Goal: Task Accomplishment & Management: Manage account settings

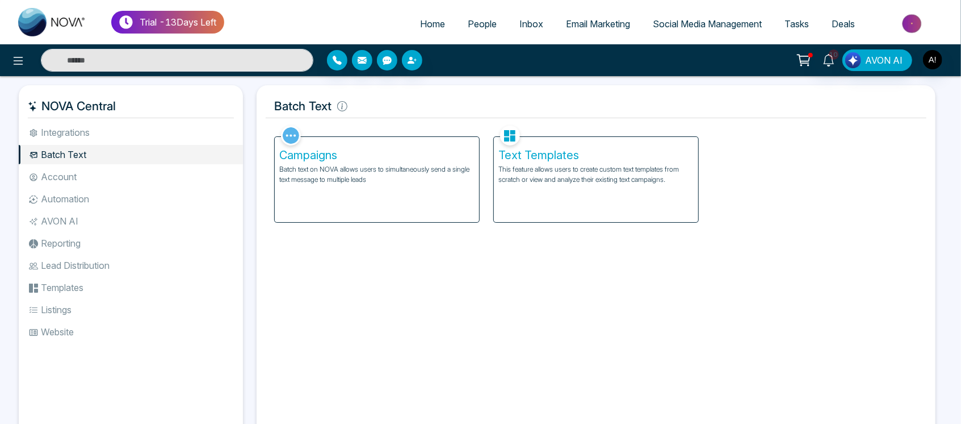
click at [145, 204] on li "Automation" at bounding box center [131, 198] width 224 height 19
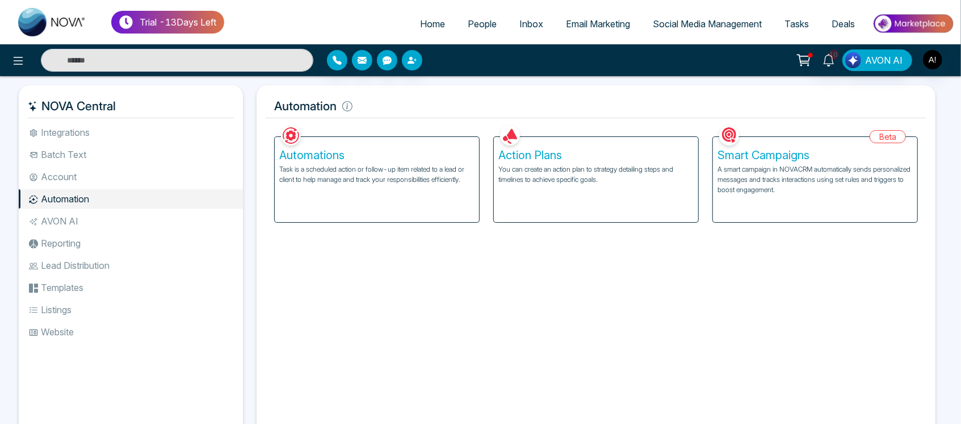
click at [805, 191] on p "A smart campaign in NOVACRM automatically sends personalized messages and track…" at bounding box center [815, 179] width 195 height 31
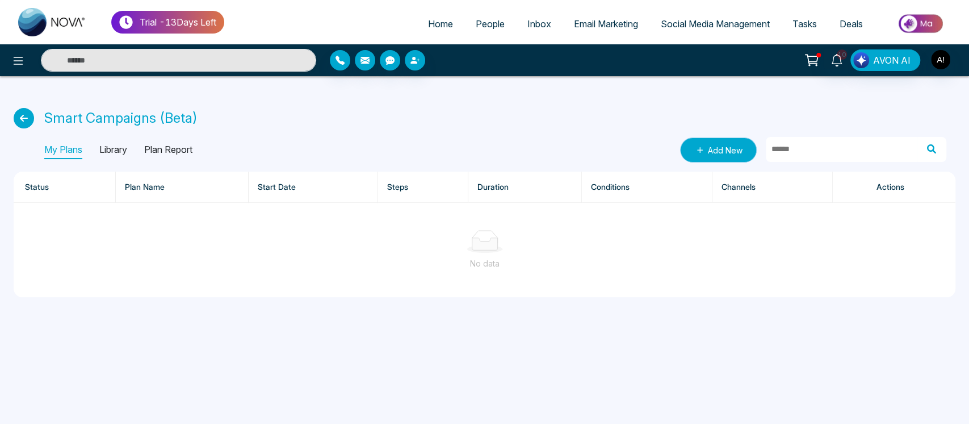
click at [727, 147] on link "Add New" at bounding box center [718, 149] width 77 height 25
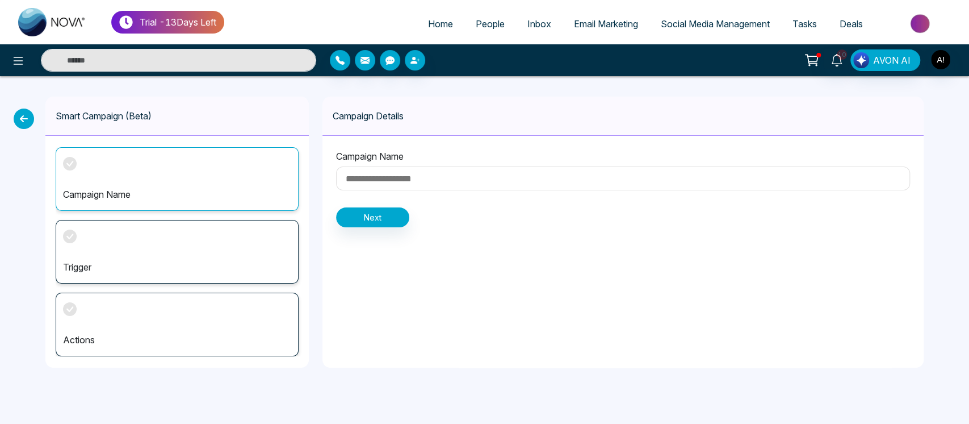
click at [454, 171] on input at bounding box center [623, 178] width 574 height 24
type input "***"
click at [379, 214] on button "Next" at bounding box center [372, 217] width 73 height 20
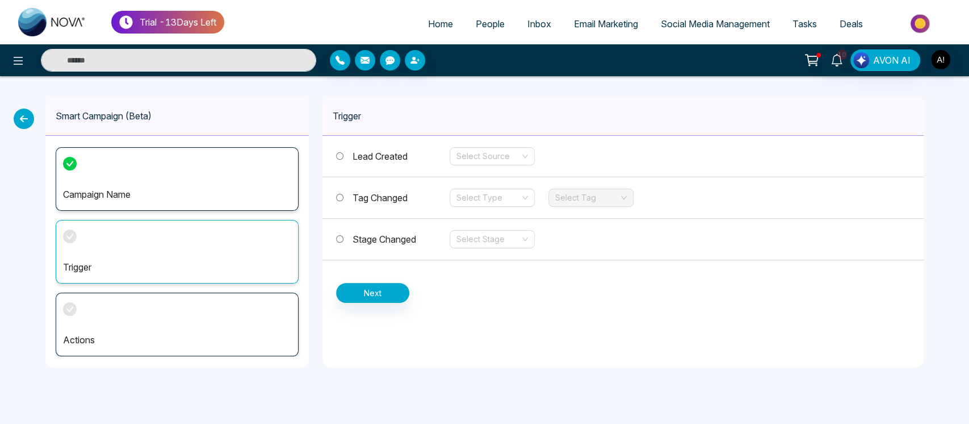
click at [341, 232] on label "Stage Changed" at bounding box center [393, 239] width 114 height 14
click at [499, 232] on input "search" at bounding box center [489, 239] width 64 height 17
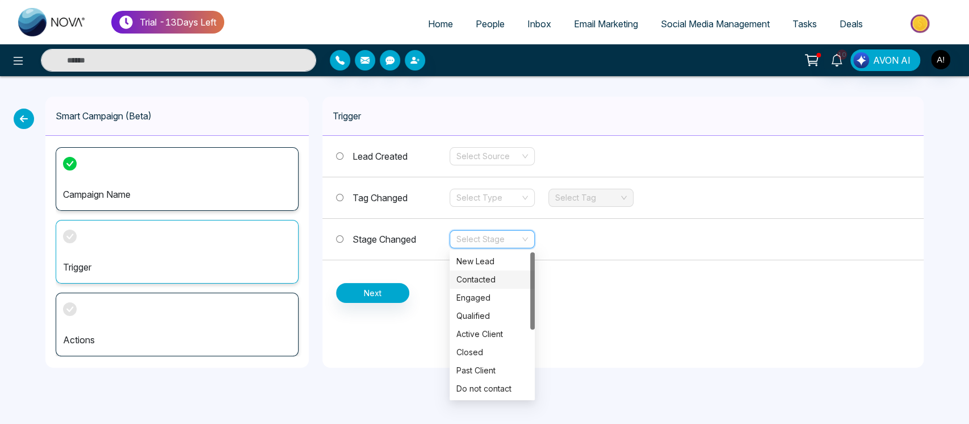
click at [498, 284] on div "Contacted" at bounding box center [493, 279] width 72 height 12
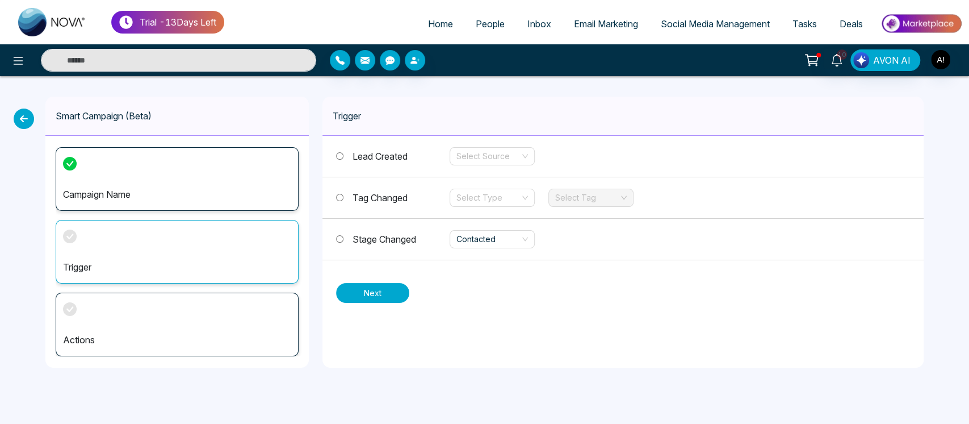
click at [369, 284] on button "Next" at bounding box center [372, 293] width 73 height 20
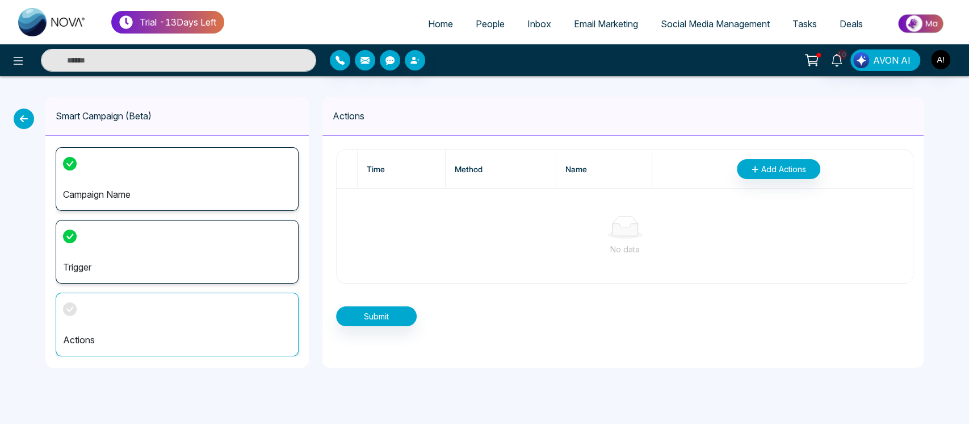
drag, startPoint x: 782, startPoint y: 154, endPoint x: 784, endPoint y: 160, distance: 6.1
click at [784, 160] on th "Add Actions" at bounding box center [782, 169] width 261 height 39
click at [784, 160] on button "Add Actions" at bounding box center [778, 169] width 83 height 20
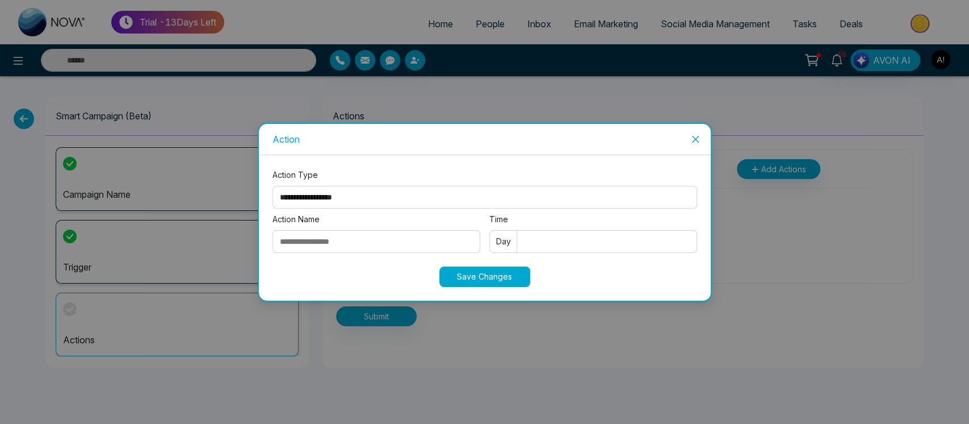
click at [445, 189] on select "**********" at bounding box center [485, 197] width 425 height 23
select select "****"
click at [273, 186] on select "**********" at bounding box center [485, 197] width 425 height 23
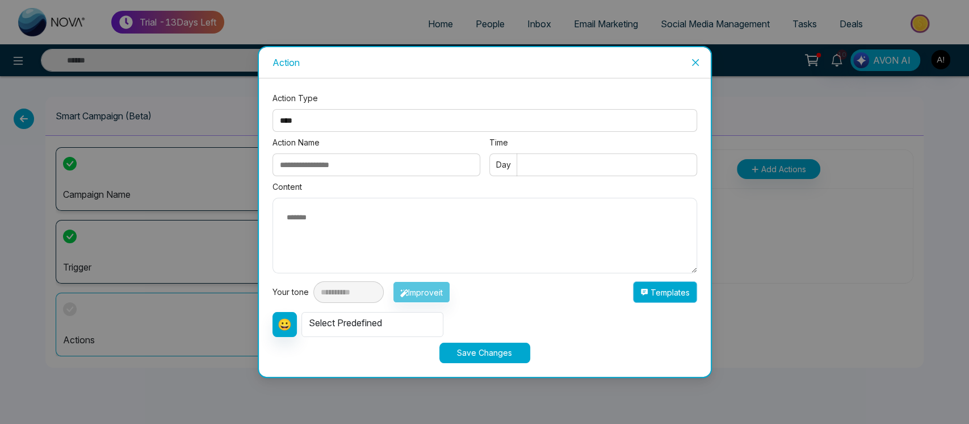
click at [690, 288] on button "Templates" at bounding box center [665, 292] width 64 height 22
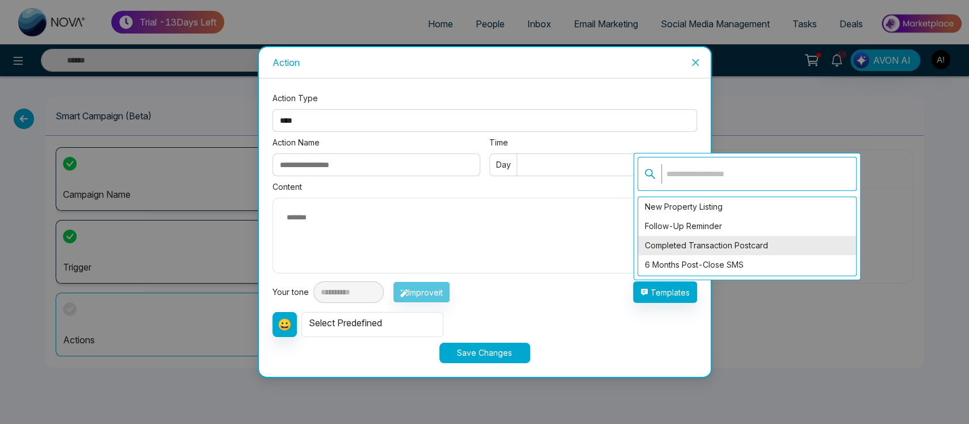
click at [719, 248] on div "Completed Transaction Postcard" at bounding box center [747, 245] width 218 height 19
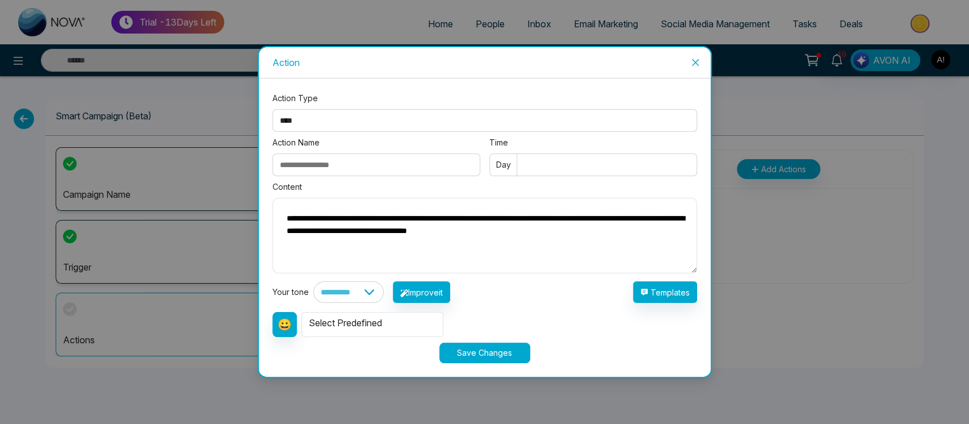
click at [377, 162] on input "Action Name" at bounding box center [377, 164] width 208 height 23
click at [687, 305] on div "**********" at bounding box center [485, 267] width 425 height 139
click at [677, 287] on button "Templates" at bounding box center [665, 292] width 64 height 22
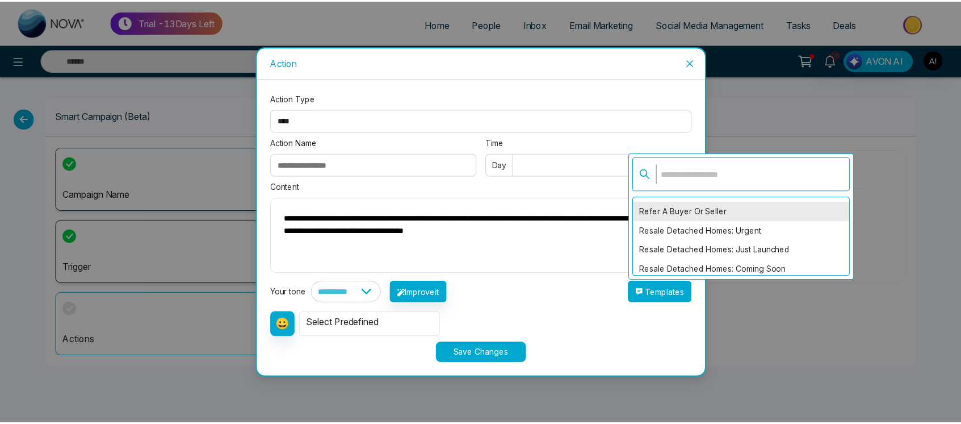
scroll to position [153, 0]
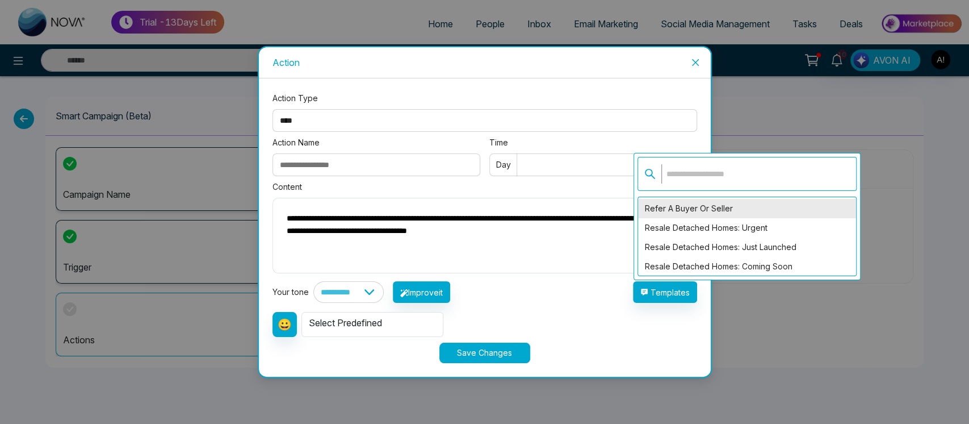
click at [730, 210] on div "Refer a Buyer or Seller" at bounding box center [747, 208] width 218 height 19
type textarea "**********"
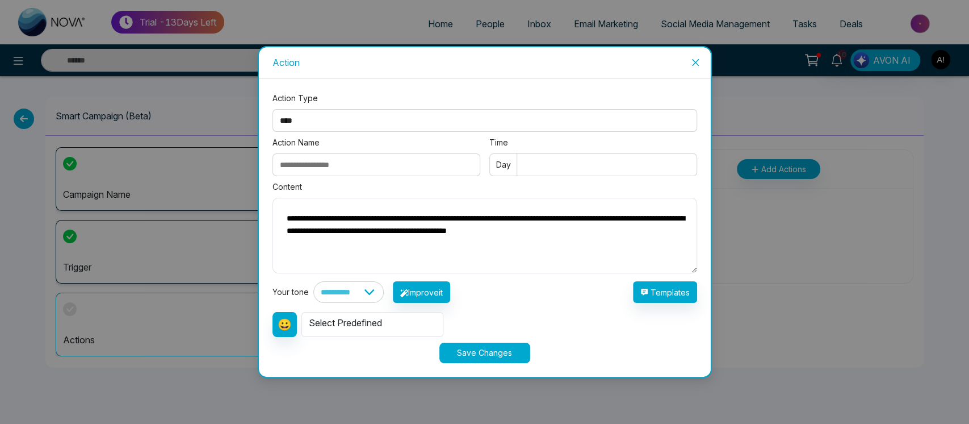
click at [383, 151] on div "Action Name" at bounding box center [377, 158] width 208 height 44
click at [315, 168] on input "Action Name" at bounding box center [377, 164] width 208 height 23
type input "****"
click at [538, 165] on input "Time" at bounding box center [593, 164] width 208 height 23
type input "***"
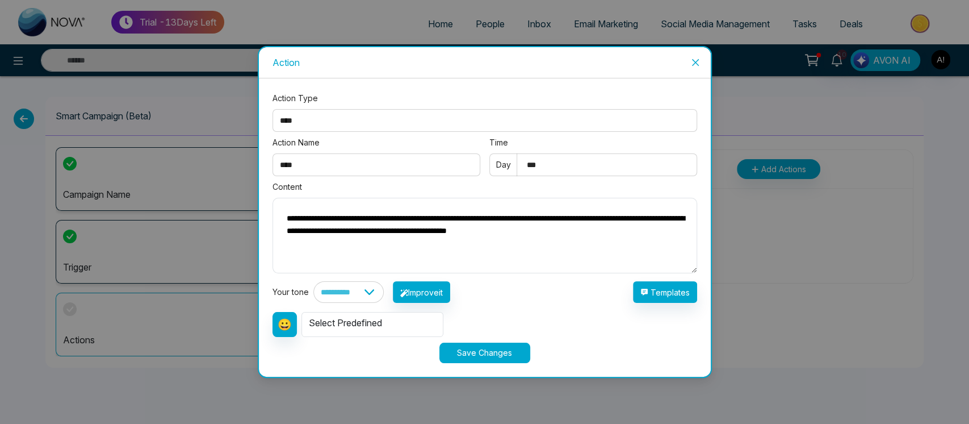
click at [477, 349] on button "Save Changes" at bounding box center [485, 352] width 91 height 20
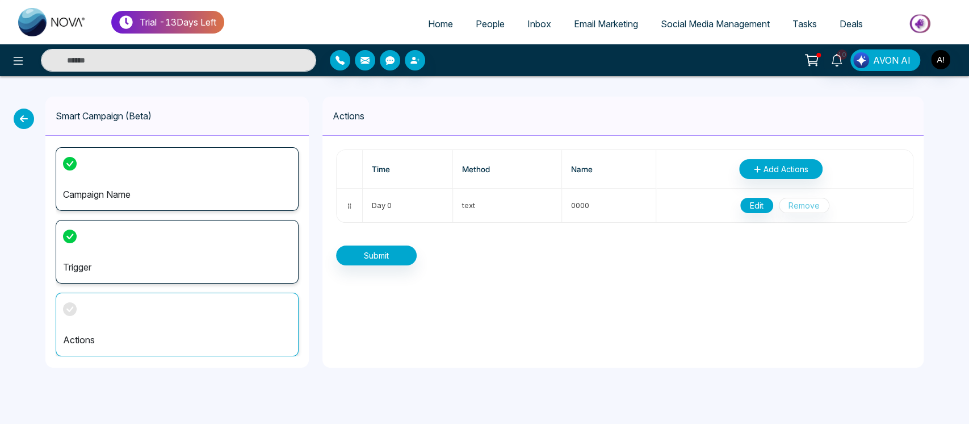
click at [394, 243] on div "Time Method Name Add Actions Day 0 text 0000 Edit Remove Submit" at bounding box center [623, 207] width 601 height 143
click at [390, 252] on button "Submit" at bounding box center [376, 255] width 81 height 20
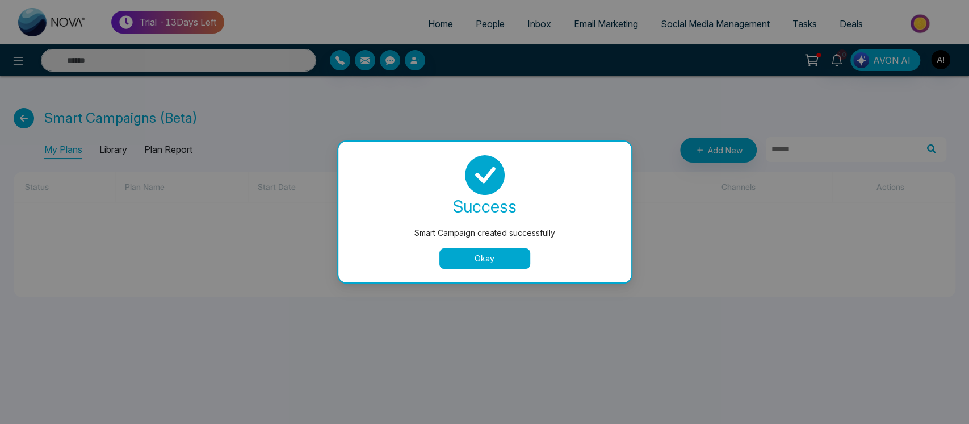
click at [463, 258] on button "Okay" at bounding box center [485, 258] width 91 height 20
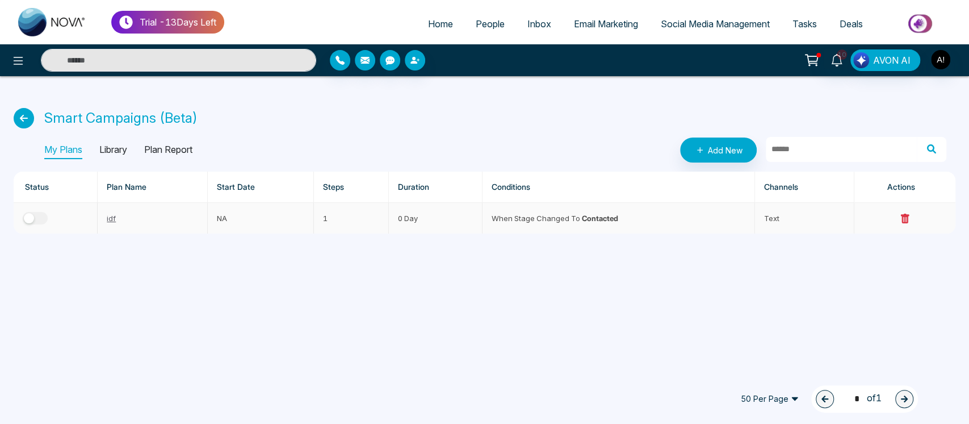
click at [45, 222] on button "button" at bounding box center [35, 218] width 25 height 12
click at [41, 213] on div "button" at bounding box center [41, 218] width 10 height 10
click at [31, 118] on icon at bounding box center [24, 118] width 20 height 20
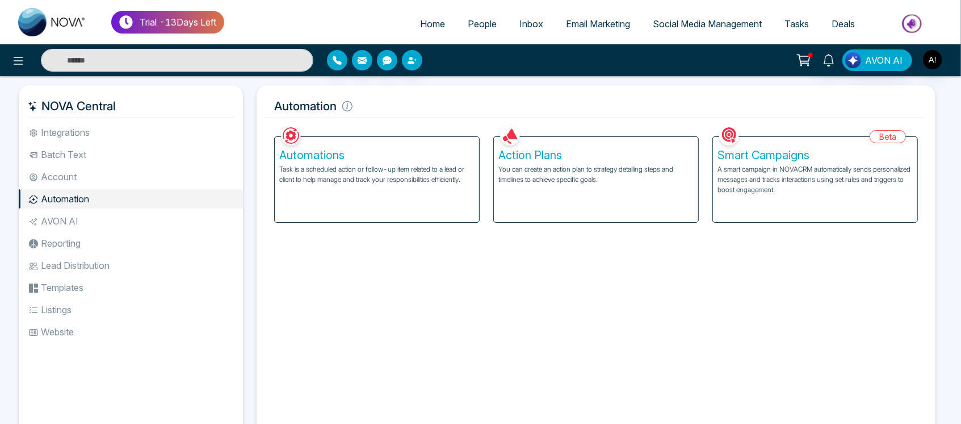
click at [423, 19] on span "Home" at bounding box center [432, 23] width 25 height 11
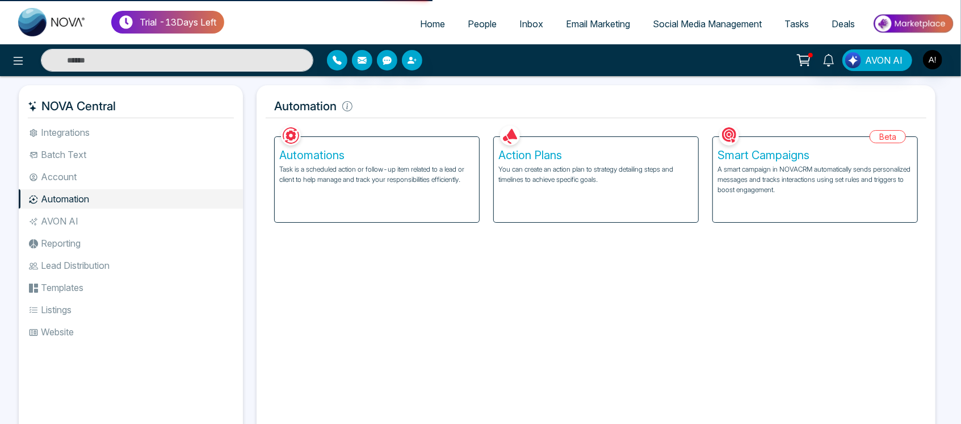
select select "*"
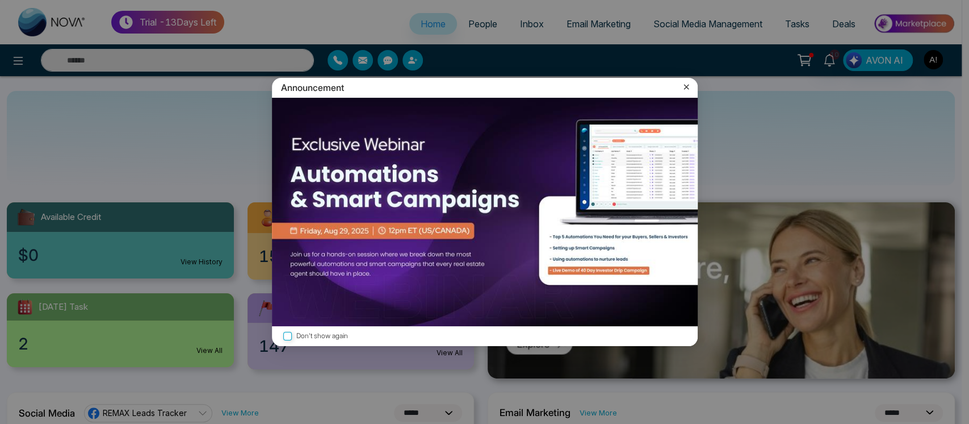
click at [683, 87] on icon at bounding box center [686, 86] width 11 height 11
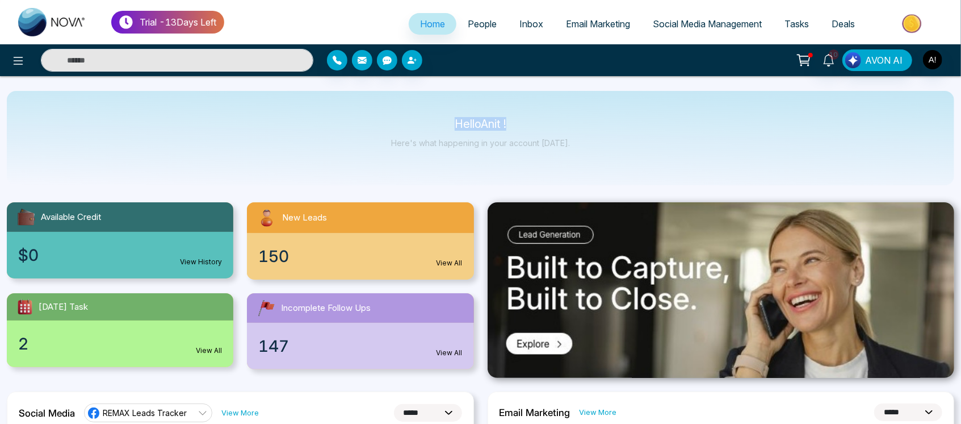
drag, startPoint x: 445, startPoint y: 119, endPoint x: 617, endPoint y: 170, distance: 179.1
click at [617, 170] on div "Hello Anit ! Here's what happening in your account [DATE]." at bounding box center [481, 138] width 948 height 94
drag, startPoint x: 593, startPoint y: 156, endPoint x: 438, endPoint y: 119, distance: 159.4
click at [438, 119] on div "Hello Anit ! Here's what happening in your account [DATE]." at bounding box center [481, 138] width 948 height 94
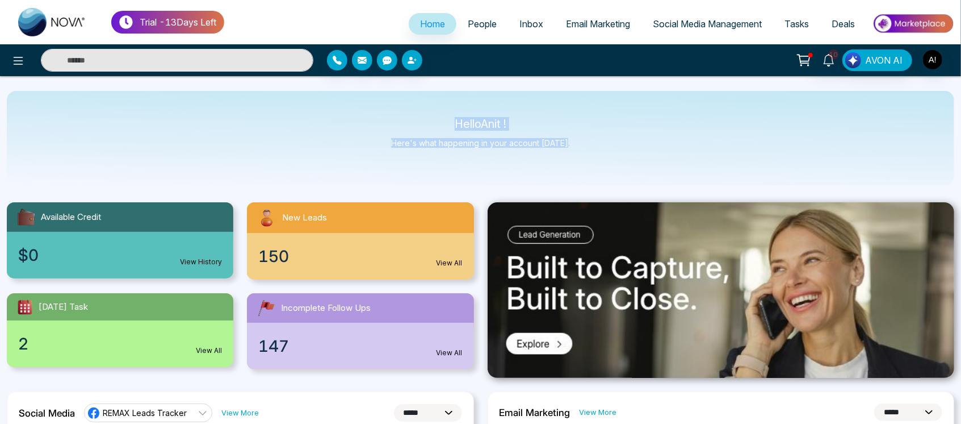
click at [438, 119] on p "Hello Anit !" at bounding box center [480, 124] width 179 height 10
drag, startPoint x: 438, startPoint y: 119, endPoint x: 610, endPoint y: 141, distance: 174.0
click at [610, 141] on div "Hello Anit ! Here's what happening in your account [DATE]." at bounding box center [481, 138] width 948 height 94
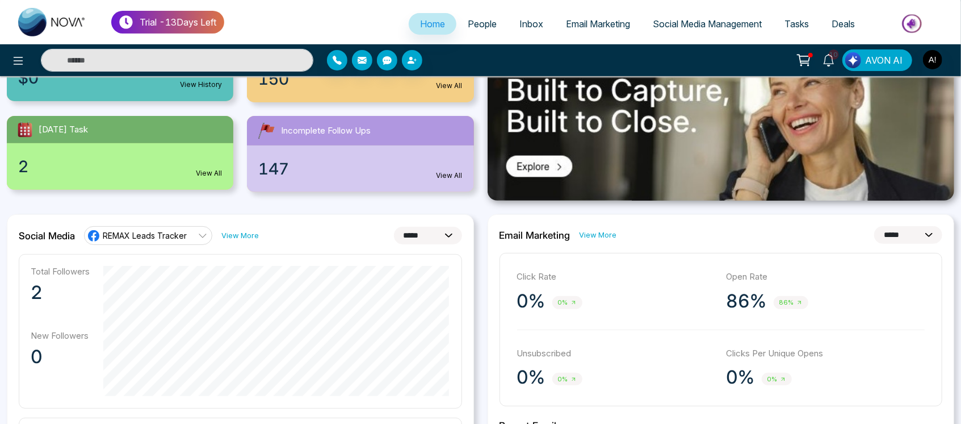
scroll to position [224, 0]
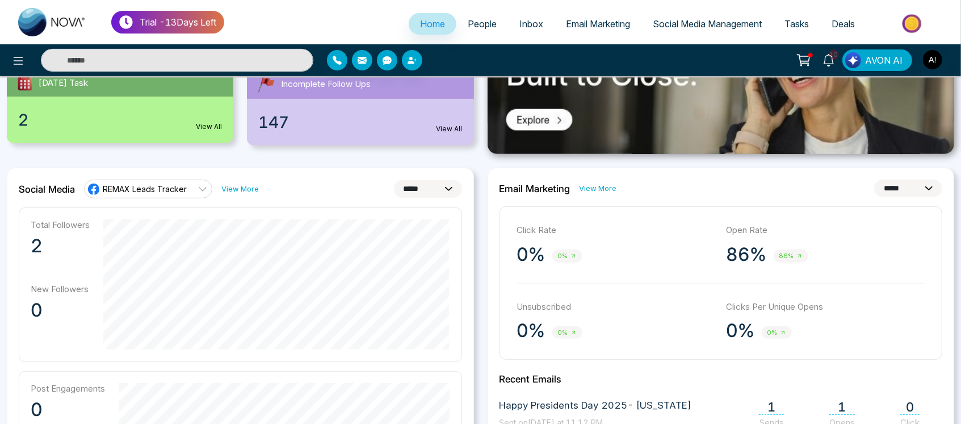
click at [164, 186] on span "REMAX Leads Tracker" at bounding box center [145, 188] width 84 height 11
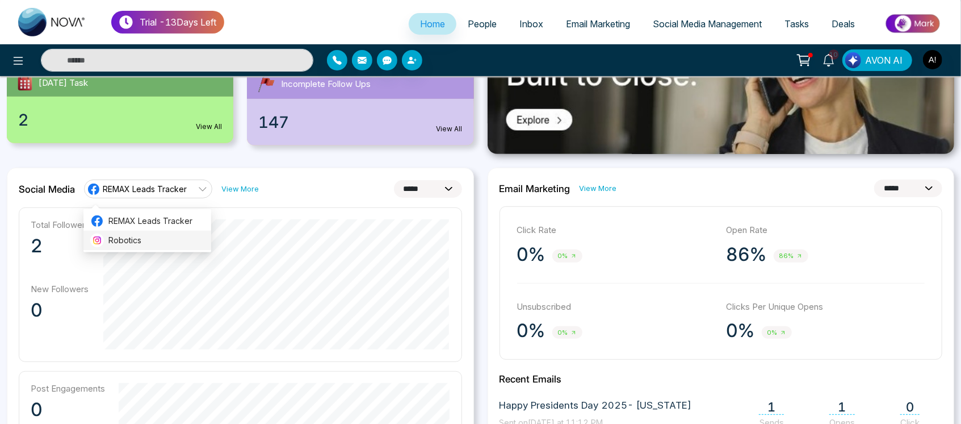
click at [173, 240] on span "Robotics" at bounding box center [156, 240] width 96 height 12
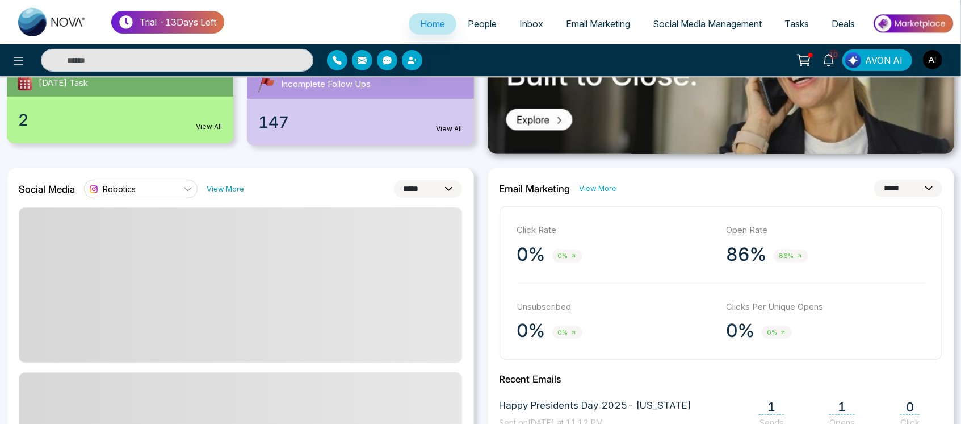
click at [178, 192] on link "Robotics" at bounding box center [141, 188] width 114 height 18
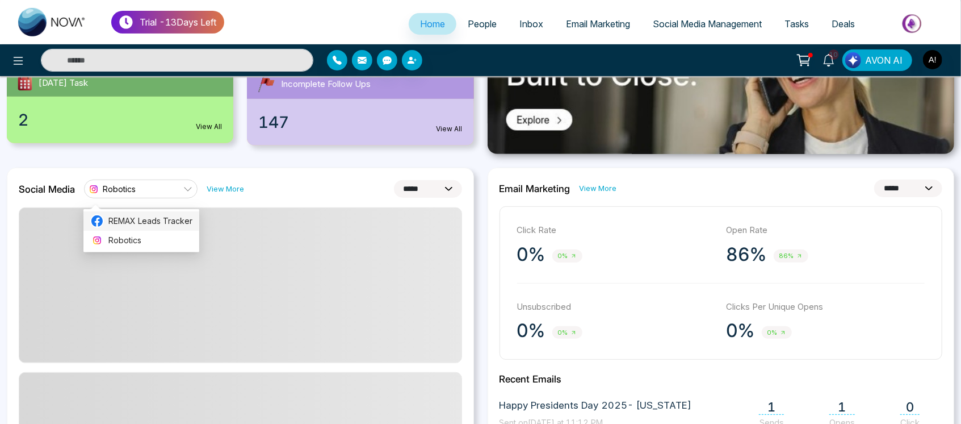
click at [183, 211] on li "REMAX Leads Tracker" at bounding box center [141, 220] width 116 height 19
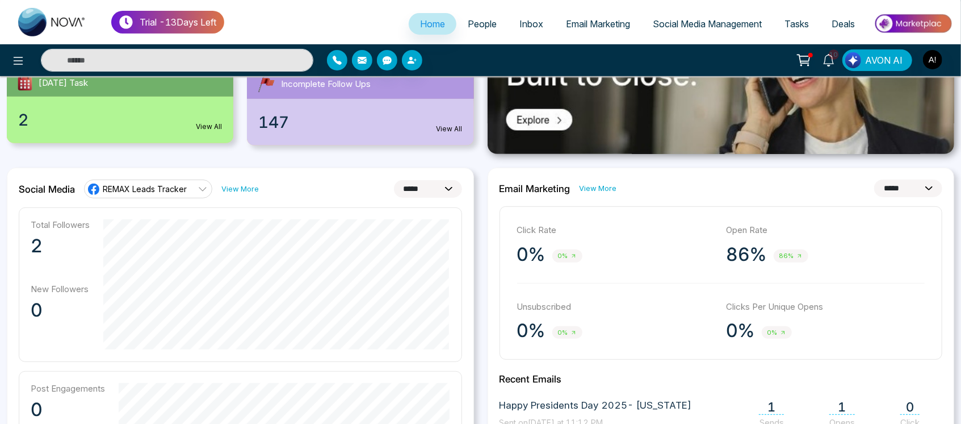
scroll to position [242, 0]
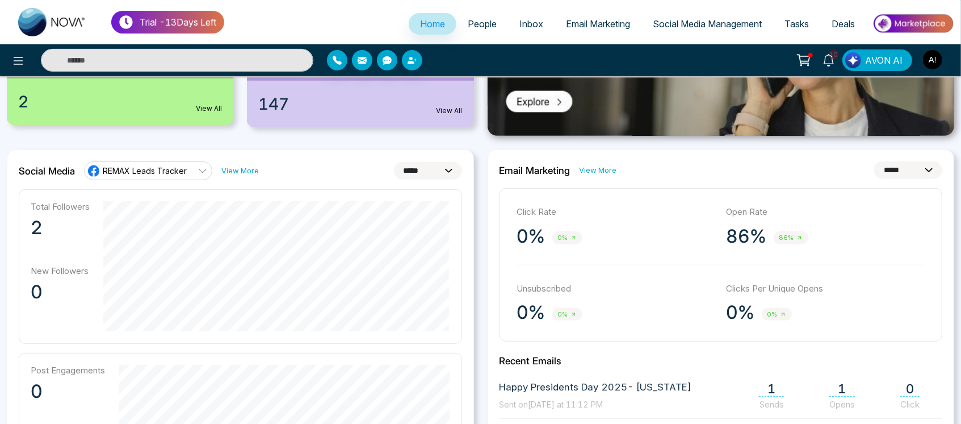
click at [906, 173] on select "**********" at bounding box center [908, 170] width 68 height 18
select select "**"
click at [874, 161] on select "**********" at bounding box center [908, 170] width 68 height 18
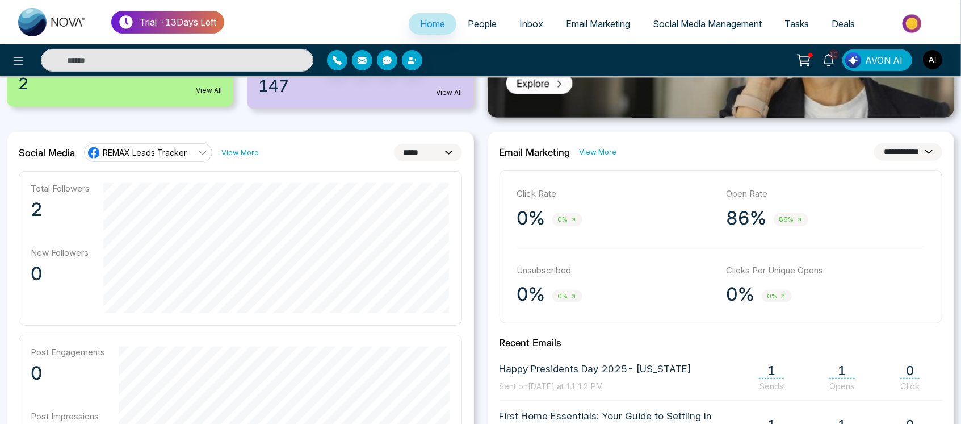
scroll to position [219, 0]
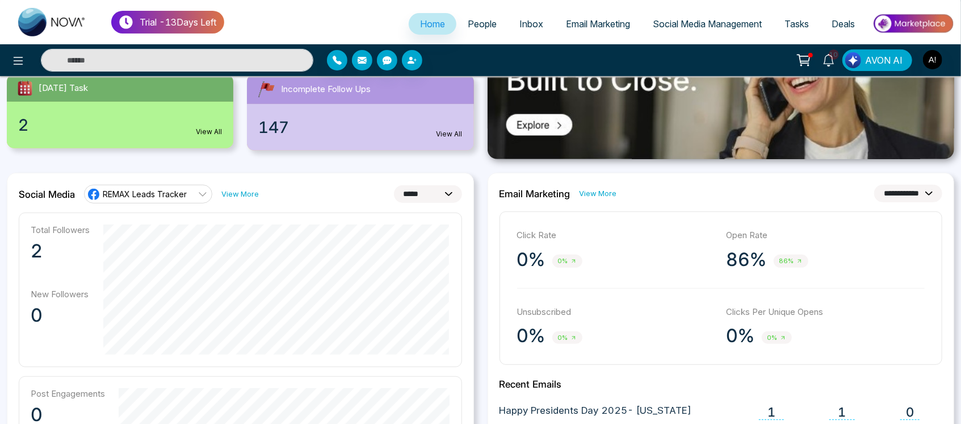
click at [910, 186] on select "**********" at bounding box center [908, 194] width 68 height 18
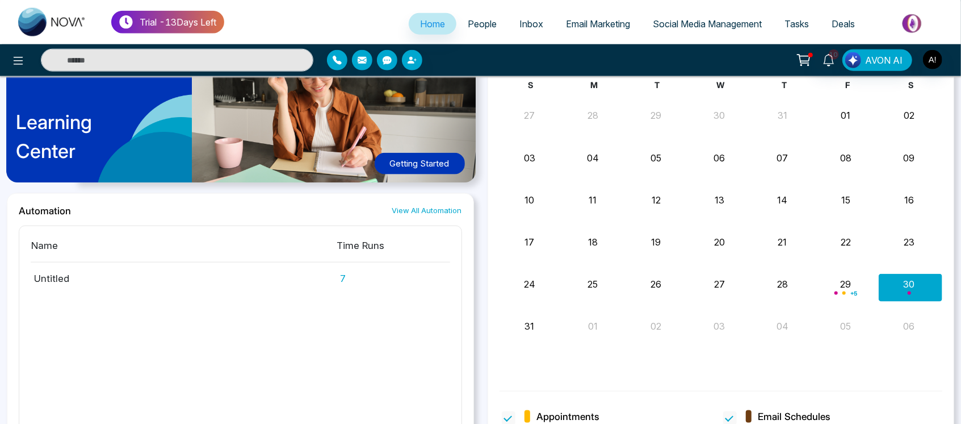
scroll to position [950, 0]
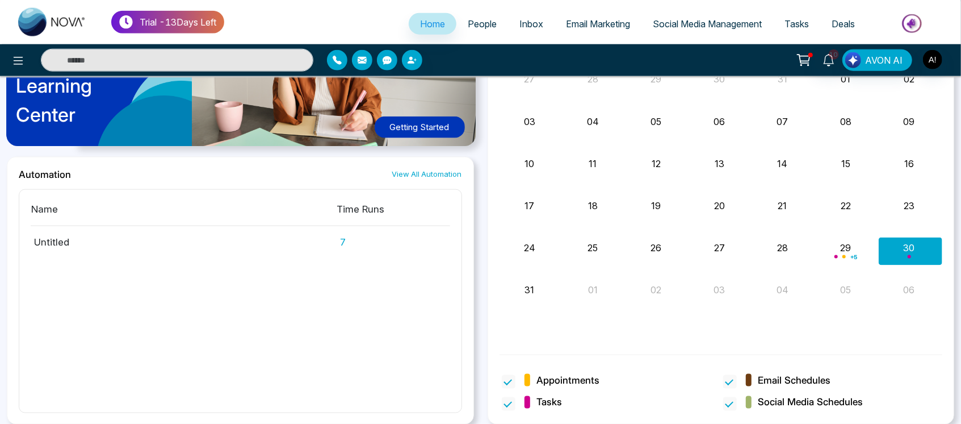
click at [486, 23] on span "People" at bounding box center [482, 23] width 29 height 11
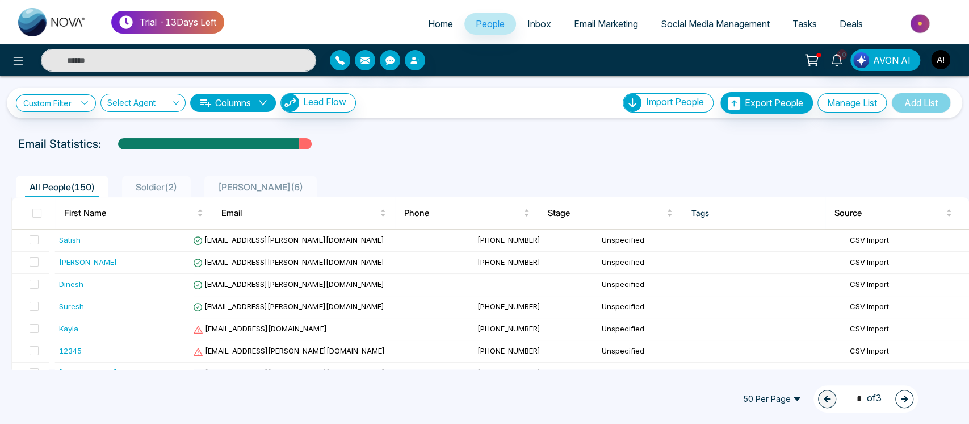
click at [162, 181] on span "Soldier ( 2 )" at bounding box center [156, 186] width 51 height 11
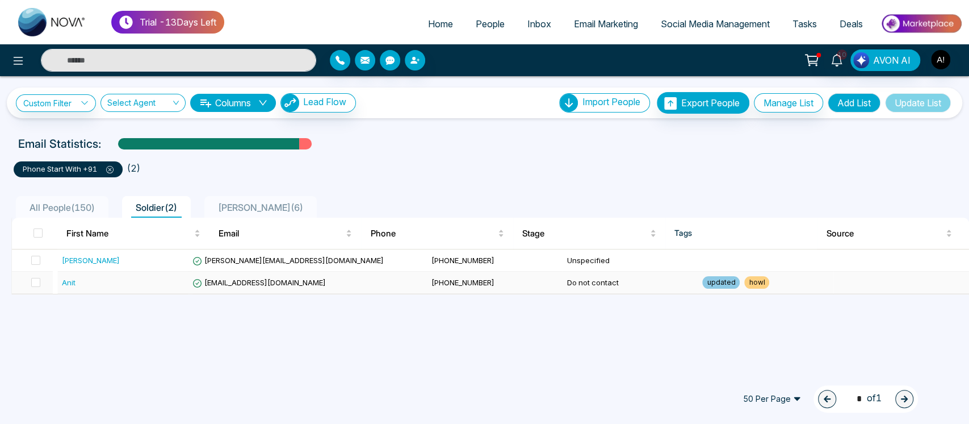
click at [284, 274] on td "[EMAIL_ADDRESS][DOMAIN_NAME]" at bounding box center [307, 282] width 238 height 22
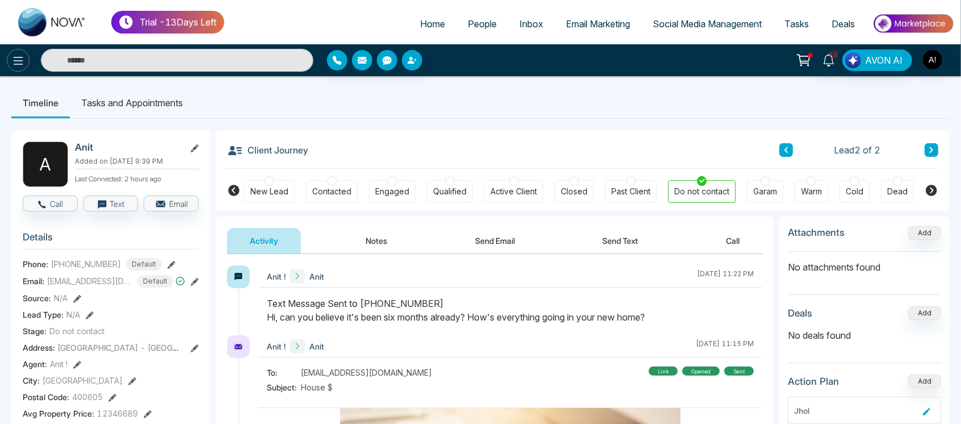
click at [15, 63] on icon at bounding box center [18, 61] width 14 height 14
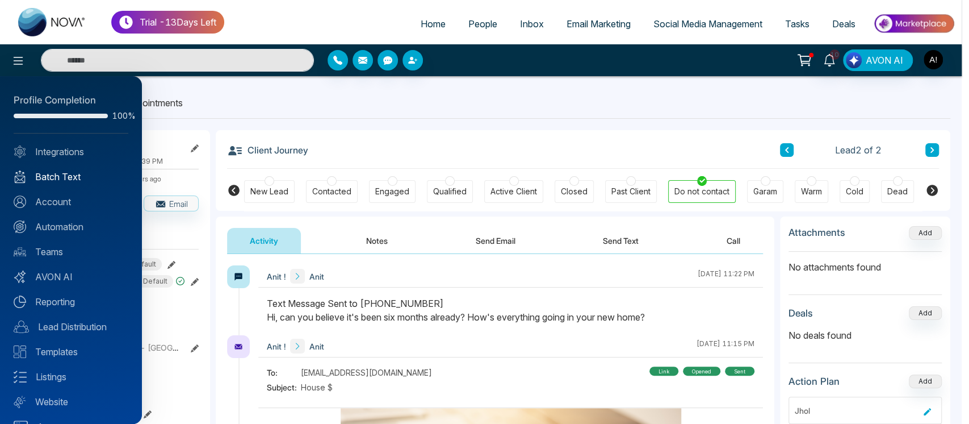
click at [68, 173] on link "Batch Text" at bounding box center [71, 177] width 115 height 14
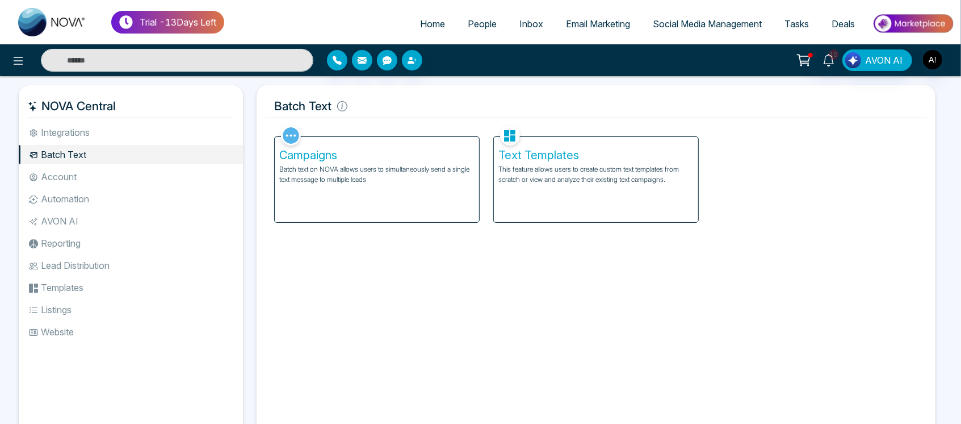
click at [384, 196] on div "Campaigns Batch text on NOVA allows users to simultaneously send a single text …" at bounding box center [377, 179] width 204 height 85
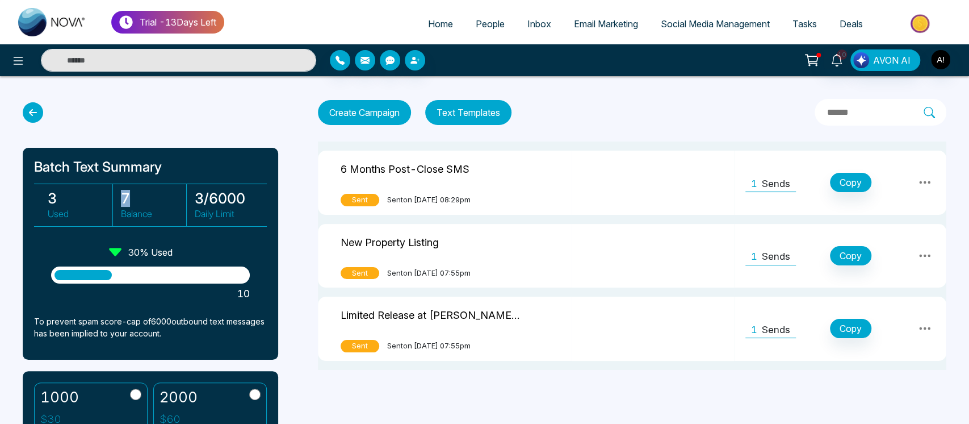
drag, startPoint x: 122, startPoint y: 197, endPoint x: 168, endPoint y: 202, distance: 46.8
click at [168, 202] on h3 "7" at bounding box center [153, 198] width 65 height 17
drag, startPoint x: 321, startPoint y: 166, endPoint x: 552, endPoint y: 334, distance: 285.3
click at [552, 334] on table "6 Months Post-Close SMS Sent Sent on August 29, 2025 at 08:29pm 1 Sends Copy Ne…" at bounding box center [632, 255] width 629 height 228
click at [606, 405] on div "Trial - 13 Days Left Home People Inbox Email Marketing Social Media Management …" at bounding box center [484, 212] width 969 height 424
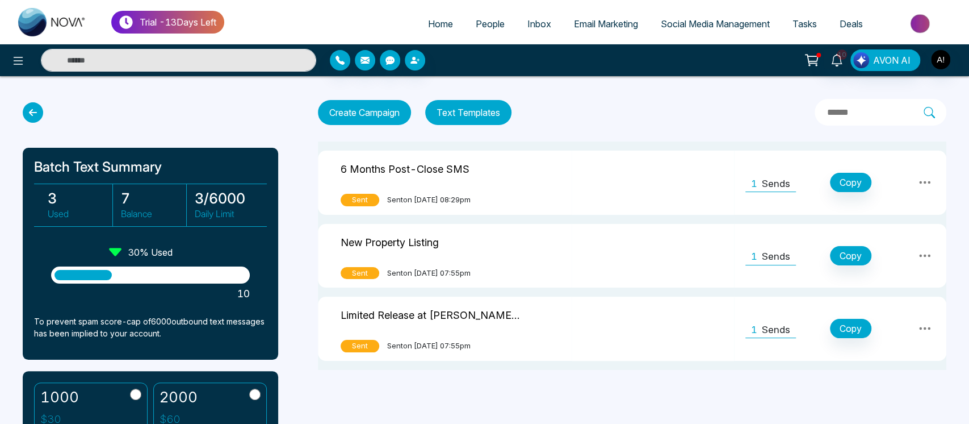
click at [33, 106] on icon at bounding box center [33, 112] width 20 height 20
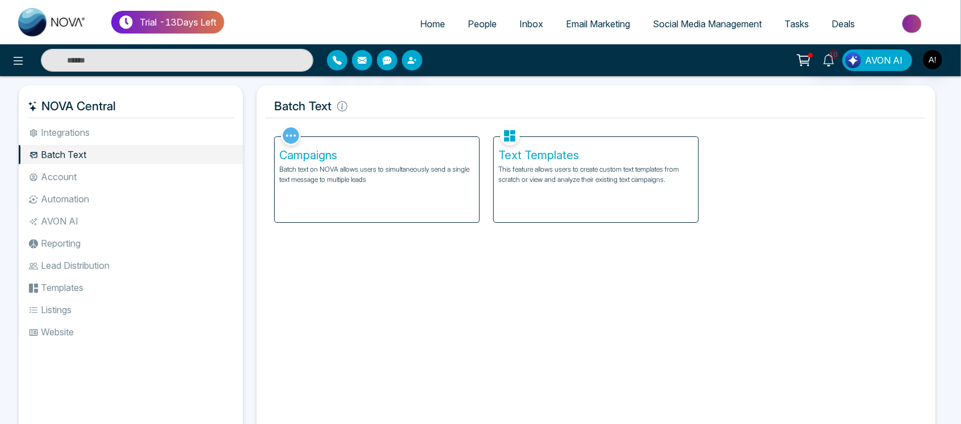
click at [473, 31] on link "People" at bounding box center [483, 24] width 52 height 22
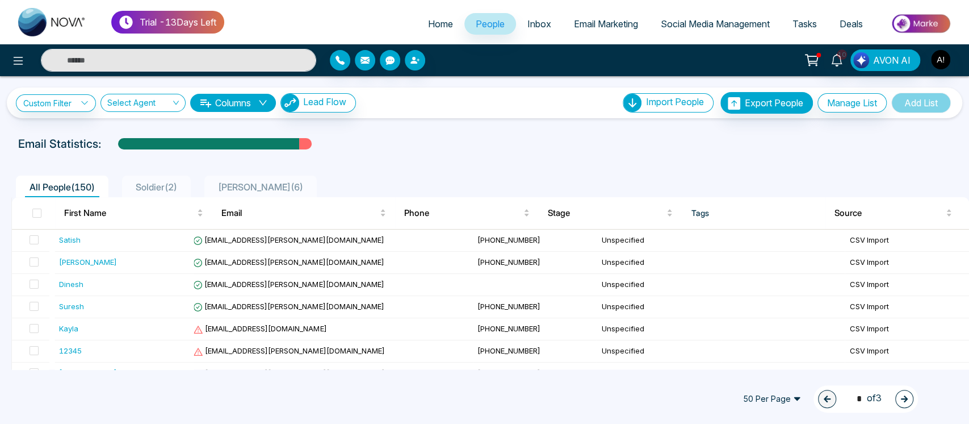
click at [172, 183] on span "Soldier ( 2 )" at bounding box center [156, 186] width 51 height 11
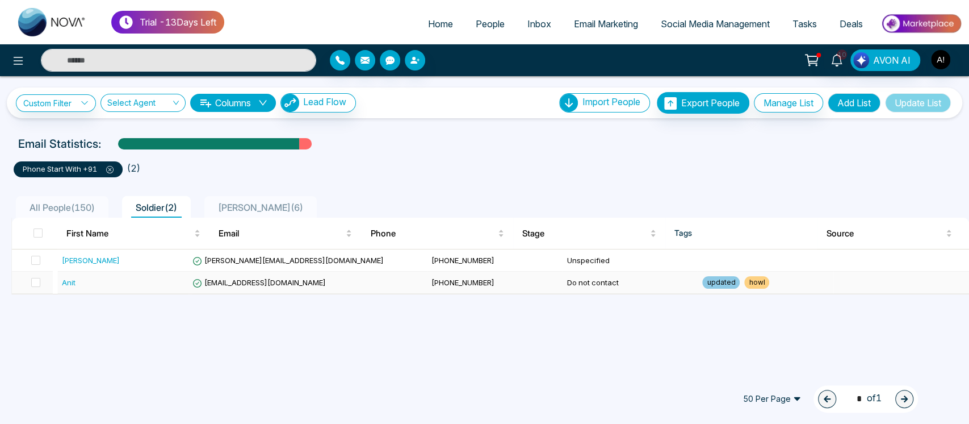
click at [332, 281] on td "[EMAIL_ADDRESS][DOMAIN_NAME]" at bounding box center [307, 282] width 238 height 22
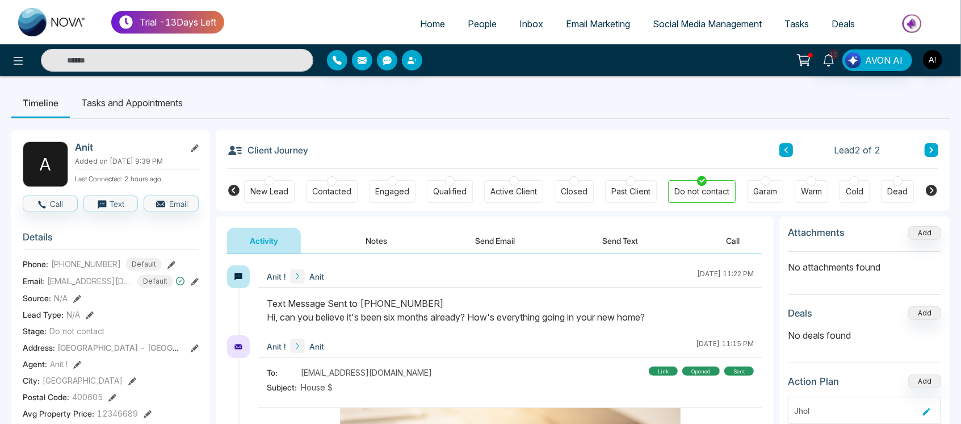
drag, startPoint x: 238, startPoint y: 153, endPoint x: 345, endPoint y: 157, distance: 106.8
click at [345, 157] on div "Client Journey Lead 2 of 2" at bounding box center [582, 149] width 711 height 39
drag, startPoint x: 345, startPoint y: 157, endPoint x: 248, endPoint y: 135, distance: 99.6
click at [248, 135] on div "Client Journey Lead 2 of 2" at bounding box center [582, 149] width 711 height 39
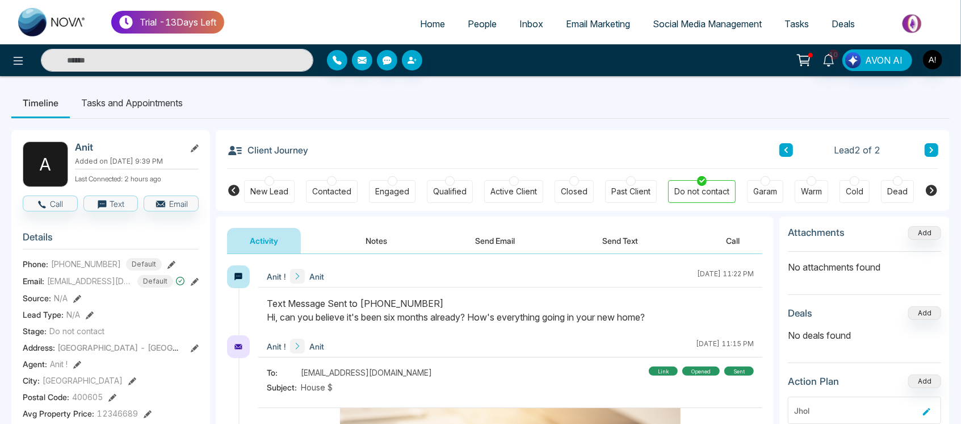
click at [325, 153] on div "Client Journey Lead 2 of 2" at bounding box center [582, 149] width 711 height 39
drag, startPoint x: 304, startPoint y: 149, endPoint x: 232, endPoint y: 147, distance: 72.7
click at [232, 147] on h3 "Client Journey" at bounding box center [267, 149] width 81 height 17
click at [317, 142] on div "Client Journey Lead 2 of 2" at bounding box center [582, 149] width 711 height 39
drag, startPoint x: 312, startPoint y: 149, endPoint x: 310, endPoint y: 154, distance: 6.1
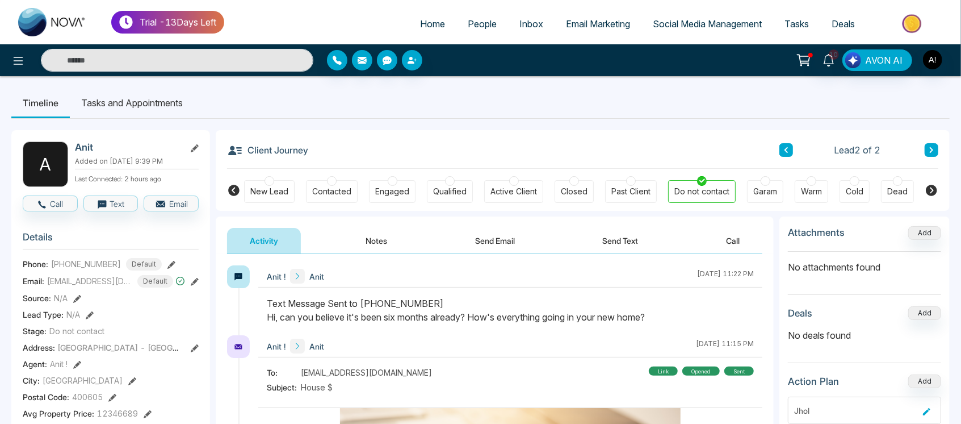
click at [310, 154] on div "Client Journey Lead 2 of 2" at bounding box center [582, 149] width 711 height 39
click at [305, 153] on div "Client Journey Lead 2 of 2" at bounding box center [582, 149] width 711 height 39
click at [379, 147] on div "Client Journey Lead 2 of 2" at bounding box center [582, 149] width 711 height 39
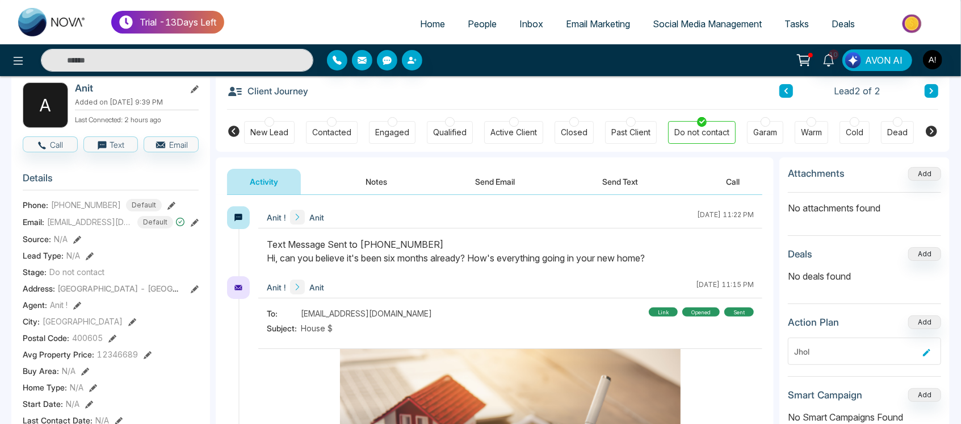
scroll to position [23, 0]
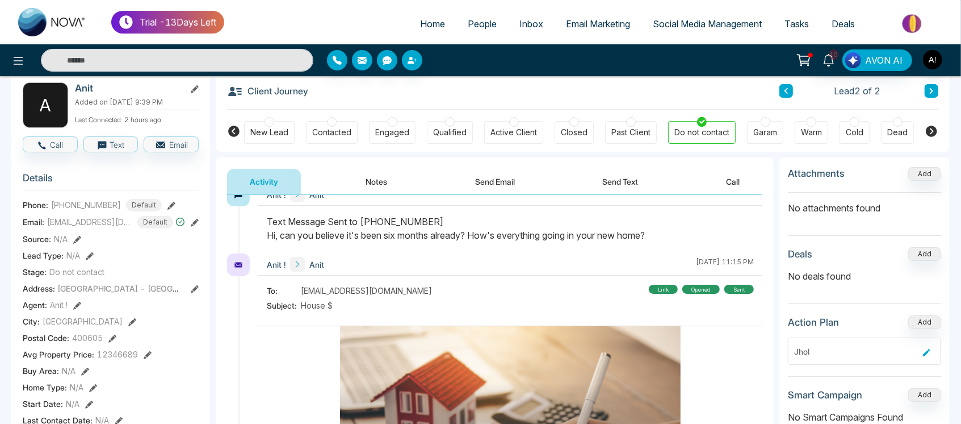
drag, startPoint x: 263, startPoint y: 223, endPoint x: 683, endPoint y: 230, distance: 419.1
click at [683, 230] on div at bounding box center [510, 234] width 504 height 39
click at [683, 230] on div "Text Message Sent to +919930053035 Hi, can you believe it's been six months alr…" at bounding box center [510, 228] width 487 height 27
drag, startPoint x: 665, startPoint y: 249, endPoint x: 265, endPoint y: 220, distance: 400.8
click at [265, 220] on div at bounding box center [510, 234] width 504 height 39
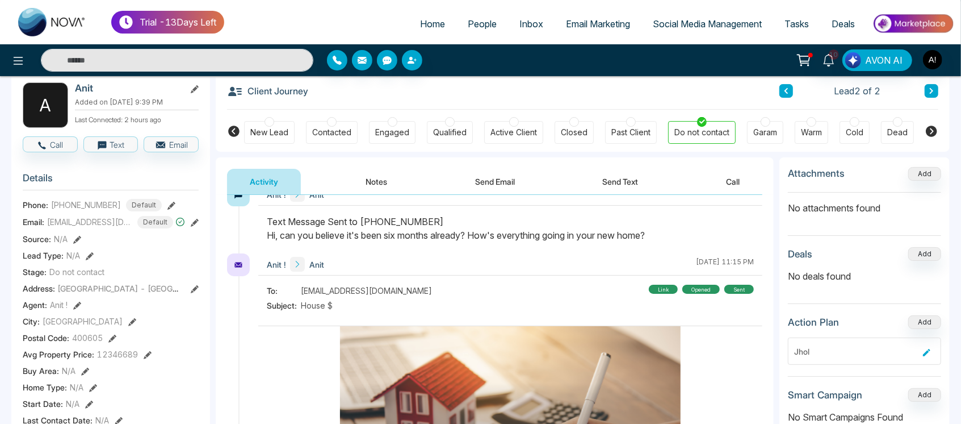
click at [265, 220] on div at bounding box center [510, 234] width 504 height 39
drag, startPoint x: 265, startPoint y: 220, endPoint x: 750, endPoint y: 245, distance: 485.6
click at [750, 245] on div at bounding box center [510, 234] width 504 height 39
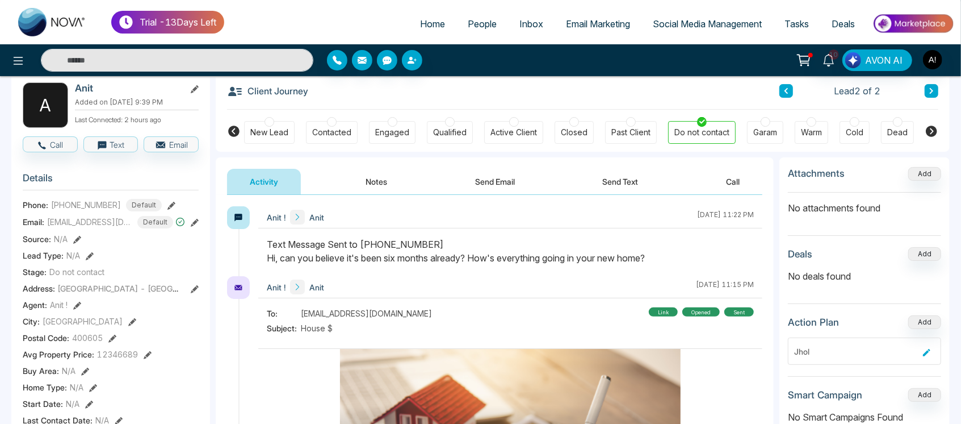
click at [463, 215] on div "Anit ! Anit August 29 2025 | 11:22 PM" at bounding box center [510, 217] width 504 height 22
drag, startPoint x: 263, startPoint y: 241, endPoint x: 672, endPoint y: 260, distance: 409.3
click at [672, 260] on div at bounding box center [510, 256] width 504 height 39
click at [672, 260] on div "Text Message Sent to +919930053035 Hi, can you believe it's been six months alr…" at bounding box center [510, 250] width 487 height 27
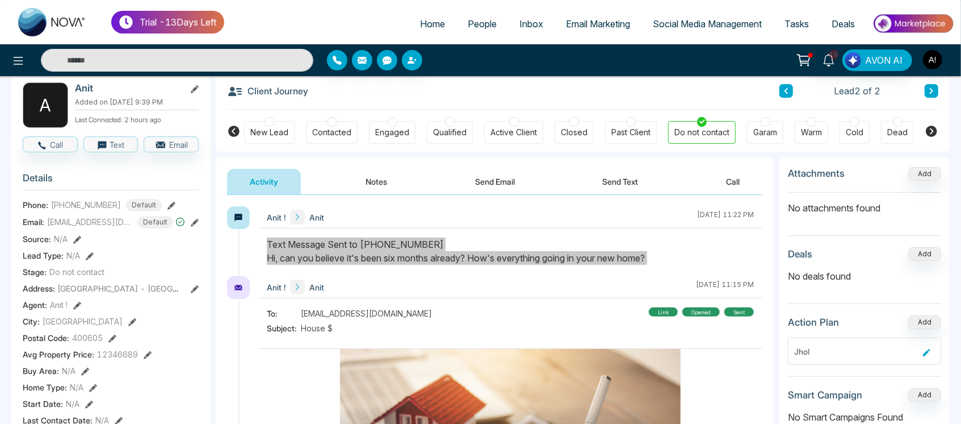
drag, startPoint x: 672, startPoint y: 260, endPoint x: 245, endPoint y: 248, distance: 427.2
click at [245, 248] on div "Anit ! Anit August 29 2025 | 11:22 PM" at bounding box center [494, 241] width 535 height 70
click at [254, 248] on div "Anit ! Anit August 29 2025 | 11:22 PM" at bounding box center [494, 241] width 535 height 70
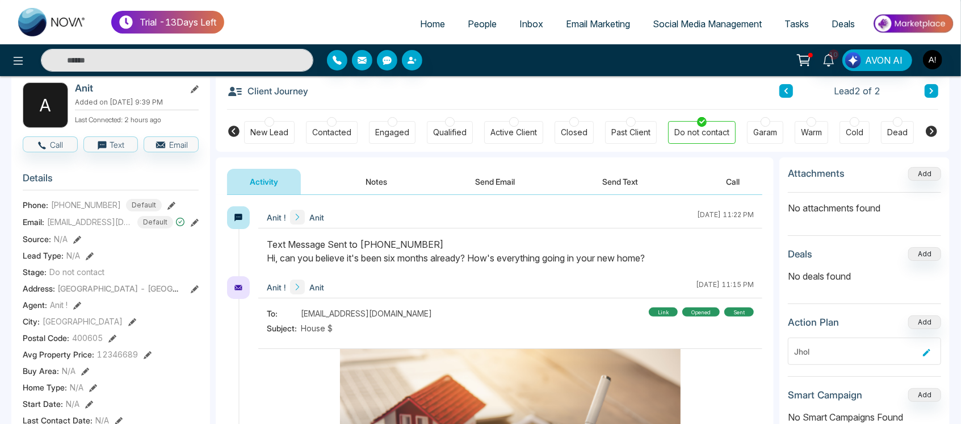
drag, startPoint x: 262, startPoint y: 237, endPoint x: 687, endPoint y: 267, distance: 425.8
click at [687, 267] on div at bounding box center [510, 256] width 504 height 39
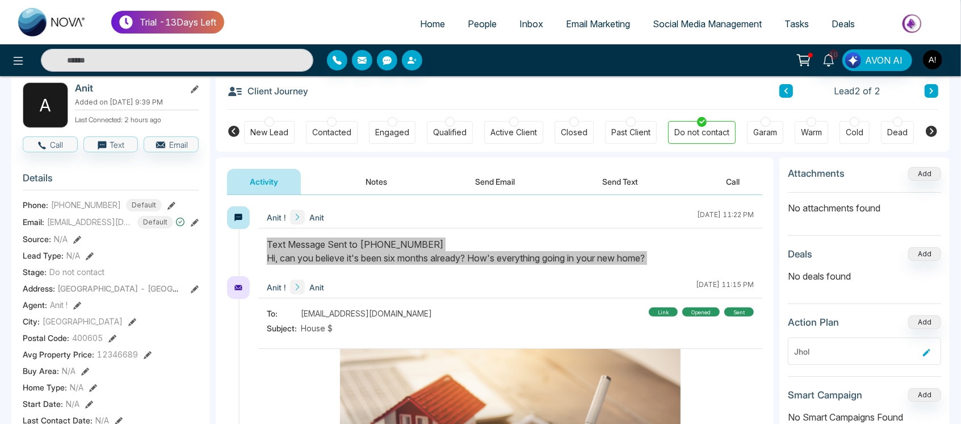
drag, startPoint x: 687, startPoint y: 267, endPoint x: 274, endPoint y: 251, distance: 413.7
click at [274, 251] on div at bounding box center [510, 256] width 504 height 39
click at [617, 252] on div "Text Message Sent to +919930053035 Hi, can you believe it's been six months alr…" at bounding box center [510, 250] width 487 height 27
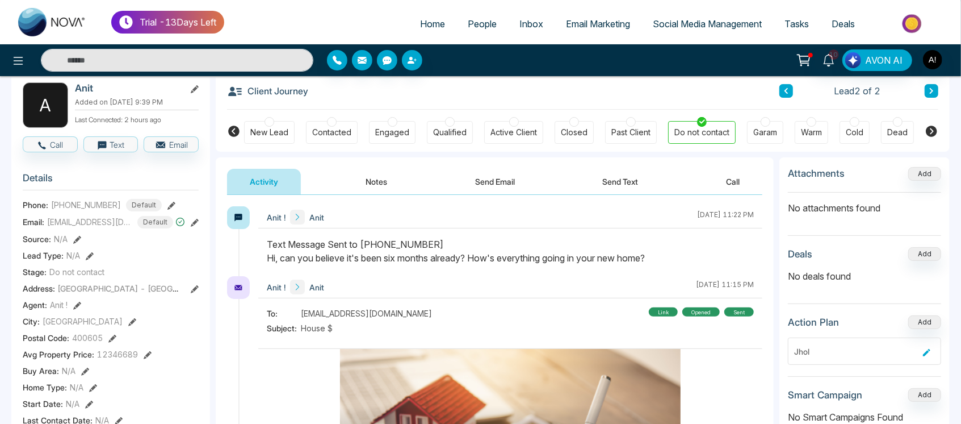
click at [673, 252] on div "Text Message Sent to +919930053035 Hi, can you believe it's been six months alr…" at bounding box center [510, 250] width 487 height 27
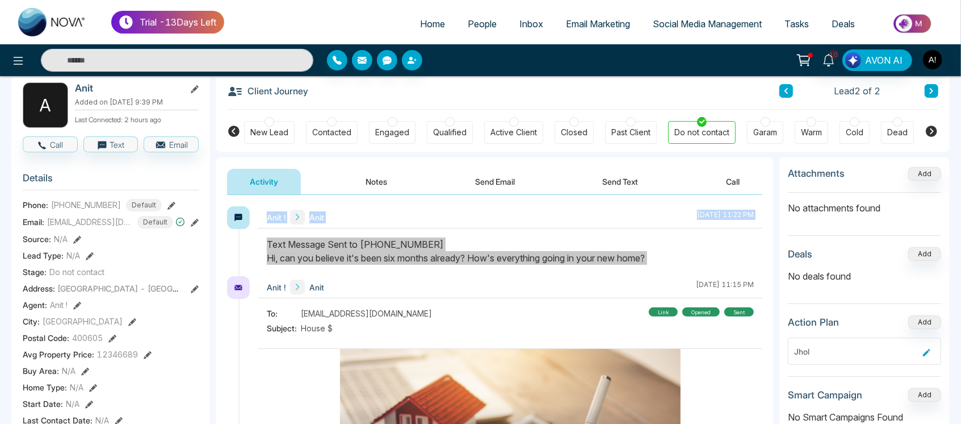
drag, startPoint x: 673, startPoint y: 252, endPoint x: 228, endPoint y: 237, distance: 445.4
click at [228, 237] on div "Anit ! Anit August 29 2025 | 11:22 PM" at bounding box center [494, 241] width 535 height 70
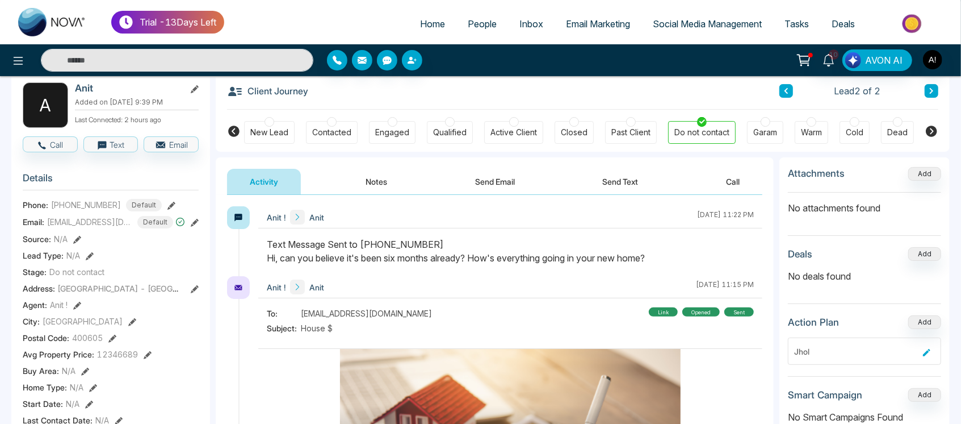
click at [228, 237] on div "Anit ! Anit August 29 2025 | 11:22 PM" at bounding box center [494, 241] width 535 height 70
drag, startPoint x: 268, startPoint y: 240, endPoint x: 689, endPoint y: 262, distance: 421.9
click at [689, 262] on div "Text Message Sent to +919930053035 Hi, can you believe it's been six months alr…" at bounding box center [510, 250] width 487 height 27
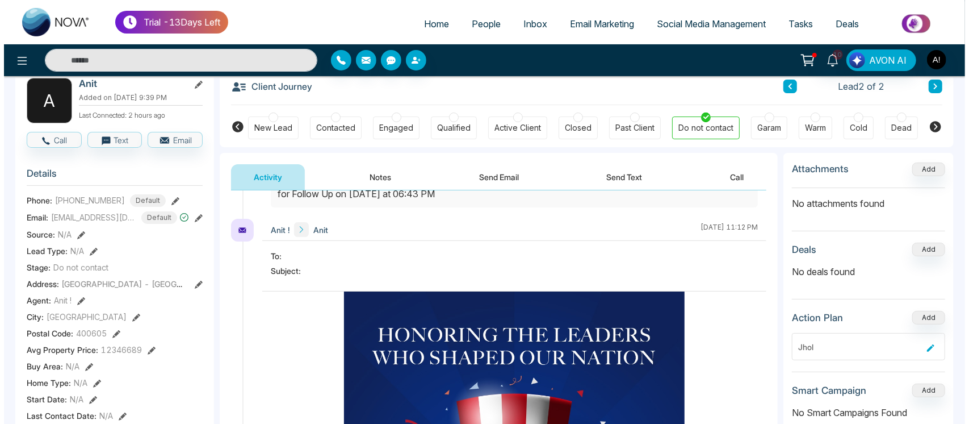
scroll to position [464, 0]
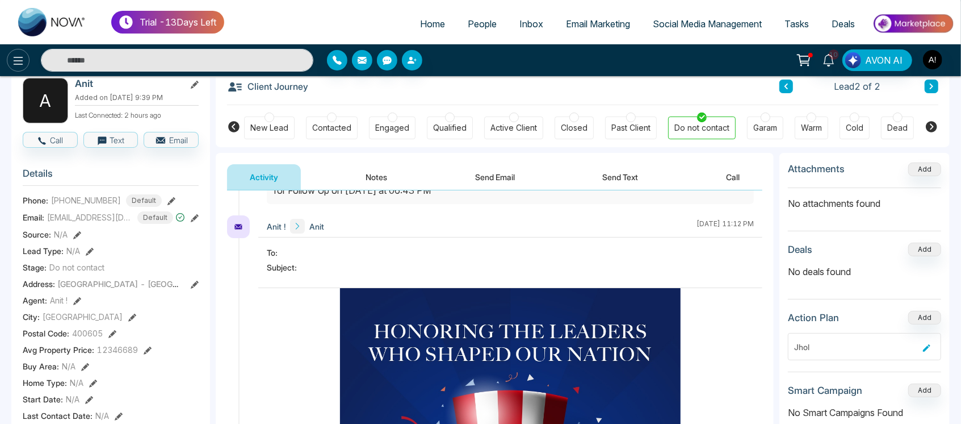
click at [22, 65] on icon at bounding box center [18, 61] width 14 height 14
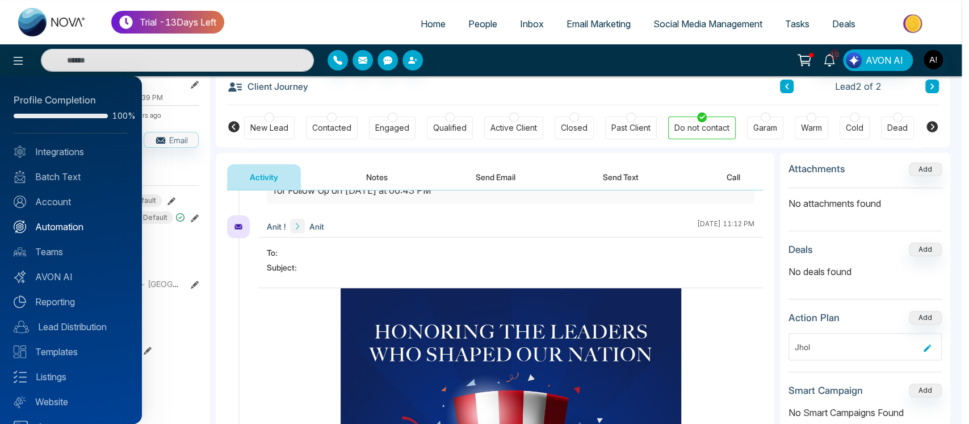
click at [79, 221] on link "Automation" at bounding box center [71, 227] width 115 height 14
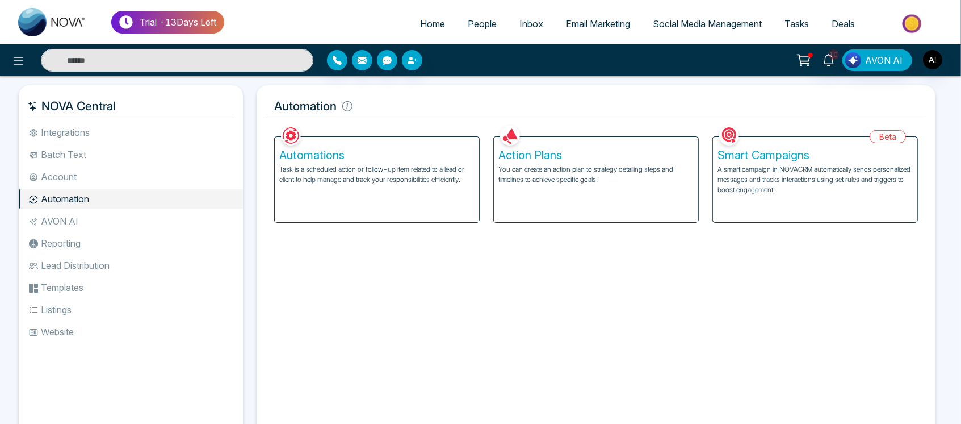
click at [535, 192] on div "Action Plans You can create an action plan to strategy detailing steps and time…" at bounding box center [596, 179] width 204 height 85
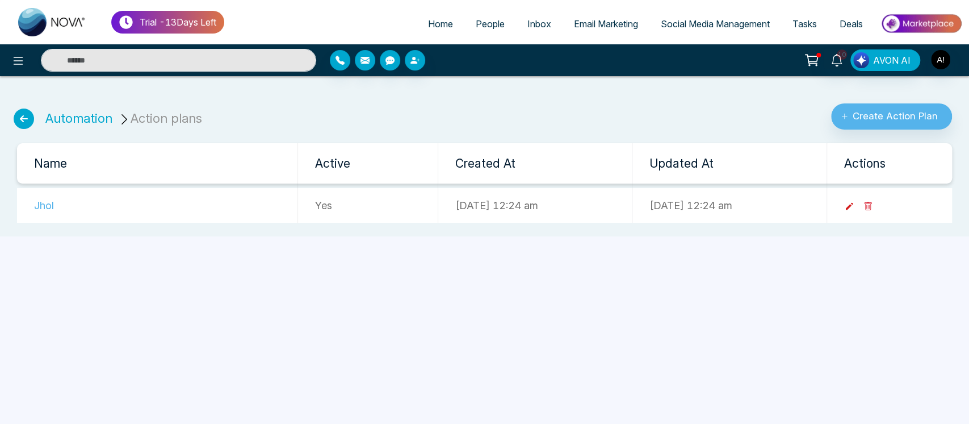
click at [853, 206] on icon at bounding box center [849, 206] width 7 height 7
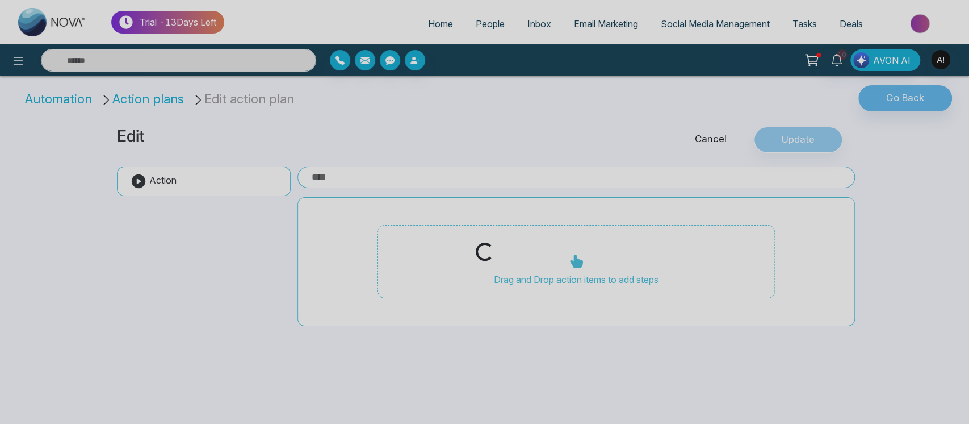
type input "****"
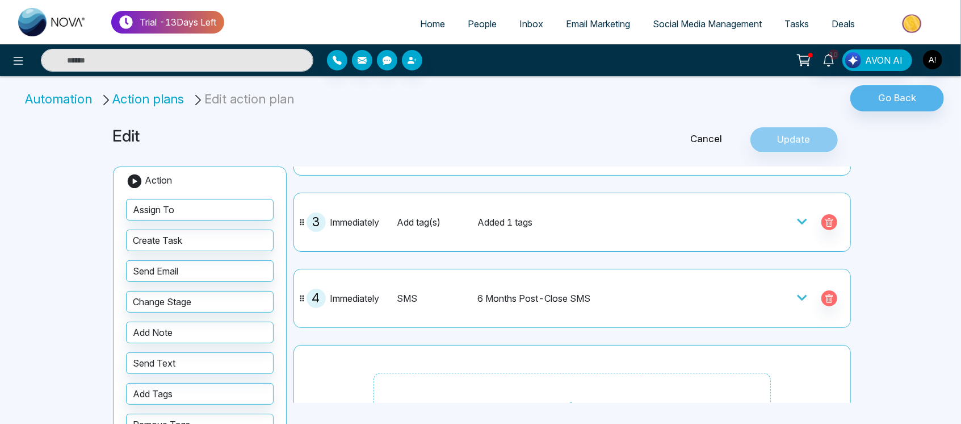
scroll to position [159, 0]
drag, startPoint x: 491, startPoint y: 271, endPoint x: 407, endPoint y: 114, distance: 177.8
click at [407, 114] on div "Automation Action plans Edit action plan" at bounding box center [320, 101] width 641 height 32
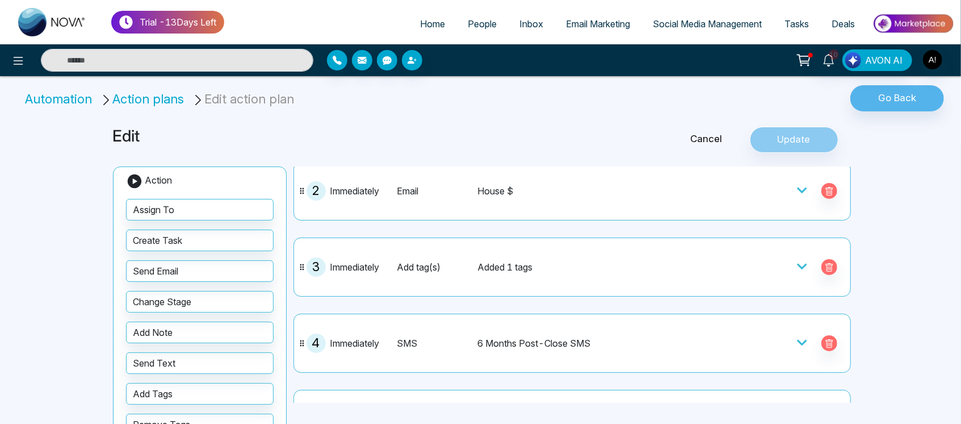
scroll to position [108, 0]
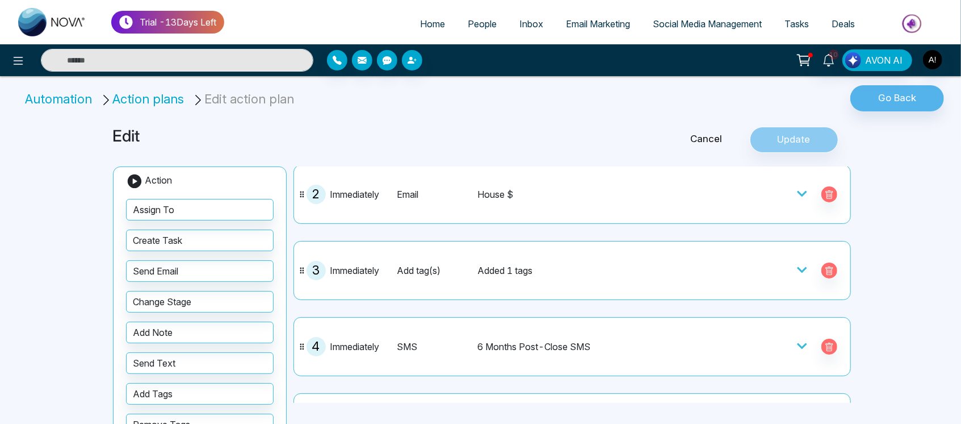
click at [711, 138] on link "Cancel" at bounding box center [707, 139] width 86 height 15
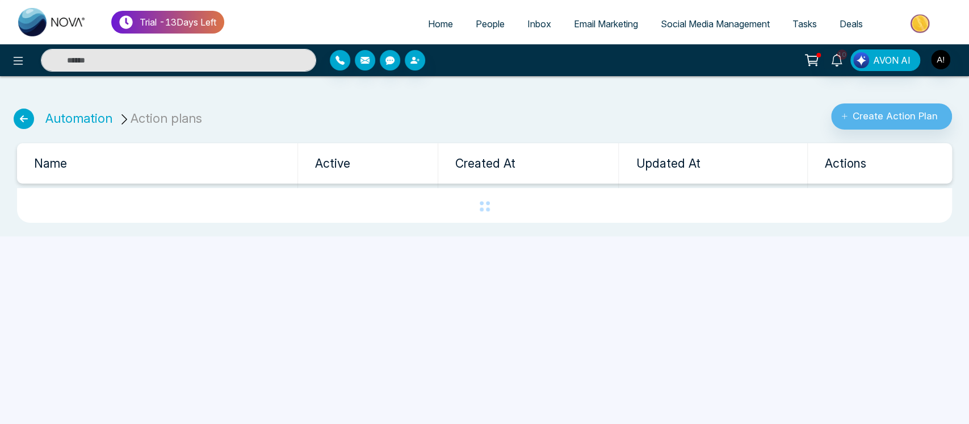
click at [476, 26] on span "People" at bounding box center [490, 23] width 29 height 11
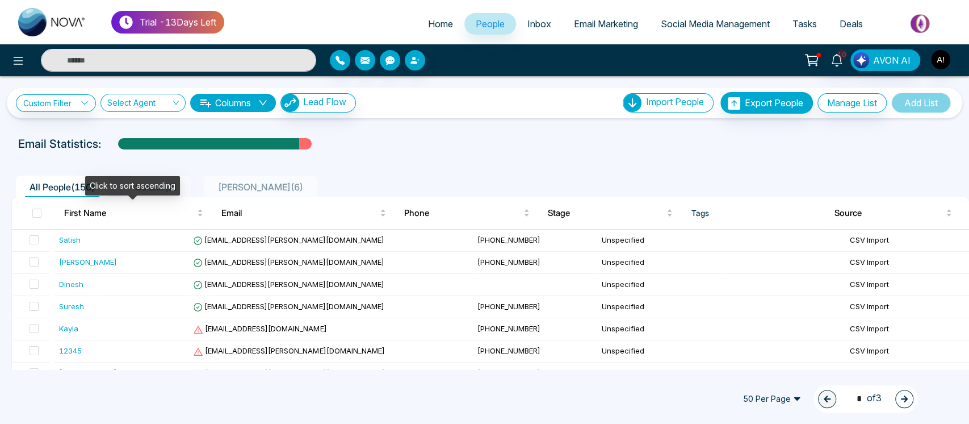
click at [161, 189] on div "Click to sort ascending" at bounding box center [132, 185] width 95 height 19
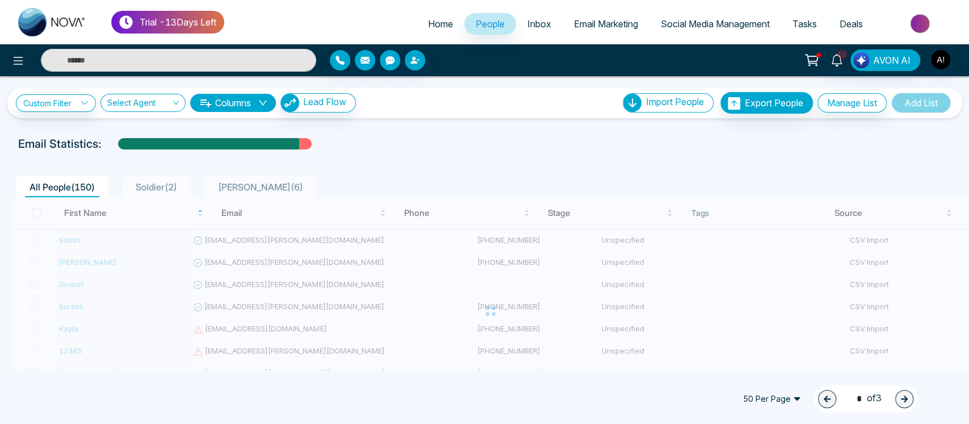
click at [291, 175] on ul "All People ( 150 ) Soldier ( 2 ) lokesh ( 6 )" at bounding box center [458, 186] width 895 height 22
click at [167, 181] on span "Soldier ( 2 )" at bounding box center [156, 186] width 51 height 11
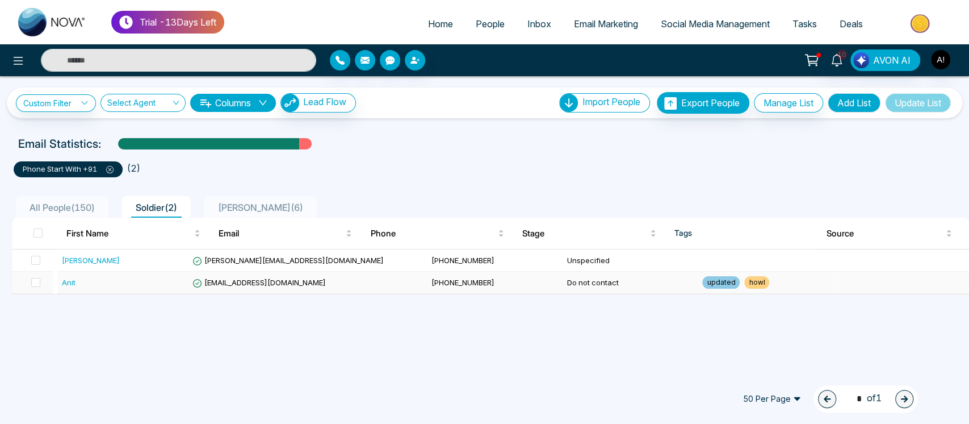
click at [469, 275] on td "[PHONE_NUMBER]" at bounding box center [495, 282] width 136 height 22
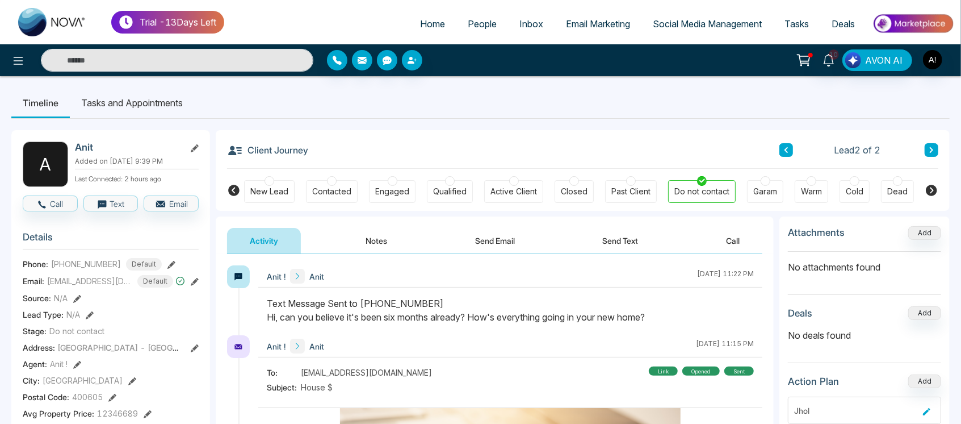
scroll to position [6, 0]
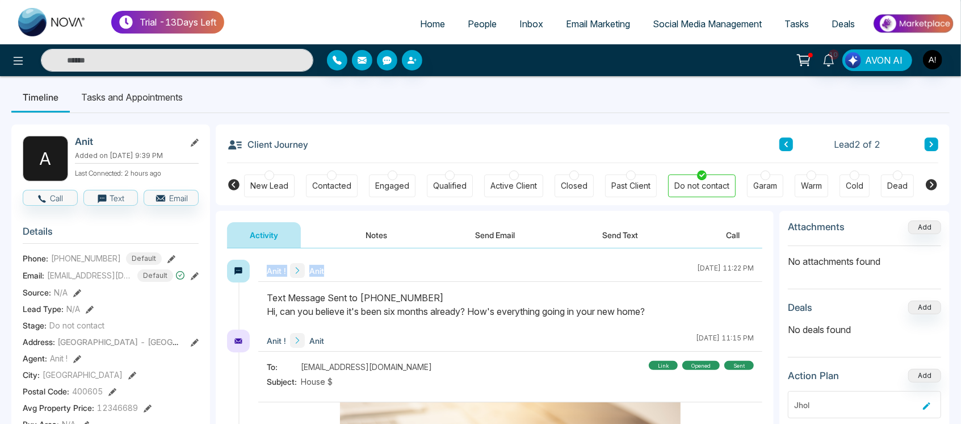
drag, startPoint x: 261, startPoint y: 271, endPoint x: 363, endPoint y: 267, distance: 102.9
click at [363, 267] on div "Anit ! Anit August 29 2025 | 11:22 PM" at bounding box center [510, 271] width 504 height 22
click at [263, 284] on div "Anit ! Anit August 29 2025 | 11:22 PM" at bounding box center [510, 295] width 504 height 70
click at [393, 298] on div "Text Message Sent to +919930053035 Hi, can you believe it's been six months alr…" at bounding box center [510, 304] width 487 height 27
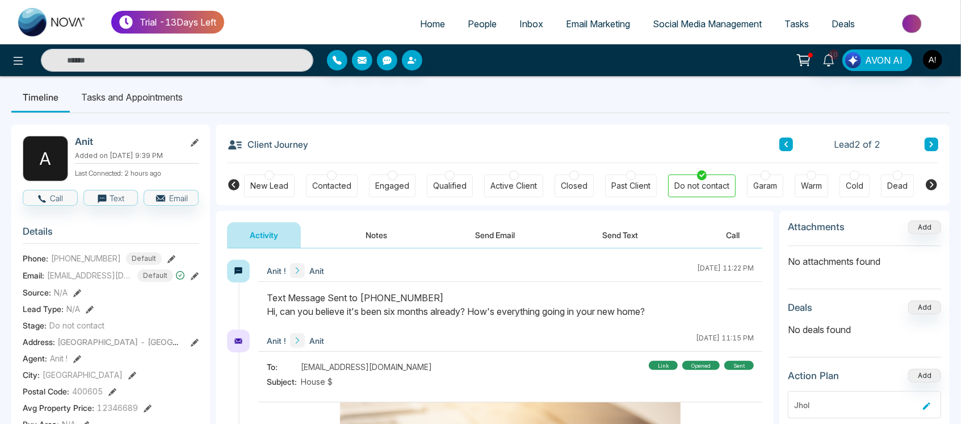
drag, startPoint x: 660, startPoint y: 311, endPoint x: 258, endPoint y: 287, distance: 403.3
click at [258, 287] on div "Anit ! Anit August 29 2025 | 11:22 PM" at bounding box center [510, 295] width 504 height 70
drag, startPoint x: 265, startPoint y: 293, endPoint x: 714, endPoint y: 311, distance: 449.5
click at [714, 311] on div at bounding box center [510, 310] width 504 height 39
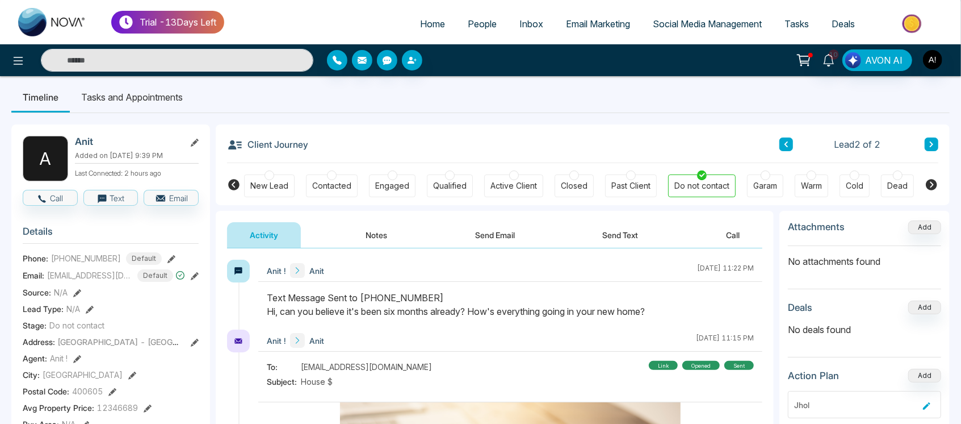
click at [714, 311] on div "Text Message Sent to +919930053035 Hi, can you believe it's been six months alr…" at bounding box center [510, 304] width 487 height 27
drag, startPoint x: 662, startPoint y: 312, endPoint x: 243, endPoint y: 286, distance: 419.8
click at [243, 286] on div "Anit ! Anit August 29 2025 | 11:22 PM" at bounding box center [494, 295] width 535 height 70
drag, startPoint x: 265, startPoint y: 293, endPoint x: 696, endPoint y: 324, distance: 432.1
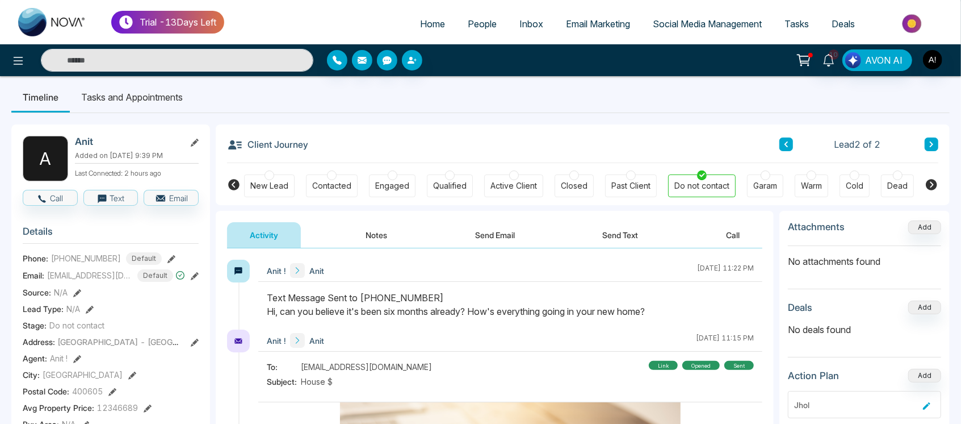
click at [696, 324] on div at bounding box center [510, 310] width 504 height 39
drag, startPoint x: 664, startPoint y: 310, endPoint x: 260, endPoint y: 301, distance: 404.4
click at [260, 301] on div at bounding box center [510, 310] width 504 height 39
click at [358, 307] on div "Text Message Sent to +919930053035 Hi, can you believe it's been six months alr…" at bounding box center [510, 304] width 487 height 27
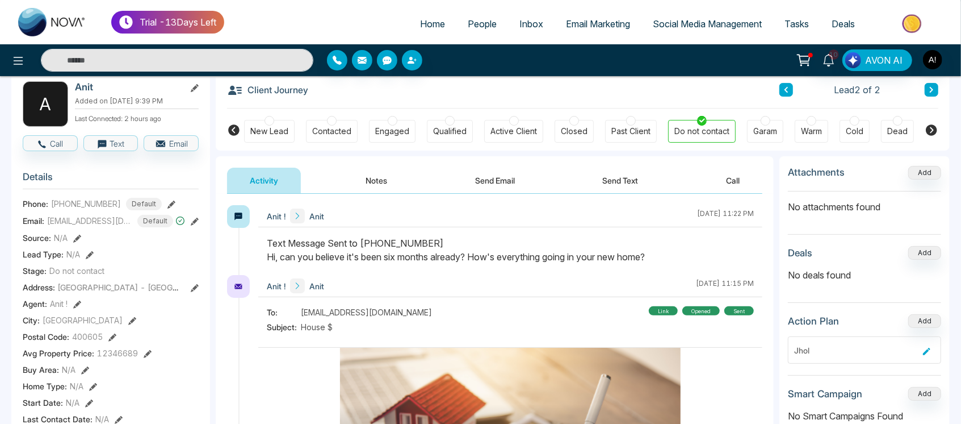
scroll to position [60, 0]
click at [270, 261] on div "Text Message Sent to +919930053035 Hi, can you believe it's been six months alr…" at bounding box center [510, 250] width 487 height 27
drag, startPoint x: 668, startPoint y: 257, endPoint x: 268, endPoint y: 254, distance: 399.8
click at [268, 254] on div "Text Message Sent to +919930053035 Hi, can you believe it's been six months alr…" at bounding box center [510, 250] width 487 height 27
click at [337, 254] on div "Text Message Sent to +919930053035 Hi, can you believe it's been six months alr…" at bounding box center [510, 250] width 487 height 27
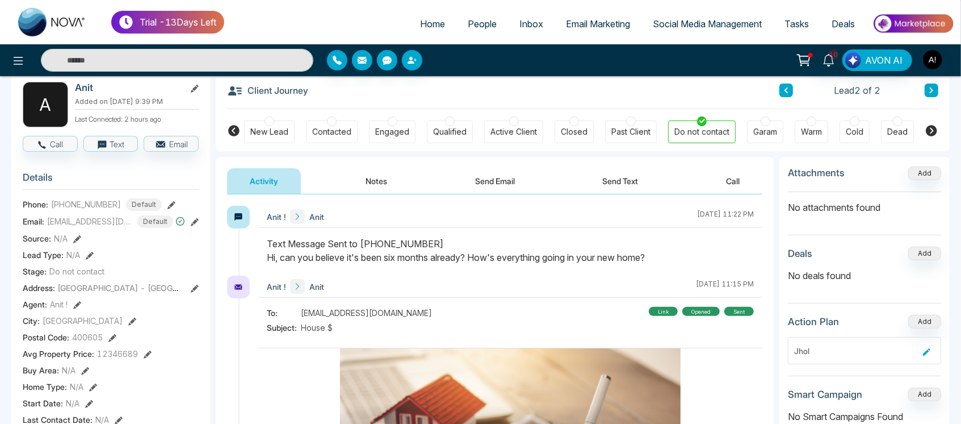
drag, startPoint x: 265, startPoint y: 256, endPoint x: 671, endPoint y: 256, distance: 406.0
click at [671, 256] on div at bounding box center [510, 256] width 504 height 39
click at [671, 256] on div "Text Message Sent to +919930053035 Hi, can you believe it's been six months alr…" at bounding box center [510, 250] width 487 height 27
drag, startPoint x: 671, startPoint y: 256, endPoint x: 254, endPoint y: 254, distance: 416.8
click at [254, 254] on div "Anit ! Anit August 29 2025 | 11:22 PM" at bounding box center [494, 241] width 535 height 70
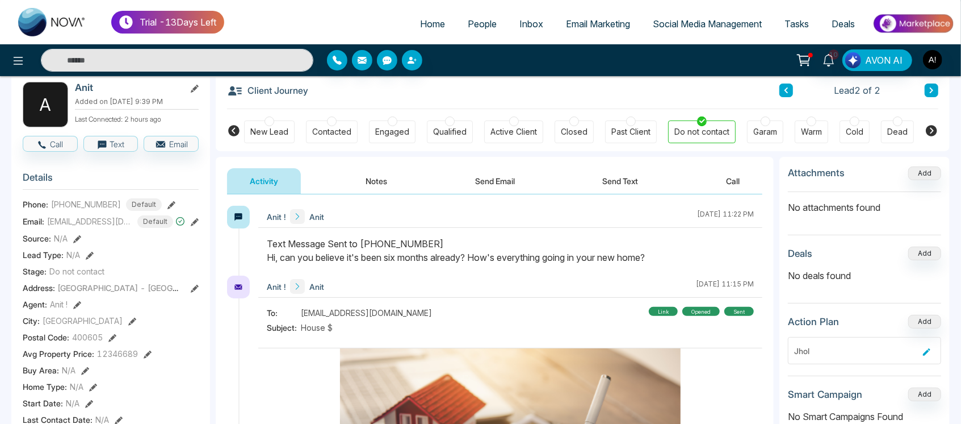
click at [254, 254] on div "Anit ! Anit August 29 2025 | 11:22 PM" at bounding box center [494, 241] width 535 height 70
drag, startPoint x: 268, startPoint y: 240, endPoint x: 672, endPoint y: 258, distance: 404.1
click at [672, 258] on div "Text Message Sent to +919930053035 Hi, can you believe it's been six months alr…" at bounding box center [510, 250] width 487 height 27
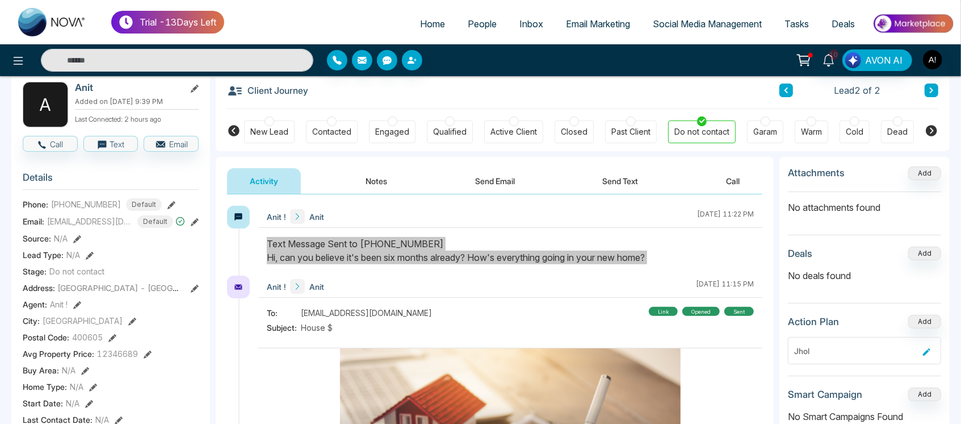
drag, startPoint x: 672, startPoint y: 258, endPoint x: 259, endPoint y: 240, distance: 413.2
click at [259, 240] on div at bounding box center [510, 256] width 504 height 39
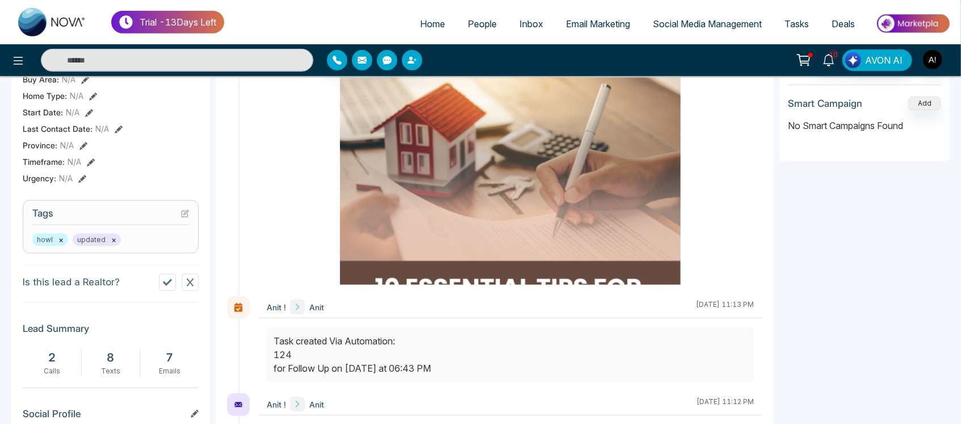
scroll to position [357, 0]
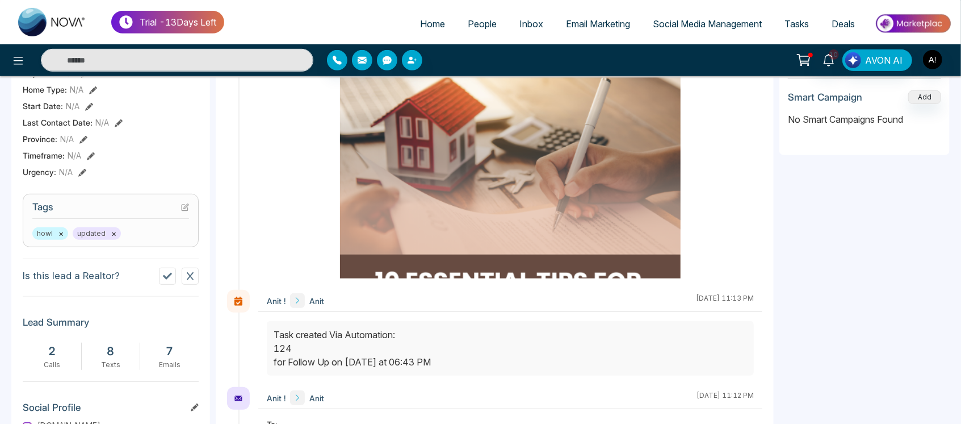
click at [192, 271] on icon at bounding box center [190, 275] width 9 height 9
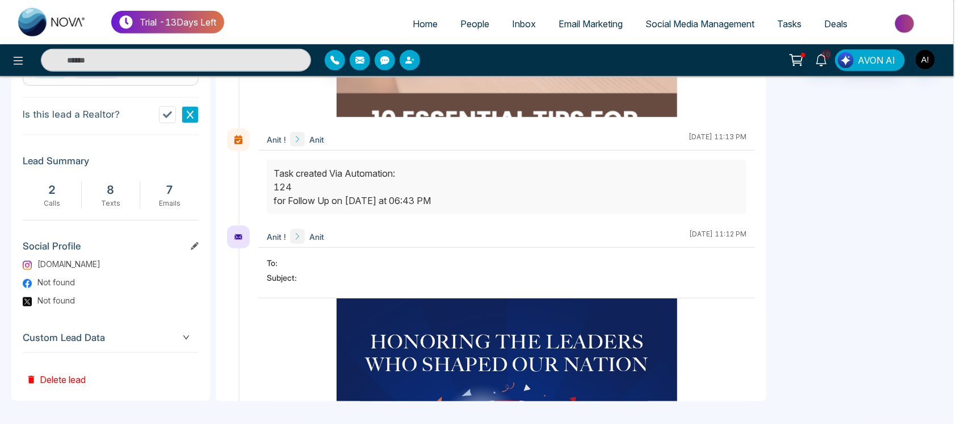
scroll to position [517, 0]
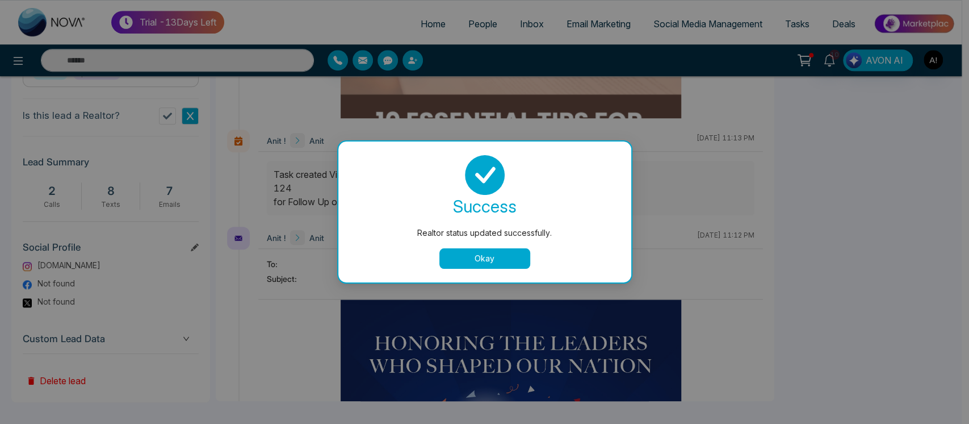
click at [487, 261] on button "Okay" at bounding box center [485, 258] width 91 height 20
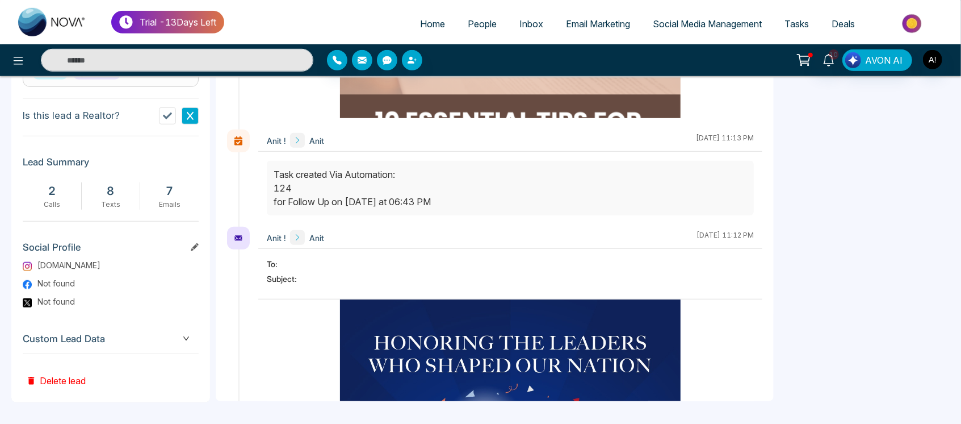
click at [192, 244] on icon at bounding box center [195, 247] width 8 height 8
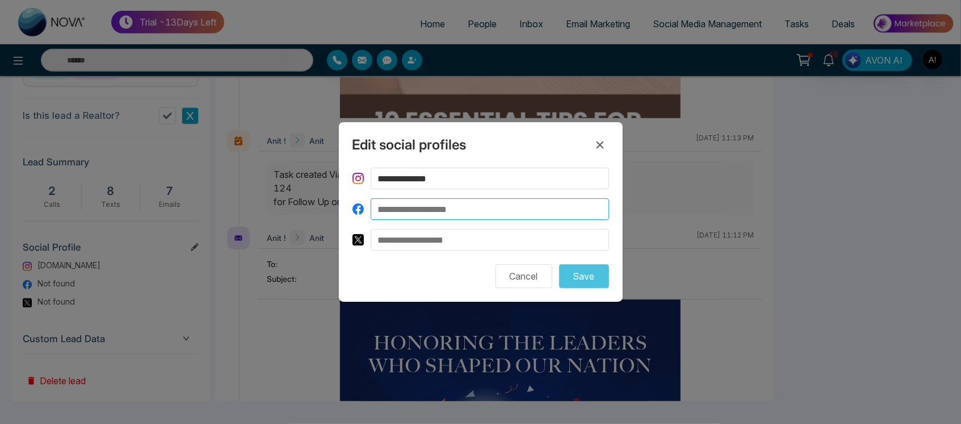
click at [494, 217] on input at bounding box center [490, 209] width 238 height 22
type input "**********"
drag, startPoint x: 491, startPoint y: 210, endPoint x: 315, endPoint y: 211, distance: 176.6
click at [315, 211] on div "**********" at bounding box center [480, 212] width 961 height 424
click at [464, 211] on input at bounding box center [490, 209] width 238 height 22
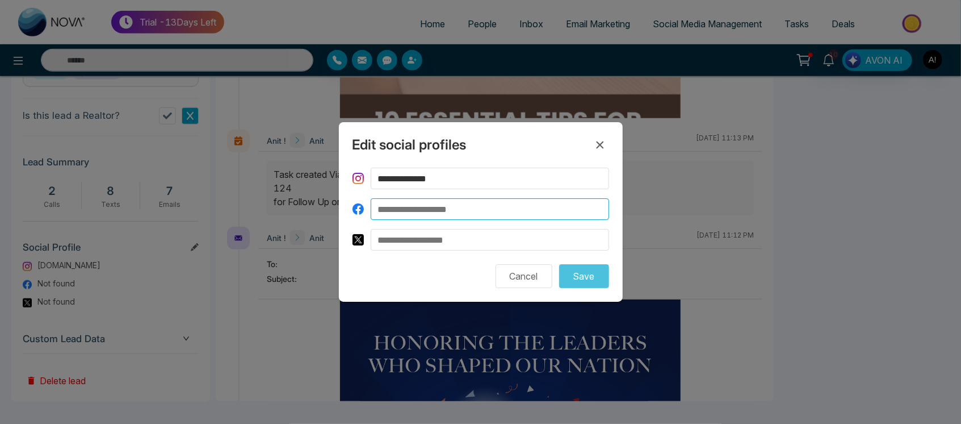
type input "**********"
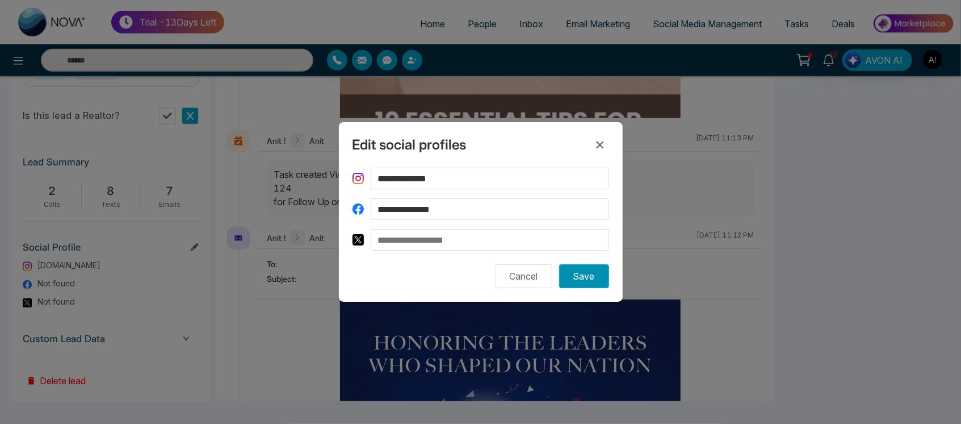
click at [573, 273] on button "Save" at bounding box center [584, 276] width 50 height 24
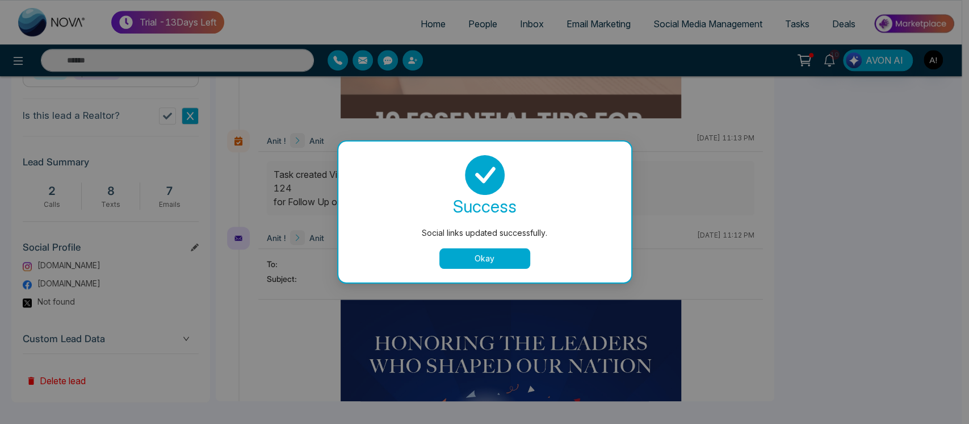
click at [498, 259] on button "Okay" at bounding box center [485, 258] width 91 height 20
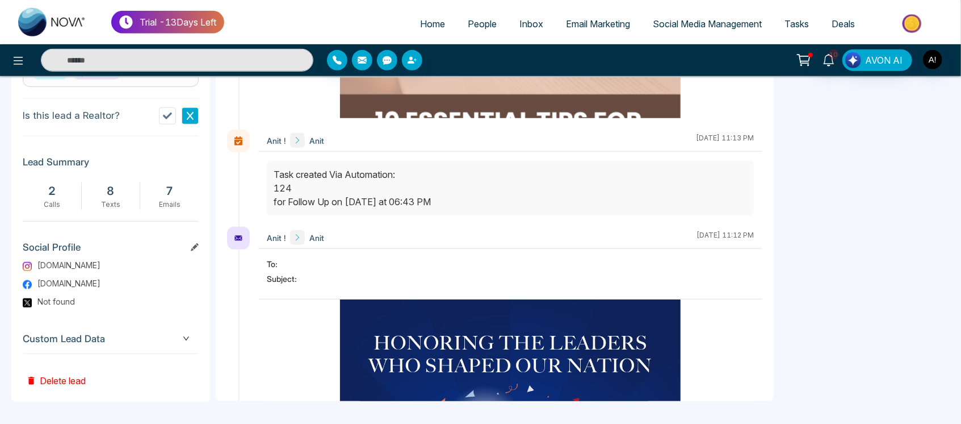
click at [174, 345] on div "Custom Lead Data" at bounding box center [111, 338] width 176 height 29
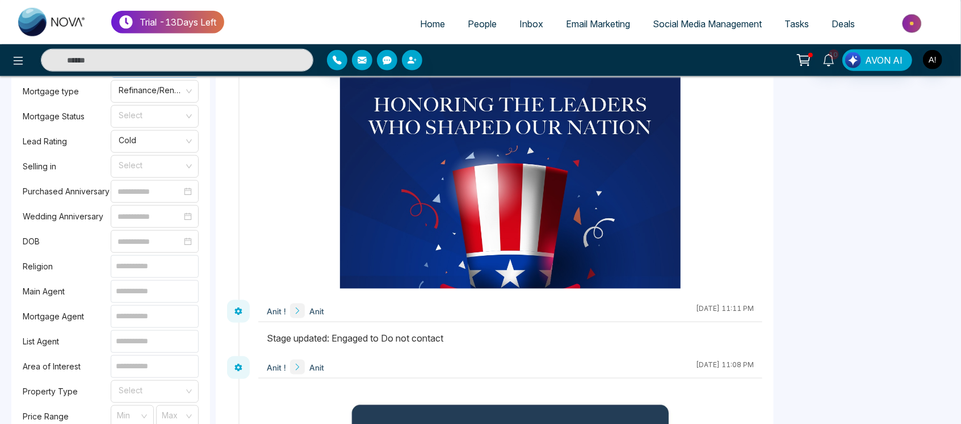
scroll to position [909, 0]
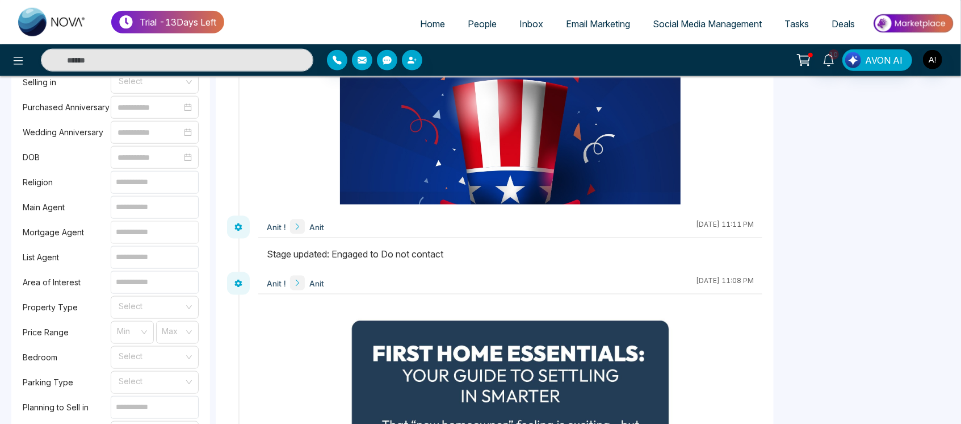
click at [157, 227] on input at bounding box center [155, 232] width 88 height 23
type input "****"
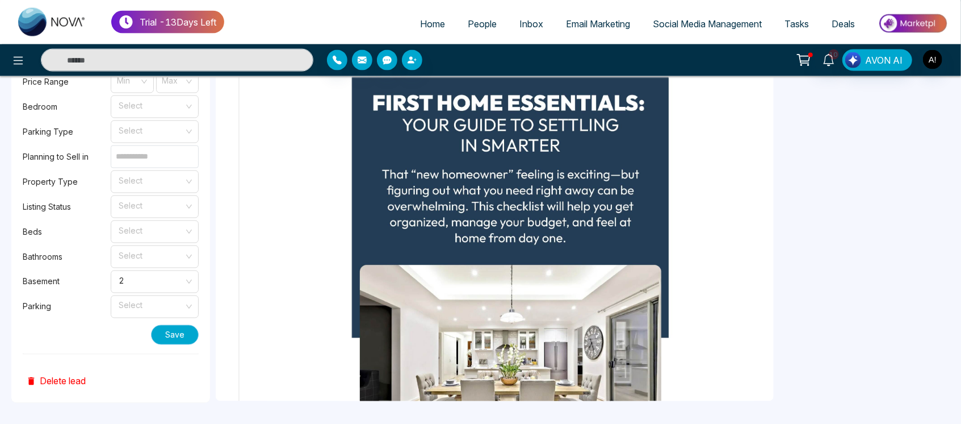
click at [168, 325] on button "Save" at bounding box center [175, 335] width 48 height 20
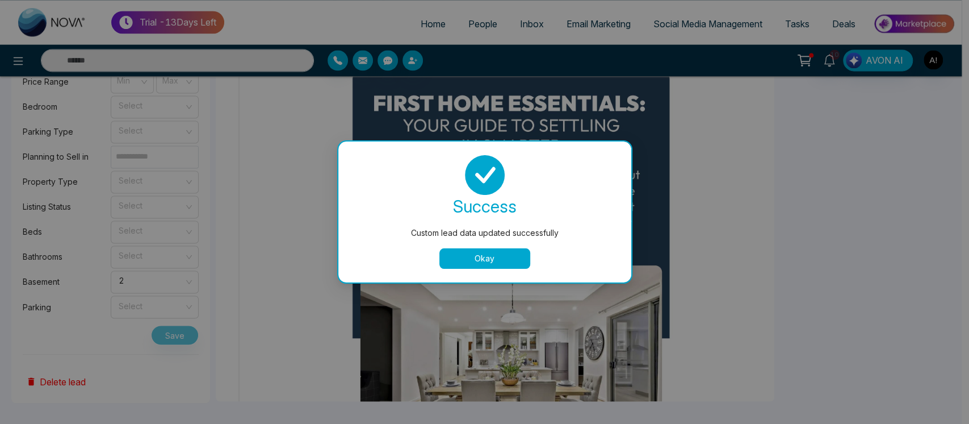
click at [495, 258] on button "Okay" at bounding box center [485, 258] width 91 height 20
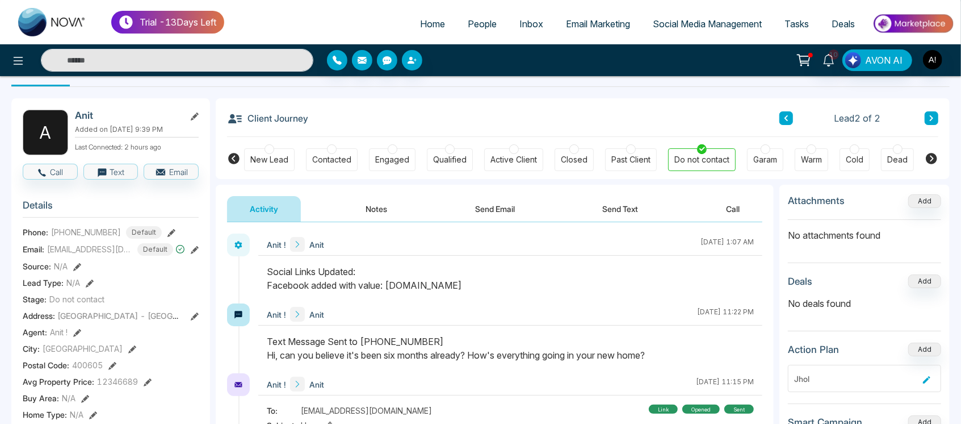
scroll to position [0, 0]
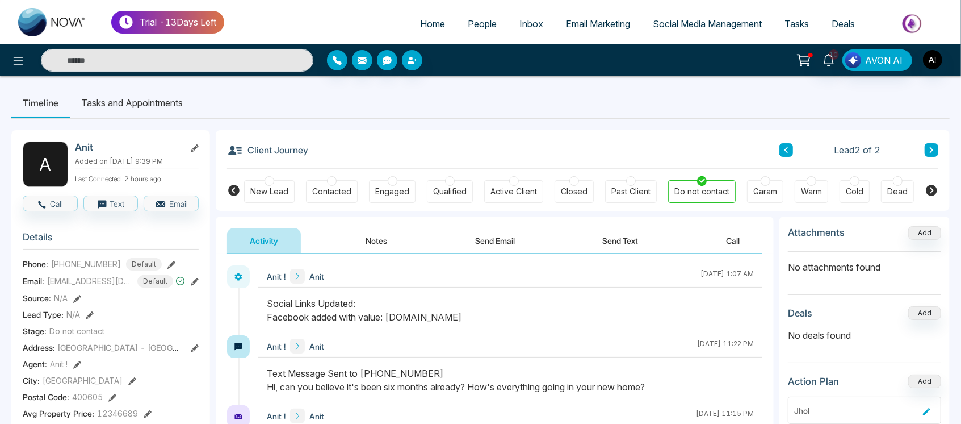
click at [380, 242] on button "Notes" at bounding box center [377, 241] width 67 height 26
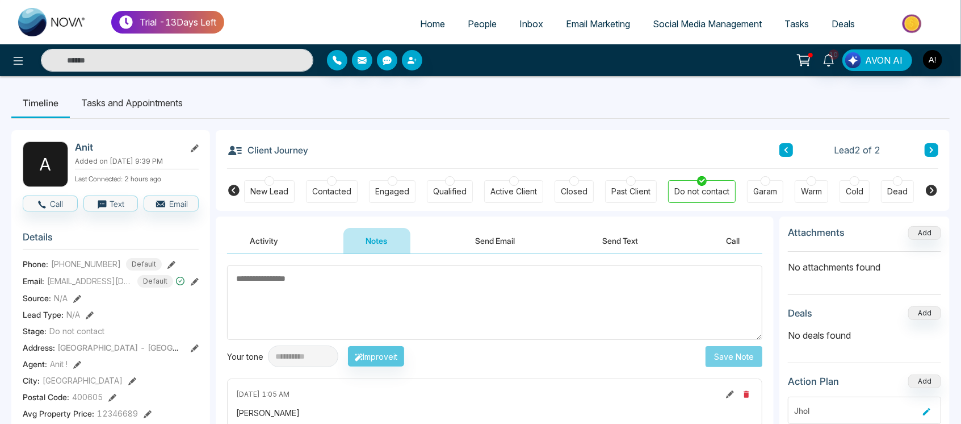
click at [393, 290] on textarea at bounding box center [494, 302] width 535 height 74
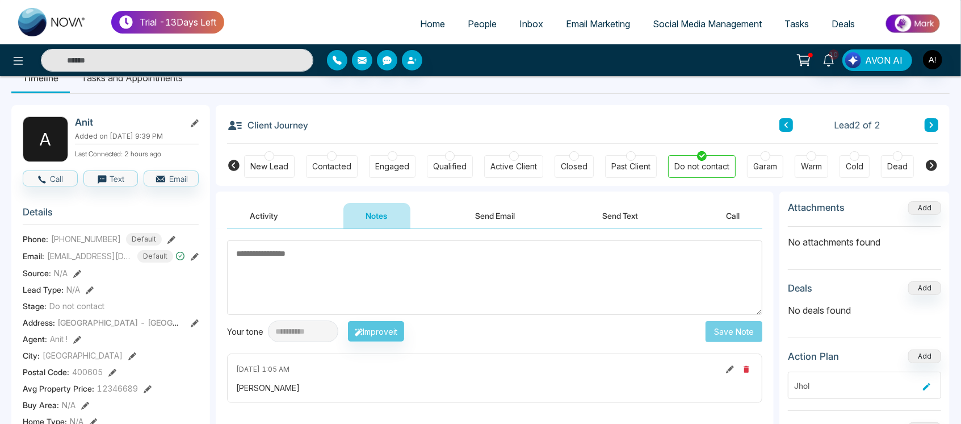
click at [285, 223] on button "Activity" at bounding box center [264, 216] width 74 height 26
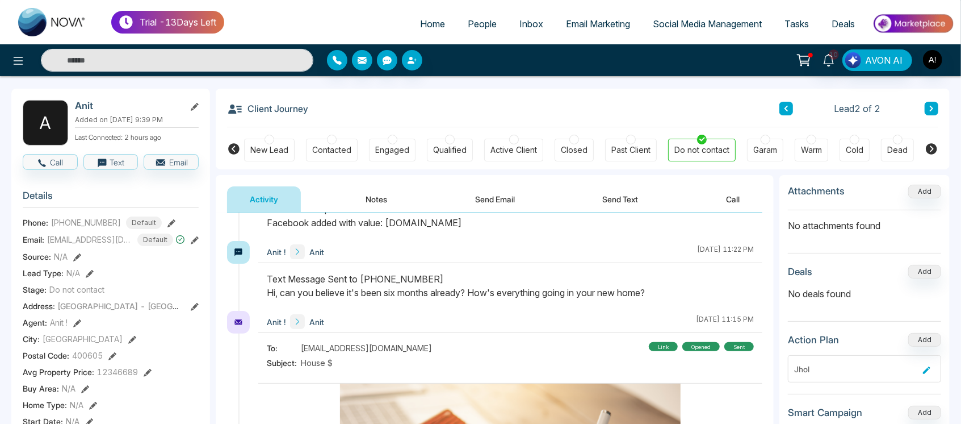
scroll to position [46, 0]
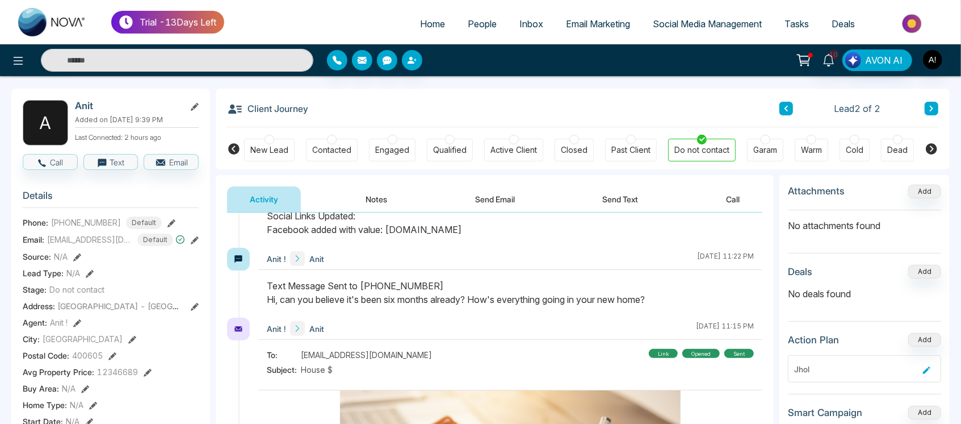
drag, startPoint x: 265, startPoint y: 275, endPoint x: 677, endPoint y: 296, distance: 413.3
click at [677, 296] on div "Anit ! Anit August 29 2025 | 11:22 PM" at bounding box center [510, 283] width 504 height 70
click at [677, 296] on div "Text Message Sent to +919930053035 Hi, can you believe it's been six months alr…" at bounding box center [510, 292] width 487 height 27
click at [936, 185] on button "Add" at bounding box center [925, 192] width 33 height 14
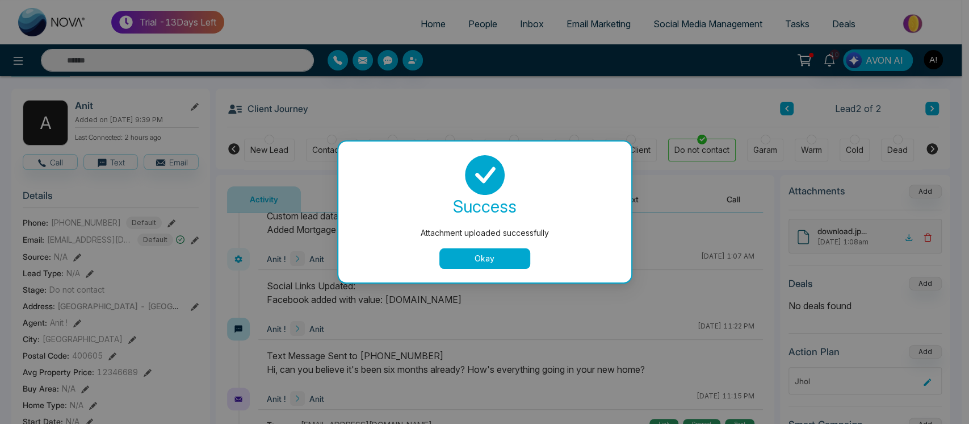
click at [504, 258] on button "Okay" at bounding box center [485, 258] width 91 height 20
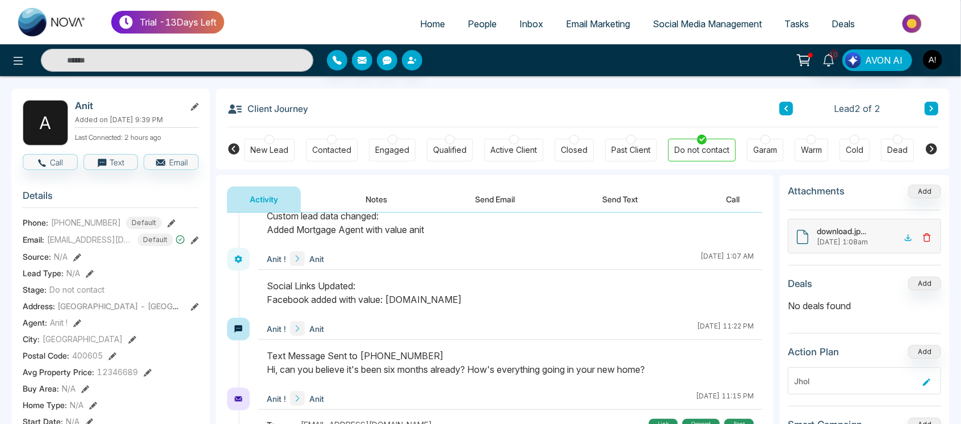
click at [924, 235] on icon at bounding box center [926, 236] width 5 height 7
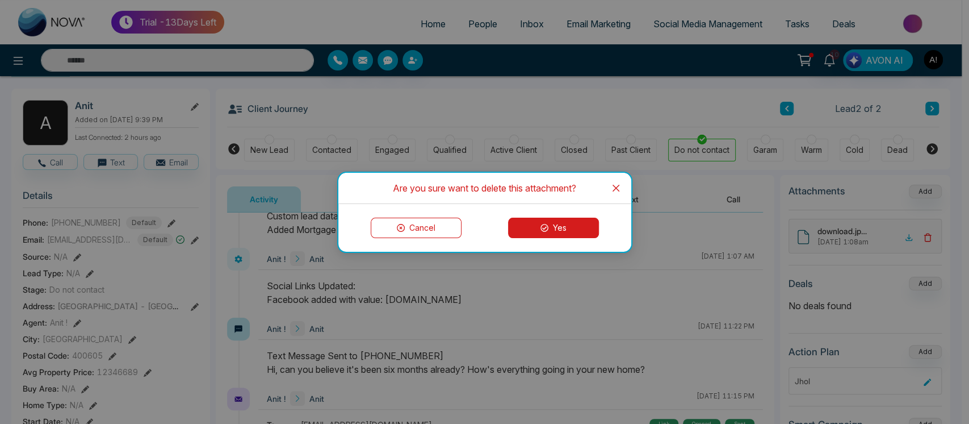
click at [537, 220] on button "Yes" at bounding box center [553, 227] width 91 height 20
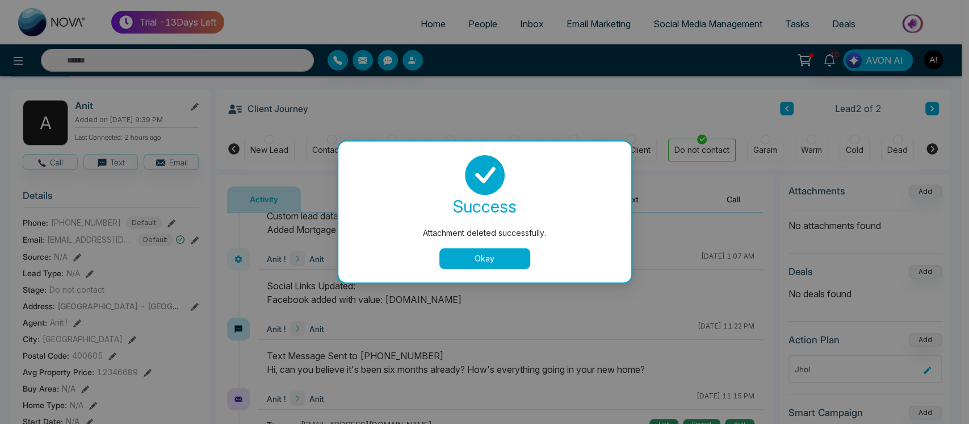
click at [500, 256] on button "Okay" at bounding box center [485, 258] width 91 height 20
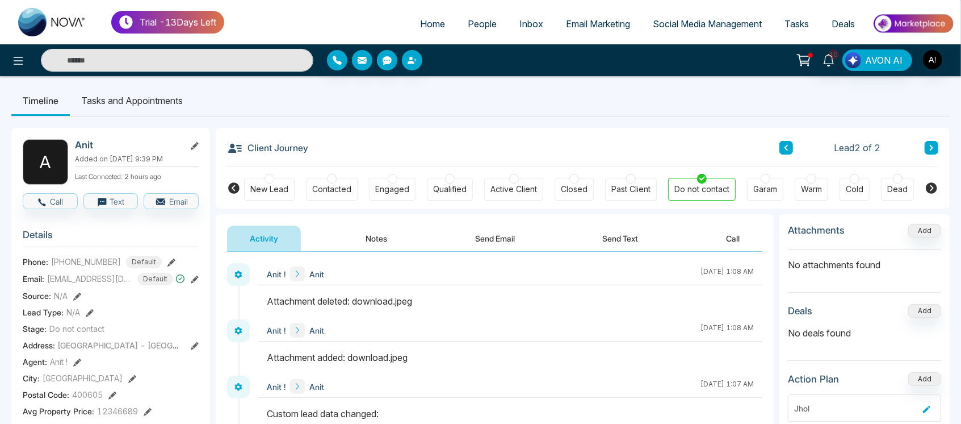
scroll to position [0, 0]
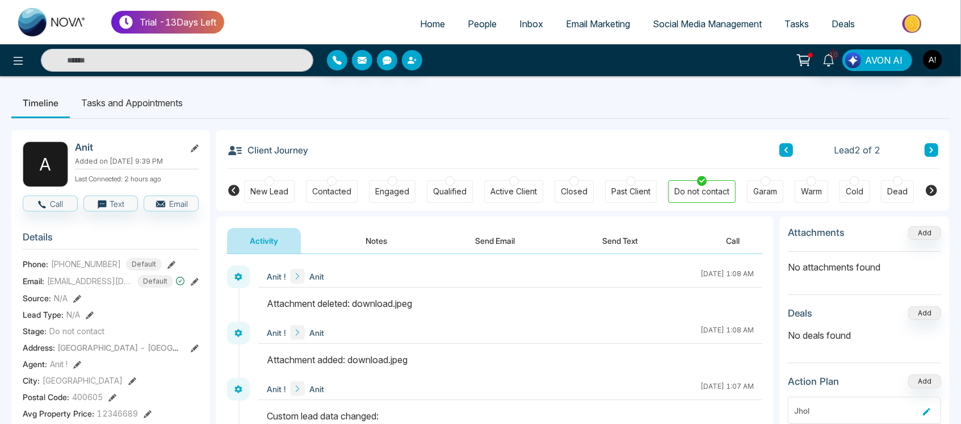
drag, startPoint x: 249, startPoint y: 146, endPoint x: 390, endPoint y: 159, distance: 141.4
click at [390, 159] on div "Client Journey Lead 2 of 2" at bounding box center [582, 149] width 711 height 39
click at [196, 144] on icon at bounding box center [195, 148] width 8 height 8
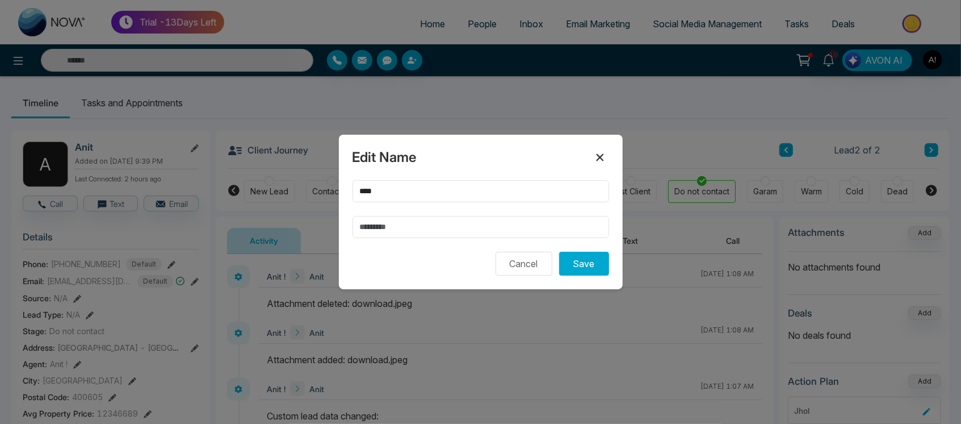
click at [601, 156] on icon at bounding box center [599, 157] width 7 height 7
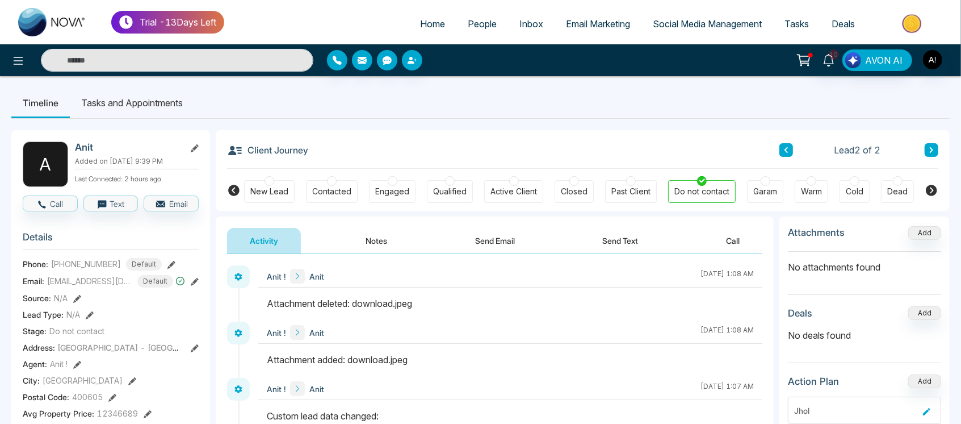
click at [404, 233] on button "Notes" at bounding box center [377, 241] width 67 height 26
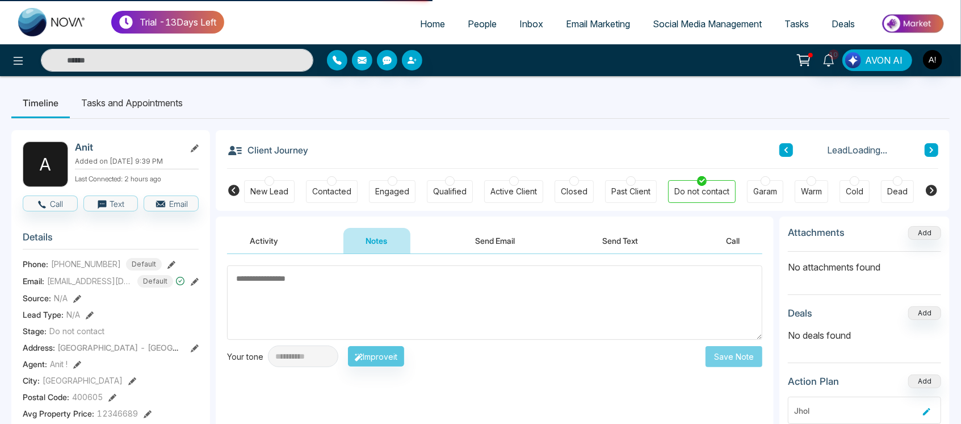
click at [518, 241] on button "Send Email" at bounding box center [495, 241] width 85 height 26
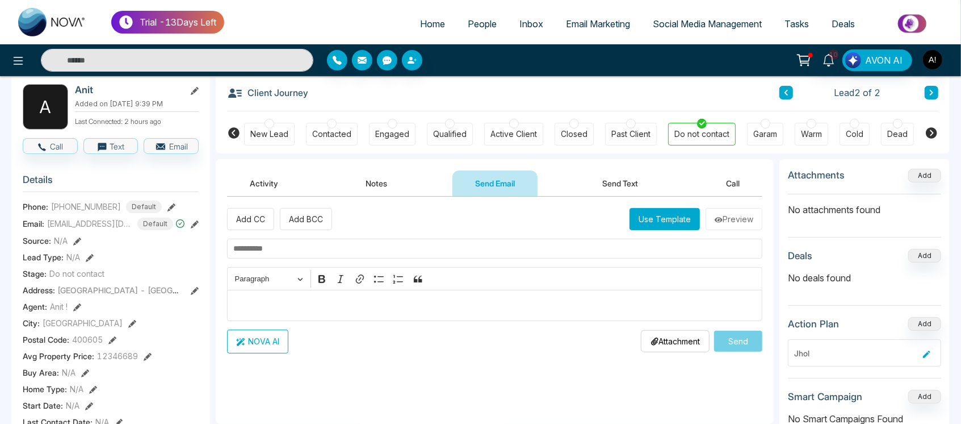
scroll to position [107, 0]
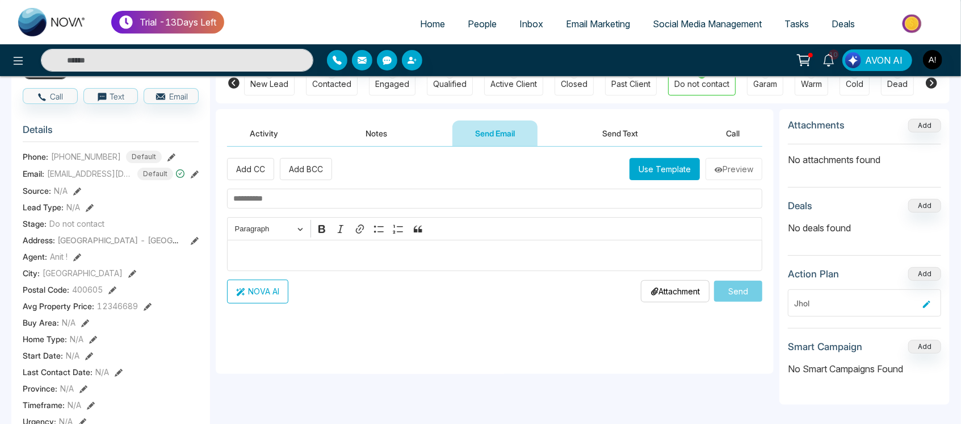
click at [679, 177] on button "Use Template" at bounding box center [665, 169] width 70 height 22
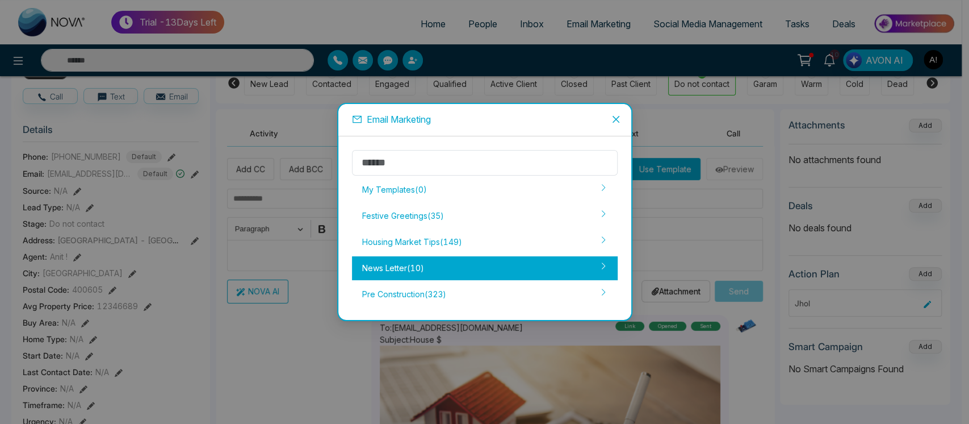
click at [525, 258] on div "News Letter ( 10 )" at bounding box center [485, 268] width 266 height 24
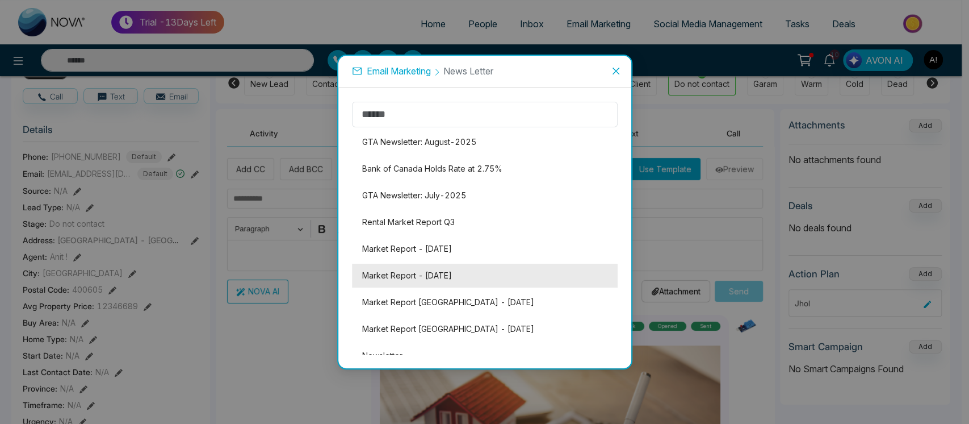
click at [503, 266] on li "Market Report - [DATE]" at bounding box center [485, 275] width 266 height 24
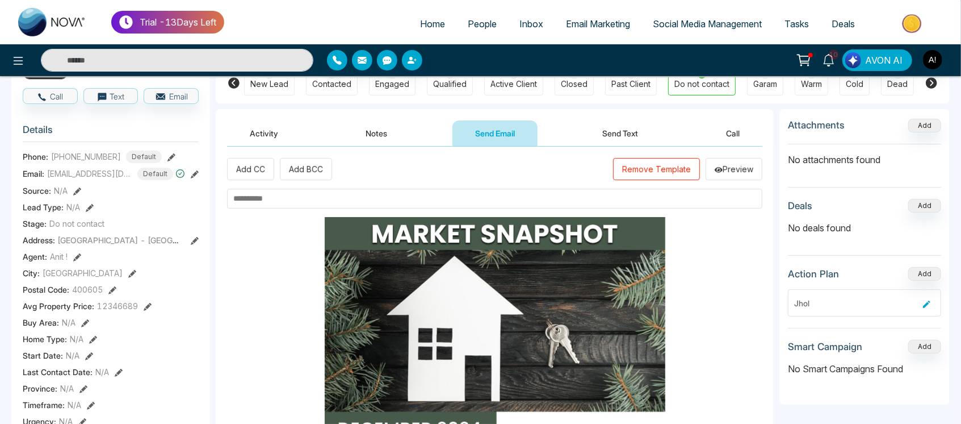
click at [383, 195] on input "text" at bounding box center [494, 199] width 535 height 20
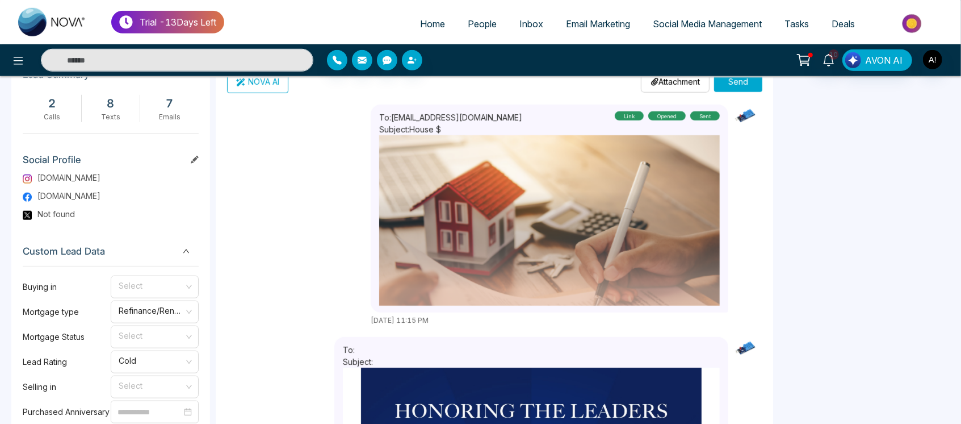
scroll to position [491, 0]
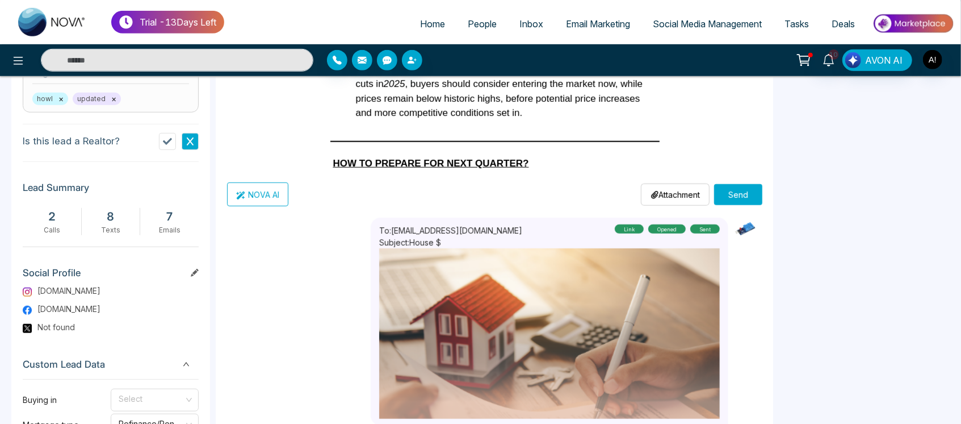
type input "******"
click at [669, 202] on div "Attachment Choose File" at bounding box center [675, 194] width 69 height 22
click at [669, 195] on p "Attachment" at bounding box center [675, 195] width 49 height 12
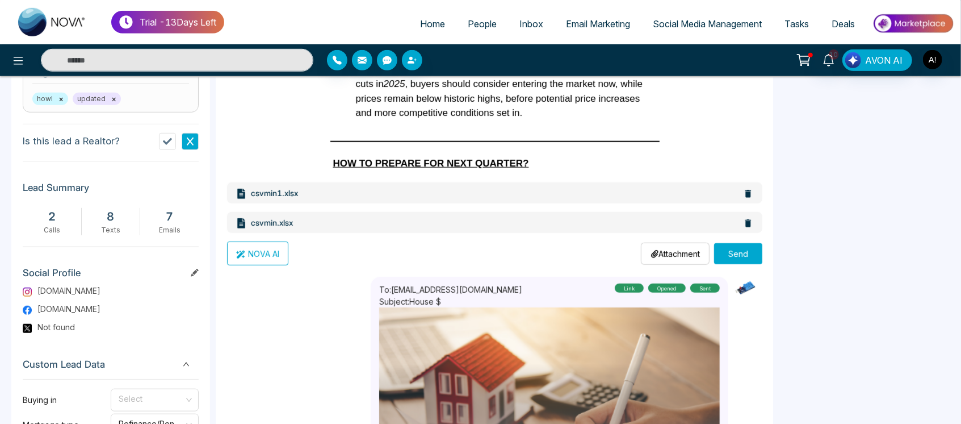
scroll to position [37, 0]
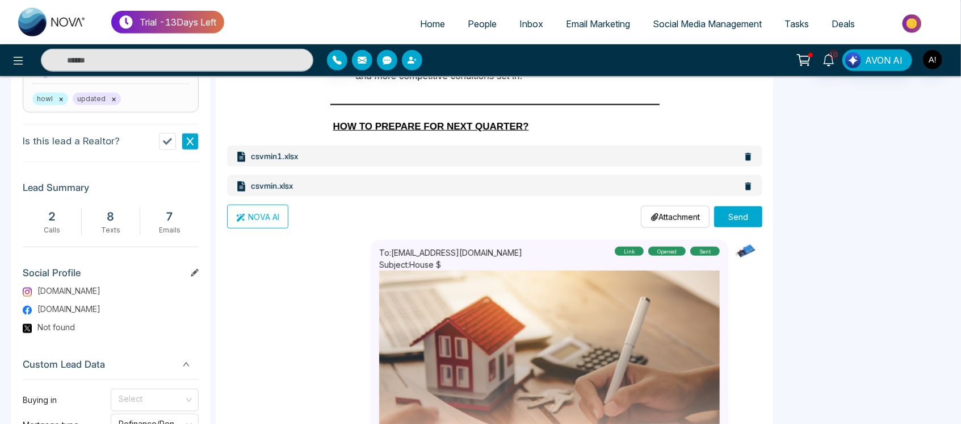
click at [742, 215] on button "Send" at bounding box center [738, 216] width 48 height 21
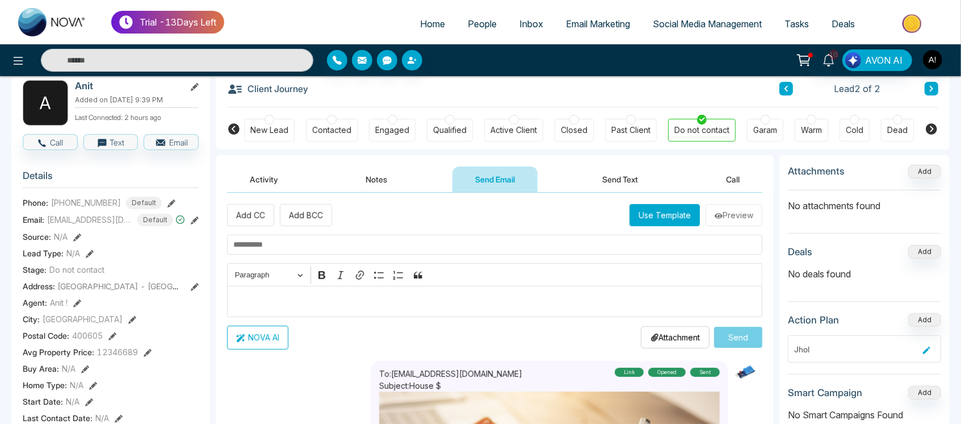
scroll to position [0, 0]
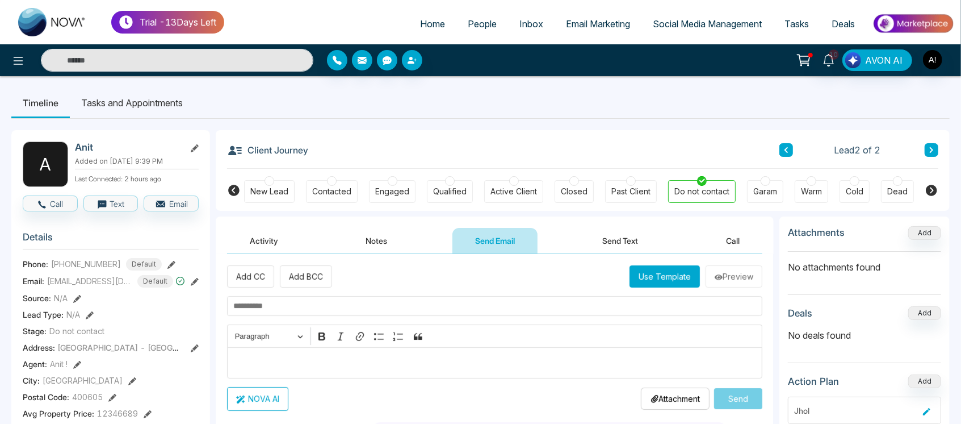
click at [412, 239] on div "Activity Notes Send Email Send Text Call" at bounding box center [494, 241] width 535 height 26
click at [391, 241] on button "Notes" at bounding box center [377, 241] width 67 height 26
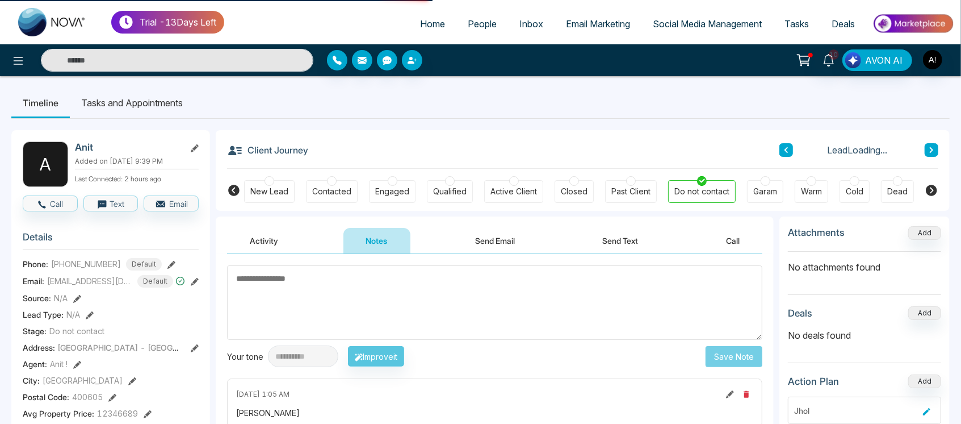
click at [483, 236] on button "Send Email" at bounding box center [495, 241] width 85 height 26
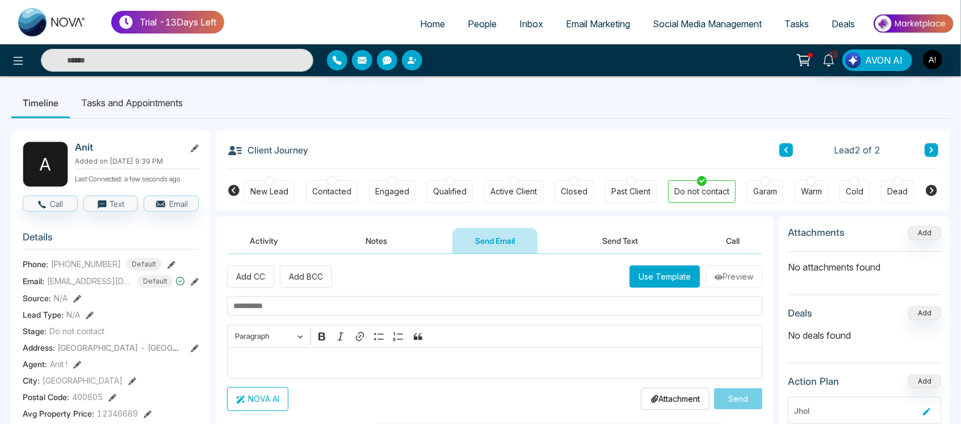
click at [619, 242] on button "Send Text" at bounding box center [620, 241] width 81 height 26
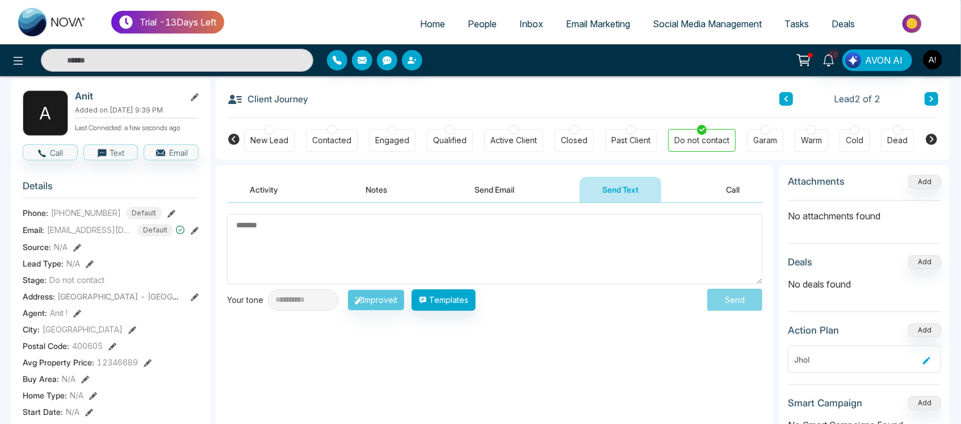
scroll to position [55, 0]
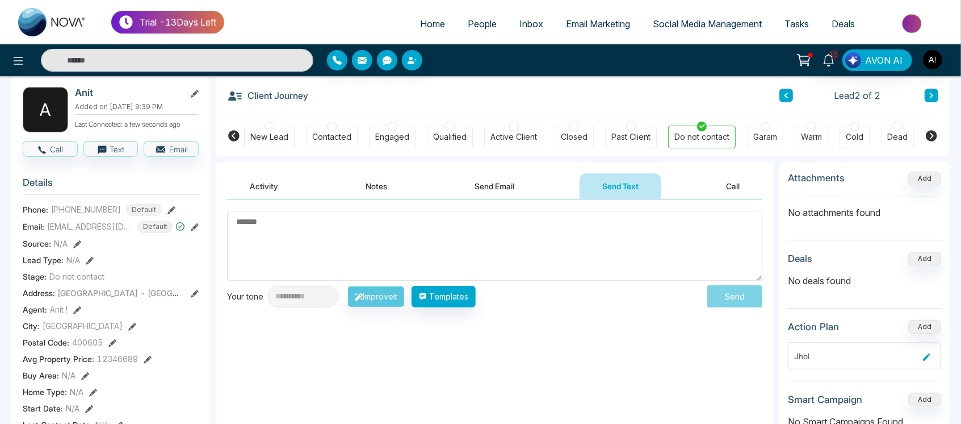
click at [722, 191] on button "Call" at bounding box center [733, 186] width 59 height 26
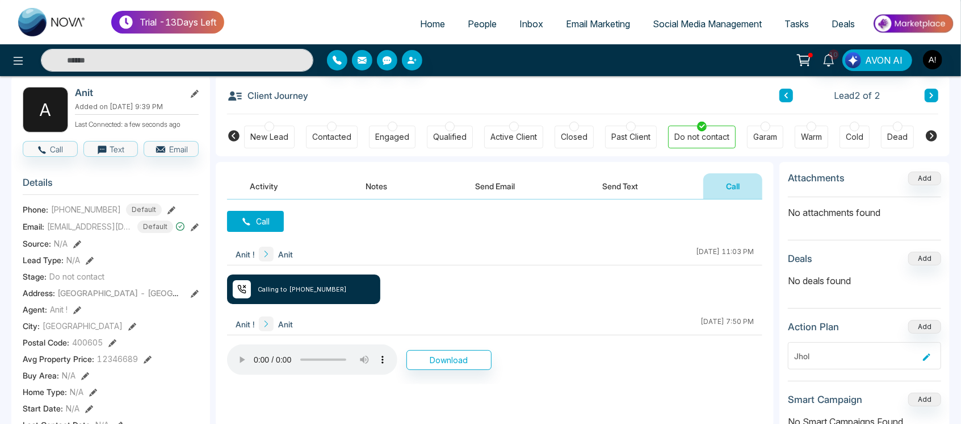
click at [266, 179] on button "Activity" at bounding box center [264, 186] width 74 height 26
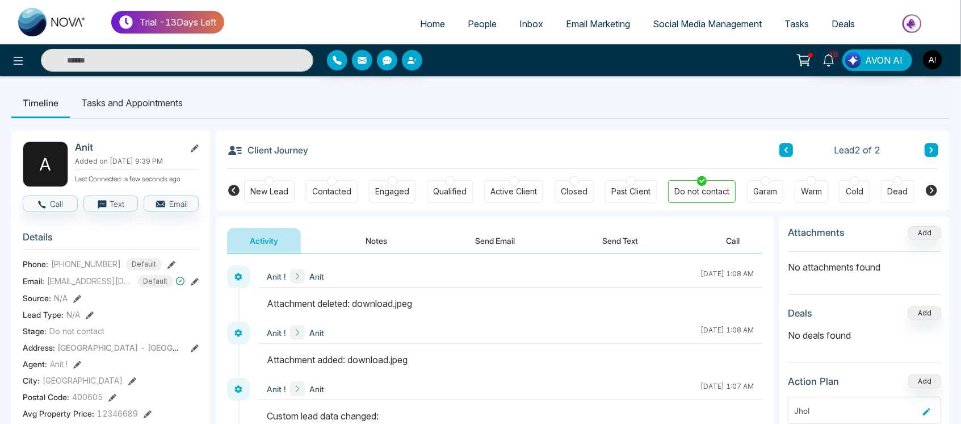
click at [143, 106] on li "Tasks and Appointments" at bounding box center [132, 102] width 124 height 31
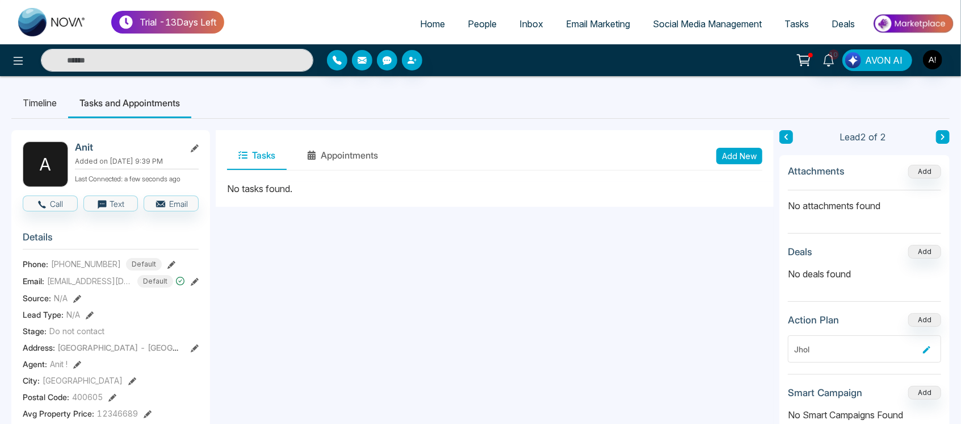
click at [727, 154] on button "Add New" at bounding box center [740, 156] width 46 height 16
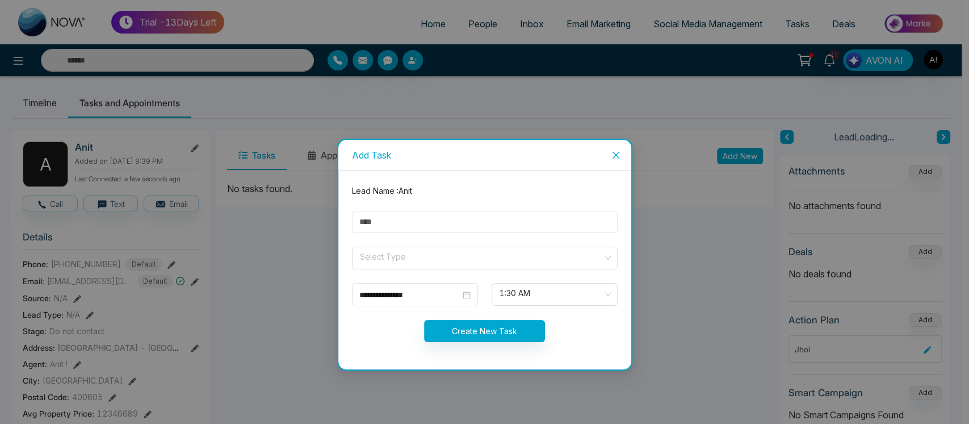
click at [442, 232] on input "text" at bounding box center [485, 222] width 266 height 22
click at [415, 216] on input "text" at bounding box center [485, 222] width 266 height 22
type input "***"
click at [440, 248] on input "search" at bounding box center [481, 255] width 244 height 17
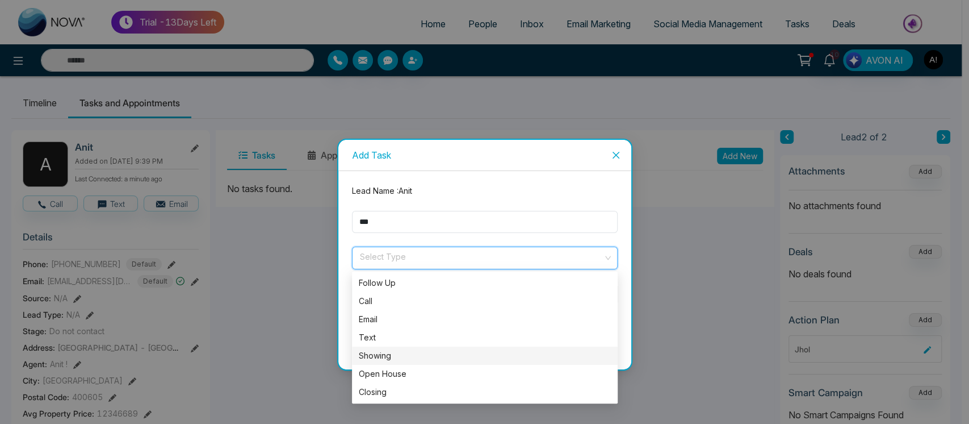
click at [452, 348] on div "Showing" at bounding box center [485, 355] width 266 height 18
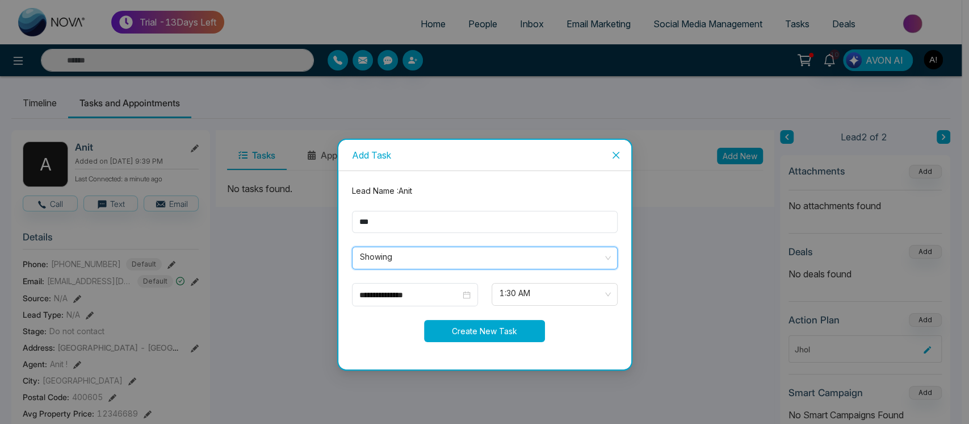
click at [491, 329] on button "Create New Task" at bounding box center [484, 331] width 121 height 22
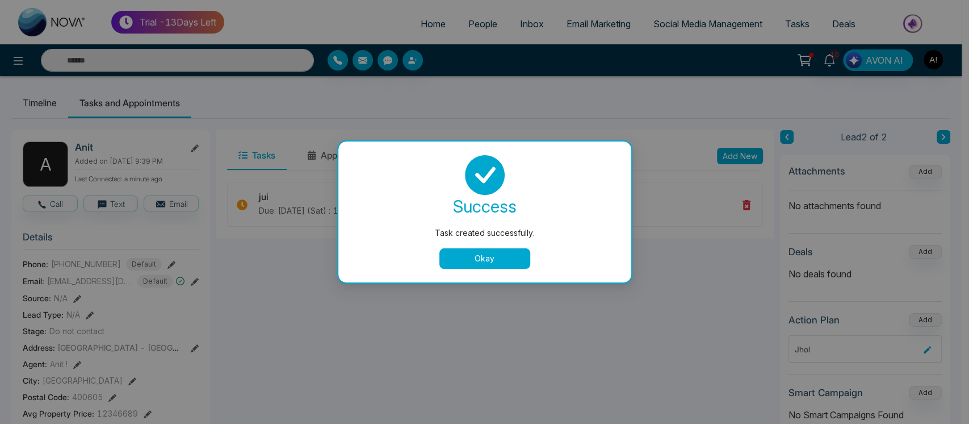
click at [499, 257] on button "Okay" at bounding box center [485, 258] width 91 height 20
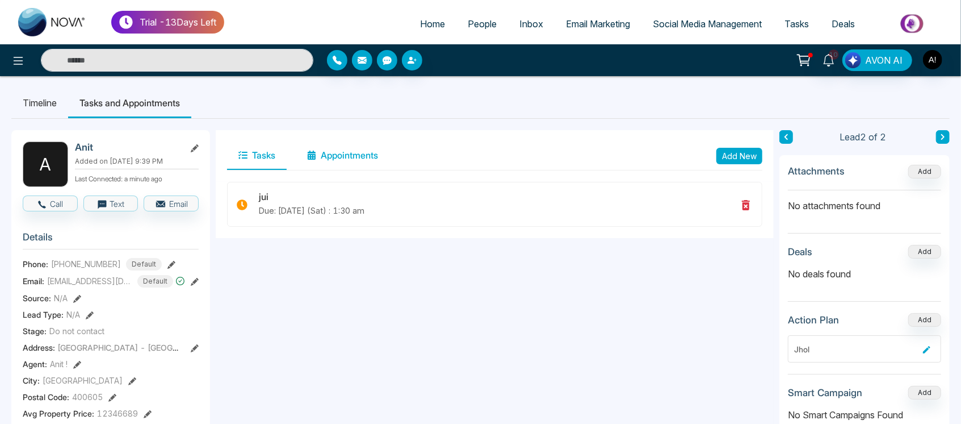
click at [353, 161] on button "Appointments" at bounding box center [343, 155] width 94 height 28
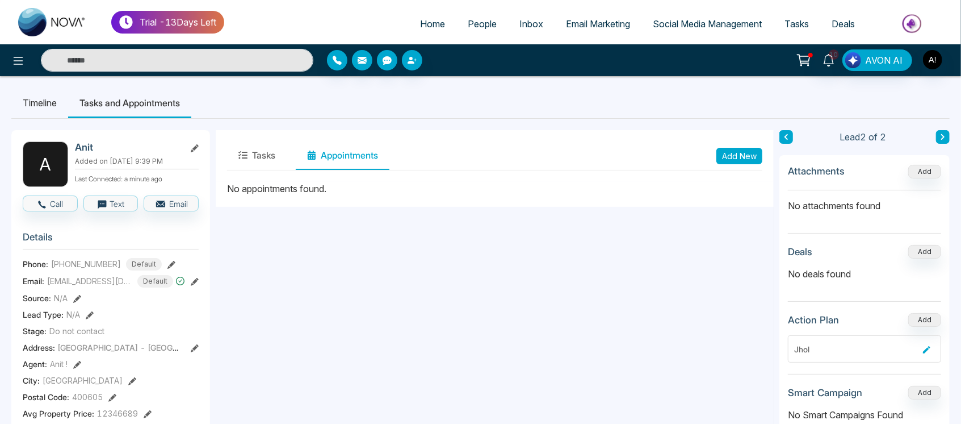
click at [744, 158] on button "Add New" at bounding box center [740, 156] width 46 height 16
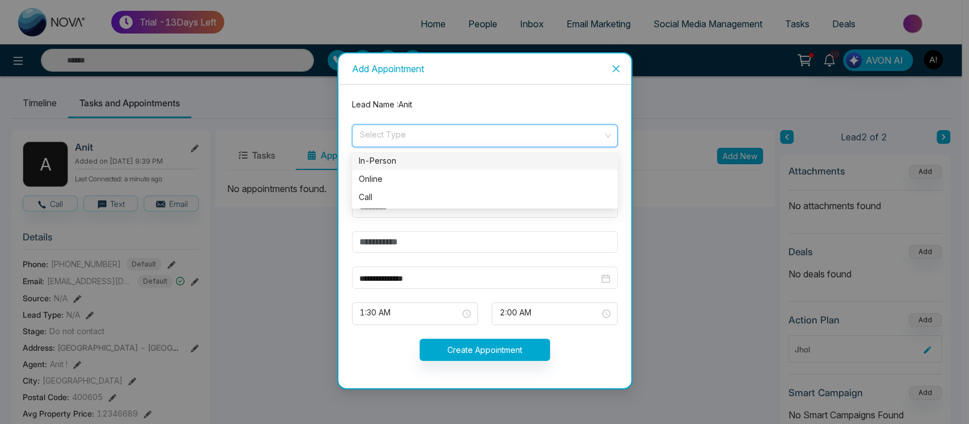
click at [443, 135] on input "search" at bounding box center [481, 133] width 244 height 17
click at [437, 173] on div "Online" at bounding box center [485, 179] width 252 height 12
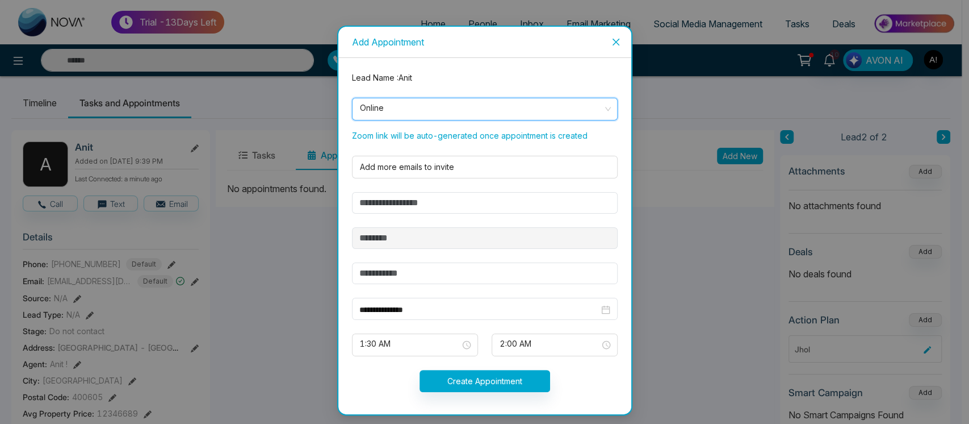
click at [437, 111] on span "Online" at bounding box center [485, 108] width 250 height 19
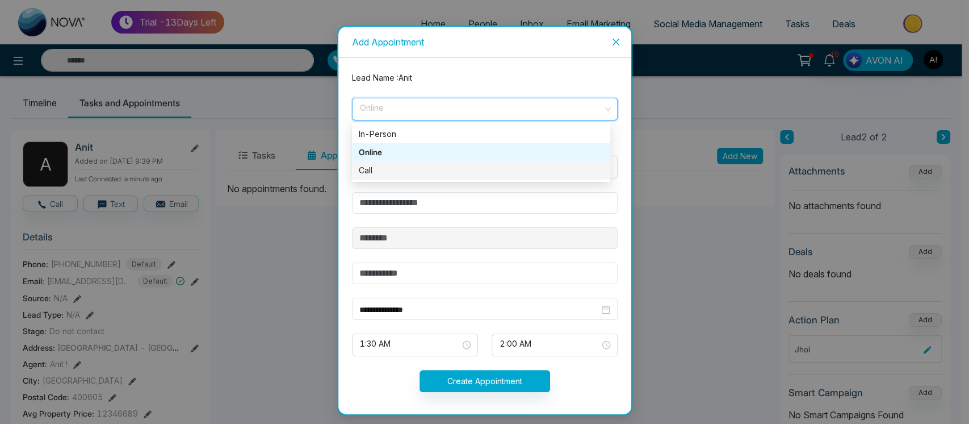
click at [445, 174] on div "Call" at bounding box center [481, 170] width 245 height 12
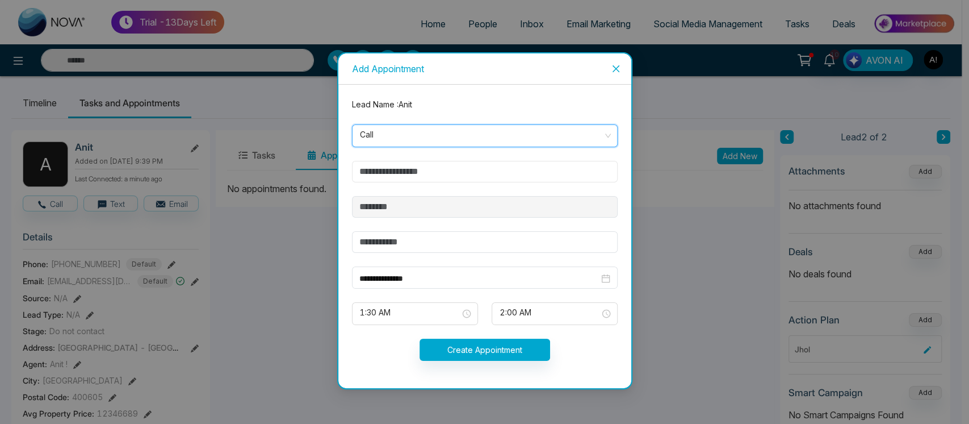
click at [455, 171] on input "text" at bounding box center [485, 172] width 266 height 22
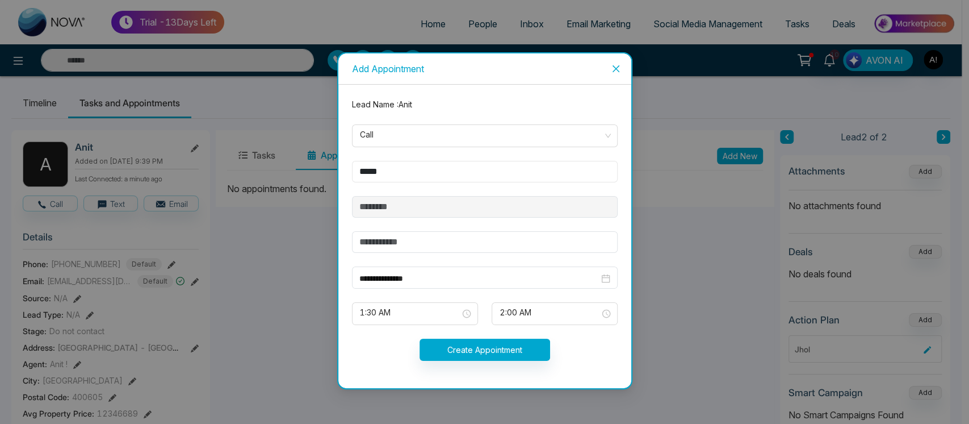
type input "*****"
click at [472, 251] on input "text" at bounding box center [485, 242] width 266 height 22
click at [427, 316] on span "1:30 AM" at bounding box center [415, 313] width 110 height 19
type input "*******"
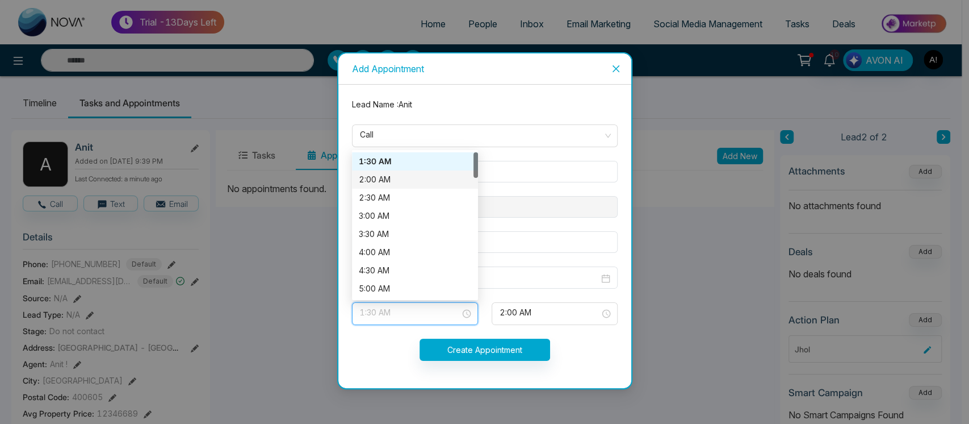
click at [421, 183] on div "2:00 AM" at bounding box center [415, 179] width 112 height 12
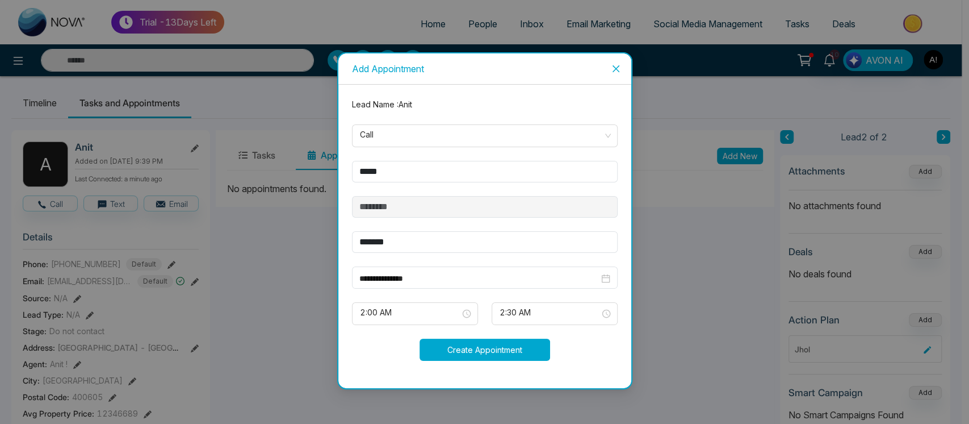
click at [487, 358] on button "Create Appointment" at bounding box center [485, 349] width 131 height 22
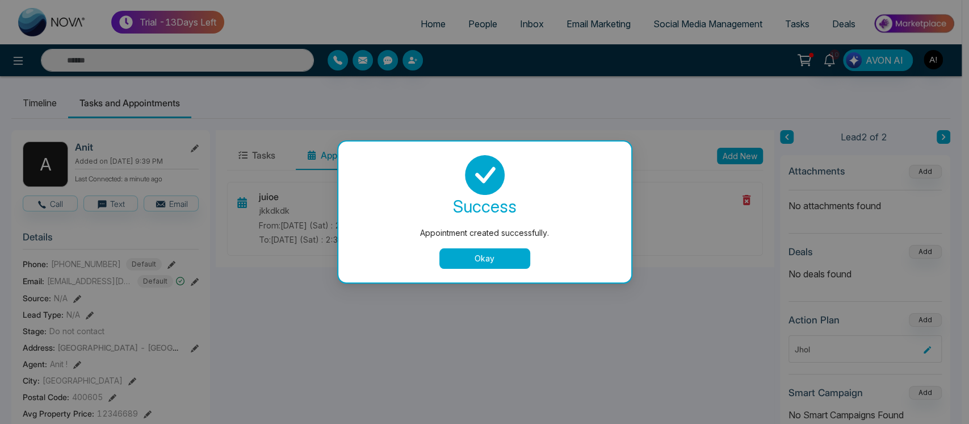
click at [487, 252] on button "Okay" at bounding box center [485, 258] width 91 height 20
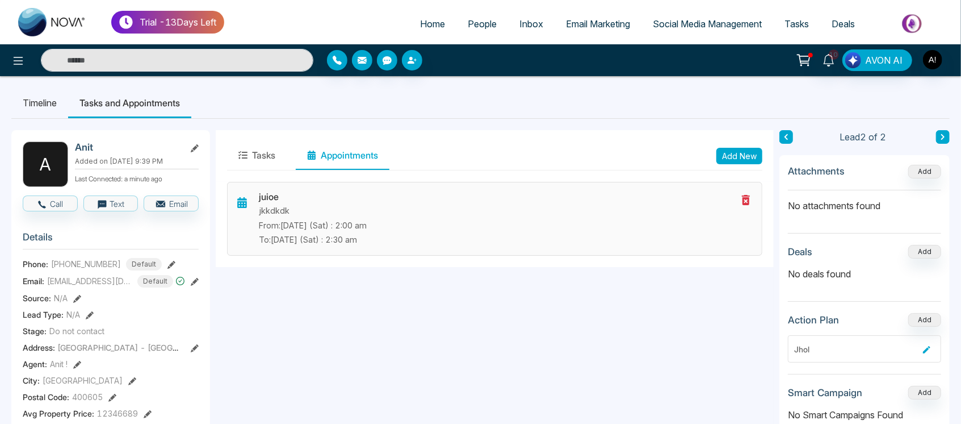
drag, startPoint x: 250, startPoint y: 193, endPoint x: 405, endPoint y: 254, distance: 166.2
click at [405, 254] on div "juioe jkkdkdk From: Aug-30-2025 (Sat) : 2:00 am To: Aug-30-2025 (Sat) : 2:30 am" at bounding box center [494, 219] width 535 height 74
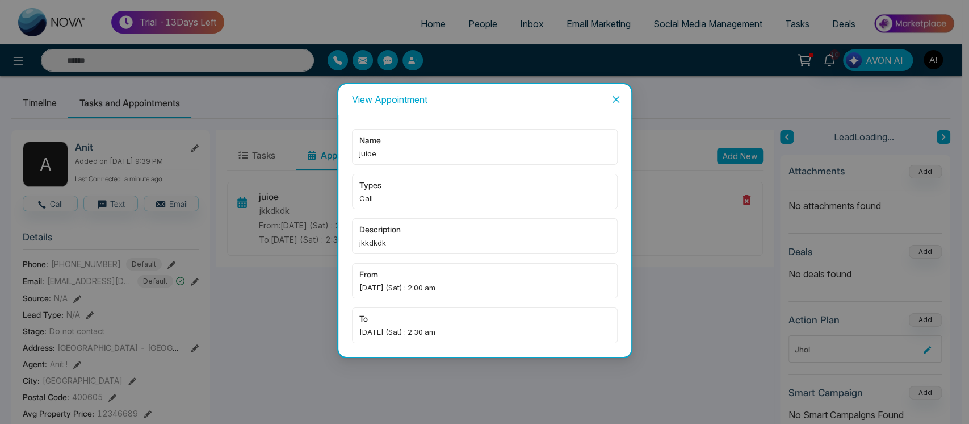
click at [399, 355] on div "name juioe types Call description jkkdkdk from Aug-30-2025 (Sat) : 2:00 am to A…" at bounding box center [484, 235] width 293 height 241
click at [615, 98] on icon "close" at bounding box center [615, 99] width 7 height 7
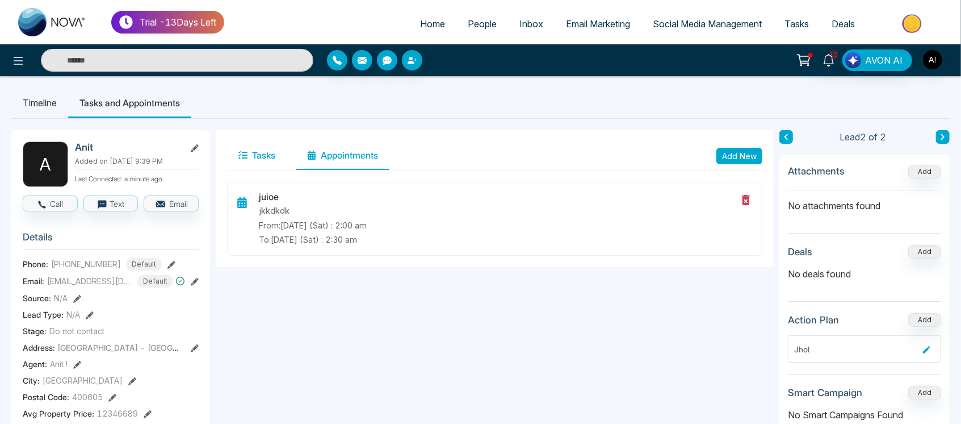
click at [252, 155] on button "Tasks" at bounding box center [257, 155] width 60 height 28
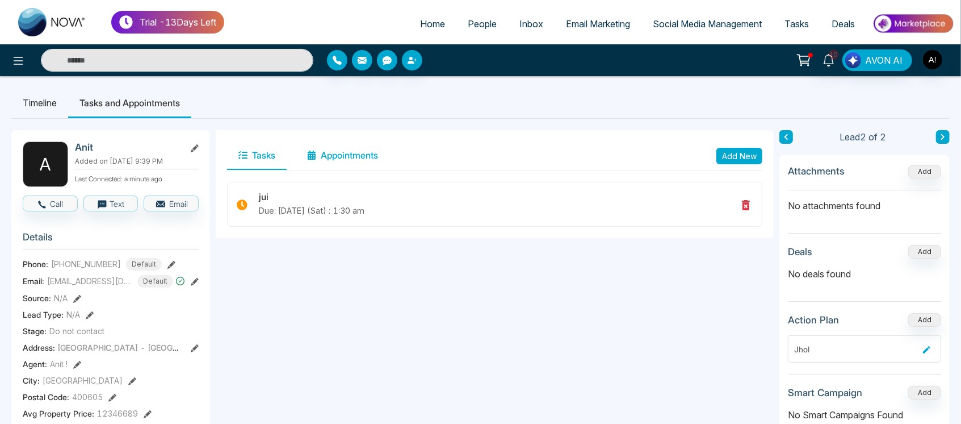
click at [368, 154] on button "Appointments" at bounding box center [343, 155] width 94 height 28
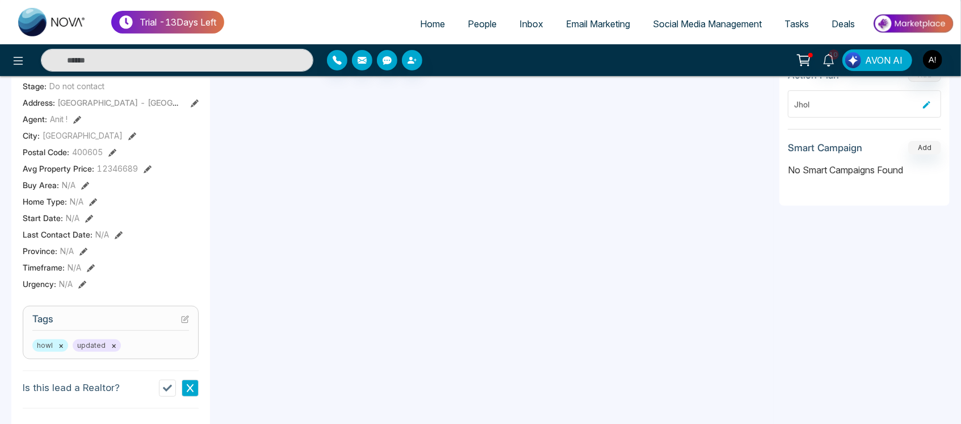
scroll to position [343, 0]
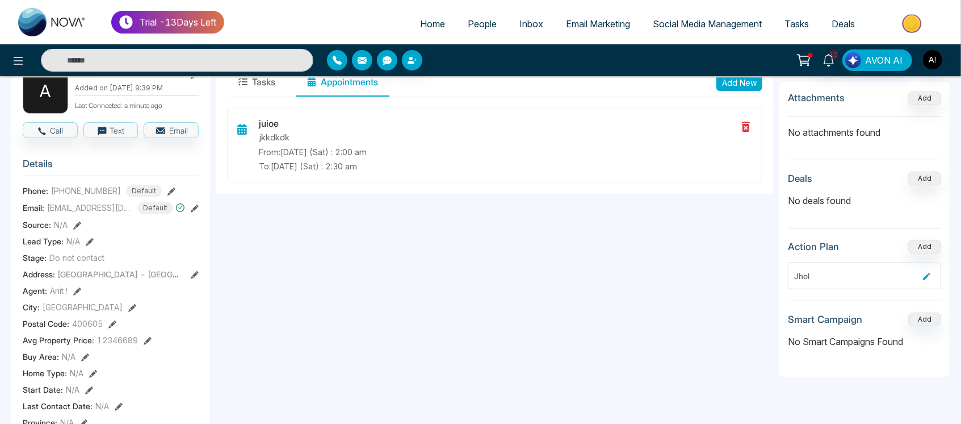
scroll to position [0, 0]
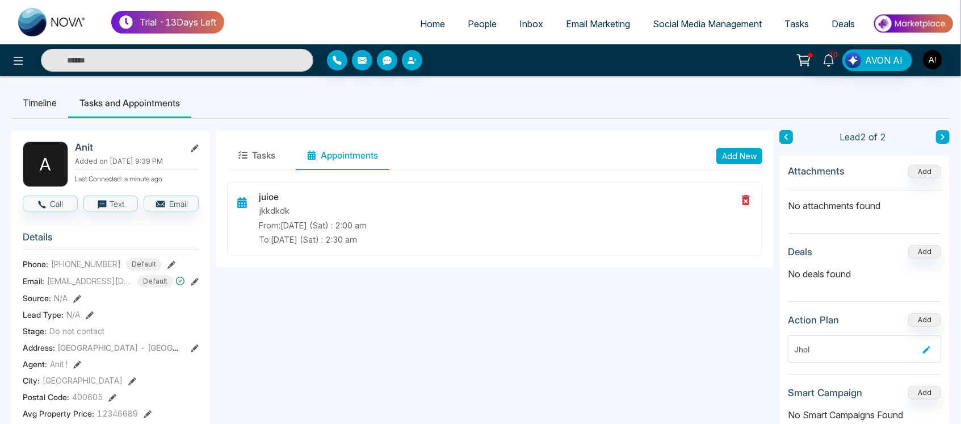
click at [49, 104] on li "Timeline" at bounding box center [39, 102] width 57 height 31
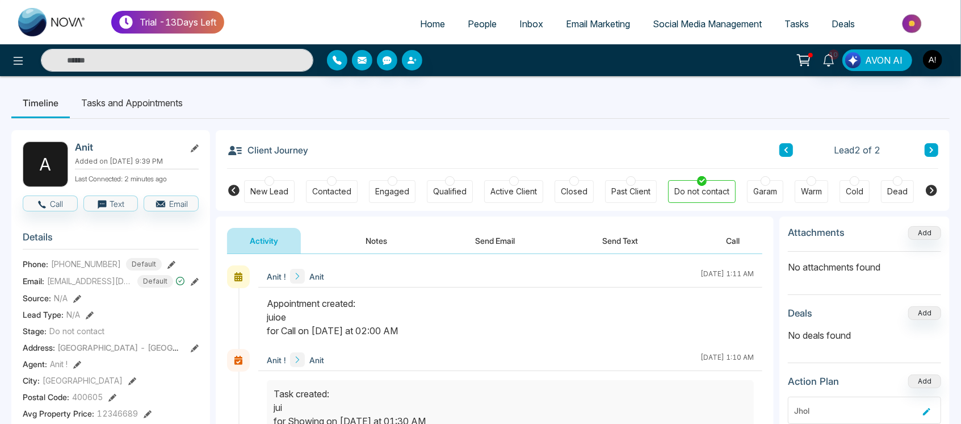
click at [850, 201] on div "New Lead Contacted Engaged Qualified Active Client Closed Past Client Do not co…" at bounding box center [583, 190] width 734 height 42
click at [933, 189] on icon at bounding box center [931, 190] width 11 height 11
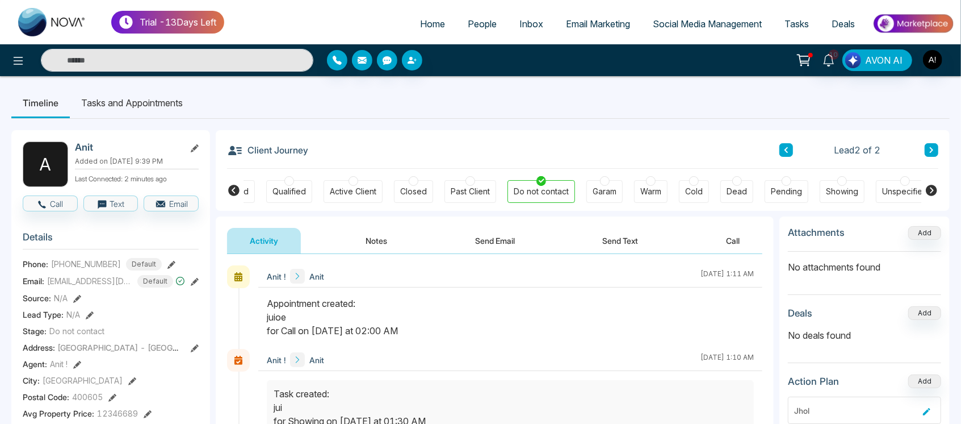
click at [933, 189] on icon at bounding box center [931, 190] width 11 height 11
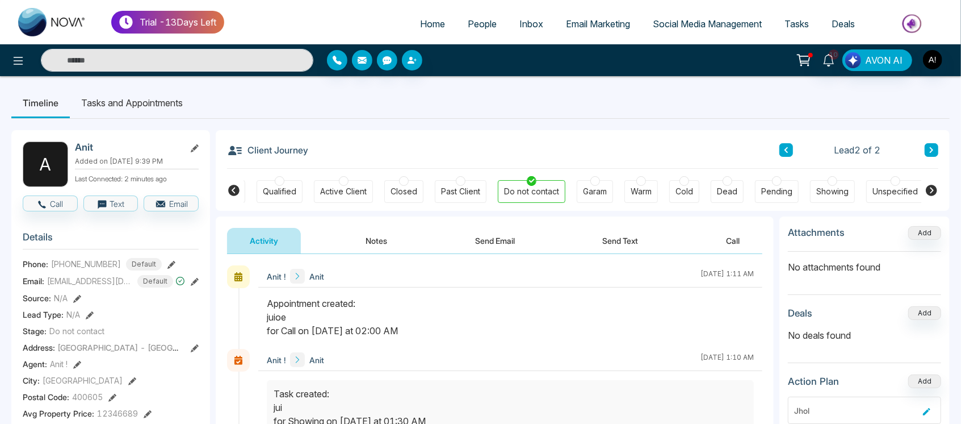
click at [933, 189] on icon at bounding box center [931, 190] width 11 height 11
click at [934, 189] on icon at bounding box center [931, 190] width 11 height 11
click at [787, 147] on icon at bounding box center [787, 150] width 6 height 7
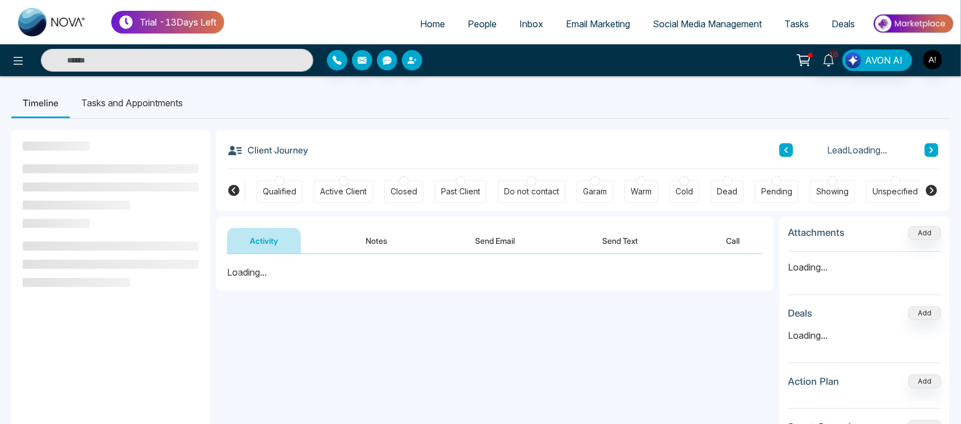
click at [934, 150] on div "Lead Loading..." at bounding box center [859, 150] width 159 height 14
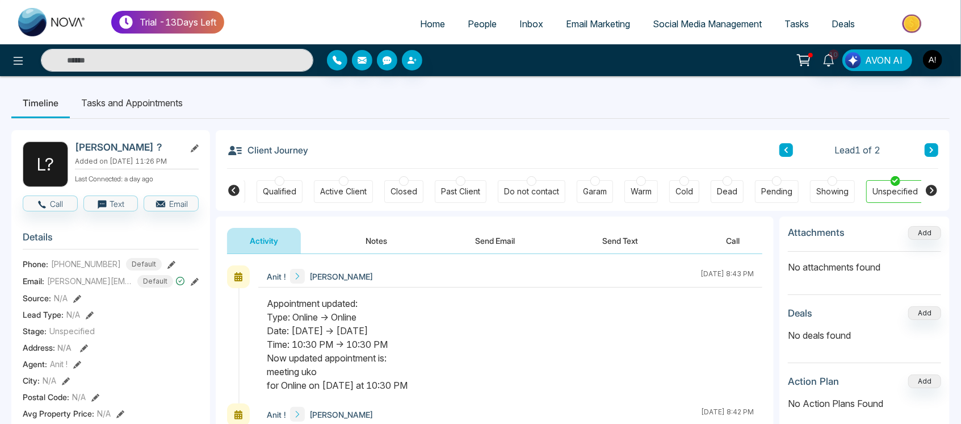
drag, startPoint x: 245, startPoint y: 145, endPoint x: 325, endPoint y: 148, distance: 80.7
click at [325, 148] on div "Client Journey Lead 1 of 2" at bounding box center [582, 149] width 711 height 39
drag, startPoint x: 325, startPoint y: 148, endPoint x: 318, endPoint y: 152, distance: 8.4
click at [318, 152] on div "Client Journey Lead 1 of 2" at bounding box center [582, 149] width 711 height 39
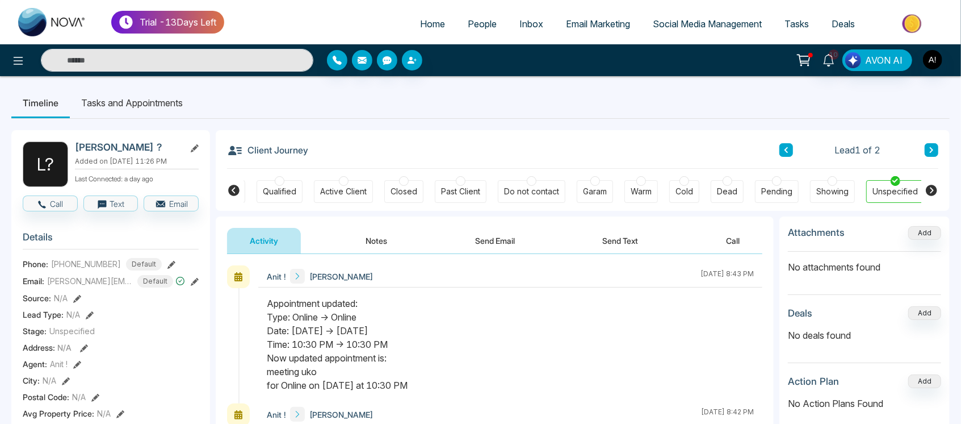
click at [318, 152] on div "Client Journey Lead 1 of 2" at bounding box center [582, 149] width 711 height 39
drag, startPoint x: 318, startPoint y: 152, endPoint x: 345, endPoint y: 148, distance: 27.6
click at [345, 148] on div "Client Journey Lead 1 of 2" at bounding box center [582, 149] width 711 height 39
click at [354, 154] on div "Client Journey Lead 1 of 2" at bounding box center [582, 149] width 711 height 39
drag, startPoint x: 315, startPoint y: 149, endPoint x: 253, endPoint y: 152, distance: 62.6
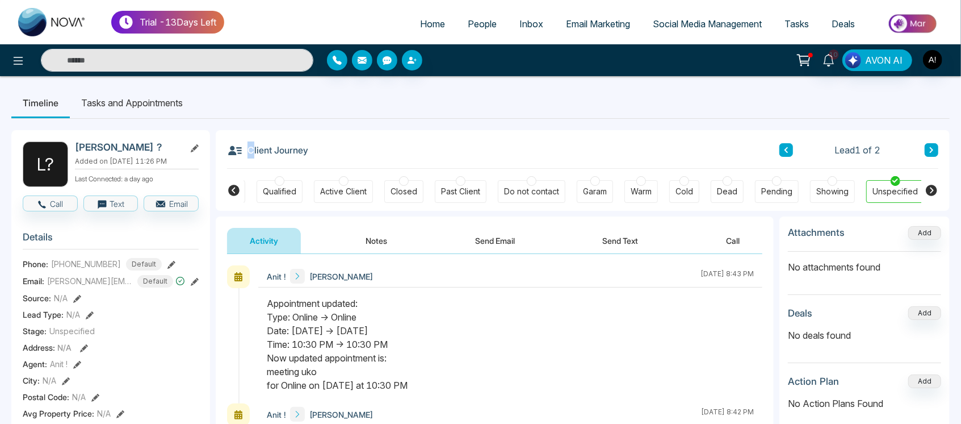
click at [253, 152] on div "Client Journey Lead 1 of 2" at bounding box center [582, 149] width 711 height 39
click at [314, 160] on div "Client Journey Lead 1 of 2" at bounding box center [582, 149] width 711 height 39
drag, startPoint x: 314, startPoint y: 160, endPoint x: 246, endPoint y: 156, distance: 68.3
click at [246, 156] on div "Client Journey Lead 1 of 2" at bounding box center [582, 149] width 711 height 39
click at [246, 156] on h3 "Client Journey" at bounding box center [267, 149] width 81 height 17
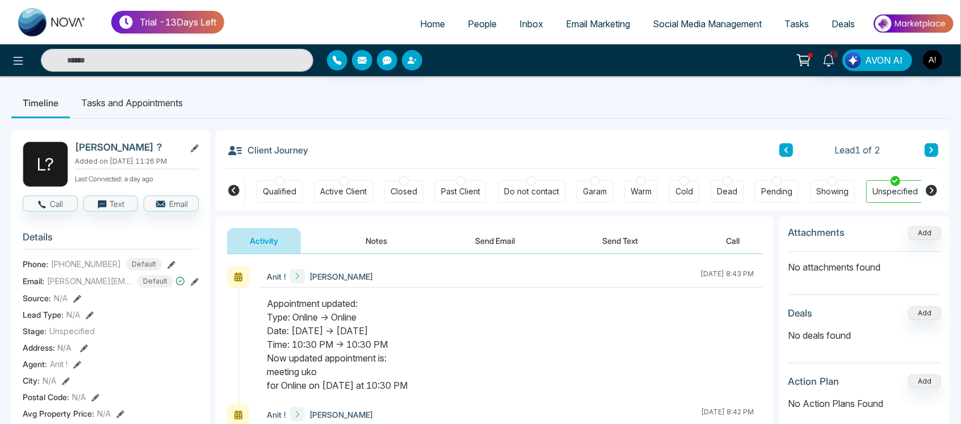
drag, startPoint x: 244, startPoint y: 152, endPoint x: 338, endPoint y: 154, distance: 94.3
click at [338, 154] on div "Client Journey Lead 1 of 2" at bounding box center [582, 149] width 711 height 39
drag, startPoint x: 262, startPoint y: 279, endPoint x: 477, endPoint y: 390, distance: 241.8
click at [477, 390] on div "Anit ! Lokesh August 29 2025 | 8:43 PM" at bounding box center [510, 334] width 504 height 138
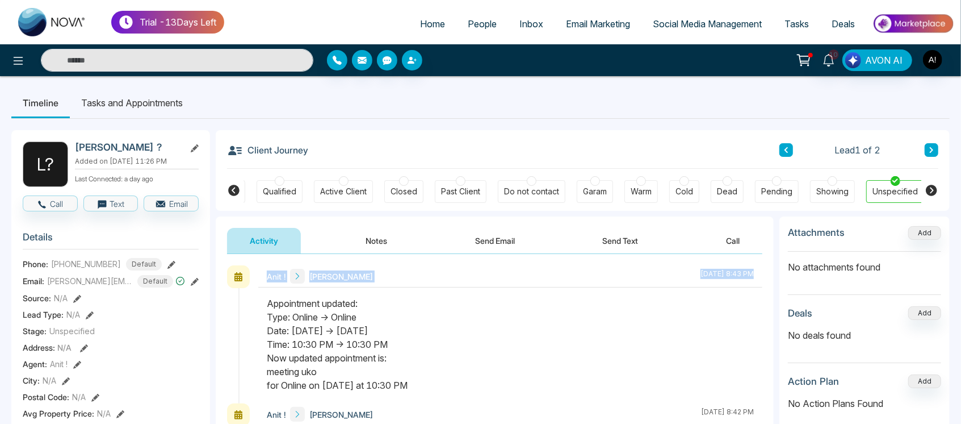
click at [477, 390] on div "Appointment updated: Type: Online -> Online Date: Aug, 29 2025 -> Aug, 29 2025 …" at bounding box center [510, 343] width 487 height 95
drag, startPoint x: 477, startPoint y: 390, endPoint x: 260, endPoint y: 299, distance: 235.4
click at [260, 299] on div at bounding box center [510, 349] width 504 height 107
drag, startPoint x: 260, startPoint y: 299, endPoint x: 495, endPoint y: 362, distance: 242.8
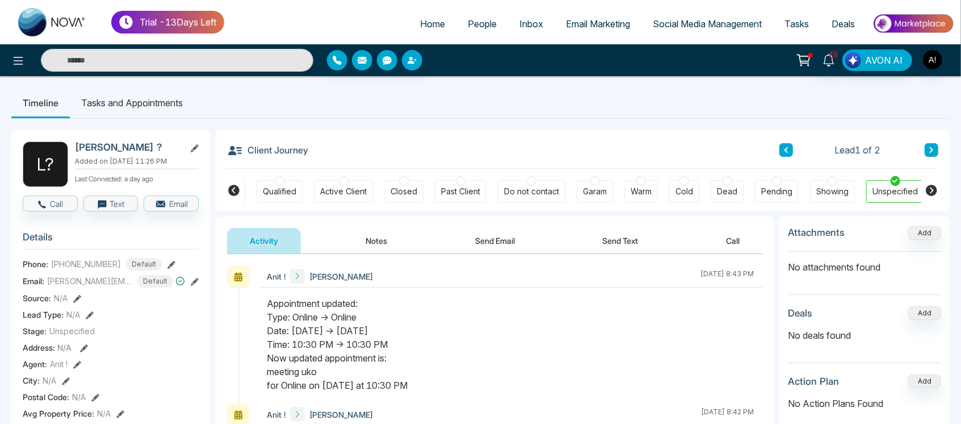
click at [495, 362] on div at bounding box center [510, 349] width 504 height 107
click at [495, 362] on div "Appointment updated: Type: Online -> Online Date: Aug, 29 2025 -> Aug, 29 2025 …" at bounding box center [510, 343] width 487 height 95
click at [928, 185] on icon at bounding box center [932, 190] width 14 height 14
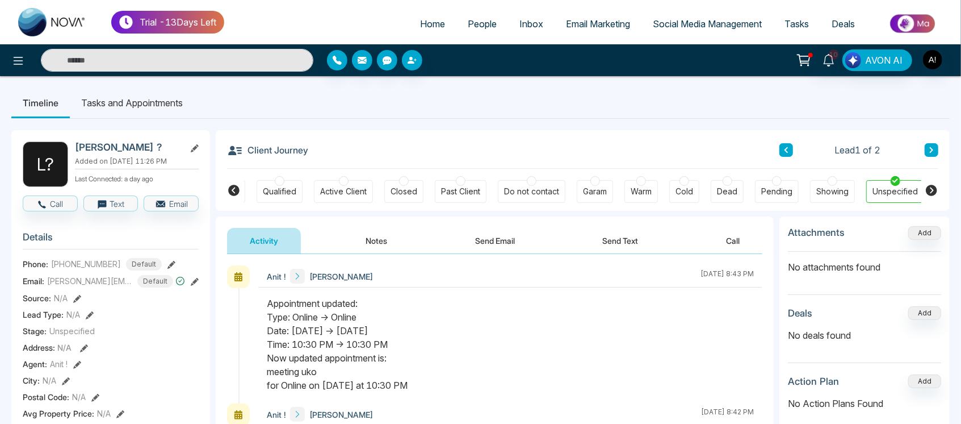
click at [930, 187] on icon at bounding box center [931, 190] width 11 height 11
click at [228, 189] on icon at bounding box center [233, 190] width 11 height 11
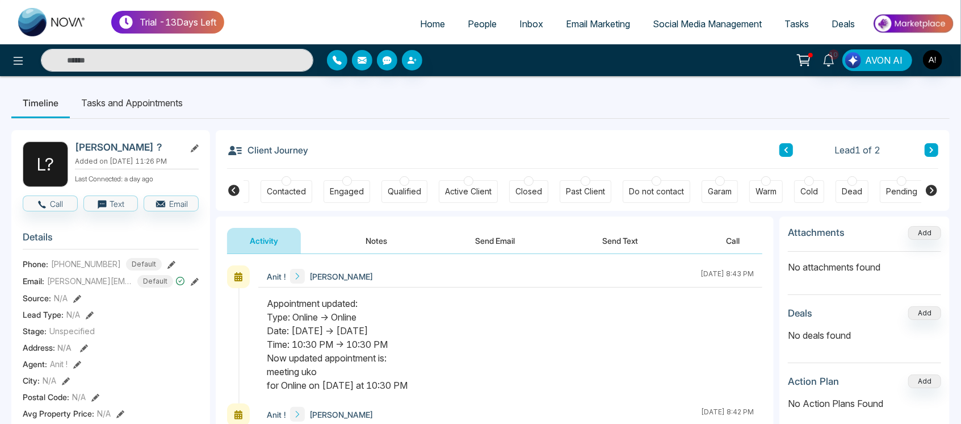
click at [228, 189] on icon at bounding box center [233, 190] width 11 height 11
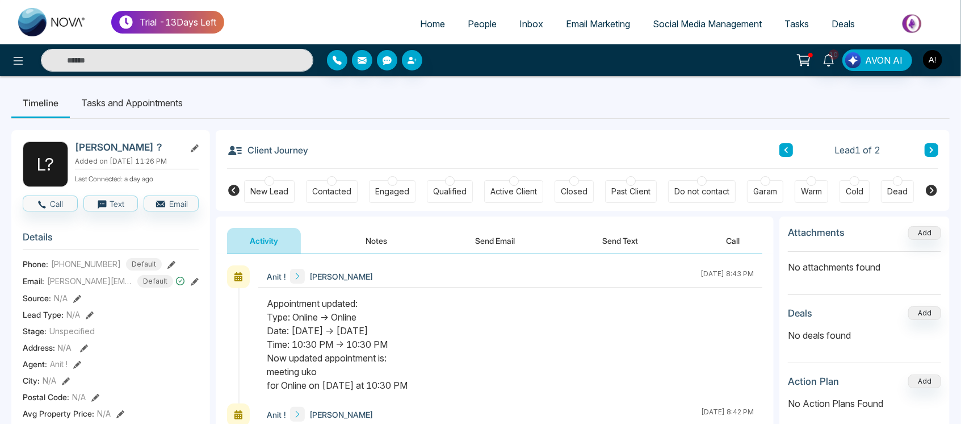
click at [928, 191] on icon at bounding box center [931, 190] width 11 height 11
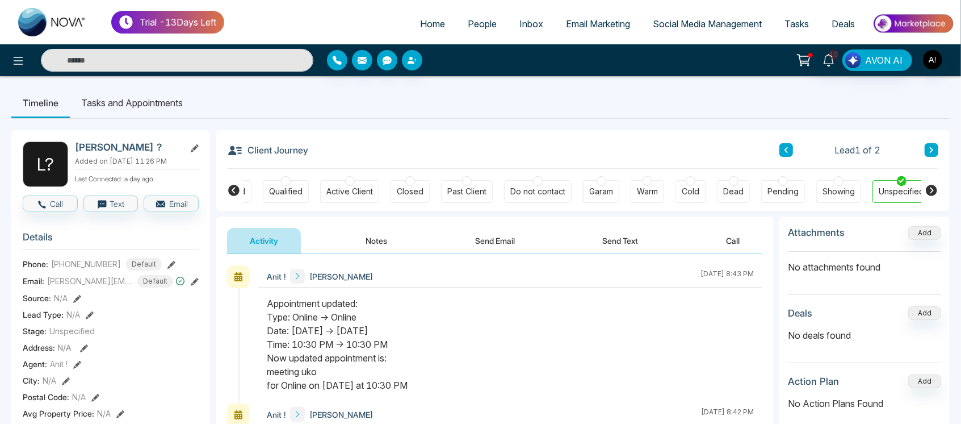
click at [928, 191] on icon at bounding box center [931, 190] width 11 height 11
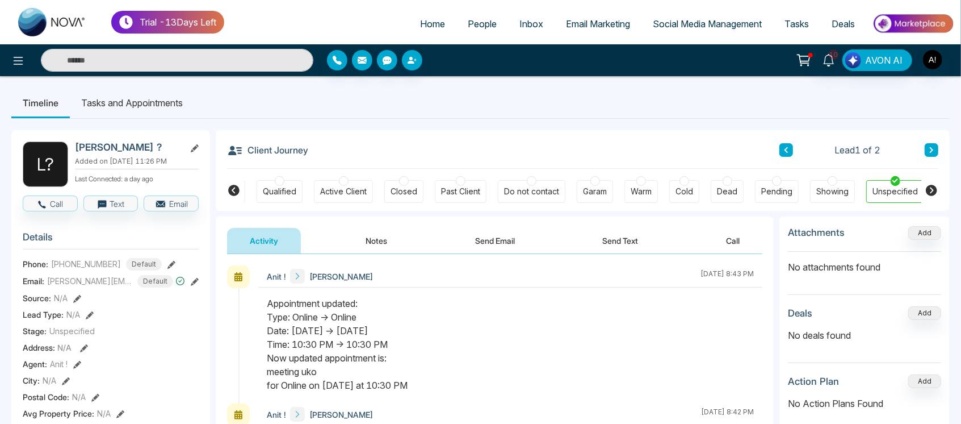
click at [127, 112] on li "Tasks and Appointments" at bounding box center [132, 102] width 124 height 31
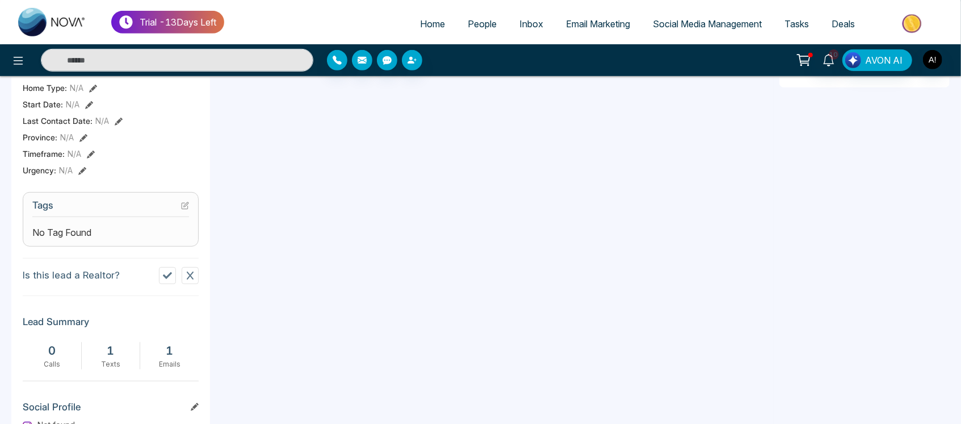
scroll to position [518, 0]
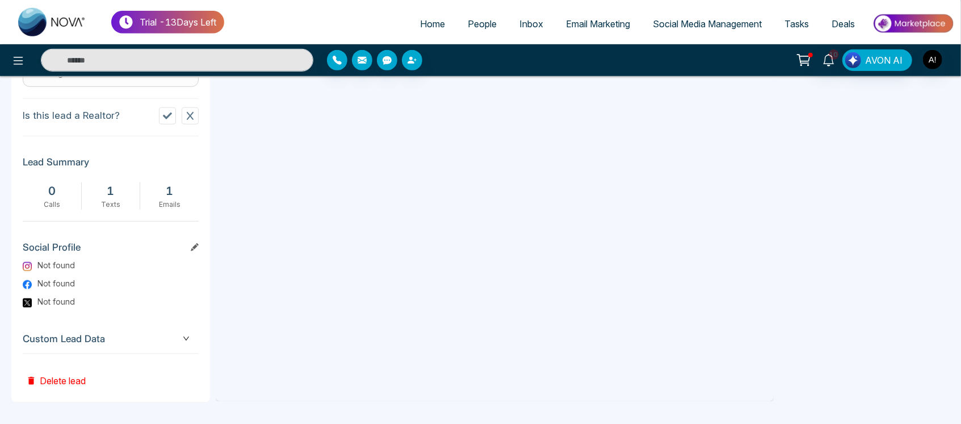
click at [186, 337] on icon "down" at bounding box center [186, 338] width 7 height 7
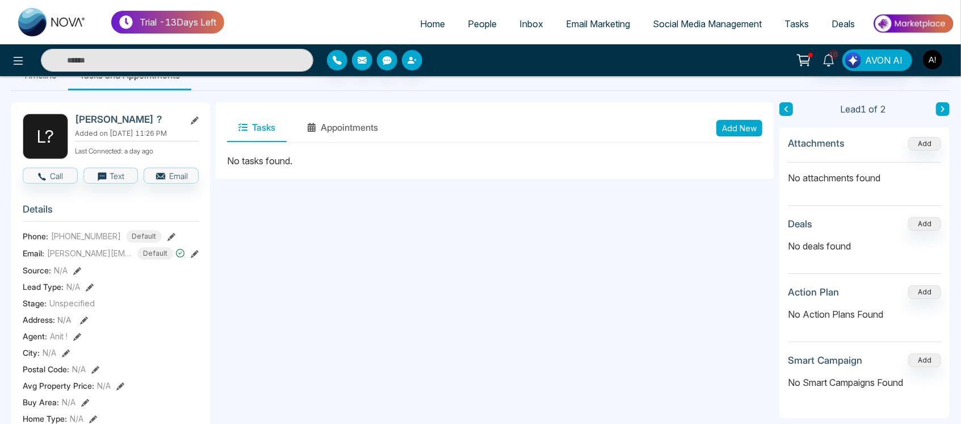
scroll to position [116, 0]
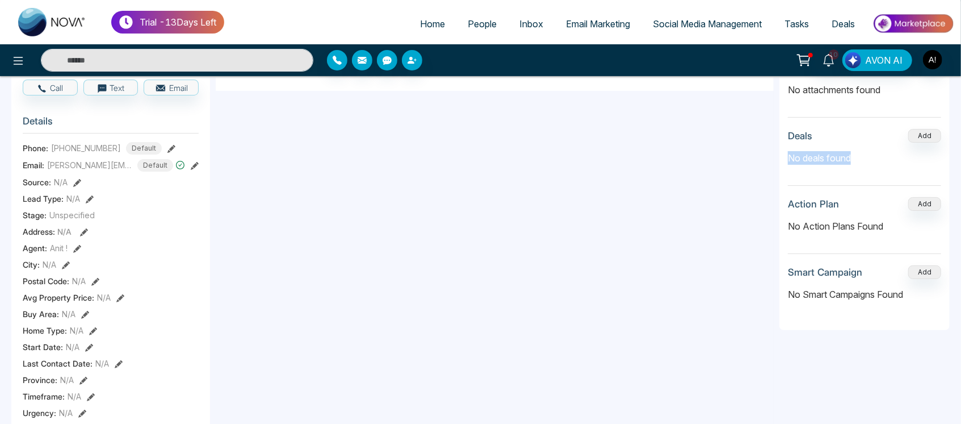
drag, startPoint x: 784, startPoint y: 157, endPoint x: 881, endPoint y: 182, distance: 100.4
click at [881, 182] on div "Attachments Add No attachments found Deals Add No deals found Action Plan Add N…" at bounding box center [865, 184] width 170 height 291
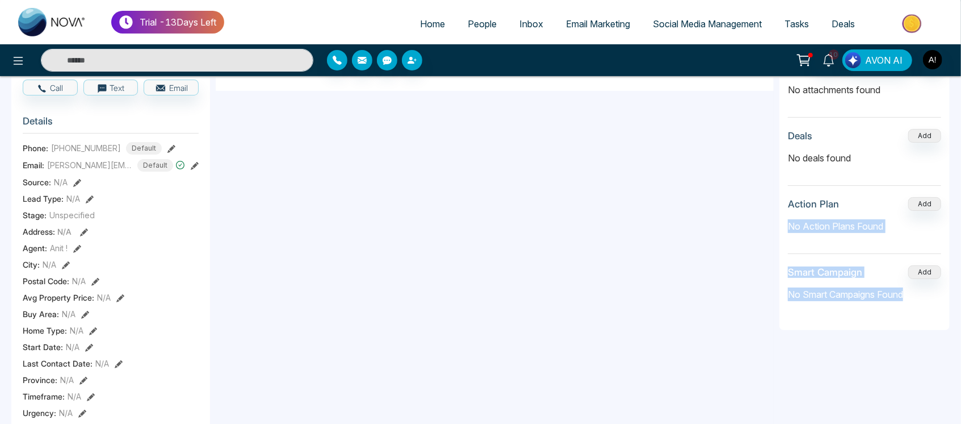
drag, startPoint x: 781, startPoint y: 227, endPoint x: 906, endPoint y: 303, distance: 145.5
click at [906, 303] on div "Attachments Add No attachments found Deals Add No deals found Action Plan Add N…" at bounding box center [865, 184] width 170 height 291
click at [906, 303] on div "No Smart Campaigns Found" at bounding box center [864, 294] width 153 height 31
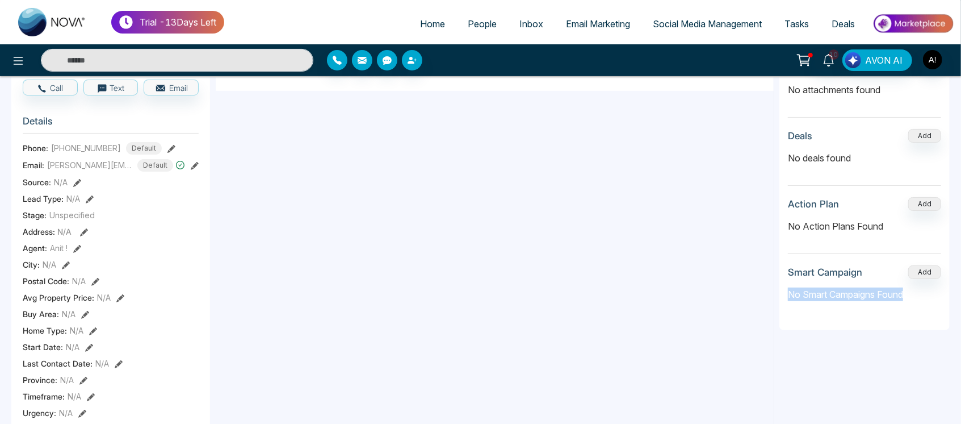
drag, startPoint x: 913, startPoint y: 299, endPoint x: 787, endPoint y: 288, distance: 126.5
click at [787, 288] on div "Attachments Add No attachments found Deals Add No deals found Action Plan Add N…" at bounding box center [865, 184] width 170 height 291
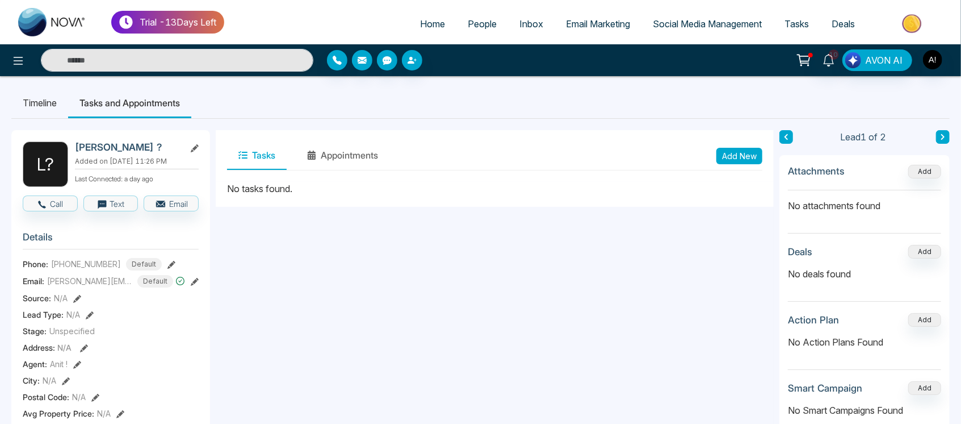
click at [619, 104] on ul "Timeline Tasks and Appointments" at bounding box center [480, 102] width 939 height 31
click at [49, 100] on li "Timeline" at bounding box center [39, 102] width 57 height 31
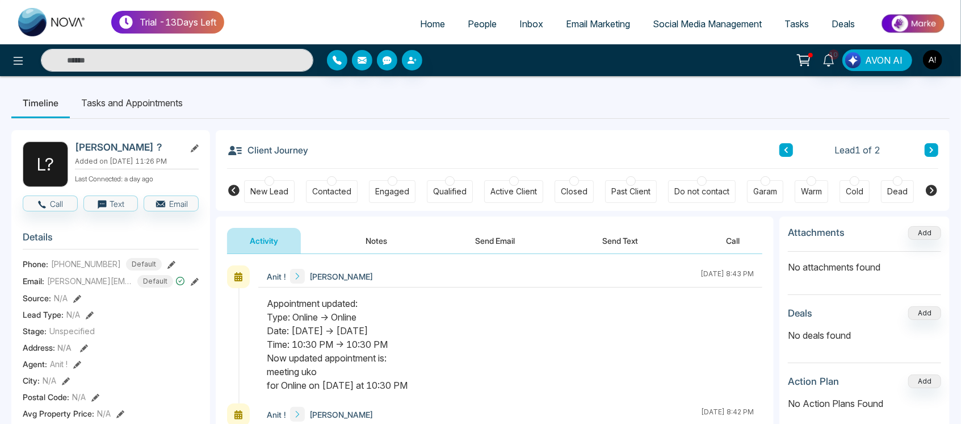
click at [135, 109] on li "Tasks and Appointments" at bounding box center [132, 102] width 124 height 31
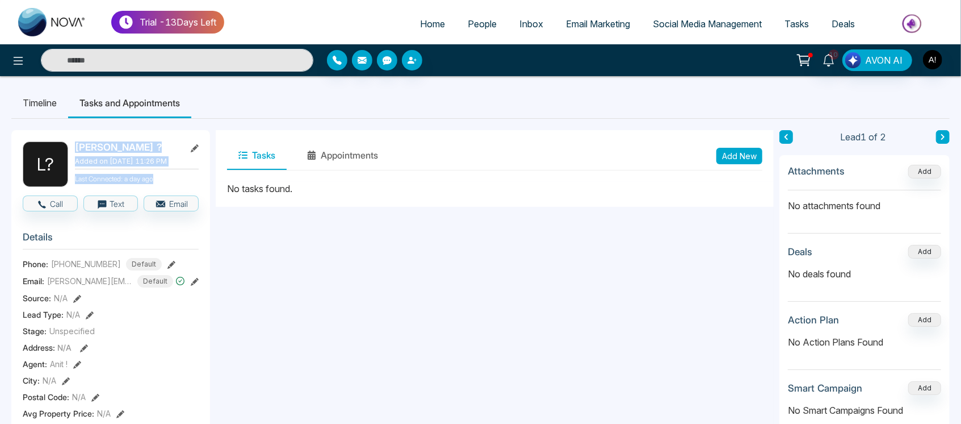
drag, startPoint x: 70, startPoint y: 148, endPoint x: 158, endPoint y: 177, distance: 92.8
click at [158, 177] on div "L ? Lokesh ? Added on August 28 2025 | 11:26 PM Last Connected: a day ago" at bounding box center [111, 163] width 176 height 45
click at [158, 177] on p "Last Connected: a day ago" at bounding box center [137, 177] width 124 height 12
drag, startPoint x: 76, startPoint y: 144, endPoint x: 160, endPoint y: 182, distance: 92.0
click at [160, 182] on div "Lokesh ? Added on August 28 2025 | 11:26 PM Last Connected: a day ago" at bounding box center [137, 163] width 124 height 45
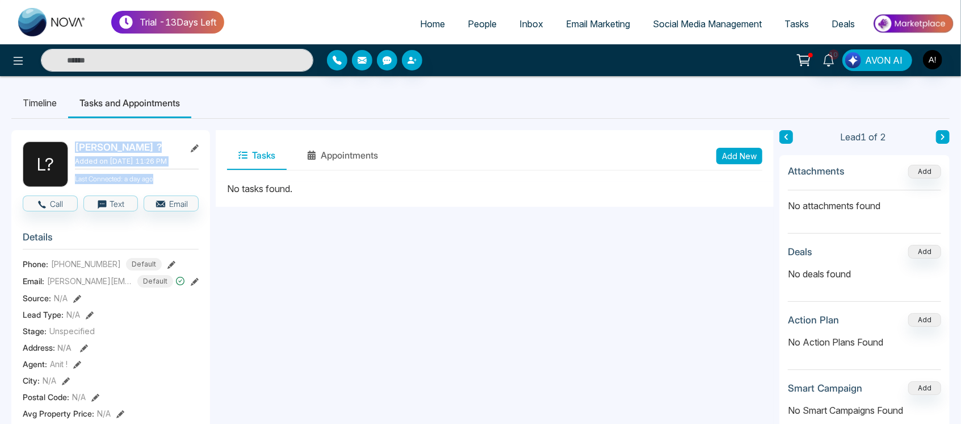
click at [159, 182] on p "Last Connected: a day ago" at bounding box center [137, 177] width 124 height 12
drag, startPoint x: 159, startPoint y: 182, endPoint x: 62, endPoint y: 148, distance: 102.9
click at [62, 148] on div "L ? Lokesh ? Added on August 28 2025 | 11:26 PM Last Connected: a day ago" at bounding box center [111, 163] width 176 height 45
click at [62, 148] on div "L ?" at bounding box center [45, 163] width 45 height 45
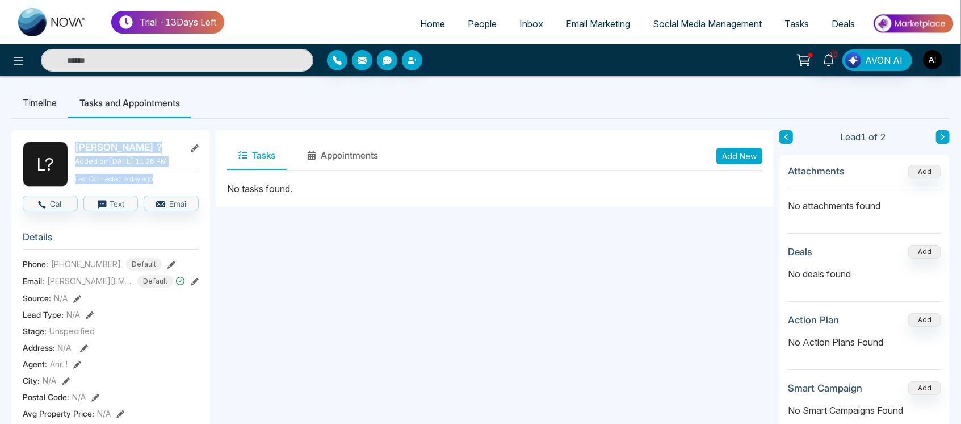
drag, startPoint x: 62, startPoint y: 148, endPoint x: 160, endPoint y: 182, distance: 104.2
click at [160, 182] on div "L ? Lokesh ? Added on August 28 2025 | 11:26 PM Last Connected: a day ago" at bounding box center [111, 163] width 176 height 45
click at [160, 182] on p "Last Connected: a day ago" at bounding box center [137, 177] width 124 height 12
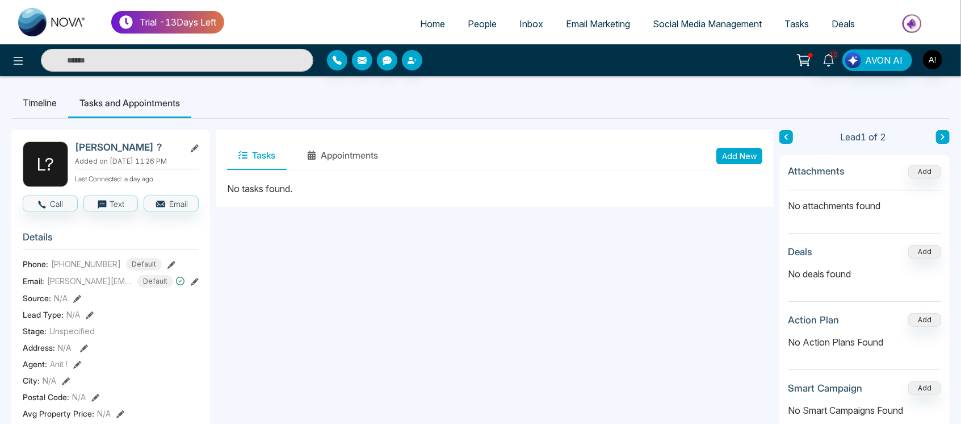
click at [44, 111] on li "Timeline" at bounding box center [39, 102] width 57 height 31
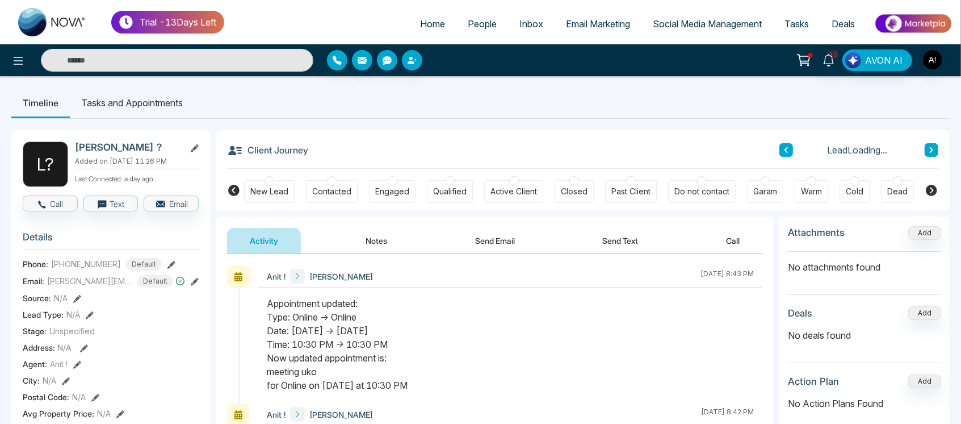
click at [114, 109] on li "Tasks and Appointments" at bounding box center [132, 102] width 124 height 31
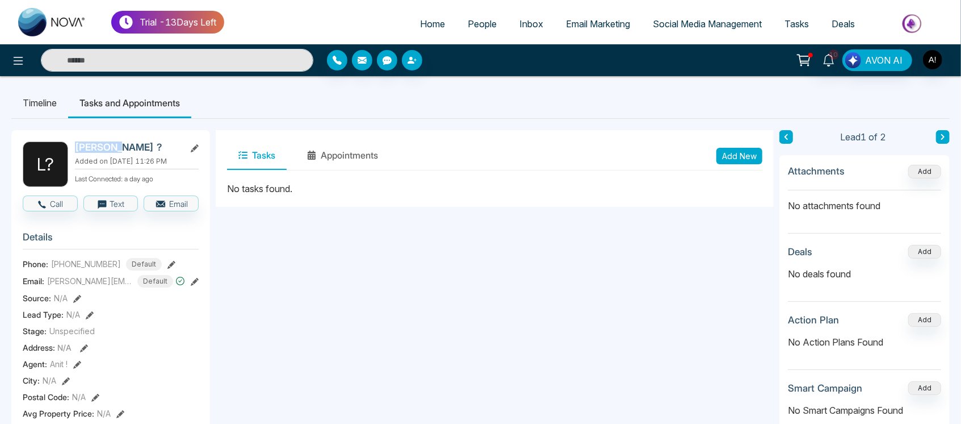
drag, startPoint x: 74, startPoint y: 147, endPoint x: 147, endPoint y: 149, distance: 72.1
click at [147, 149] on h2 "[PERSON_NAME] ?" at bounding box center [128, 146] width 106 height 11
click at [34, 98] on li "Timeline" at bounding box center [39, 102] width 57 height 31
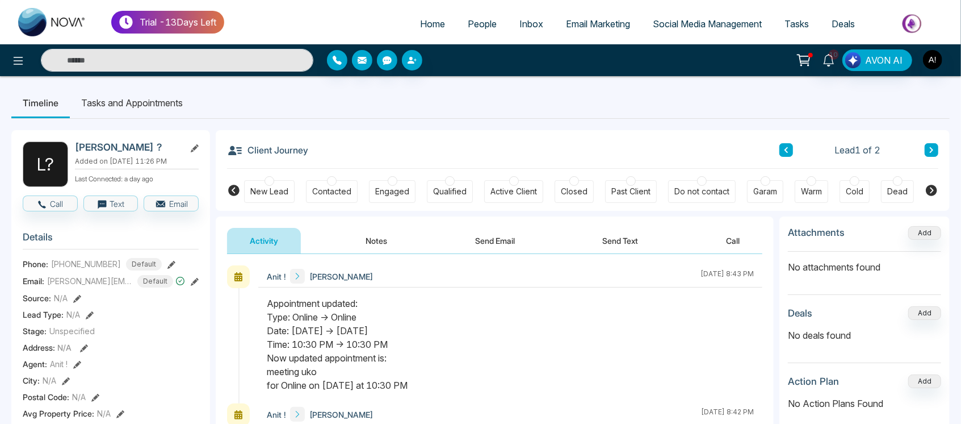
drag, startPoint x: 242, startPoint y: 153, endPoint x: 350, endPoint y: 144, distance: 107.7
click at [350, 144] on div "Client Journey Lead 1 of 2" at bounding box center [582, 149] width 711 height 39
drag, startPoint x: 313, startPoint y: 151, endPoint x: 307, endPoint y: 152, distance: 6.9
click at [307, 152] on div "Client Journey Lead 1 of 2" at bounding box center [582, 149] width 711 height 39
click at [307, 152] on h3 "Client Journey" at bounding box center [267, 149] width 81 height 17
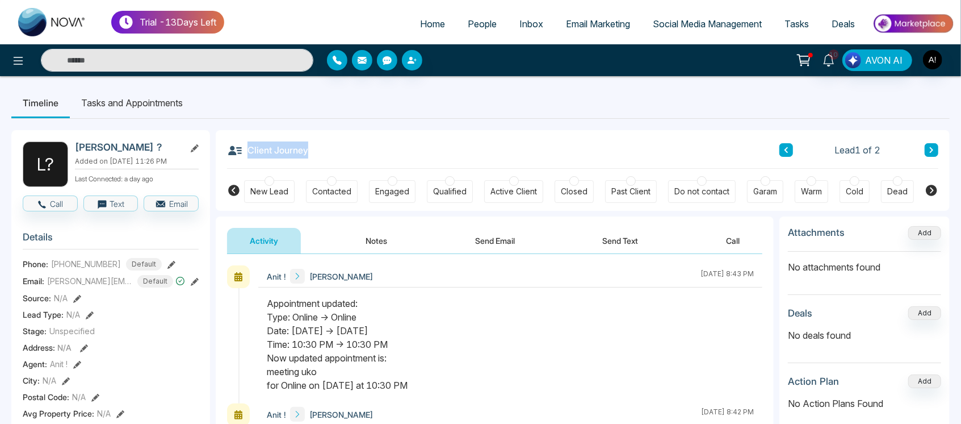
drag, startPoint x: 246, startPoint y: 152, endPoint x: 307, endPoint y: 152, distance: 60.8
click at [307, 152] on h3 "Client Journey" at bounding box center [267, 149] width 81 height 17
drag, startPoint x: 248, startPoint y: 147, endPoint x: 304, endPoint y: 152, distance: 56.4
click at [304, 152] on h3 "Client Journey" at bounding box center [267, 149] width 81 height 17
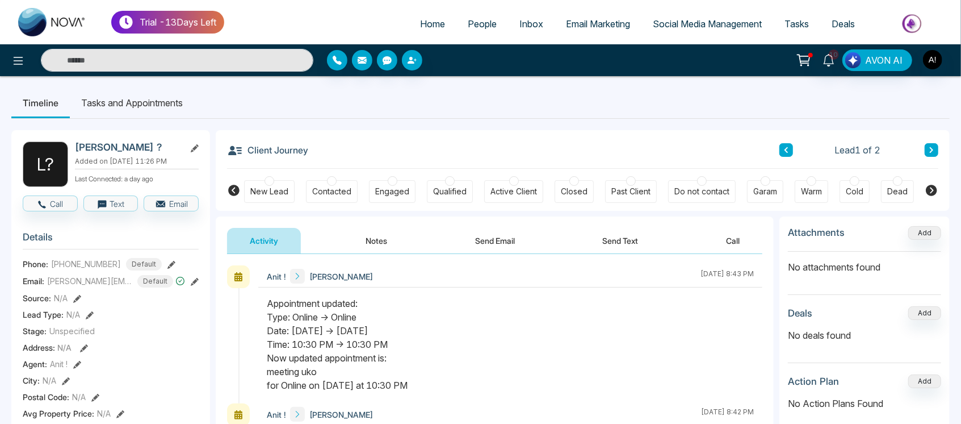
click at [305, 152] on h3 "Client Journey" at bounding box center [267, 149] width 81 height 17
drag, startPoint x: 305, startPoint y: 152, endPoint x: 247, endPoint y: 152, distance: 57.9
click at [247, 152] on h3 "Client Journey" at bounding box center [267, 149] width 81 height 17
drag, startPoint x: 247, startPoint y: 152, endPoint x: 306, endPoint y: 153, distance: 59.1
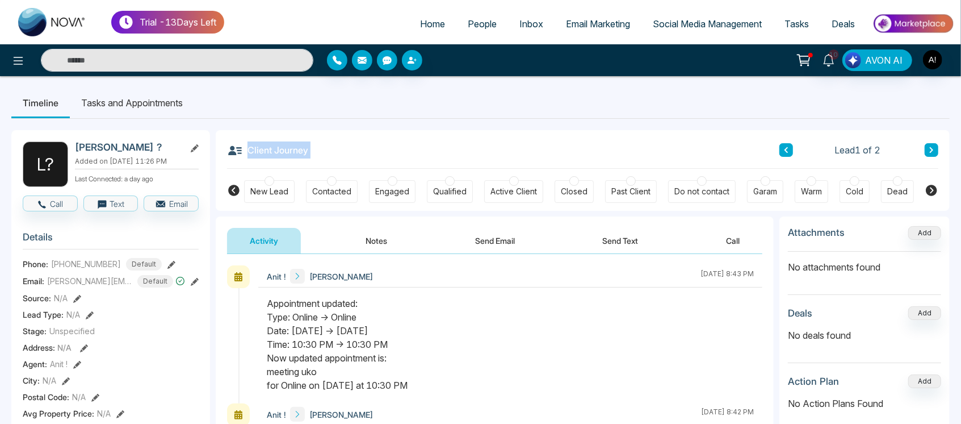
click at [306, 153] on h3 "Client Journey" at bounding box center [267, 149] width 81 height 17
click at [140, 107] on li "Tasks and Appointments" at bounding box center [132, 102] width 124 height 31
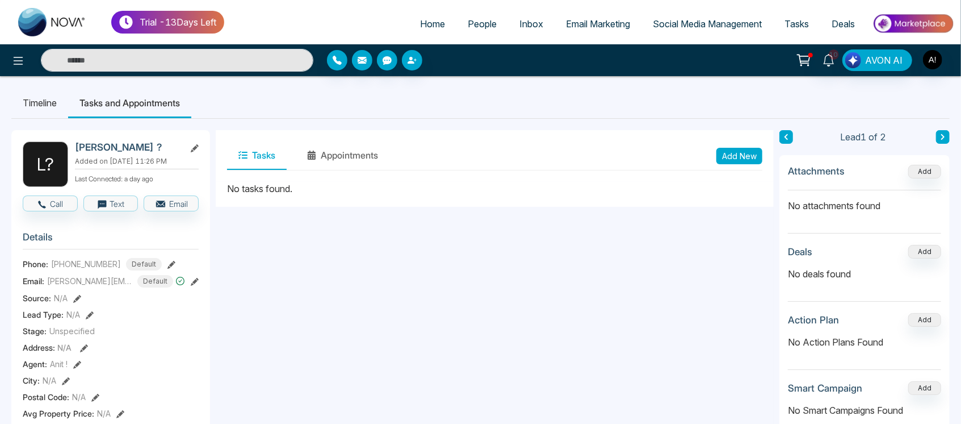
click at [49, 99] on li "Timeline" at bounding box center [39, 102] width 57 height 31
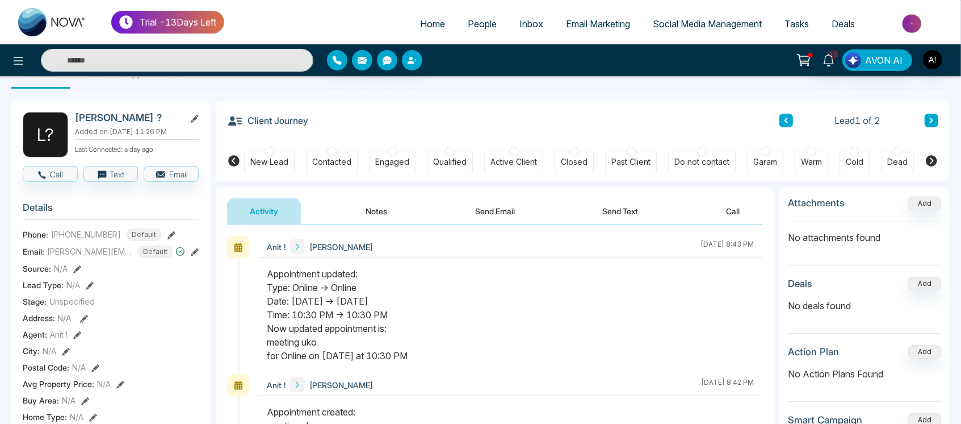
scroll to position [39, 0]
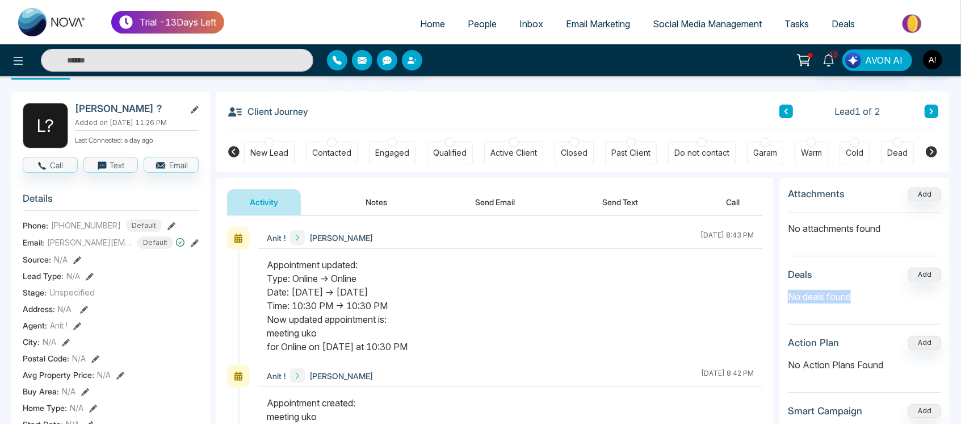
drag, startPoint x: 786, startPoint y: 293, endPoint x: 877, endPoint y: 295, distance: 90.9
click at [877, 295] on div "Attachments Add No attachments found Deals Add No deals found Action Plan Add N…" at bounding box center [865, 323] width 170 height 291
click at [877, 295] on p "No deals found" at bounding box center [864, 297] width 153 height 14
drag, startPoint x: 790, startPoint y: 225, endPoint x: 911, endPoint y: 228, distance: 120.4
click at [911, 228] on p "No attachments found" at bounding box center [864, 224] width 153 height 22
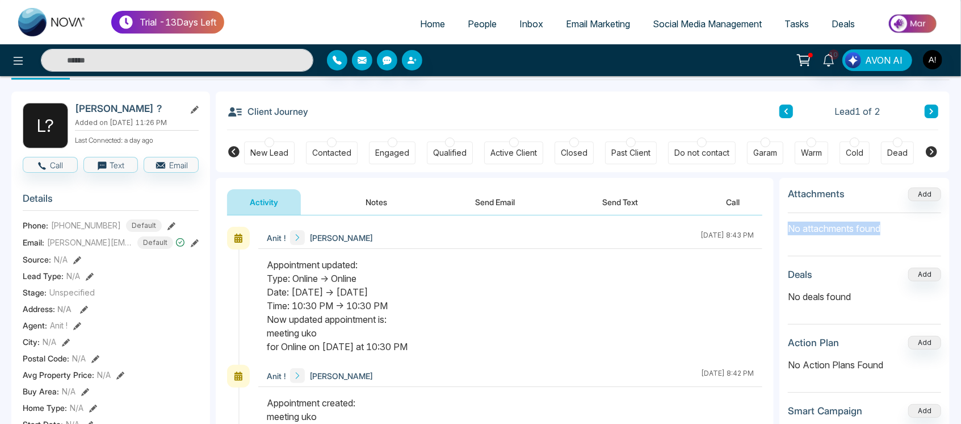
click at [911, 228] on p "No attachments found" at bounding box center [864, 224] width 153 height 22
drag, startPoint x: 911, startPoint y: 228, endPoint x: 794, endPoint y: 212, distance: 118.0
click at [794, 213] on p "No attachments found" at bounding box center [864, 224] width 153 height 22
click at [786, 191] on div "Attachments Add No attachments found Deals Add No deals found Action Plan Add N…" at bounding box center [865, 323] width 170 height 291
drag, startPoint x: 786, startPoint y: 191, endPoint x: 895, endPoint y: 226, distance: 113.9
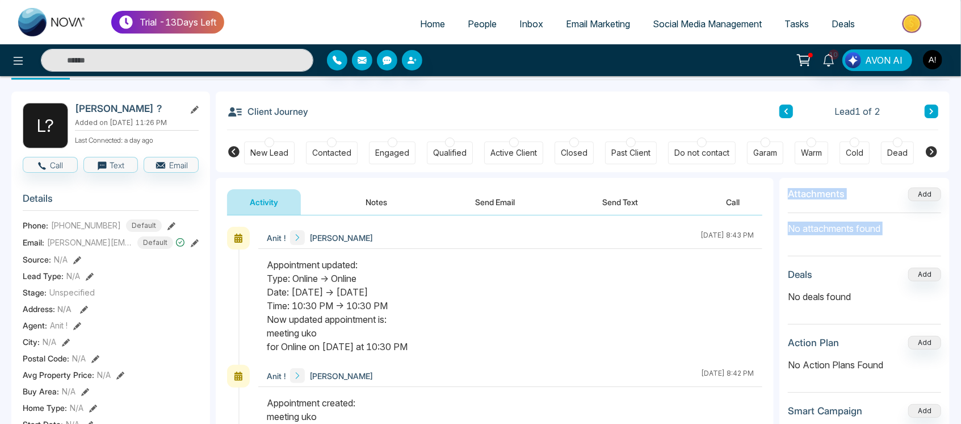
click at [895, 226] on div "Attachments Add No attachments found Deals Add No deals found Action Plan Add N…" at bounding box center [865, 323] width 170 height 291
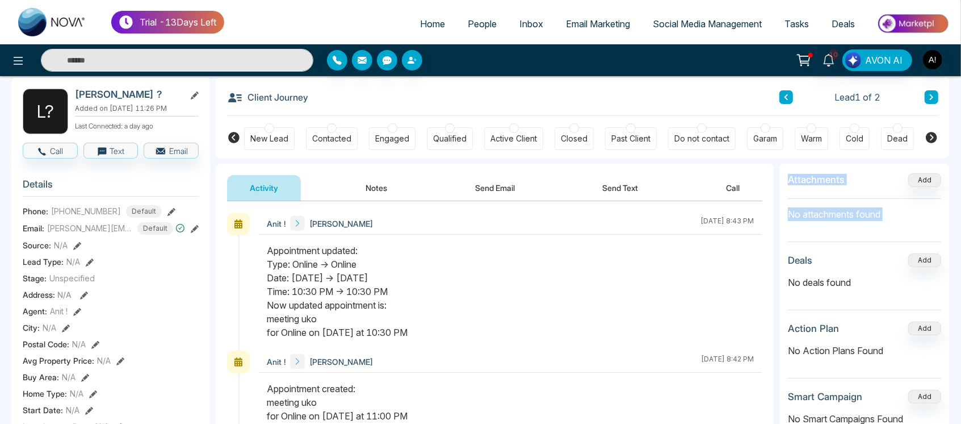
scroll to position [0, 0]
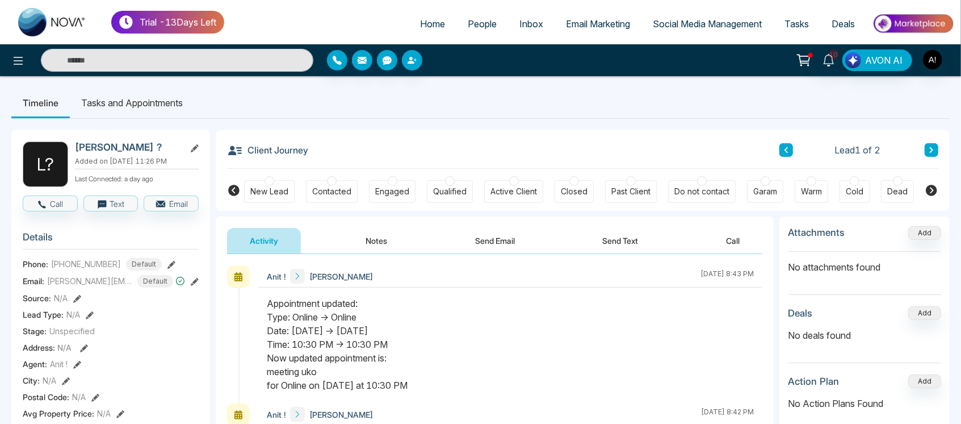
click at [161, 108] on li "Tasks and Appointments" at bounding box center [132, 102] width 124 height 31
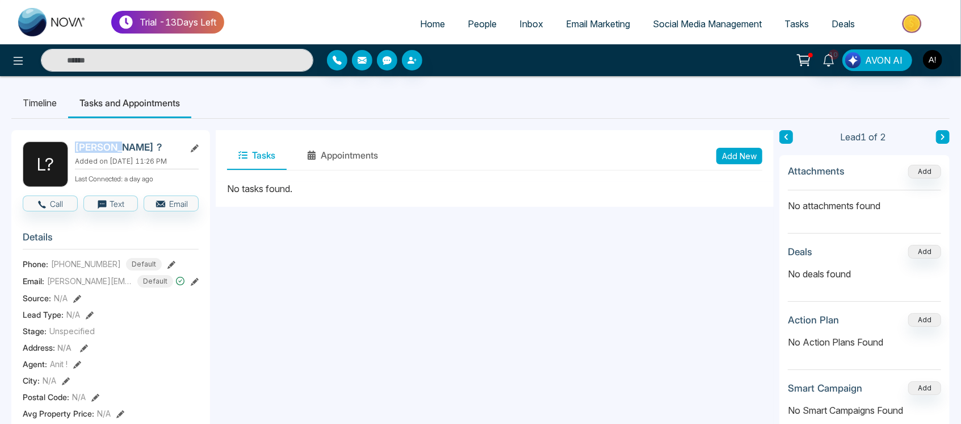
drag, startPoint x: 70, startPoint y: 145, endPoint x: 143, endPoint y: 150, distance: 72.9
click at [143, 150] on div "L ? Lokesh ? Added on August 28 2025 | 11:26 PM Last Connected: a day ago" at bounding box center [111, 163] width 176 height 45
click at [143, 150] on h2 "[PERSON_NAME] ?" at bounding box center [128, 146] width 106 height 11
click at [51, 107] on li "Timeline" at bounding box center [39, 102] width 57 height 31
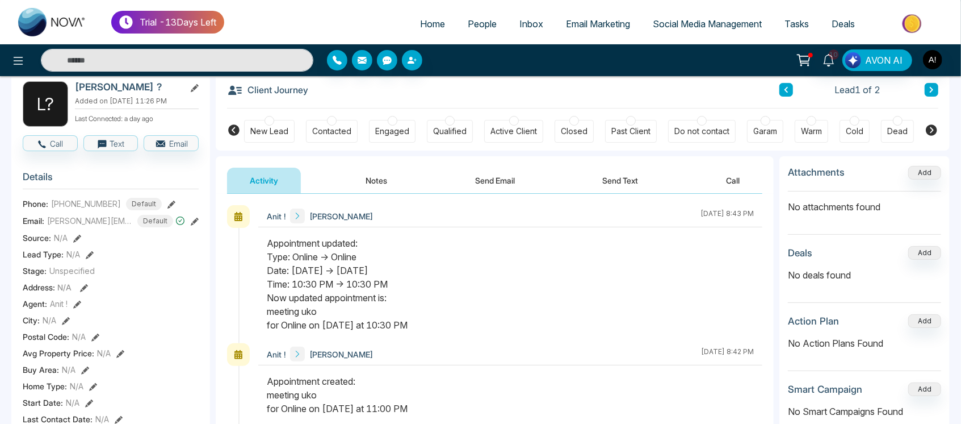
scroll to position [91, 0]
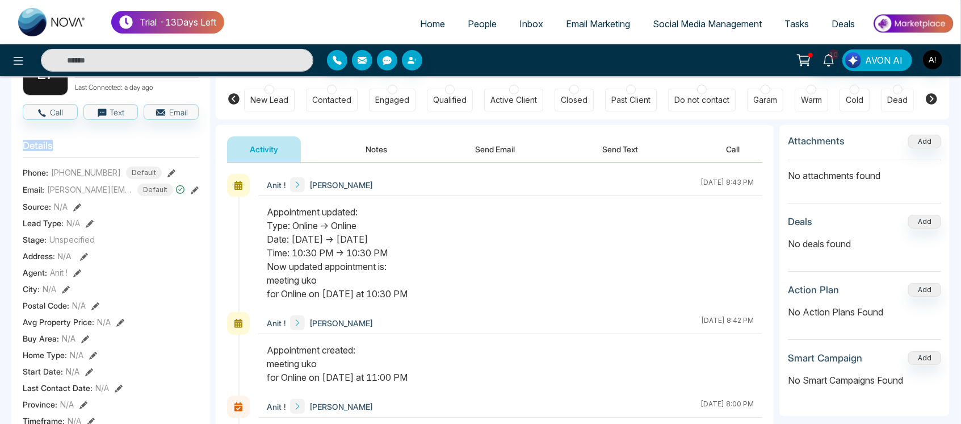
drag, startPoint x: 14, startPoint y: 139, endPoint x: 85, endPoint y: 147, distance: 71.4
click at [85, 147] on h3 "Details" at bounding box center [111, 149] width 176 height 18
drag, startPoint x: 60, startPoint y: 146, endPoint x: 0, endPoint y: 148, distance: 60.2
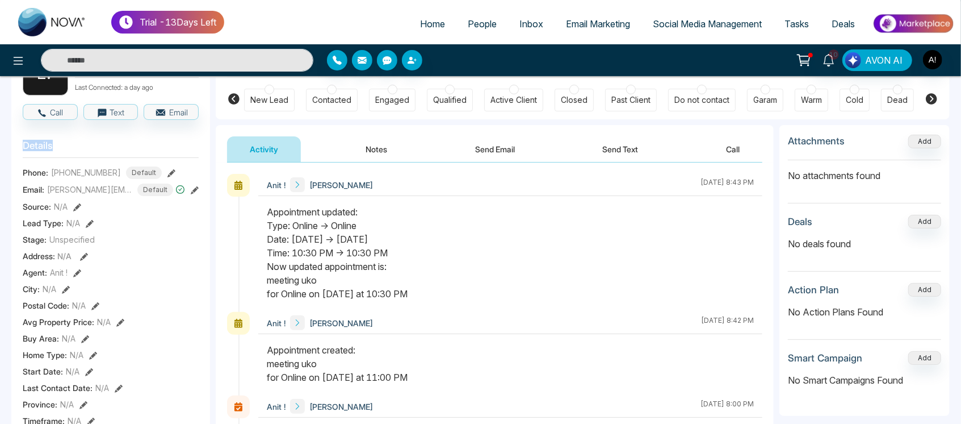
click at [70, 148] on h3 "Details" at bounding box center [111, 149] width 176 height 18
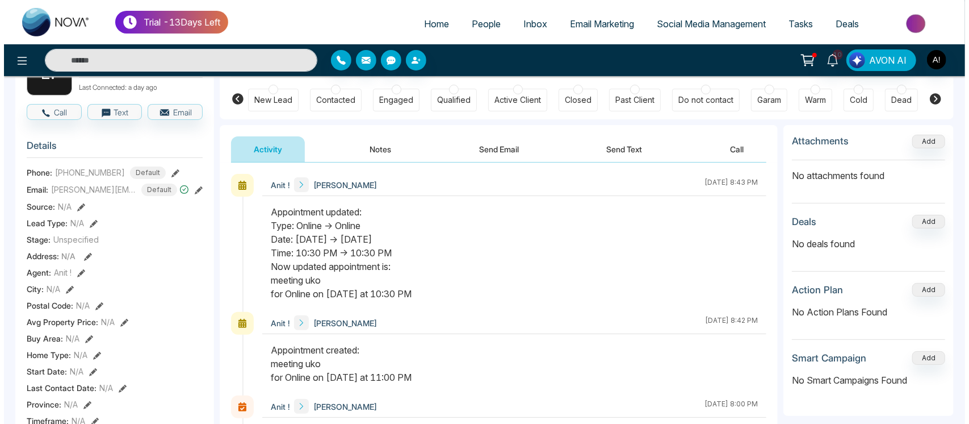
scroll to position [0, 0]
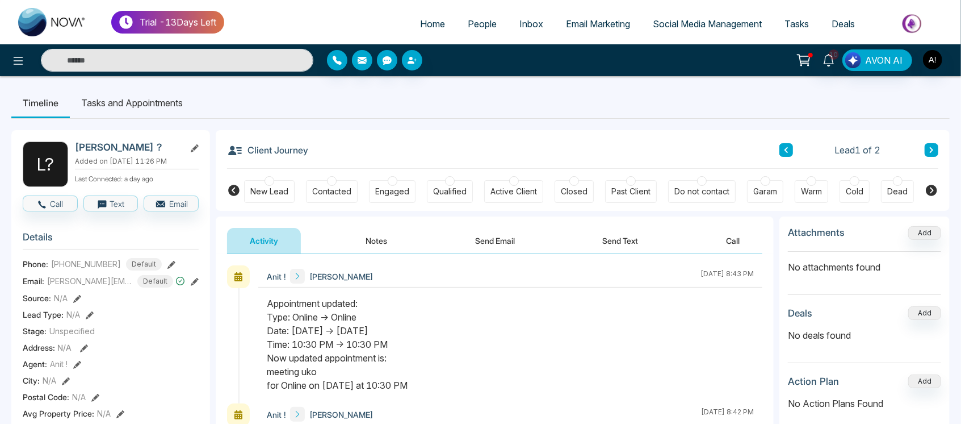
click at [121, 100] on li "Tasks and Appointments" at bounding box center [132, 102] width 124 height 31
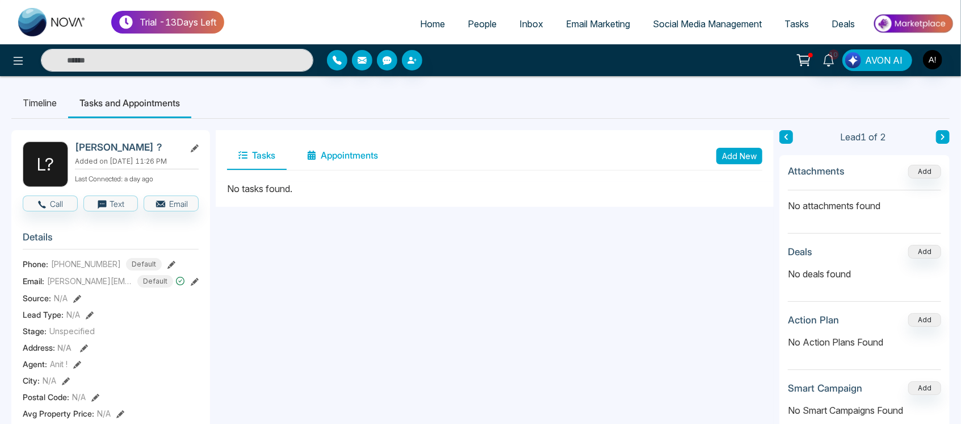
click at [358, 165] on button "Appointments" at bounding box center [343, 155] width 94 height 28
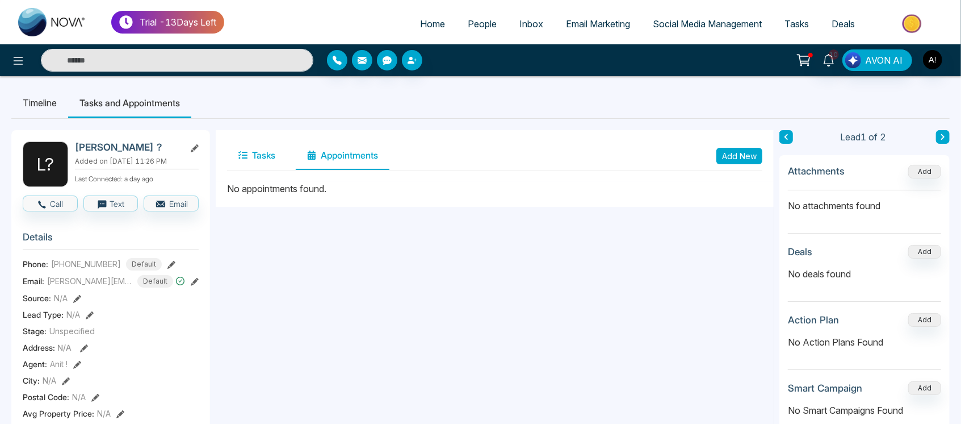
click at [261, 160] on button "Tasks" at bounding box center [257, 155] width 60 height 28
click at [22, 56] on icon at bounding box center [18, 61] width 14 height 14
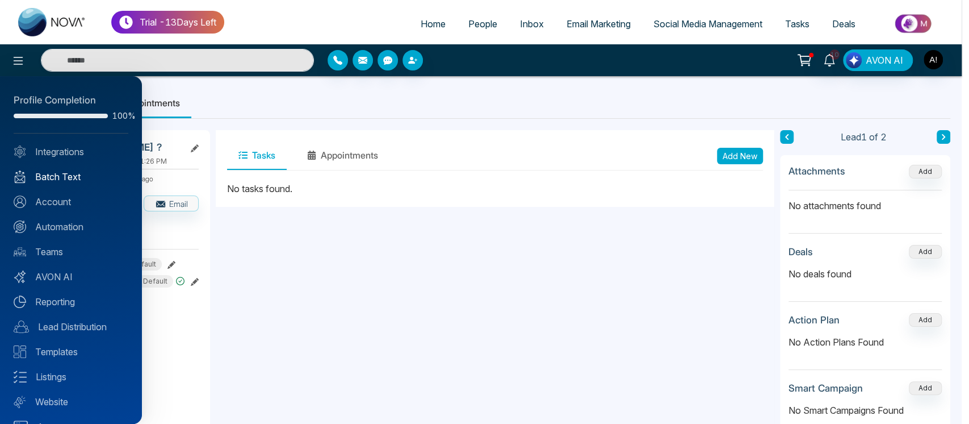
click at [67, 179] on link "Batch Text" at bounding box center [71, 177] width 115 height 14
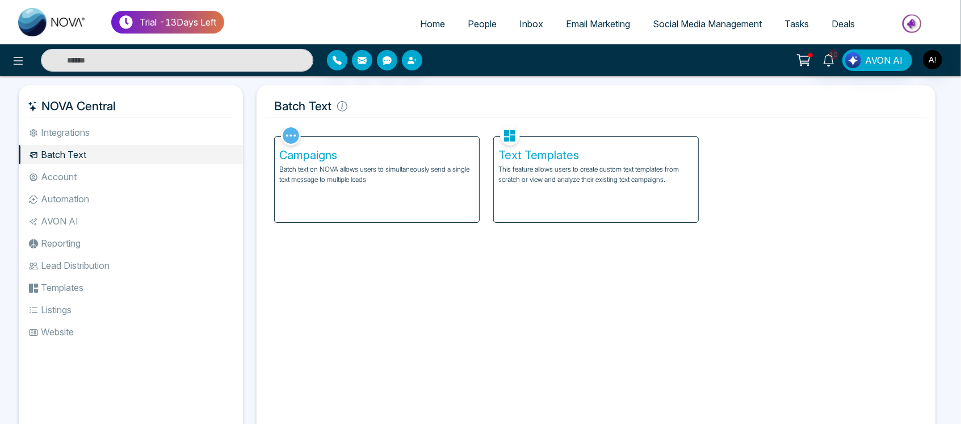
click at [110, 138] on li "Integrations" at bounding box center [131, 132] width 224 height 19
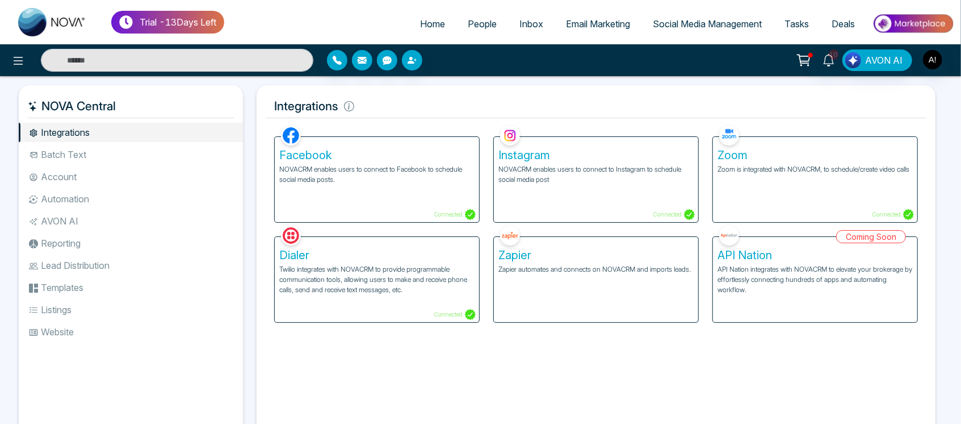
click at [141, 151] on li "Batch Text" at bounding box center [131, 154] width 224 height 19
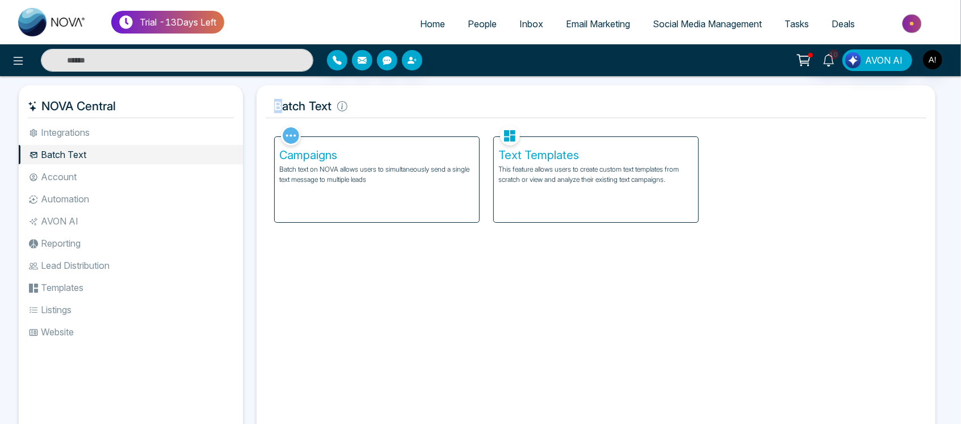
click at [273, 98] on h5 "Batch Text" at bounding box center [596, 106] width 661 height 24
drag, startPoint x: 273, startPoint y: 98, endPoint x: 344, endPoint y: 106, distance: 70.9
click at [344, 106] on h5 "Batch Text" at bounding box center [596, 106] width 661 height 24
click at [359, 110] on h5 "Batch Text" at bounding box center [596, 106] width 661 height 24
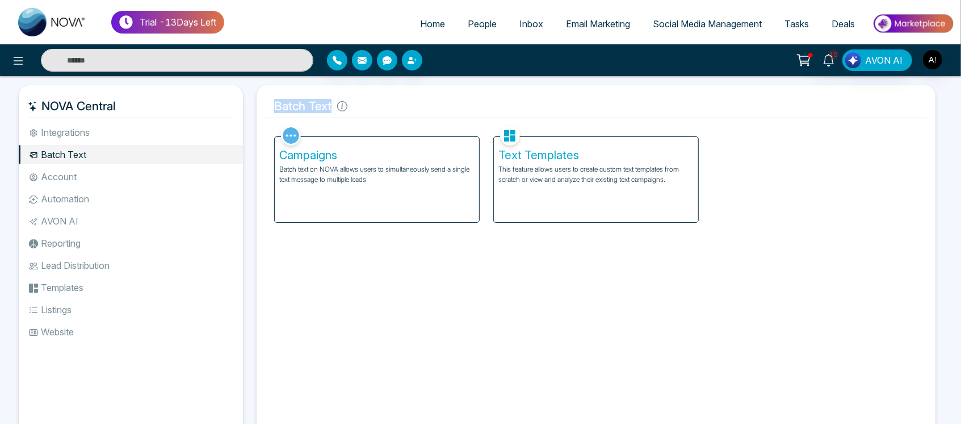
drag, startPoint x: 331, startPoint y: 109, endPoint x: 260, endPoint y: 103, distance: 71.8
click at [260, 103] on div "Batch Text Facebook NOVACRM enables users to connect to Facebook to schedule so…" at bounding box center [596, 263] width 679 height 356
drag, startPoint x: 260, startPoint y: 103, endPoint x: 355, endPoint y: 101, distance: 95.4
click at [355, 101] on div "Batch Text Facebook NOVACRM enables users to connect to Facebook to schedule so…" at bounding box center [596, 263] width 679 height 356
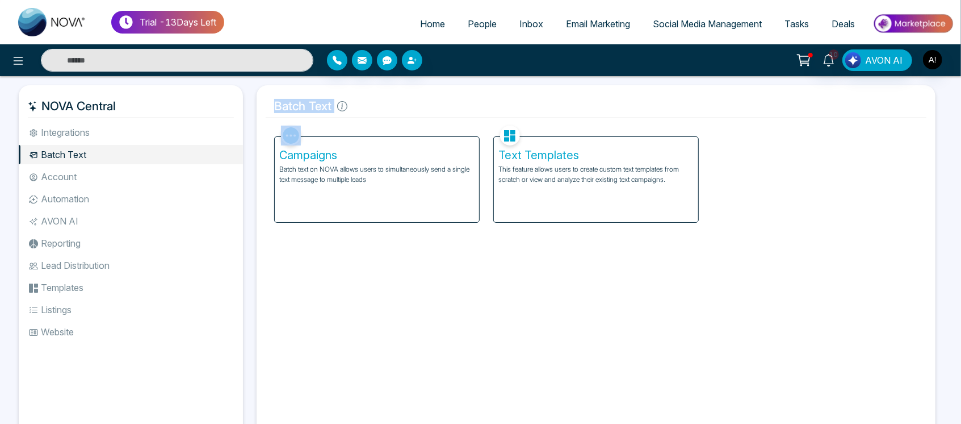
click at [355, 101] on h5 "Batch Text" at bounding box center [596, 106] width 661 height 24
click at [90, 127] on li "Integrations" at bounding box center [131, 132] width 224 height 19
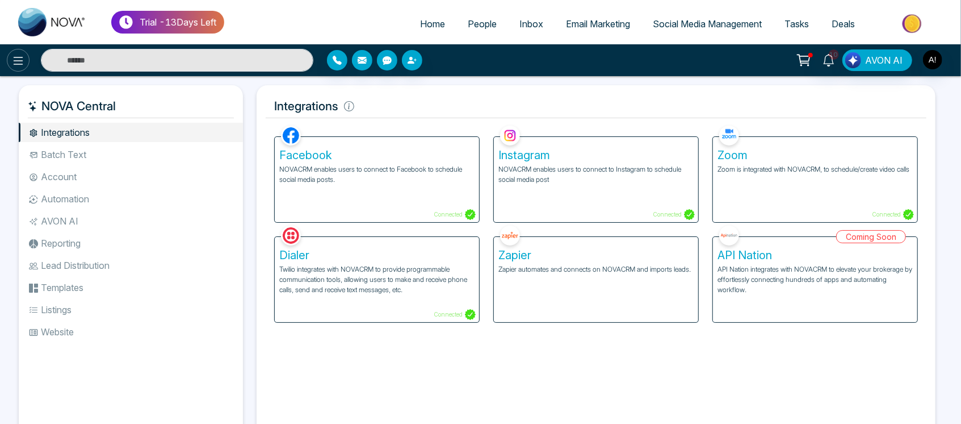
click at [10, 55] on button at bounding box center [18, 60] width 23 height 23
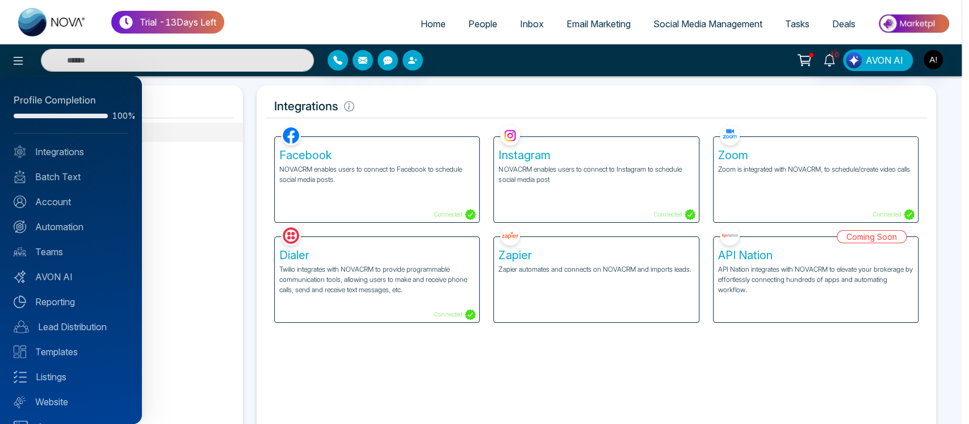
click at [277, 102] on div at bounding box center [484, 212] width 969 height 424
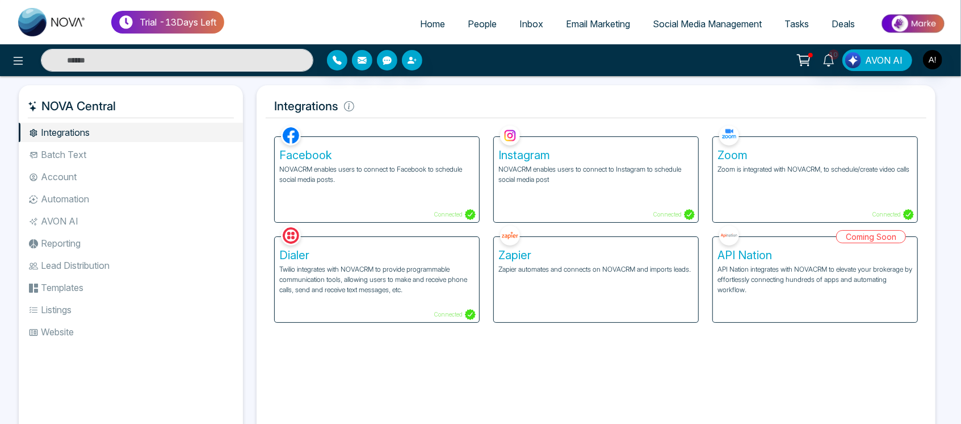
drag, startPoint x: 139, startPoint y: 177, endPoint x: 103, endPoint y: 156, distance: 41.5
click at [103, 156] on ul "Integrations Batch Text Account Automation AVON AI Reporting Lead Distribution …" at bounding box center [131, 271] width 224 height 296
click at [103, 156] on li "Batch Text" at bounding box center [131, 154] width 224 height 19
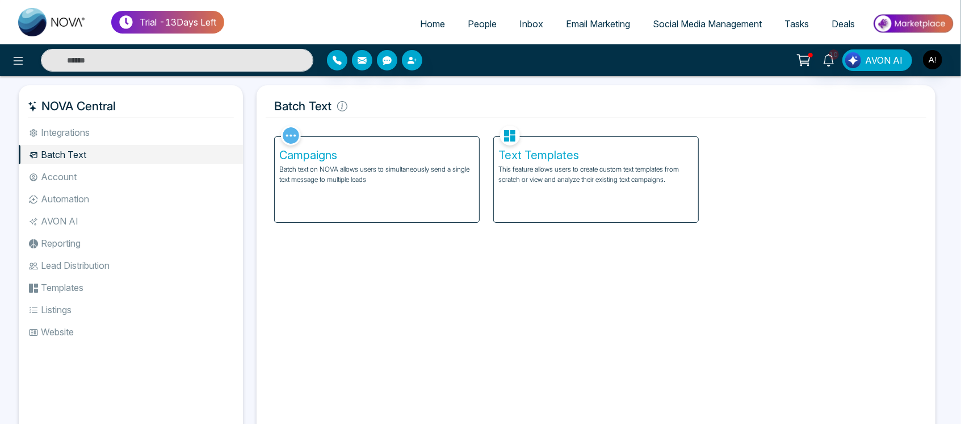
click at [70, 175] on li "Account" at bounding box center [131, 176] width 224 height 19
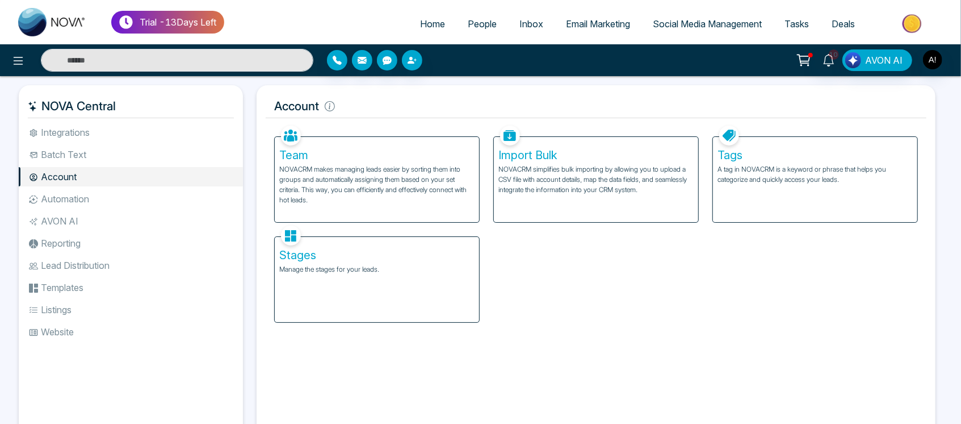
click at [84, 198] on li "Automation" at bounding box center [131, 198] width 224 height 19
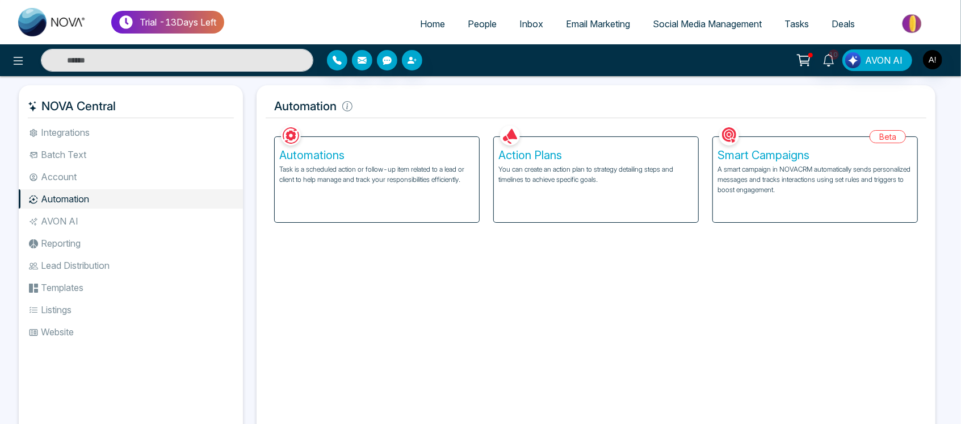
click at [87, 224] on li "AVON AI" at bounding box center [131, 220] width 224 height 19
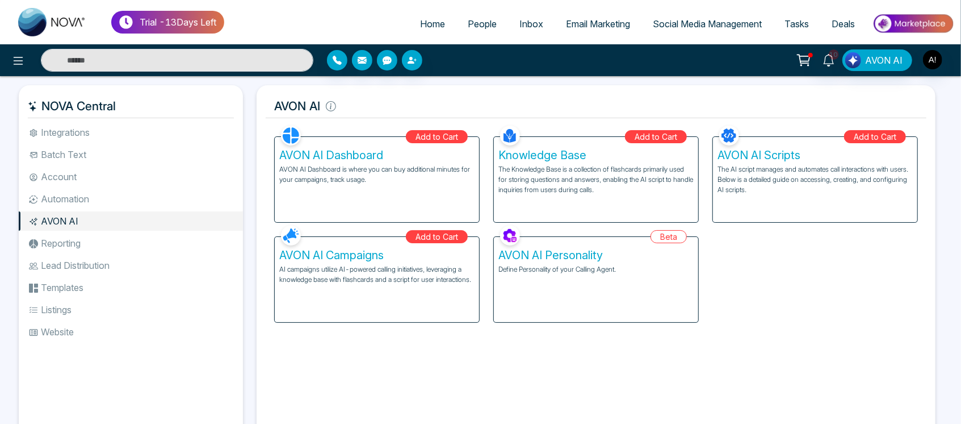
click at [101, 199] on li "Automation" at bounding box center [131, 198] width 224 height 19
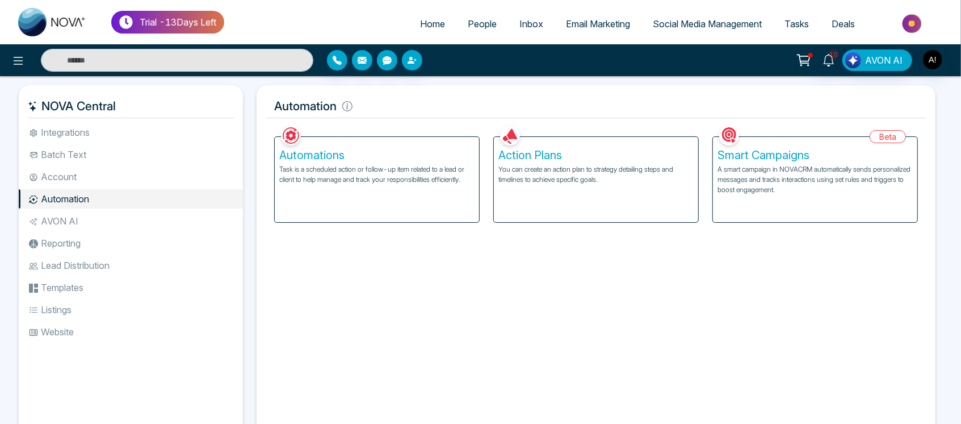
click at [101, 207] on li "Automation" at bounding box center [131, 198] width 224 height 19
click at [103, 214] on li "AVON AI" at bounding box center [131, 220] width 224 height 19
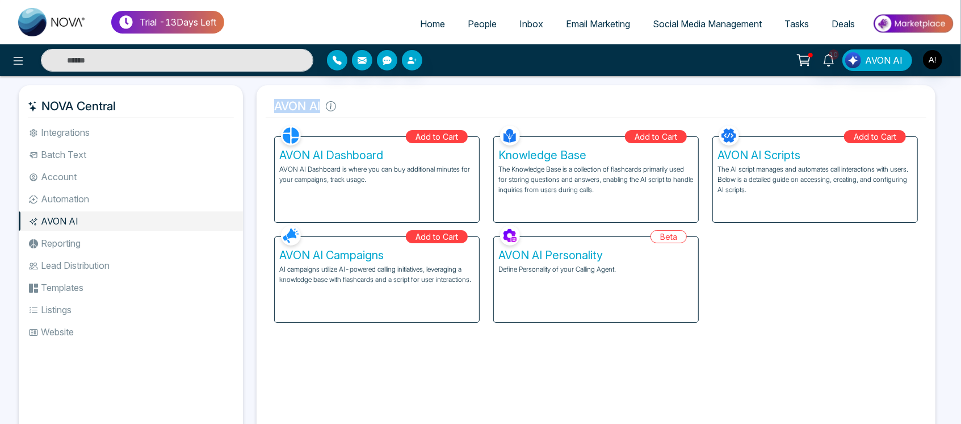
drag, startPoint x: 277, startPoint y: 110, endPoint x: 363, endPoint y: 101, distance: 87.4
click at [363, 101] on h5 "AVON AI" at bounding box center [596, 106] width 661 height 24
click at [608, 282] on div "AVON AI Personality Define Personality of your Calling Agent." at bounding box center [596, 279] width 204 height 85
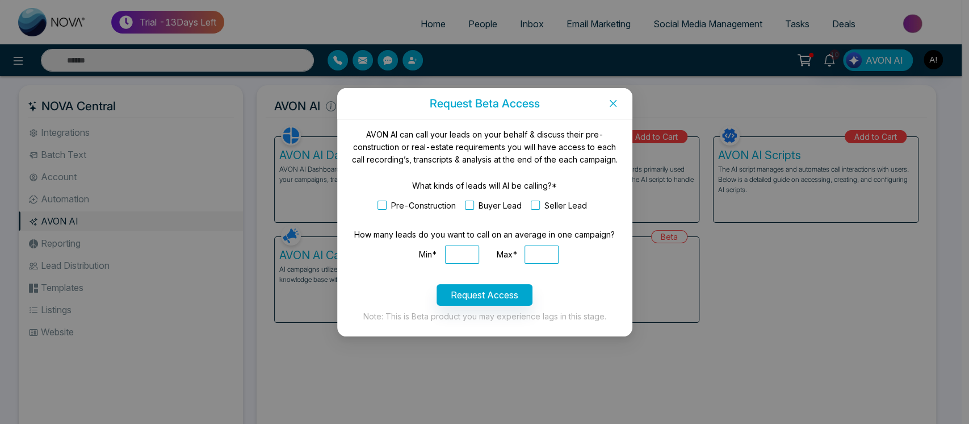
click at [613, 110] on span "Close" at bounding box center [613, 103] width 39 height 31
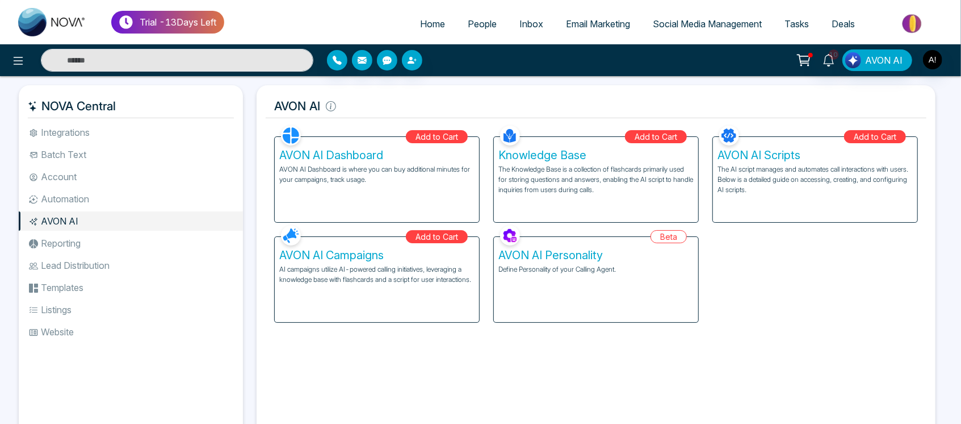
click at [149, 245] on li "Reporting" at bounding box center [131, 242] width 224 height 19
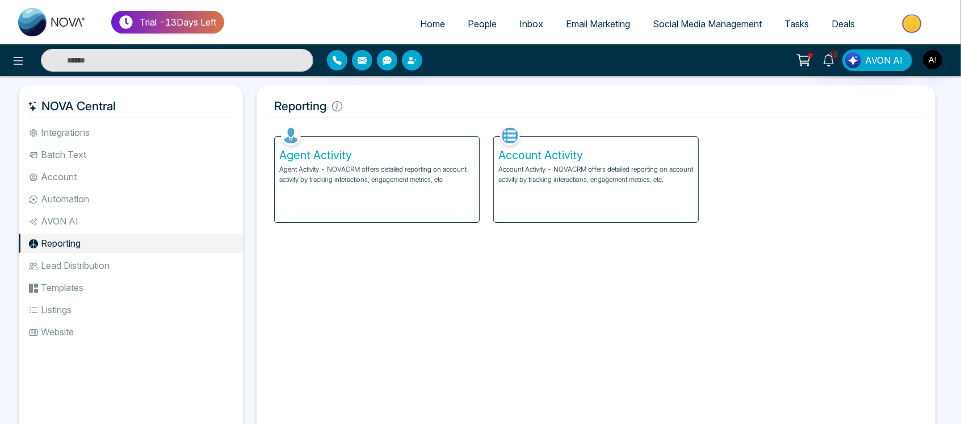
click at [103, 262] on li "Lead Distribution" at bounding box center [131, 265] width 224 height 19
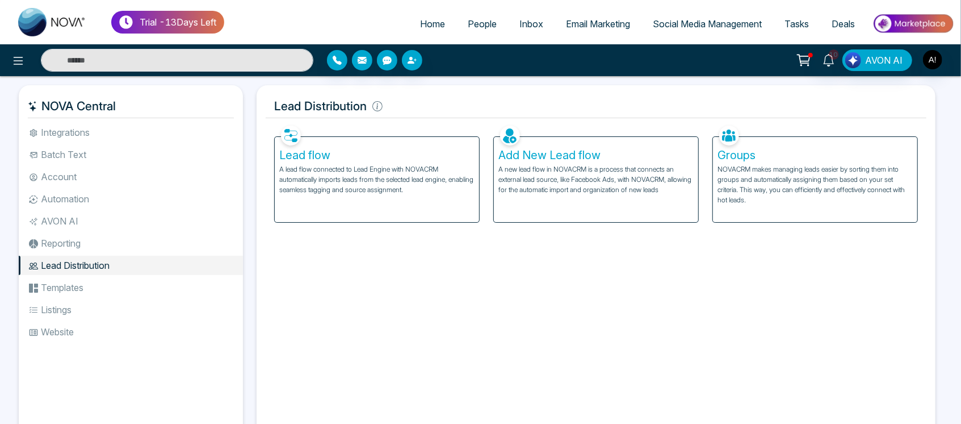
click at [781, 171] on p "NOVACRM makes managing leads easier by sorting them into groups and automatical…" at bounding box center [815, 184] width 195 height 41
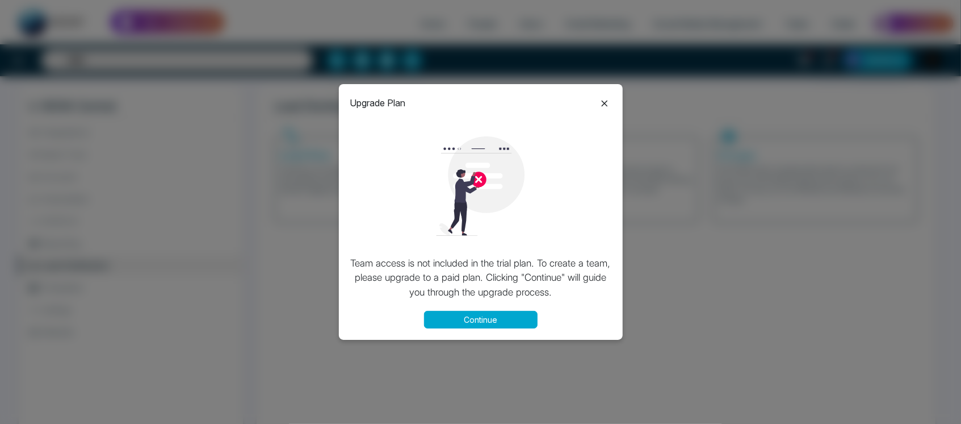
click at [603, 98] on icon at bounding box center [605, 104] width 14 height 14
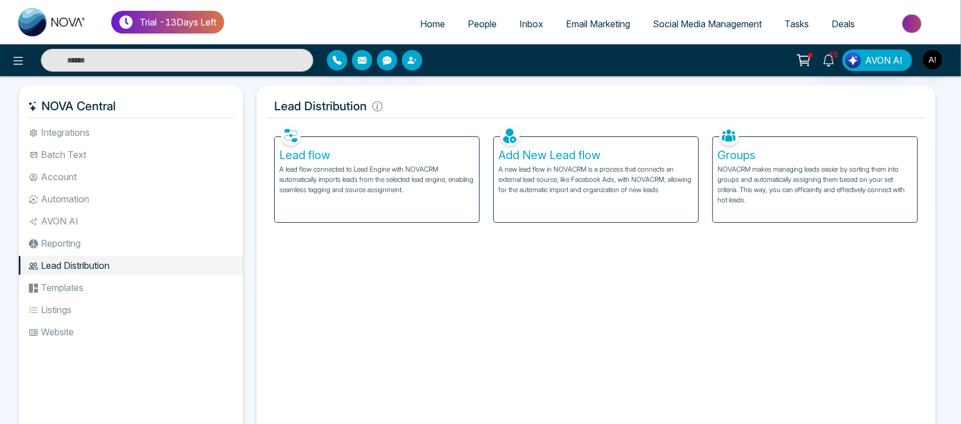
click at [93, 284] on li "Templates" at bounding box center [131, 287] width 224 height 19
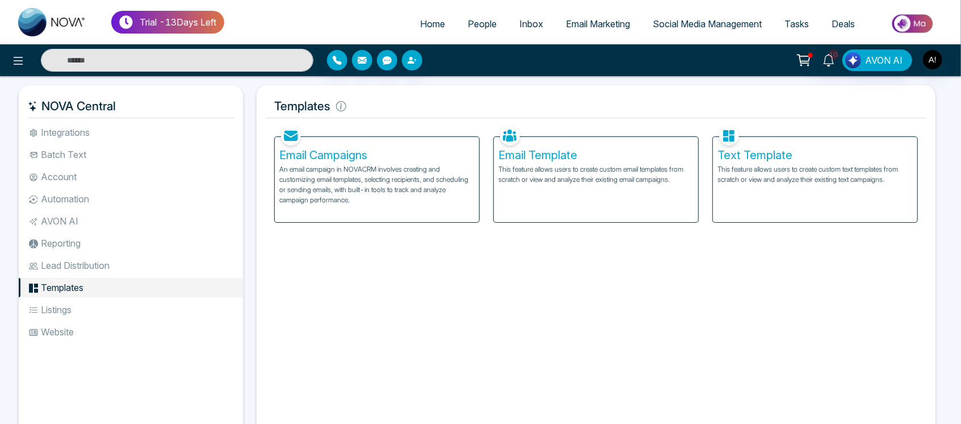
click at [398, 212] on div "Email Campaigns An email campaign in NOVACRM involves creating and customizing …" at bounding box center [377, 179] width 204 height 85
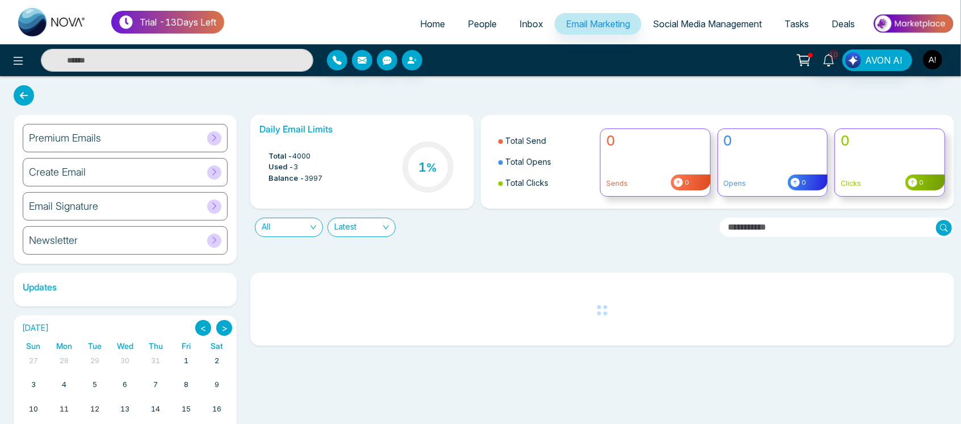
click at [24, 102] on icon at bounding box center [24, 95] width 20 height 20
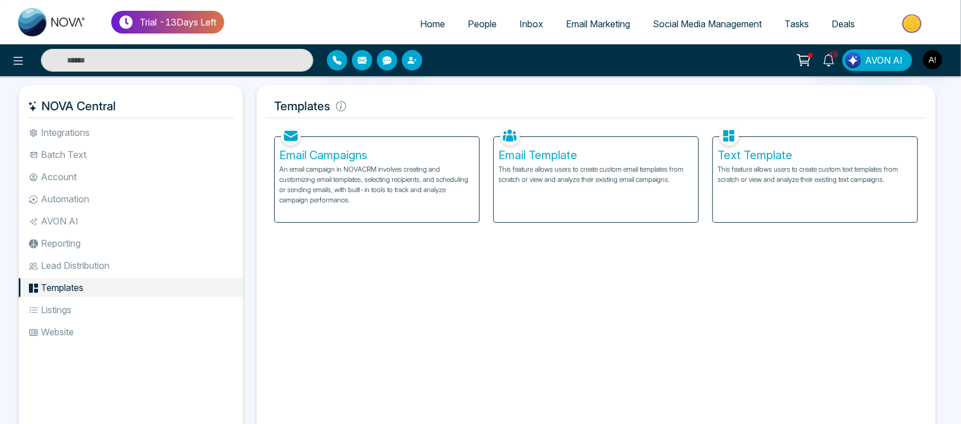
click at [813, 190] on div "Text Template This feature allows users to create custom text templates from sc…" at bounding box center [815, 179] width 204 height 85
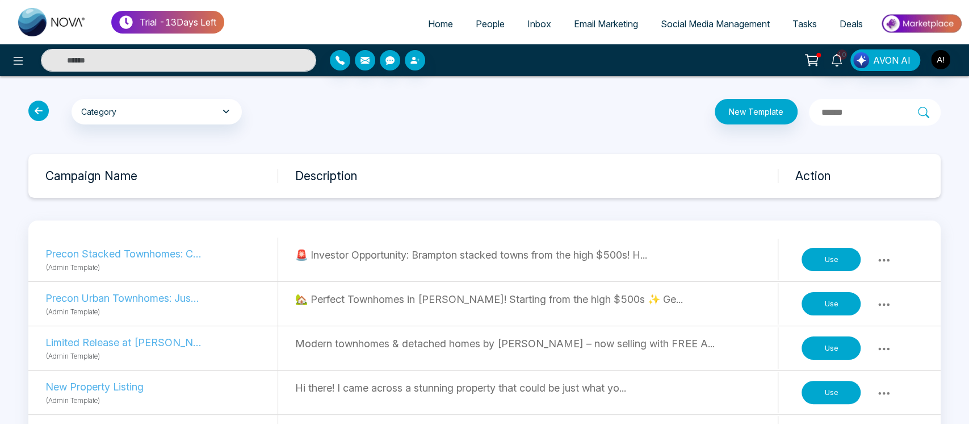
click at [35, 109] on icon at bounding box center [38, 111] width 20 height 20
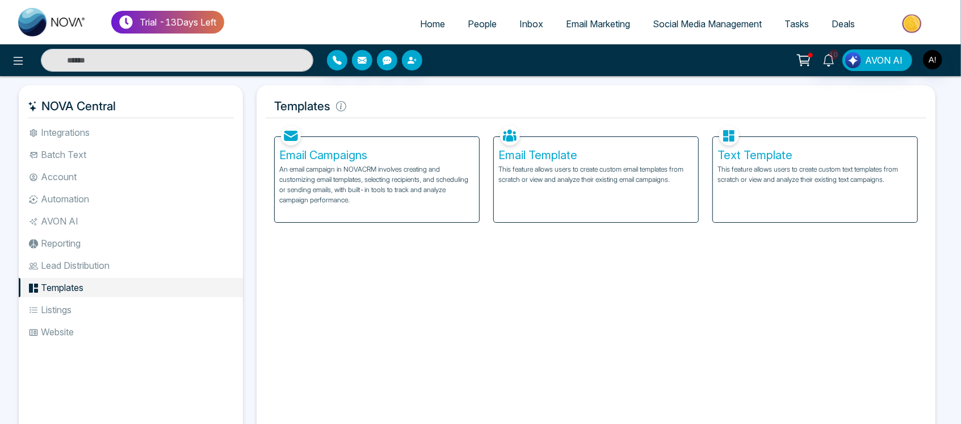
click at [114, 300] on li "Listings" at bounding box center [131, 309] width 224 height 19
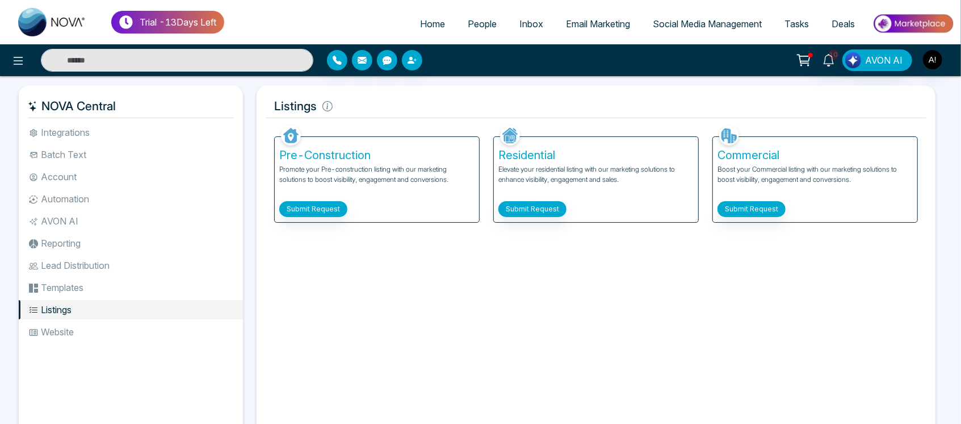
click at [83, 336] on li "Website" at bounding box center [131, 331] width 224 height 19
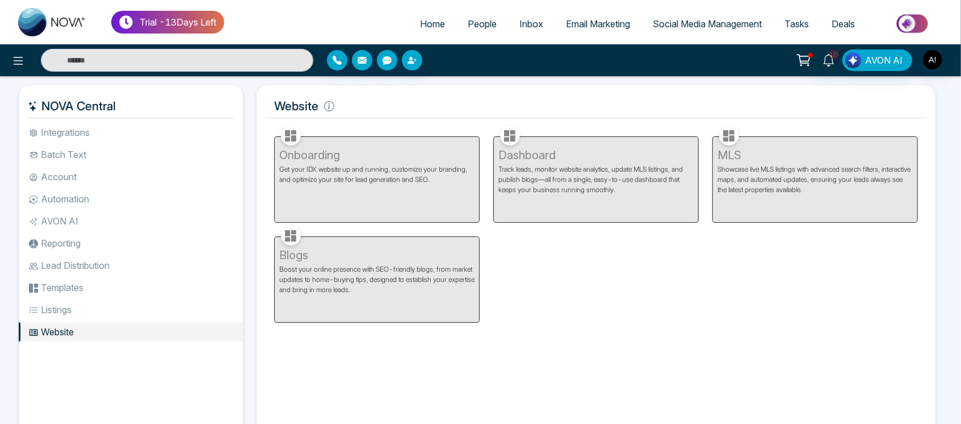
click at [61, 315] on li "Listings" at bounding box center [131, 309] width 224 height 19
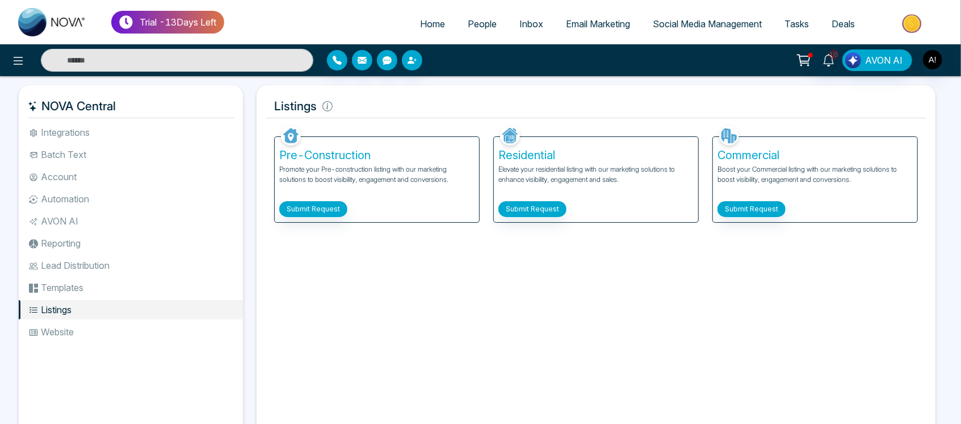
click at [93, 293] on li "Templates" at bounding box center [131, 287] width 224 height 19
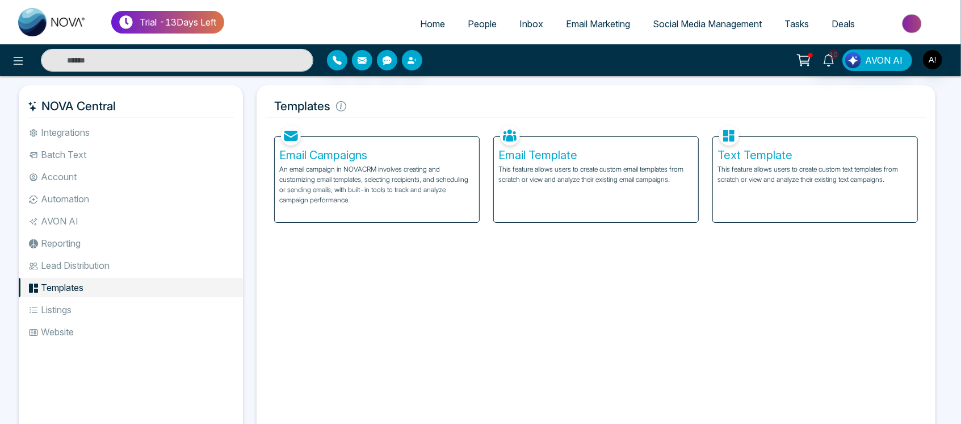
click at [99, 267] on li "Lead Distribution" at bounding box center [131, 265] width 224 height 19
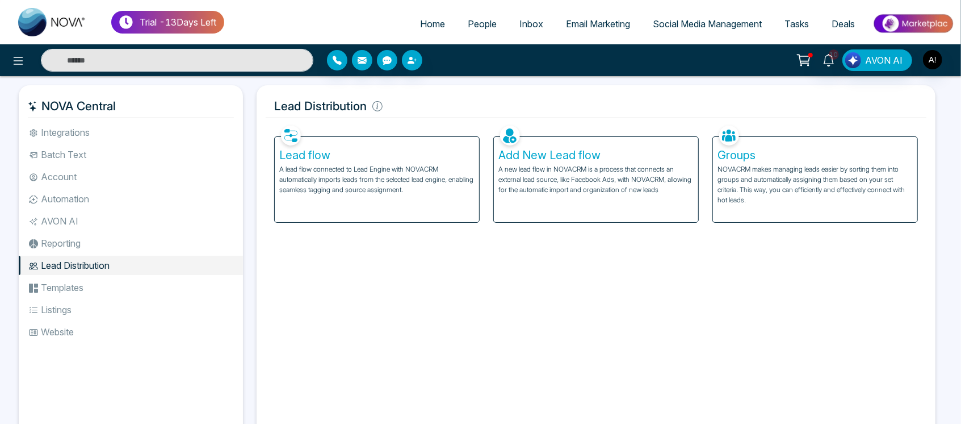
click at [87, 220] on li "AVON AI" at bounding box center [131, 220] width 224 height 19
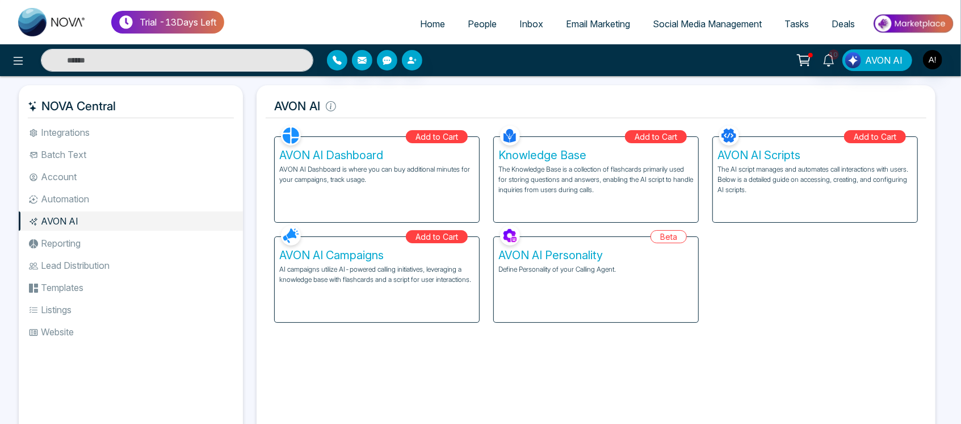
click at [91, 246] on li "Reporting" at bounding box center [131, 242] width 224 height 19
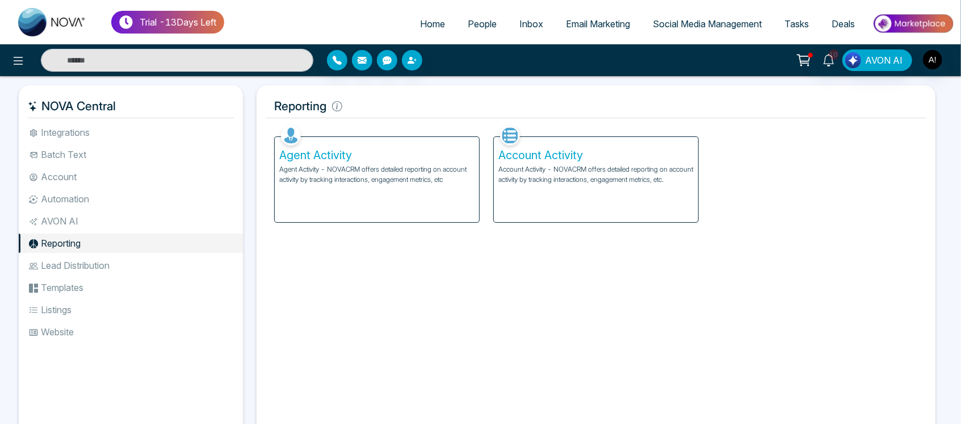
click at [95, 207] on li "Automation" at bounding box center [131, 198] width 224 height 19
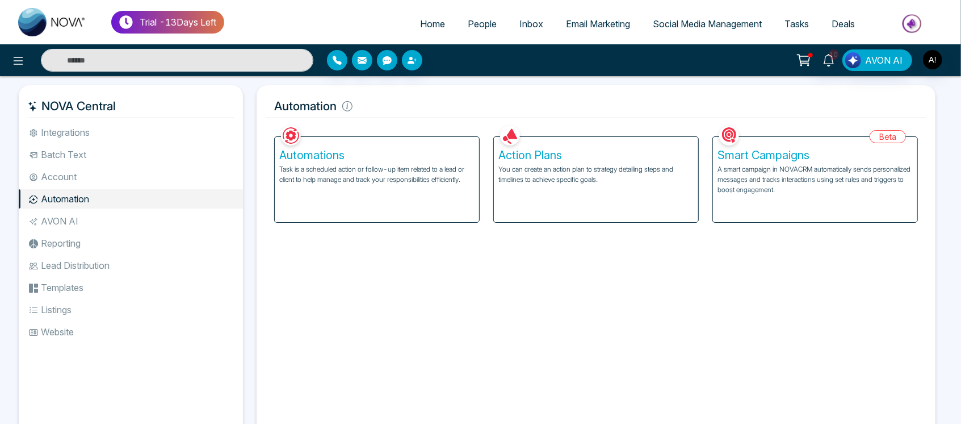
click at [98, 170] on li "Account" at bounding box center [131, 176] width 224 height 19
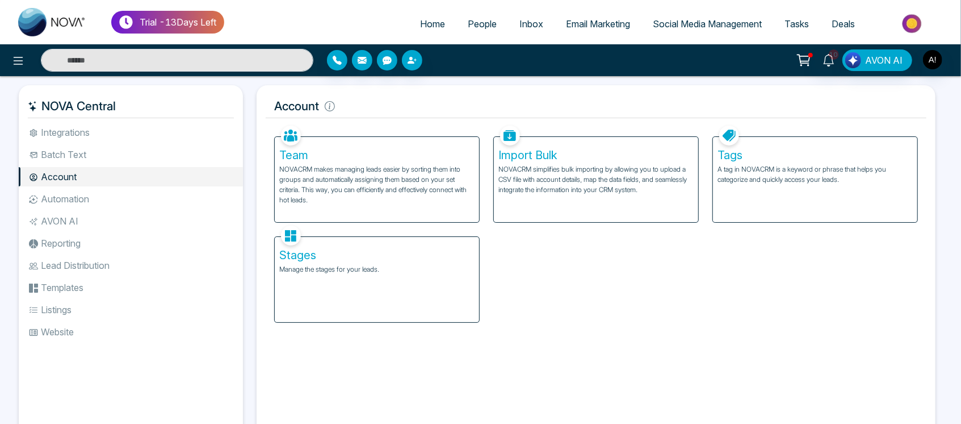
click at [308, 266] on p "Manage the stages for your leads." at bounding box center [376, 269] width 195 height 10
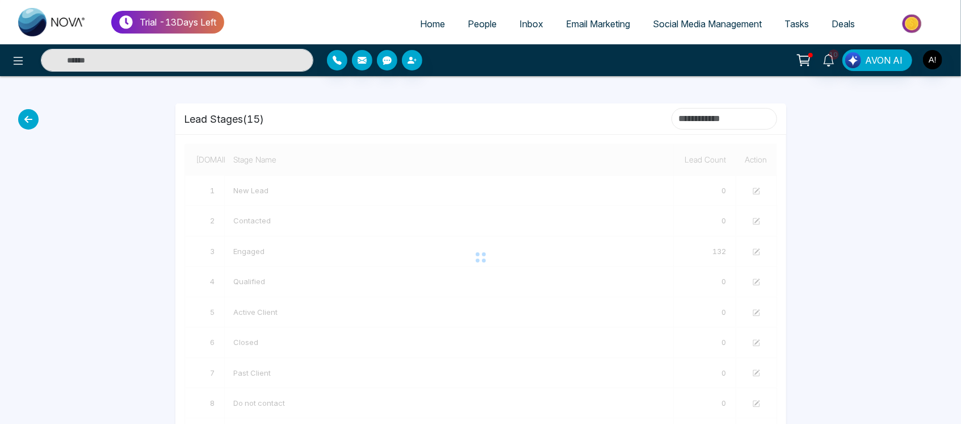
click at [698, 123] on input at bounding box center [725, 119] width 106 height 22
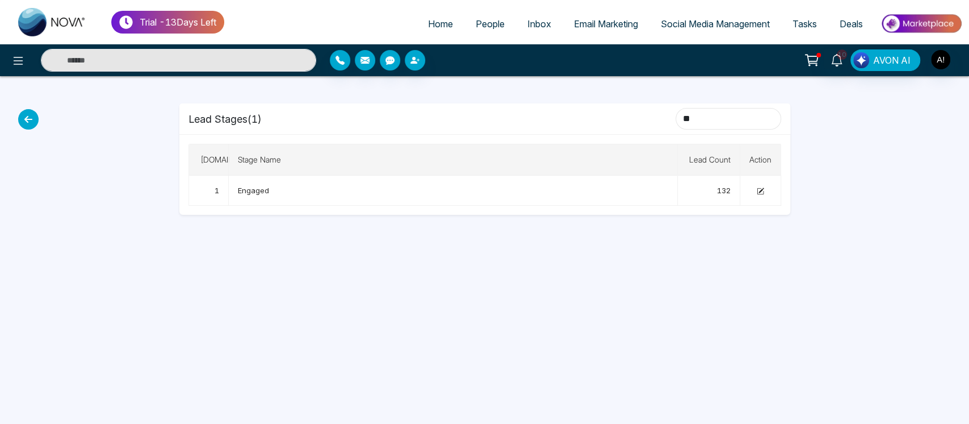
type input "**"
click at [27, 112] on icon at bounding box center [28, 119] width 20 height 20
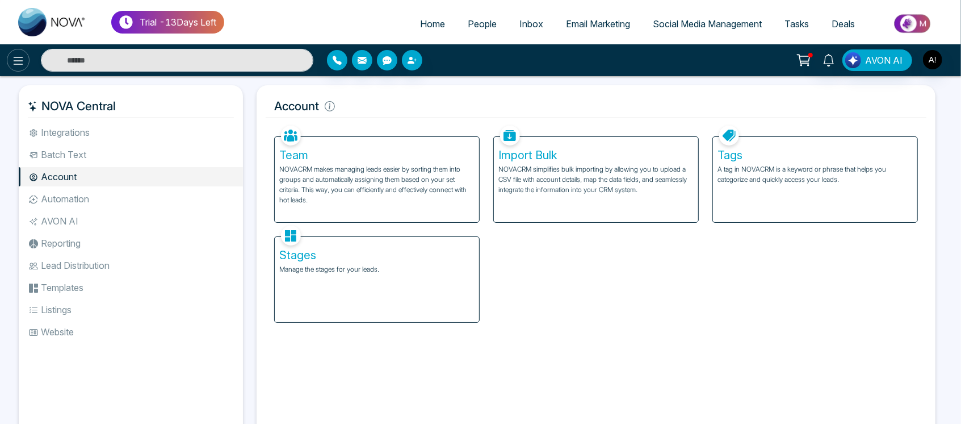
click at [21, 61] on icon at bounding box center [19, 61] width 10 height 8
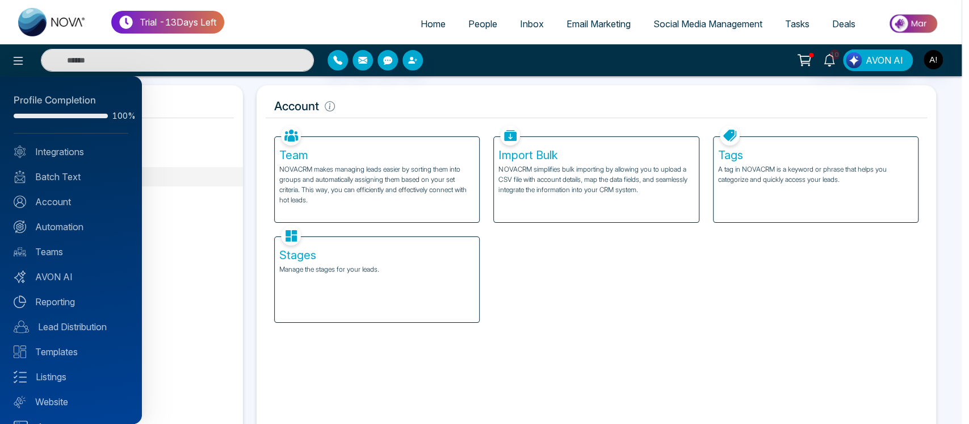
click at [182, 104] on div at bounding box center [484, 212] width 969 height 424
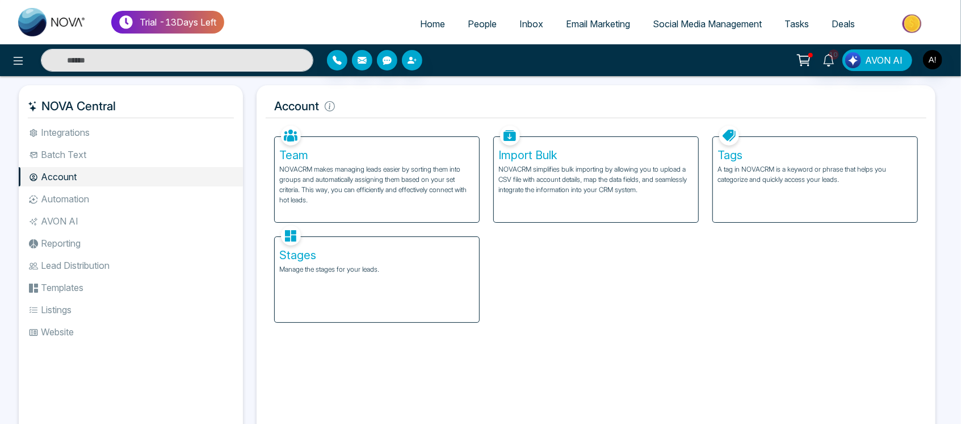
click at [106, 154] on li "Batch Text" at bounding box center [131, 154] width 224 height 19
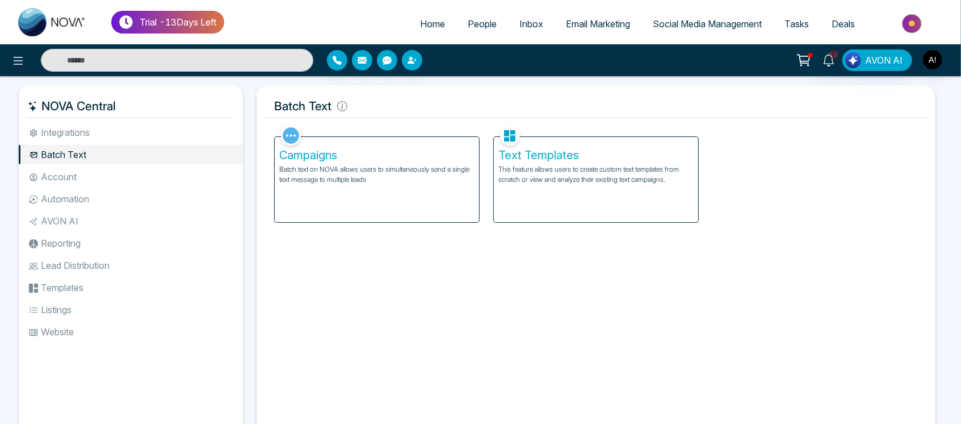
click at [87, 120] on div "NOVA Central Integrations Batch Text Account Automation AVON AI Reporting Lead …" at bounding box center [131, 261] width 224 height 352
click at [106, 142] on ul "Integrations Batch Text Account Automation AVON AI Reporting Lead Distribution …" at bounding box center [131, 271] width 224 height 296
click at [129, 136] on li "Integrations" at bounding box center [131, 132] width 224 height 19
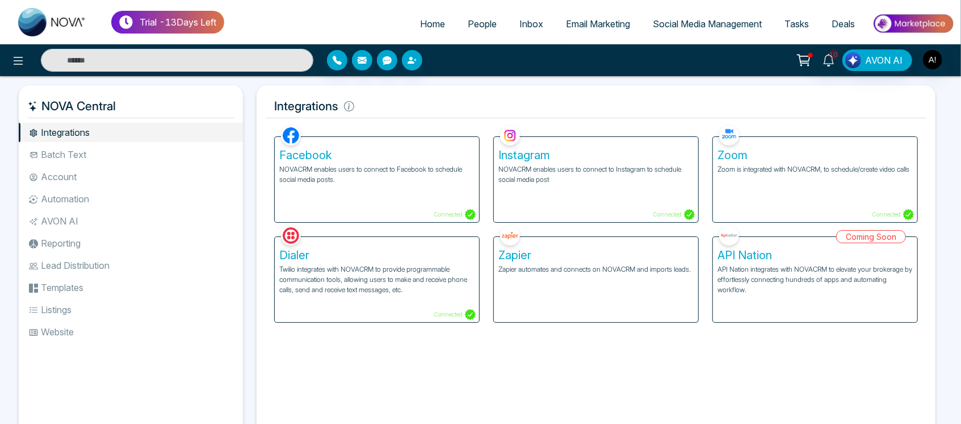
click at [170, 58] on input "text" at bounding box center [177, 60] width 273 height 23
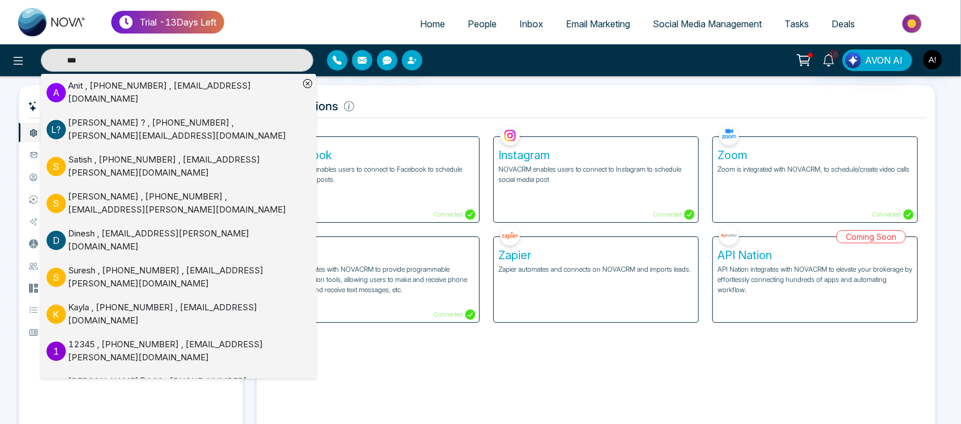
type input "****"
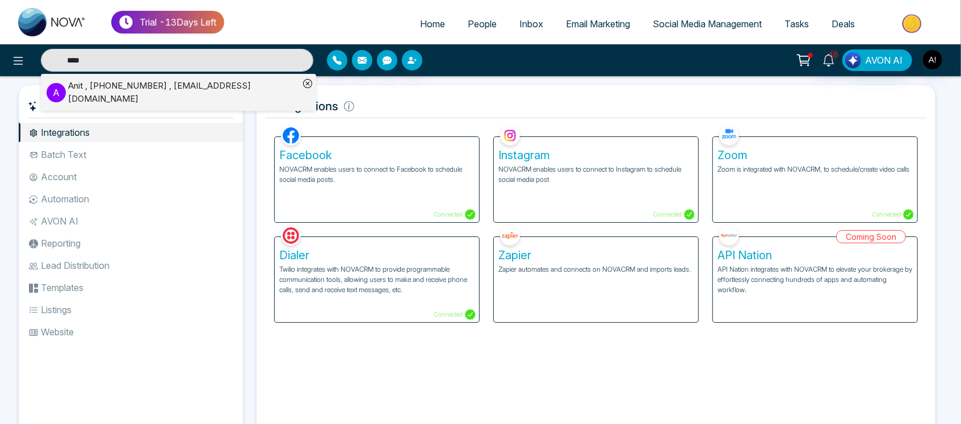
click at [151, 55] on input "****" at bounding box center [177, 60] width 273 height 23
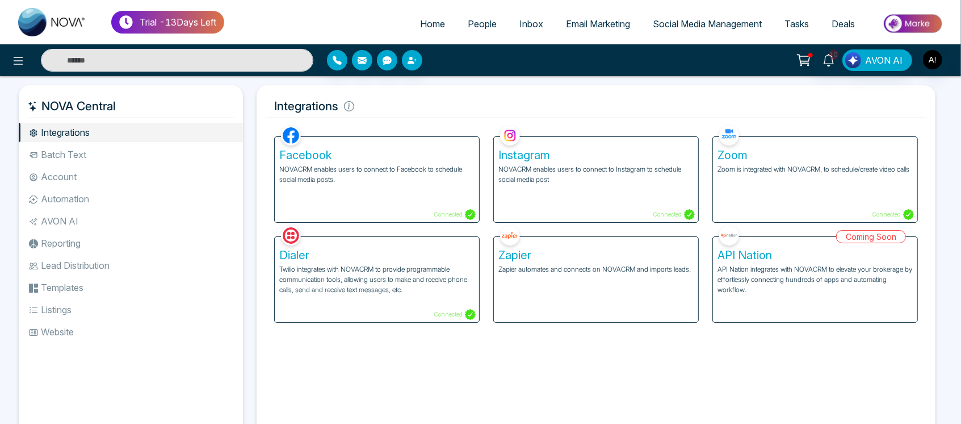
click at [151, 55] on input "text" at bounding box center [177, 60] width 273 height 23
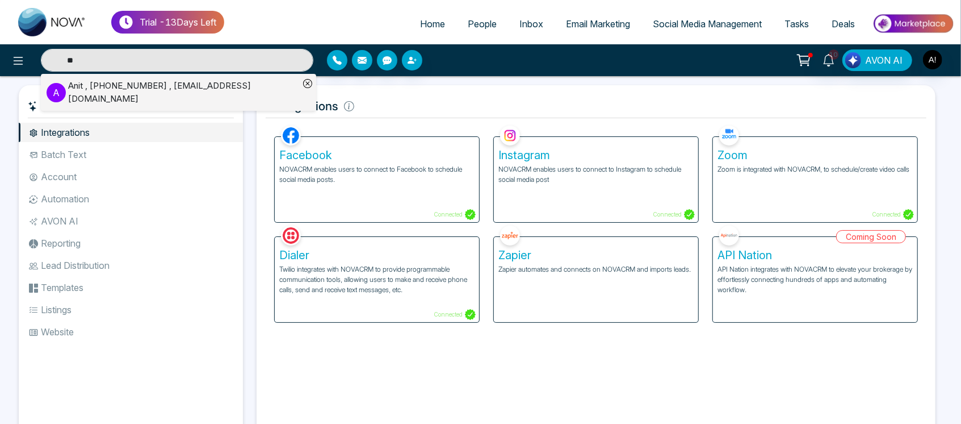
type input "*"
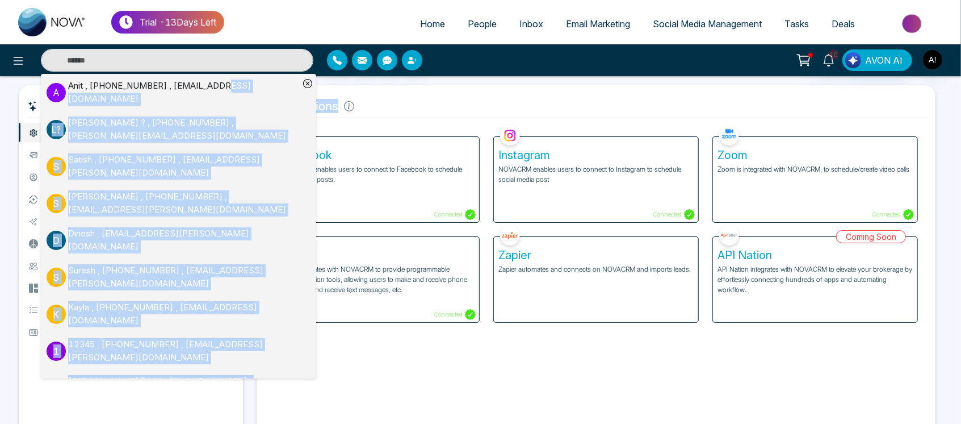
drag, startPoint x: 219, startPoint y: 102, endPoint x: 434, endPoint y: 108, distance: 215.3
click at [434, 108] on div "Trial - 13 Days Left Home People Inbox Email Marketing Social Media Management …" at bounding box center [480, 234] width 961 height 468
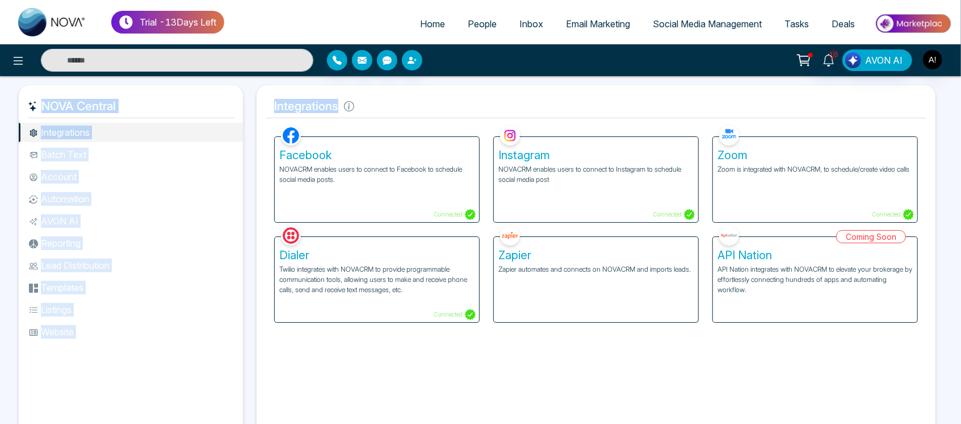
click at [434, 108] on h5 "Integrations" at bounding box center [596, 106] width 661 height 24
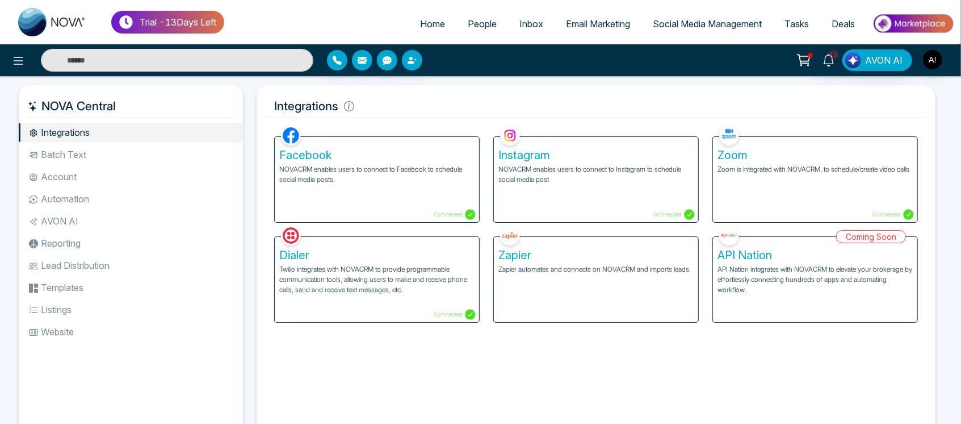
click at [332, 83] on div "NOVA Central Integrations Batch Text Account Automation AVON AI Reporting Lead …" at bounding box center [480, 272] width 961 height 392
drag, startPoint x: 273, startPoint y: 99, endPoint x: 386, endPoint y: 116, distance: 113.7
click at [386, 116] on h5 "Integrations" at bounding box center [596, 106] width 661 height 24
click at [350, 109] on icon at bounding box center [349, 106] width 10 height 10
drag, startPoint x: 270, startPoint y: 115, endPoint x: 267, endPoint y: 106, distance: 9.5
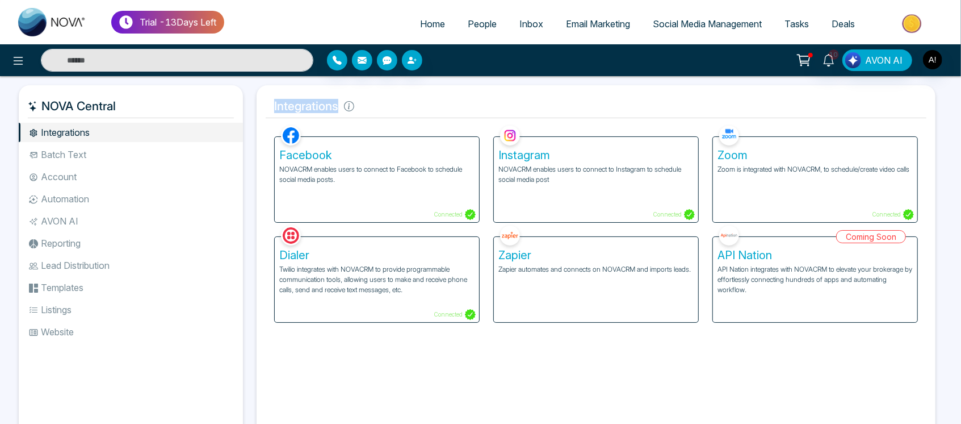
click at [267, 106] on h5 "Integrations" at bounding box center [596, 106] width 661 height 24
click at [351, 107] on icon at bounding box center [349, 106] width 10 height 10
click at [13, 60] on icon at bounding box center [18, 61] width 14 height 14
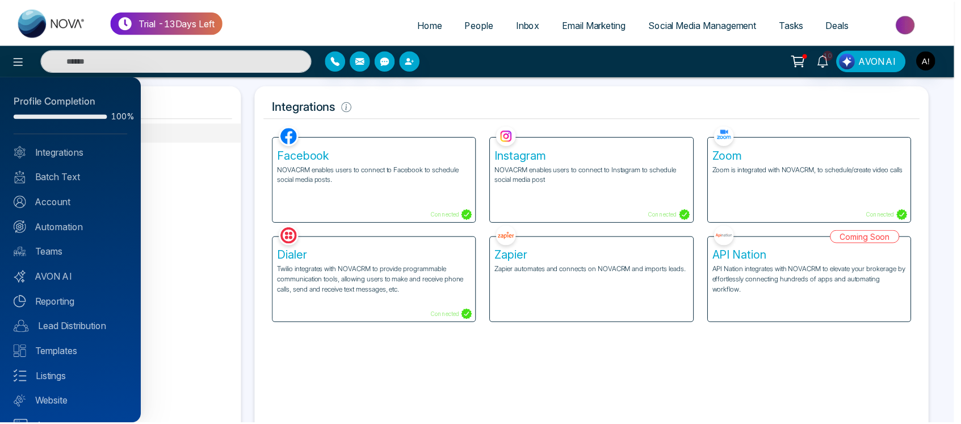
scroll to position [23, 0]
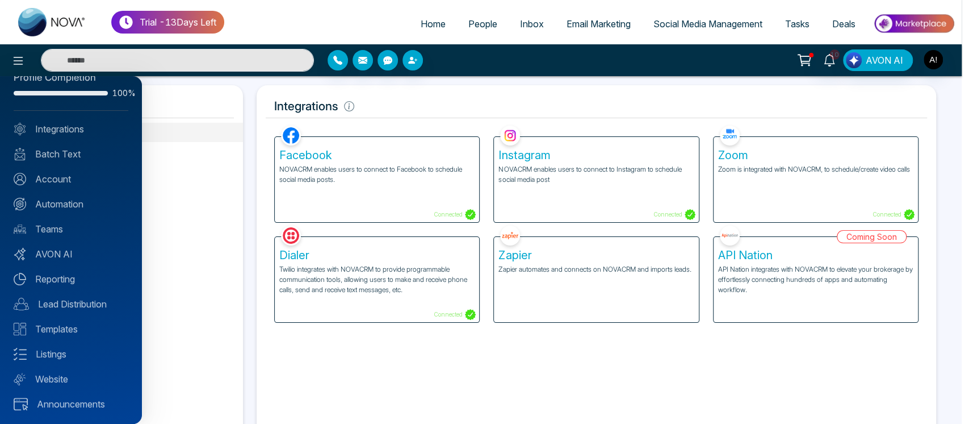
click at [227, 302] on div at bounding box center [484, 212] width 969 height 424
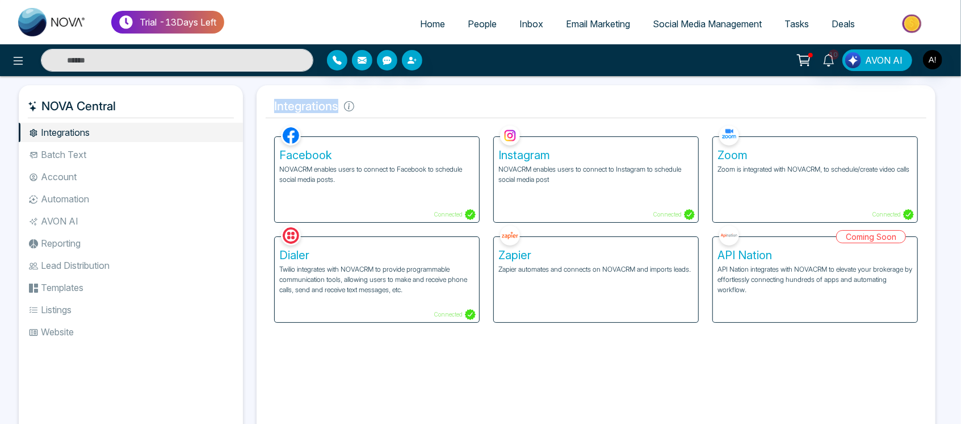
drag, startPoint x: 269, startPoint y: 99, endPoint x: 376, endPoint y: 113, distance: 107.7
click at [376, 113] on h5 "Integrations" at bounding box center [596, 106] width 661 height 24
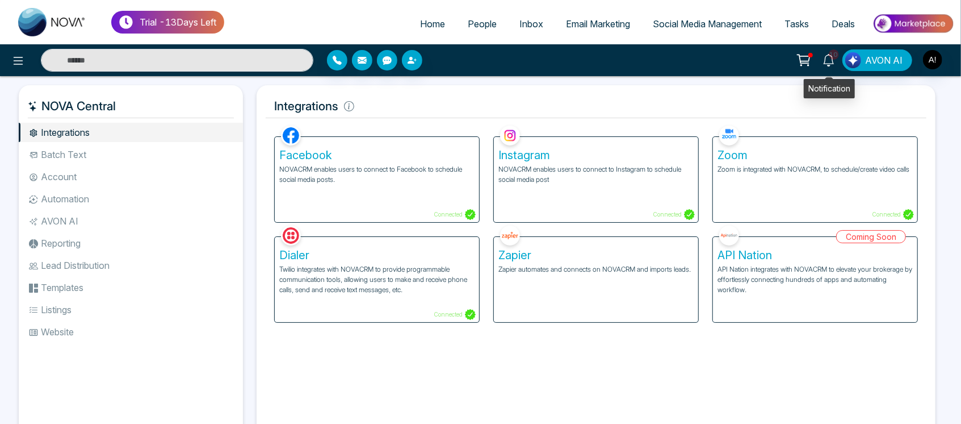
click at [830, 65] on icon at bounding box center [828, 60] width 11 height 12
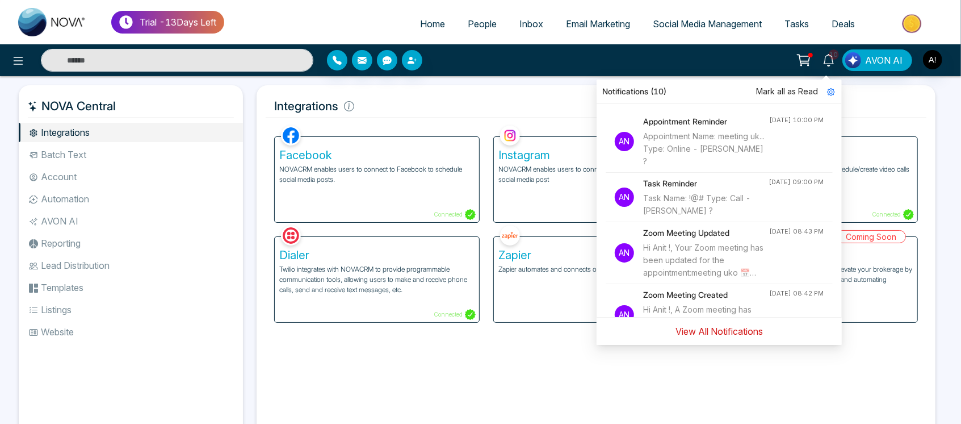
click at [749, 334] on button "View All Notifications" at bounding box center [719, 331] width 102 height 22
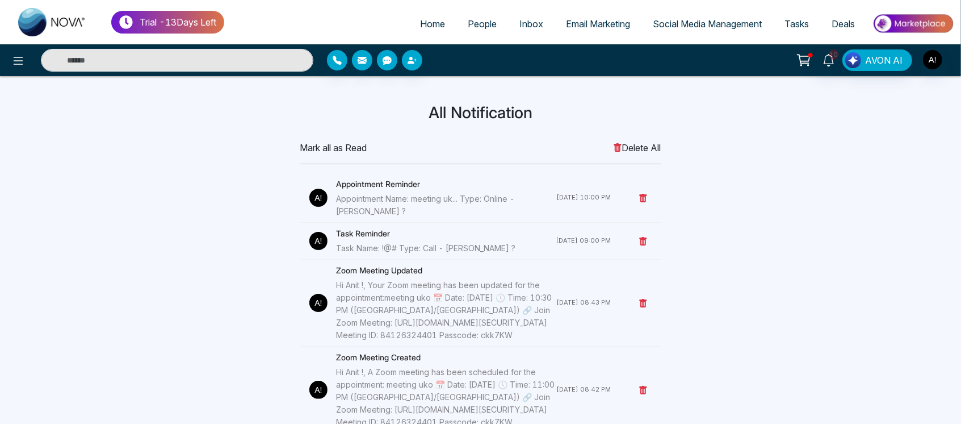
click at [322, 150] on span "Mark all as Read" at bounding box center [333, 148] width 67 height 14
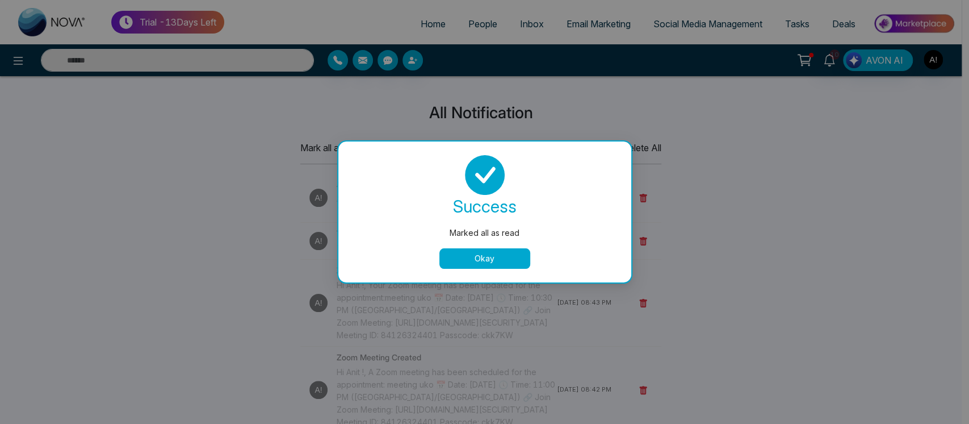
click at [476, 261] on button "Okay" at bounding box center [485, 258] width 91 height 20
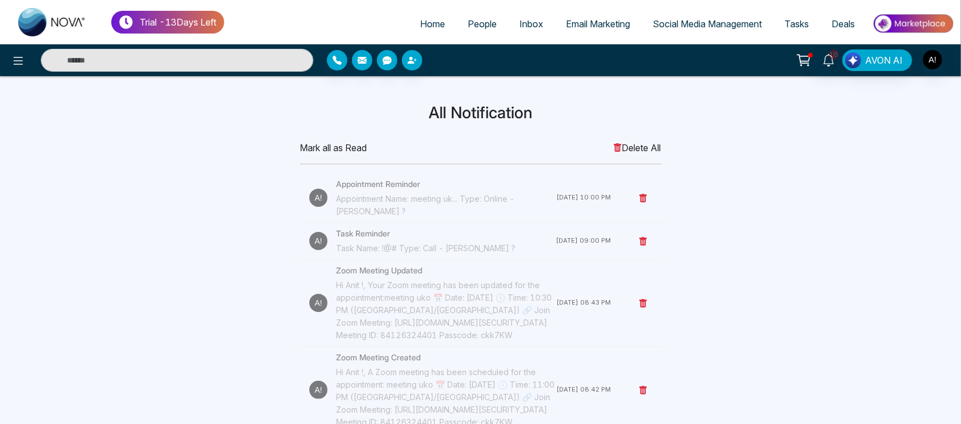
click at [423, 34] on link "Home" at bounding box center [433, 24] width 48 height 22
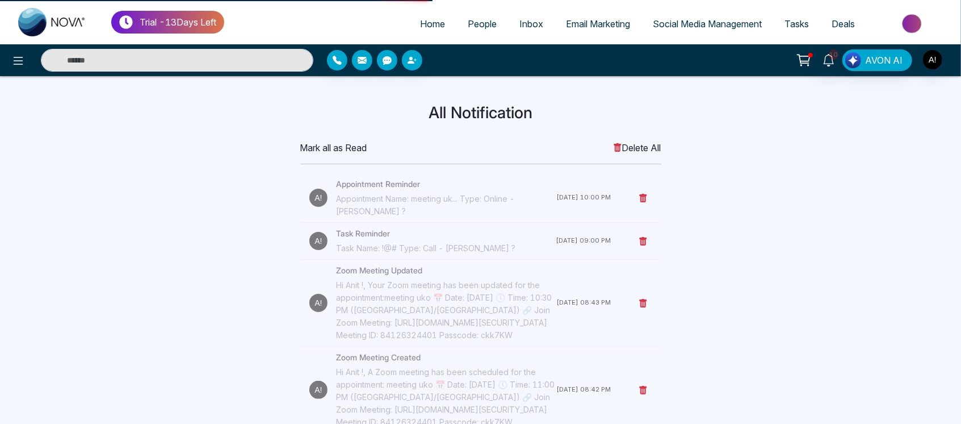
select select "*"
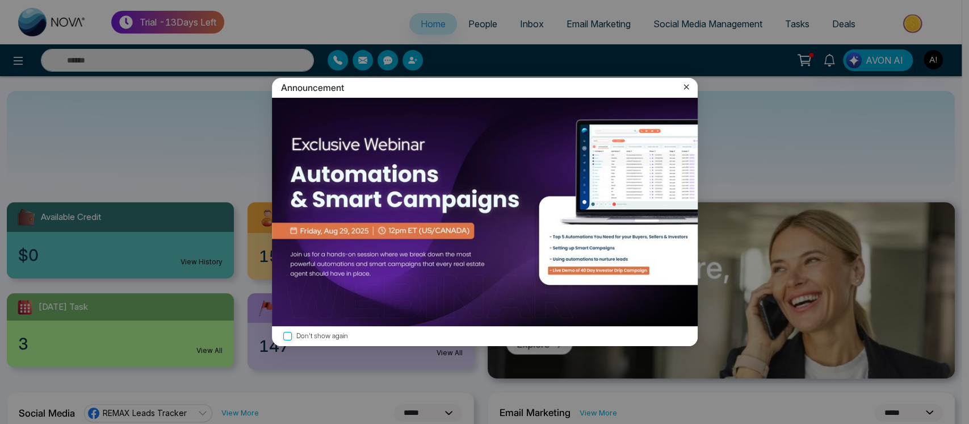
click at [681, 87] on icon at bounding box center [686, 86] width 11 height 11
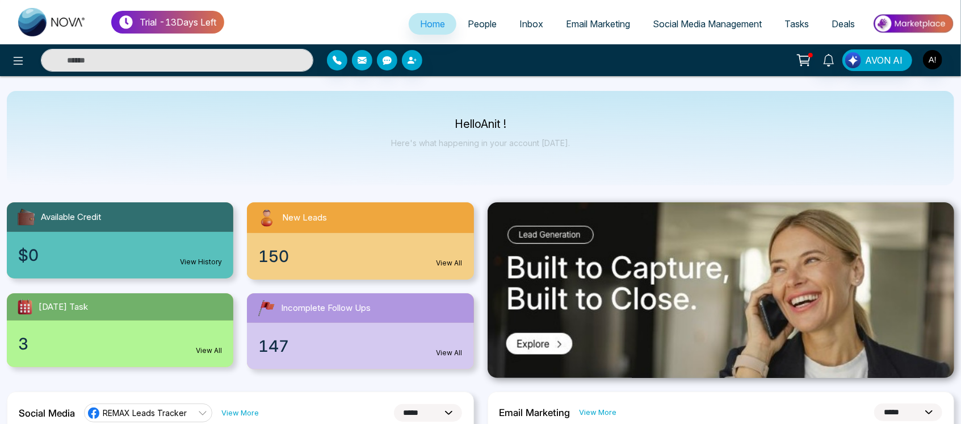
click at [808, 57] on icon at bounding box center [804, 60] width 16 height 16
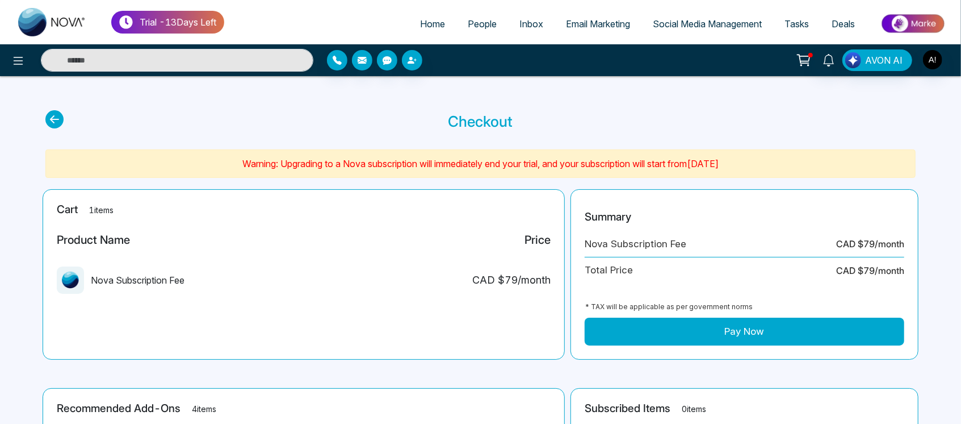
click at [759, 343] on button "Pay Now" at bounding box center [745, 331] width 320 height 28
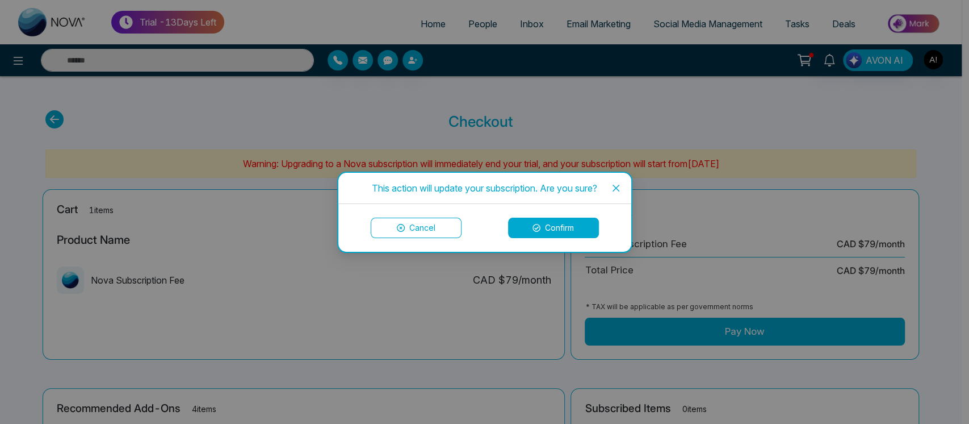
click at [569, 236] on button "Confirm" at bounding box center [553, 227] width 91 height 20
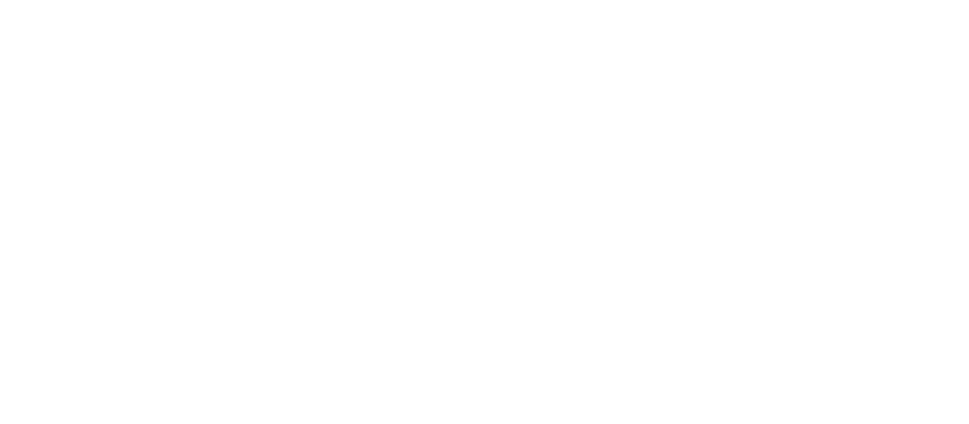
select select "*"
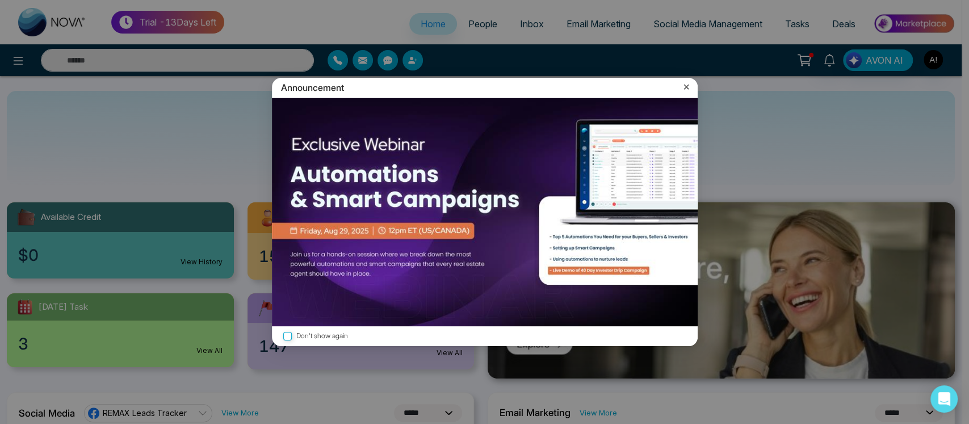
drag, startPoint x: 680, startPoint y: 87, endPoint x: 692, endPoint y: 86, distance: 12.0
click at [692, 86] on div "Announcement" at bounding box center [485, 88] width 426 height 20
click at [687, 86] on icon at bounding box center [686, 86] width 11 height 11
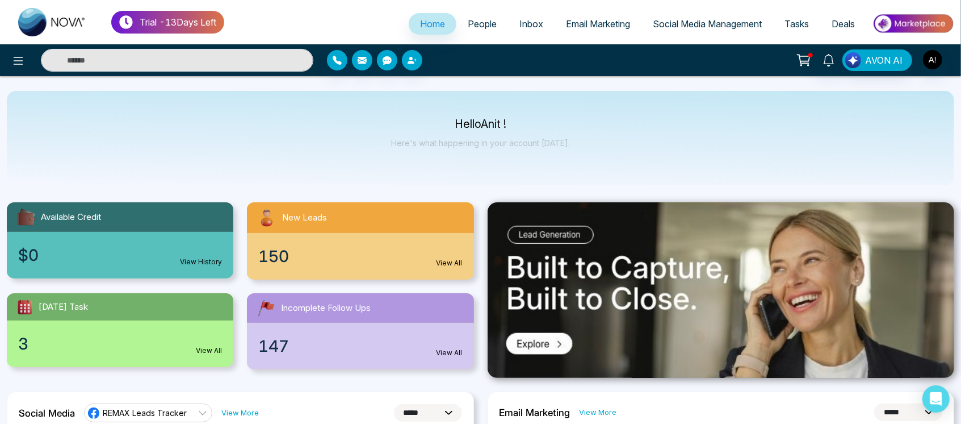
click at [529, 27] on span "Inbox" at bounding box center [532, 23] width 24 height 11
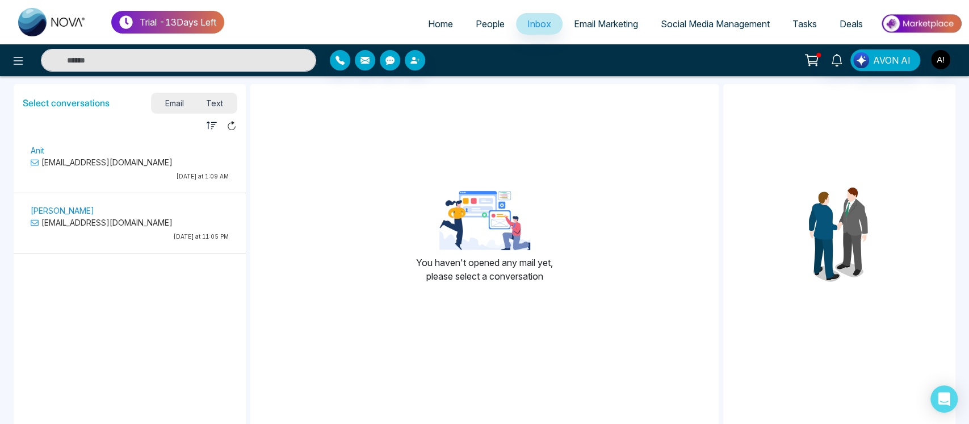
click at [604, 23] on span "Email Marketing" at bounding box center [606, 23] width 64 height 11
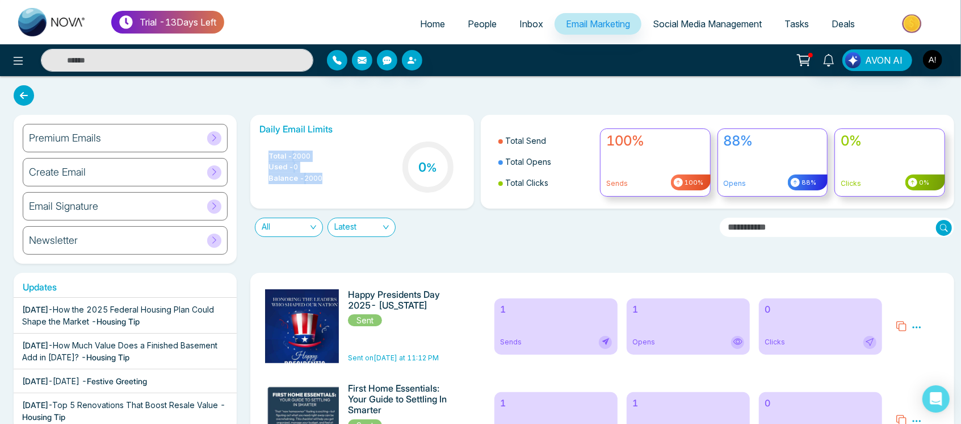
drag, startPoint x: 268, startPoint y: 147, endPoint x: 330, endPoint y: 184, distance: 72.8
click at [330, 184] on div "Daily Email Limits Total - 2000 Used - 0 Balance - 2000 0 %" at bounding box center [361, 162] width 223 height 94
click at [330, 184] on div "Total - 2000 Used - 0 Balance - 2000 0 %" at bounding box center [362, 168] width 205 height 58
drag, startPoint x: 330, startPoint y: 184, endPoint x: 263, endPoint y: 153, distance: 73.9
click at [263, 153] on div "Total - 2000 Used - 0 Balance - 2000 0 %" at bounding box center [362, 168] width 205 height 58
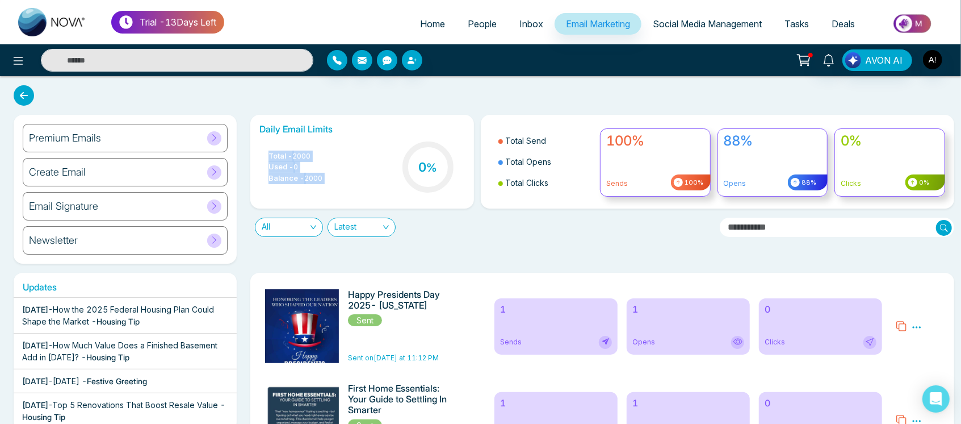
click at [263, 153] on ul "Total - 2000 Used - 0 Balance - 2000" at bounding box center [291, 167] width 63 height 34
drag, startPoint x: 256, startPoint y: 123, endPoint x: 347, endPoint y: 177, distance: 106.4
click at [347, 177] on div "Daily Email Limits Total - 2000 Used - 0 Balance - 2000 0 %" at bounding box center [361, 162] width 223 height 94
click at [347, 177] on div "Total - 2000 Used - 0 Balance - 2000 0 %" at bounding box center [362, 168] width 205 height 58
drag, startPoint x: 347, startPoint y: 177, endPoint x: 262, endPoint y: 134, distance: 95.0
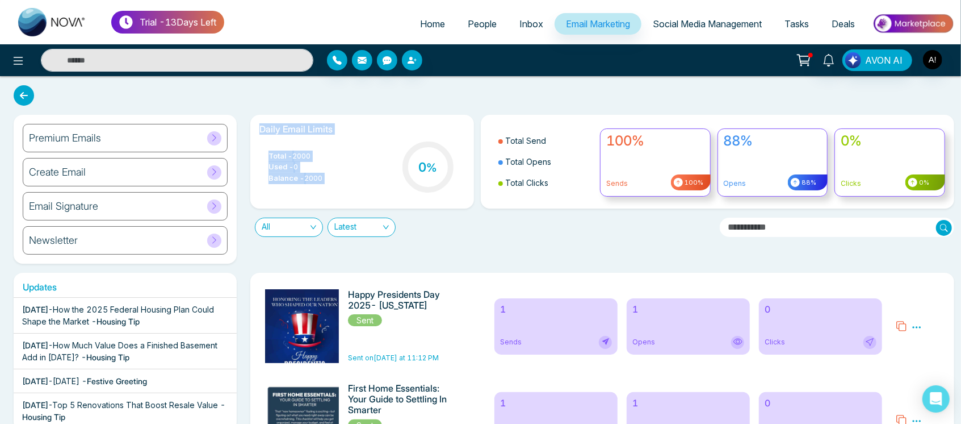
click at [262, 134] on div "Daily Email Limits Total - 2000 Used - 0 Balance - 2000 0 %" at bounding box center [361, 162] width 223 height 94
click at [262, 134] on h6 "Daily Email Limits" at bounding box center [362, 129] width 205 height 11
drag, startPoint x: 262, startPoint y: 134, endPoint x: 335, endPoint y: 183, distance: 87.6
click at [335, 183] on div "Daily Email Limits Total - 2000 Used - 0 Balance - 2000 0 %" at bounding box center [361, 162] width 223 height 94
click at [335, 183] on div "Total - 2000 Used - 0 Balance - 2000 0 %" at bounding box center [362, 168] width 205 height 58
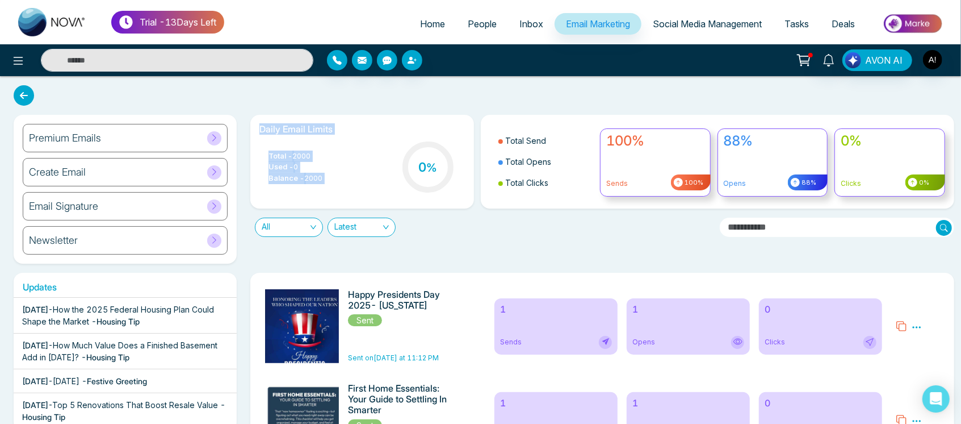
drag, startPoint x: 335, startPoint y: 183, endPoint x: 410, endPoint y: 220, distance: 83.8
click at [410, 220] on div "Daily Email Limits Total - 2000 Used - 0 Balance - 2000 0 % Total Send Total Op…" at bounding box center [599, 176] width 711 height 122
click at [650, 75] on div "AVON AI" at bounding box center [480, 60] width 961 height 32
click at [702, 26] on span "Social Media Management" at bounding box center [707, 23] width 109 height 11
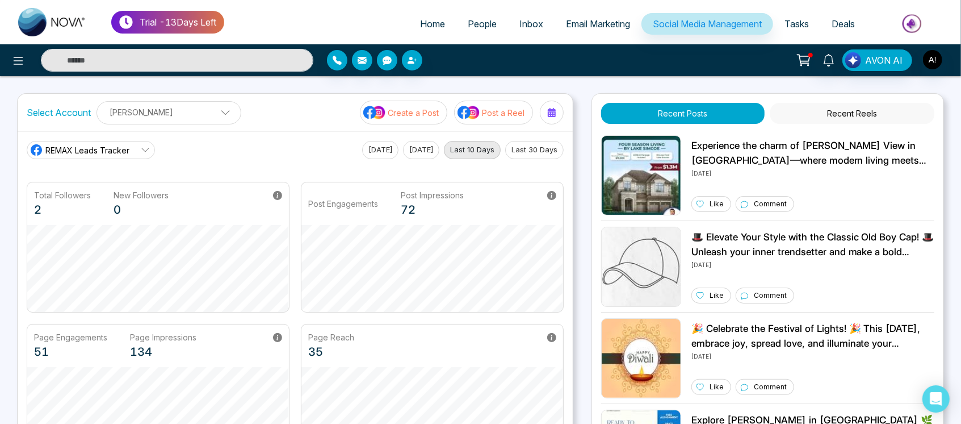
click at [814, 20] on link "Tasks" at bounding box center [796, 24] width 47 height 22
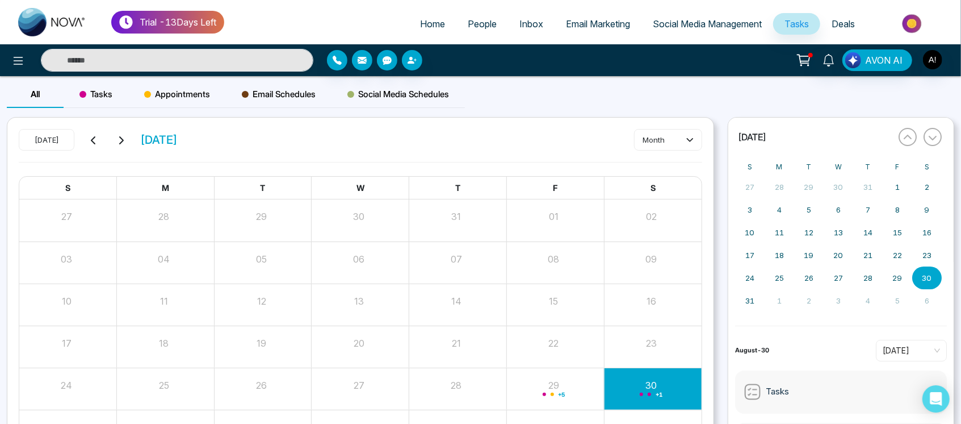
click at [113, 84] on div "Tasks" at bounding box center [96, 94] width 65 height 27
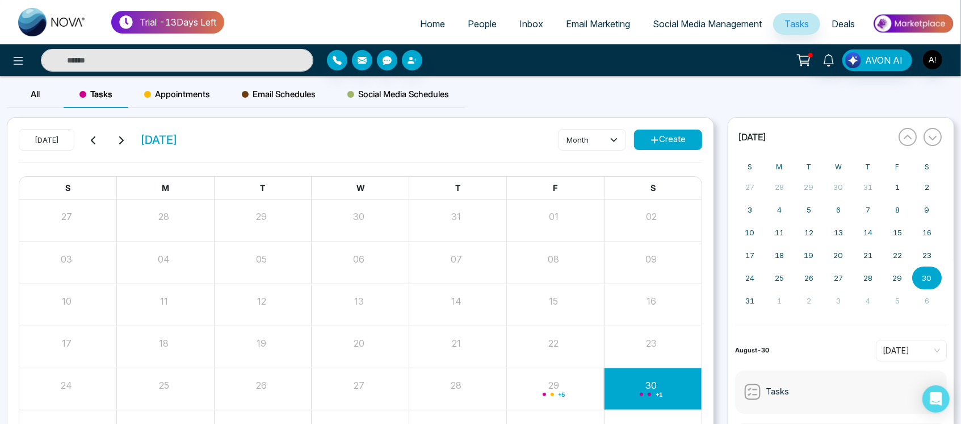
click at [181, 93] on span "Appointments" at bounding box center [177, 94] width 66 height 14
click at [416, 91] on span "Social Media Schedules" at bounding box center [399, 94] width 102 height 14
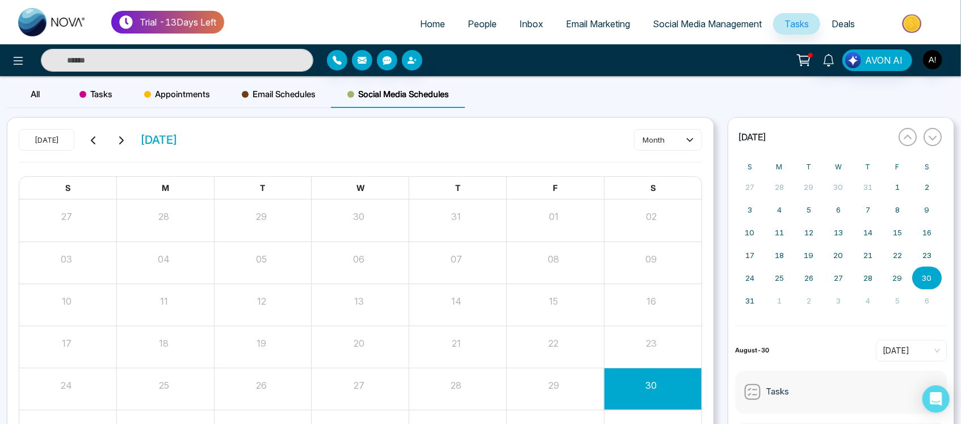
click at [842, 20] on span "Deals" at bounding box center [843, 23] width 23 height 11
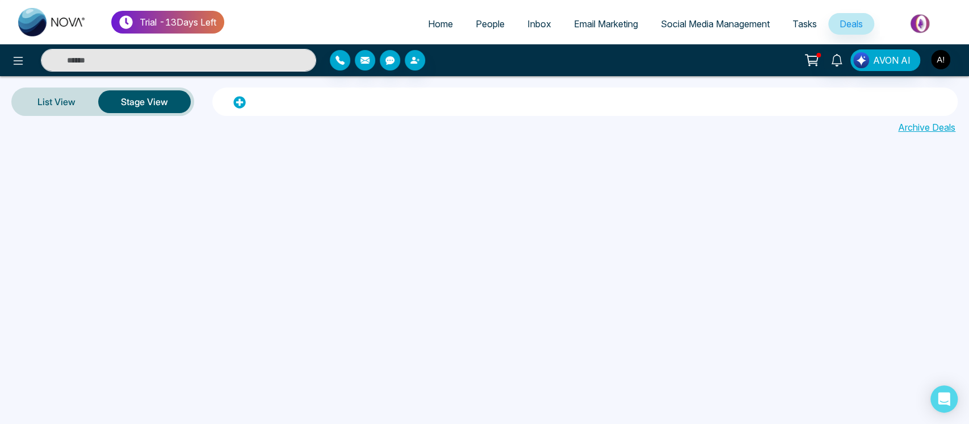
click at [807, 59] on icon at bounding box center [812, 60] width 16 height 16
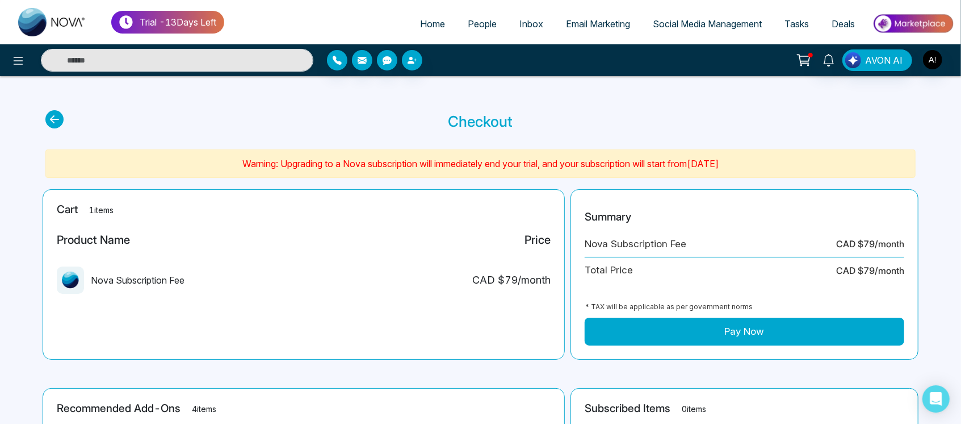
click at [48, 111] on icon at bounding box center [54, 119] width 18 height 18
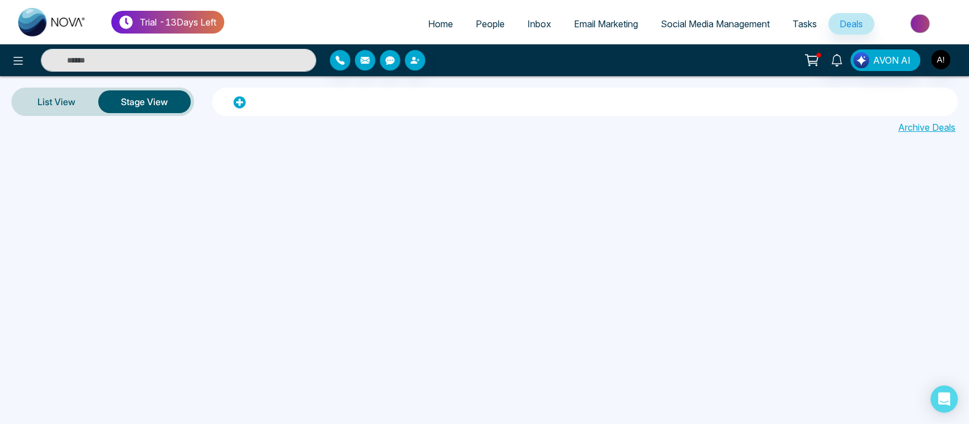
click at [813, 65] on icon at bounding box center [812, 60] width 16 height 16
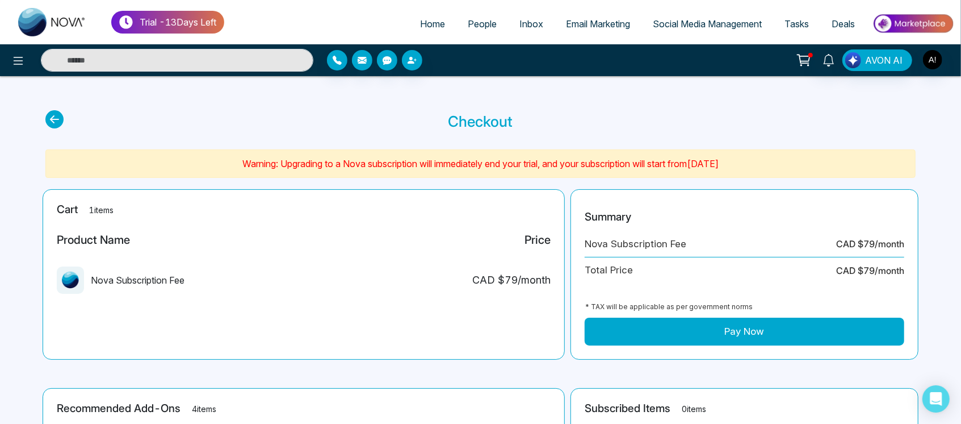
click at [51, 116] on icon at bounding box center [54, 119] width 18 height 18
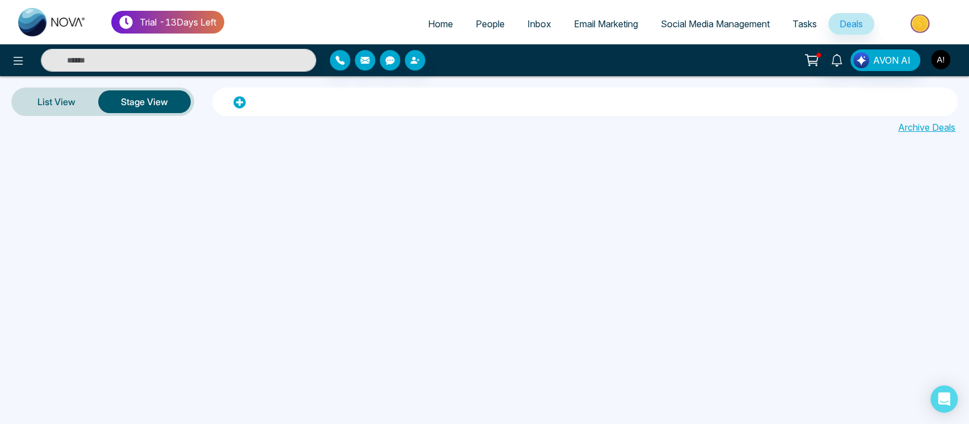
click at [940, 63] on img "button" at bounding box center [940, 59] width 19 height 19
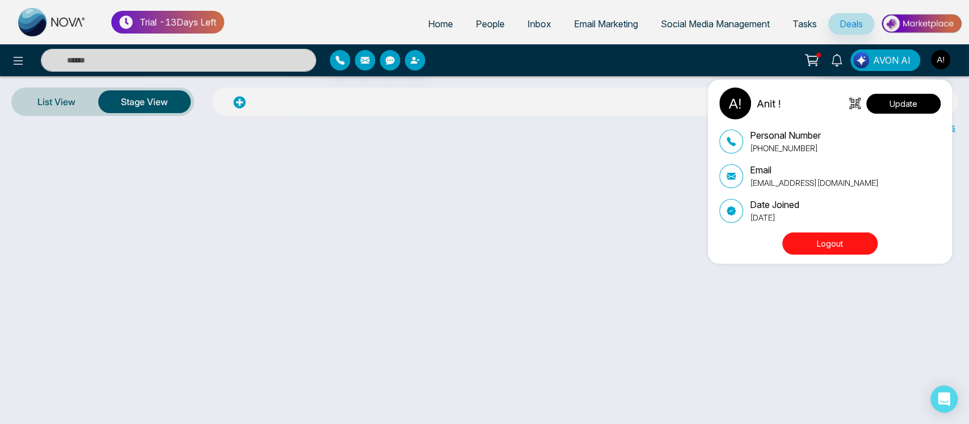
click at [910, 102] on button "Update" at bounding box center [904, 104] width 74 height 20
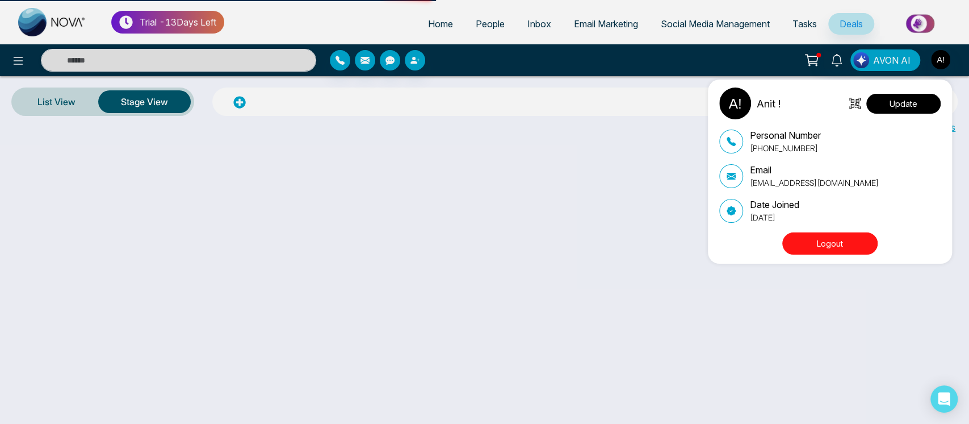
select select
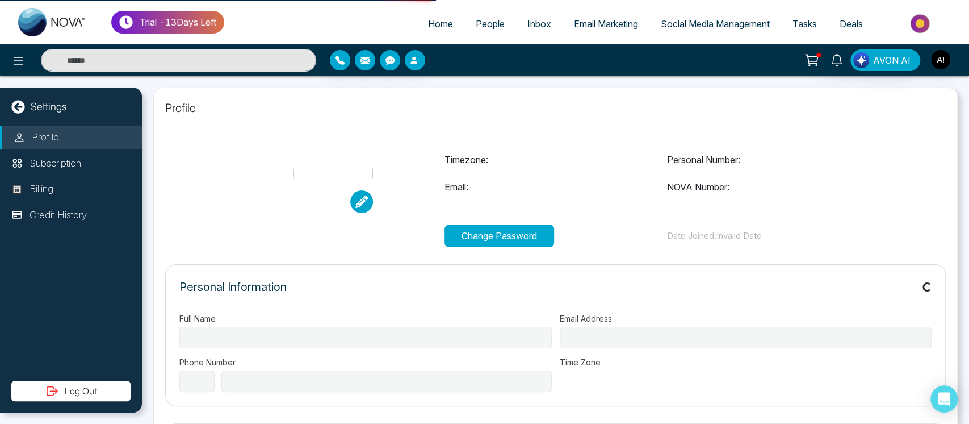
type input "******"
type input "**********"
select select "***"
type input "**********"
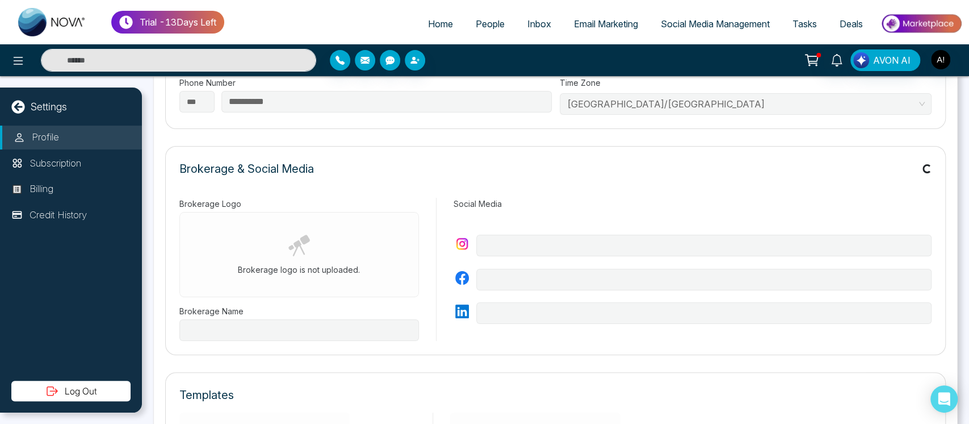
type input "********"
type input "**********"
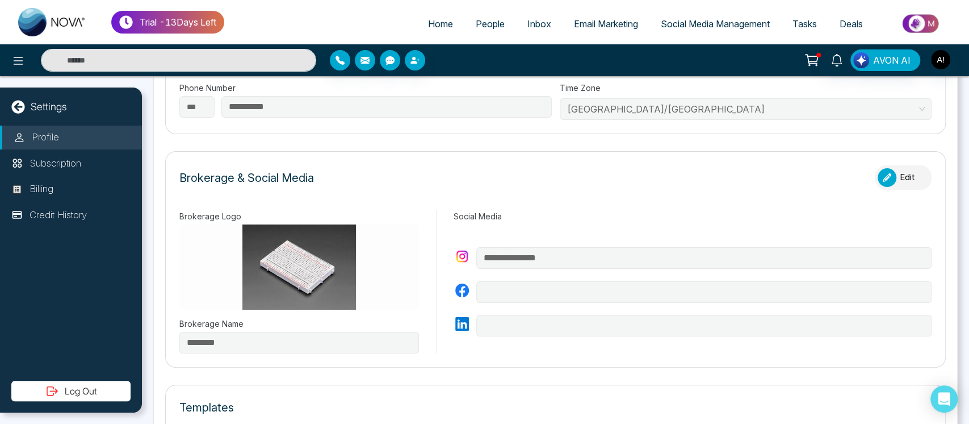
scroll to position [289, 0]
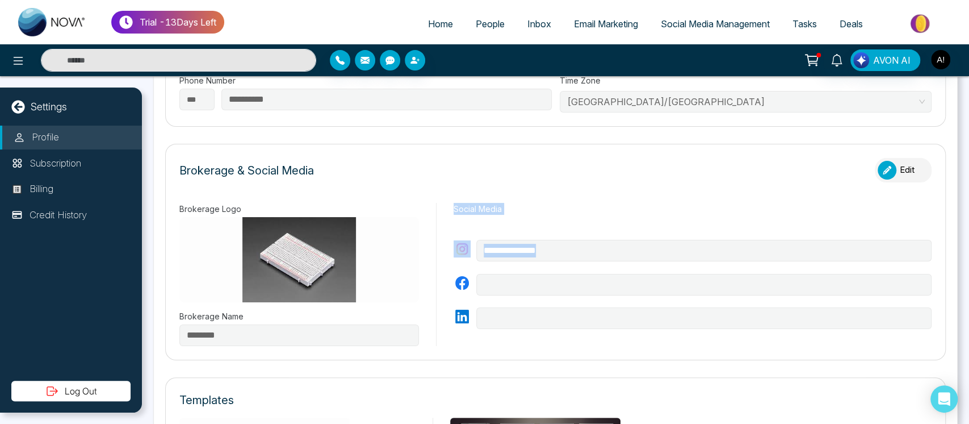
drag, startPoint x: 447, startPoint y: 208, endPoint x: 672, endPoint y: 379, distance: 282.9
click at [672, 379] on div "**********" at bounding box center [555, 375] width 805 height 1154
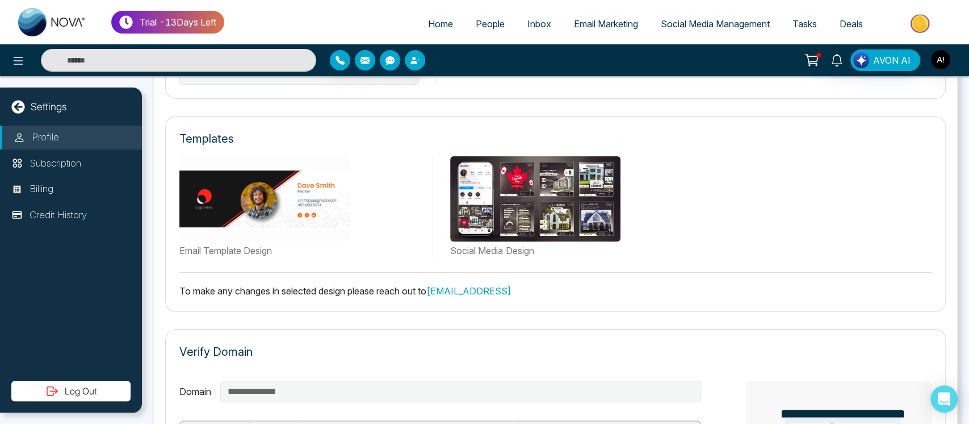
scroll to position [557, 0]
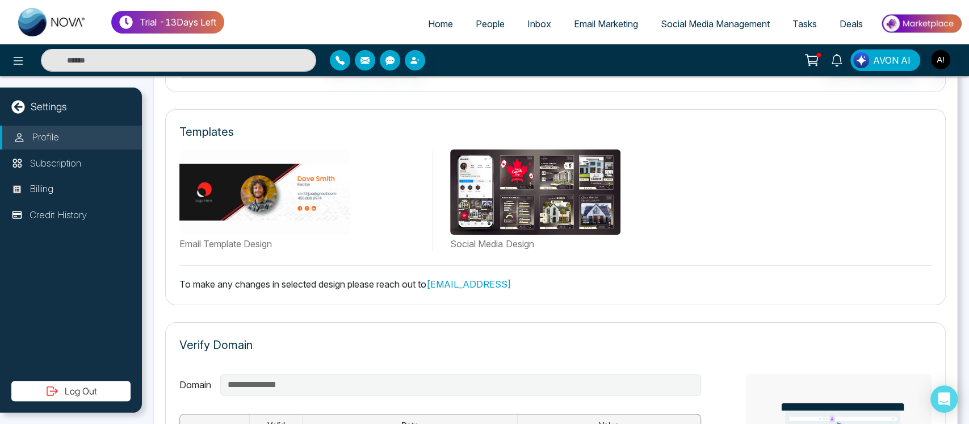
drag, startPoint x: 181, startPoint y: 134, endPoint x: 541, endPoint y: 299, distance: 395.9
click at [541, 299] on div "Templates Email Template Design Social Media Design To make any changes in sele…" at bounding box center [555, 207] width 781 height 196
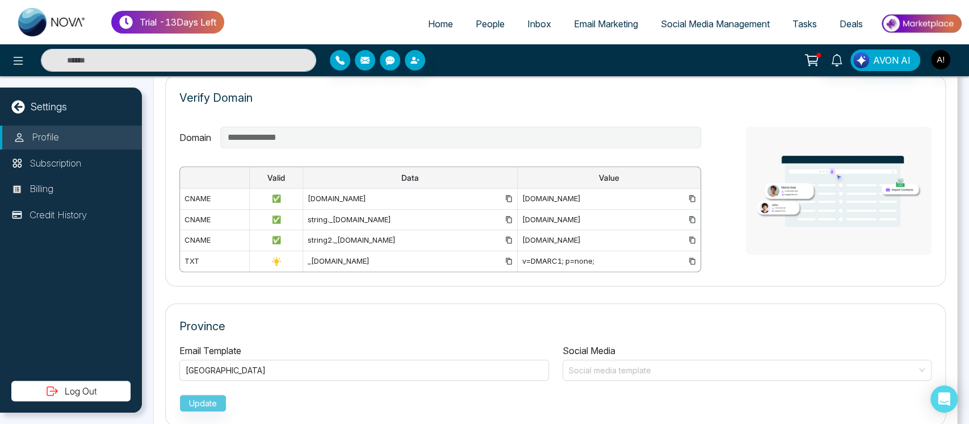
scroll to position [827, 0]
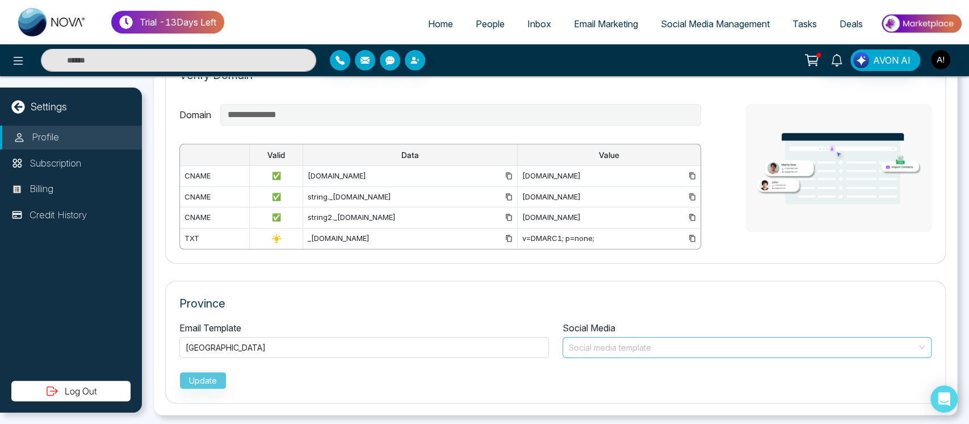
click at [659, 342] on input "search" at bounding box center [744, 345] width 348 height 17
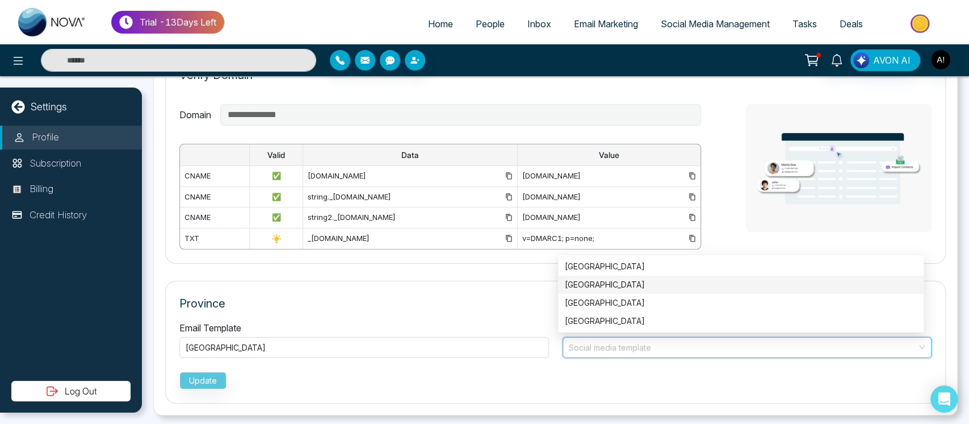
click at [639, 288] on div "[GEOGRAPHIC_DATA]" at bounding box center [741, 284] width 352 height 12
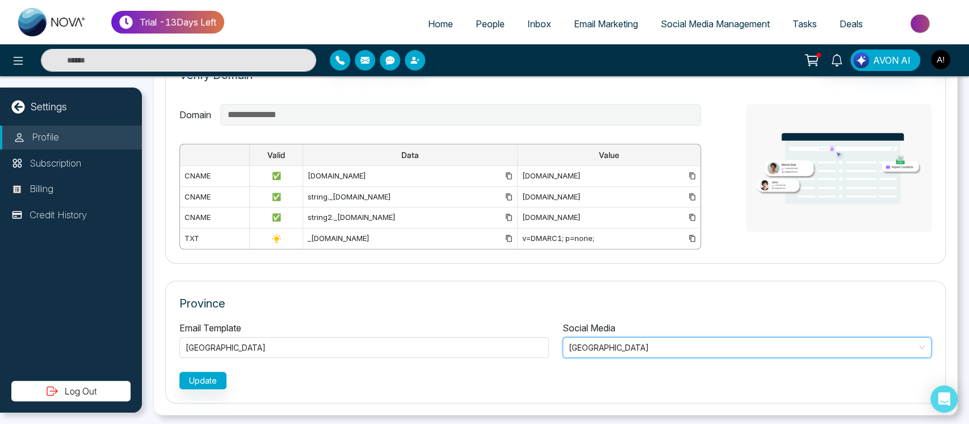
click at [709, 341] on span "[GEOGRAPHIC_DATA]" at bounding box center [747, 347] width 357 height 16
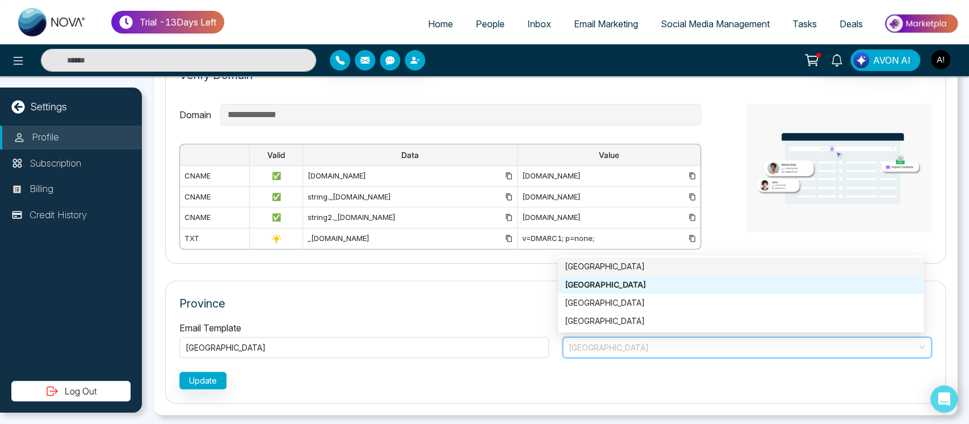
click at [581, 266] on div "[GEOGRAPHIC_DATA]" at bounding box center [741, 266] width 352 height 12
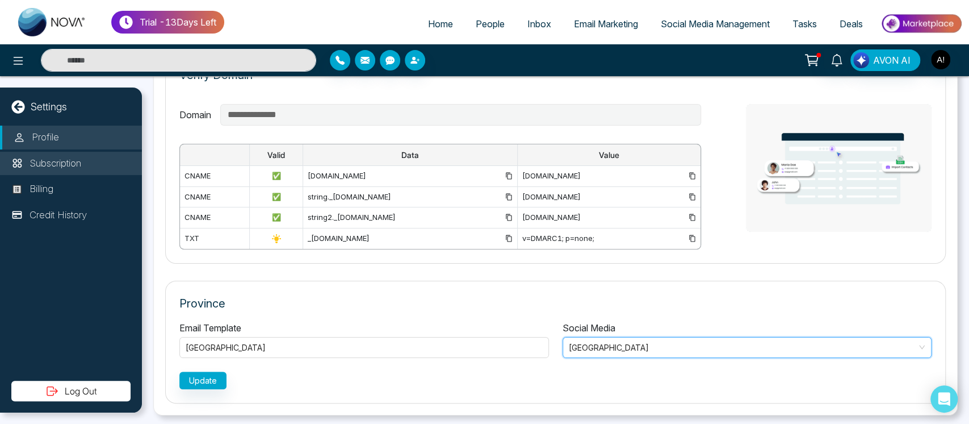
click at [57, 158] on p "Subscription" at bounding box center [56, 163] width 52 height 15
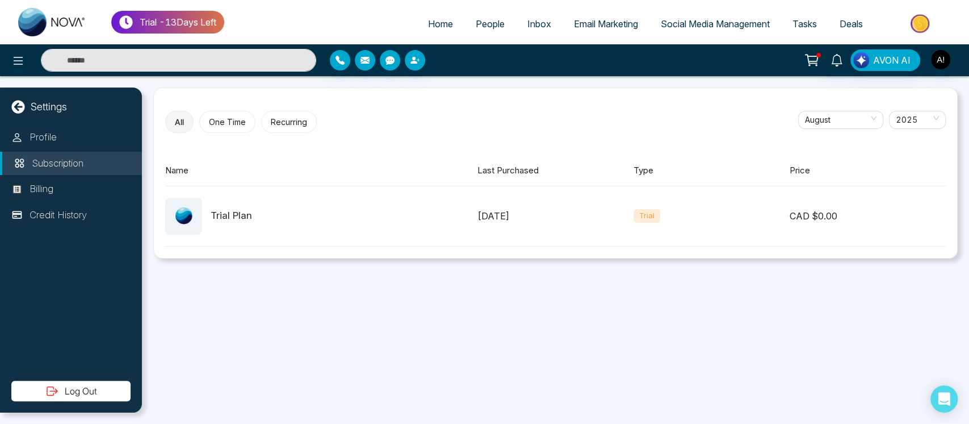
drag, startPoint x: 21, startPoint y: 111, endPoint x: 338, endPoint y: 171, distance: 322.5
click at [338, 171] on div "Name" at bounding box center [321, 170] width 312 height 13
click at [95, 179] on li "Billing" at bounding box center [71, 189] width 142 height 24
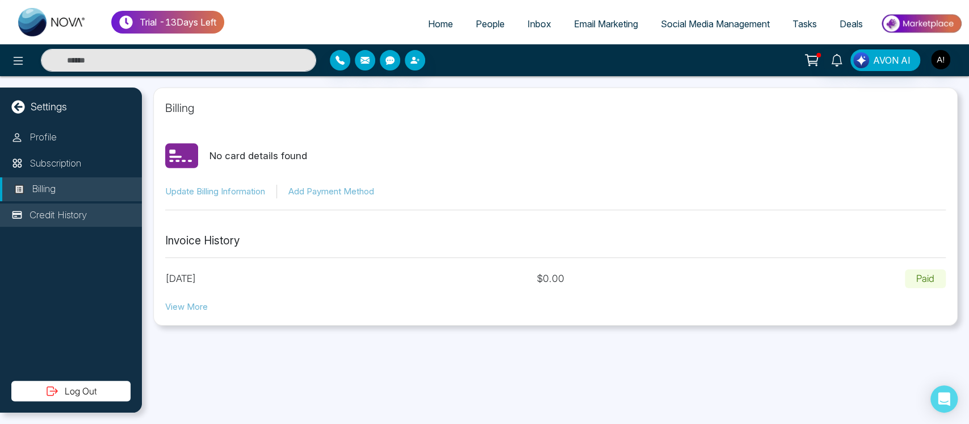
click at [82, 216] on p "Credit History" at bounding box center [58, 215] width 57 height 15
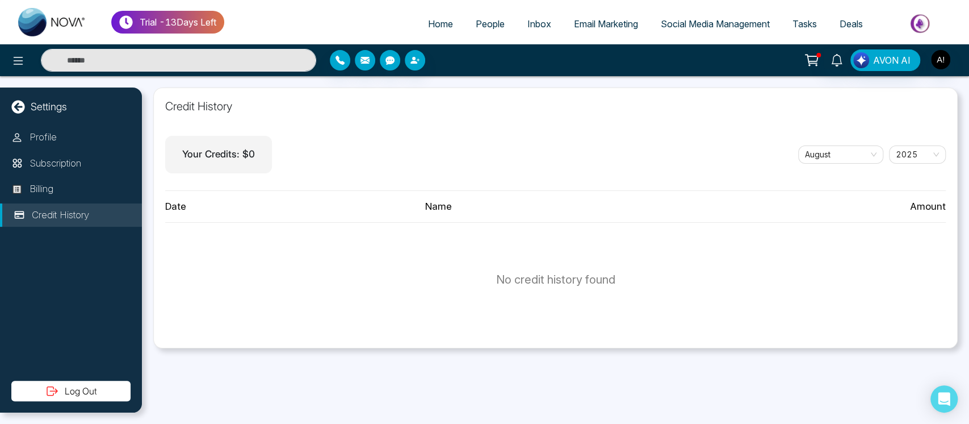
click at [864, 20] on link "Deals" at bounding box center [851, 24] width 46 height 22
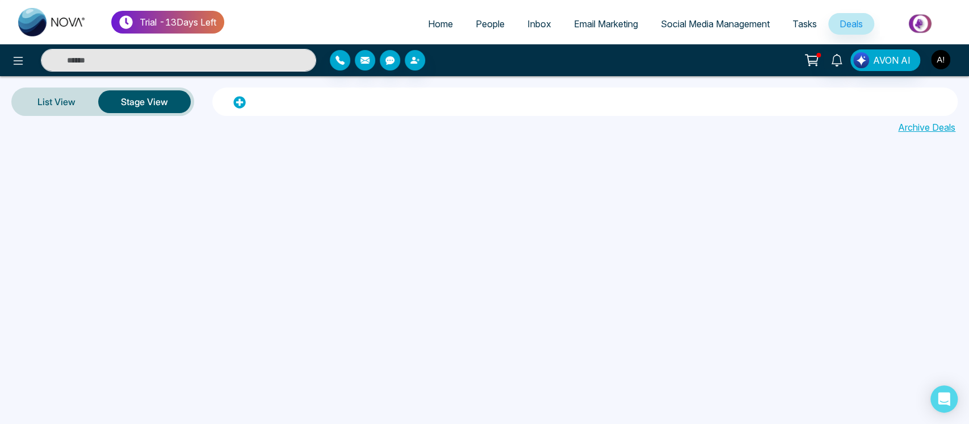
click at [941, 62] on img "button" at bounding box center [940, 59] width 19 height 19
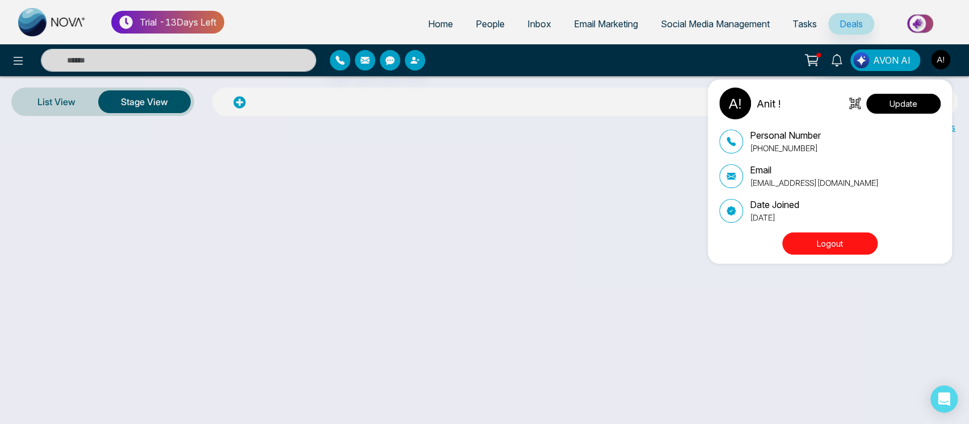
click at [901, 101] on button "Update" at bounding box center [904, 104] width 74 height 20
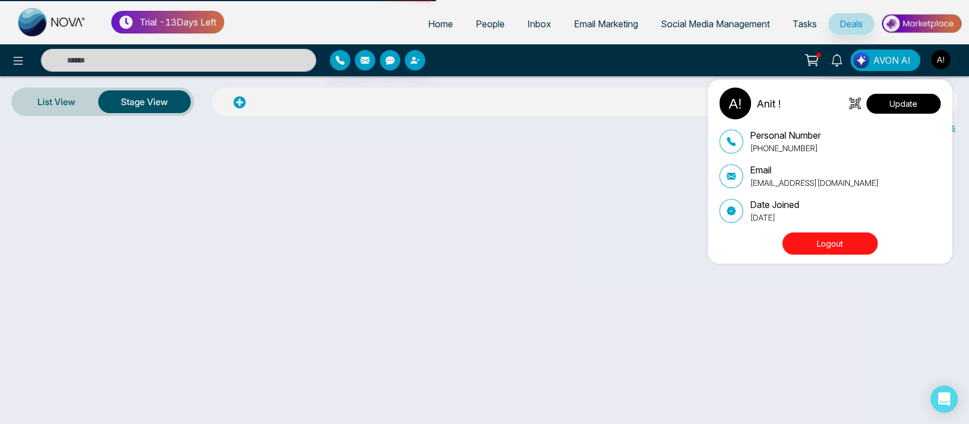
select select "***"
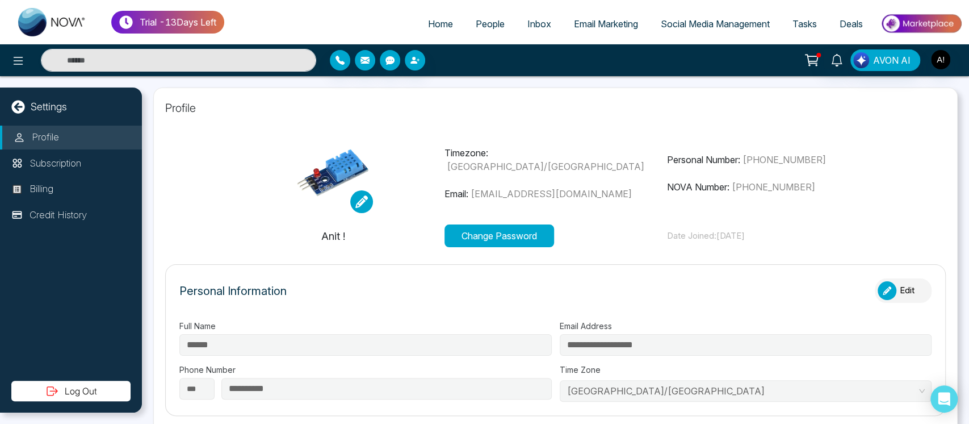
type input "********"
type input "**********"
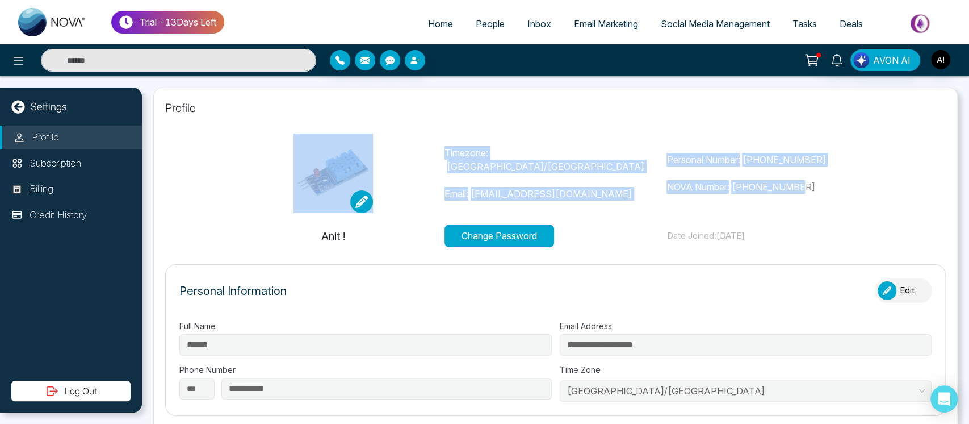
drag, startPoint x: 432, startPoint y: 165, endPoint x: 854, endPoint y: 201, distance: 423.4
click at [854, 201] on div "Timezone: [GEOGRAPHIC_DATA]/[GEOGRAPHIC_DATA] Email: [EMAIL_ADDRESS][DOMAIN_NAM…" at bounding box center [555, 172] width 667 height 79
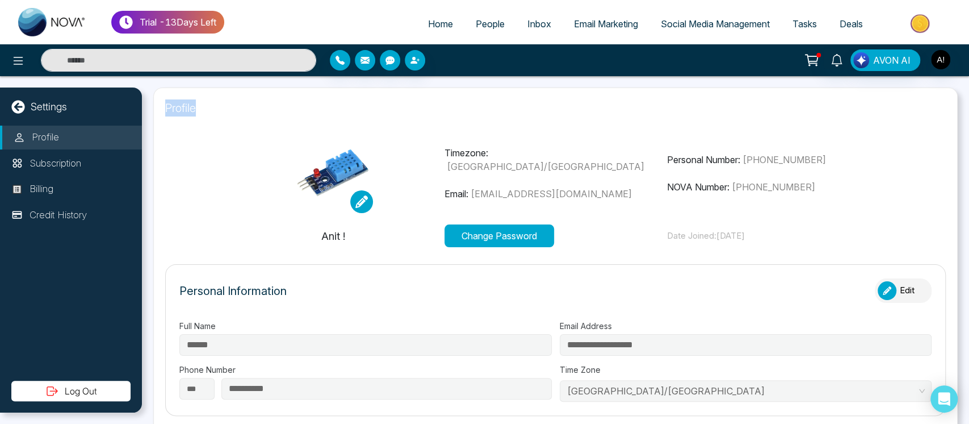
drag, startPoint x: 157, startPoint y: 107, endPoint x: 223, endPoint y: 110, distance: 66.5
click at [150, 120] on div "**********" at bounding box center [555, 250] width 827 height 348
drag, startPoint x: 161, startPoint y: 115, endPoint x: 224, endPoint y: 115, distance: 63.0
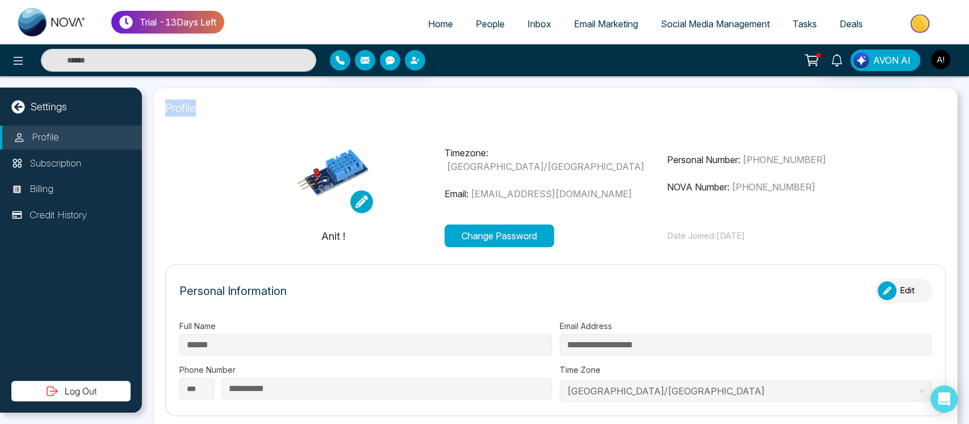
click at [224, 115] on p "Profile" at bounding box center [555, 107] width 781 height 17
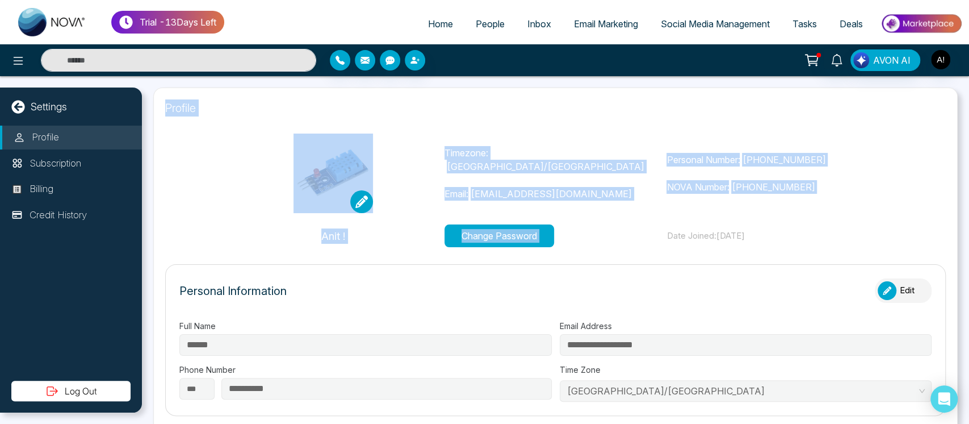
drag, startPoint x: 157, startPoint y: 115, endPoint x: 784, endPoint y: 279, distance: 648.2
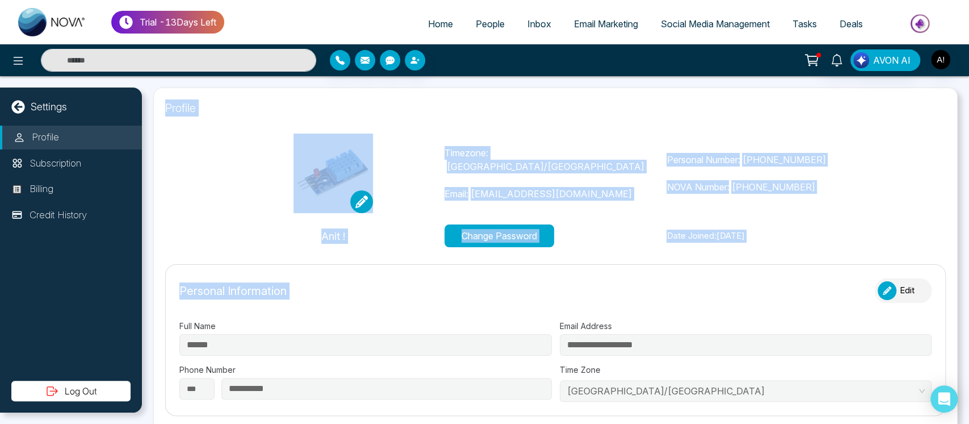
click at [893, 242] on section "Timezone: [GEOGRAPHIC_DATA]/[GEOGRAPHIC_DATA] Email: [EMAIL_ADDRESS][DOMAIN_NAM…" at bounding box center [555, 190] width 781 height 114
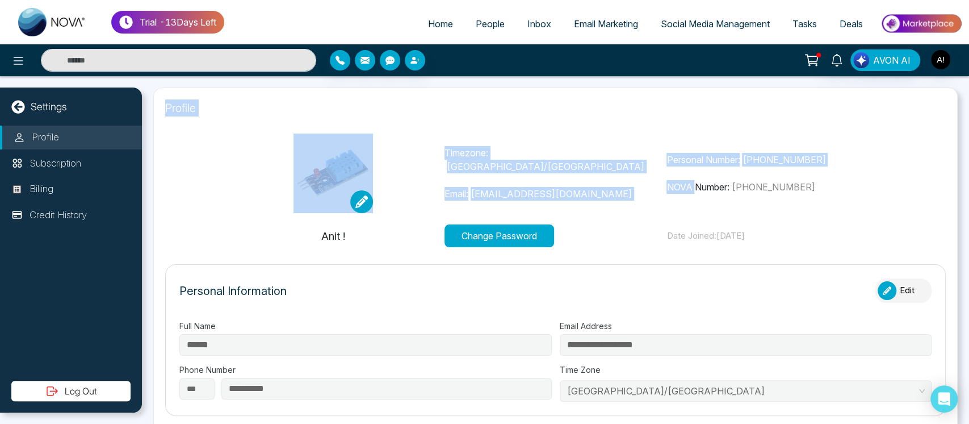
drag, startPoint x: 164, startPoint y: 100, endPoint x: 820, endPoint y: 210, distance: 665.6
click at [820, 210] on div "Timezone: [GEOGRAPHIC_DATA]/[GEOGRAPHIC_DATA] Email: [EMAIL_ADDRESS][DOMAIN_NAM…" at bounding box center [555, 172] width 667 height 79
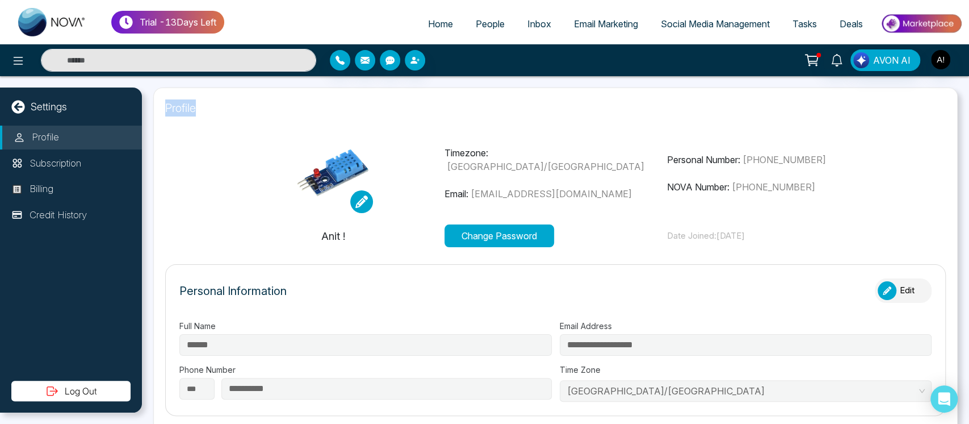
drag, startPoint x: 164, startPoint y: 118, endPoint x: 204, endPoint y: 118, distance: 40.9
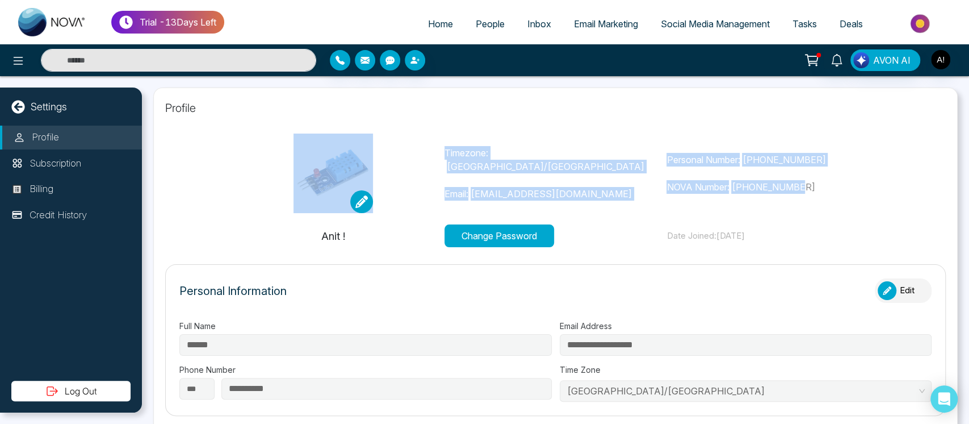
drag, startPoint x: 431, startPoint y: 154, endPoint x: 845, endPoint y: 204, distance: 417.0
click at [845, 204] on div "Change Image Remove Image Timezone: [GEOGRAPHIC_DATA]/[GEOGRAPHIC_DATA] Email: …" at bounding box center [555, 172] width 667 height 79
drag, startPoint x: 805, startPoint y: 196, endPoint x: 434, endPoint y: 158, distance: 372.7
click at [434, 158] on div "Change Image Remove Image Timezone: [GEOGRAPHIC_DATA]/[GEOGRAPHIC_DATA] Email: …" at bounding box center [555, 172] width 667 height 79
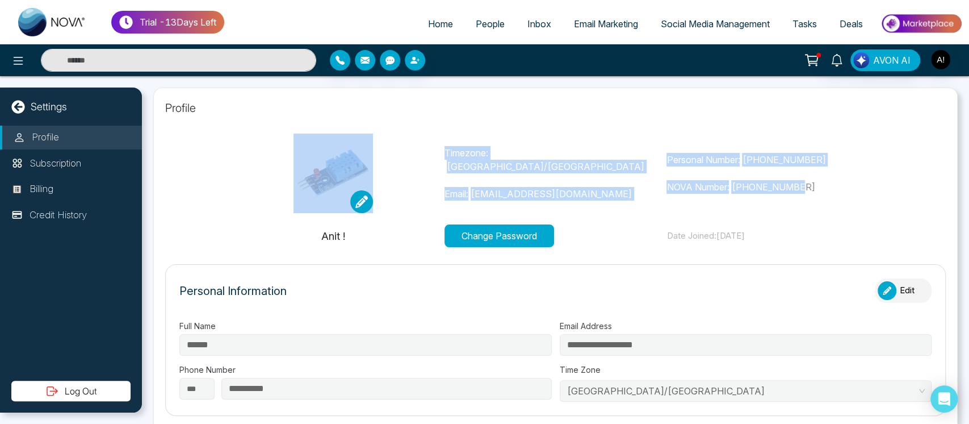
click at [434, 158] on div "Change Image Remove Image" at bounding box center [333, 172] width 223 height 79
drag, startPoint x: 434, startPoint y: 158, endPoint x: 846, endPoint y: 199, distance: 413.7
click at [846, 199] on div "Change Image Remove Image Timezone: [GEOGRAPHIC_DATA]/[GEOGRAPHIC_DATA] Email: …" at bounding box center [555, 172] width 667 height 79
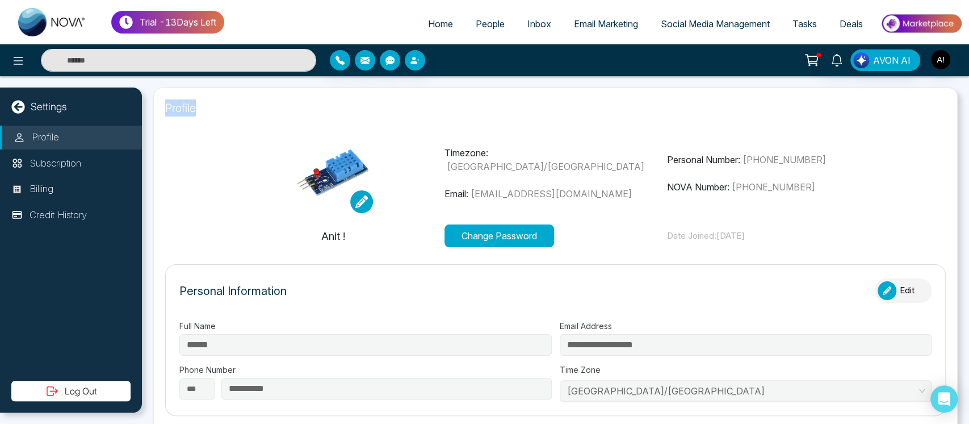
drag, startPoint x: 159, startPoint y: 112, endPoint x: 207, endPoint y: 111, distance: 48.3
click at [207, 111] on p "Profile" at bounding box center [555, 107] width 781 height 17
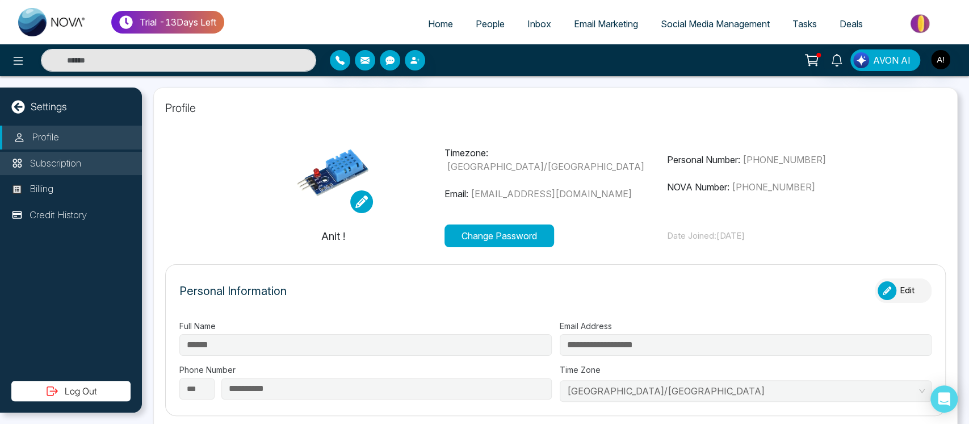
click at [87, 158] on li "Subscription" at bounding box center [71, 164] width 142 height 24
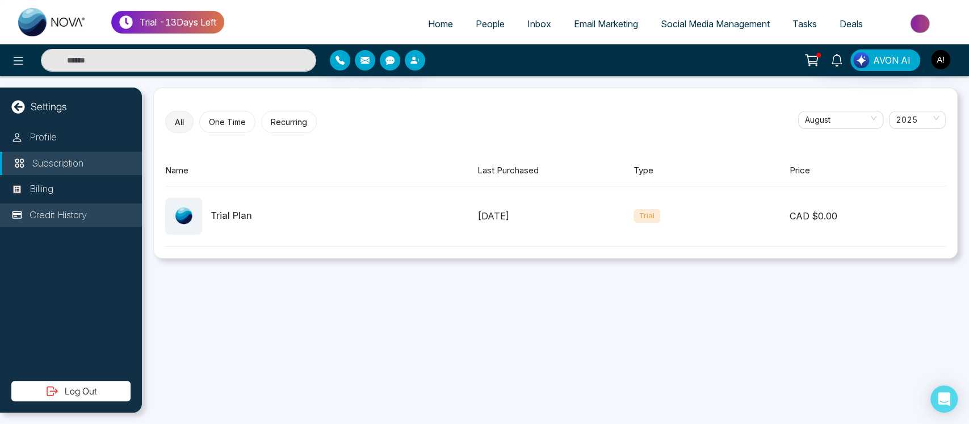
click at [56, 220] on p "Credit History" at bounding box center [58, 215] width 57 height 15
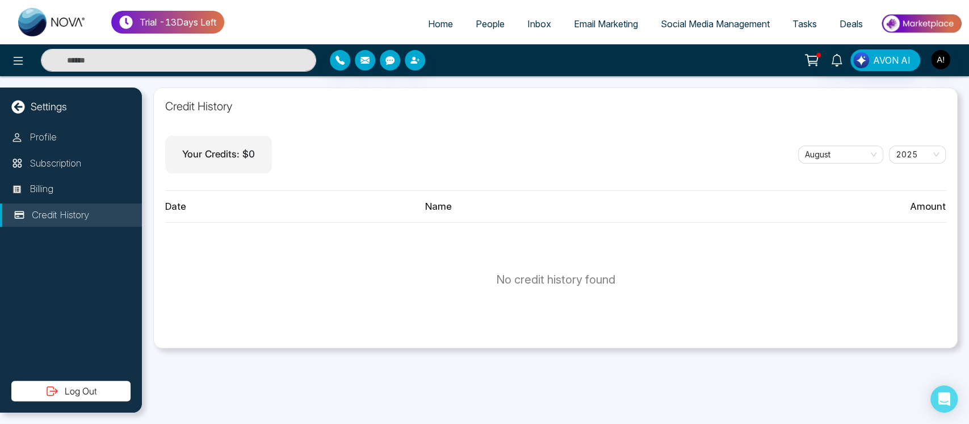
click at [14, 111] on icon at bounding box center [17, 106] width 13 height 13
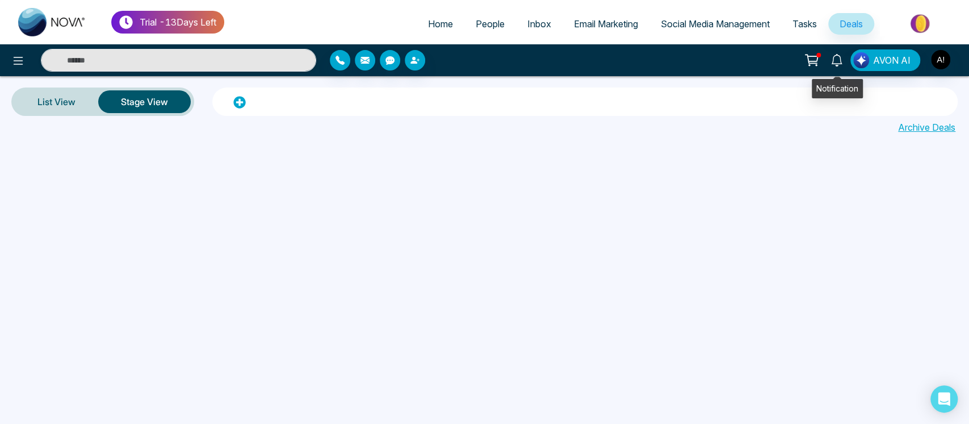
click at [834, 60] on icon at bounding box center [836, 60] width 11 height 12
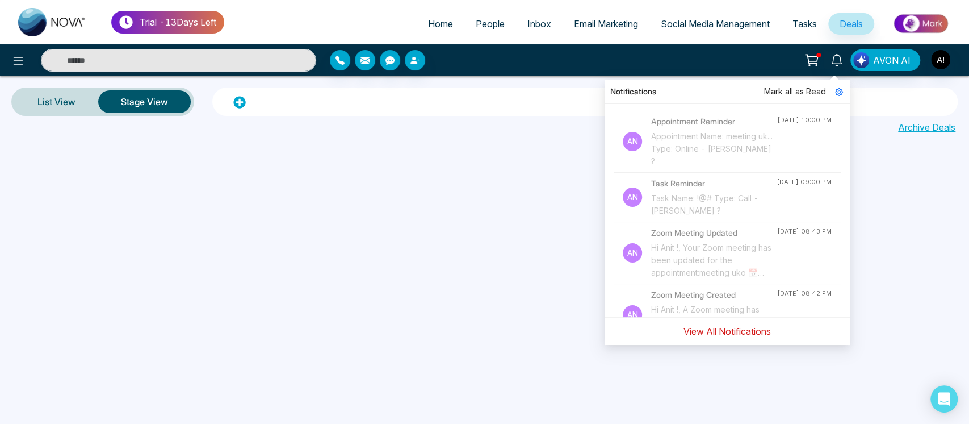
click at [739, 337] on button "View All Notifications" at bounding box center [727, 331] width 102 height 22
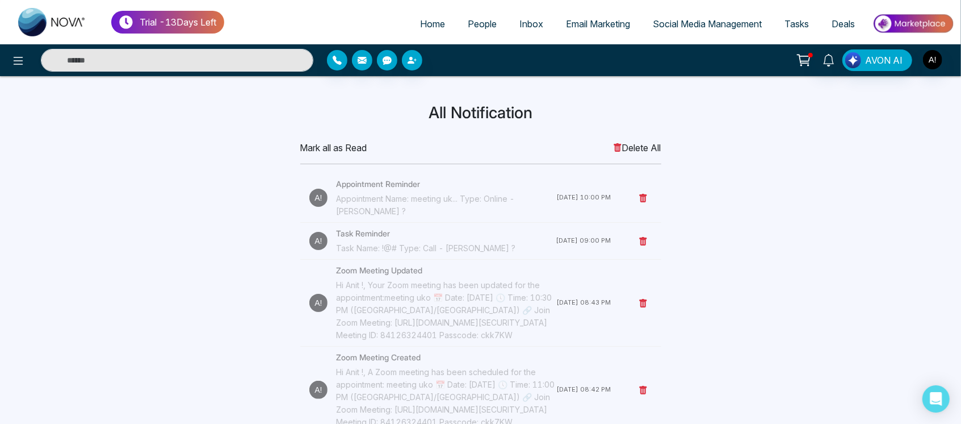
click at [642, 195] on icon at bounding box center [642, 198] width 7 height 9
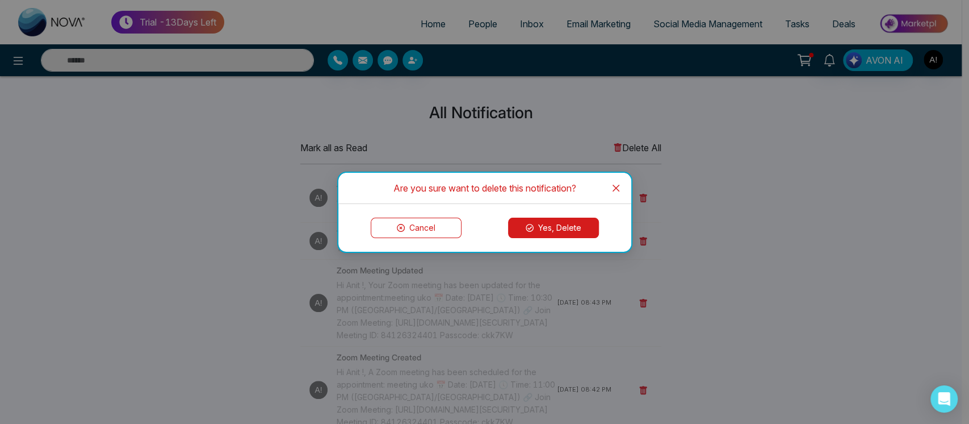
click at [563, 220] on button "Yes, Delete" at bounding box center [553, 227] width 91 height 20
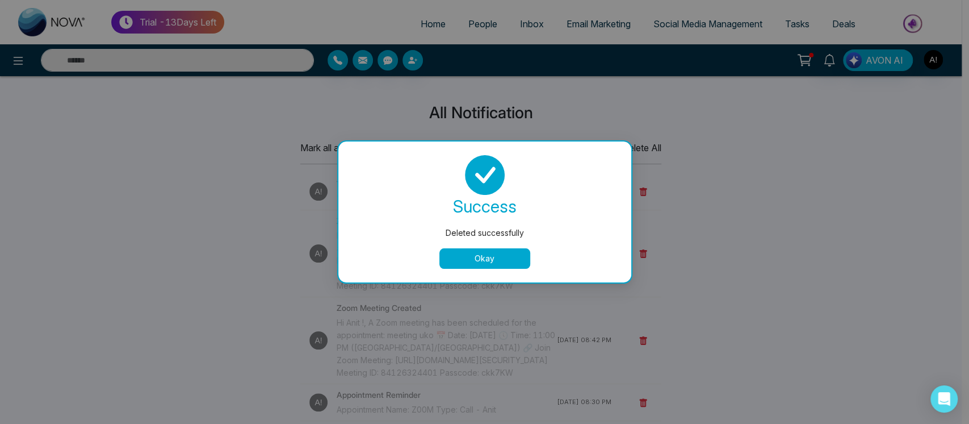
click at [501, 250] on button "Okay" at bounding box center [485, 258] width 91 height 20
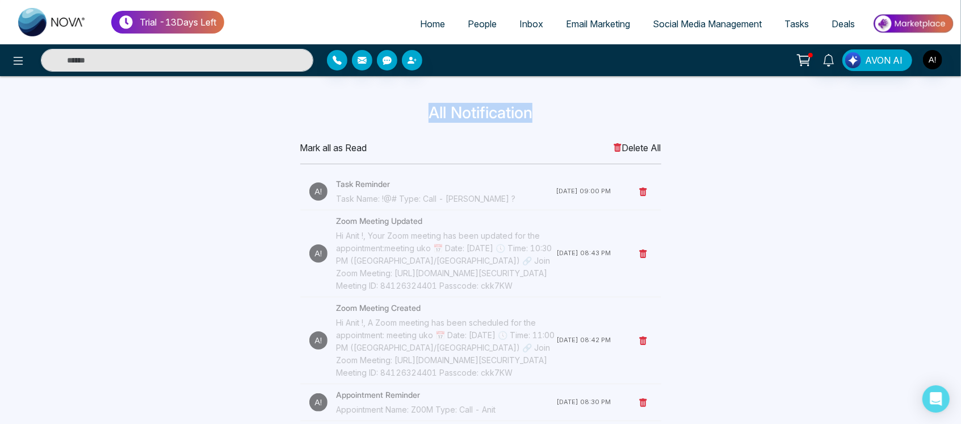
drag, startPoint x: 433, startPoint y: 109, endPoint x: 572, endPoint y: 113, distance: 139.2
click at [572, 113] on h3 "All Notification" at bounding box center [481, 112] width 736 height 19
click at [935, 60] on img "button" at bounding box center [932, 59] width 19 height 19
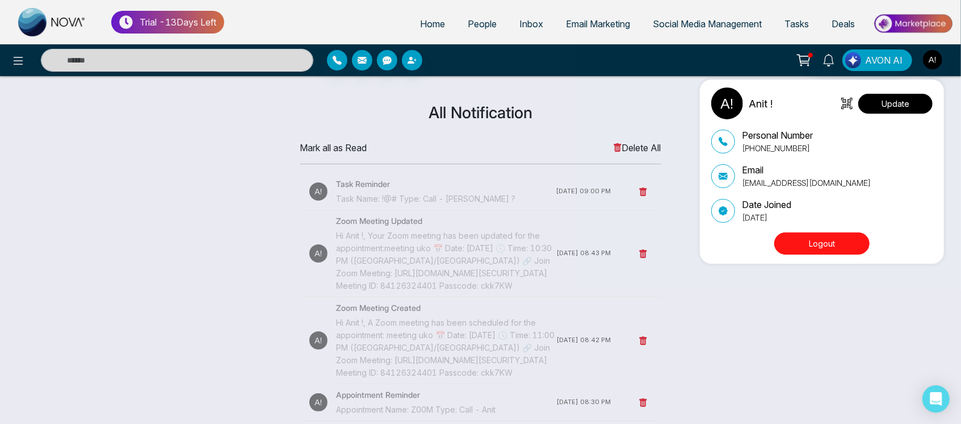
click at [918, 98] on button "Update" at bounding box center [896, 104] width 74 height 20
select select
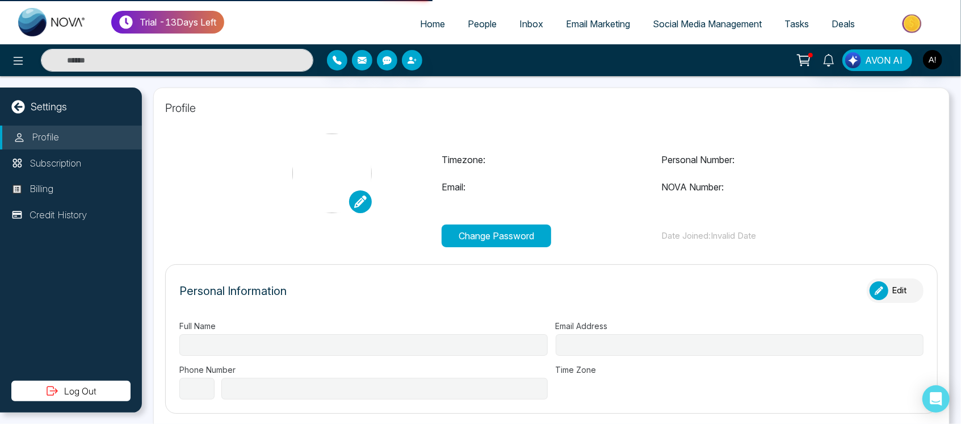
type input "******"
type input "**********"
select select "***"
type input "**********"
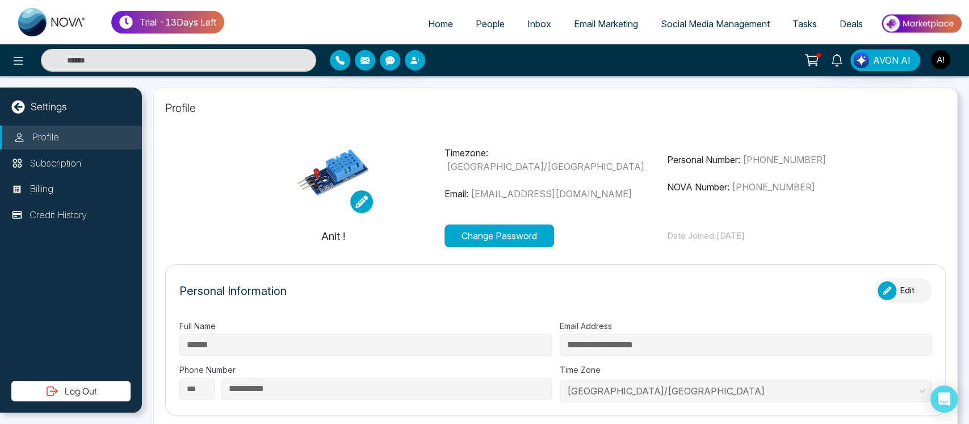
type input "********"
type input "**********"
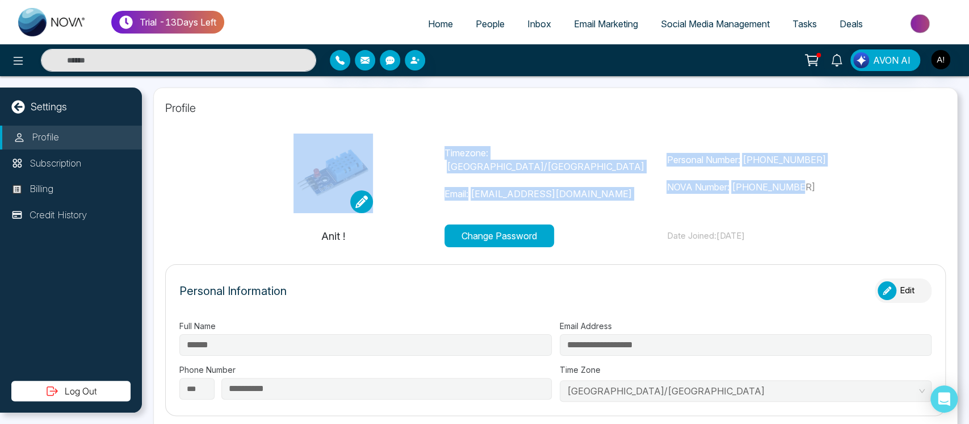
drag, startPoint x: 437, startPoint y: 161, endPoint x: 849, endPoint y: 202, distance: 413.7
click at [849, 202] on div "Timezone: [GEOGRAPHIC_DATA]/[GEOGRAPHIC_DATA] Email: [EMAIL_ADDRESS][DOMAIN_NAM…" at bounding box center [555, 172] width 667 height 79
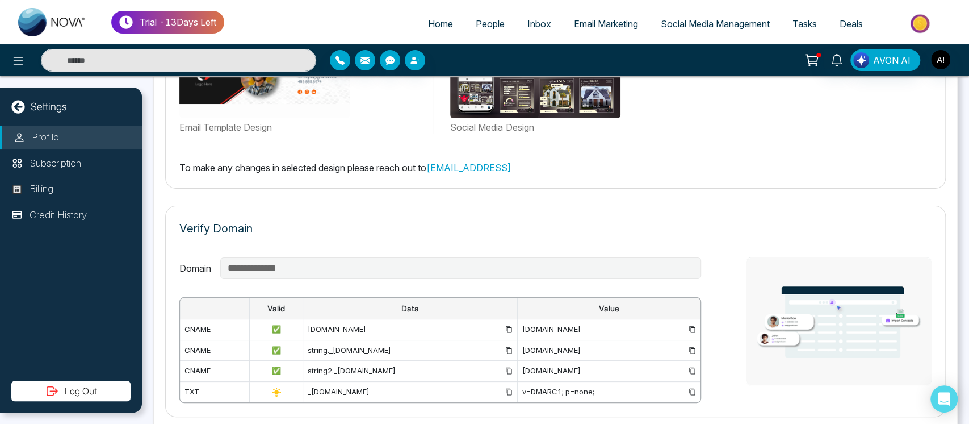
scroll to position [675, 0]
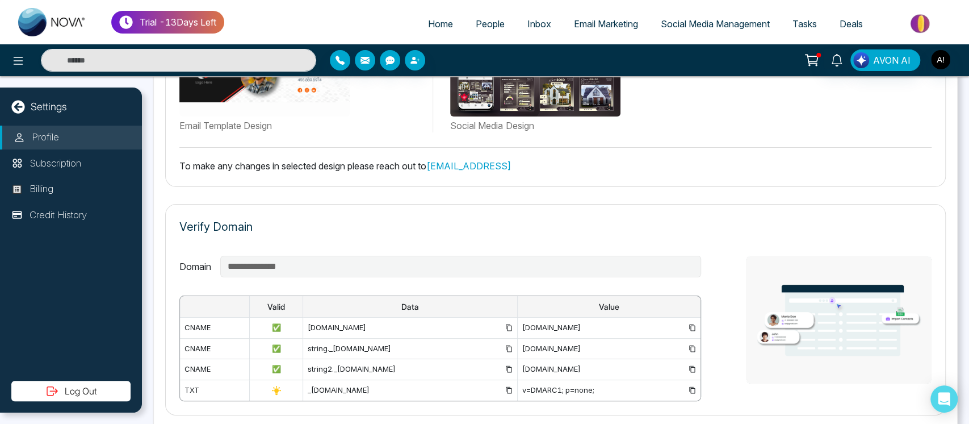
drag, startPoint x: 176, startPoint y: 162, endPoint x: 606, endPoint y: 178, distance: 430.7
click at [606, 178] on div "Templates Email Template Design Social Media Design To make any changes in sele…" at bounding box center [555, 89] width 781 height 196
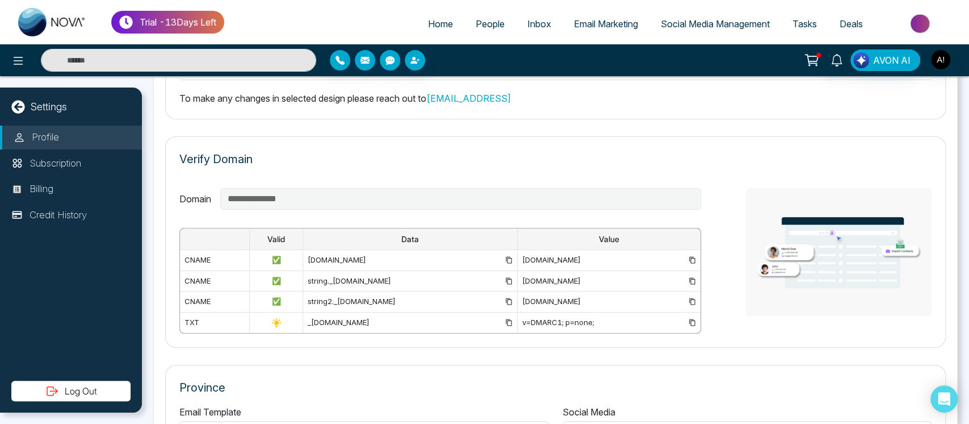
scroll to position [743, 0]
drag, startPoint x: 168, startPoint y: 153, endPoint x: 365, endPoint y: 361, distance: 286.8
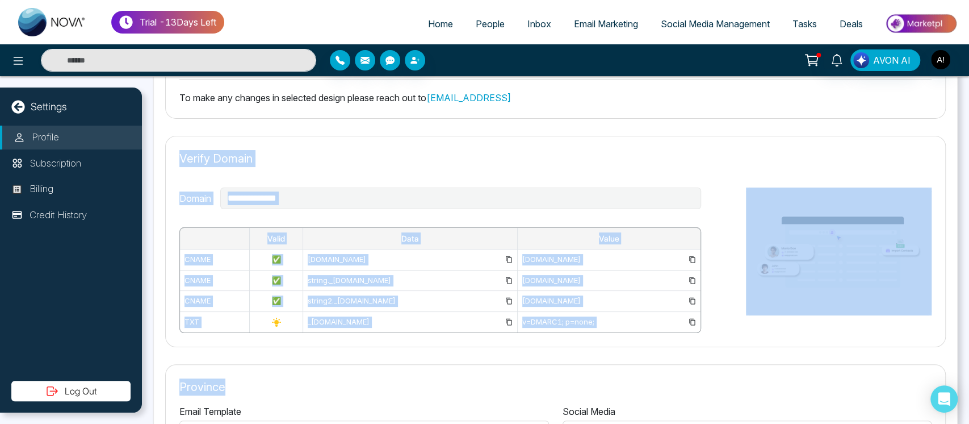
scroll to position [811, 0]
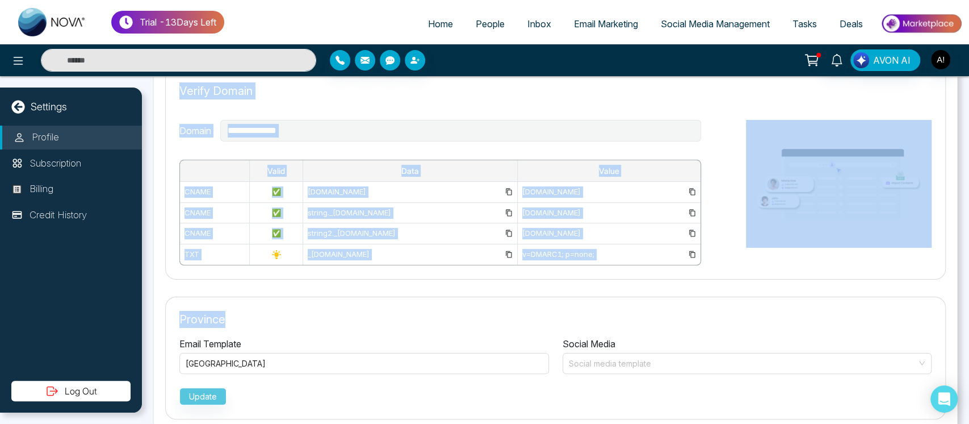
click at [361, 303] on div "Province Email Template [GEOGRAPHIC_DATA] Social Media Social media template Up…" at bounding box center [555, 357] width 781 height 123
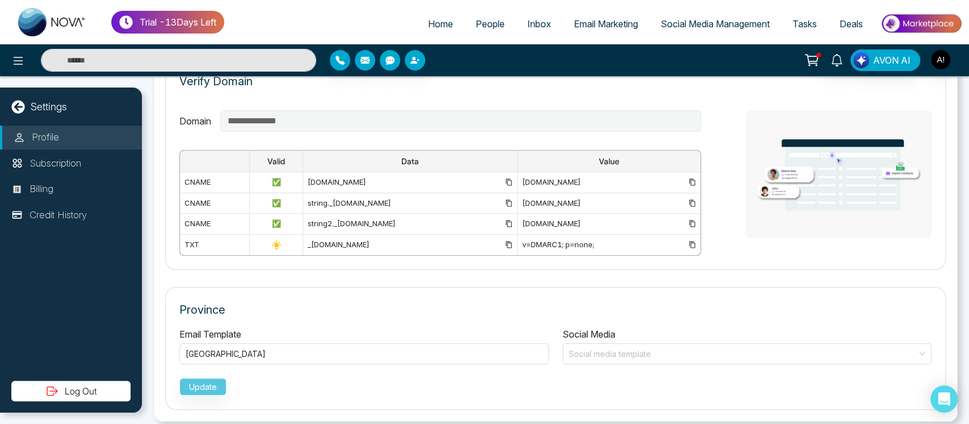
scroll to position [827, 0]
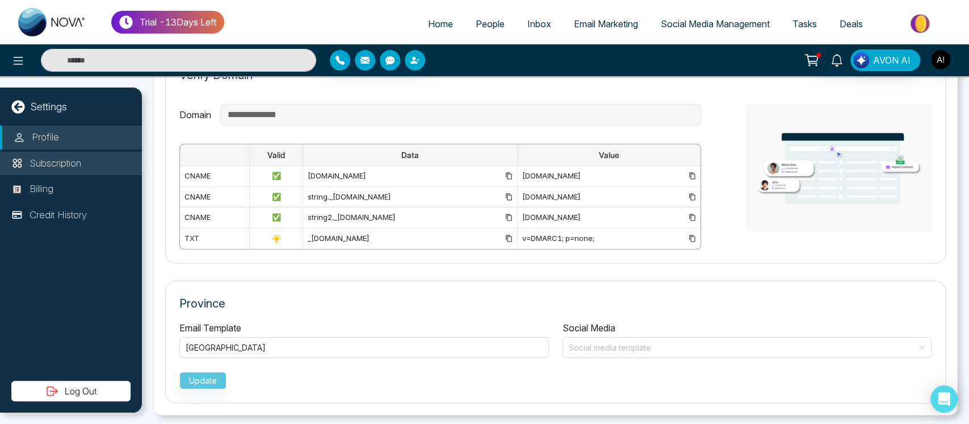
click at [82, 172] on li "Subscription" at bounding box center [71, 164] width 142 height 24
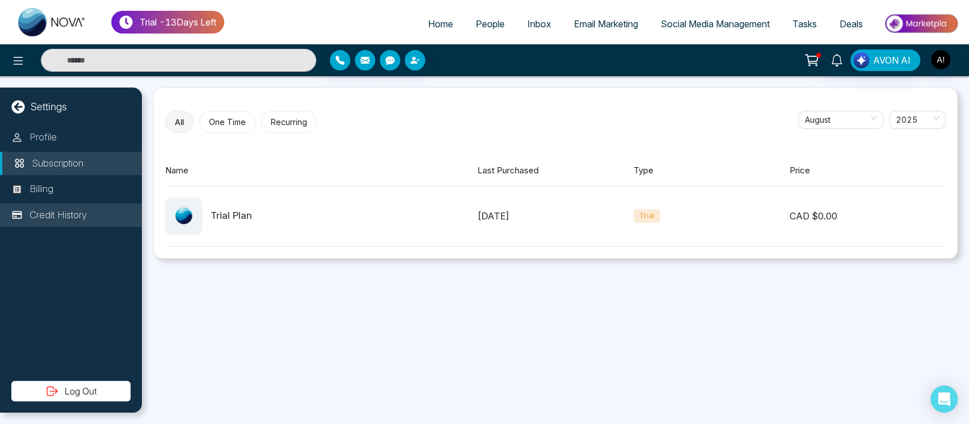
click at [91, 207] on li "Credit History" at bounding box center [71, 215] width 142 height 24
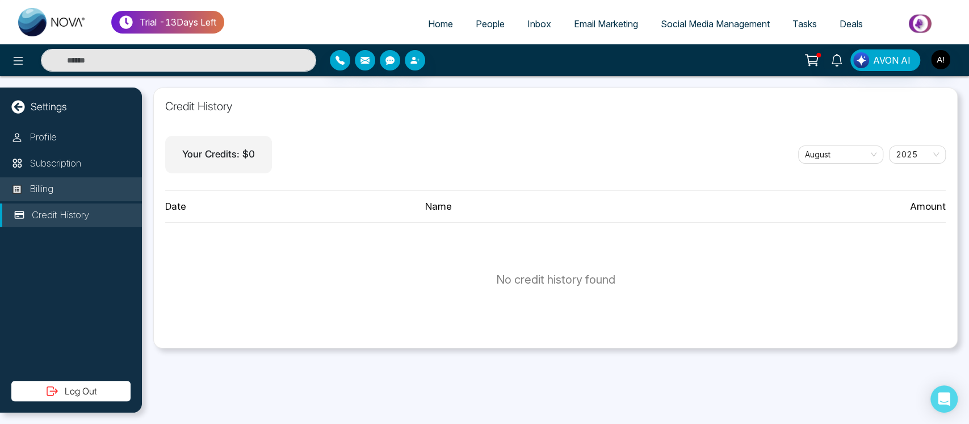
click at [91, 195] on li "Billing" at bounding box center [71, 189] width 142 height 24
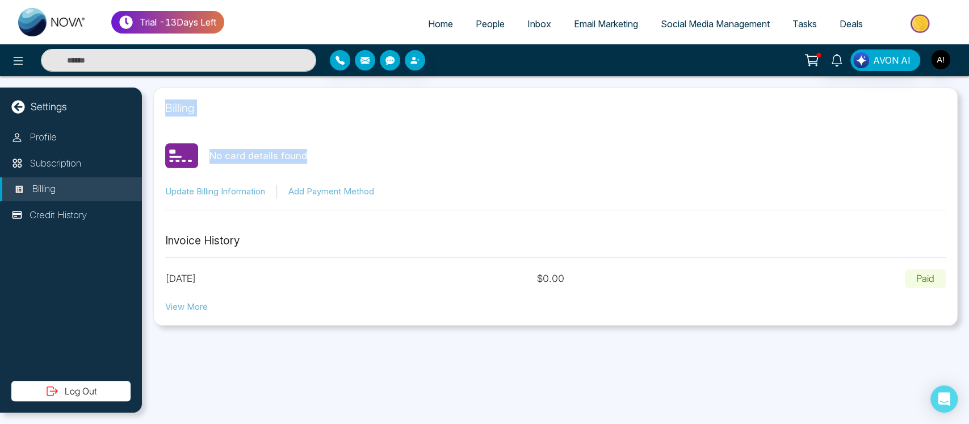
drag, startPoint x: 154, startPoint y: 116, endPoint x: 321, endPoint y: 160, distance: 172.4
click at [321, 160] on div "Billing No card details found Update Billing Information Add Payment Method Inv…" at bounding box center [555, 206] width 805 height 238
click at [321, 160] on div "No card details found" at bounding box center [555, 156] width 781 height 34
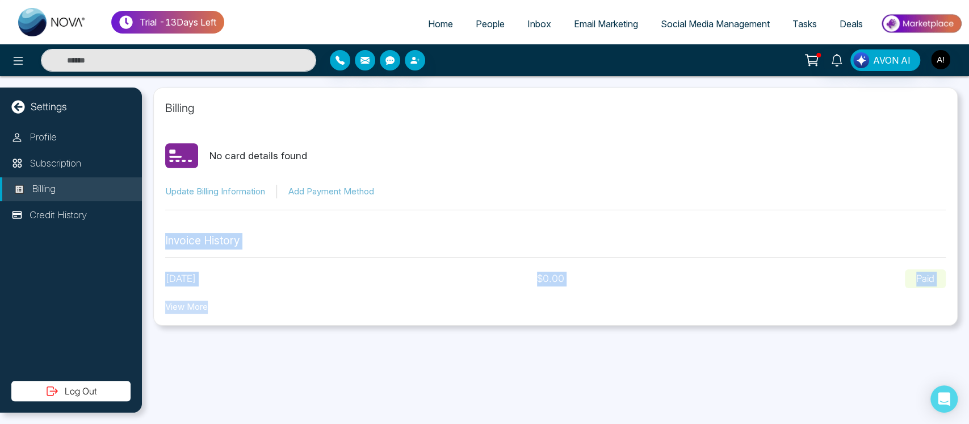
drag, startPoint x: 150, startPoint y: 229, endPoint x: 836, endPoint y: 342, distance: 695.2
click at [836, 342] on div "Billing No card details found Update Billing Information Add Payment Method Inv…" at bounding box center [555, 250] width 827 height 348
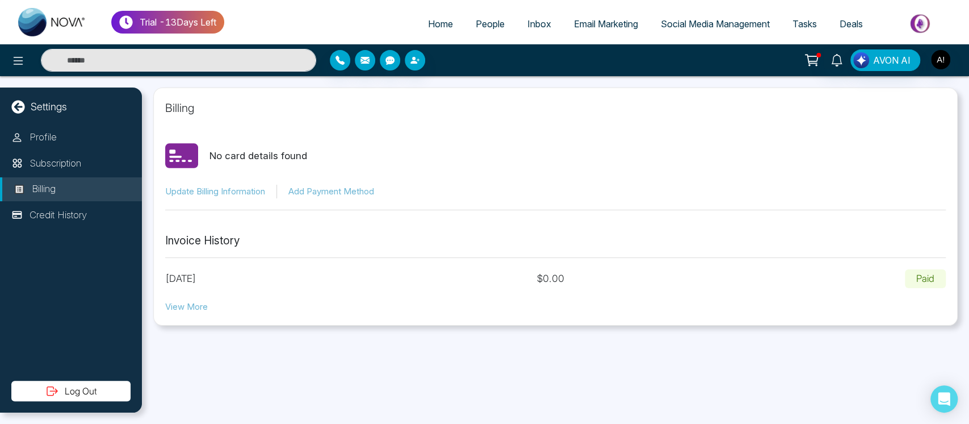
click at [504, 352] on div "Billing No card details found Update Billing Information Add Payment Method Inv…" at bounding box center [555, 250] width 827 height 348
click at [17, 108] on icon at bounding box center [18, 107] width 14 height 14
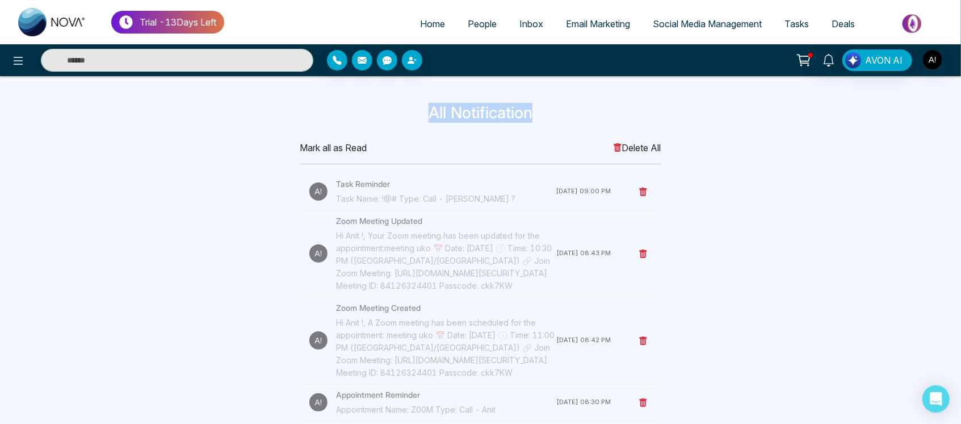
drag, startPoint x: 403, startPoint y: 110, endPoint x: 583, endPoint y: 124, distance: 180.0
click at [583, 124] on div "All Notification" at bounding box center [481, 115] width 750 height 24
drag, startPoint x: 424, startPoint y: 111, endPoint x: 606, endPoint y: 123, distance: 182.6
click at [606, 123] on div "All Notification" at bounding box center [481, 115] width 750 height 24
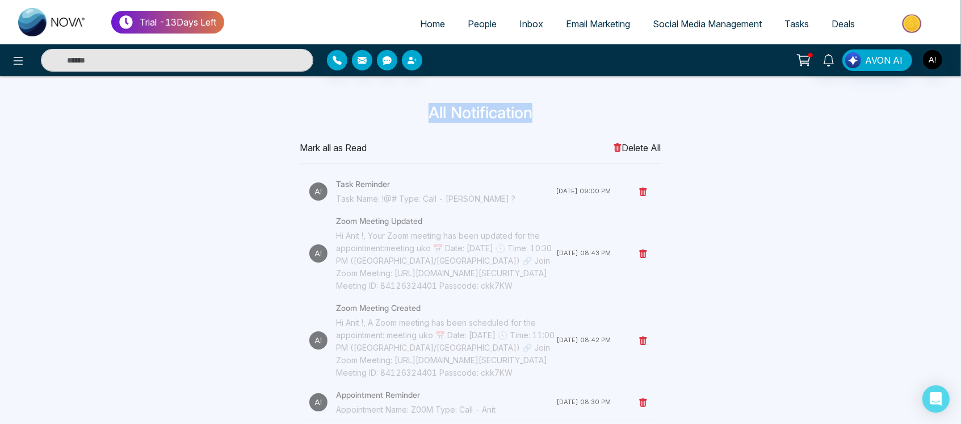
click at [606, 123] on div "All Notification" at bounding box center [481, 115] width 750 height 24
drag, startPoint x: 431, startPoint y: 115, endPoint x: 590, endPoint y: 114, distance: 159.0
click at [590, 114] on h3 "All Notification" at bounding box center [481, 112] width 736 height 19
drag, startPoint x: 545, startPoint y: 115, endPoint x: 396, endPoint y: 113, distance: 148.8
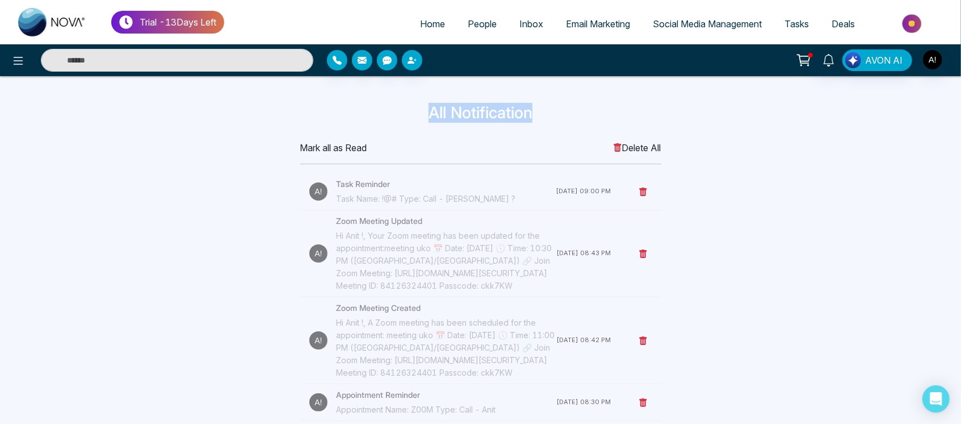
click at [396, 113] on h3 "All Notification" at bounding box center [481, 112] width 736 height 19
click at [513, 115] on h3 "All Notification" at bounding box center [481, 112] width 736 height 19
drag, startPoint x: 531, startPoint y: 114, endPoint x: 404, endPoint y: 119, distance: 127.9
click at [404, 119] on h3 "All Notification" at bounding box center [481, 112] width 736 height 19
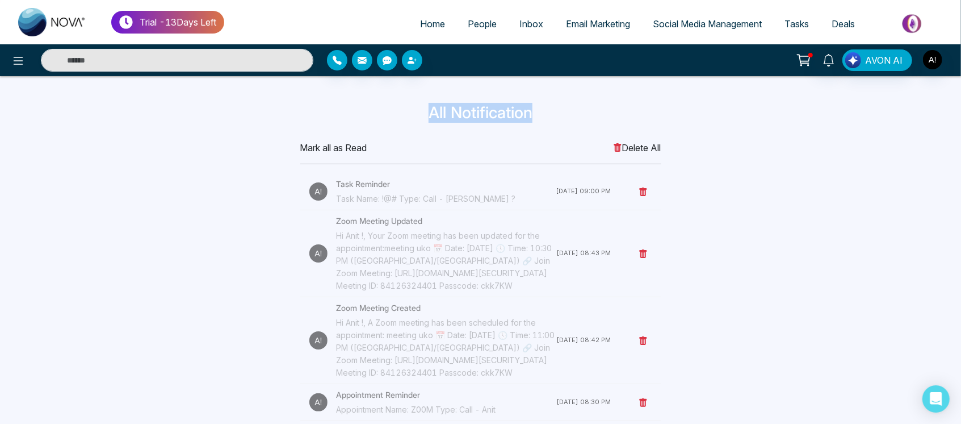
drag, startPoint x: 427, startPoint y: 115, endPoint x: 560, endPoint y: 115, distance: 132.9
click at [560, 115] on h3 "All Notification" at bounding box center [481, 112] width 736 height 19
drag, startPoint x: 532, startPoint y: 117, endPoint x: 410, endPoint y: 120, distance: 122.1
click at [410, 120] on h3 "All Notification" at bounding box center [481, 112] width 736 height 19
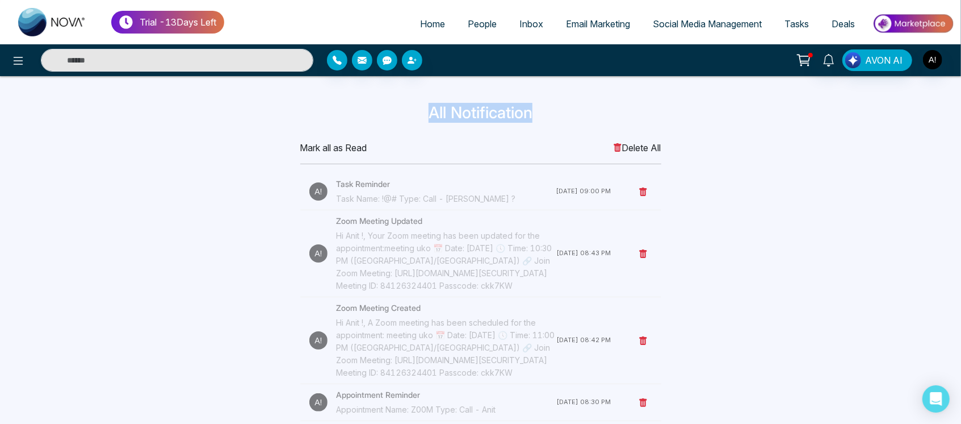
click at [410, 120] on h3 "All Notification" at bounding box center [481, 112] width 736 height 19
drag, startPoint x: 432, startPoint y: 118, endPoint x: 571, endPoint y: 115, distance: 139.7
click at [571, 115] on h3 "All Notification" at bounding box center [481, 112] width 736 height 19
drag, startPoint x: 422, startPoint y: 109, endPoint x: 537, endPoint y: 109, distance: 114.7
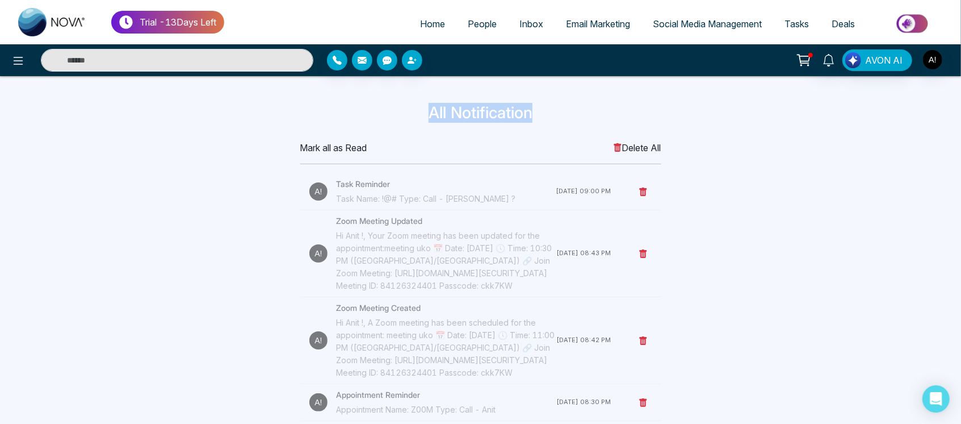
click at [537, 109] on h3 "All Notification" at bounding box center [481, 112] width 736 height 19
drag, startPoint x: 537, startPoint y: 110, endPoint x: 408, endPoint y: 114, distance: 129.0
click at [408, 114] on h3 "All Notification" at bounding box center [481, 112] width 736 height 19
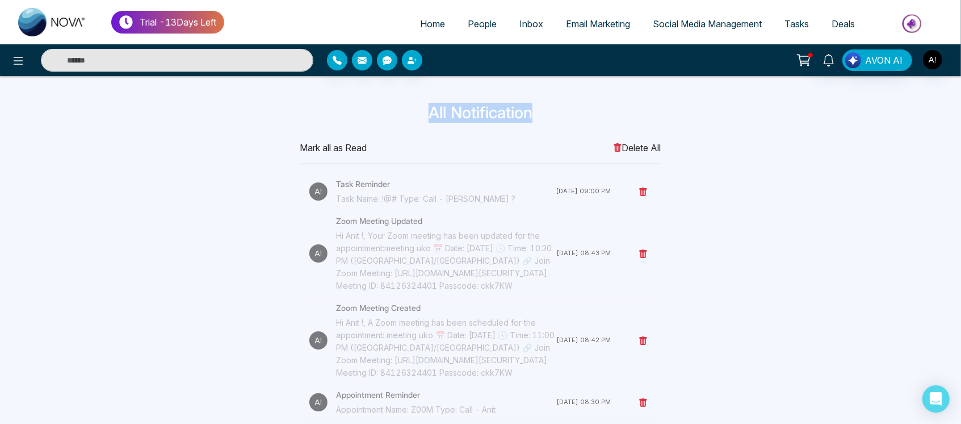
drag, startPoint x: 423, startPoint y: 114, endPoint x: 596, endPoint y: 124, distance: 173.5
click at [596, 124] on div "All Notification" at bounding box center [481, 115] width 750 height 24
click at [22, 54] on icon at bounding box center [18, 61] width 14 height 14
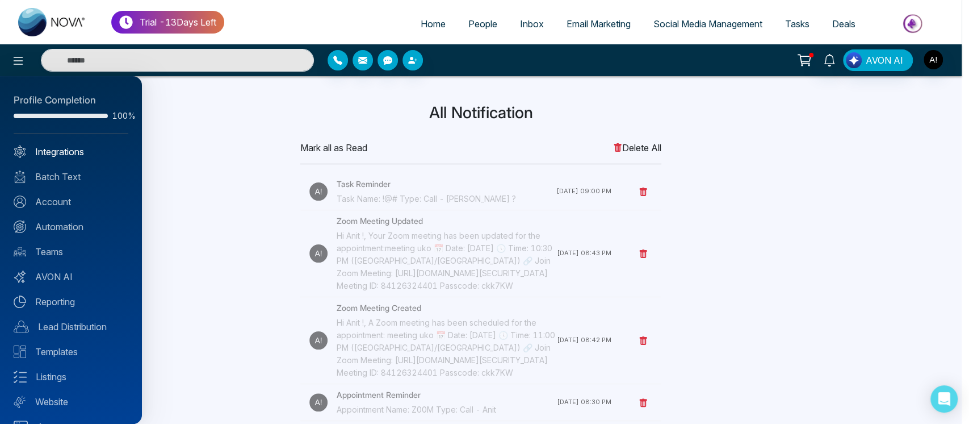
click at [72, 145] on link "Integrations" at bounding box center [71, 152] width 115 height 14
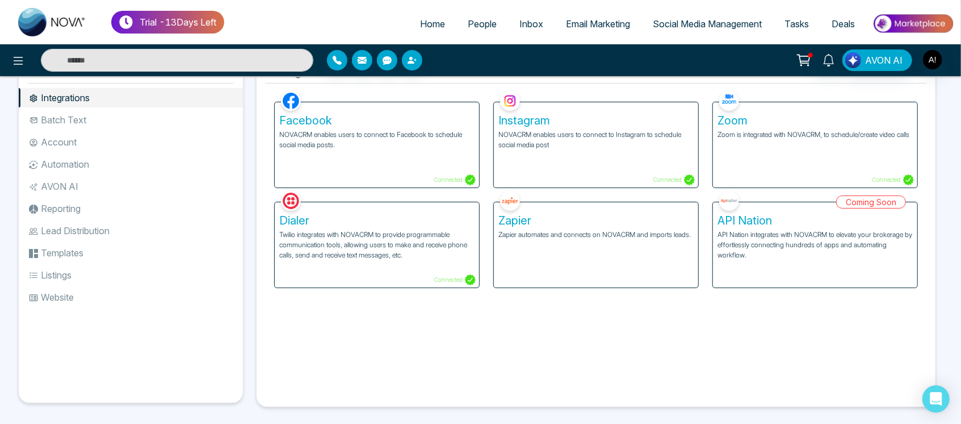
scroll to position [37, 0]
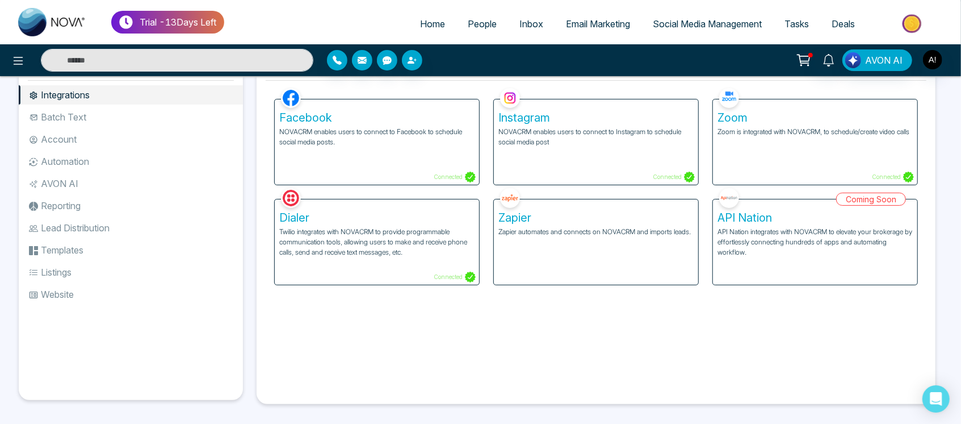
click at [150, 111] on li "Batch Text" at bounding box center [131, 116] width 224 height 19
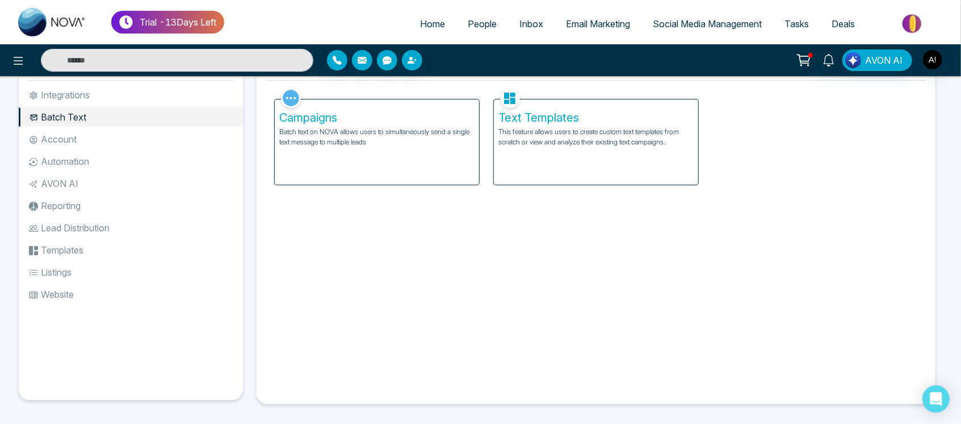
click at [94, 144] on li "Account" at bounding box center [131, 138] width 224 height 19
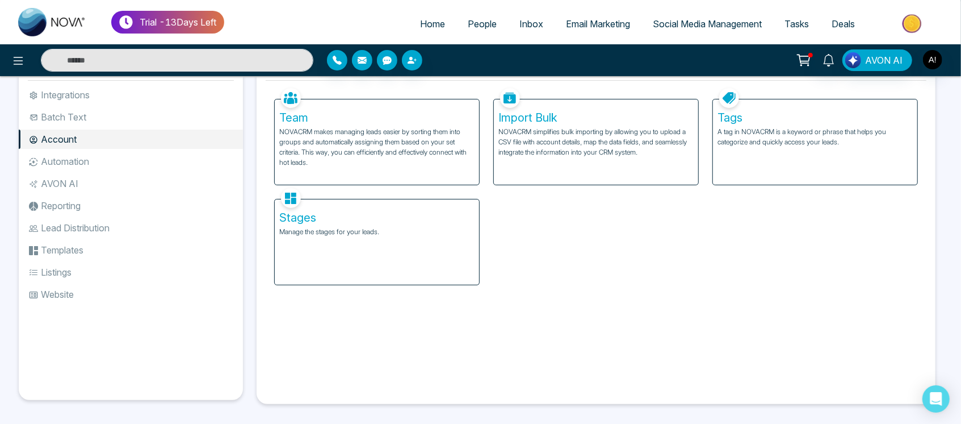
click at [55, 157] on li "Automation" at bounding box center [131, 161] width 224 height 19
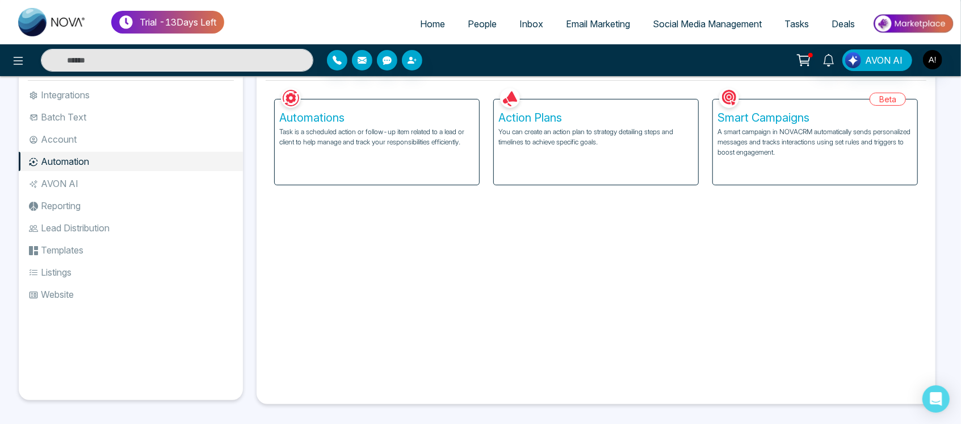
click at [94, 183] on li "AVON AI" at bounding box center [131, 183] width 224 height 19
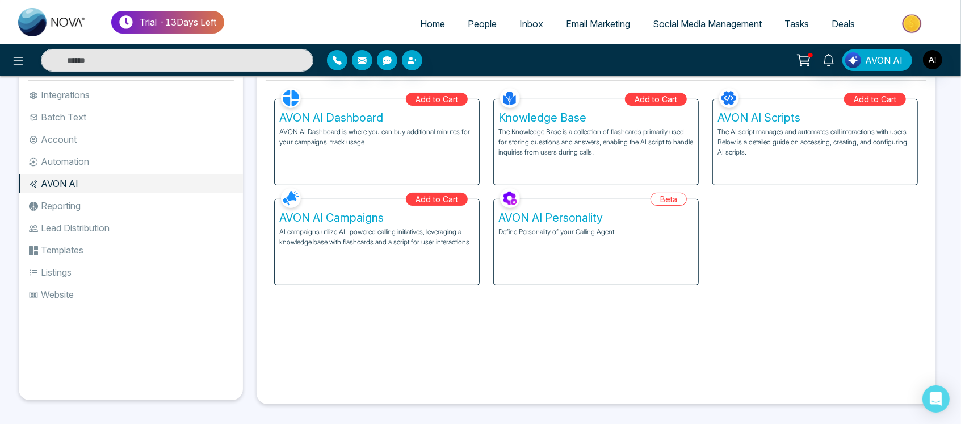
click at [98, 202] on li "Reporting" at bounding box center [131, 205] width 224 height 19
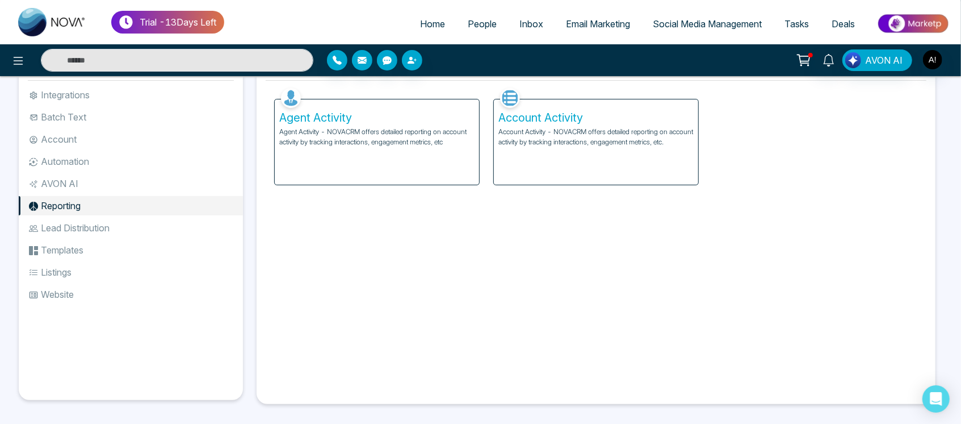
click at [110, 91] on li "Integrations" at bounding box center [131, 94] width 224 height 19
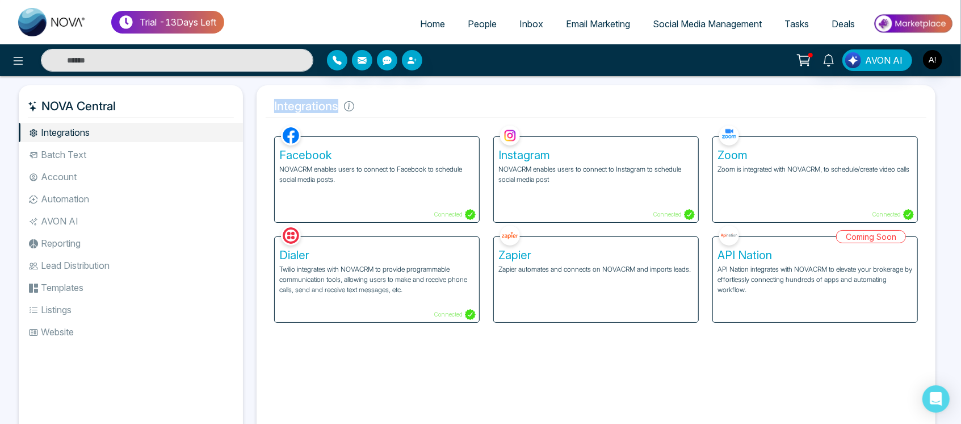
drag, startPoint x: 273, startPoint y: 103, endPoint x: 369, endPoint y: 111, distance: 96.9
click at [369, 111] on h5 "Integrations" at bounding box center [596, 106] width 661 height 24
drag, startPoint x: 276, startPoint y: 107, endPoint x: 358, endPoint y: 108, distance: 82.3
click at [358, 108] on h5 "Integrations" at bounding box center [596, 106] width 661 height 24
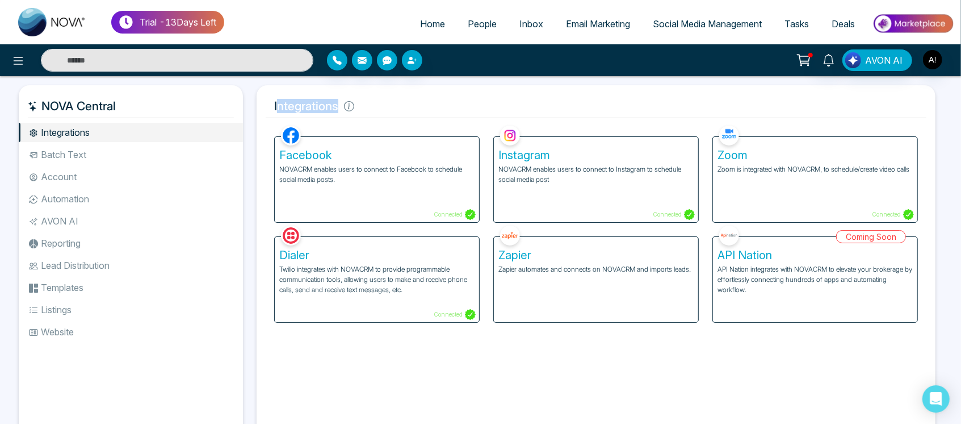
click at [358, 108] on h5 "Integrations" at bounding box center [596, 106] width 661 height 24
drag, startPoint x: 358, startPoint y: 108, endPoint x: 254, endPoint y: 107, distance: 104.5
click at [254, 107] on div "Integrations Facebook NOVACRM enables users to connect to Facebook to schedule …" at bounding box center [596, 263] width 693 height 356
click at [376, 112] on h5 "Integrations" at bounding box center [596, 106] width 661 height 24
drag, startPoint x: 336, startPoint y: 102, endPoint x: 262, endPoint y: 107, distance: 74.0
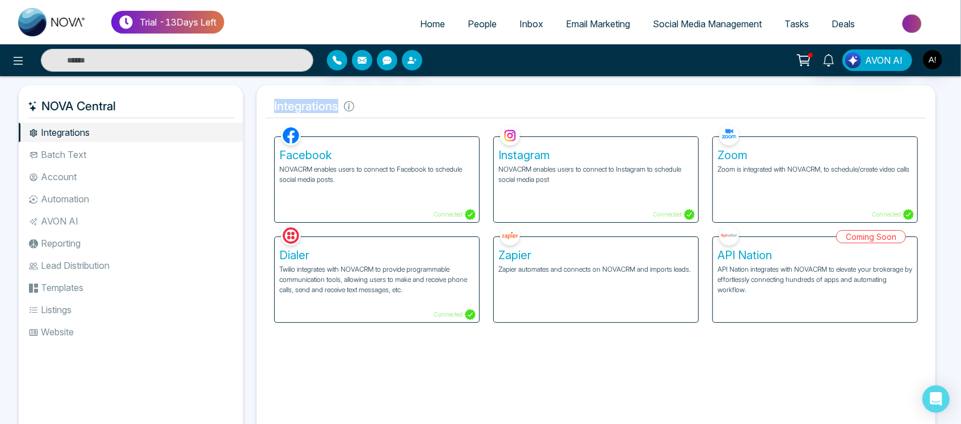
click at [262, 107] on div "Integrations Facebook NOVACRM enables users to connect to Facebook to schedule …" at bounding box center [596, 263] width 679 height 356
click at [357, 106] on h5 "Integrations" at bounding box center [596, 106] width 661 height 24
drag, startPoint x: 267, startPoint y: 114, endPoint x: 390, endPoint y: 110, distance: 123.3
click at [390, 110] on h5 "Integrations" at bounding box center [596, 106] width 661 height 24
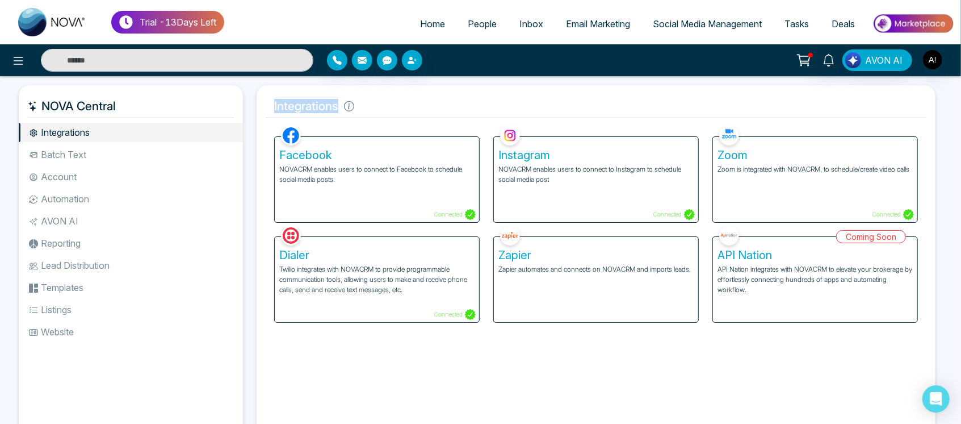
drag, startPoint x: 340, startPoint y: 108, endPoint x: 383, endPoint y: 102, distance: 44.1
click at [383, 102] on h5 "Integrations" at bounding box center [596, 106] width 661 height 24
drag, startPoint x: 266, startPoint y: 107, endPoint x: 336, endPoint y: 111, distance: 70.5
click at [336, 111] on h5 "Integrations" at bounding box center [596, 106] width 661 height 24
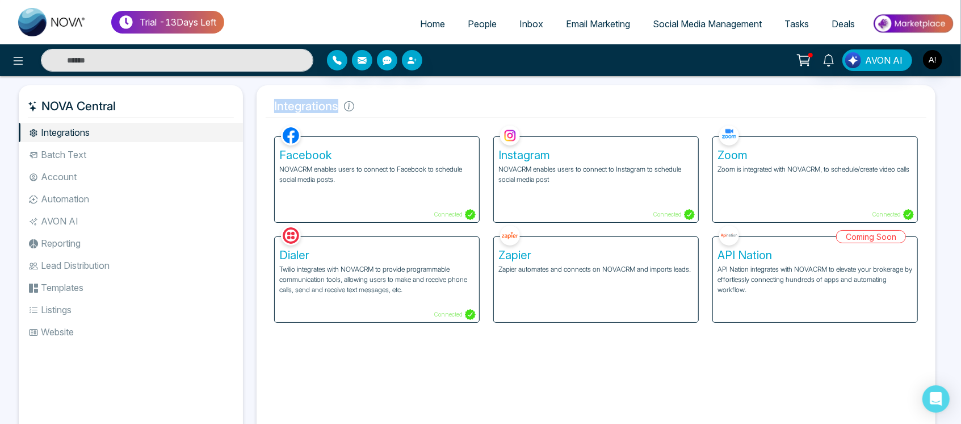
click at [336, 111] on h5 "Integrations" at bounding box center [596, 106] width 661 height 24
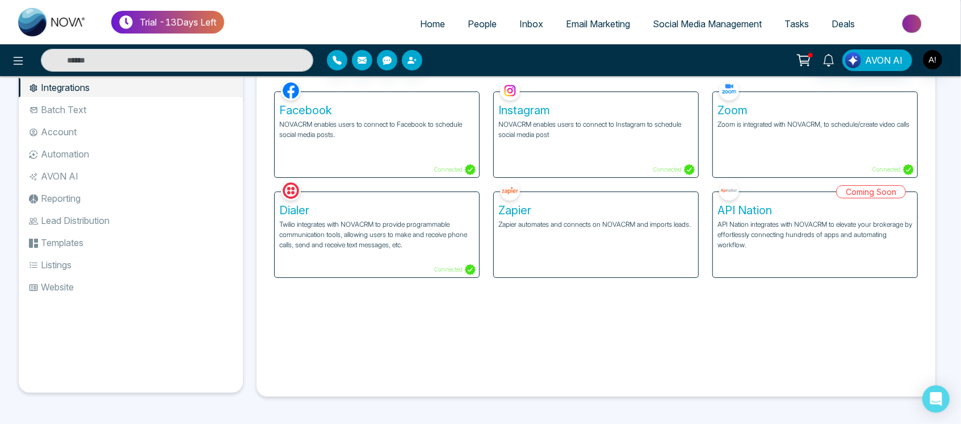
drag, startPoint x: 137, startPoint y: 97, endPoint x: 108, endPoint y: 105, distance: 30.7
click at [108, 105] on ul "Integrations Batch Text Account Automation AVON AI Reporting Lead Distribution …" at bounding box center [131, 226] width 224 height 296
click at [108, 105] on li "Batch Text" at bounding box center [131, 109] width 224 height 19
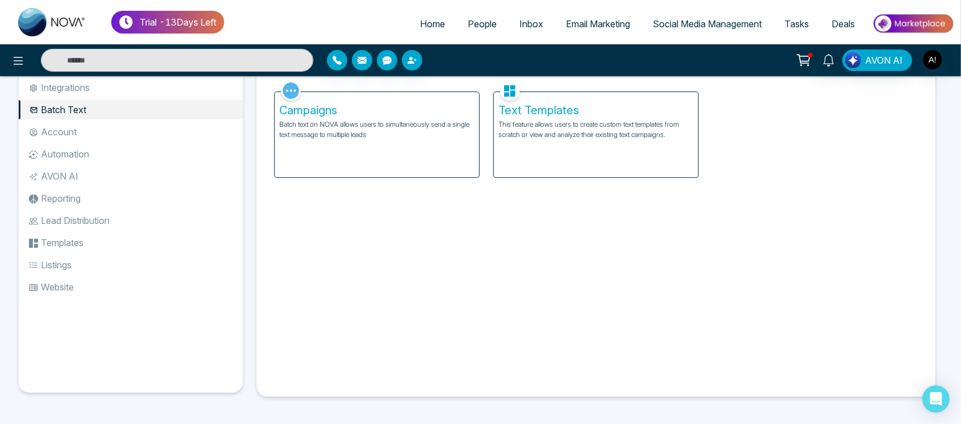
click at [81, 127] on li "Account" at bounding box center [131, 131] width 224 height 19
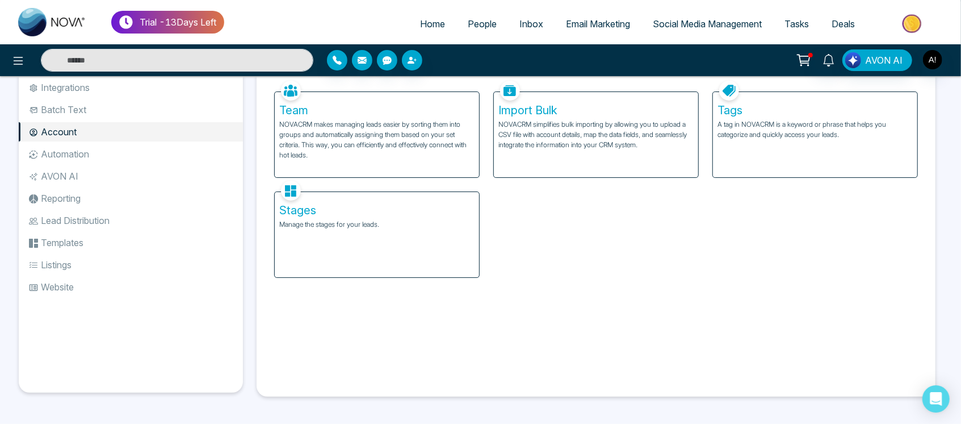
click at [96, 158] on li "Automation" at bounding box center [131, 153] width 224 height 19
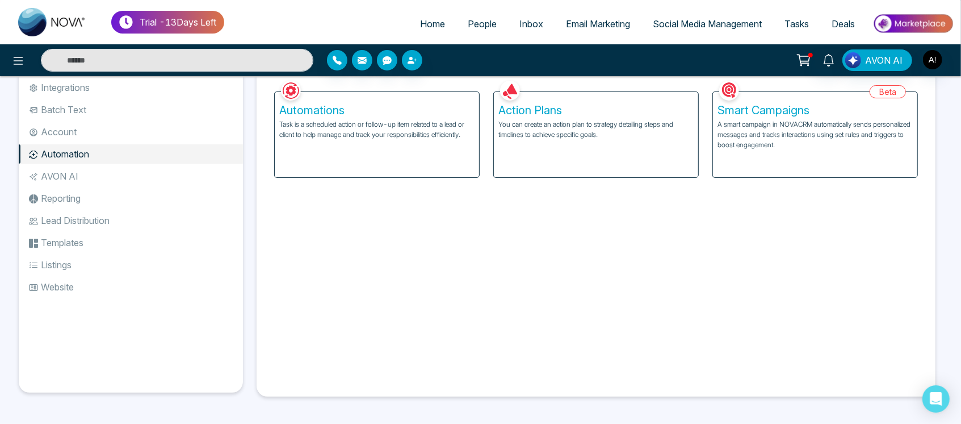
click at [73, 178] on li "AVON AI" at bounding box center [131, 175] width 224 height 19
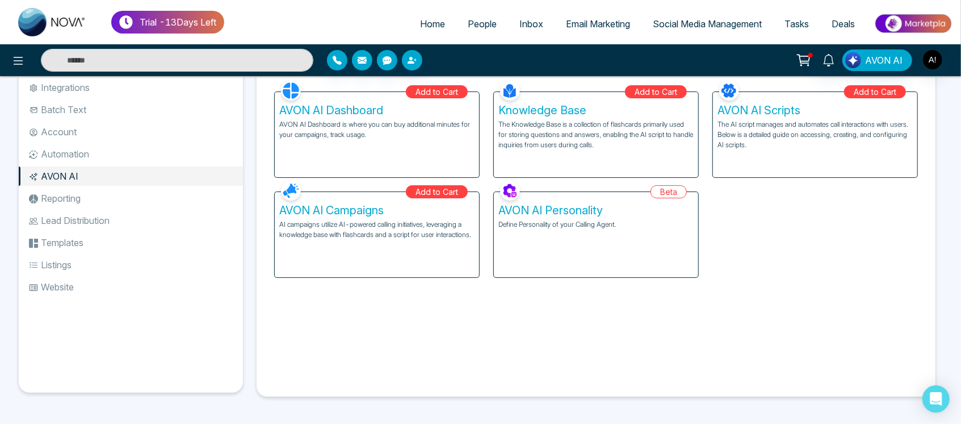
click at [426, 243] on div "AVON AI Campaigns AI campaigns utilize AI-powered calling initiatives, leveragi…" at bounding box center [377, 234] width 204 height 85
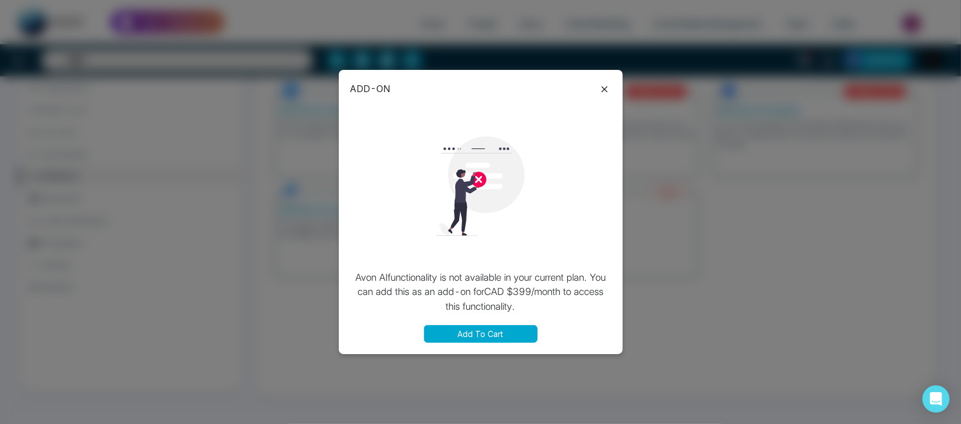
click at [598, 91] on icon at bounding box center [605, 89] width 14 height 14
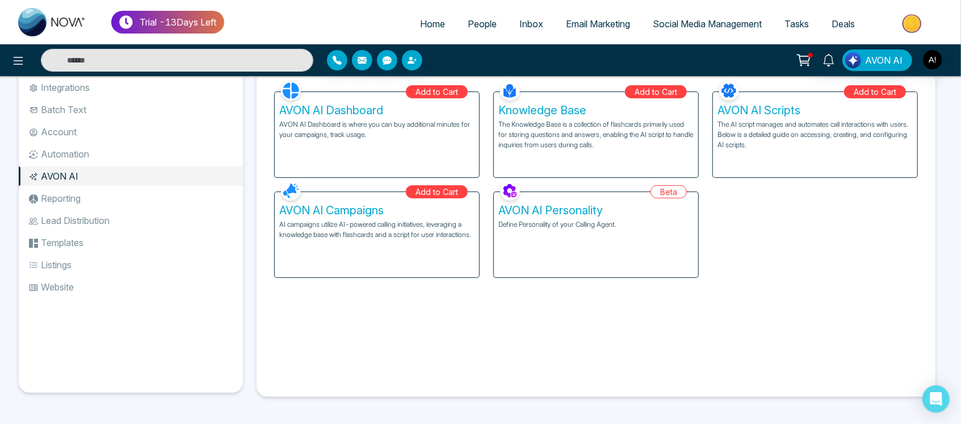
click at [99, 206] on li "Reporting" at bounding box center [131, 198] width 224 height 19
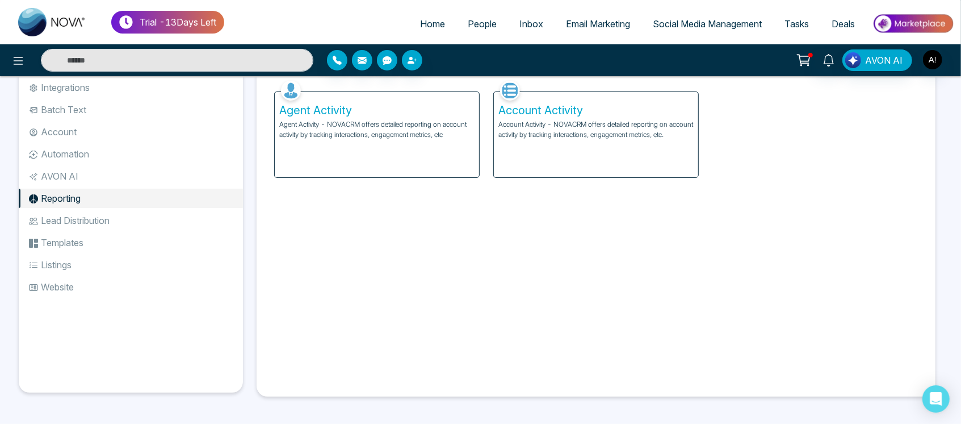
click at [588, 152] on div "Account Activity Account Activity - NOVACRM offers detailed reporting on accoun…" at bounding box center [596, 134] width 204 height 85
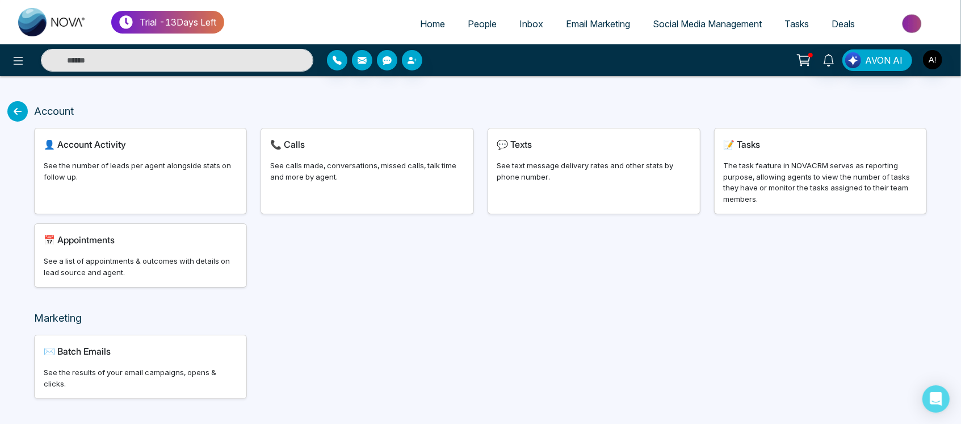
click at [186, 168] on div "See the number of leads per agent alongside stats on follow up." at bounding box center [141, 171] width 194 height 22
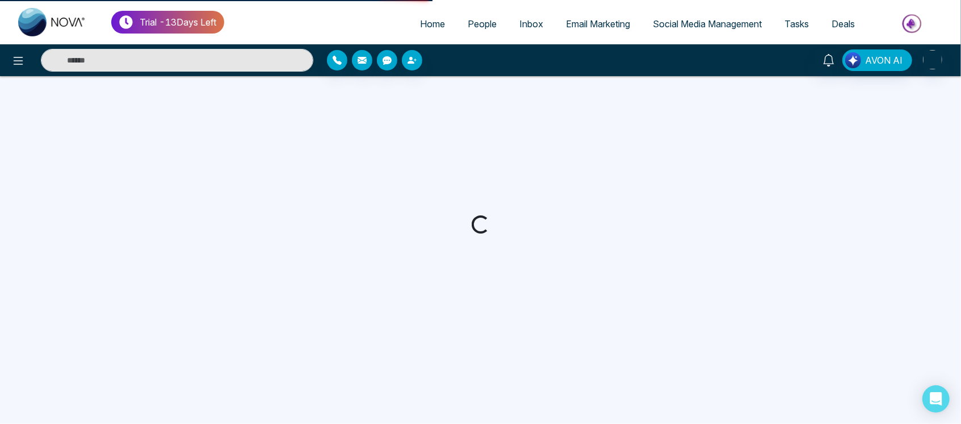
select select "***"
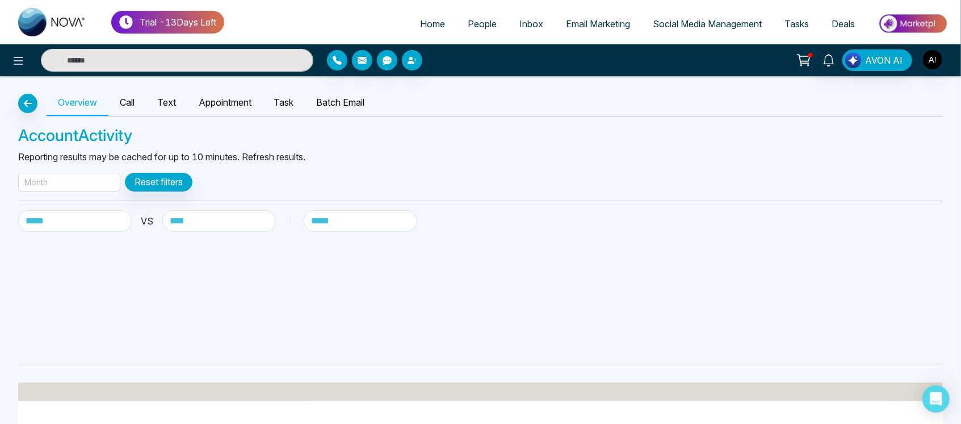
drag, startPoint x: 87, startPoint y: 171, endPoint x: 91, endPoint y: 178, distance: 7.4
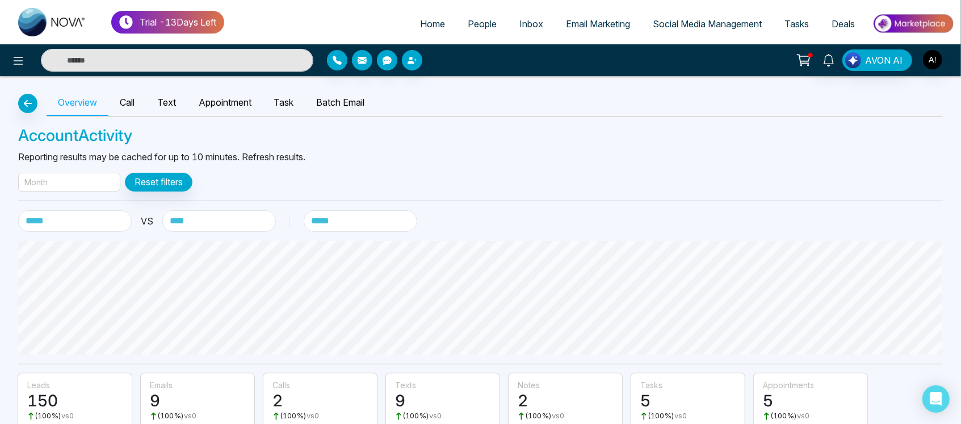
click at [91, 178] on div "Month" at bounding box center [69, 182] width 102 height 19
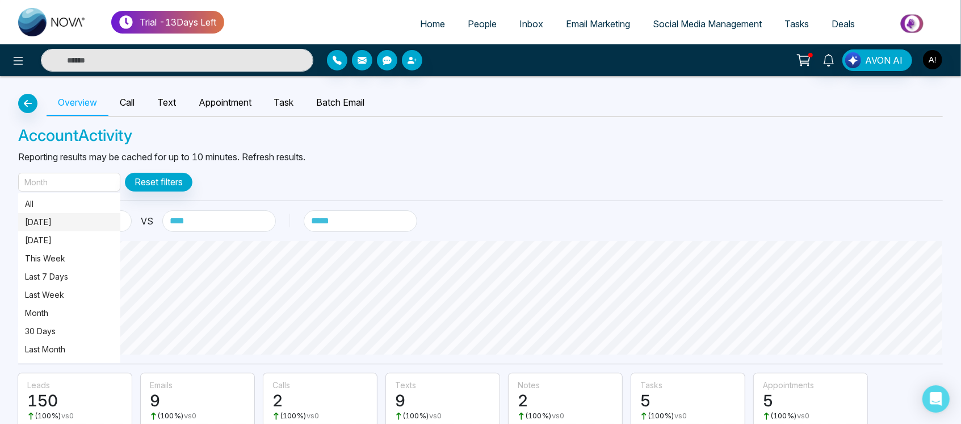
click at [102, 225] on p "[DATE]" at bounding box center [69, 222] width 89 height 12
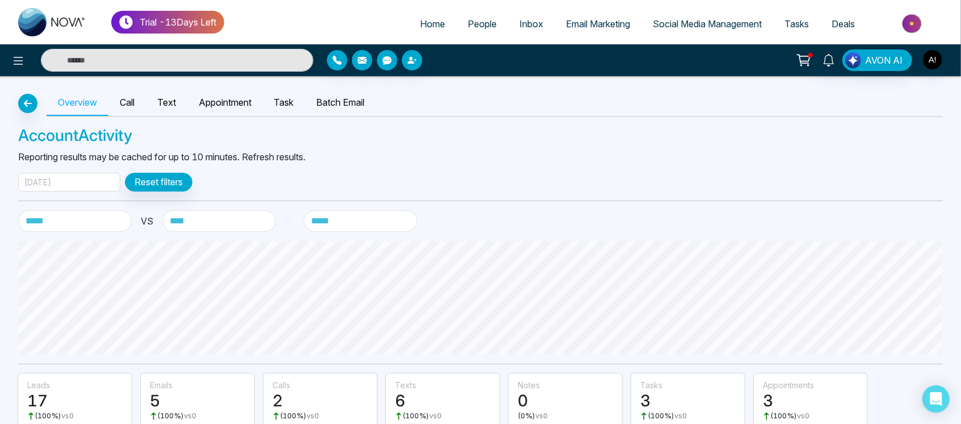
scroll to position [135, 0]
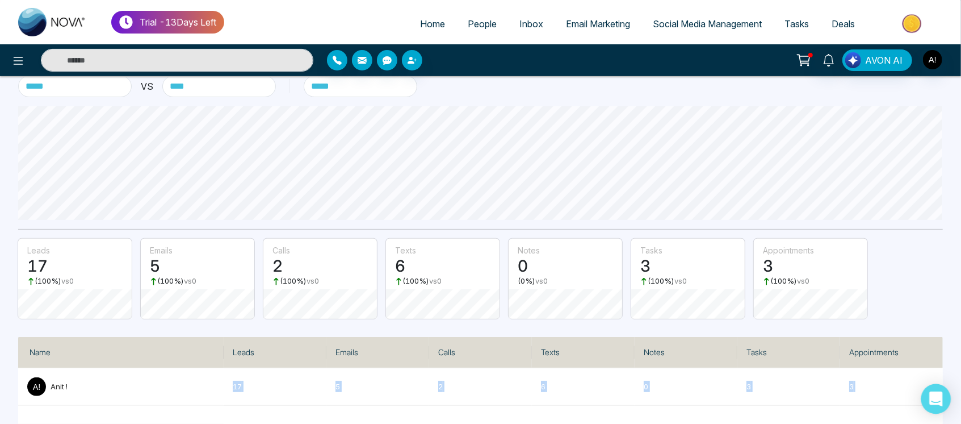
drag, startPoint x: 201, startPoint y: 397, endPoint x: 928, endPoint y: 411, distance: 727.0
click at [928, 289] on body "**********" at bounding box center [480, 77] width 961 height 424
click at [863, 384] on p "3" at bounding box center [891, 385] width 85 height 11
drag, startPoint x: 863, startPoint y: 384, endPoint x: 267, endPoint y: 386, distance: 595.7
click at [267, 386] on tr "Anit ! 17 5 2 6 0 3 3" at bounding box center [480, 386] width 925 height 37
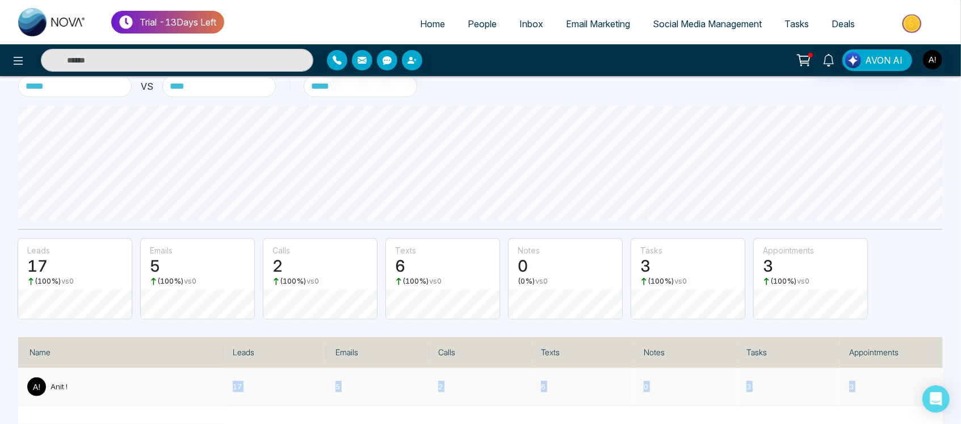
drag, startPoint x: 227, startPoint y: 386, endPoint x: 899, endPoint y: 371, distance: 671.9
click at [899, 371] on tr "Anit ! 17 5 2 6 0 3 3" at bounding box center [480, 386] width 925 height 37
click at [899, 371] on td "3" at bounding box center [891, 386] width 103 height 37
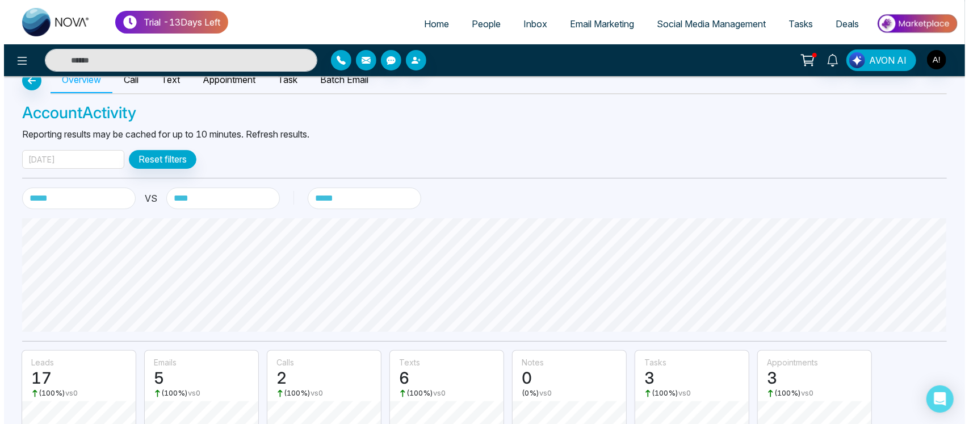
scroll to position [0, 0]
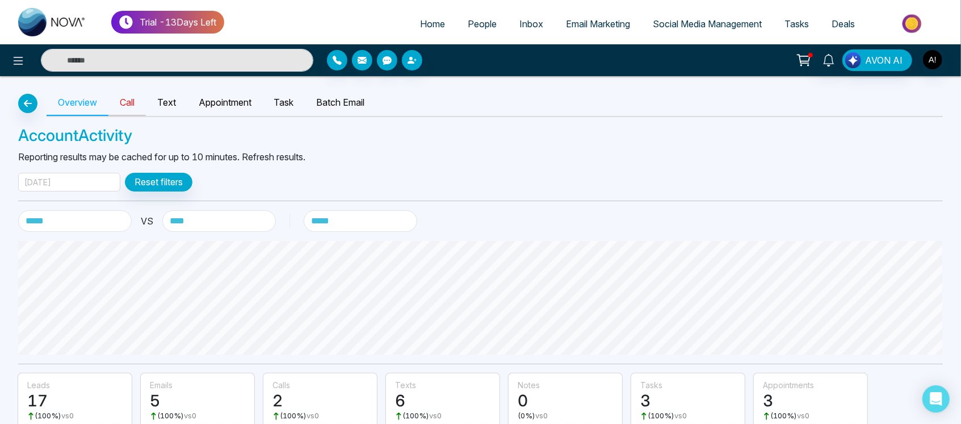
click at [127, 91] on link "Call" at bounding box center [126, 103] width 37 height 26
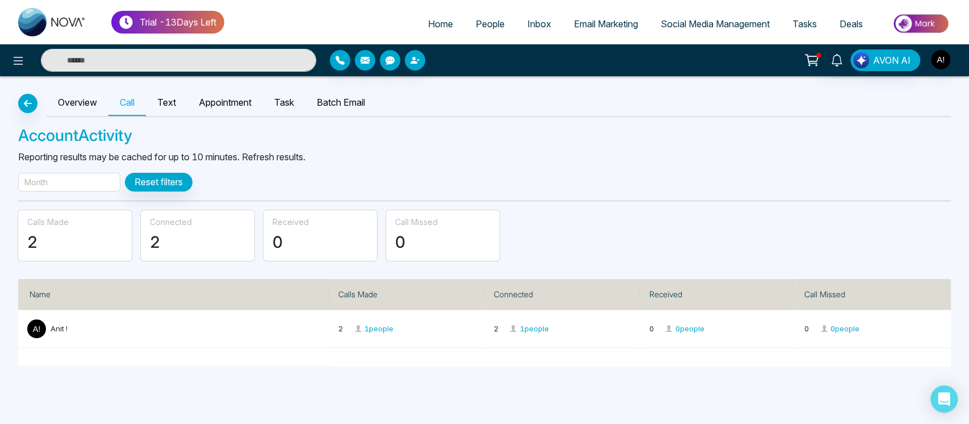
click at [87, 181] on div "Month" at bounding box center [69, 182] width 102 height 19
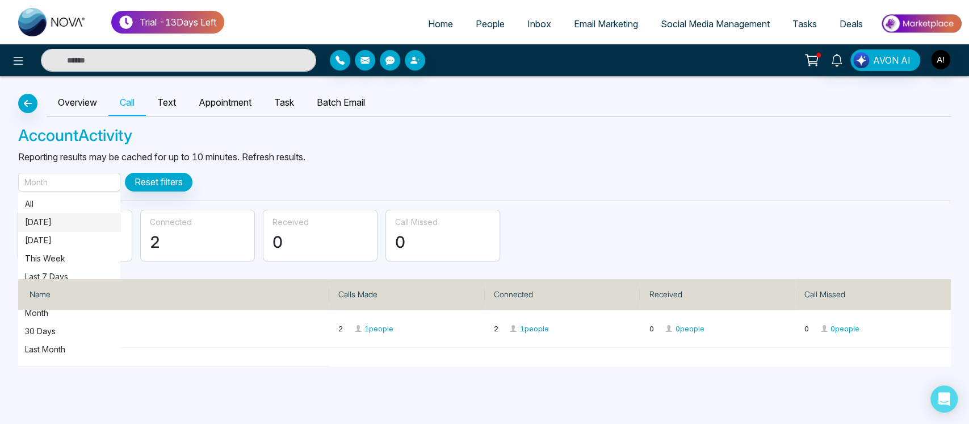
click at [85, 220] on p "[DATE]" at bounding box center [69, 222] width 89 height 12
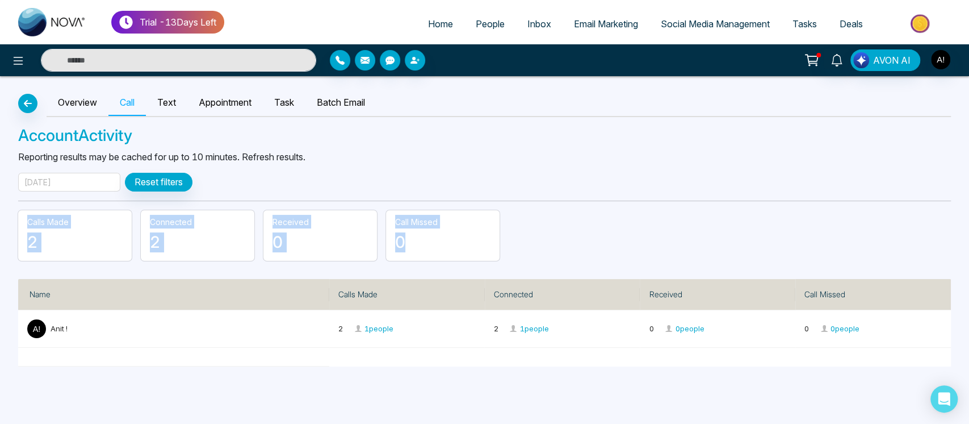
drag, startPoint x: 26, startPoint y: 219, endPoint x: 459, endPoint y: 252, distance: 433.9
click at [459, 252] on div "Calls Made 2 Connected 2 Received 0 Call Missed 0" at bounding box center [484, 240] width 933 height 60
click at [459, 252] on div "Call Missed 0" at bounding box center [443, 235] width 114 height 51
drag, startPoint x: 27, startPoint y: 214, endPoint x: 203, endPoint y: 241, distance: 178.0
click at [203, 241] on div "Calls Made 2 Connected 2 Received 0 Call Missed 0" at bounding box center [484, 240] width 933 height 60
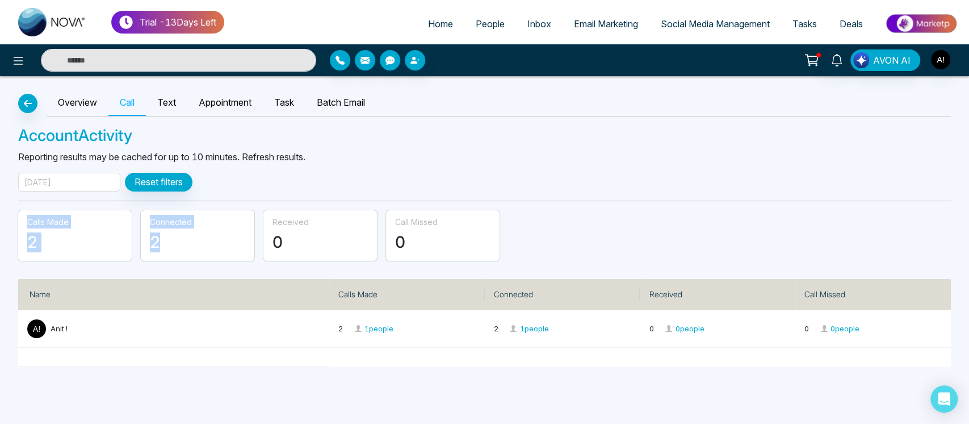
click at [203, 241] on h3 "2" at bounding box center [197, 242] width 95 height 19
drag, startPoint x: 18, startPoint y: 216, endPoint x: 106, endPoint y: 244, distance: 92.3
click at [106, 244] on div "Calls Made 2" at bounding box center [75, 235] width 114 height 51
click at [106, 244] on h3 "2" at bounding box center [74, 242] width 95 height 19
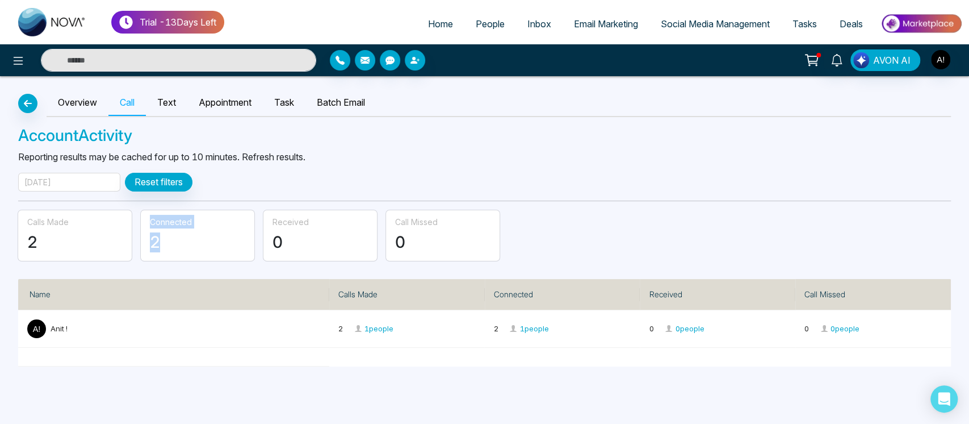
drag, startPoint x: 150, startPoint y: 220, endPoint x: 171, endPoint y: 247, distance: 34.8
click at [171, 247] on div "Connected 2" at bounding box center [198, 235] width 114 height 51
click at [171, 247] on h3 "2" at bounding box center [197, 242] width 95 height 19
click at [318, 155] on p "Reporting results may be cached for up to 10 minutes. Refresh results." at bounding box center [484, 157] width 933 height 14
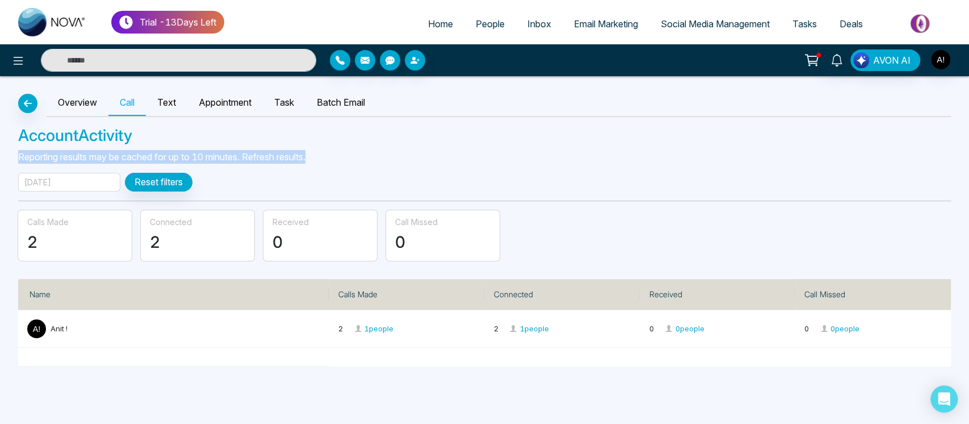
drag, startPoint x: 15, startPoint y: 156, endPoint x: 328, endPoint y: 168, distance: 313.1
click at [328, 168] on div "Overview Call Text Appointment Task Batch Email Account Activity Reporting resu…" at bounding box center [484, 221] width 969 height 290
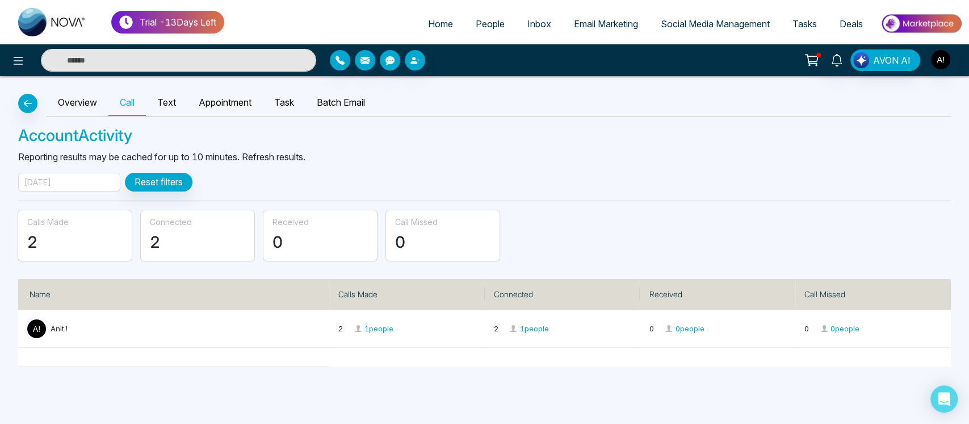
click at [91, 183] on div "[DATE]" at bounding box center [69, 182] width 102 height 19
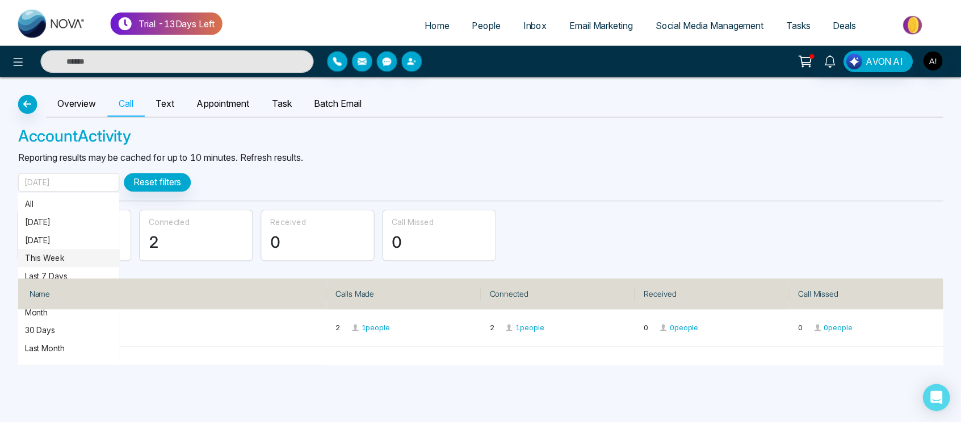
scroll to position [70, 0]
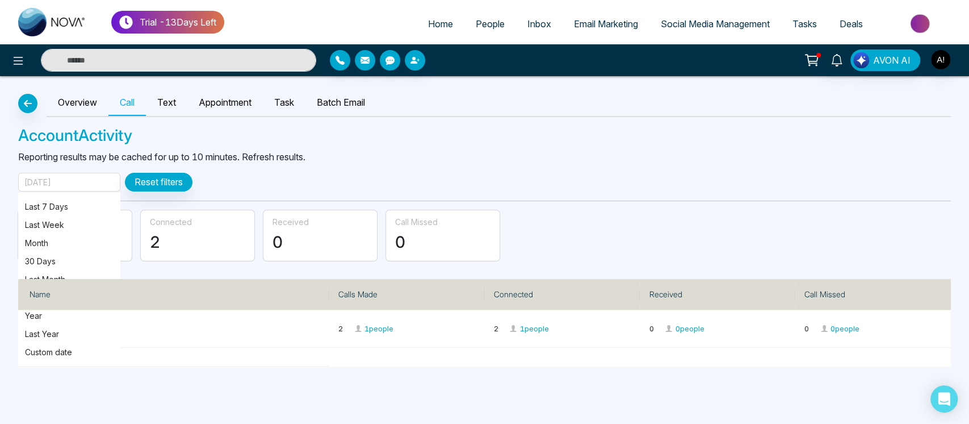
click at [437, 115] on div "Overview Call Text Appointment Task Batch Email" at bounding box center [499, 103] width 905 height 27
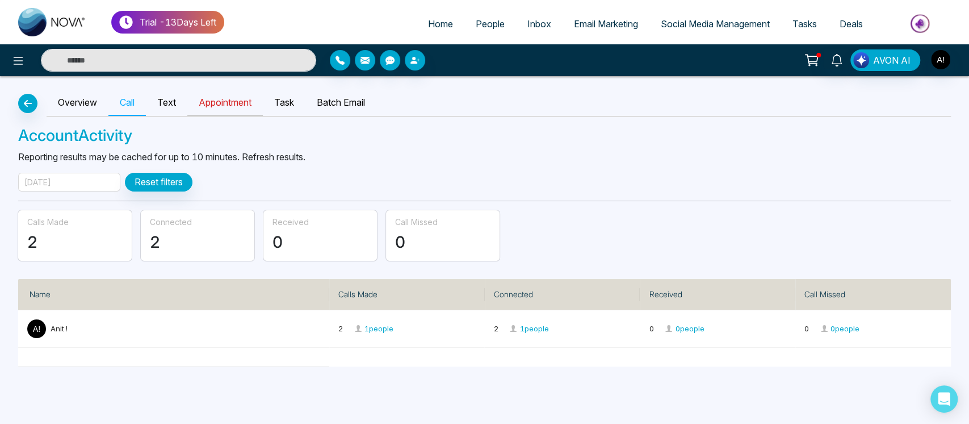
click at [209, 96] on link "Appointment" at bounding box center [225, 103] width 76 height 26
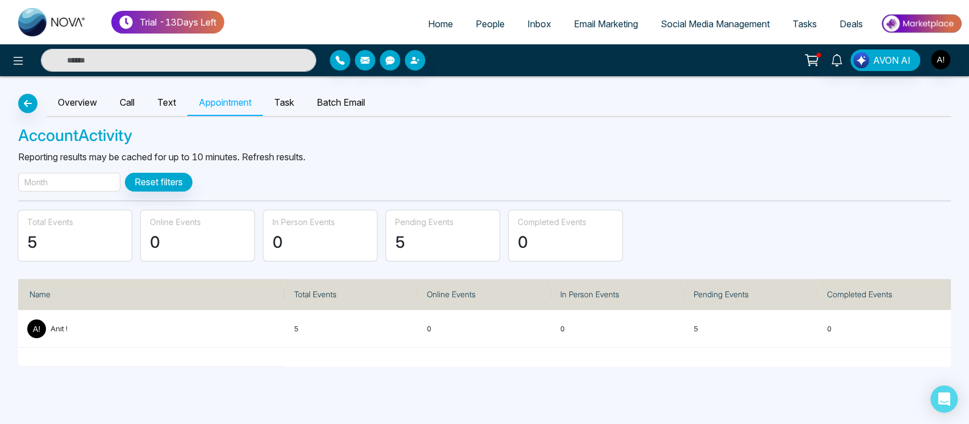
click at [97, 173] on div "Month" at bounding box center [69, 182] width 102 height 19
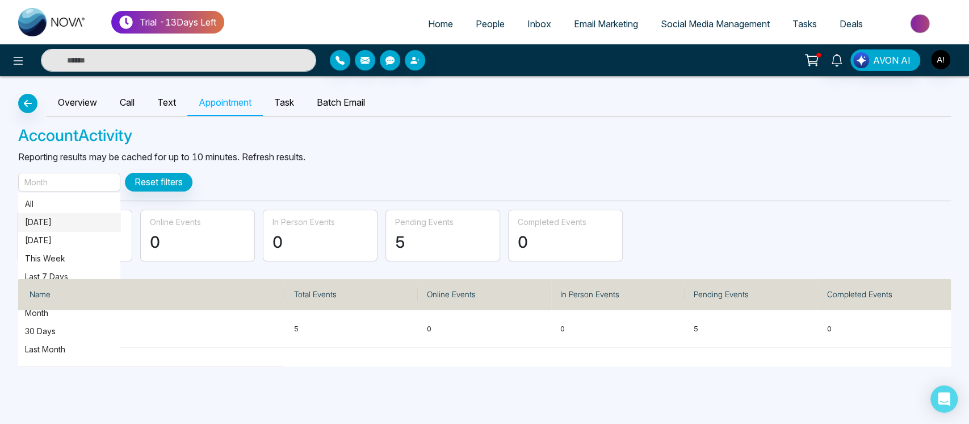
click at [56, 213] on span "[DATE]" at bounding box center [69, 222] width 102 height 18
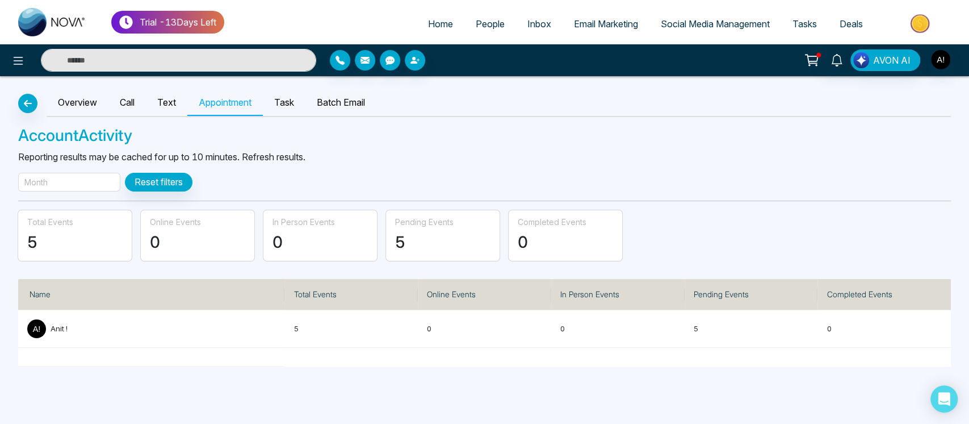
click at [106, 176] on div "Month" at bounding box center [69, 182] width 102 height 19
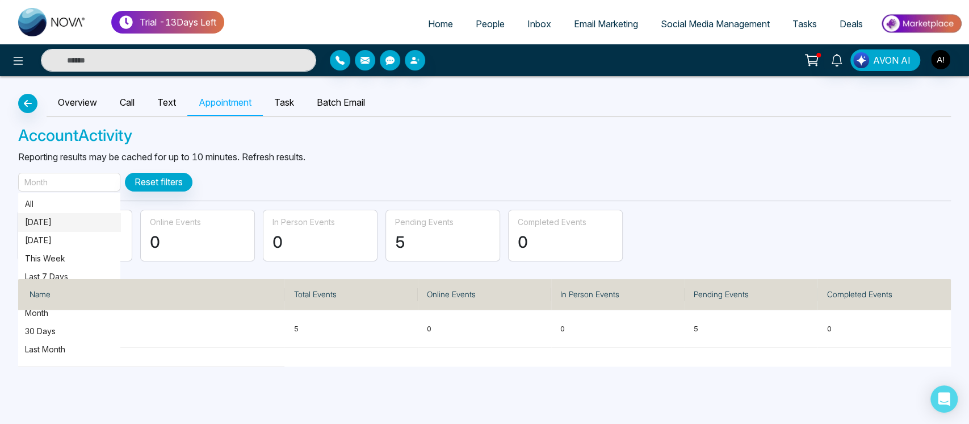
click at [53, 218] on p "[DATE]" at bounding box center [69, 222] width 89 height 12
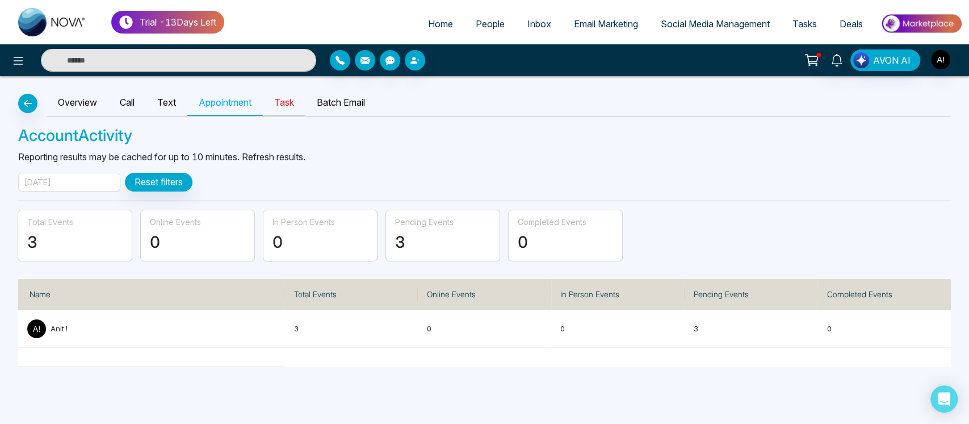
click at [294, 109] on link "Task" at bounding box center [284, 103] width 43 height 26
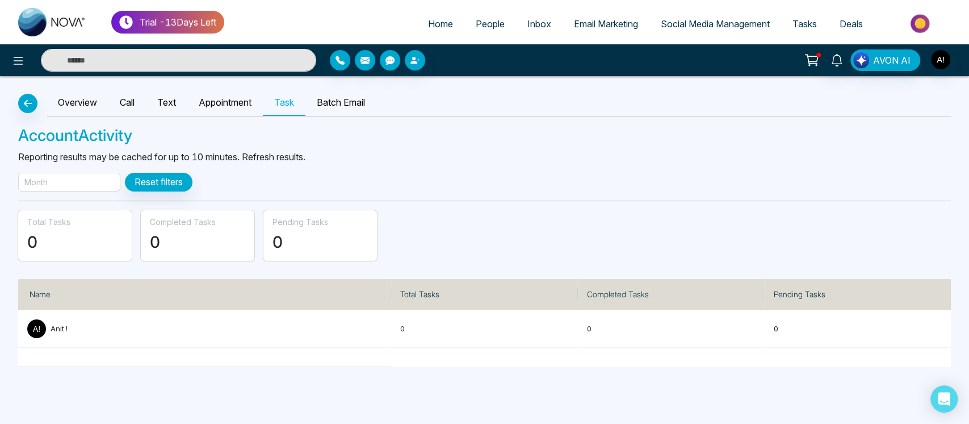
click at [76, 183] on div "Month" at bounding box center [69, 182] width 102 height 19
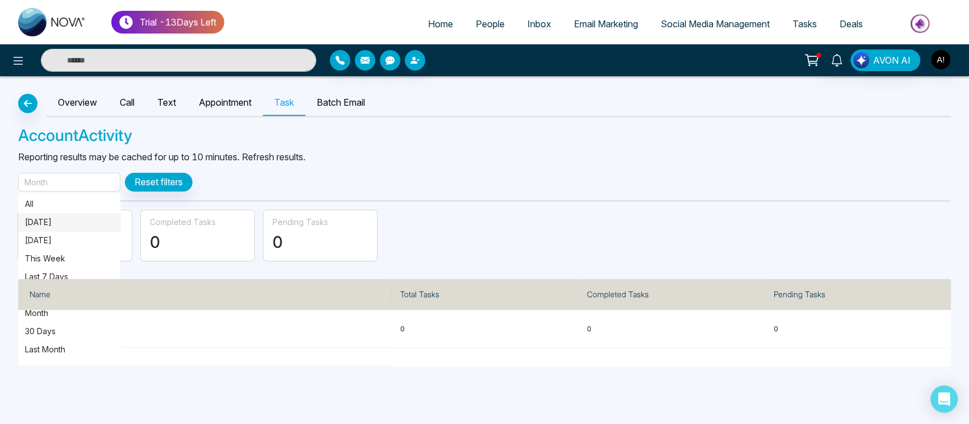
click at [78, 221] on p "[DATE]" at bounding box center [69, 222] width 89 height 12
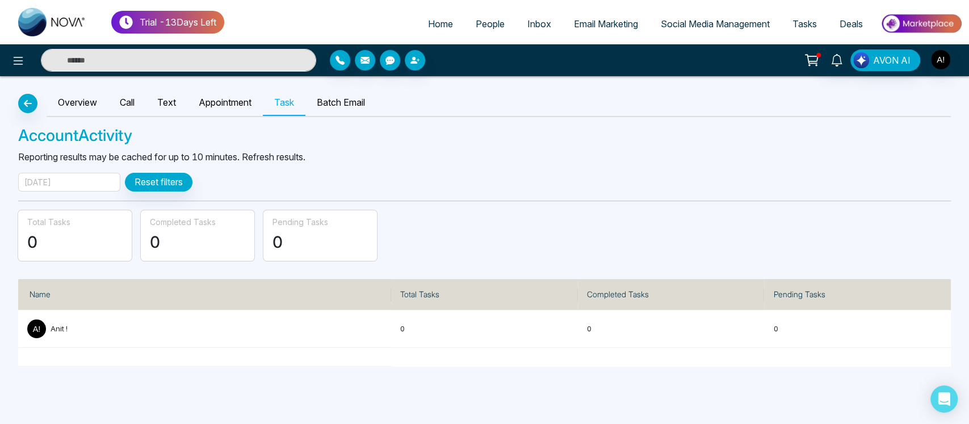
click at [661, 19] on span "Social Media Management" at bounding box center [715, 23] width 109 height 11
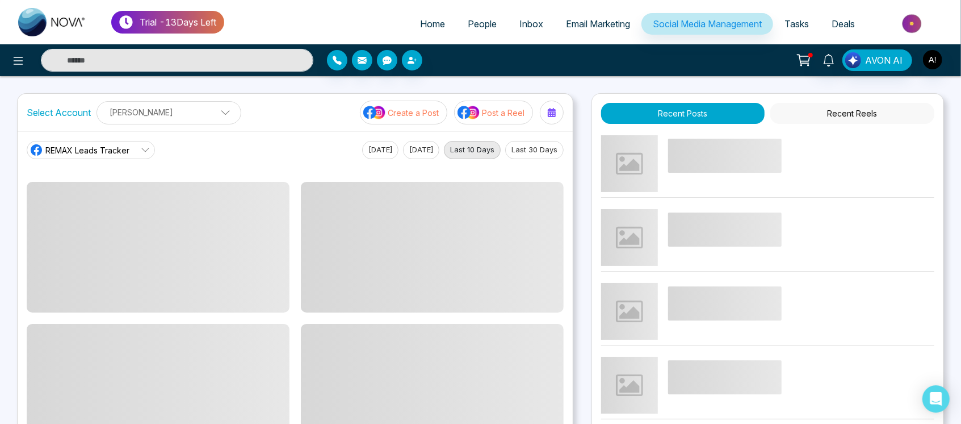
click at [392, 126] on div "Select Account [PERSON_NAME] [PERSON_NAME] Add Social Accounts Create a Post Po…" at bounding box center [295, 112] width 555 height 37
click at [429, 107] on p "Create a Post" at bounding box center [413, 113] width 51 height 12
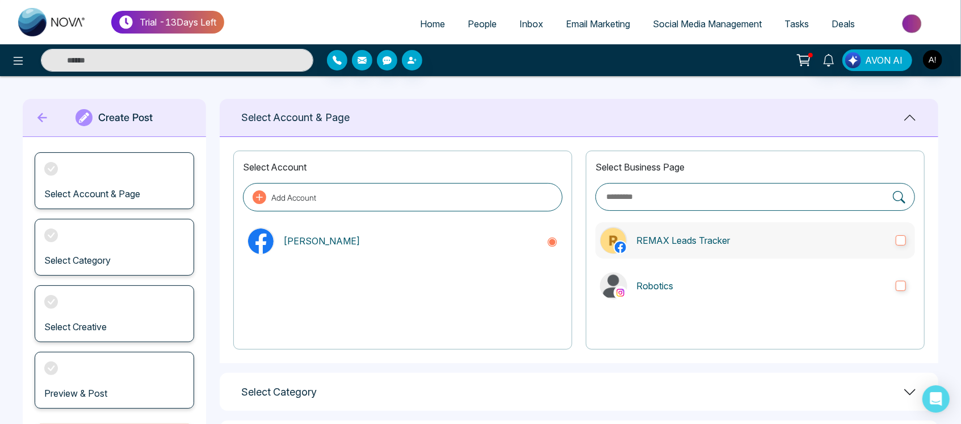
click at [822, 244] on p "REMAX Leads Tracker" at bounding box center [762, 240] width 250 height 14
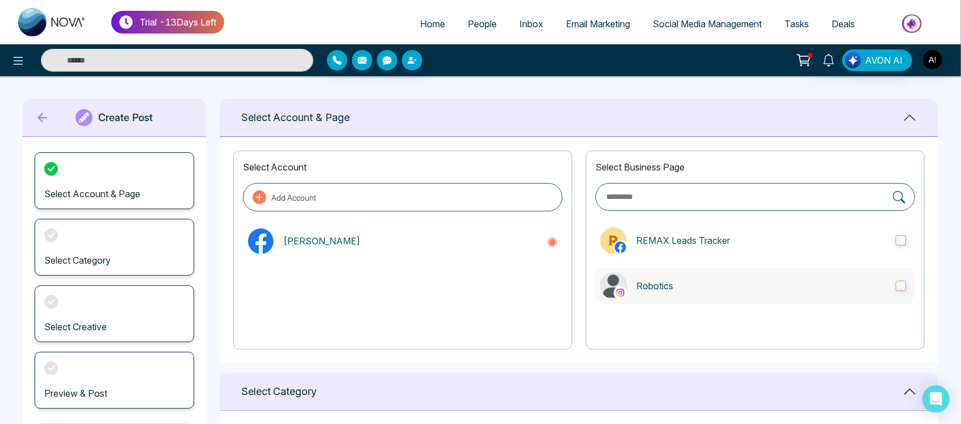
click at [840, 269] on label "Robotics" at bounding box center [756, 285] width 320 height 36
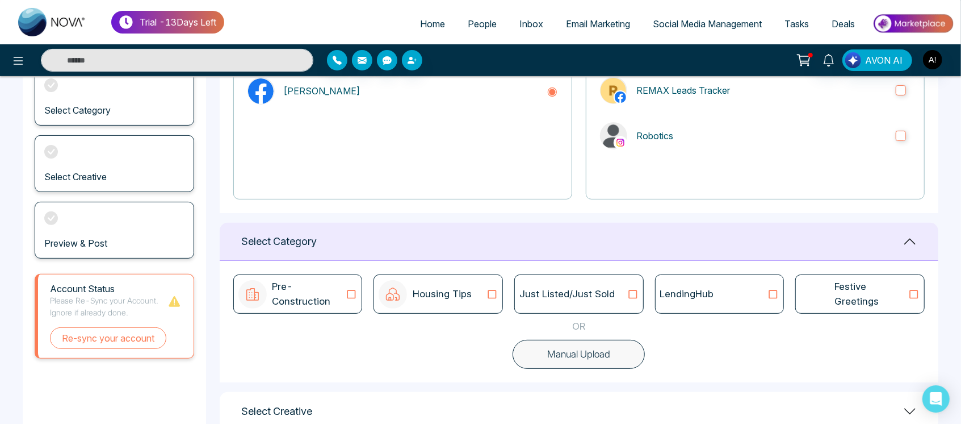
scroll to position [227, 0]
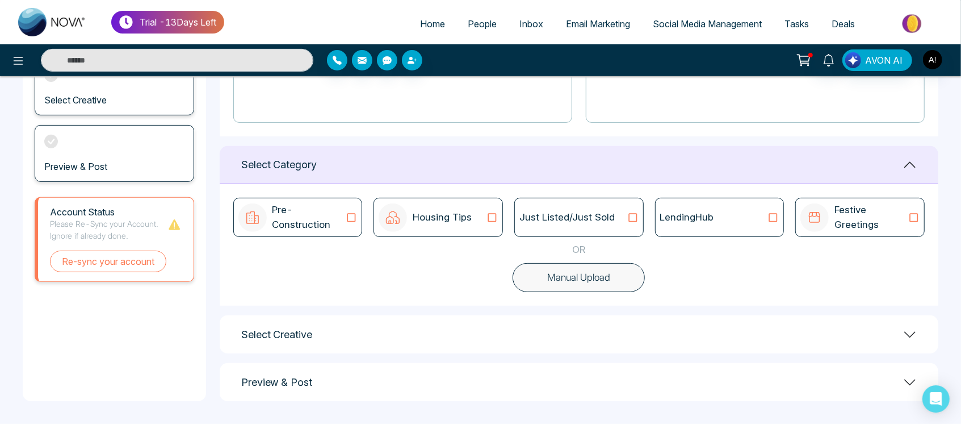
click at [624, 215] on div "Just Listed/Just Sold" at bounding box center [579, 217] width 119 height 15
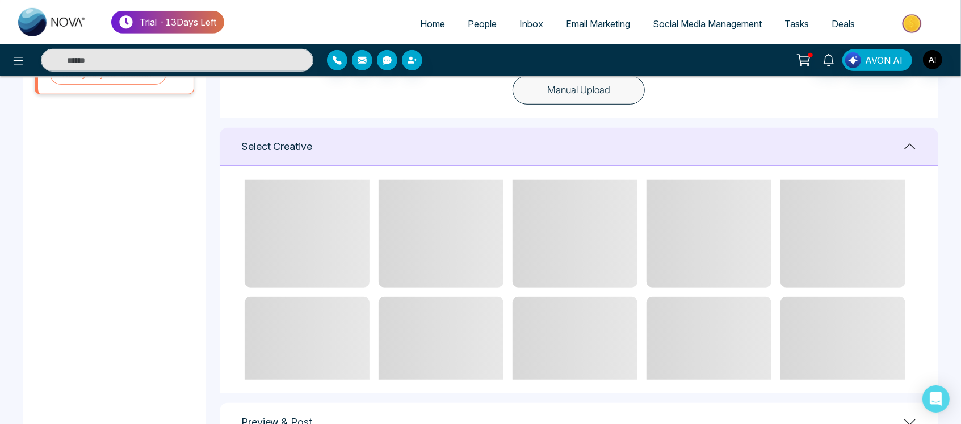
scroll to position [0, 0]
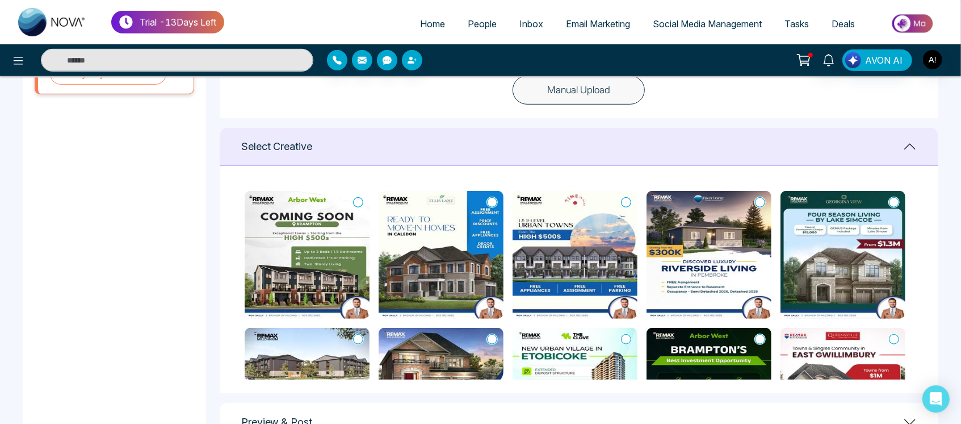
click at [356, 203] on icon at bounding box center [358, 201] width 10 height 11
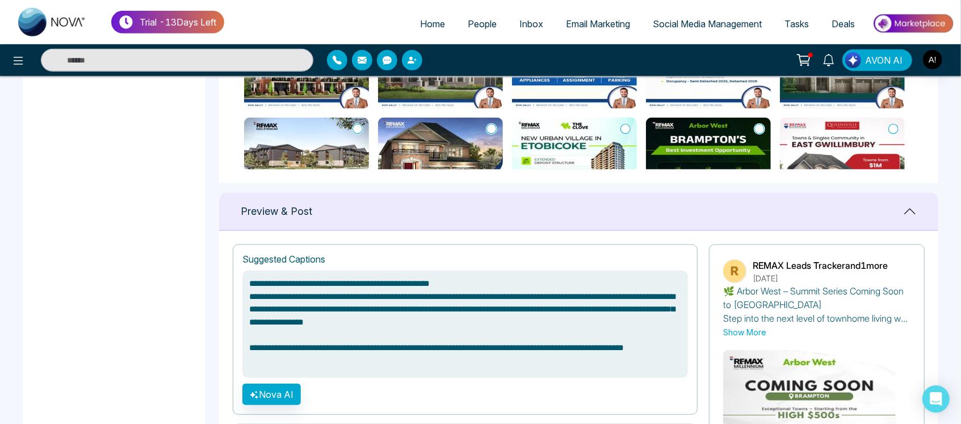
scroll to position [799, 0]
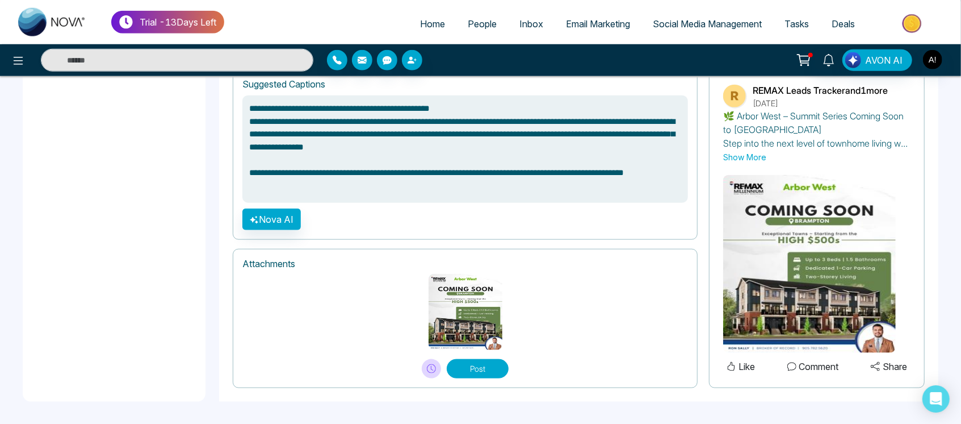
click at [482, 369] on button "Post" at bounding box center [478, 368] width 62 height 19
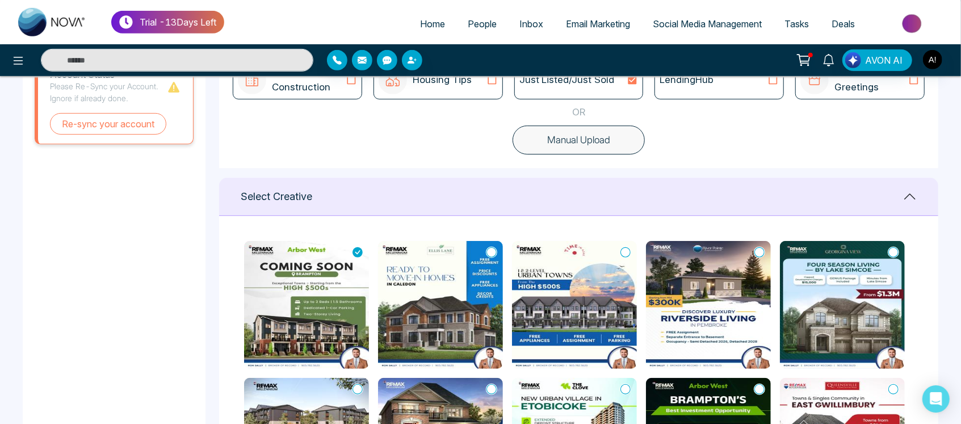
scroll to position [362, 0]
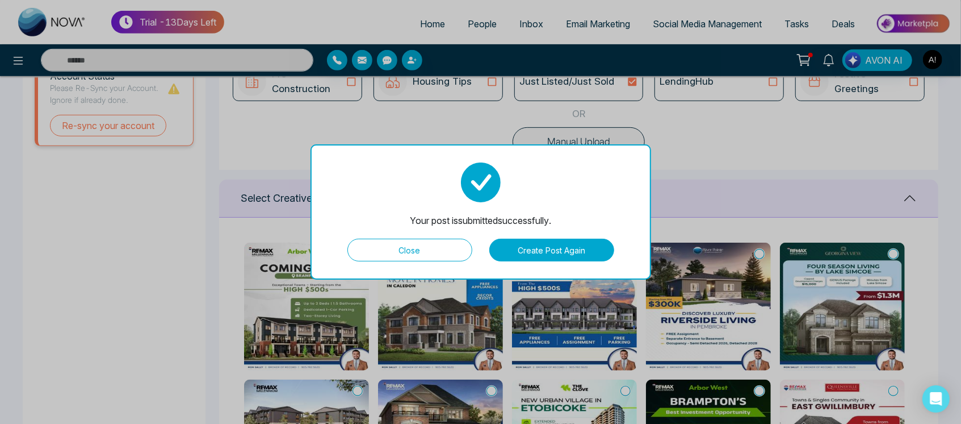
click at [420, 248] on button "Close" at bounding box center [410, 249] width 125 height 23
type textarea "**********"
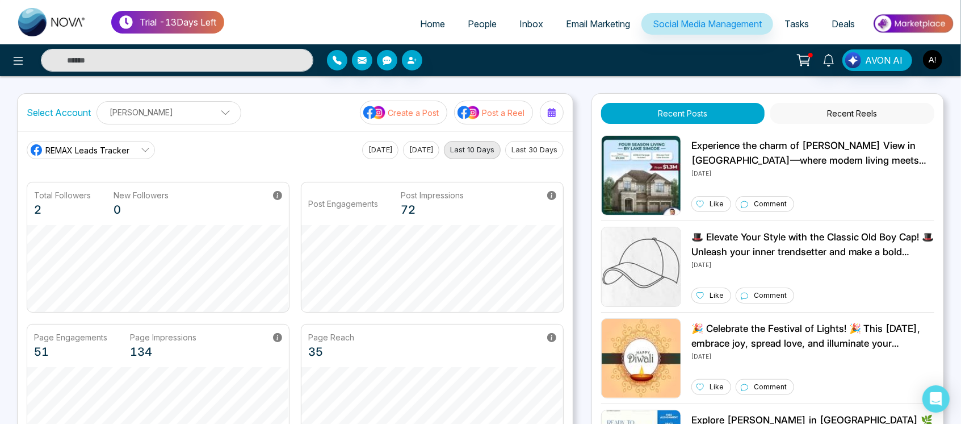
click at [422, 116] on p "Create a Post" at bounding box center [413, 113] width 51 height 12
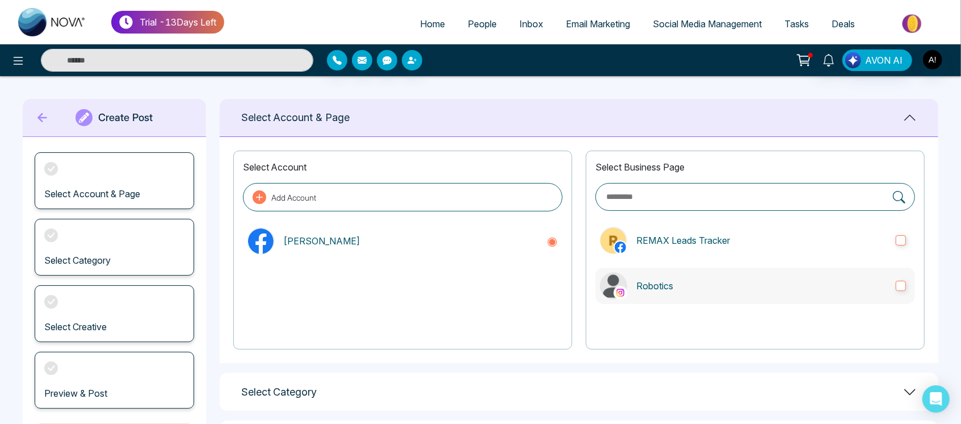
click at [713, 285] on p "Robotics" at bounding box center [762, 286] width 250 height 14
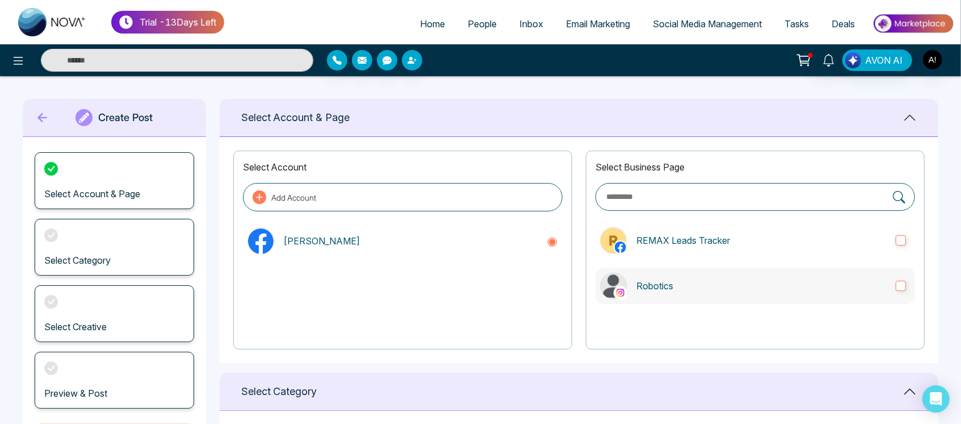
drag, startPoint x: 748, startPoint y: 307, endPoint x: 818, endPoint y: 271, distance: 77.7
click at [818, 271] on div "Select Business Page REMAX Leads Tracker Robotics" at bounding box center [755, 249] width 339 height 199
click at [818, 271] on label "Robotics" at bounding box center [756, 285] width 320 height 36
click at [815, 244] on p "REMAX Leads Tracker" at bounding box center [762, 240] width 250 height 14
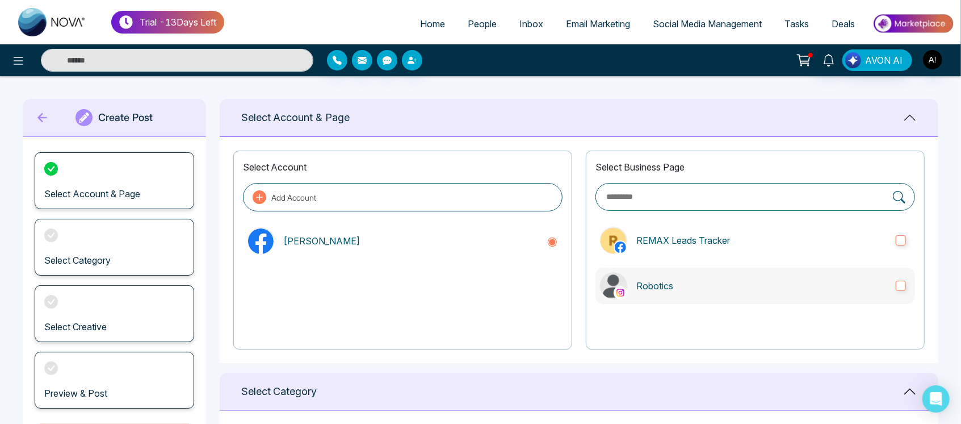
click at [836, 271] on label "Robotics" at bounding box center [756, 285] width 320 height 36
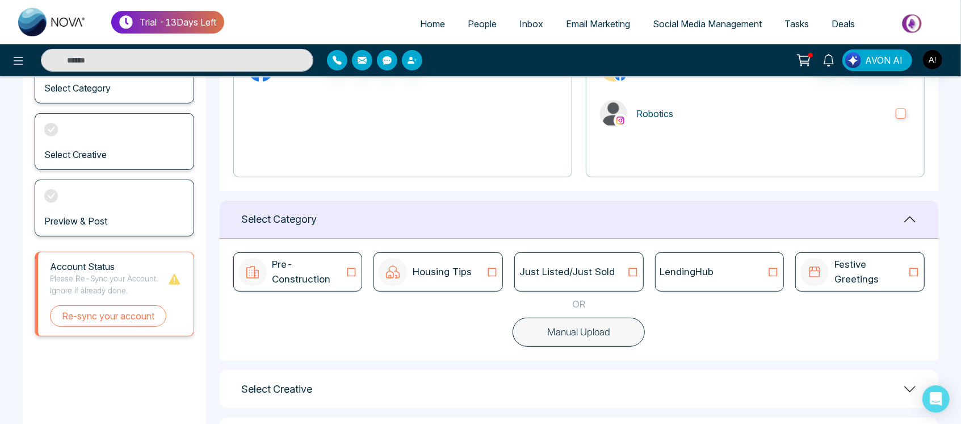
scroll to position [182, 0]
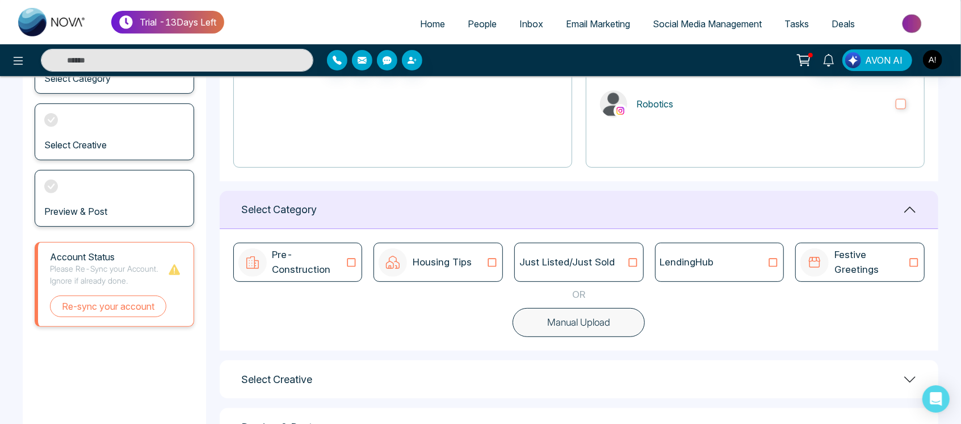
click at [621, 249] on div "Just Listed/Just Sold" at bounding box center [578, 261] width 129 height 39
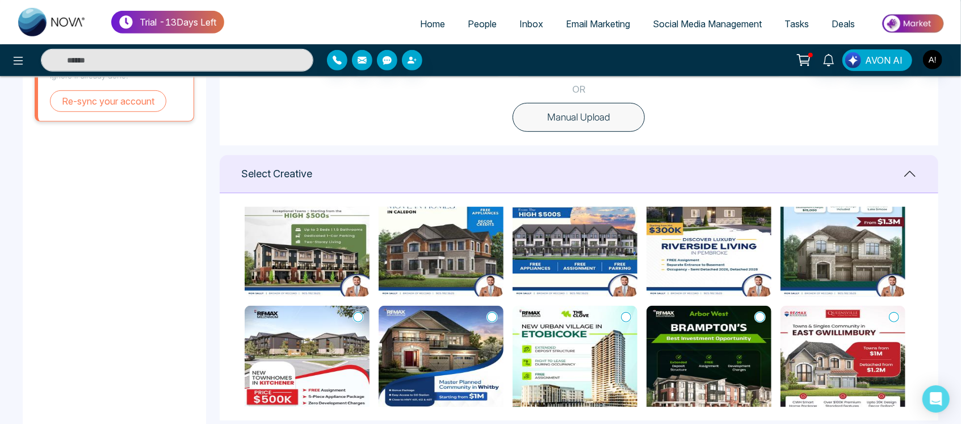
scroll to position [50, 0]
click at [634, 314] on img at bounding box center [575, 369] width 125 height 128
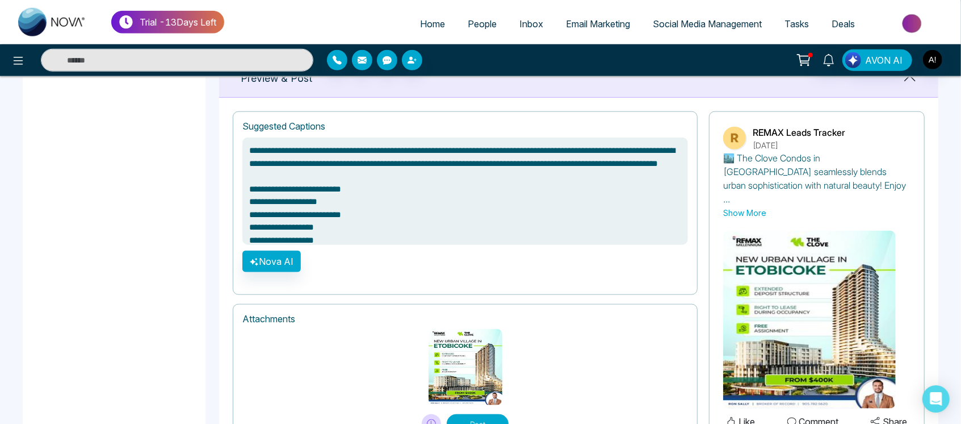
scroll to position [799, 0]
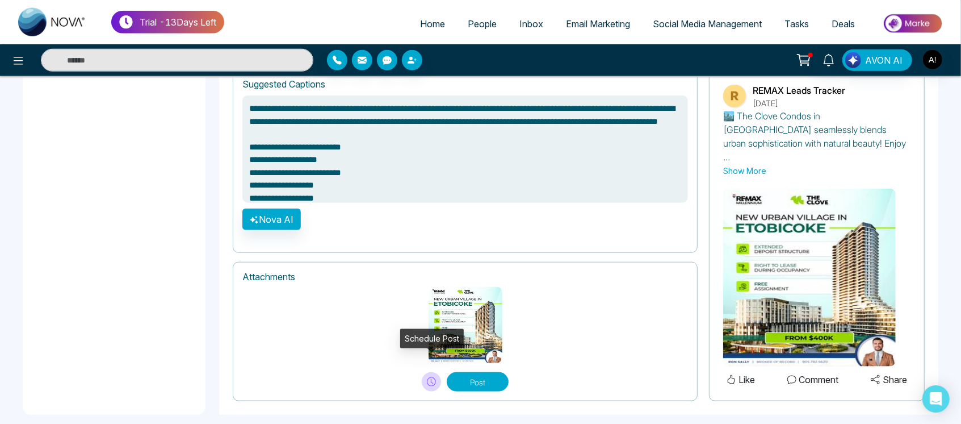
click at [426, 372] on button at bounding box center [431, 381] width 19 height 19
type textarea "**********"
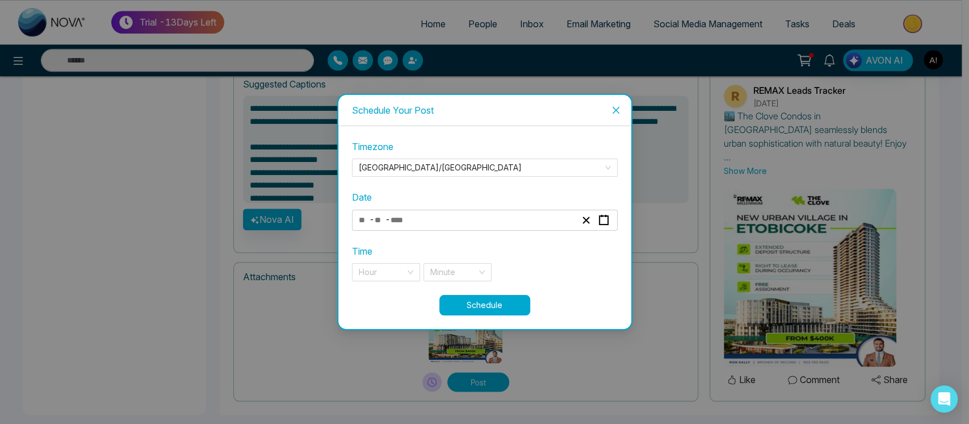
click at [491, 226] on div "- -" at bounding box center [467, 219] width 220 height 15
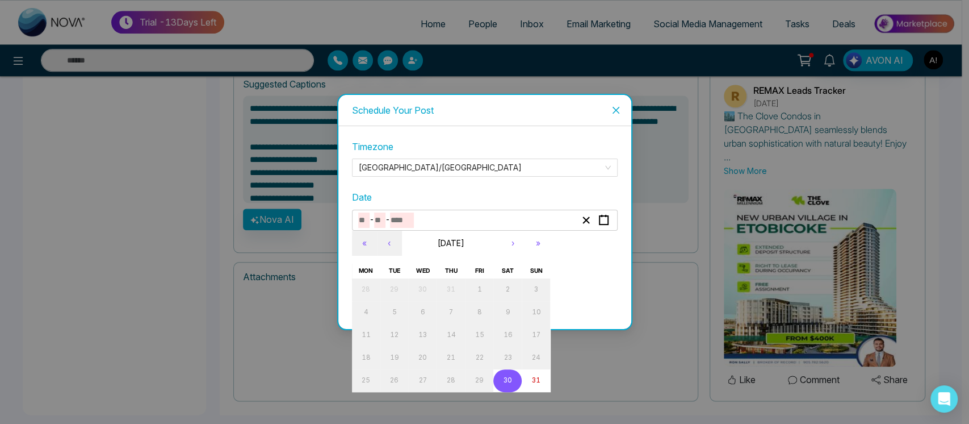
click at [509, 377] on abbr "30" at bounding box center [508, 380] width 9 height 8
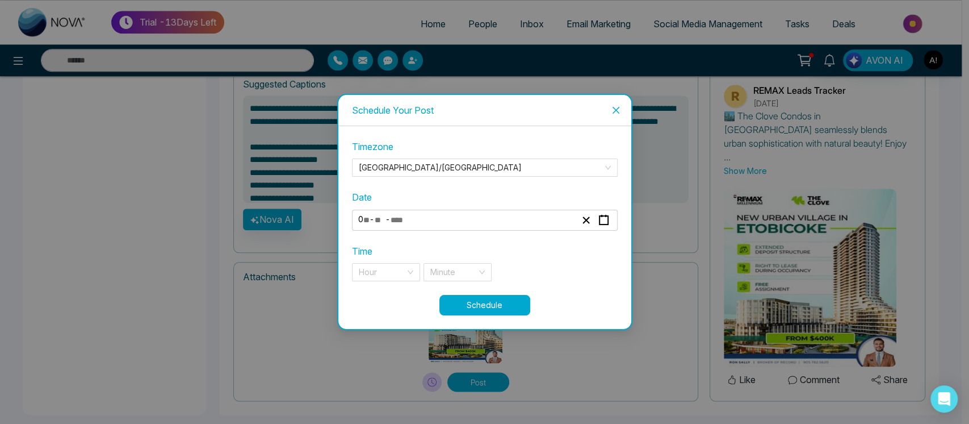
type input "*"
type input "**"
type input "****"
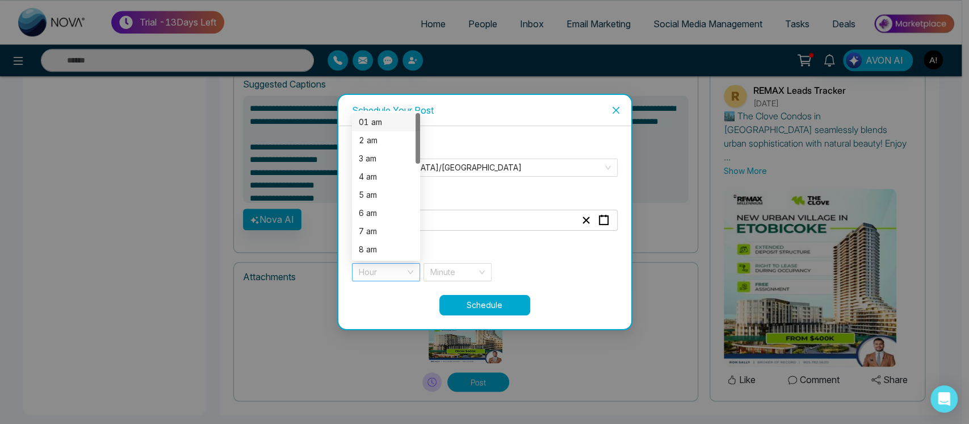
click at [405, 277] on div "Hour" at bounding box center [386, 272] width 68 height 18
click at [375, 125] on div "01 am" at bounding box center [386, 122] width 55 height 12
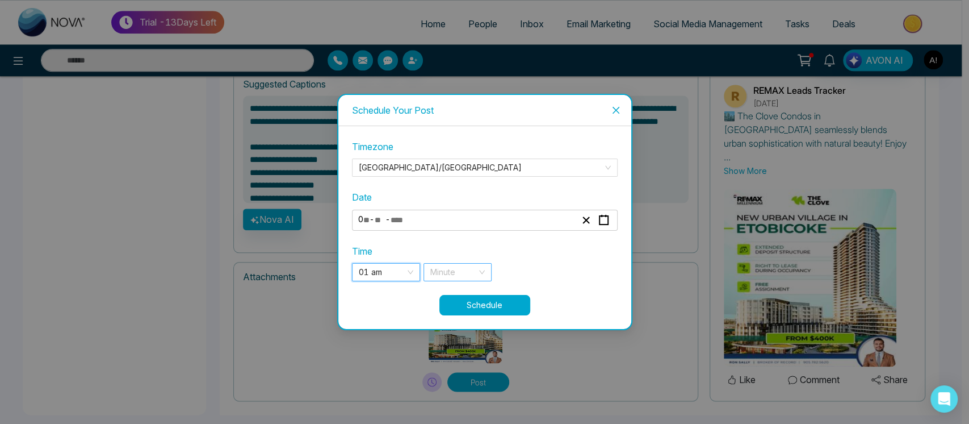
click at [478, 275] on div "Minute" at bounding box center [458, 272] width 68 height 18
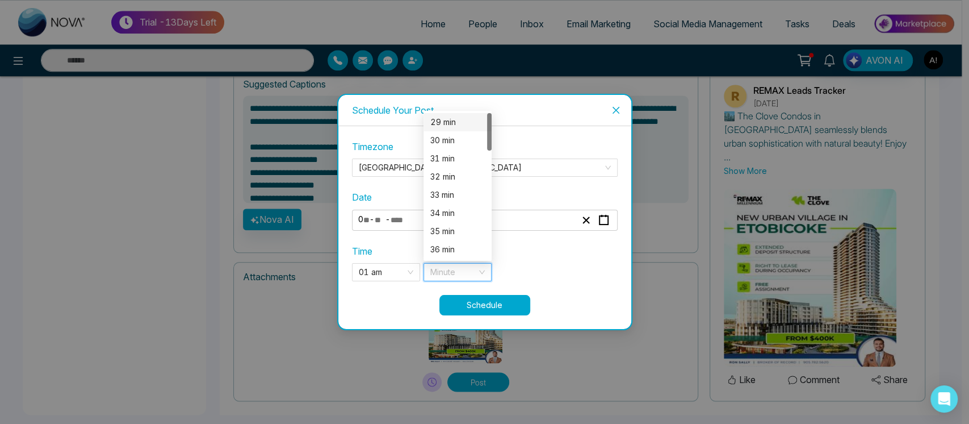
click at [457, 116] on div "29 min" at bounding box center [457, 122] width 55 height 12
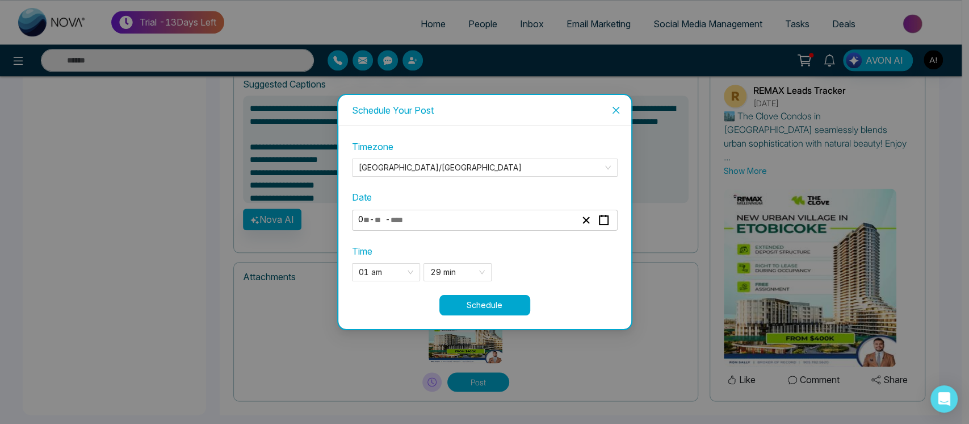
click at [513, 311] on button "Schedule" at bounding box center [485, 305] width 91 height 20
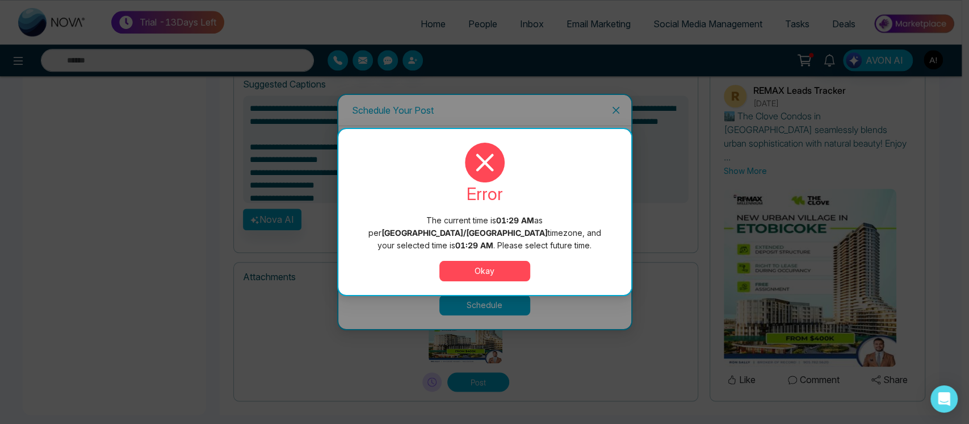
click at [487, 267] on button "Okay" at bounding box center [485, 271] width 91 height 20
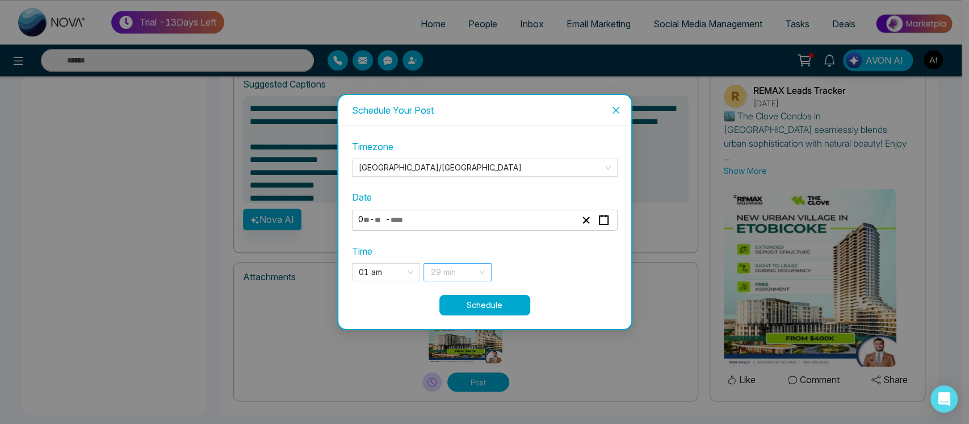
click at [476, 267] on span "29 min" at bounding box center [457, 271] width 55 height 17
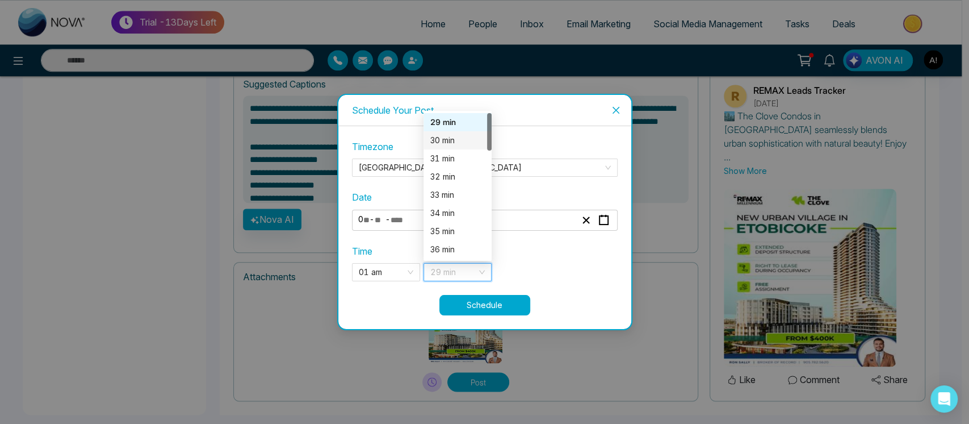
click at [453, 143] on div "30 min" at bounding box center [457, 140] width 55 height 12
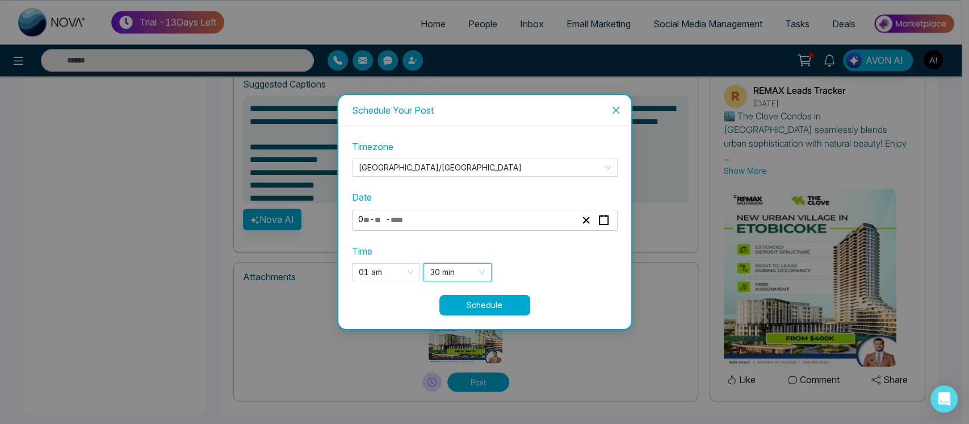
click at [494, 311] on button "Schedule" at bounding box center [485, 305] width 91 height 20
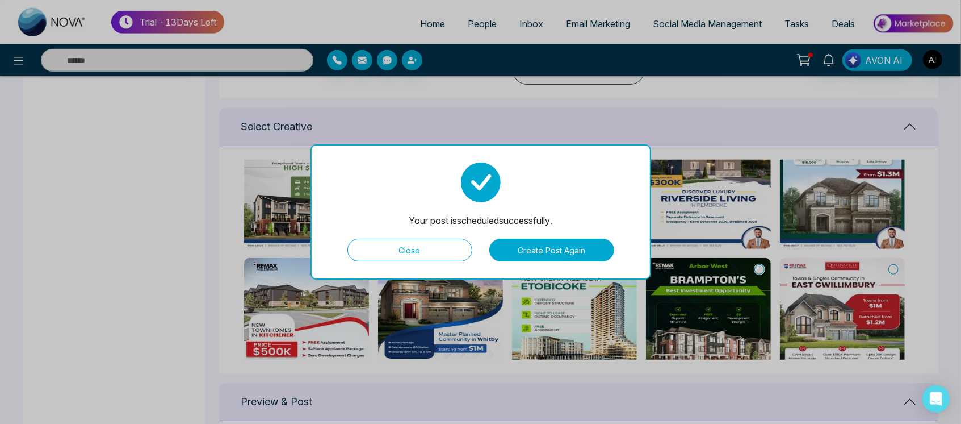
scroll to position [433, 0]
click at [416, 245] on button "Close" at bounding box center [410, 249] width 125 height 23
type textarea "**********"
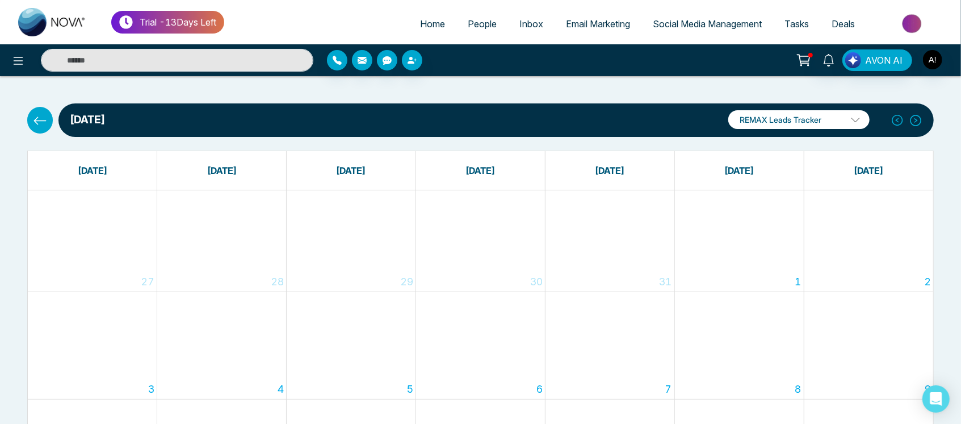
click at [43, 120] on icon at bounding box center [40, 121] width 14 height 14
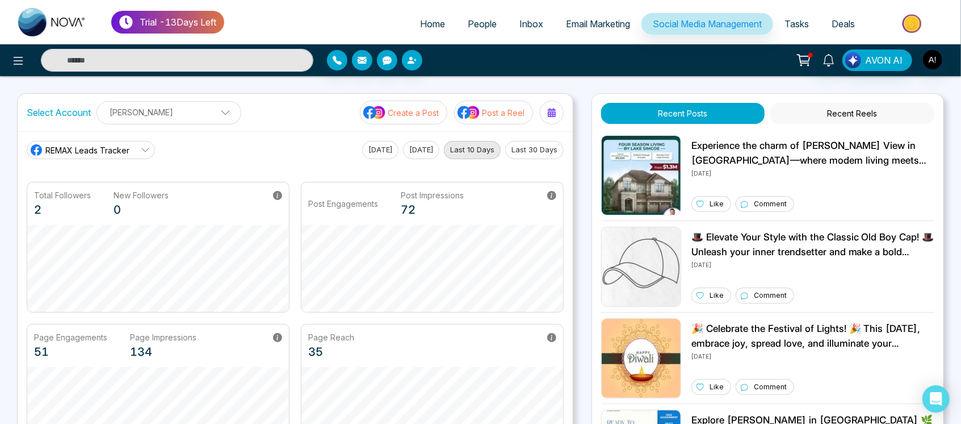
click at [435, 101] on button "Create a Post" at bounding box center [403, 113] width 87 height 24
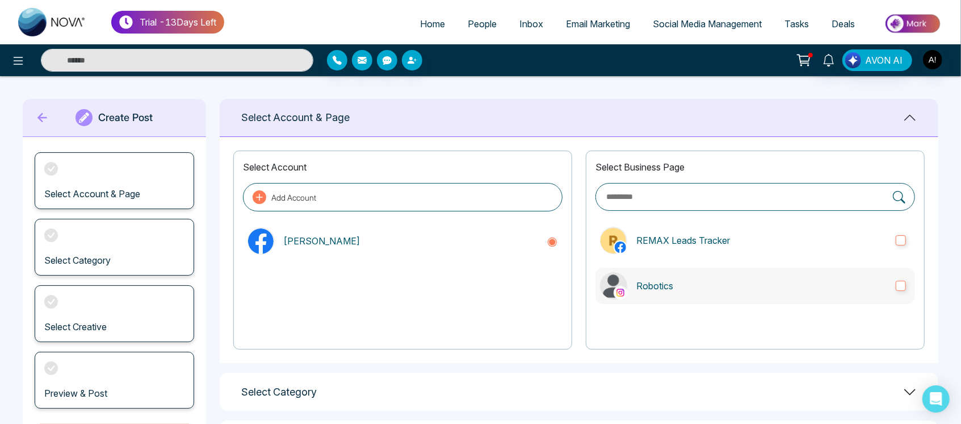
click at [692, 279] on p "Robotics" at bounding box center [762, 286] width 250 height 14
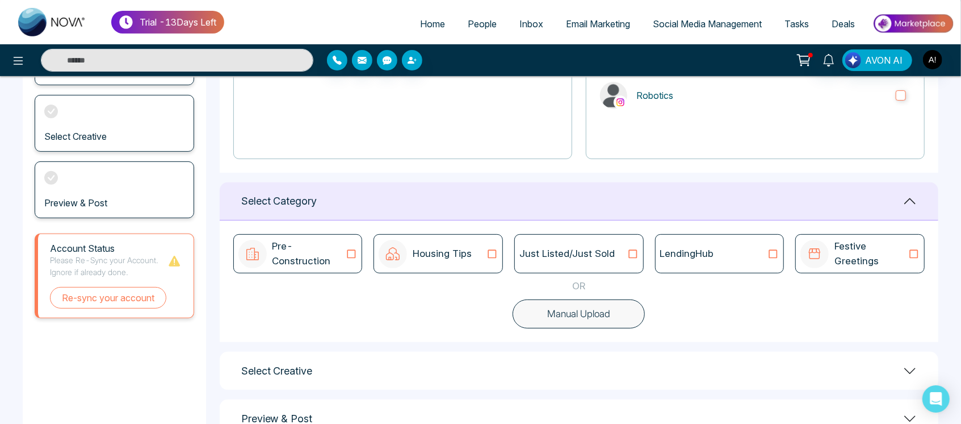
scroll to position [193, 0]
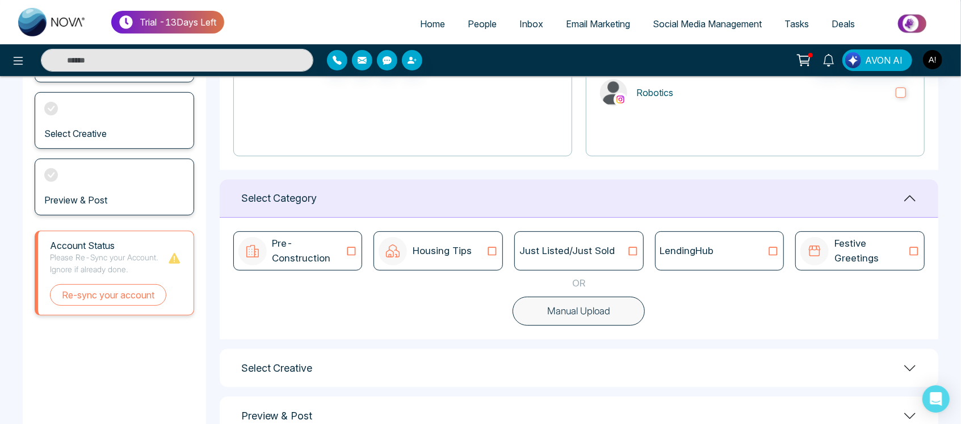
click at [704, 258] on div "LendingHub" at bounding box center [719, 250] width 129 height 39
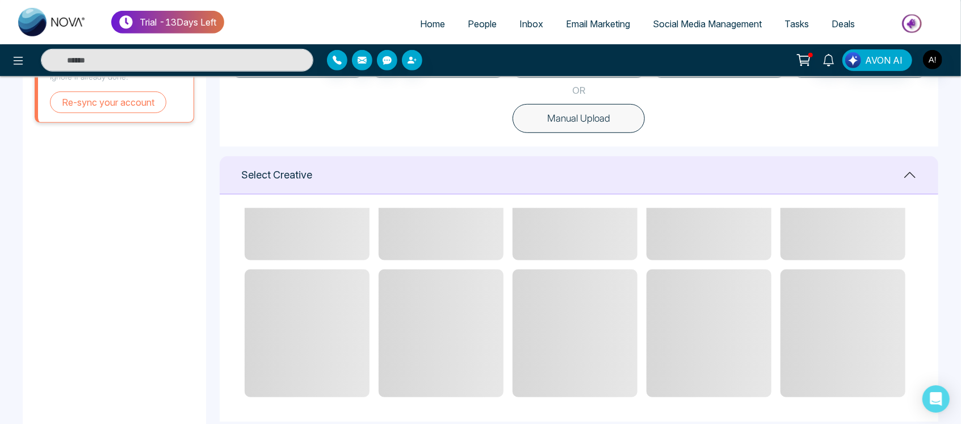
scroll to position [454, 0]
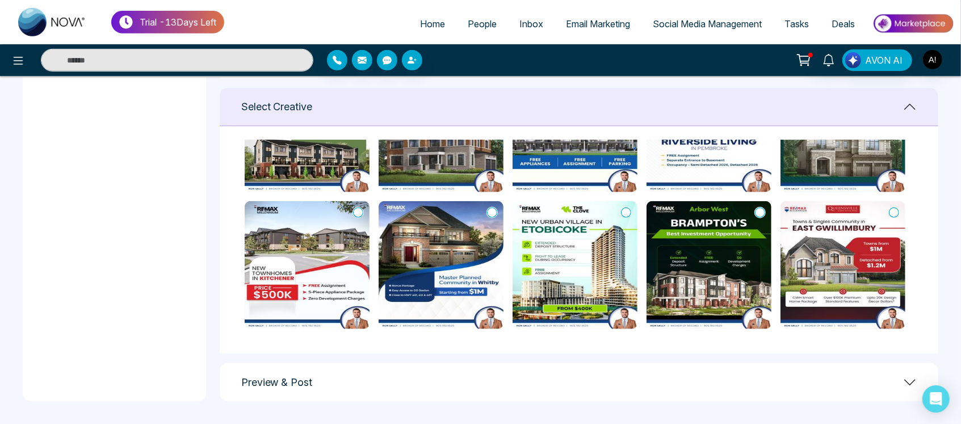
click at [357, 211] on icon at bounding box center [358, 212] width 10 height 11
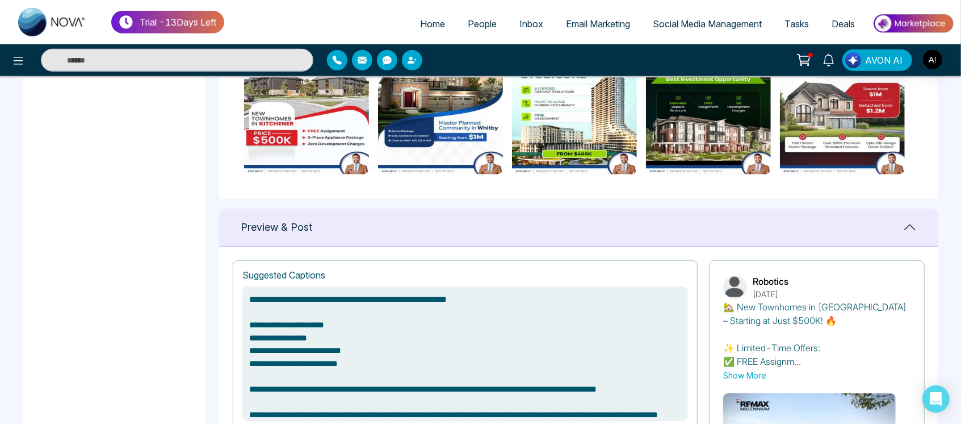
scroll to position [826, 0]
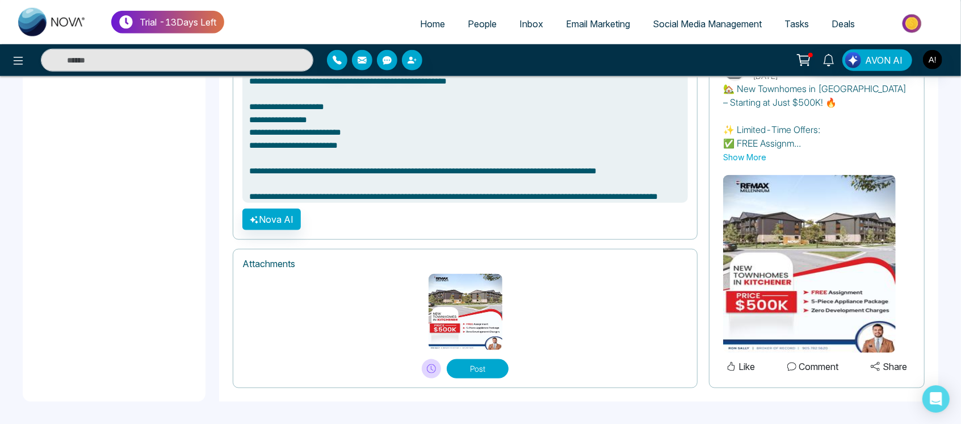
click at [478, 376] on button "Post" at bounding box center [478, 368] width 62 height 19
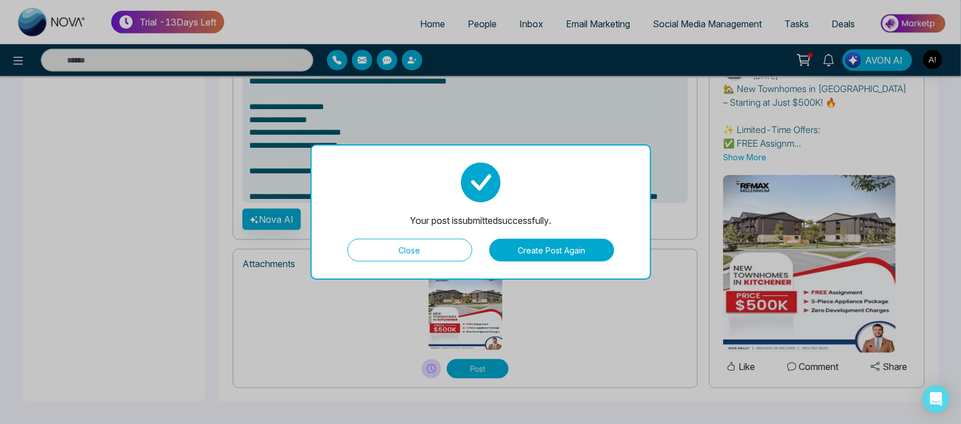
click at [415, 246] on button "Close" at bounding box center [410, 249] width 125 height 23
type textarea "**********"
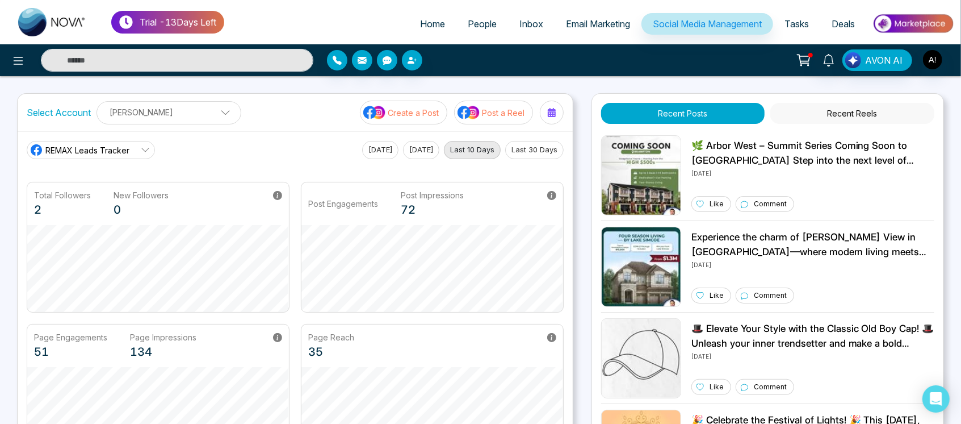
click at [408, 115] on p "Create a Post" at bounding box center [413, 113] width 51 height 12
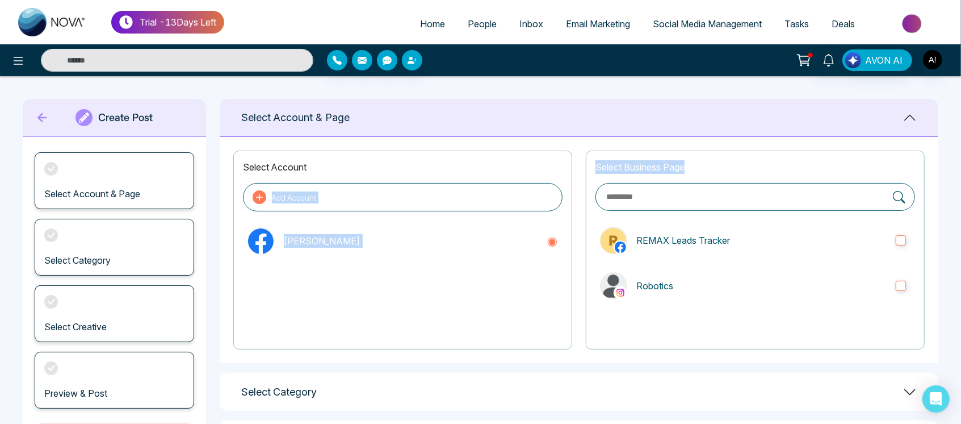
drag, startPoint x: 684, startPoint y: 166, endPoint x: 579, endPoint y: 158, distance: 105.9
click at [579, 158] on div "Select Account Add Account [PERSON_NAME] Select Business Page REMAX Leads Track…" at bounding box center [579, 250] width 719 height 226
click at [589, 160] on div "Select Business Page REMAX Leads Tracker Robotics" at bounding box center [755, 249] width 339 height 199
drag, startPoint x: 589, startPoint y: 160, endPoint x: 725, endPoint y: 164, distance: 135.8
click at [725, 164] on div "Select Business Page REMAX Leads Tracker Robotics" at bounding box center [755, 249] width 339 height 199
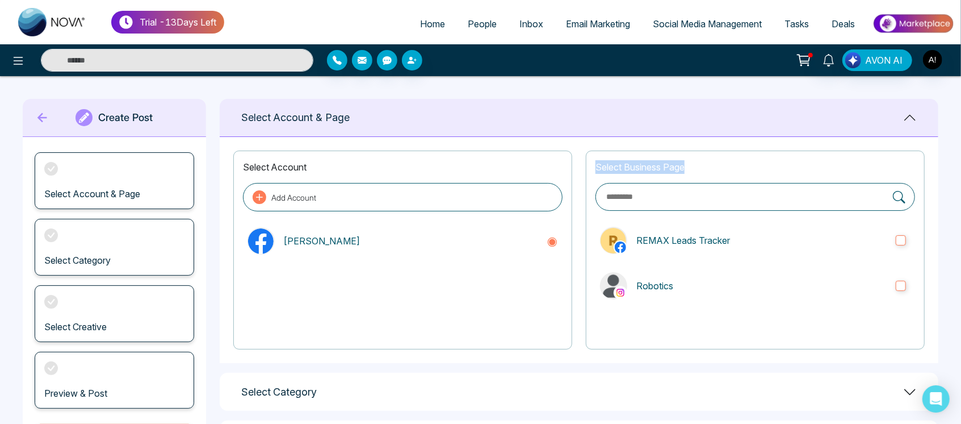
click at [725, 164] on p "Select Business Page" at bounding box center [756, 167] width 320 height 14
drag, startPoint x: 698, startPoint y: 166, endPoint x: 583, endPoint y: 159, distance: 115.5
click at [583, 159] on div "Select Account Add Account [PERSON_NAME] Select Business Page REMAX Leads Track…" at bounding box center [579, 250] width 719 height 226
click at [634, 161] on p "Select Business Page" at bounding box center [756, 167] width 320 height 14
drag, startPoint x: 595, startPoint y: 162, endPoint x: 719, endPoint y: 157, distance: 123.9
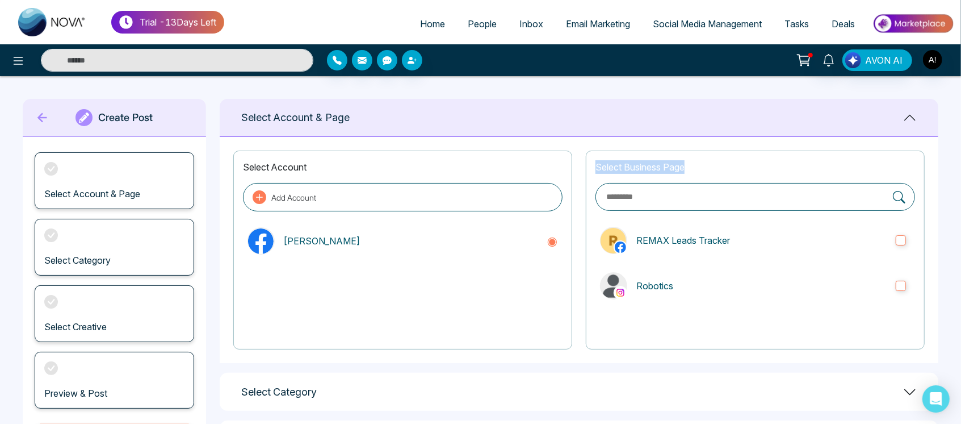
click at [719, 157] on div "Select Business Page REMAX Leads Tracker Robotics" at bounding box center [755, 249] width 339 height 199
drag, startPoint x: 724, startPoint y: 232, endPoint x: 736, endPoint y: 288, distance: 58.1
click at [736, 288] on div "Select Business Page REMAX Leads Tracker Robotics" at bounding box center [755, 249] width 339 height 199
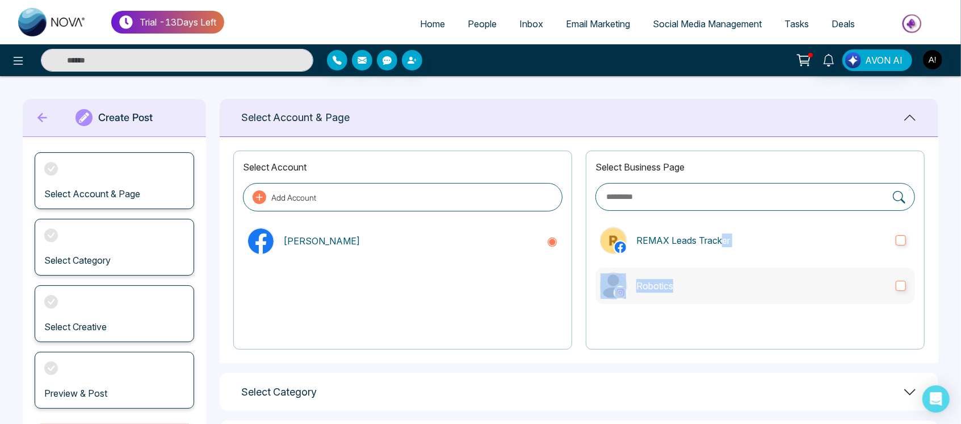
click at [736, 288] on p "Robotics" at bounding box center [762, 286] width 250 height 14
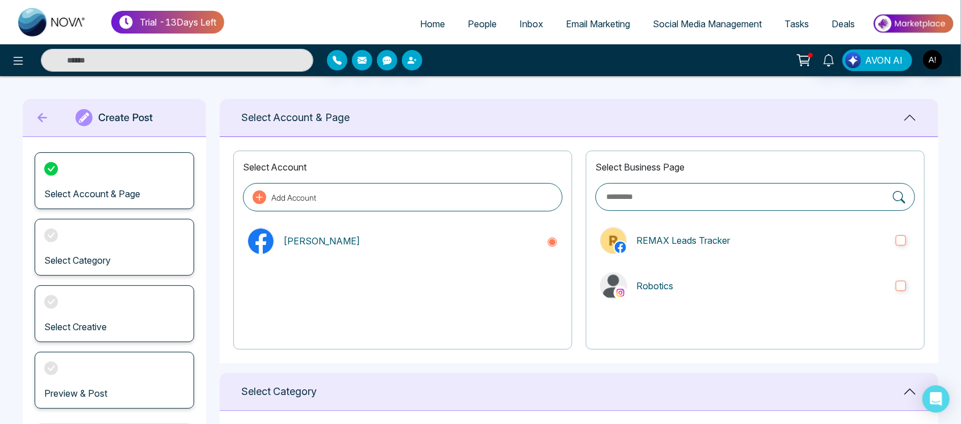
scroll to position [106, 0]
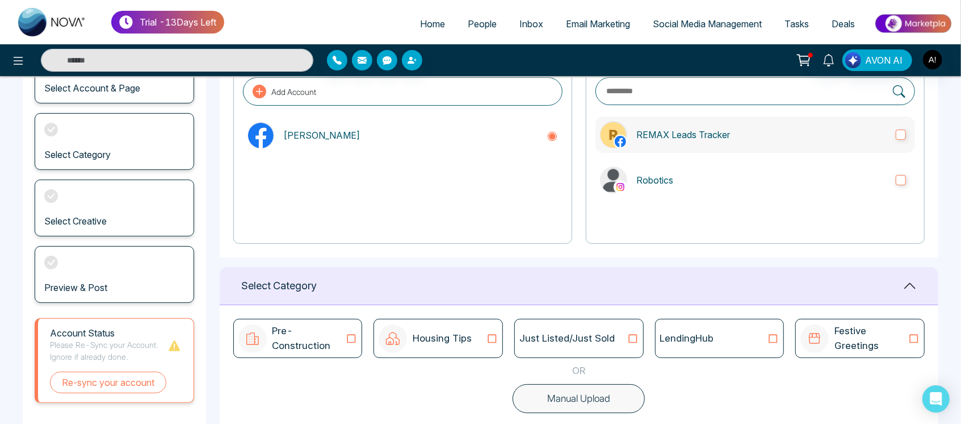
click at [790, 119] on label "REMAX Leads Tracker" at bounding box center [756, 134] width 320 height 36
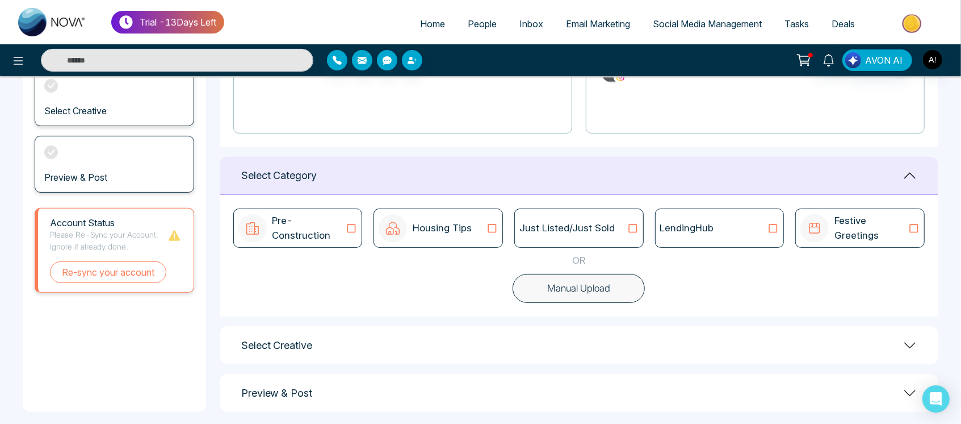
scroll to position [227, 0]
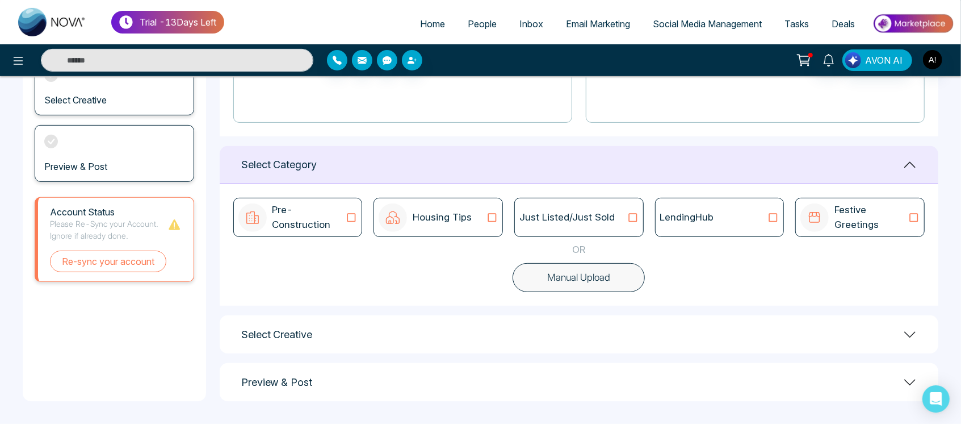
click at [586, 278] on button "Manual Upload" at bounding box center [579, 278] width 132 height 30
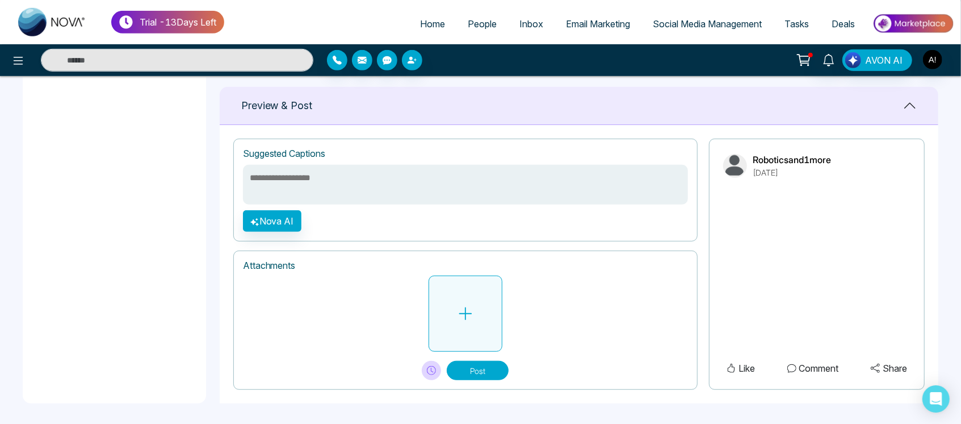
scroll to position [457, 0]
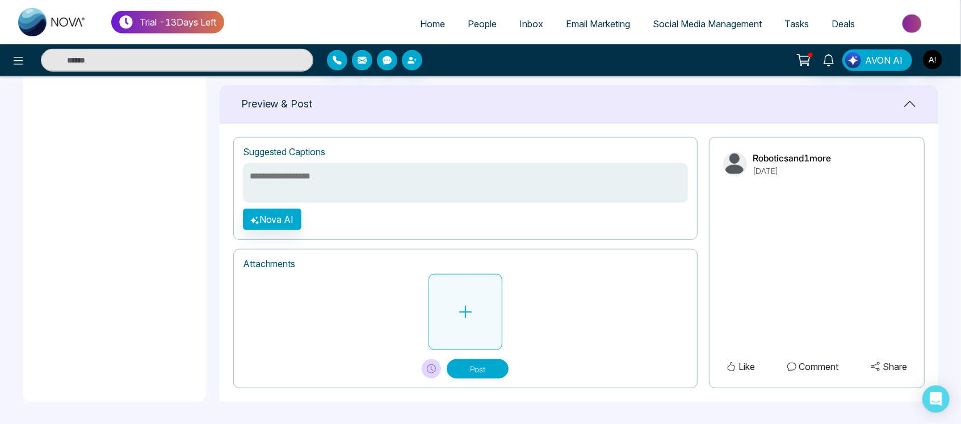
click at [455, 322] on button at bounding box center [466, 312] width 74 height 76
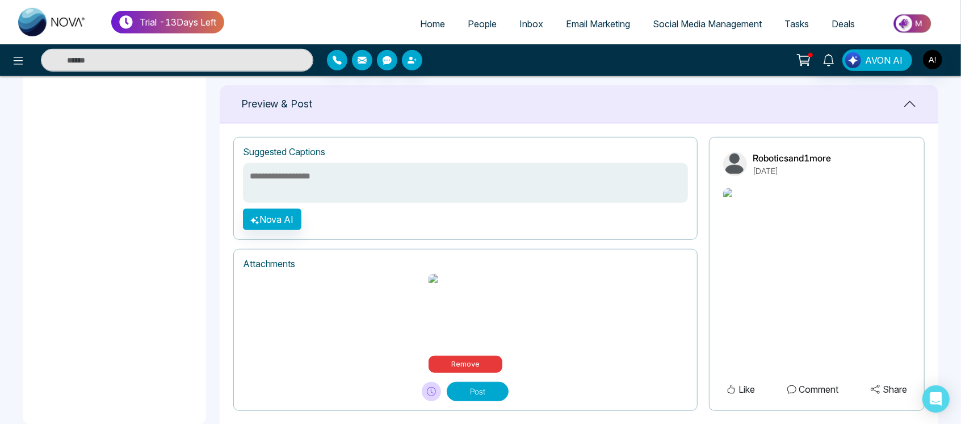
scroll to position [483, 0]
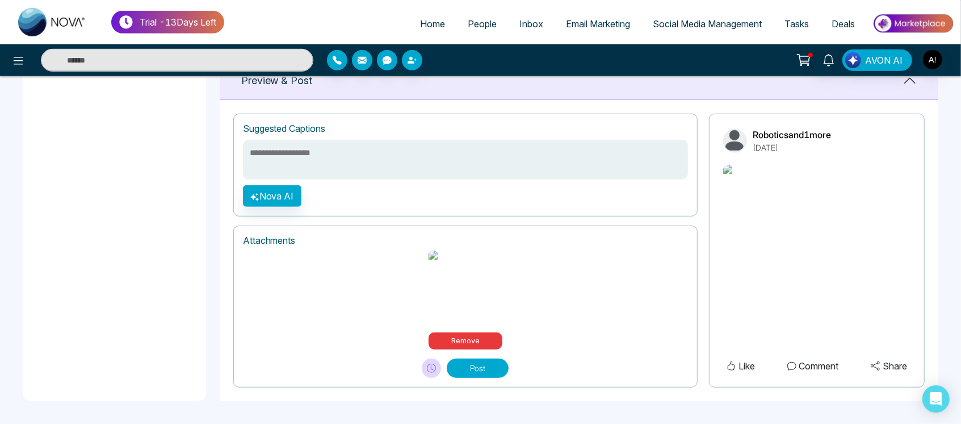
click at [409, 168] on textarea at bounding box center [465, 160] width 445 height 40
click at [261, 198] on button "Nova AI" at bounding box center [272, 196] width 58 height 22
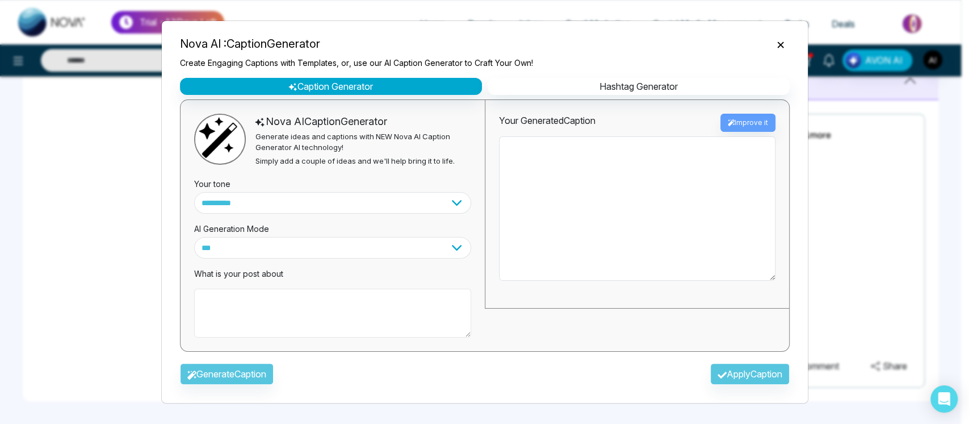
click at [268, 328] on textarea at bounding box center [332, 312] width 277 height 49
type textarea "**********"
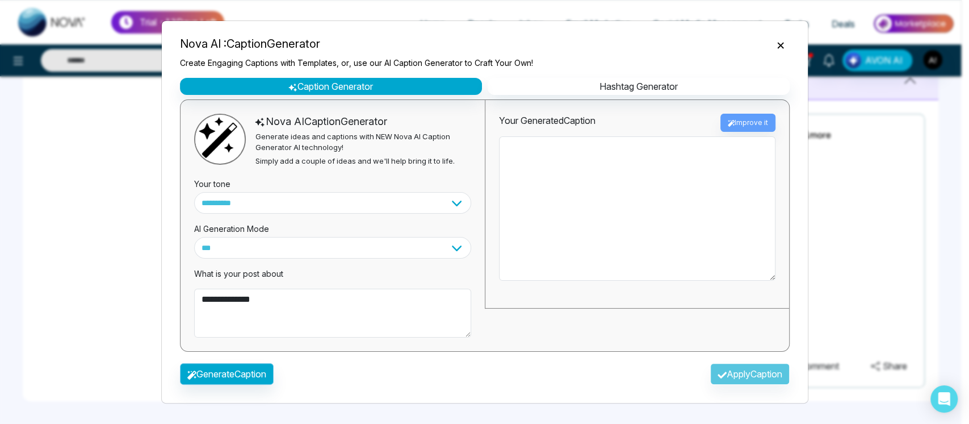
drag, startPoint x: 249, startPoint y: 358, endPoint x: 253, endPoint y: 380, distance: 22.6
click at [253, 380] on div "**********" at bounding box center [484, 211] width 647 height 383
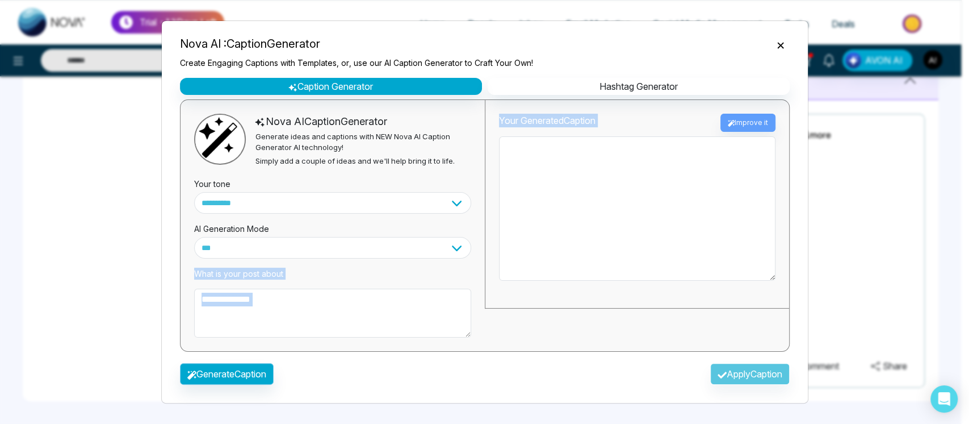
click at [253, 380] on button "Generate Caption" at bounding box center [227, 374] width 94 height 22
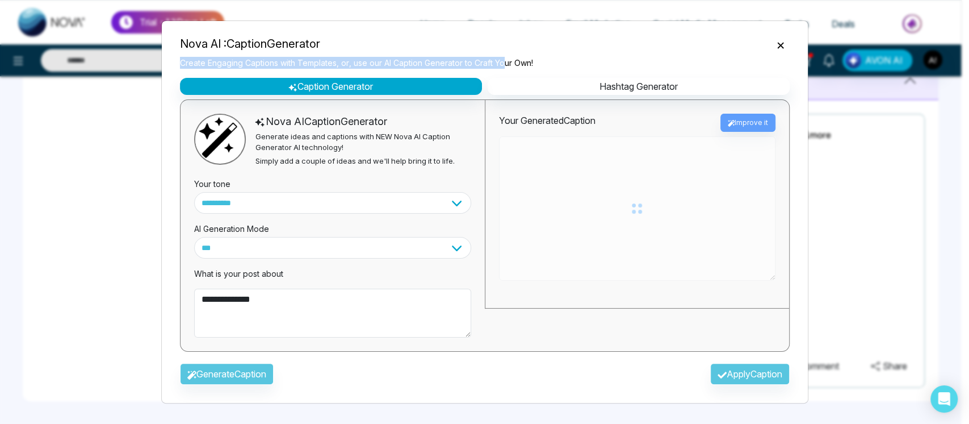
type textarea "**********"
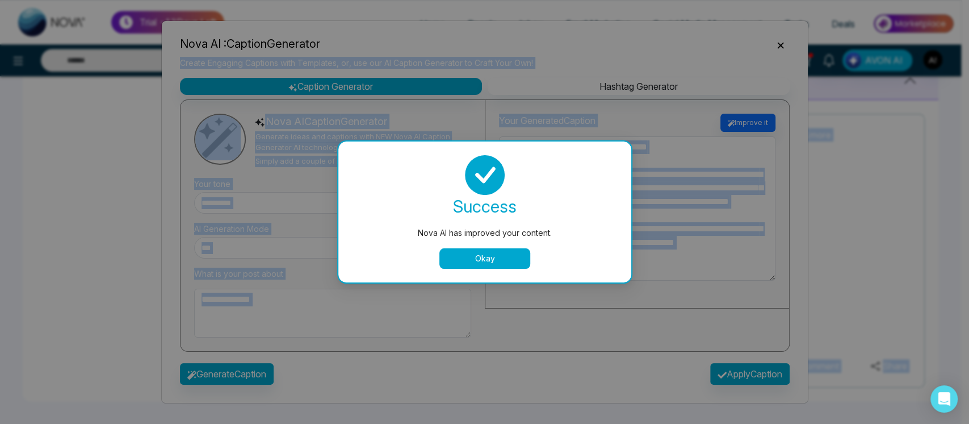
drag, startPoint x: 174, startPoint y: 66, endPoint x: 542, endPoint y: 66, distance: 367.4
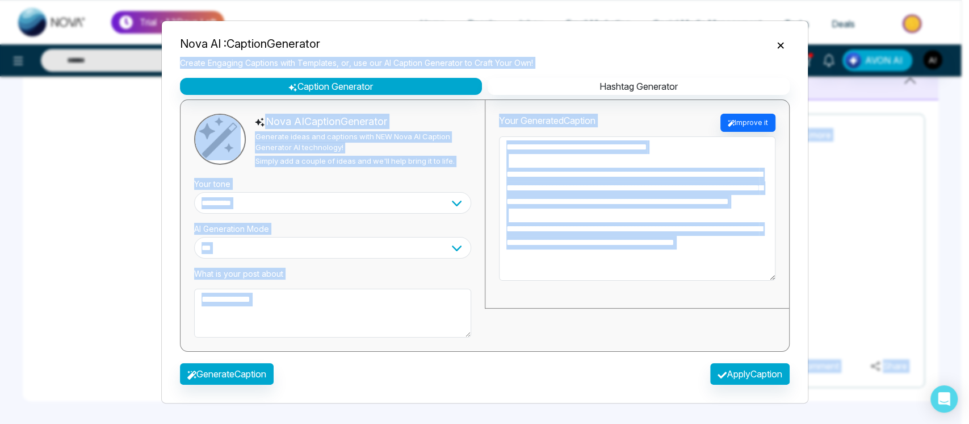
click at [590, 291] on div "**********" at bounding box center [637, 204] width 304 height 208
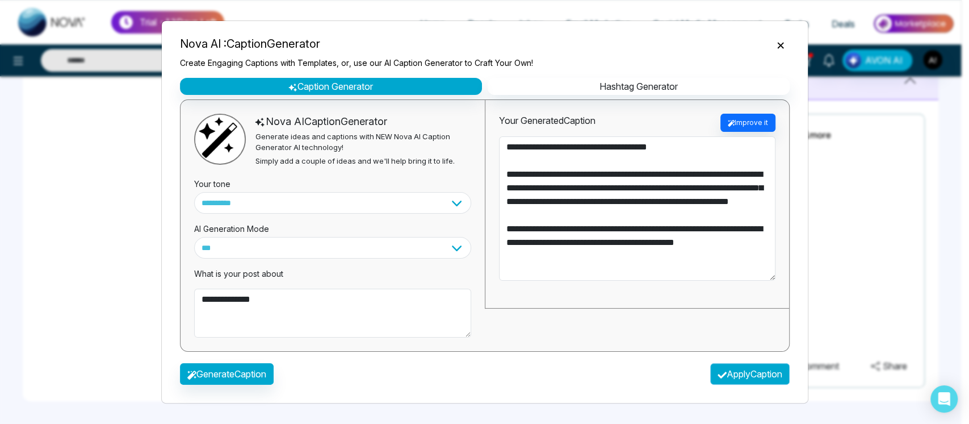
click at [772, 364] on button "Apply Caption" at bounding box center [749, 374] width 79 height 22
type textarea "**********"
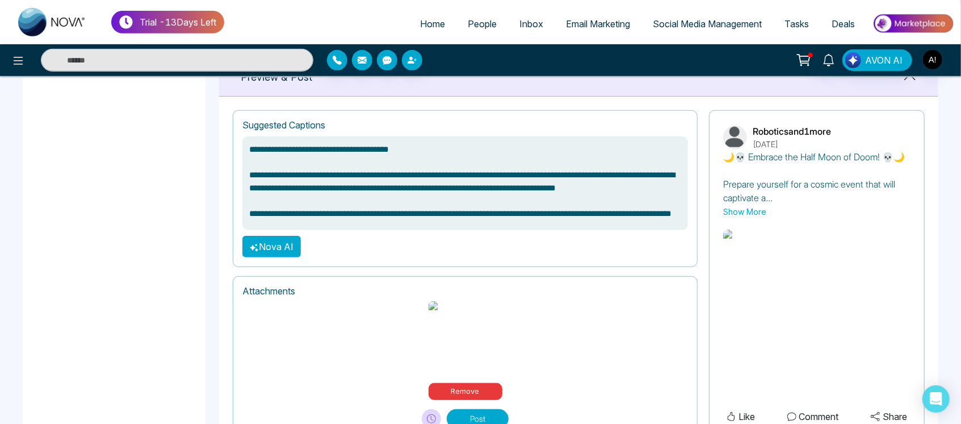
scroll to position [537, 0]
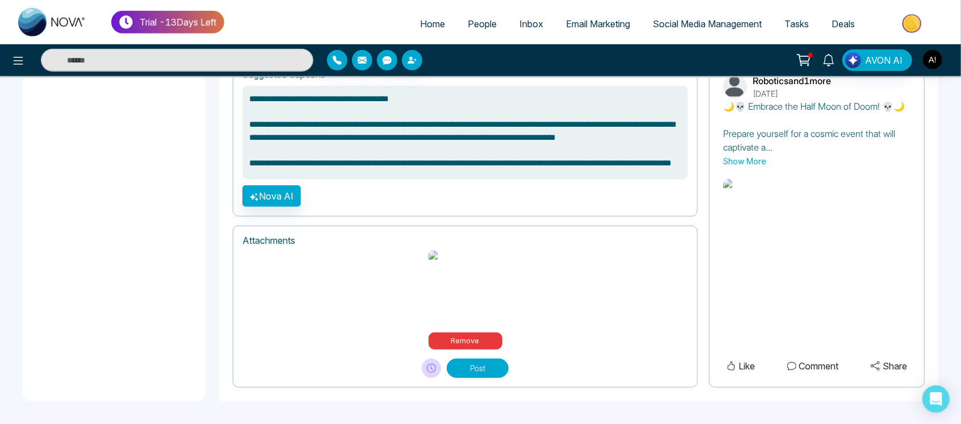
click at [477, 369] on button "Post" at bounding box center [478, 367] width 62 height 19
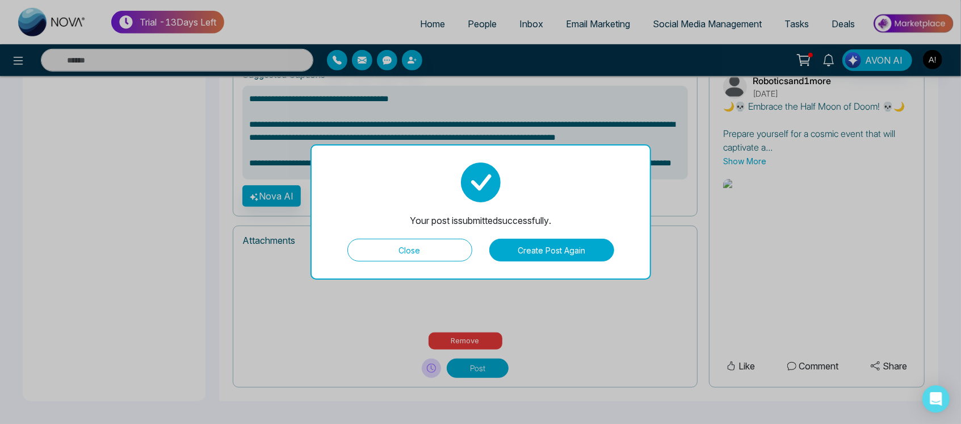
click at [428, 242] on button "Close" at bounding box center [410, 249] width 125 height 23
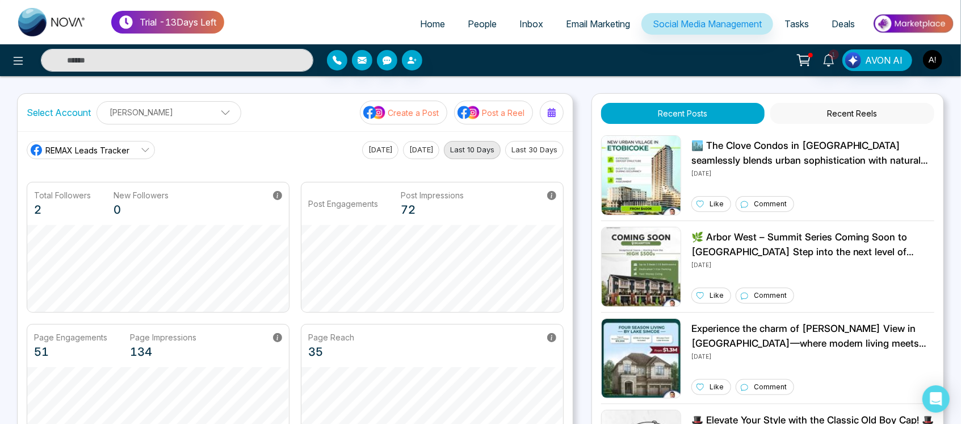
click at [414, 111] on p "Create a Post" at bounding box center [413, 113] width 51 height 12
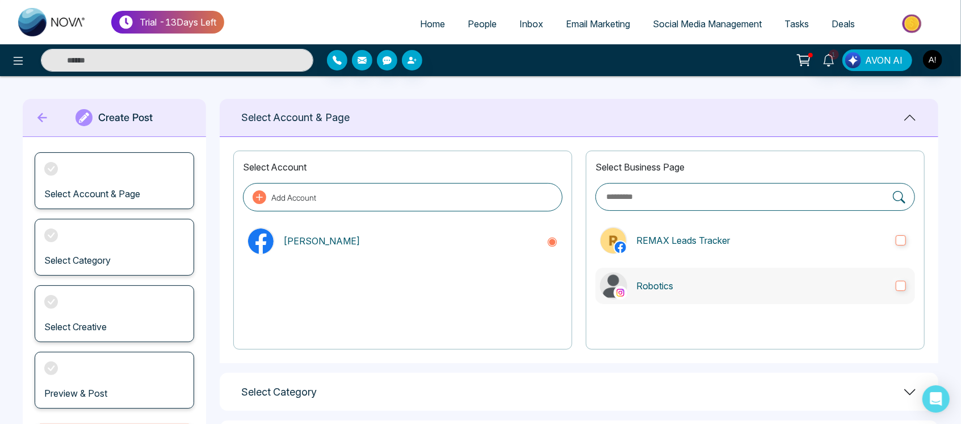
click at [668, 279] on p "Robotics" at bounding box center [762, 286] width 250 height 14
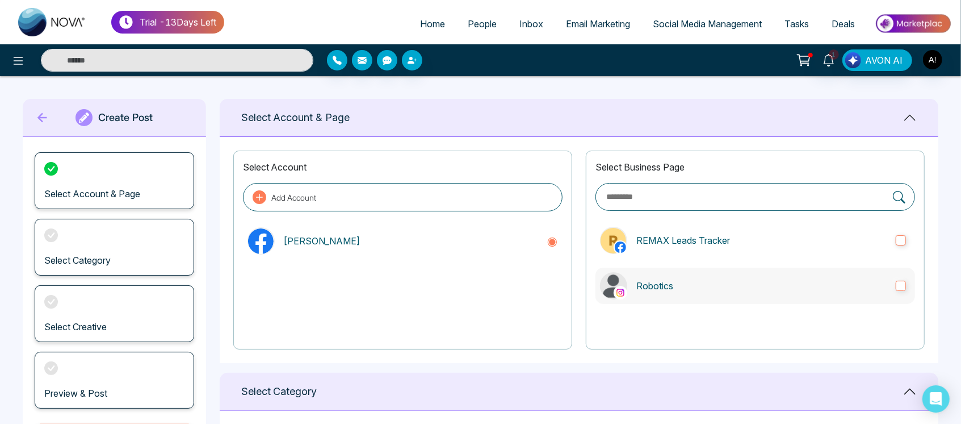
click at [689, 288] on p "Robotics" at bounding box center [762, 286] width 250 height 14
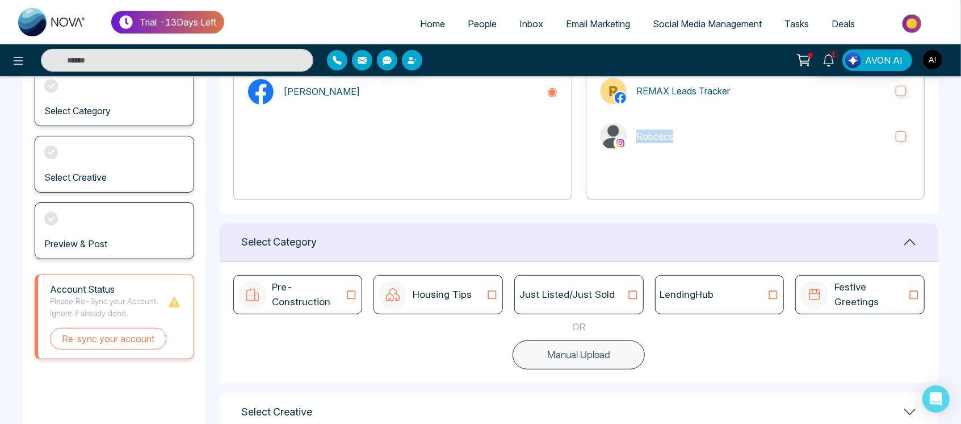
scroll to position [227, 0]
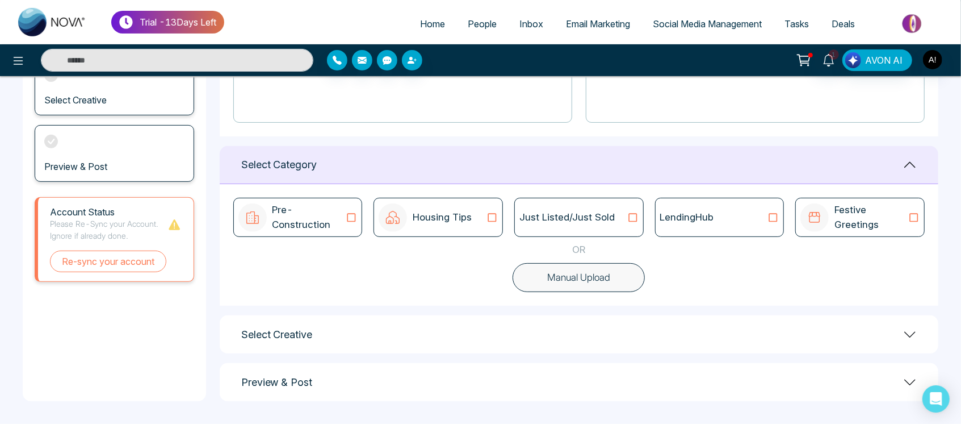
click at [596, 282] on button "Manual Upload" at bounding box center [579, 278] width 132 height 30
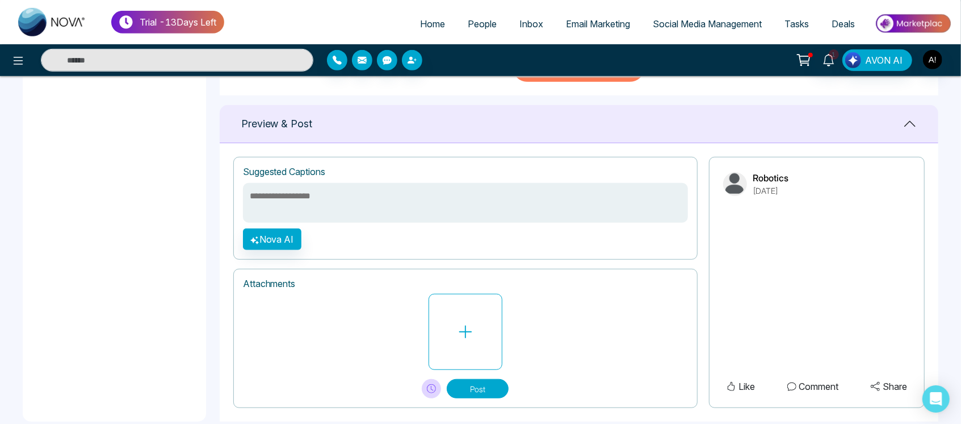
scroll to position [453, 0]
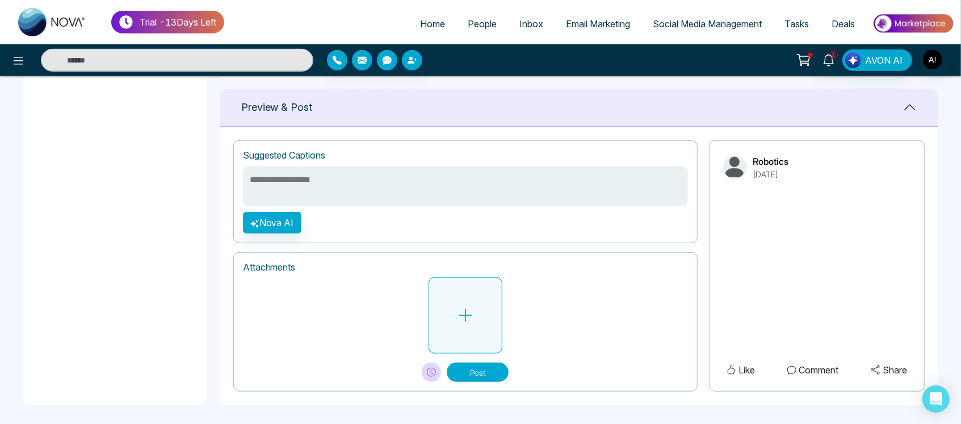
click at [490, 313] on button at bounding box center [466, 315] width 74 height 76
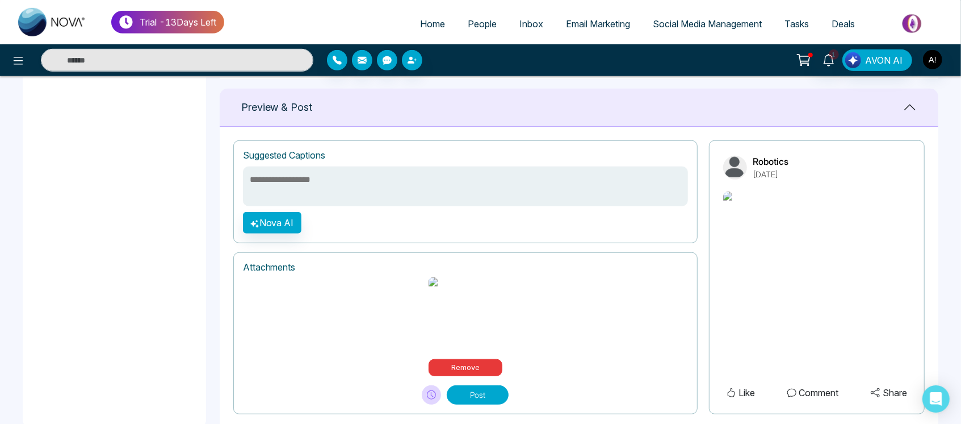
click at [479, 404] on button "Post" at bounding box center [478, 394] width 62 height 19
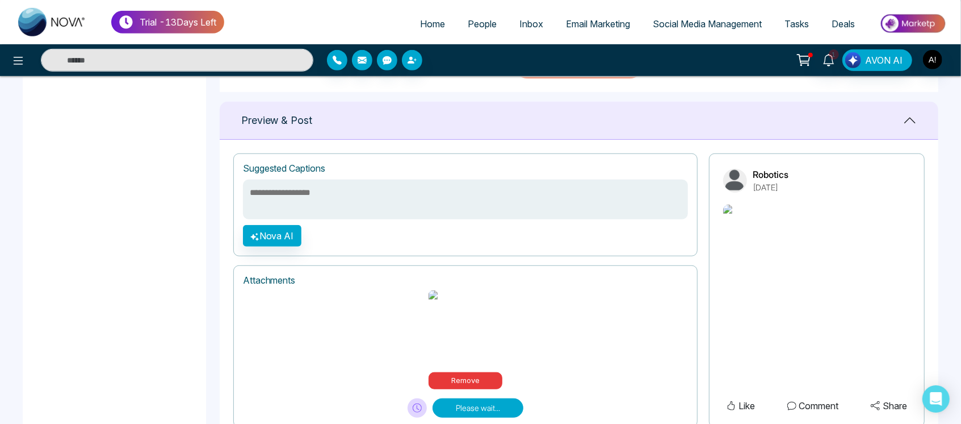
scroll to position [441, 0]
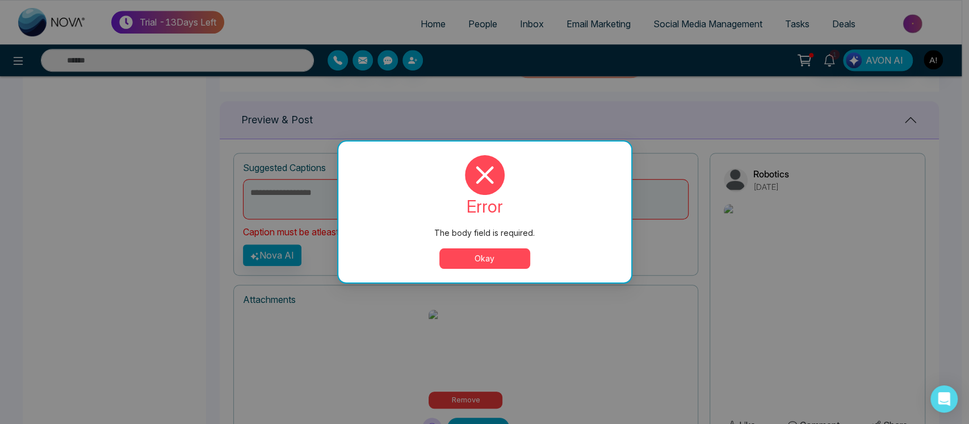
click at [515, 256] on button "Okay" at bounding box center [485, 258] width 91 height 20
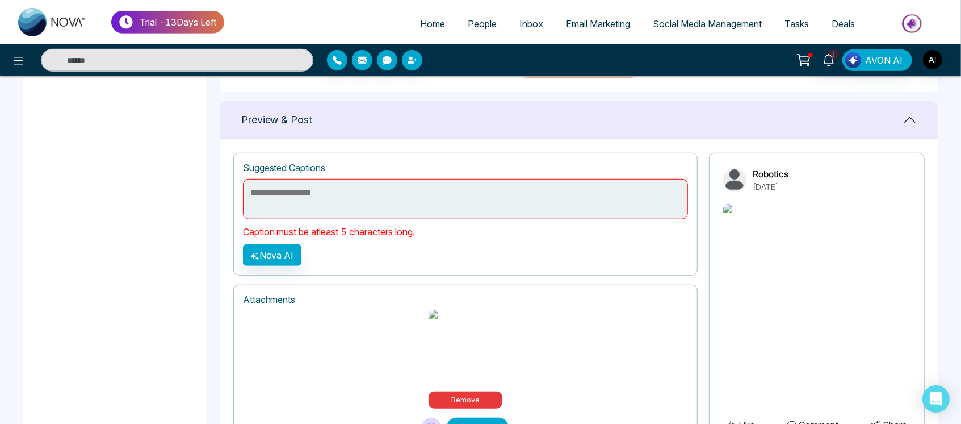
click at [340, 193] on textarea at bounding box center [465, 199] width 445 height 40
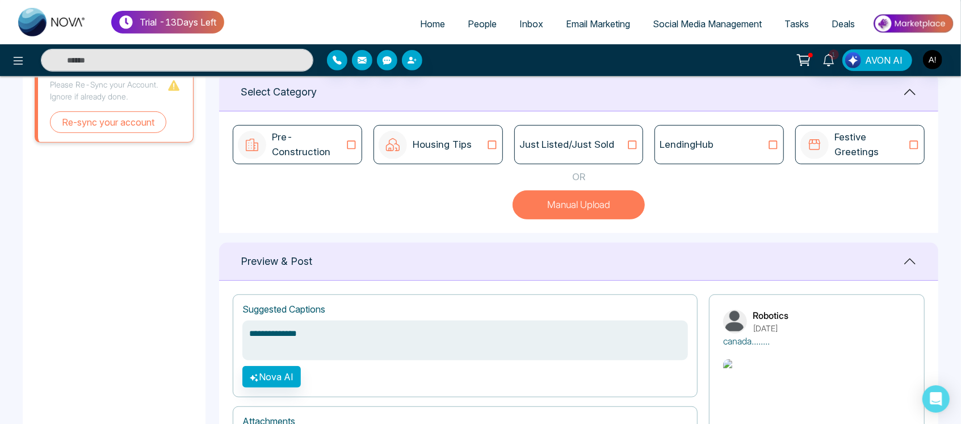
scroll to position [495, 0]
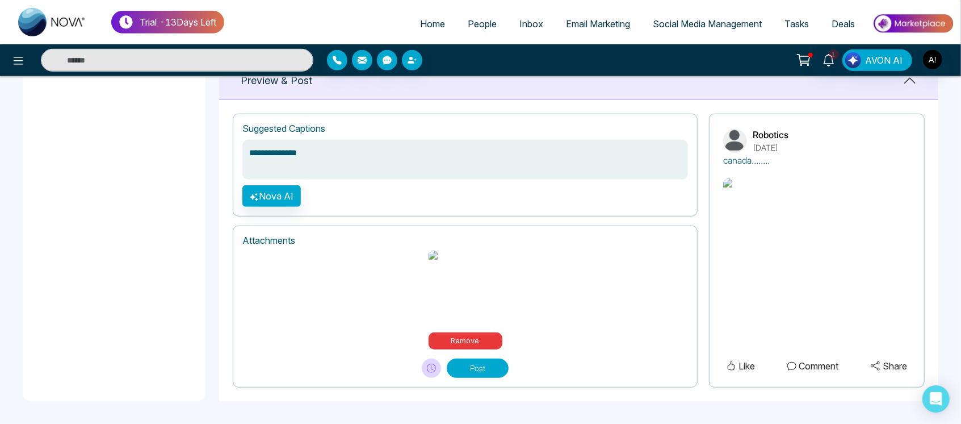
type textarea "**********"
click at [493, 366] on button "Post" at bounding box center [478, 367] width 62 height 19
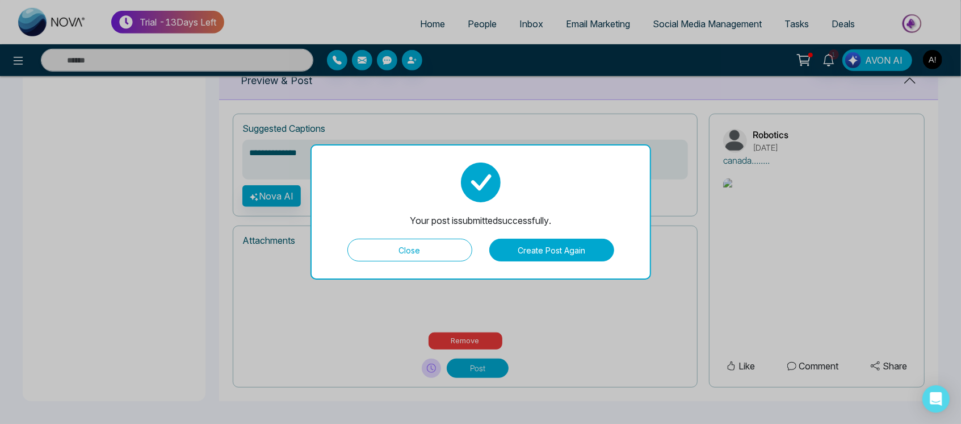
click at [422, 241] on button "Close" at bounding box center [410, 249] width 125 height 23
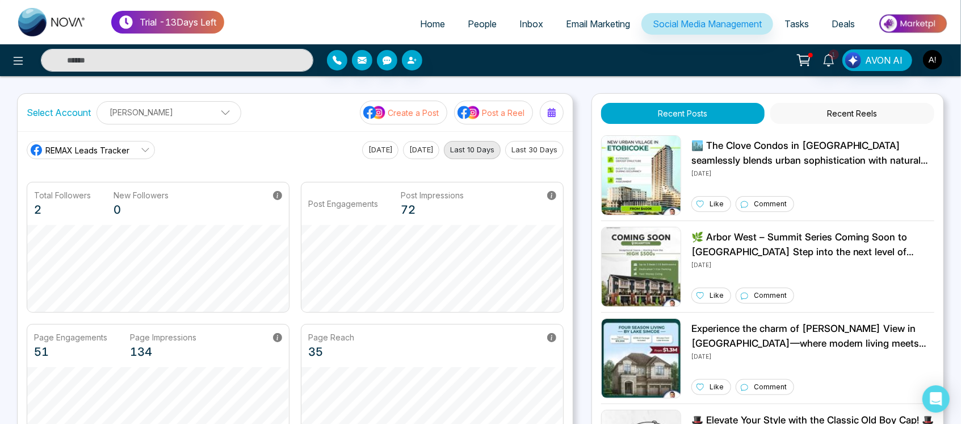
click at [505, 120] on button "Post a Reel" at bounding box center [493, 113] width 79 height 24
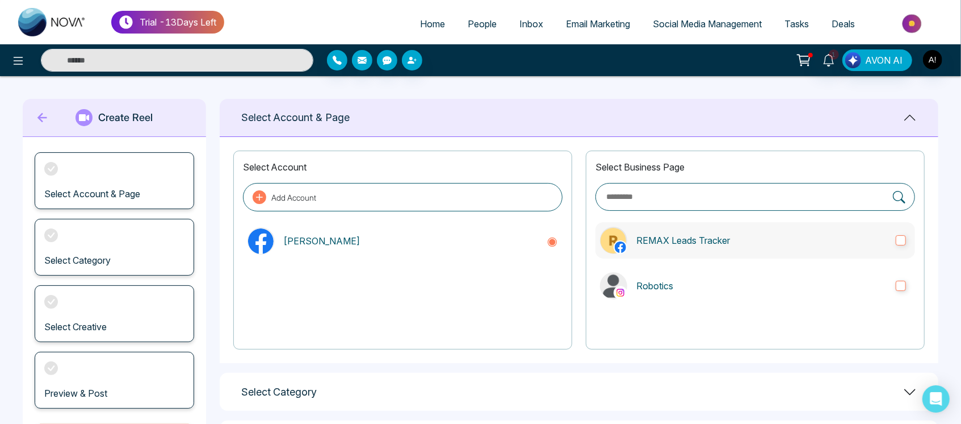
drag, startPoint x: 747, startPoint y: 258, endPoint x: 776, endPoint y: 241, distance: 33.6
click at [776, 241] on div "Select Business Page REMAX Leads Tracker Robotics" at bounding box center [755, 249] width 339 height 199
click at [776, 241] on p "REMAX Leads Tracker" at bounding box center [762, 240] width 250 height 14
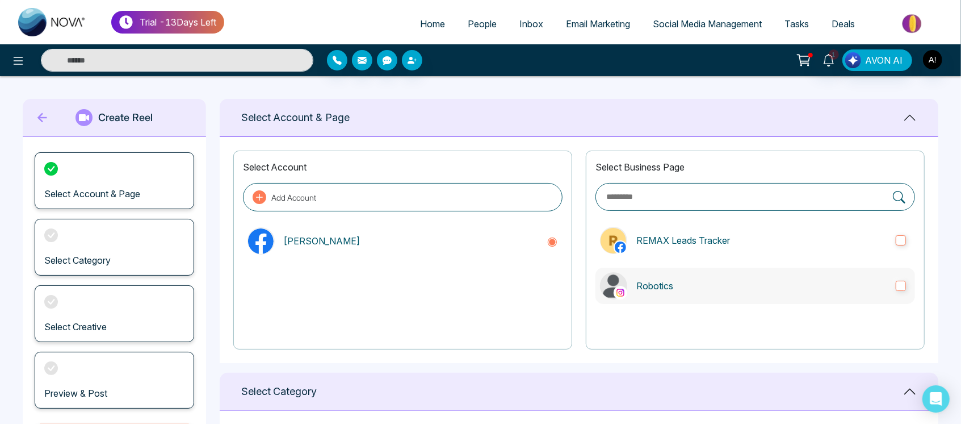
click at [799, 292] on label "Robotics" at bounding box center [756, 285] width 320 height 36
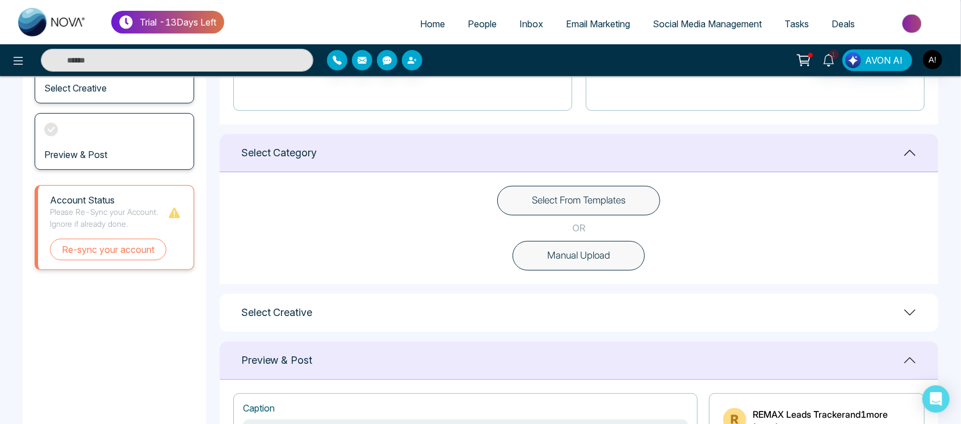
scroll to position [244, 0]
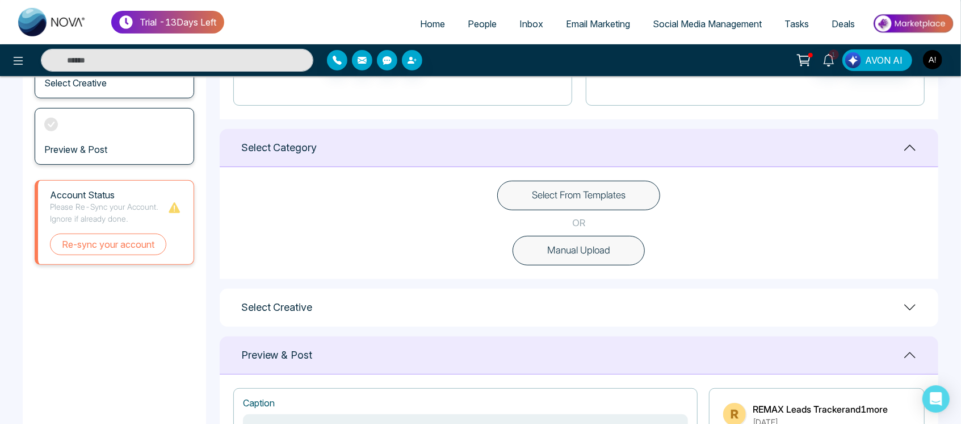
click at [600, 189] on button "Select From Templates" at bounding box center [578, 196] width 163 height 30
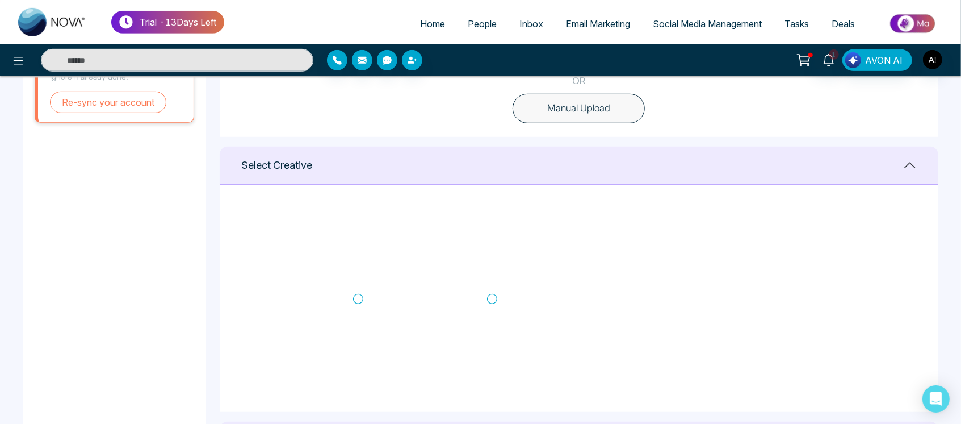
scroll to position [183, 0]
click at [494, 267] on icon at bounding box center [492, 268] width 10 height 11
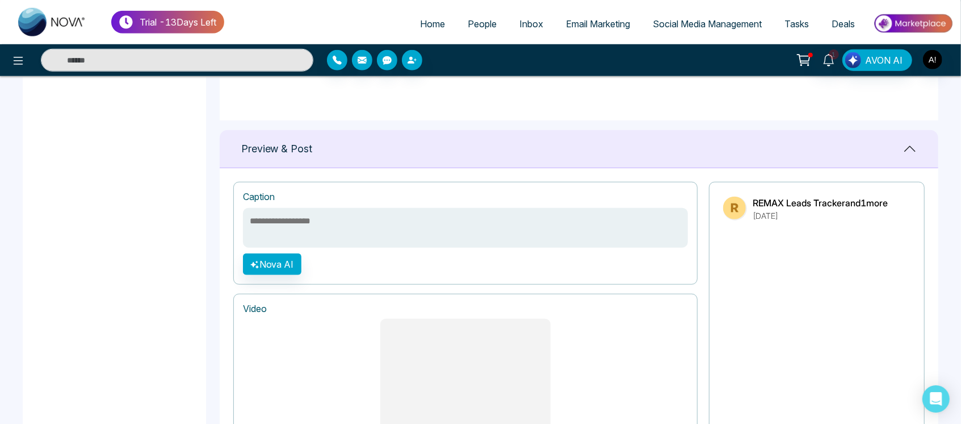
scroll to position [948, 0]
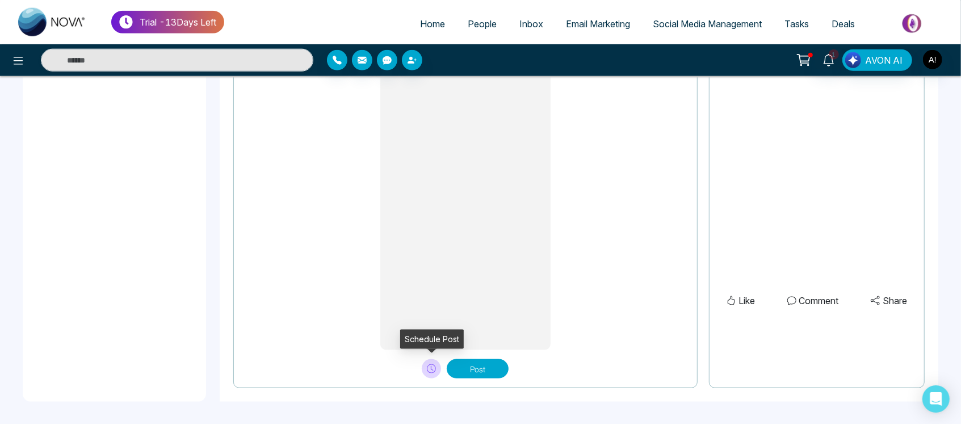
click at [434, 368] on icon at bounding box center [431, 368] width 9 height 9
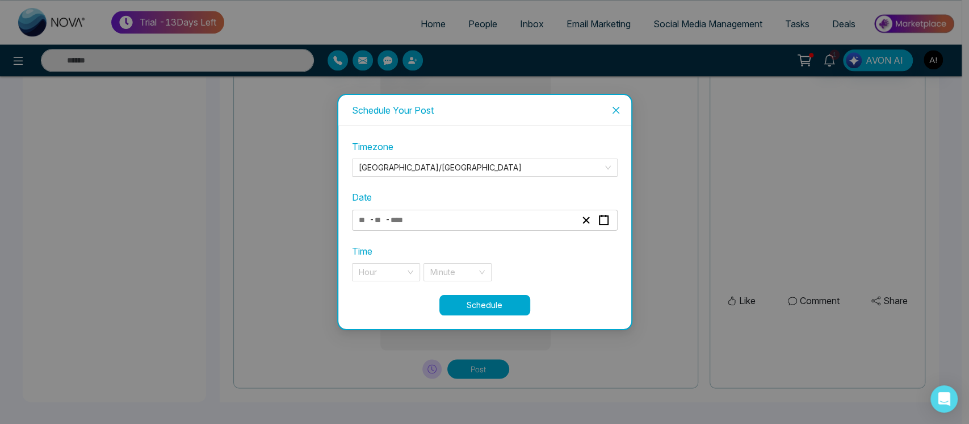
click at [478, 210] on div "- -" at bounding box center [485, 220] width 266 height 21
click at [475, 228] on div "- -" at bounding box center [485, 220] width 266 height 21
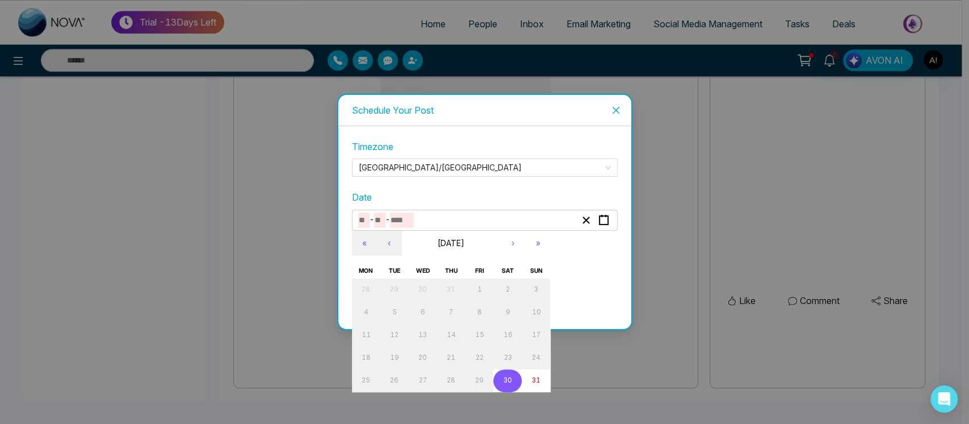
drag, startPoint x: 409, startPoint y: 218, endPoint x: 559, endPoint y: 244, distance: 151.5
click at [559, 244] on div "Timezone [GEOGRAPHIC_DATA]/[GEOGRAPHIC_DATA] Date - - « ‹ [DATE] › » Mon Tue We…" at bounding box center [485, 217] width 266 height 154
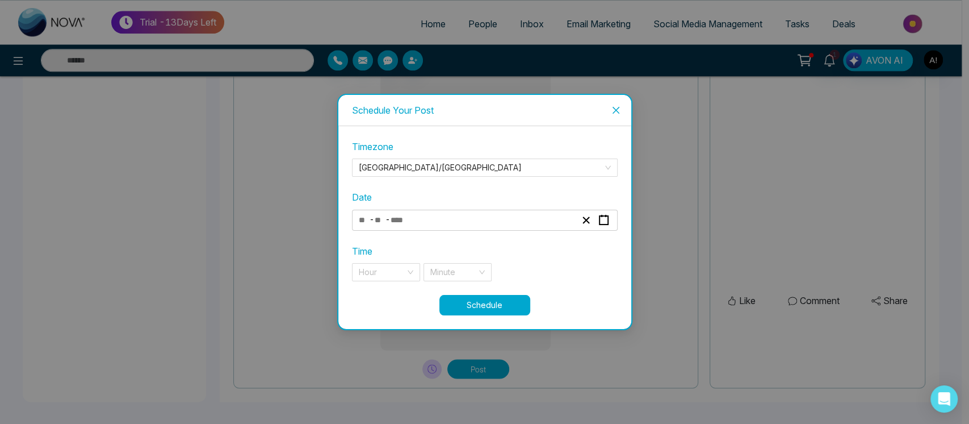
click at [559, 244] on div "Time Hour Minute" at bounding box center [485, 262] width 266 height 37
click at [488, 304] on button "Schedule" at bounding box center [485, 305] width 91 height 20
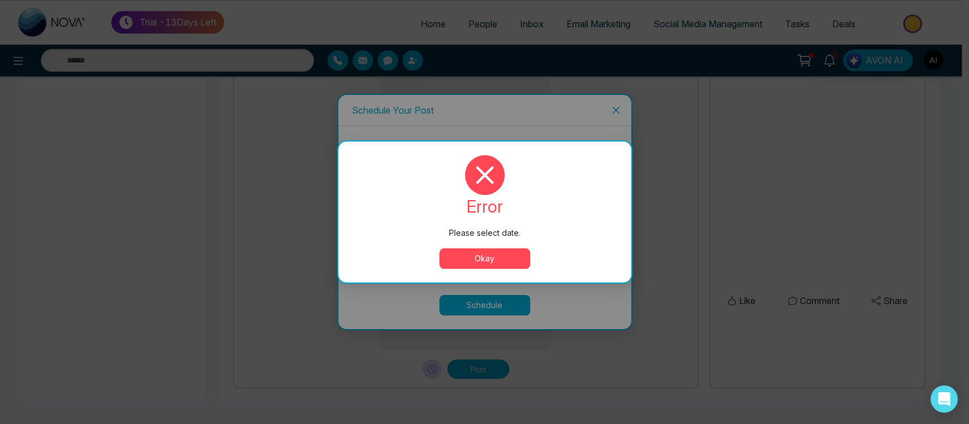
click at [492, 258] on button "Okay" at bounding box center [485, 258] width 91 height 20
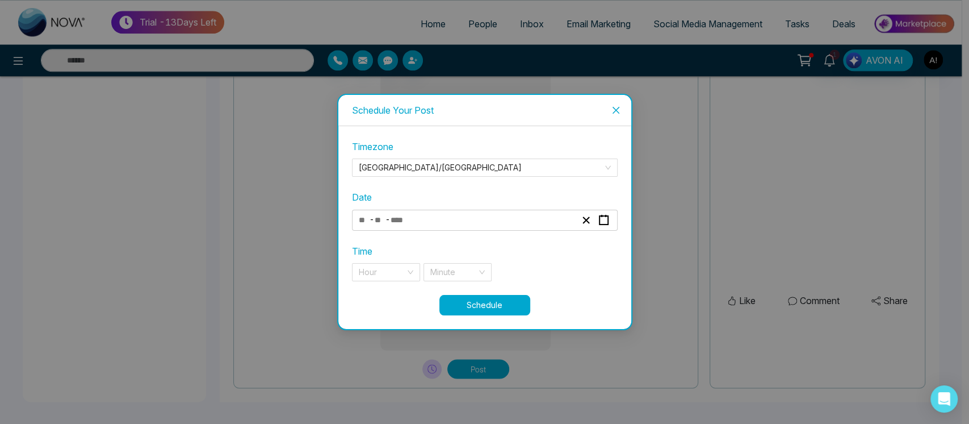
click at [621, 102] on span "Close" at bounding box center [616, 110] width 31 height 31
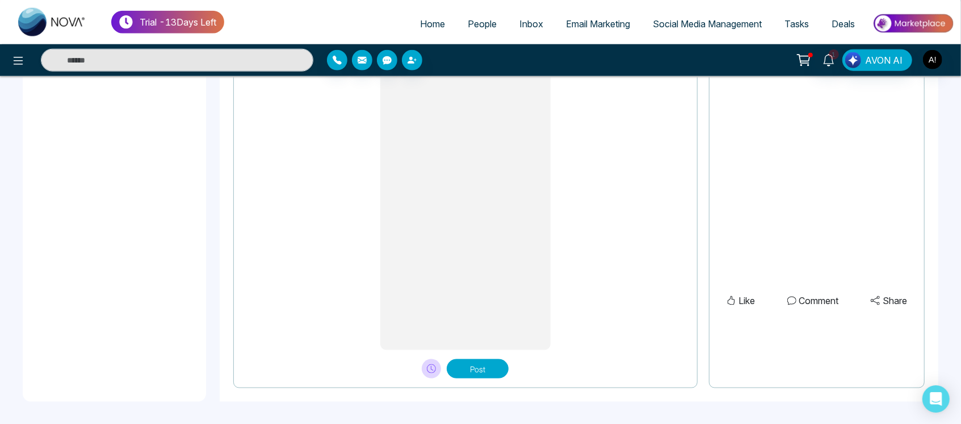
click at [468, 357] on div "Post" at bounding box center [465, 364] width 445 height 28
click at [482, 374] on button "Post" at bounding box center [478, 368] width 62 height 19
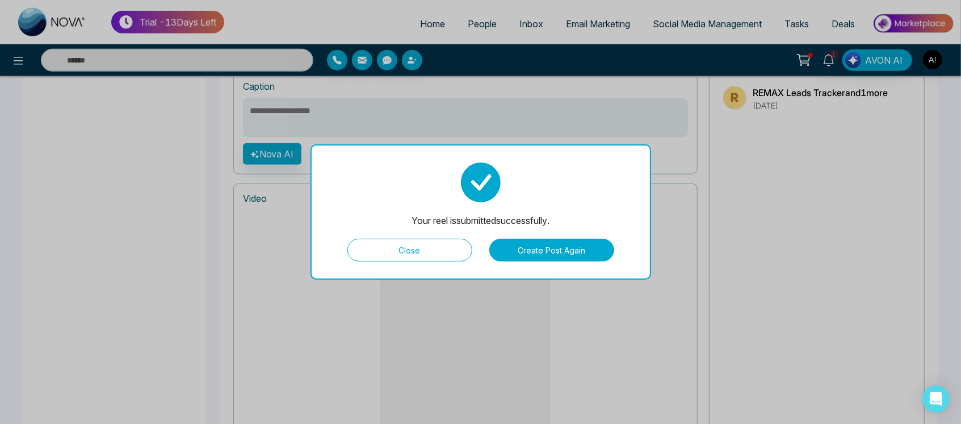
scroll to position [792, 0]
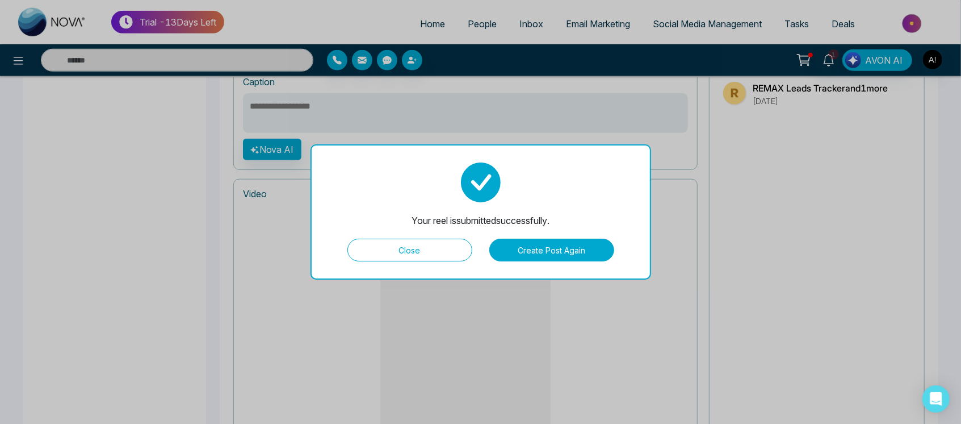
click at [422, 255] on button "Close" at bounding box center [410, 249] width 125 height 23
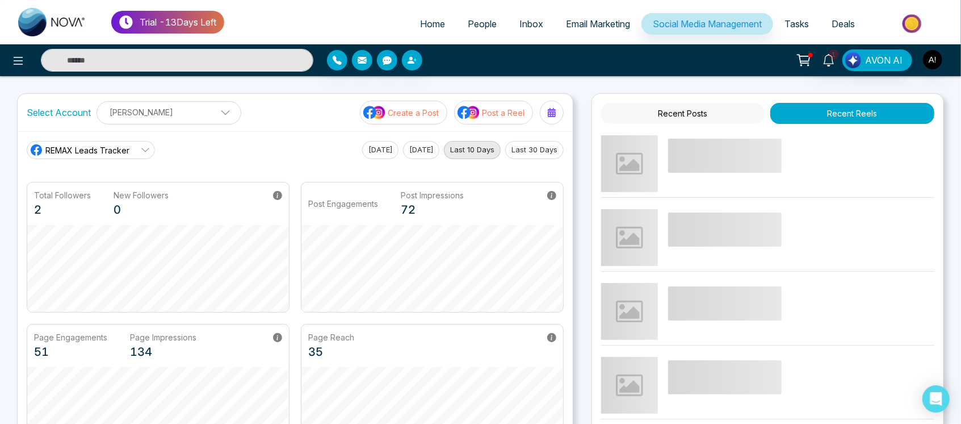
click at [511, 112] on p "Post a Reel" at bounding box center [503, 113] width 43 height 12
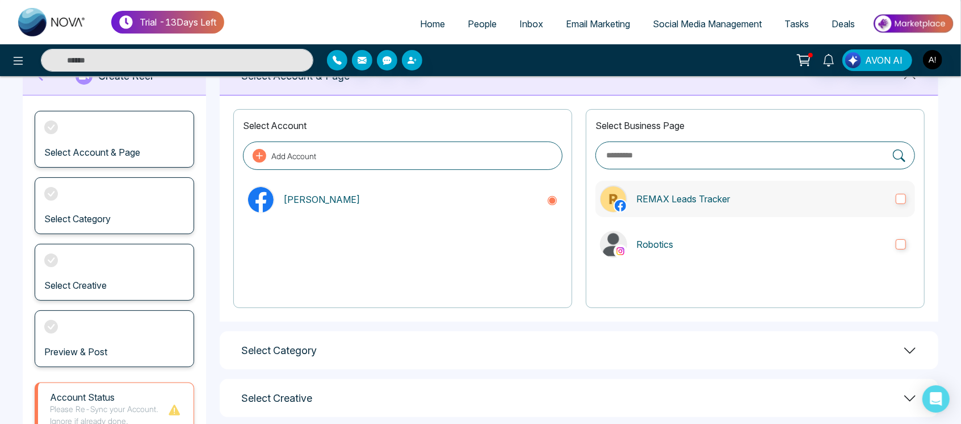
scroll to position [42, 0]
click at [741, 191] on p "REMAX Leads Tracker" at bounding box center [762, 198] width 250 height 14
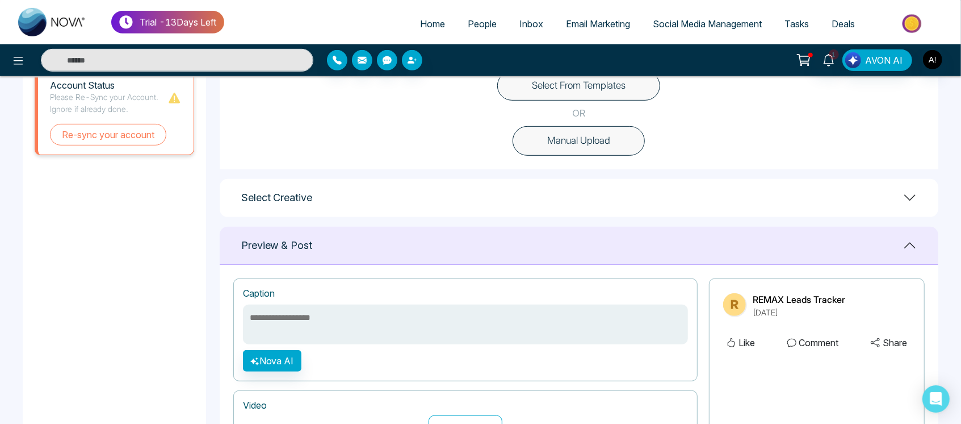
scroll to position [352, 0]
click at [629, 84] on button "Select From Templates" at bounding box center [578, 87] width 163 height 30
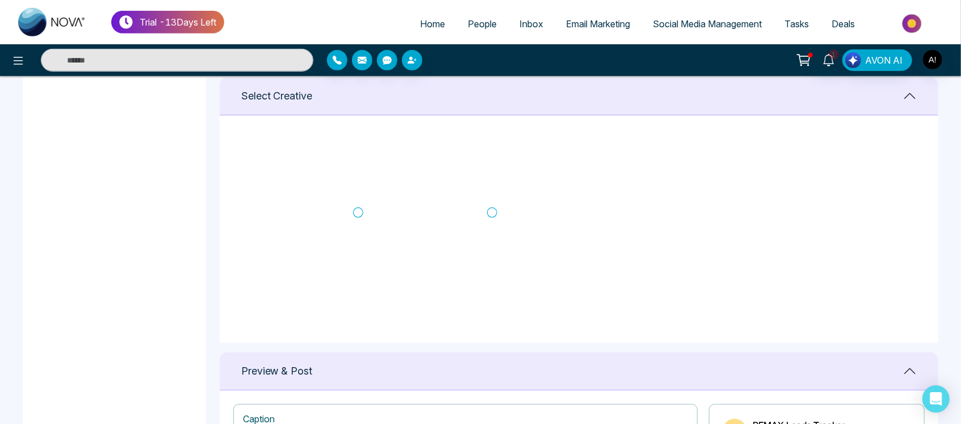
scroll to position [173, 0]
click at [354, 204] on icon at bounding box center [358, 209] width 10 height 11
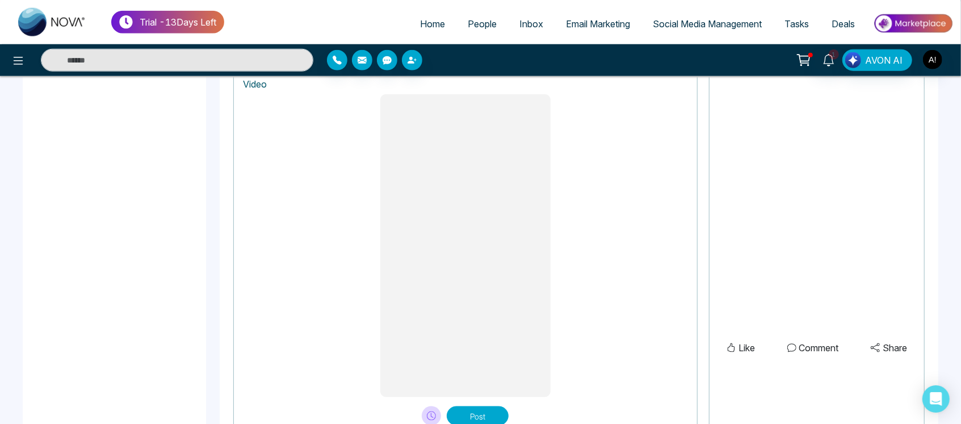
scroll to position [948, 0]
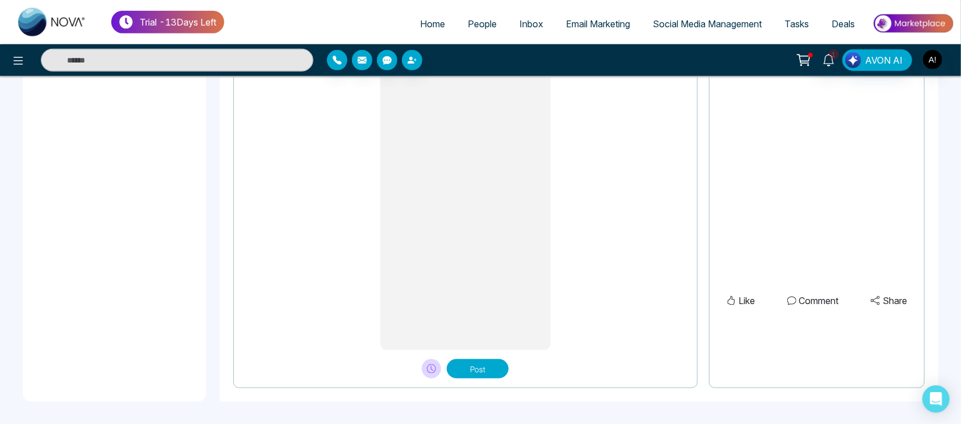
click at [482, 367] on button "Post" at bounding box center [478, 368] width 62 height 19
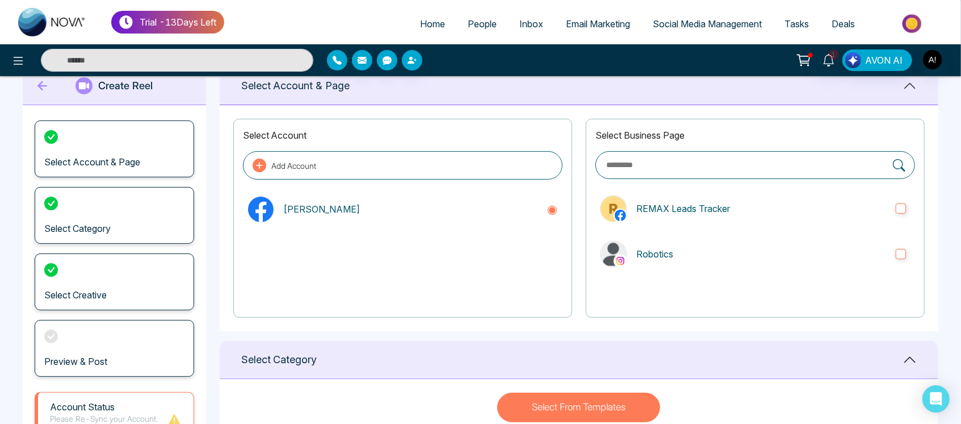
scroll to position [0, 0]
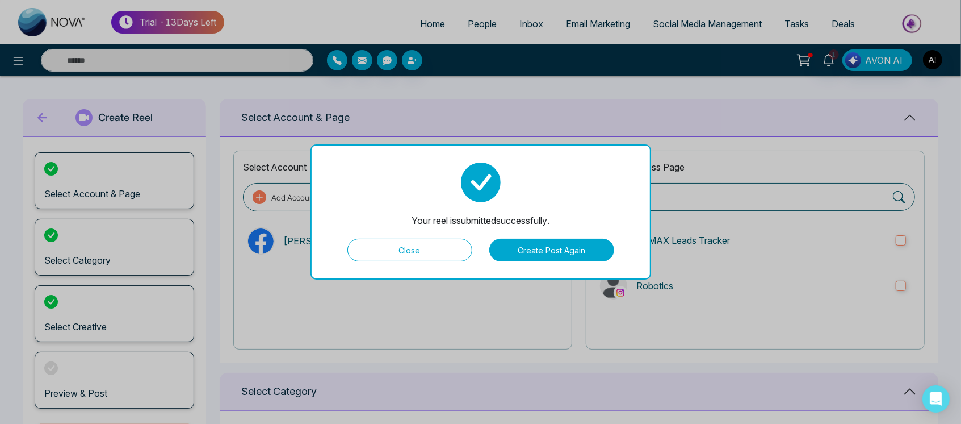
click at [436, 256] on button "Close" at bounding box center [410, 249] width 125 height 23
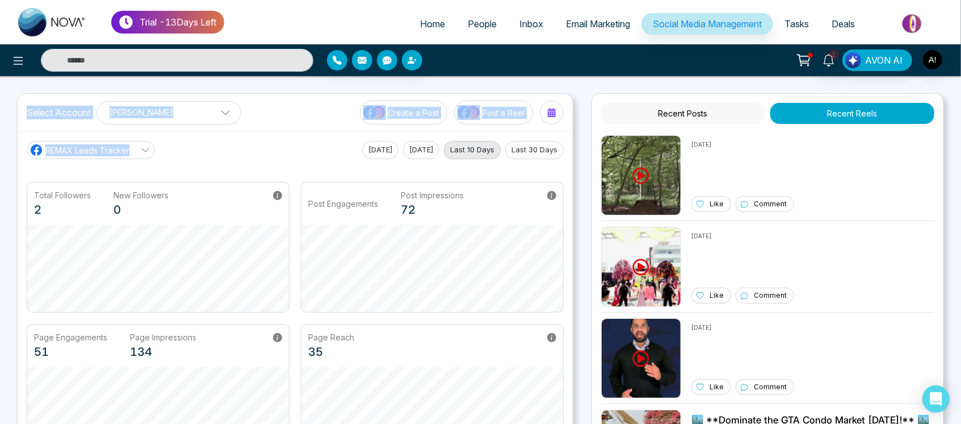
drag, startPoint x: 25, startPoint y: 118, endPoint x: 265, endPoint y: 162, distance: 243.6
click at [265, 162] on div "Select Account [PERSON_NAME] [PERSON_NAME] Add Social Accounts Create a Post Po…" at bounding box center [295, 278] width 556 height 371
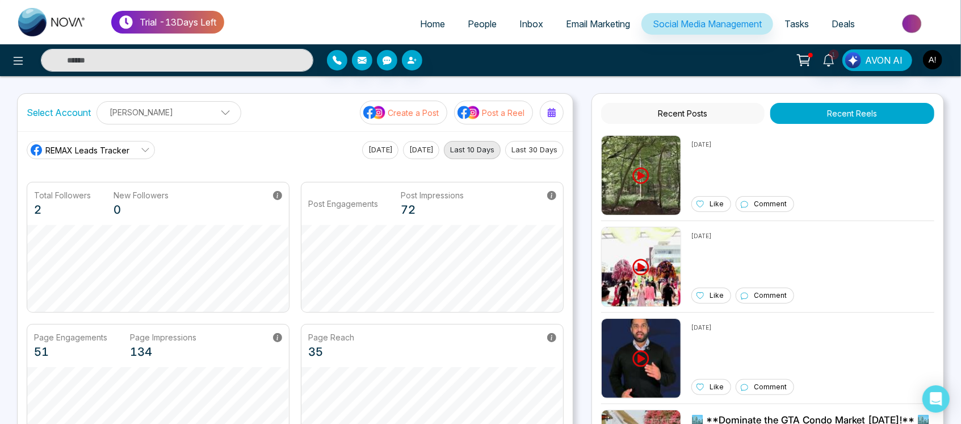
click at [265, 162] on main "REMAX Leads Tracker [DATE] [DATE] Last 10 Days Last 30 Days Total Followers 2 N…" at bounding box center [295, 297] width 537 height 313
click at [424, 123] on button "Create a Post" at bounding box center [403, 113] width 87 height 24
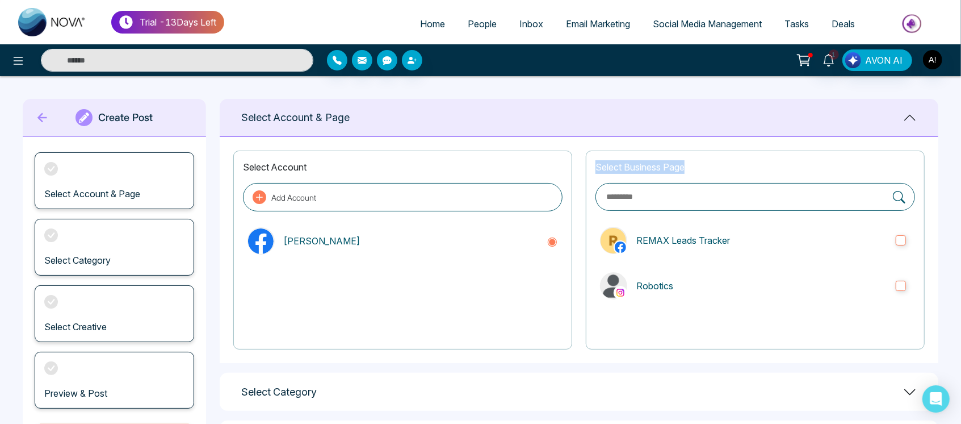
drag, startPoint x: 591, startPoint y: 171, endPoint x: 695, endPoint y: 170, distance: 103.9
click at [695, 170] on div "Select Business Page REMAX Leads Tracker Robotics" at bounding box center [755, 249] width 339 height 199
click at [695, 170] on p "Select Business Page" at bounding box center [756, 167] width 320 height 14
drag, startPoint x: 695, startPoint y: 170, endPoint x: 592, endPoint y: 166, distance: 103.4
click at [592, 166] on div "Select Business Page REMAX Leads Tracker Robotics" at bounding box center [755, 249] width 339 height 199
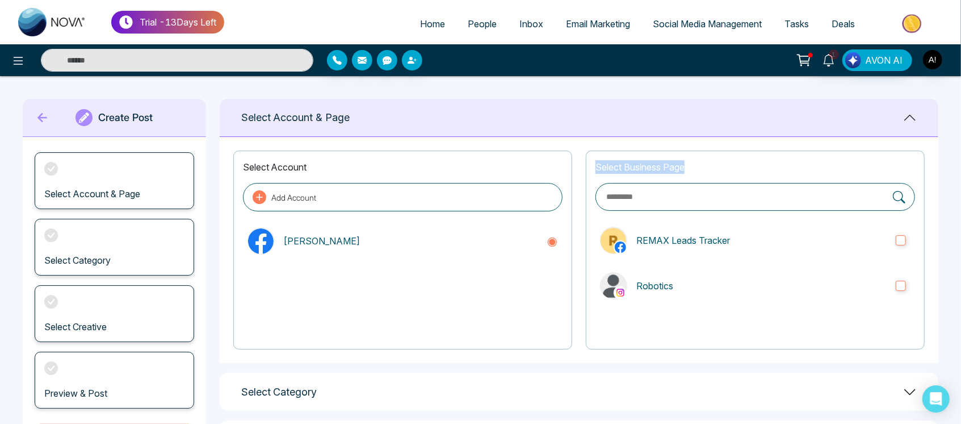
click at [592, 166] on div "Select Business Page REMAX Leads Tracker Robotics" at bounding box center [755, 249] width 339 height 199
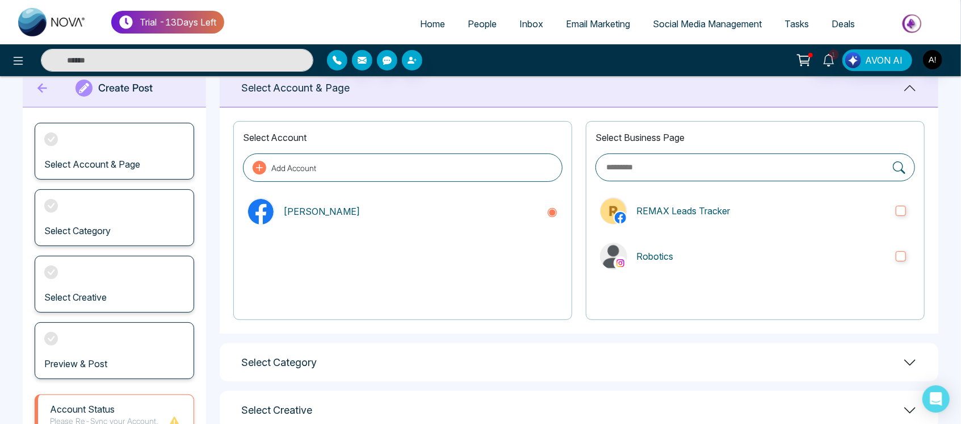
scroll to position [30, 0]
drag, startPoint x: 581, startPoint y: 138, endPoint x: 740, endPoint y: 130, distance: 158.6
click at [740, 130] on div "Select Account Add Account [PERSON_NAME] Select Business Page REMAX Leads Track…" at bounding box center [579, 220] width 719 height 226
click at [740, 130] on p "Select Business Page" at bounding box center [756, 137] width 320 height 14
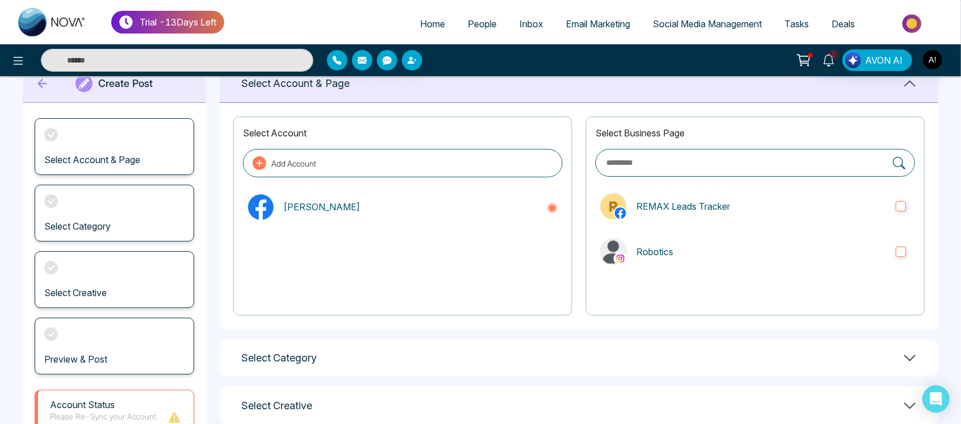
scroll to position [33, 0]
drag, startPoint x: 591, startPoint y: 131, endPoint x: 725, endPoint y: 135, distance: 134.6
click at [725, 135] on div "Select Business Page REMAX Leads Tracker Robotics" at bounding box center [755, 217] width 339 height 199
click at [725, 135] on p "Select Business Page" at bounding box center [756, 134] width 320 height 14
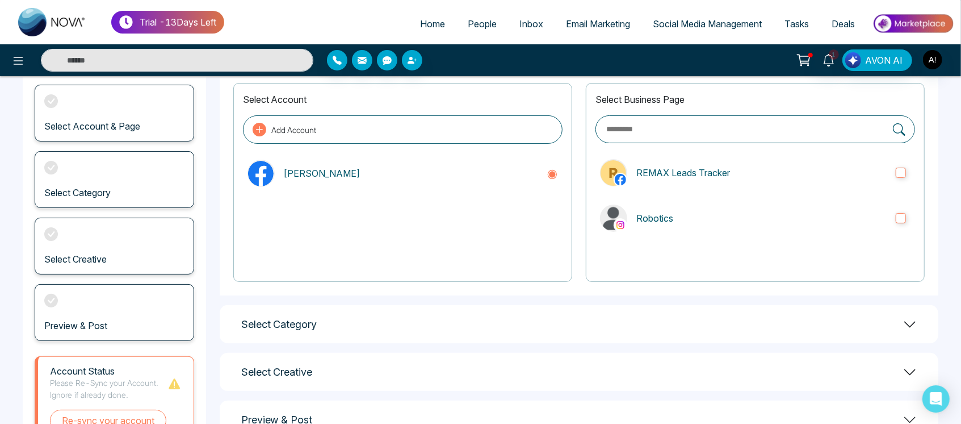
scroll to position [70, 0]
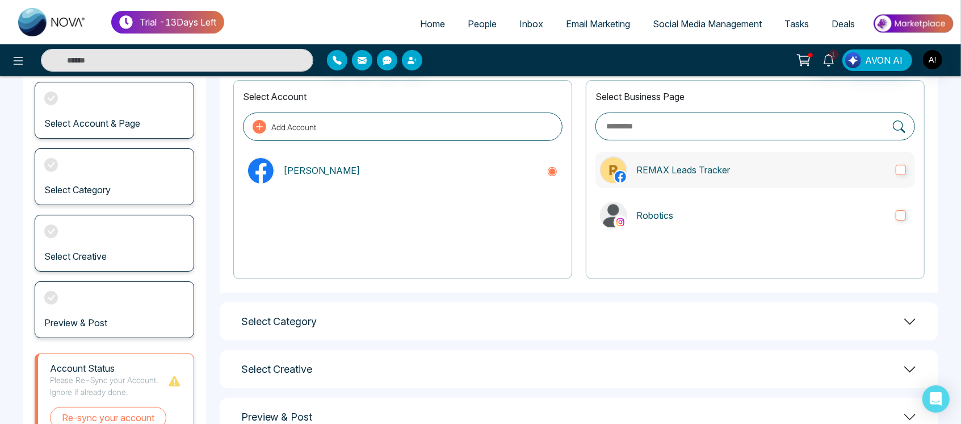
click at [711, 179] on label "REMAX Leads Tracker" at bounding box center [756, 170] width 320 height 36
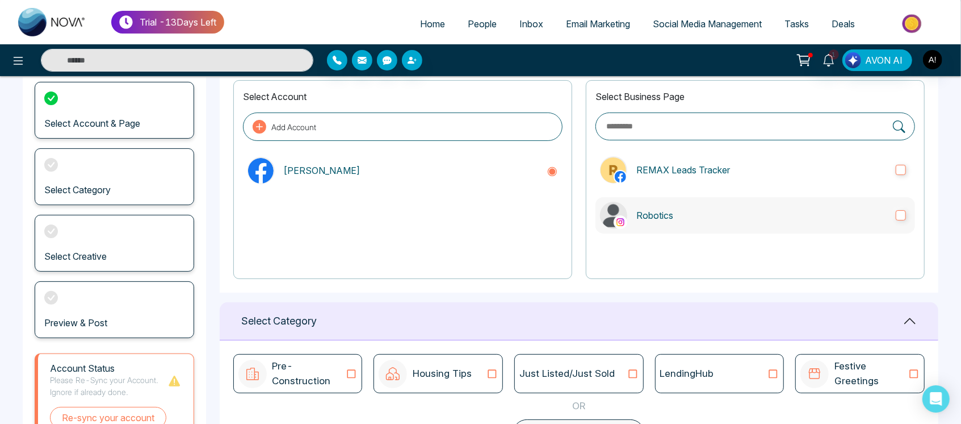
click at [734, 200] on label "Robotics" at bounding box center [756, 215] width 320 height 36
click at [817, 183] on label "REMAX Leads Tracker" at bounding box center [756, 170] width 320 height 36
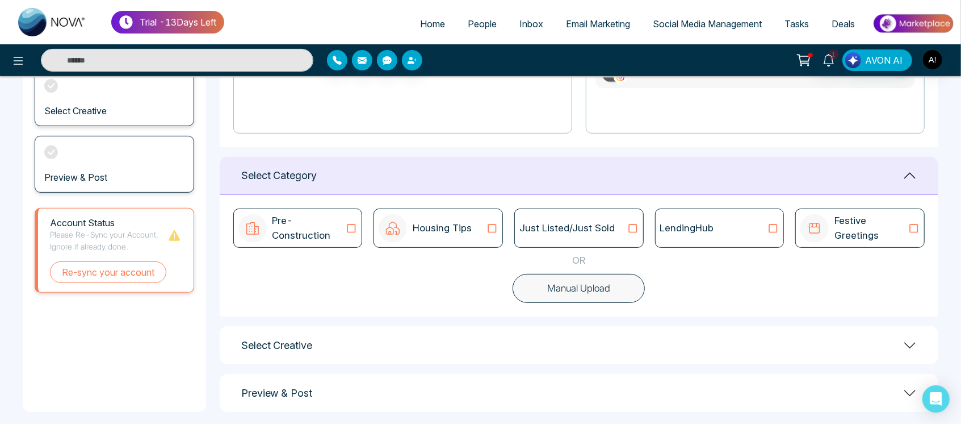
scroll to position [227, 0]
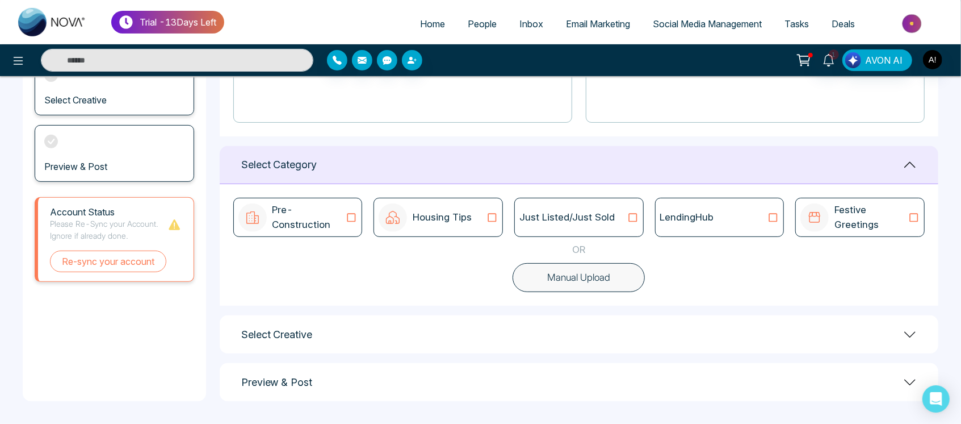
click at [630, 214] on icon at bounding box center [633, 217] width 9 height 9
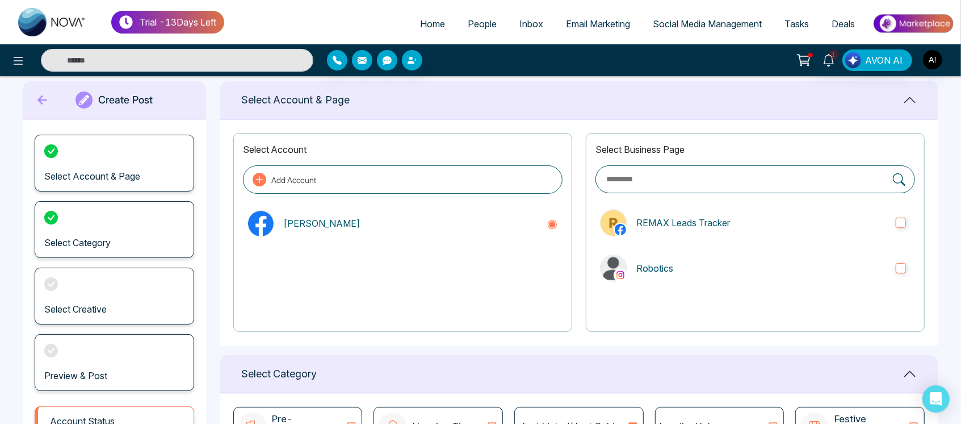
scroll to position [0, 0]
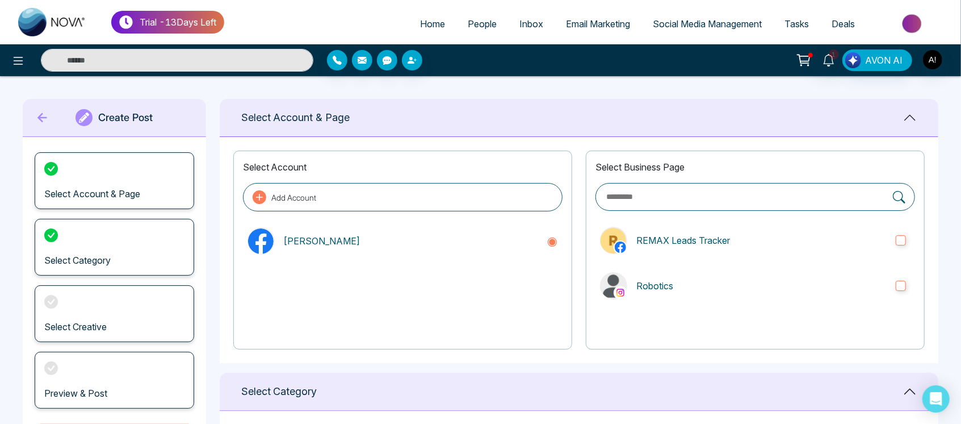
click at [45, 119] on icon at bounding box center [42, 117] width 17 height 23
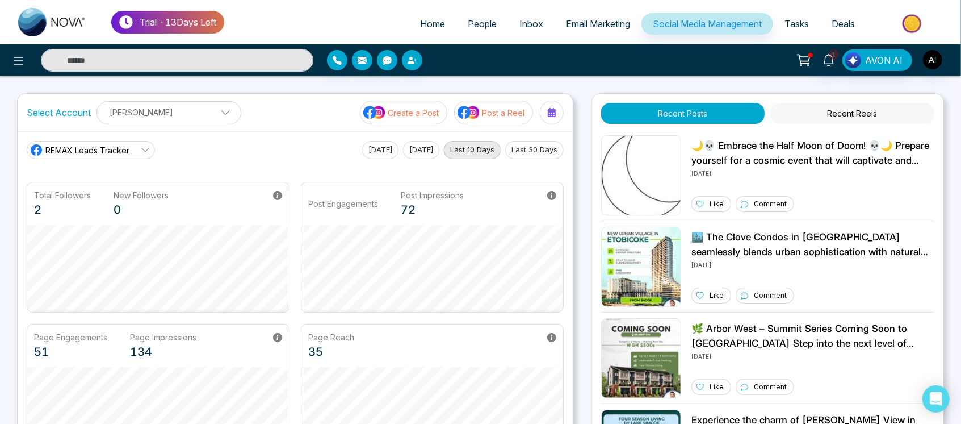
click at [509, 116] on p "Post a Reel" at bounding box center [503, 113] width 43 height 12
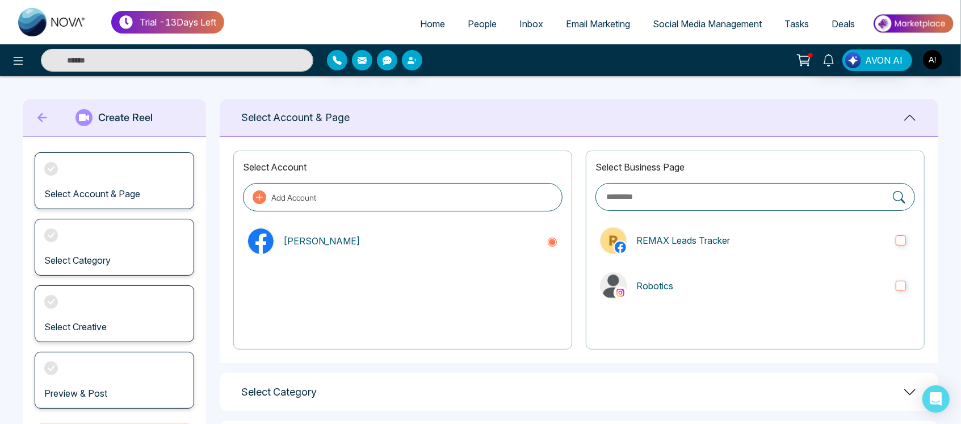
scroll to position [78, 0]
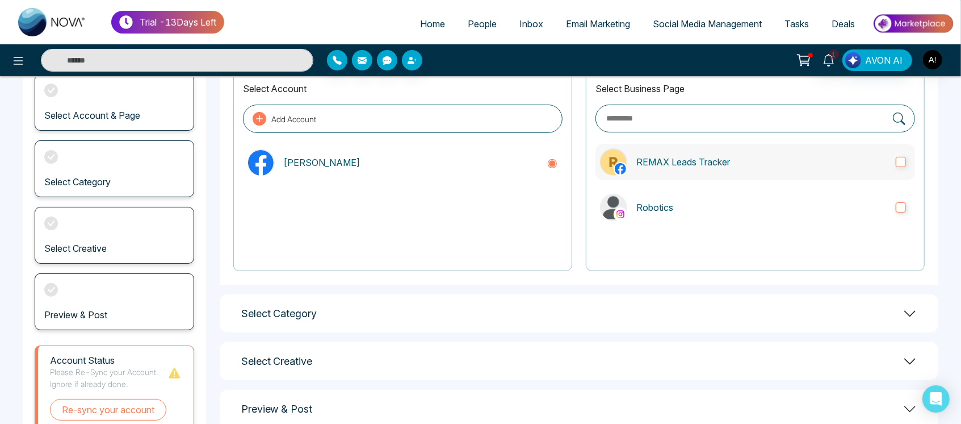
click at [725, 162] on p "REMAX Leads Tracker" at bounding box center [762, 162] width 250 height 14
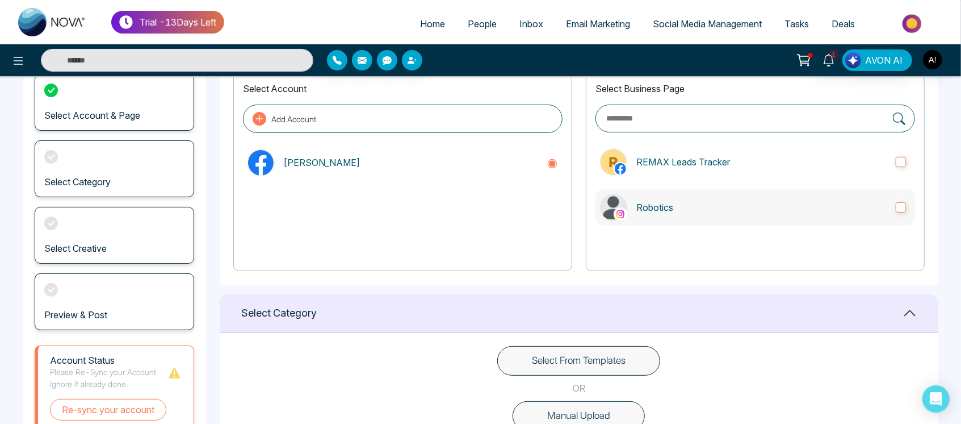
click at [760, 203] on p "Robotics" at bounding box center [762, 207] width 250 height 14
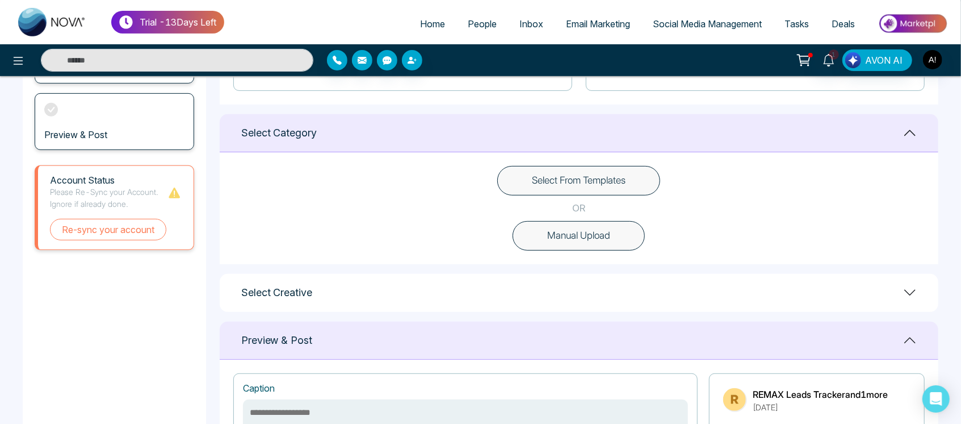
scroll to position [259, 0]
click at [572, 232] on button "Manual Upload" at bounding box center [579, 235] width 132 height 30
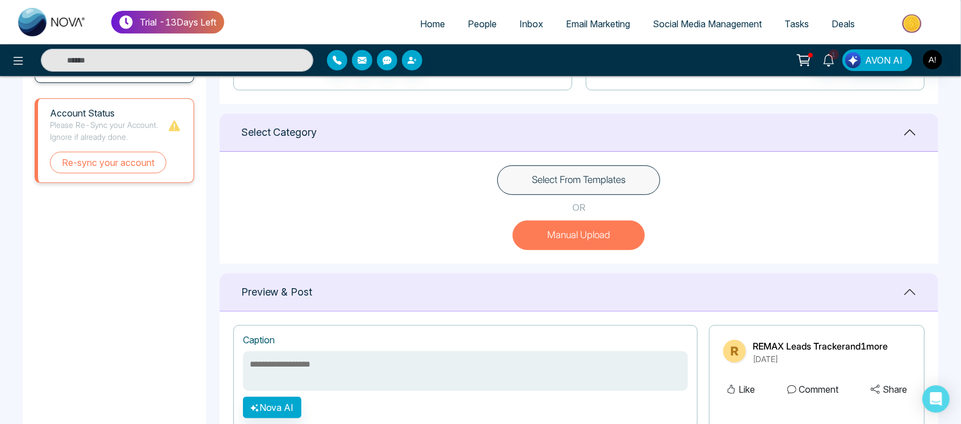
click at [619, 172] on button "Select From Templates" at bounding box center [578, 180] width 163 height 30
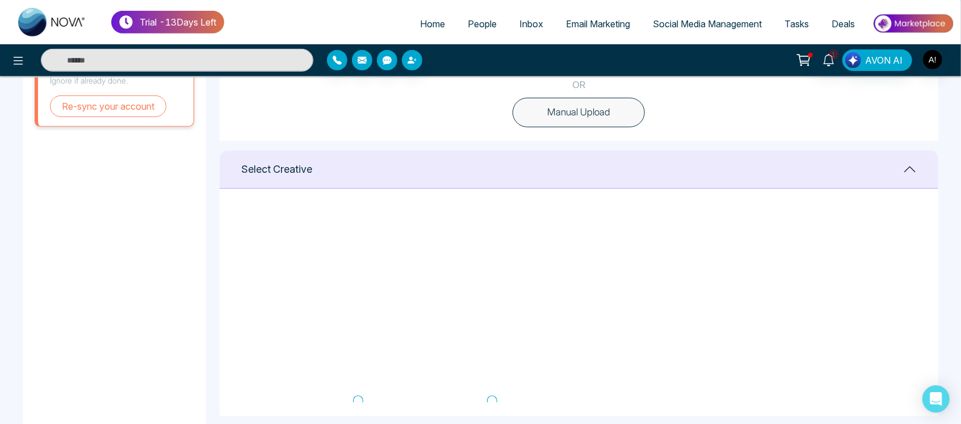
scroll to position [0, 0]
click at [759, 221] on icon at bounding box center [760, 224] width 10 height 11
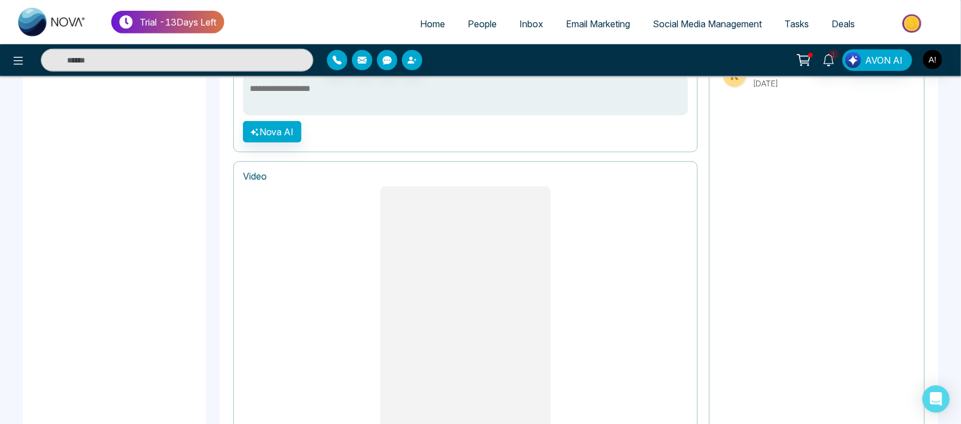
scroll to position [948, 0]
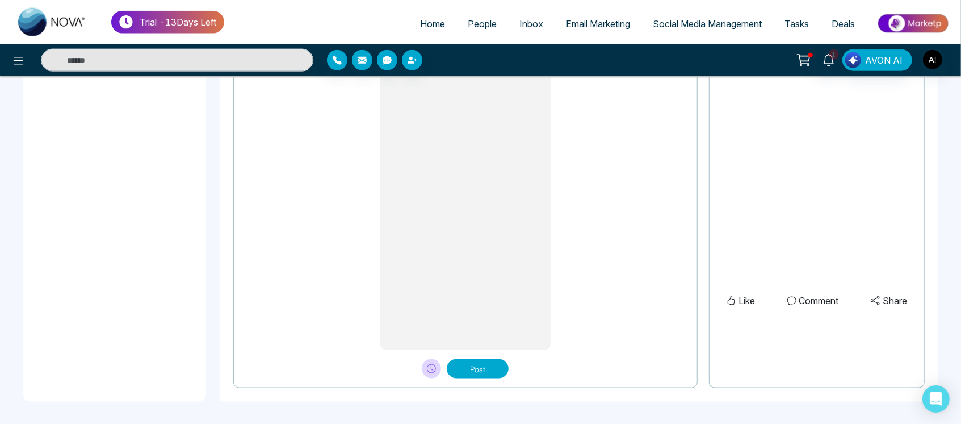
click at [480, 366] on button "Post" at bounding box center [478, 368] width 62 height 19
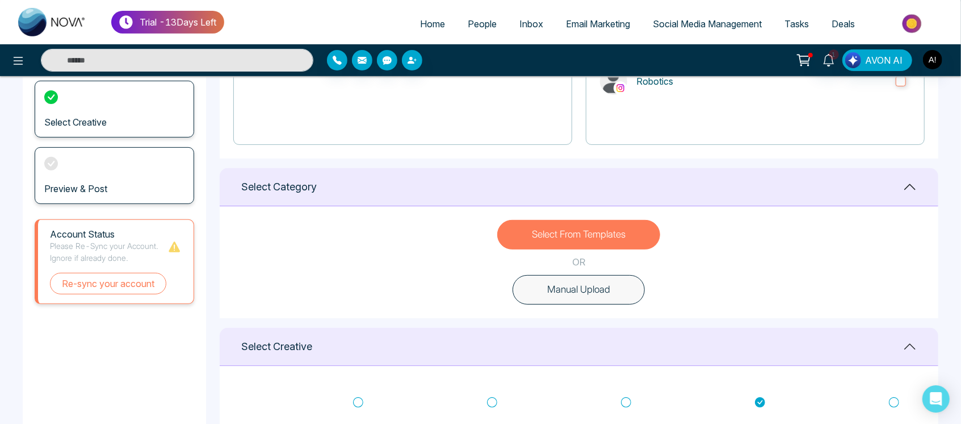
scroll to position [203, 0]
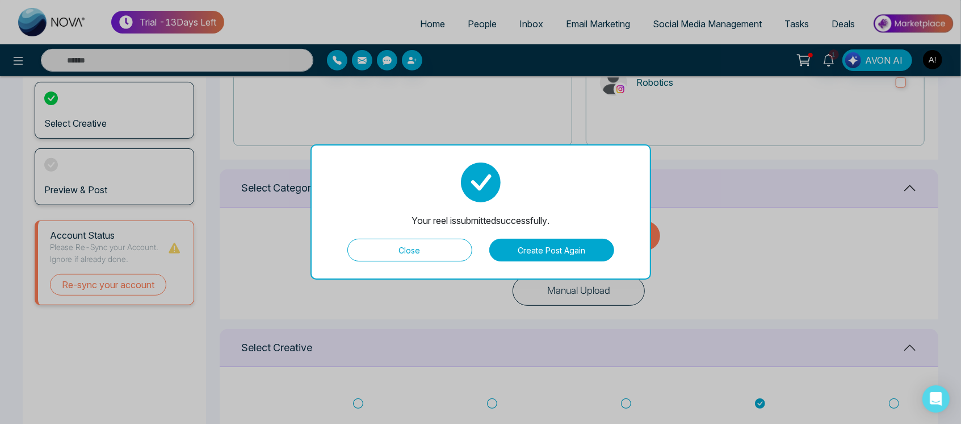
click at [433, 257] on button "Close" at bounding box center [410, 249] width 125 height 23
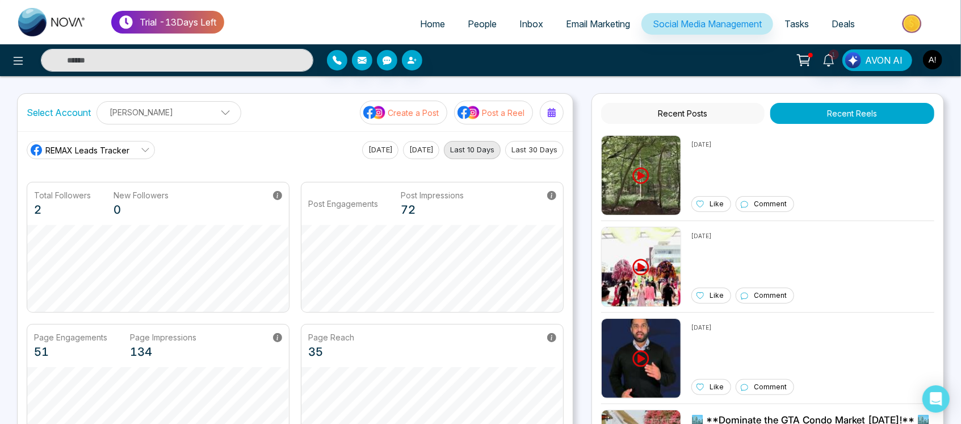
click at [504, 111] on p "Post a Reel" at bounding box center [503, 113] width 43 height 12
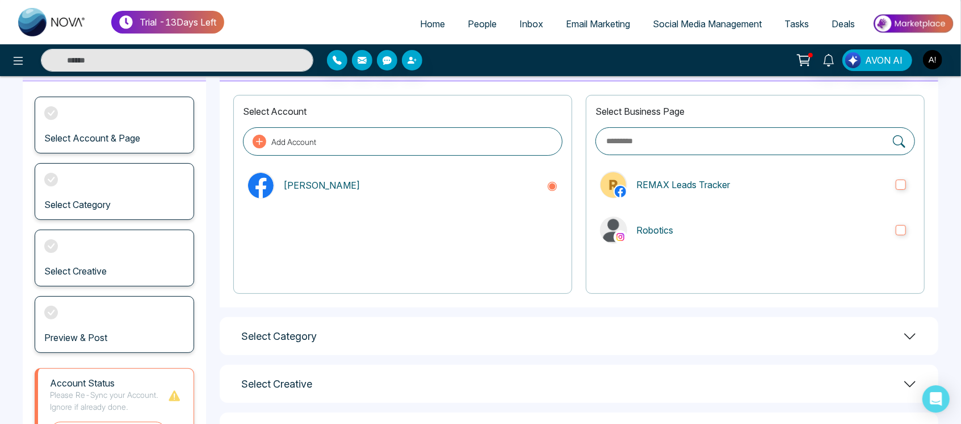
scroll to position [66, 0]
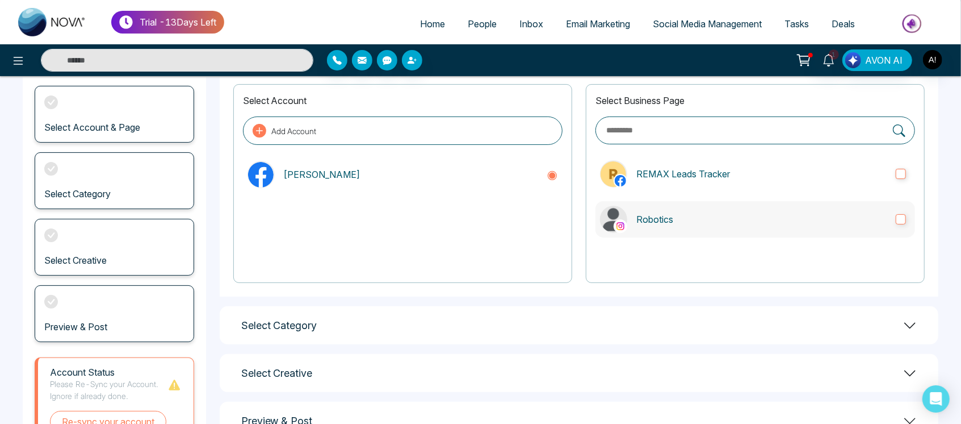
click at [701, 215] on p "Robotics" at bounding box center [762, 219] width 250 height 14
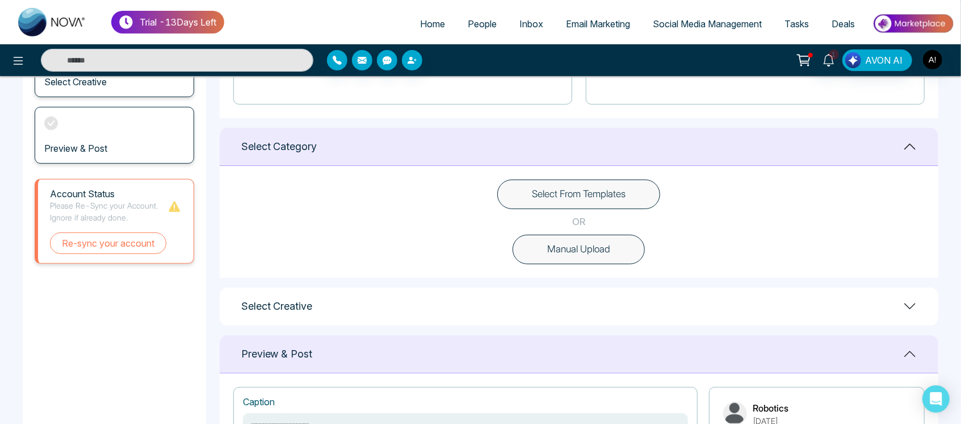
scroll to position [245, 0]
click at [592, 200] on button "Select From Templates" at bounding box center [578, 194] width 163 height 30
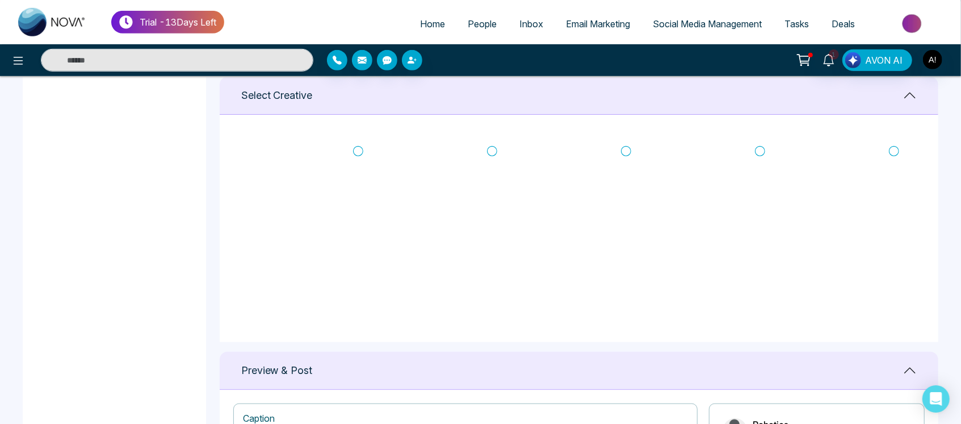
scroll to position [422, 0]
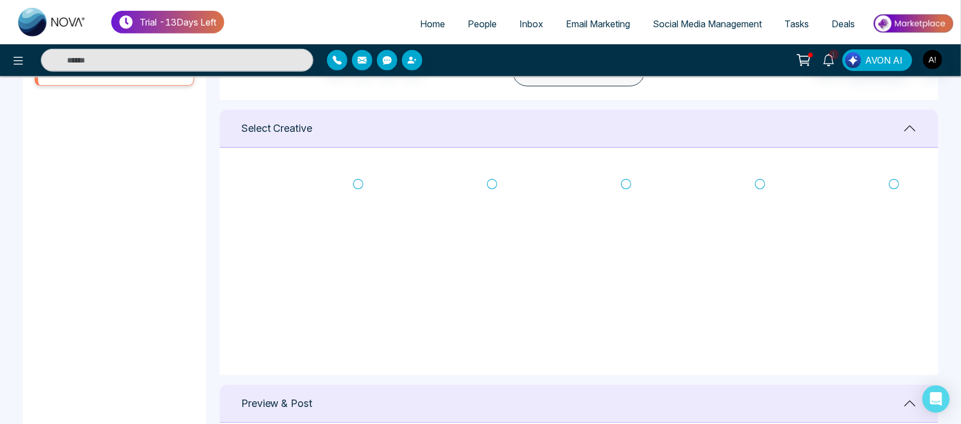
click at [759, 181] on icon at bounding box center [760, 183] width 10 height 11
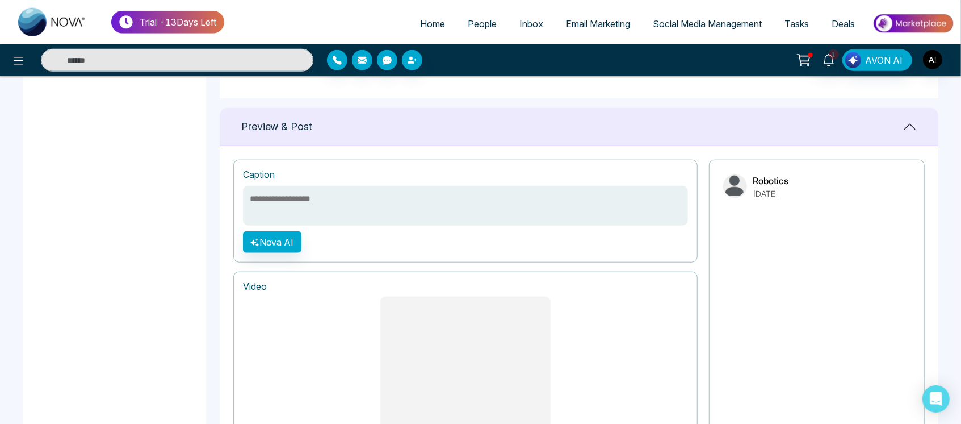
scroll to position [948, 0]
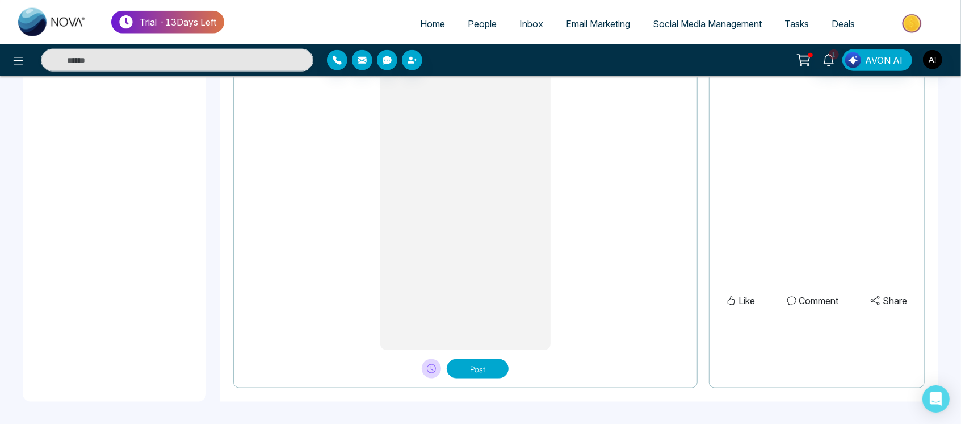
click at [478, 365] on button "Post" at bounding box center [478, 368] width 62 height 19
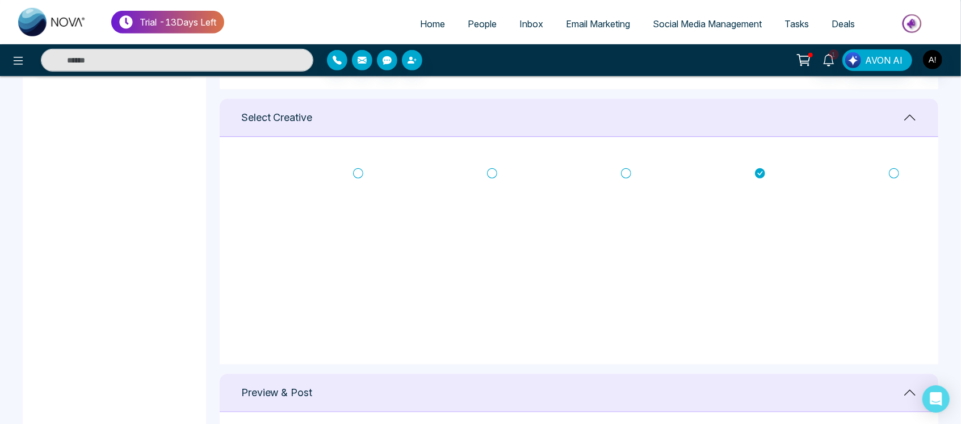
scroll to position [432, 0]
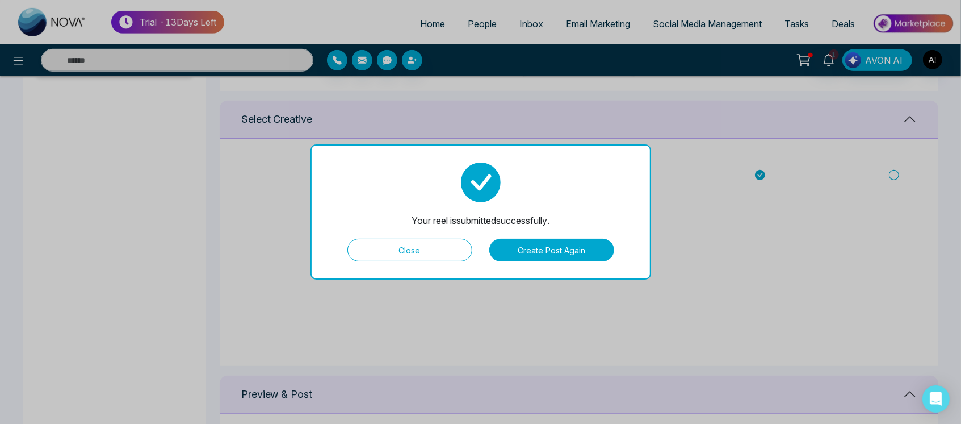
click at [566, 297] on div "Your reel is submitted successfully. Close Create Post Again" at bounding box center [480, 212] width 961 height 424
click at [391, 256] on button "Close" at bounding box center [410, 249] width 125 height 23
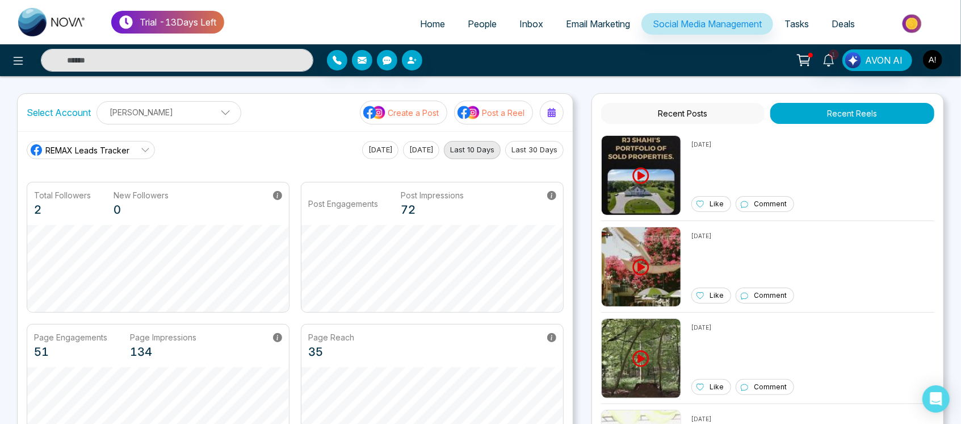
click at [491, 107] on p "Post a Reel" at bounding box center [503, 113] width 43 height 12
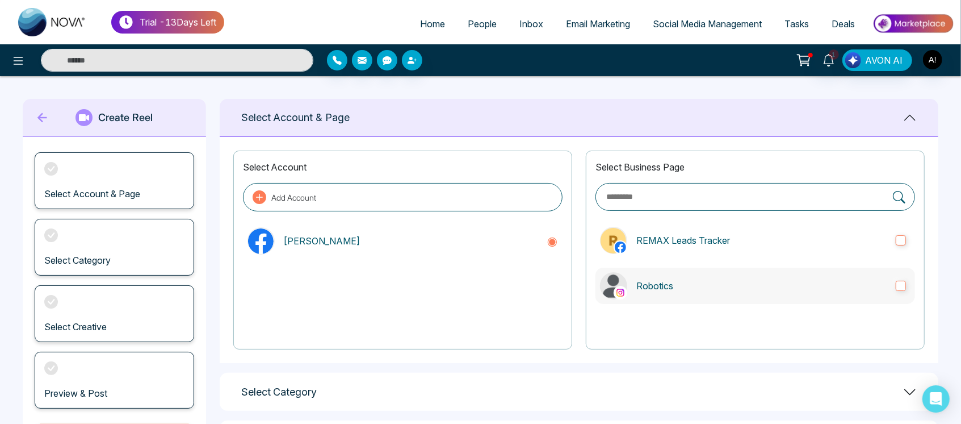
click at [742, 281] on p "Robotics" at bounding box center [762, 286] width 250 height 14
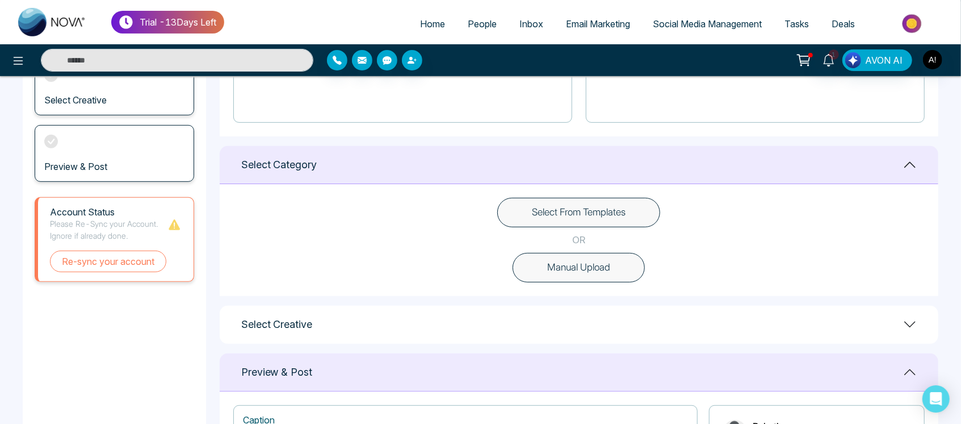
scroll to position [227, 0]
click at [605, 216] on button "Select From Templates" at bounding box center [578, 212] width 163 height 30
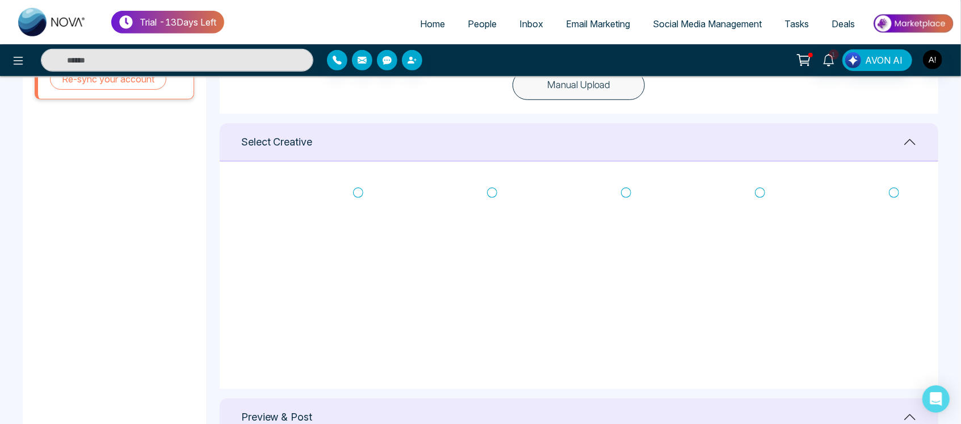
scroll to position [0, 0]
click at [358, 195] on icon at bounding box center [358, 197] width 10 height 11
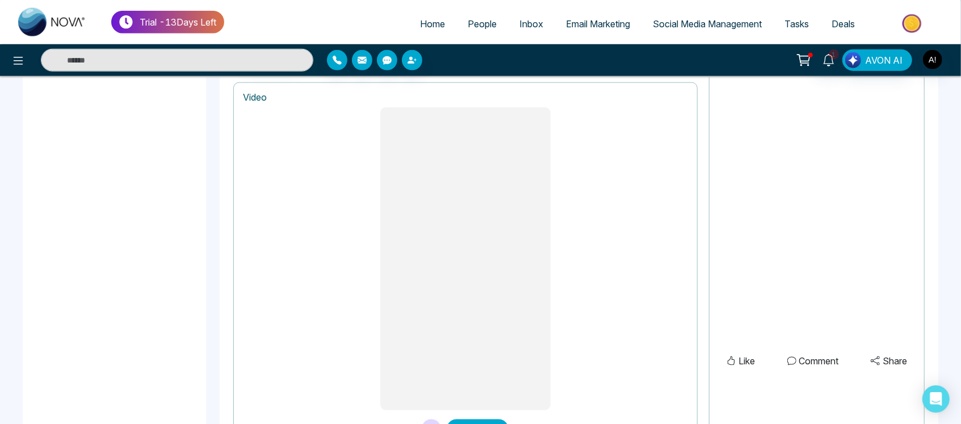
scroll to position [948, 0]
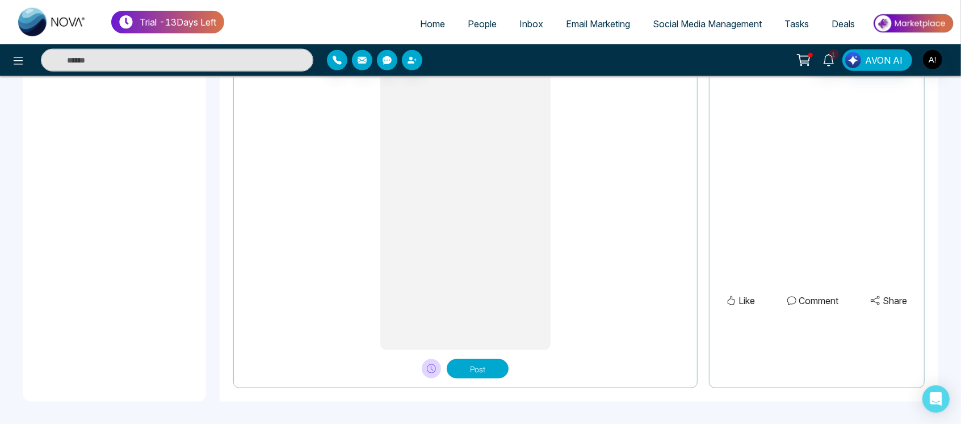
click at [474, 366] on button "Post" at bounding box center [478, 368] width 62 height 19
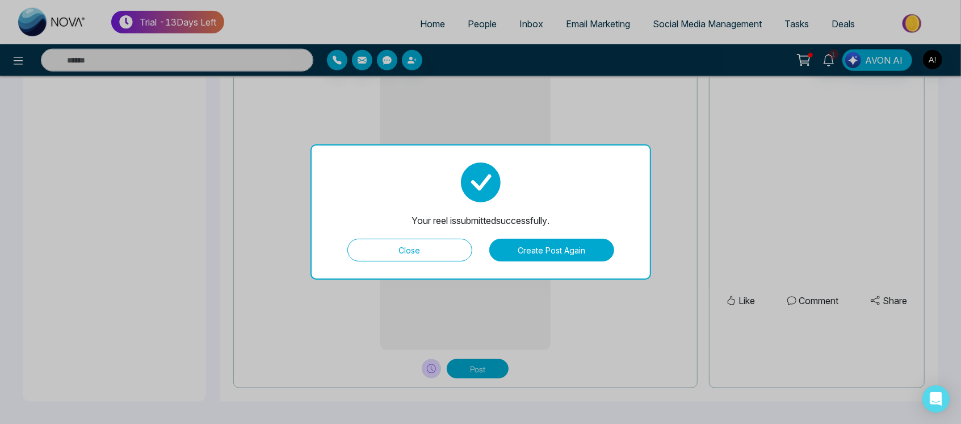
click at [458, 244] on button "Close" at bounding box center [410, 249] width 125 height 23
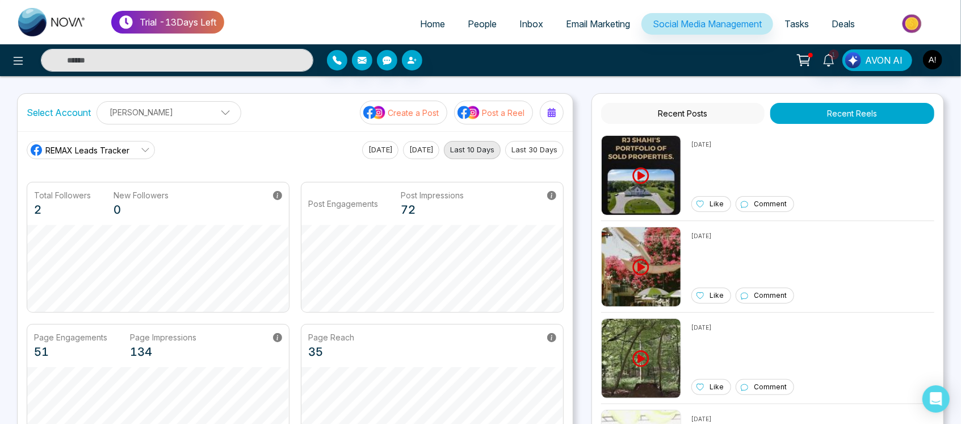
click at [510, 110] on p "Post a Reel" at bounding box center [503, 113] width 43 height 12
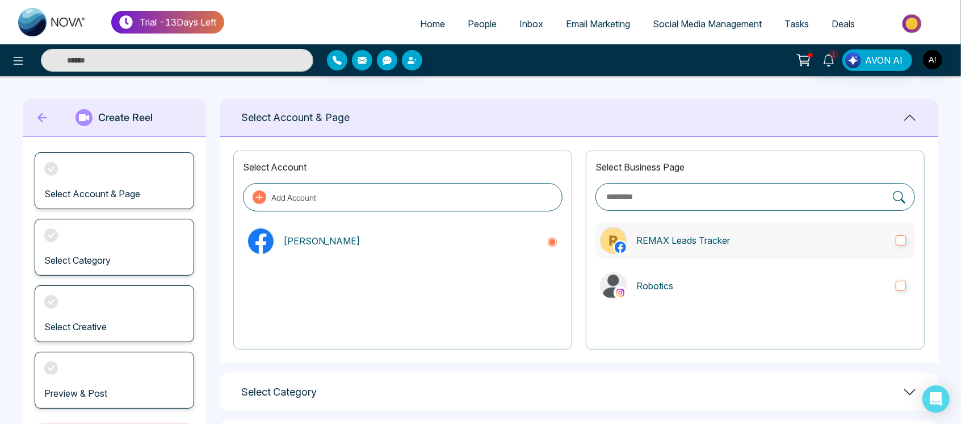
click at [721, 231] on label "REMAX Leads Tracker" at bounding box center [756, 240] width 320 height 36
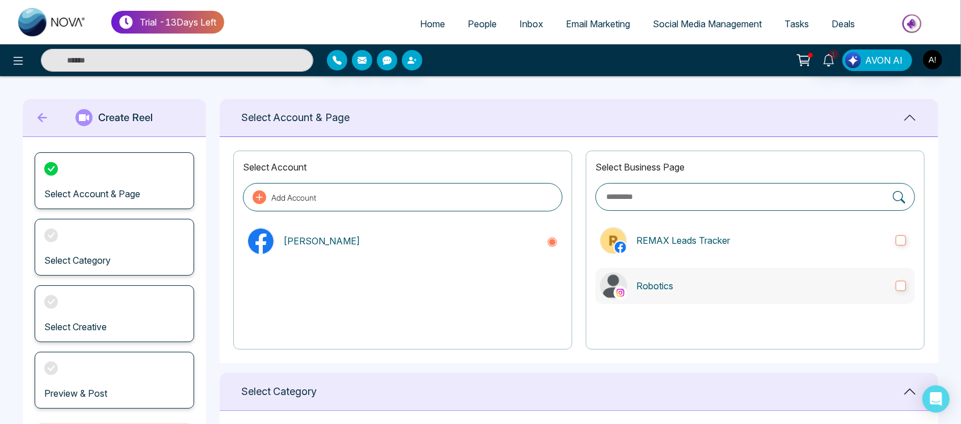
click at [824, 273] on label "Robotics" at bounding box center [756, 285] width 320 height 36
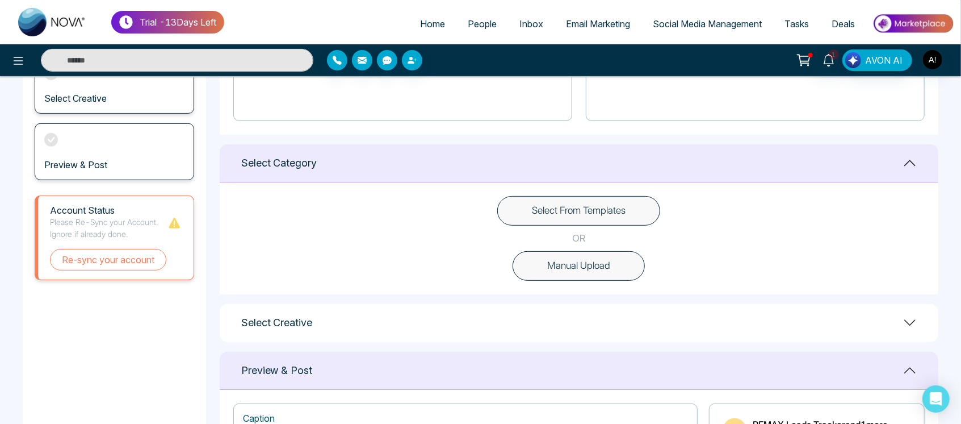
scroll to position [233, 0]
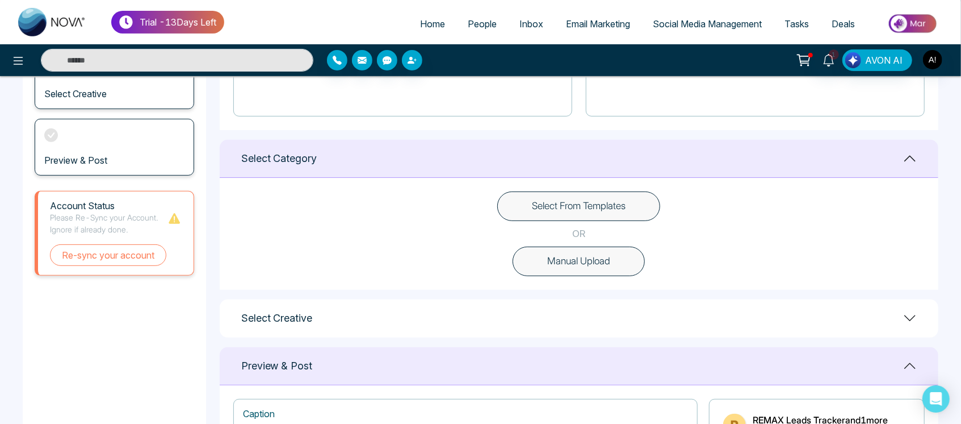
click at [620, 271] on button "Manual Upload" at bounding box center [579, 261] width 132 height 30
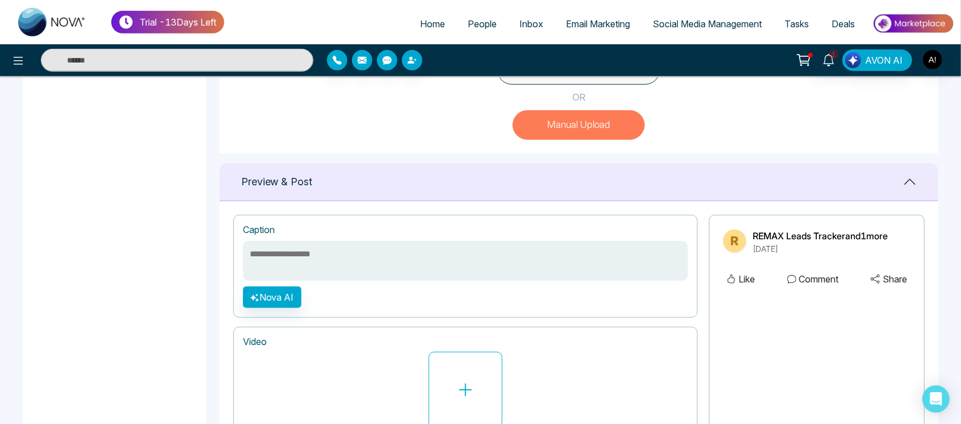
scroll to position [446, 0]
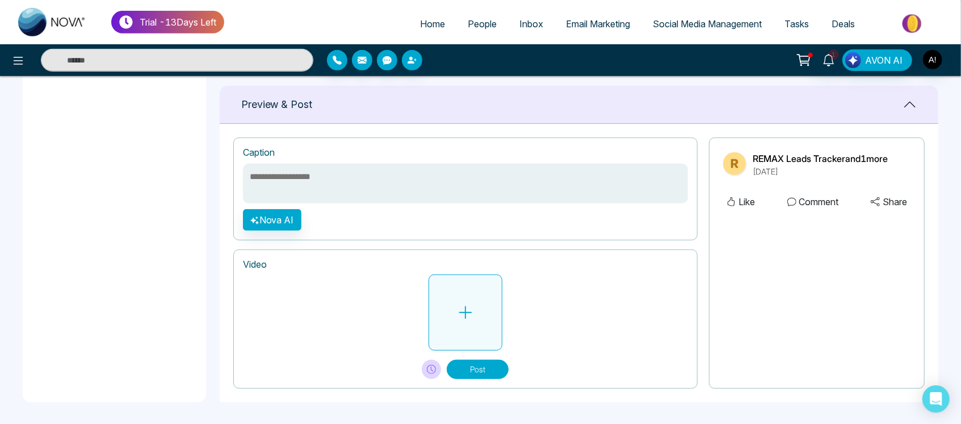
click at [466, 314] on icon at bounding box center [465, 312] width 13 height 13
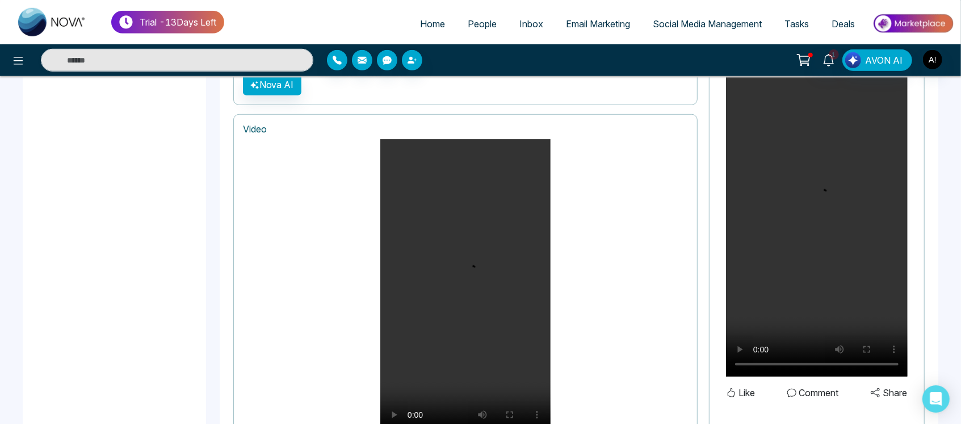
scroll to position [696, 0]
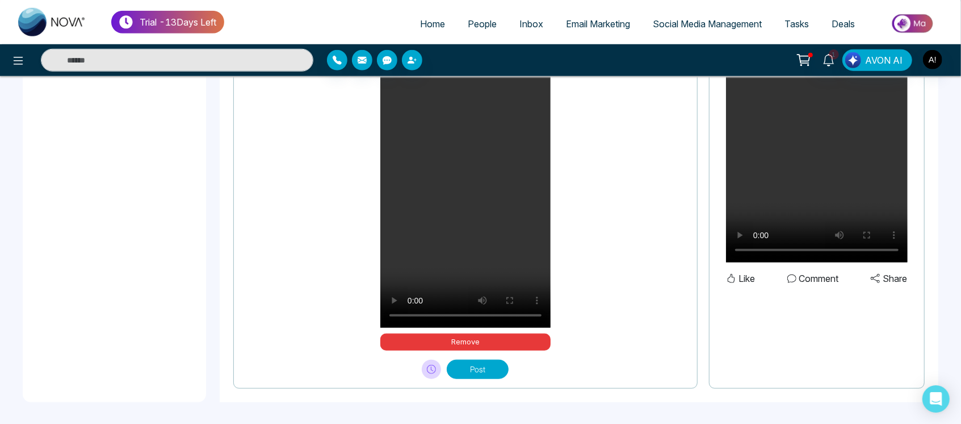
click at [496, 366] on button "Post" at bounding box center [478, 368] width 62 height 19
click at [496, 366] on button "Please wait..." at bounding box center [478, 368] width 91 height 19
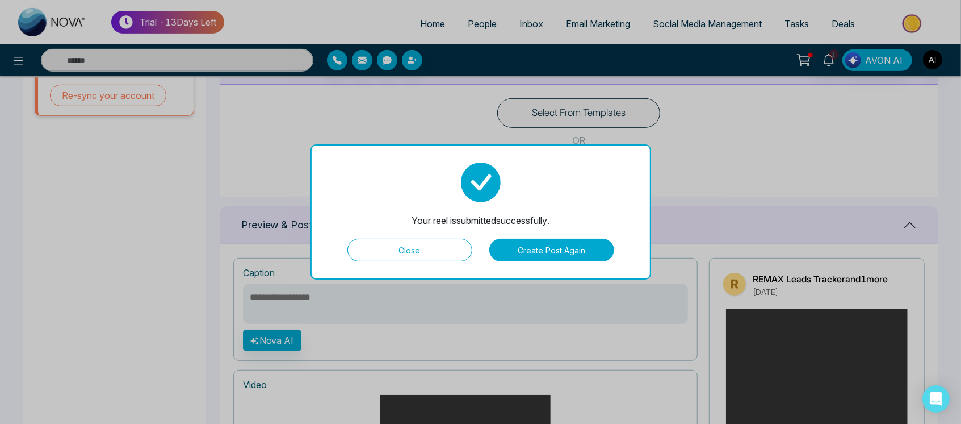
scroll to position [324, 0]
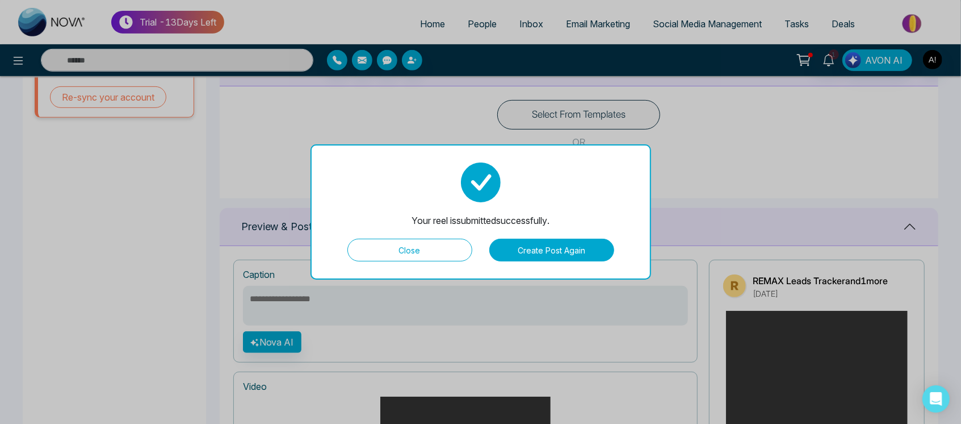
click at [424, 249] on button "Close" at bounding box center [410, 249] width 125 height 23
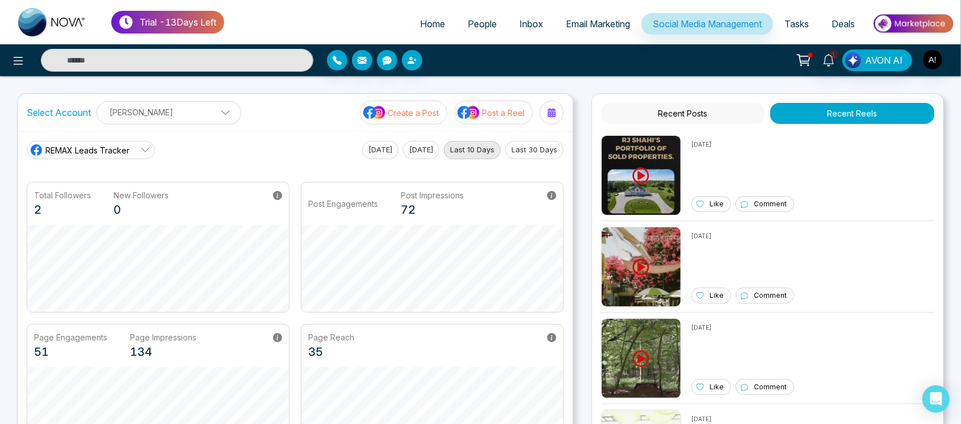
click at [491, 103] on button "Post a Reel" at bounding box center [493, 113] width 79 height 24
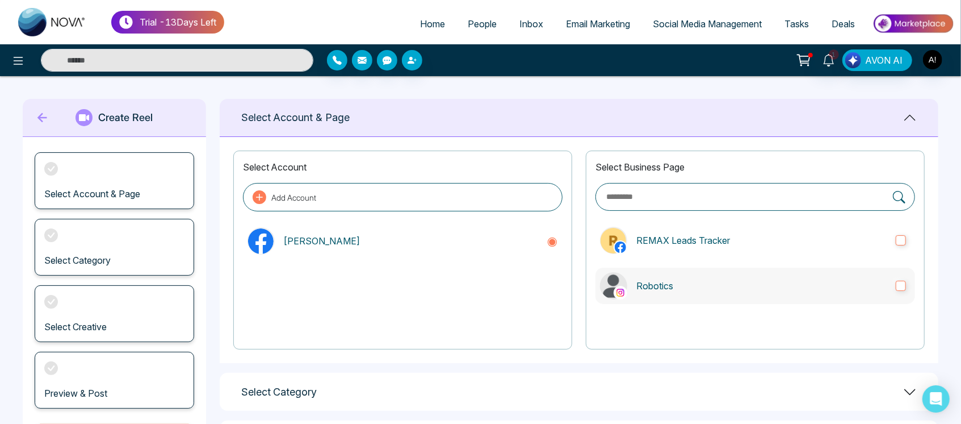
click at [721, 294] on label "Robotics" at bounding box center [756, 285] width 320 height 36
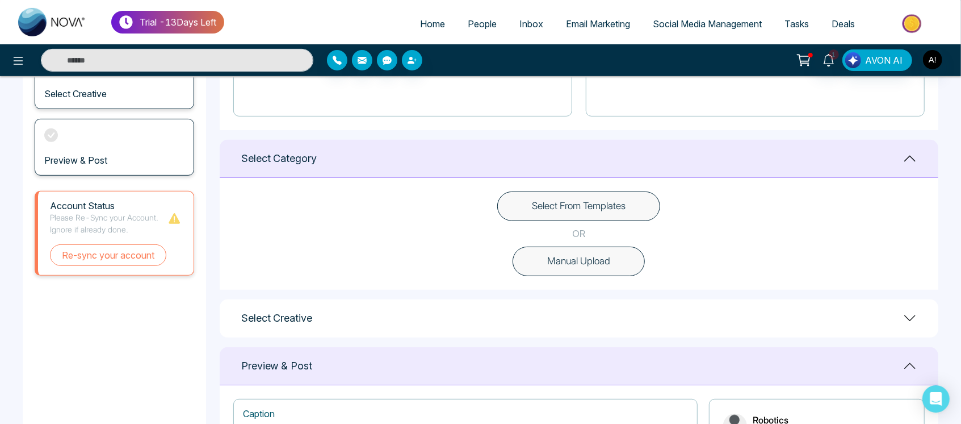
scroll to position [239, 0]
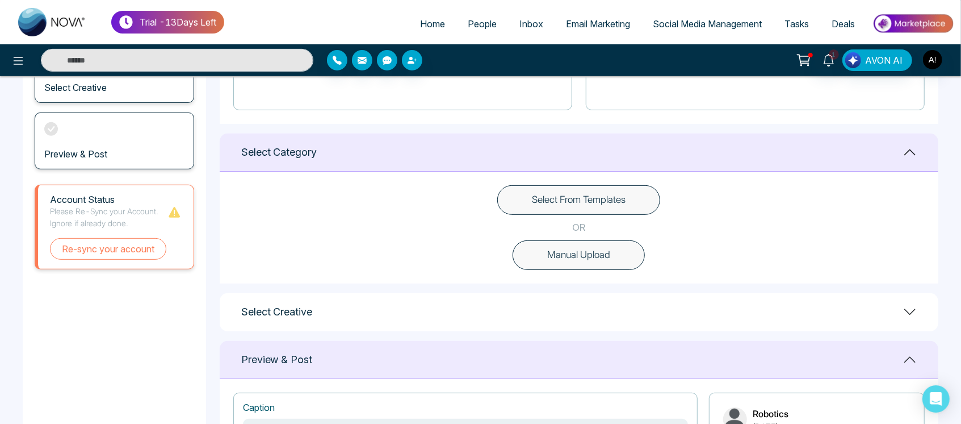
click at [588, 245] on button "Manual Upload" at bounding box center [579, 255] width 132 height 30
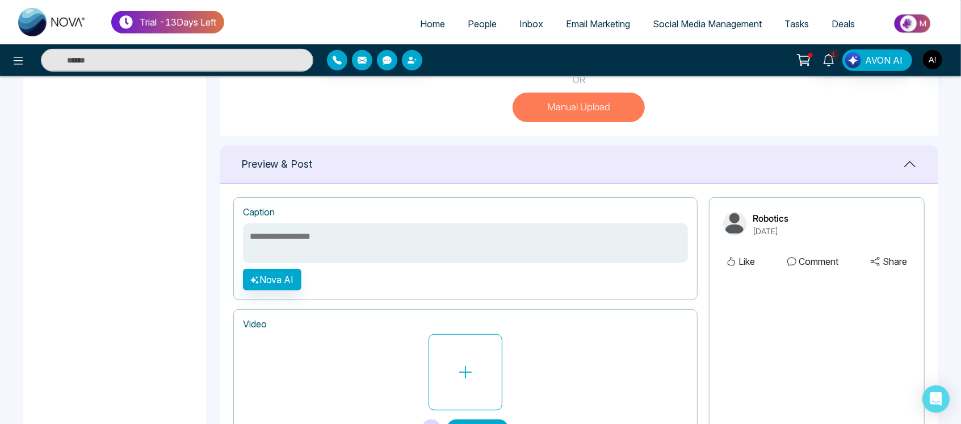
scroll to position [446, 0]
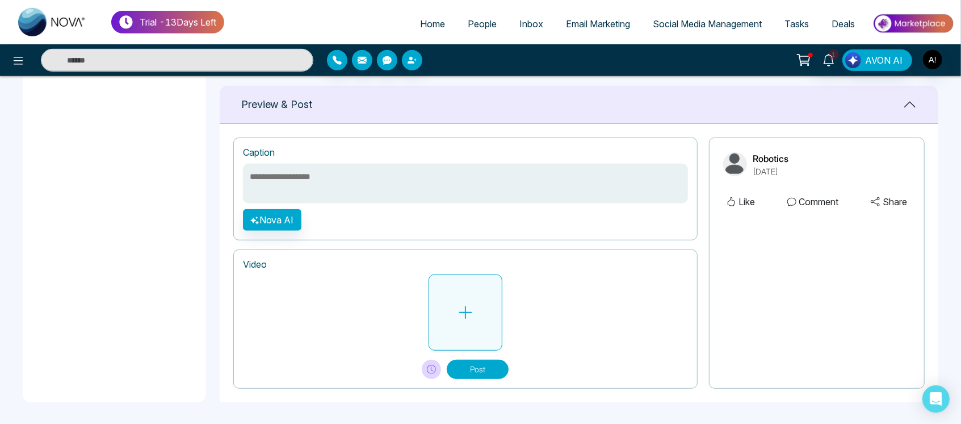
click at [471, 304] on icon at bounding box center [465, 312] width 17 height 17
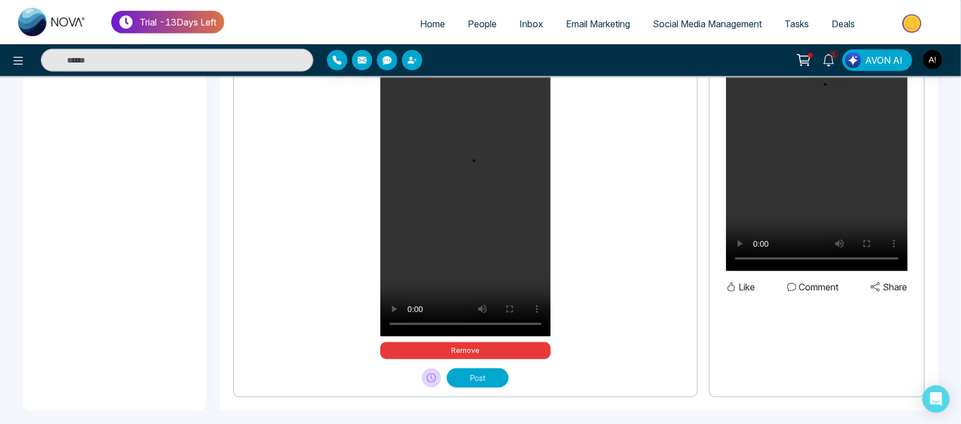
scroll to position [696, 0]
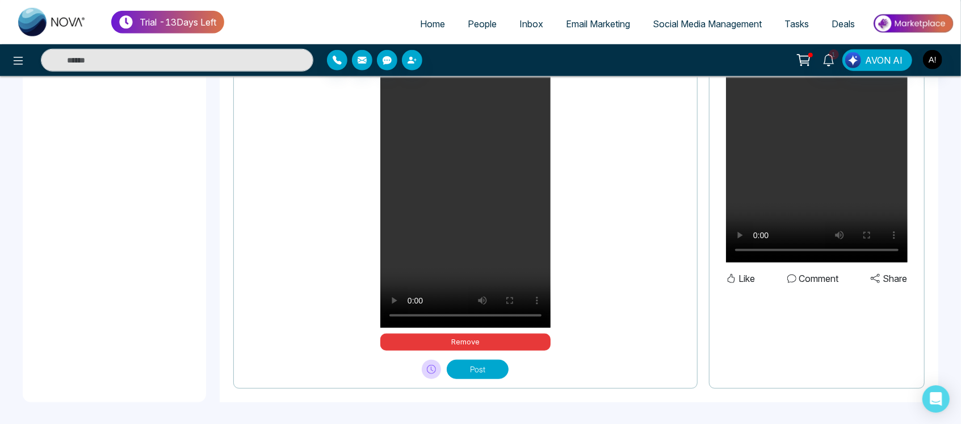
click at [478, 367] on button "Post" at bounding box center [478, 368] width 62 height 19
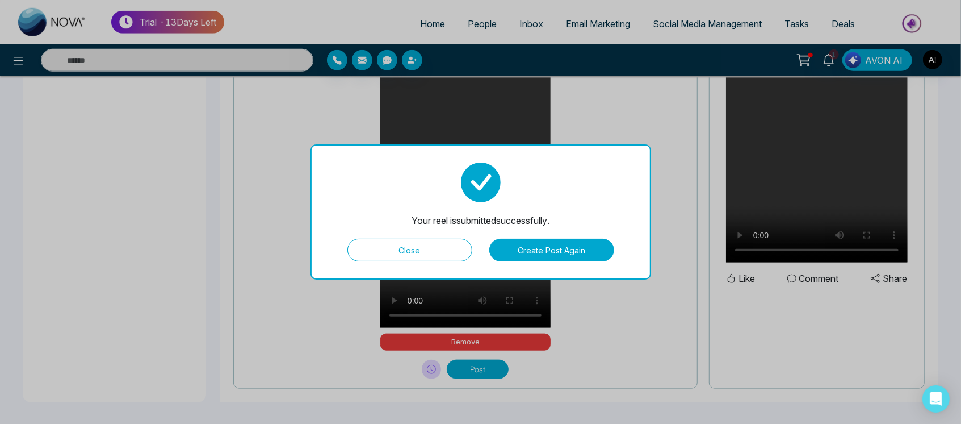
click at [424, 257] on button "Close" at bounding box center [410, 249] width 125 height 23
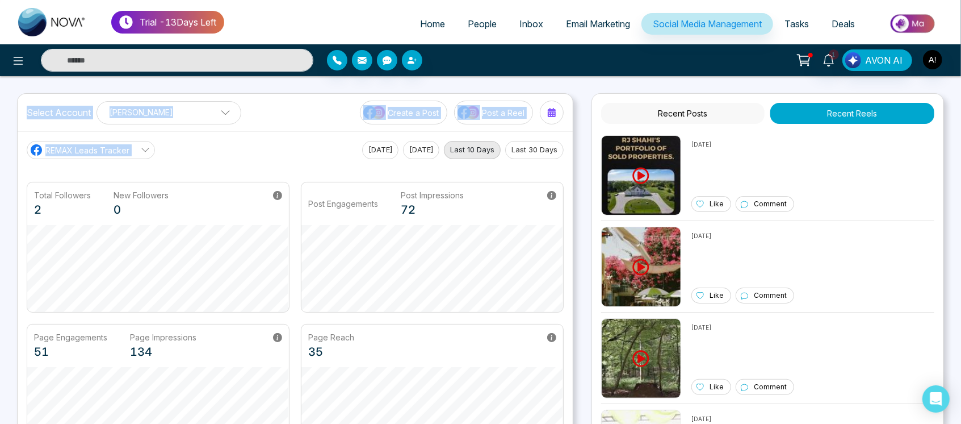
drag, startPoint x: 26, startPoint y: 111, endPoint x: 318, endPoint y: 149, distance: 294.8
click at [318, 149] on div "Select Account [PERSON_NAME] [PERSON_NAME] Add Social Accounts Create a Post Po…" at bounding box center [295, 278] width 556 height 371
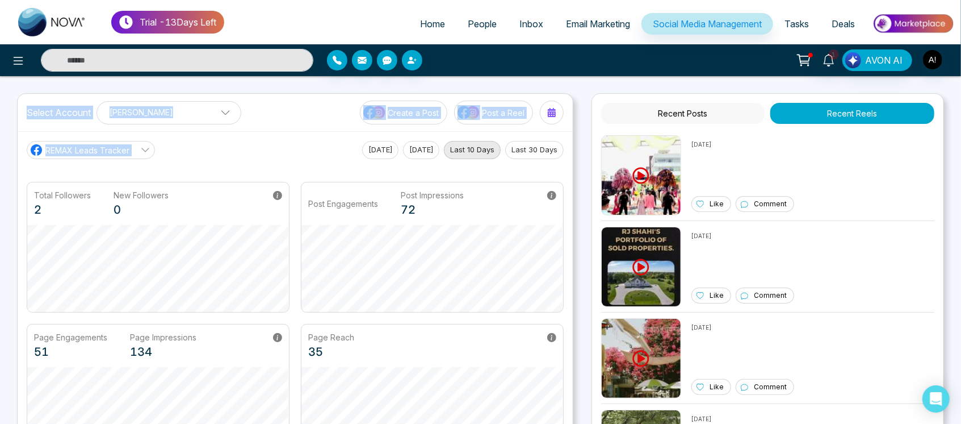
click at [318, 149] on div "REMAX Leads Tracker [DATE] [DATE] Last 10 Days Last 30 Days" at bounding box center [295, 150] width 537 height 18
drag, startPoint x: 23, startPoint y: 111, endPoint x: 216, endPoint y: 148, distance: 197.1
click at [216, 148] on div "Select Account [PERSON_NAME] [PERSON_NAME] Add Social Accounts Create a Post Po…" at bounding box center [295, 278] width 556 height 371
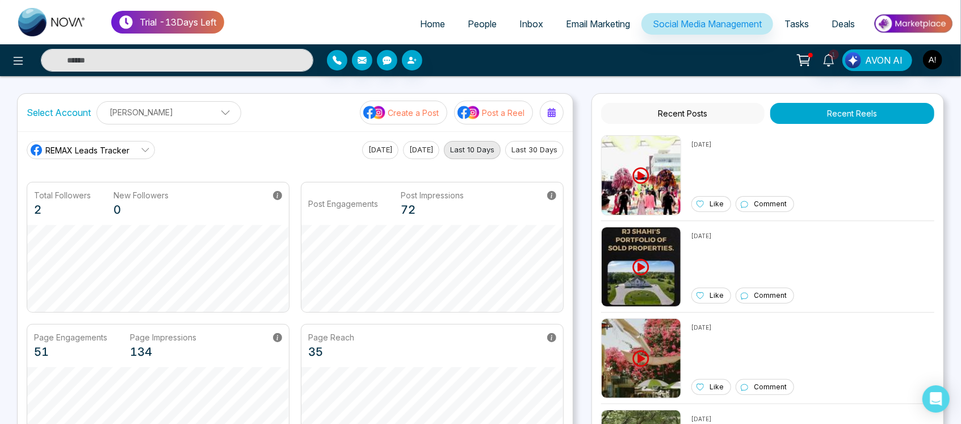
click at [216, 148] on div "REMAX Leads Tracker [DATE] [DATE] Last 10 Days Last 30 Days" at bounding box center [295, 150] width 537 height 18
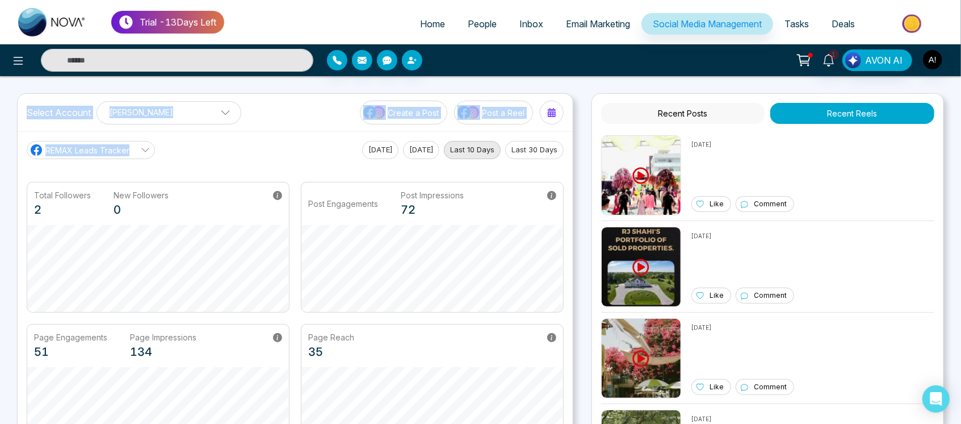
drag, startPoint x: 18, startPoint y: 111, endPoint x: 241, endPoint y: 170, distance: 231.0
click at [241, 170] on div "Select Account [PERSON_NAME] [PERSON_NAME] Add Social Accounts Create a Post Po…" at bounding box center [295, 278] width 556 height 371
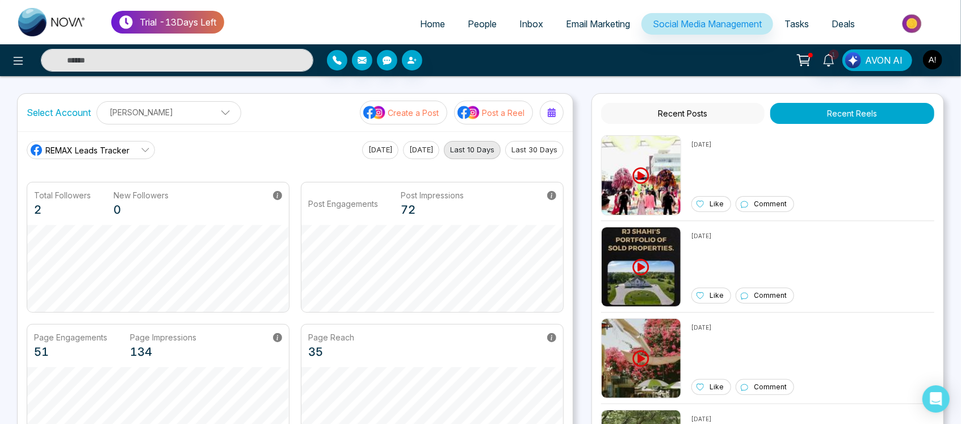
click at [301, 161] on main "REMAX Leads Tracker [DATE] [DATE] Last 10 Days Last 30 Days Total Followers 2 N…" at bounding box center [295, 297] width 537 height 313
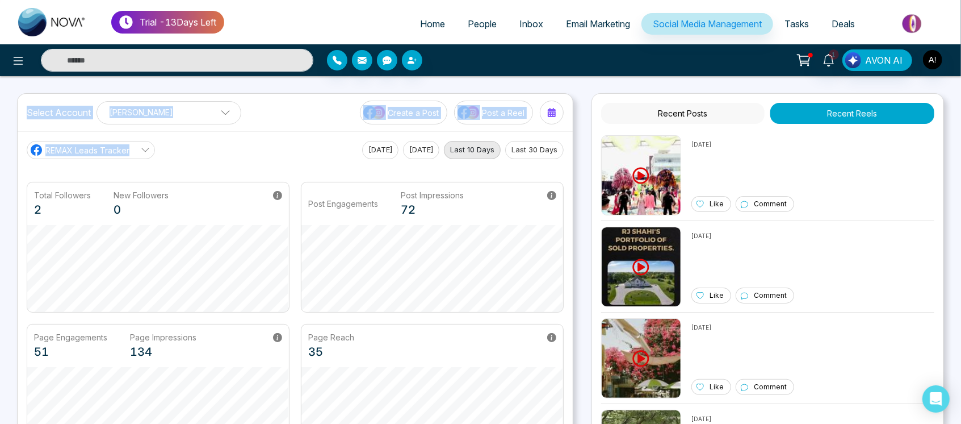
drag, startPoint x: 22, startPoint y: 117, endPoint x: 196, endPoint y: 160, distance: 179.6
click at [196, 160] on div "Select Account [PERSON_NAME] [PERSON_NAME] Add Social Accounts Create a Post Po…" at bounding box center [295, 278] width 556 height 371
click at [196, 160] on main "REMAX Leads Tracker [DATE] [DATE] Last 10 Days Last 30 Days Total Followers 2 N…" at bounding box center [295, 297] width 537 height 313
drag, startPoint x: 22, startPoint y: 112, endPoint x: 181, endPoint y: 149, distance: 163.9
click at [181, 149] on div "Select Account [PERSON_NAME] [PERSON_NAME] Add Social Accounts Create a Post Po…" at bounding box center [295, 278] width 556 height 371
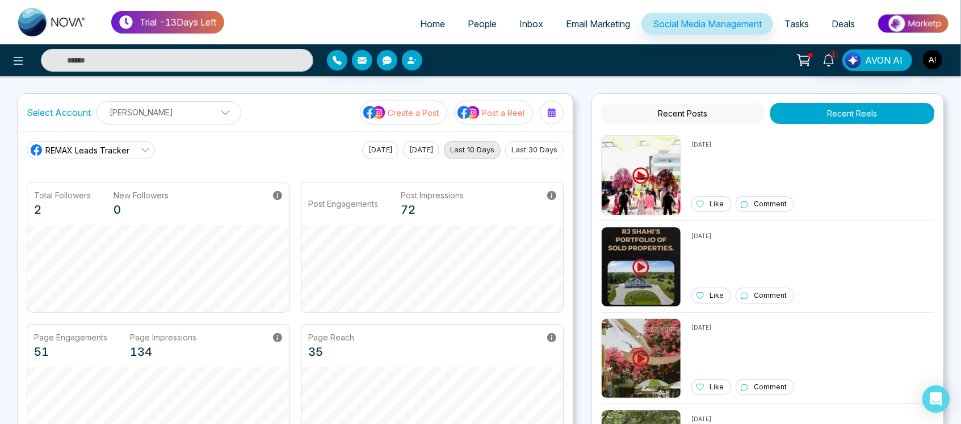
click at [181, 149] on div "REMAX Leads Tracker [DATE] [DATE] Last 10 Days Last 30 Days" at bounding box center [295, 150] width 537 height 18
drag, startPoint x: 23, startPoint y: 107, endPoint x: 277, endPoint y: 123, distance: 254.9
click at [277, 123] on div "Select Account [PERSON_NAME] [PERSON_NAME] Add Social Accounts Create a Post Po…" at bounding box center [295, 112] width 555 height 37
drag, startPoint x: 25, startPoint y: 112, endPoint x: 282, endPoint y: 120, distance: 256.8
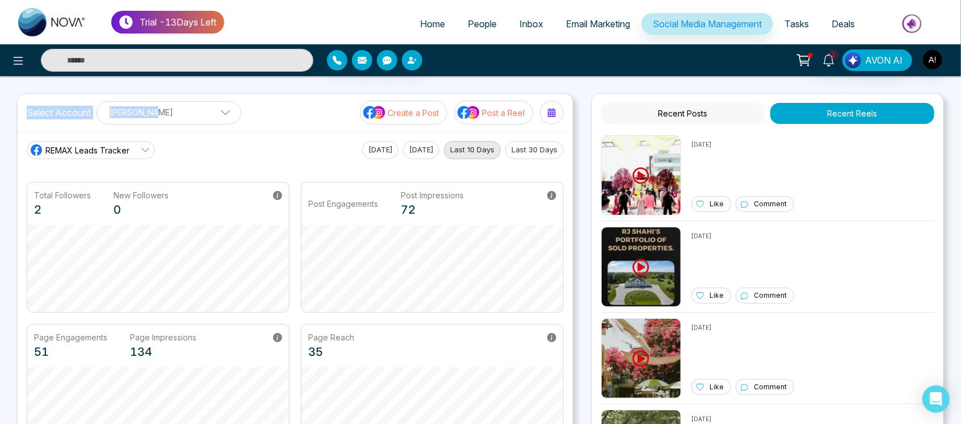
click at [282, 120] on div "Select Account [PERSON_NAME] [PERSON_NAME] Add Social Accounts Create a Post Po…" at bounding box center [295, 112] width 555 height 37
drag, startPoint x: 22, startPoint y: 109, endPoint x: 300, endPoint y: 116, distance: 278.3
click at [300, 116] on div "Select Account [PERSON_NAME] [PERSON_NAME] Add Social Accounts Create a Post Po…" at bounding box center [295, 112] width 555 height 37
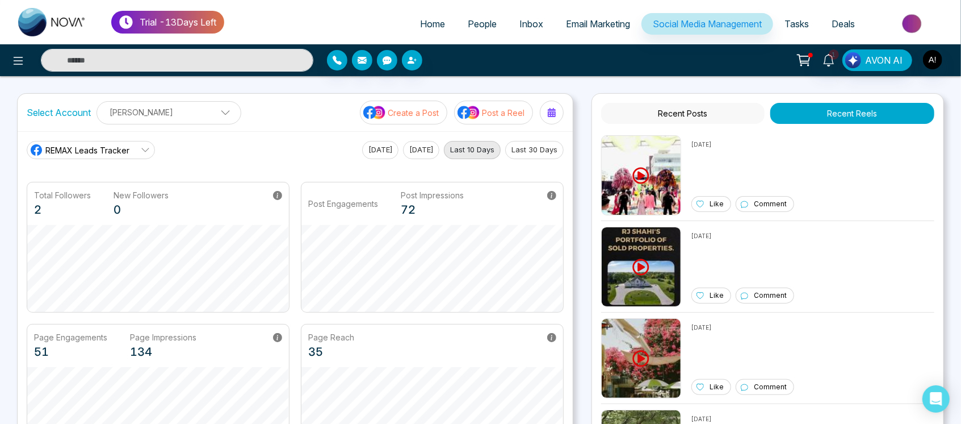
click at [288, 131] on div "REMAX Leads Tracker [DATE] [DATE] Last 10 Days Last 30 Days Total Followers 2 N…" at bounding box center [295, 297] width 555 height 332
drag, startPoint x: 27, startPoint y: 116, endPoint x: 250, endPoint y: 139, distance: 224.3
click at [250, 139] on div "Select Account [PERSON_NAME] [PERSON_NAME] Add Social Accounts Create a Post Po…" at bounding box center [295, 278] width 556 height 371
click at [250, 139] on div "REMAX Leads Tracker [DATE] [DATE] Last 10 Days Last 30 Days Total Followers 2 N…" at bounding box center [295, 297] width 555 height 332
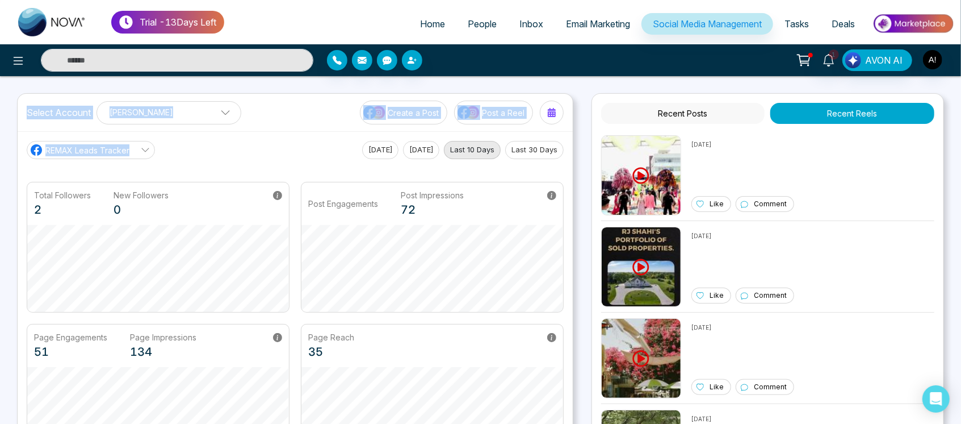
drag, startPoint x: 24, startPoint y: 115, endPoint x: 179, endPoint y: 149, distance: 159.3
click at [179, 149] on div "Select Account [PERSON_NAME] [PERSON_NAME] Add Social Accounts Create a Post Po…" at bounding box center [295, 278] width 556 height 371
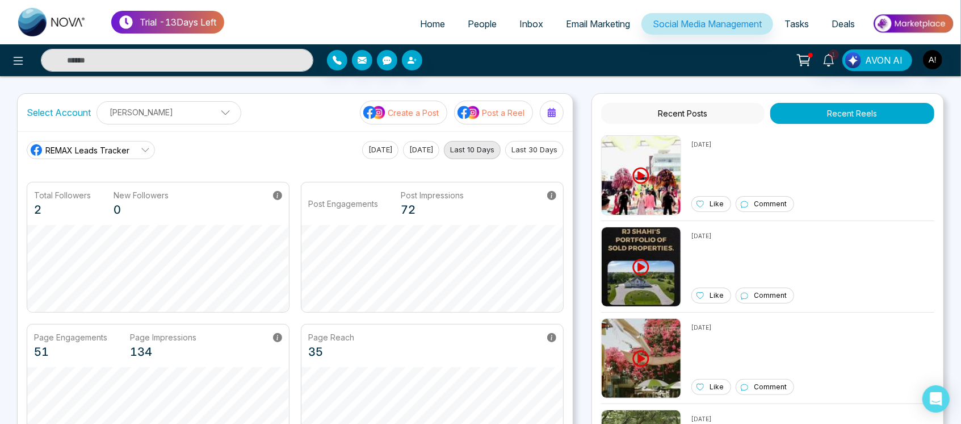
click at [179, 149] on div "REMAX Leads Tracker [DATE] [DATE] Last 10 Days Last 30 Days" at bounding box center [295, 150] width 537 height 18
drag, startPoint x: 20, startPoint y: 112, endPoint x: 91, endPoint y: 118, distance: 71.2
click at [91, 118] on div "Select Account [PERSON_NAME] [PERSON_NAME] Add Social Accounts Create a Post Po…" at bounding box center [295, 112] width 555 height 37
click at [221, 143] on div "REMAX Leads Tracker [DATE] [DATE] Last 10 Days Last 30 Days" at bounding box center [295, 150] width 537 height 18
drag, startPoint x: 28, startPoint y: 111, endPoint x: 229, endPoint y: 125, distance: 201.5
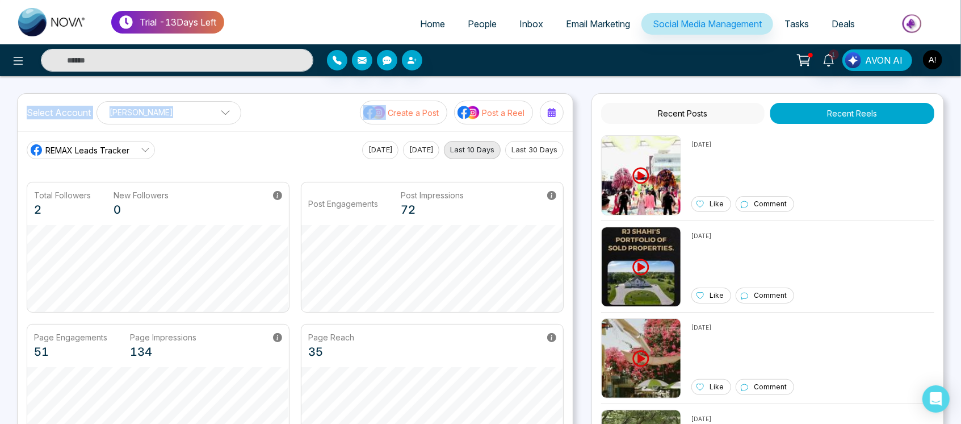
click at [229, 125] on div "Select Account [PERSON_NAME] [PERSON_NAME] Add Social Accounts Create a Post Po…" at bounding box center [295, 112] width 555 height 37
drag, startPoint x: 17, startPoint y: 107, endPoint x: 252, endPoint y: 126, distance: 235.8
click at [252, 126] on div "Select Account [PERSON_NAME] [PERSON_NAME] Add Social Accounts Create a Post Po…" at bounding box center [295, 112] width 555 height 37
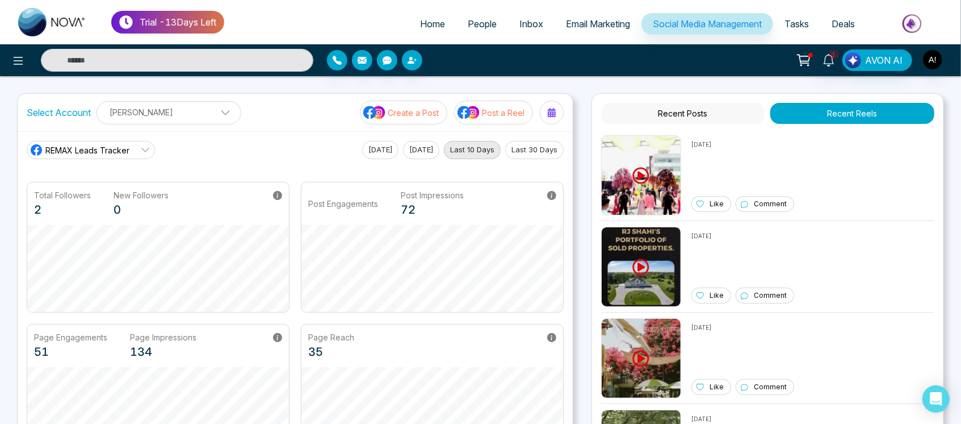
click at [204, 111] on p "[PERSON_NAME]" at bounding box center [169, 112] width 130 height 19
click at [727, 67] on div "1 AVON AI" at bounding box center [761, 60] width 387 height 22
drag, startPoint x: 24, startPoint y: 114, endPoint x: 241, endPoint y: 112, distance: 216.9
click at [241, 112] on div "Select Account [PERSON_NAME] [PERSON_NAME] Add Social Accounts Create a Post Po…" at bounding box center [295, 112] width 555 height 37
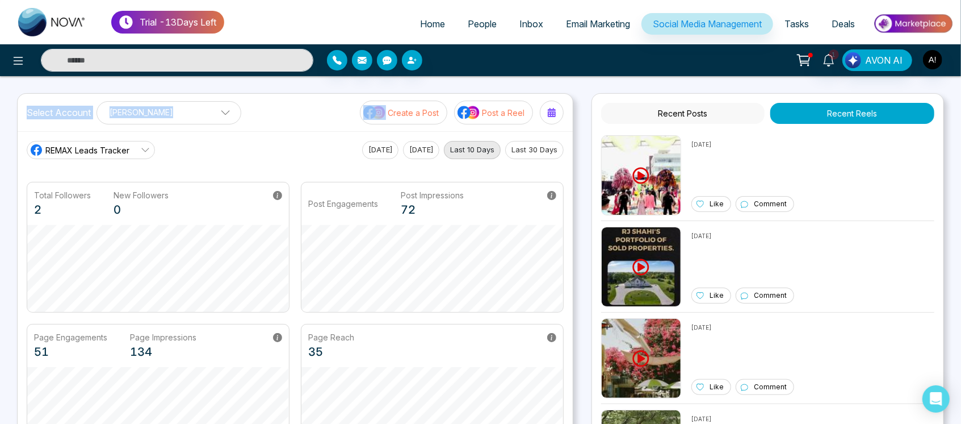
drag, startPoint x: 25, startPoint y: 118, endPoint x: 248, endPoint y: 128, distance: 222.8
click at [248, 128] on div "Select Account [PERSON_NAME] [PERSON_NAME] Add Social Accounts Create a Post Po…" at bounding box center [295, 112] width 555 height 37
drag, startPoint x: 26, startPoint y: 110, endPoint x: 302, endPoint y: 111, distance: 276.0
click at [302, 111] on div "Select Account [PERSON_NAME] [PERSON_NAME] Add Social Accounts Create a Post Po…" at bounding box center [295, 112] width 555 height 37
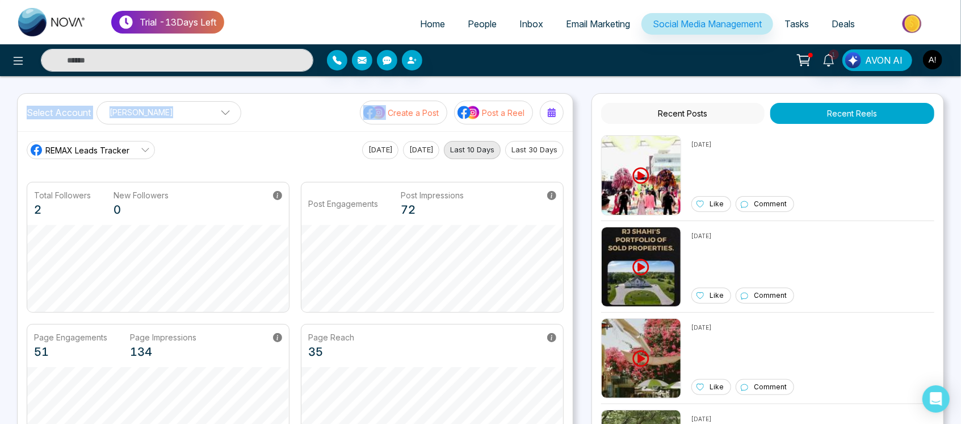
click at [302, 111] on div "Select Account [PERSON_NAME] [PERSON_NAME] Add Social Accounts Create a Post Po…" at bounding box center [295, 112] width 555 height 37
drag, startPoint x: 20, startPoint y: 116, endPoint x: 277, endPoint y: 137, distance: 257.5
click at [277, 137] on div "Select Account [PERSON_NAME] [PERSON_NAME] Add Social Accounts Create a Post Po…" at bounding box center [295, 278] width 556 height 371
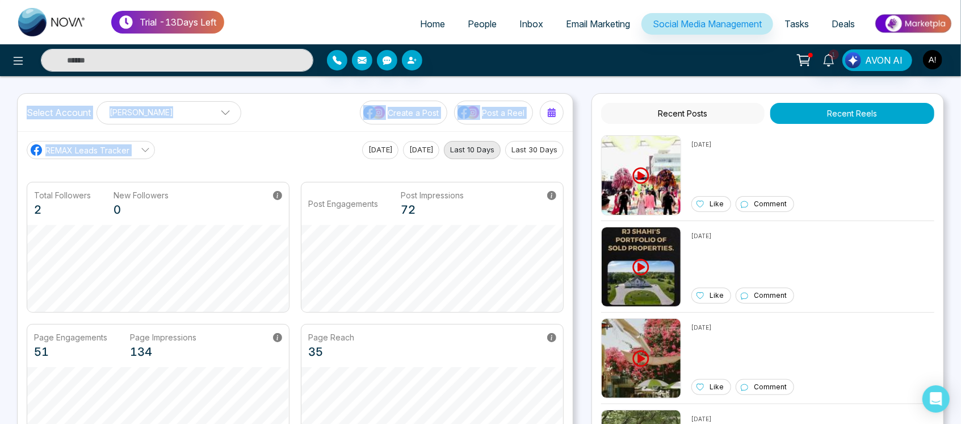
click at [293, 116] on div "Select Account [PERSON_NAME] [PERSON_NAME] Add Social Accounts Create a Post Po…" at bounding box center [295, 112] width 555 height 37
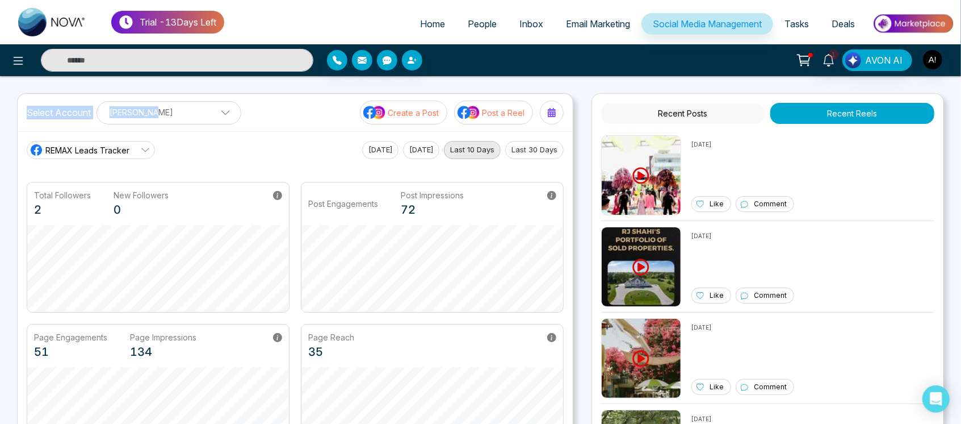
drag, startPoint x: 29, startPoint y: 112, endPoint x: 290, endPoint y: 119, distance: 260.7
click at [290, 119] on div "Select Account [PERSON_NAME] [PERSON_NAME] Add Social Accounts Create a Post Po…" at bounding box center [295, 112] width 555 height 37
drag, startPoint x: 16, startPoint y: 117, endPoint x: 282, endPoint y: 110, distance: 265.3
click at [282, 110] on div "Select Account [PERSON_NAME] [PERSON_NAME] Add Social Accounts Create a Post Po…" at bounding box center [295, 112] width 555 height 37
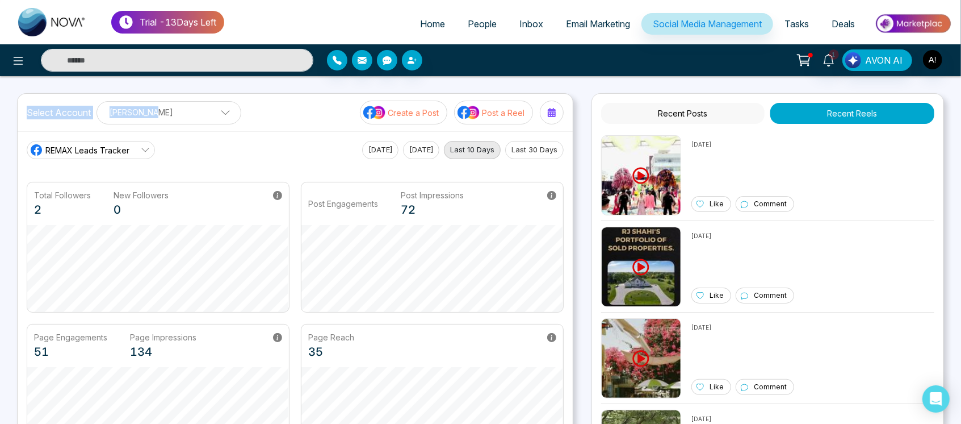
click at [282, 110] on div "Select Account [PERSON_NAME] [PERSON_NAME] Add Social Accounts Create a Post Po…" at bounding box center [295, 112] width 555 height 37
drag, startPoint x: 20, startPoint y: 110, endPoint x: 269, endPoint y: 121, distance: 249.0
click at [269, 121] on div "Select Account [PERSON_NAME] [PERSON_NAME] Add Social Accounts Create a Post Po…" at bounding box center [295, 112] width 555 height 37
drag, startPoint x: 28, startPoint y: 118, endPoint x: 279, endPoint y: 134, distance: 251.5
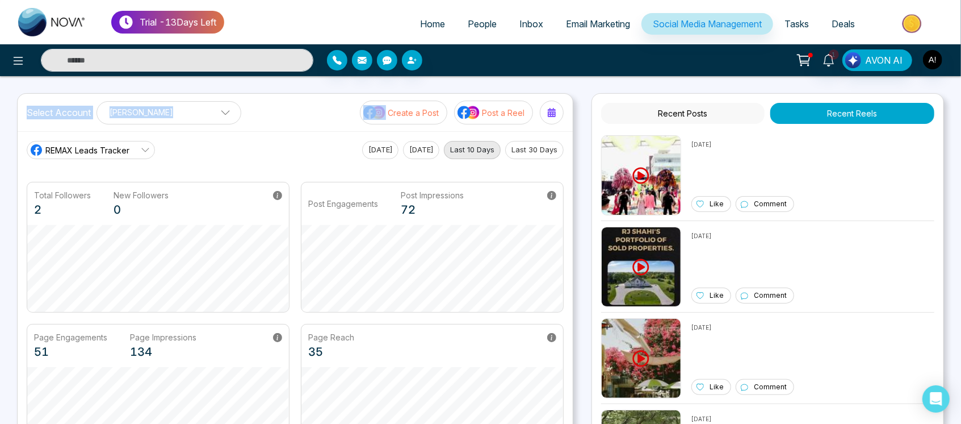
click at [279, 134] on div "Select Account [PERSON_NAME] [PERSON_NAME] Add Social Accounts Create a Post Po…" at bounding box center [295, 278] width 556 height 371
click at [279, 134] on div "REMAX Leads Tracker [DATE] [DATE] Last 10 Days Last 30 Days Total Followers 2 N…" at bounding box center [295, 297] width 555 height 332
drag, startPoint x: 16, startPoint y: 109, endPoint x: 245, endPoint y: 108, distance: 229.4
click at [245, 108] on div "Trial - 13 Days Left Home People Inbox Email Marketing Social Media Management …" at bounding box center [480, 384] width 961 height 768
click at [245, 108] on div "Select Account [PERSON_NAME] [PERSON_NAME] Add Social Accounts Create a Post Po…" at bounding box center [295, 112] width 555 height 37
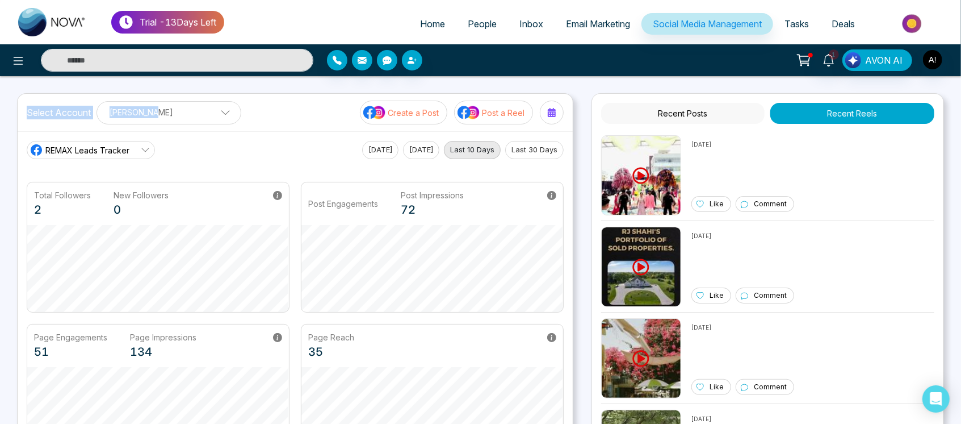
drag, startPoint x: 19, startPoint y: 110, endPoint x: 262, endPoint y: 113, distance: 243.0
click at [262, 113] on div "Select Account [PERSON_NAME] [PERSON_NAME] Add Social Accounts Create a Post Po…" at bounding box center [295, 112] width 555 height 37
drag, startPoint x: 21, startPoint y: 111, endPoint x: 290, endPoint y: 120, distance: 269.3
click at [290, 120] on div "Select Account [PERSON_NAME] [PERSON_NAME] Add Social Accounts Create a Post Po…" at bounding box center [295, 112] width 555 height 37
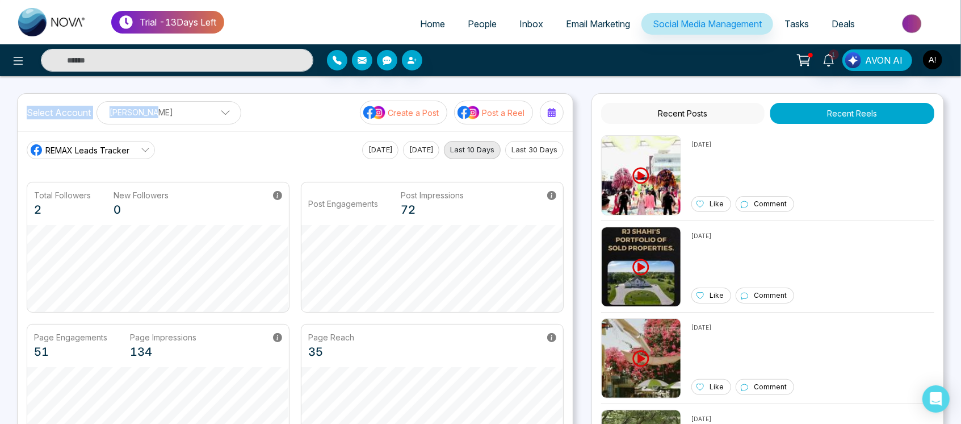
click at [290, 120] on div "Select Account [PERSON_NAME] [PERSON_NAME] Add Social Accounts Create a Post Po…" at bounding box center [295, 112] width 555 height 37
drag, startPoint x: 24, startPoint y: 107, endPoint x: 296, endPoint y: 122, distance: 271.9
click at [296, 122] on div "Select Account [PERSON_NAME] [PERSON_NAME] Add Social Accounts Create a Post Po…" at bounding box center [295, 112] width 555 height 37
click at [9, 57] on button at bounding box center [18, 60] width 23 height 23
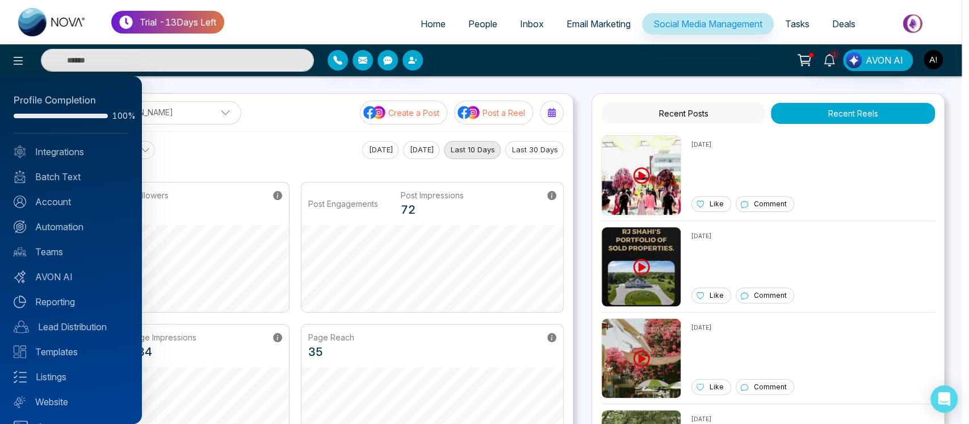
click at [196, 113] on div at bounding box center [484, 212] width 969 height 424
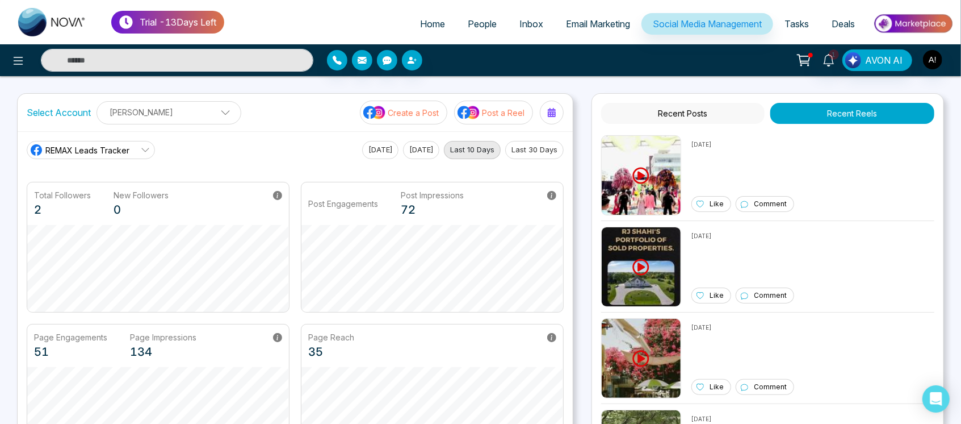
click at [151, 118] on p "[PERSON_NAME]" at bounding box center [169, 112] width 130 height 19
click at [60, 149] on span "REMAX Leads Tracker" at bounding box center [87, 150] width 84 height 12
click at [94, 194] on span "Robotics" at bounding box center [99, 200] width 96 height 12
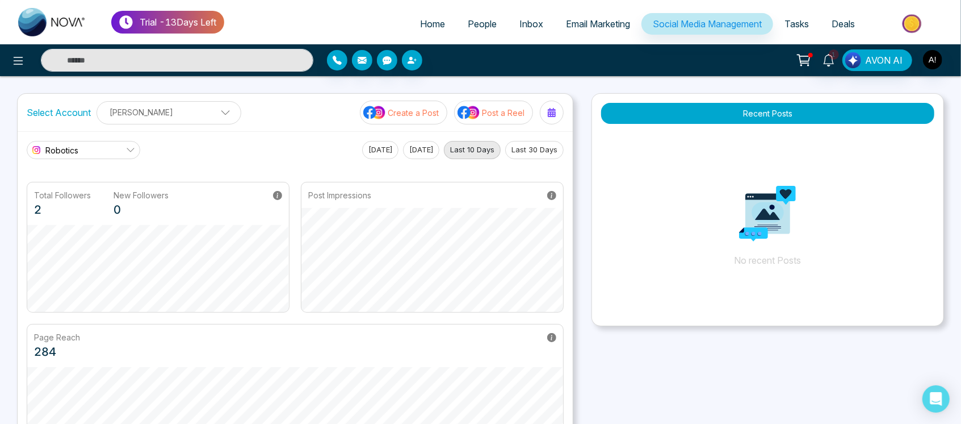
click at [432, 26] on span "Home" at bounding box center [432, 23] width 25 height 11
select select "*"
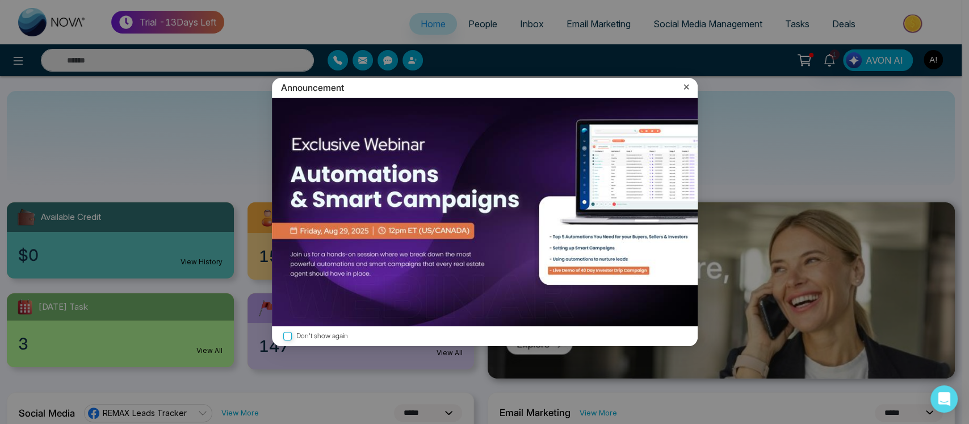
click at [686, 90] on icon at bounding box center [686, 86] width 11 height 11
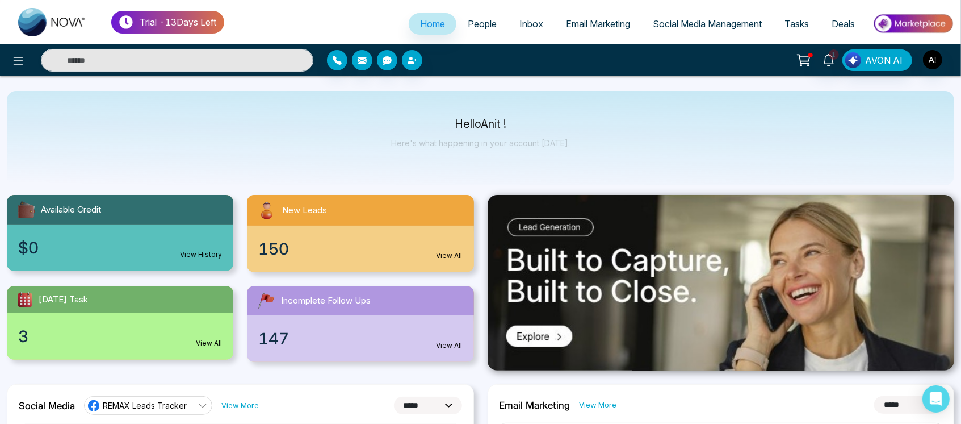
scroll to position [7, 0]
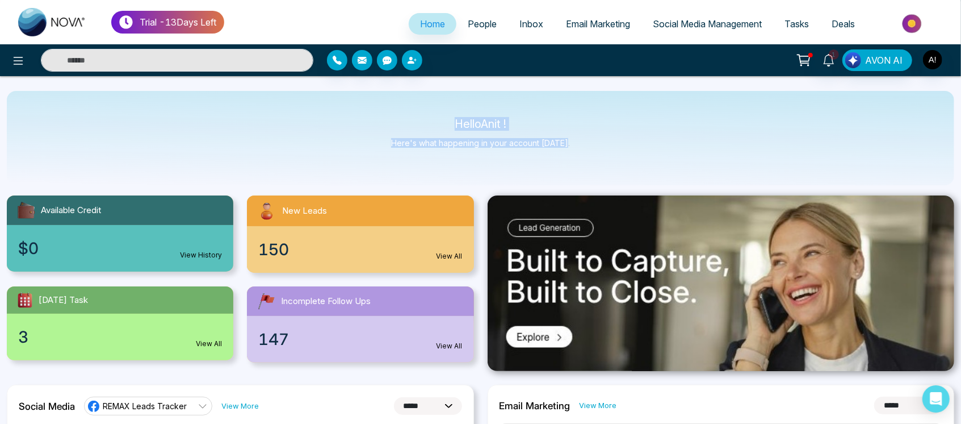
drag, startPoint x: 443, startPoint y: 119, endPoint x: 609, endPoint y: 148, distance: 168.3
click at [609, 148] on div "Hello Anit ! Here's what happening in your account [DATE]." at bounding box center [481, 138] width 948 height 94
drag, startPoint x: 579, startPoint y: 140, endPoint x: 387, endPoint y: 109, distance: 194.9
click at [387, 109] on div "Hello Anit ! Here's what happening in your account [DATE]." at bounding box center [481, 138] width 948 height 94
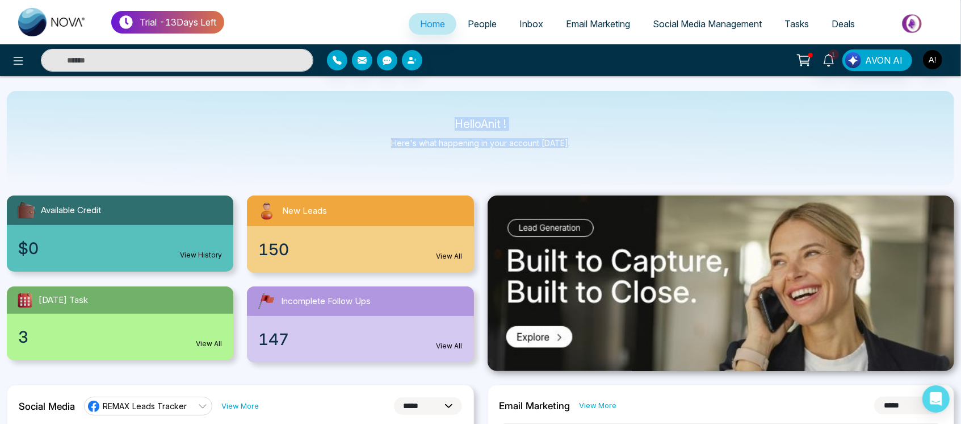
click at [387, 109] on div "Hello Anit ! Here's what happening in your account [DATE]." at bounding box center [481, 138] width 948 height 94
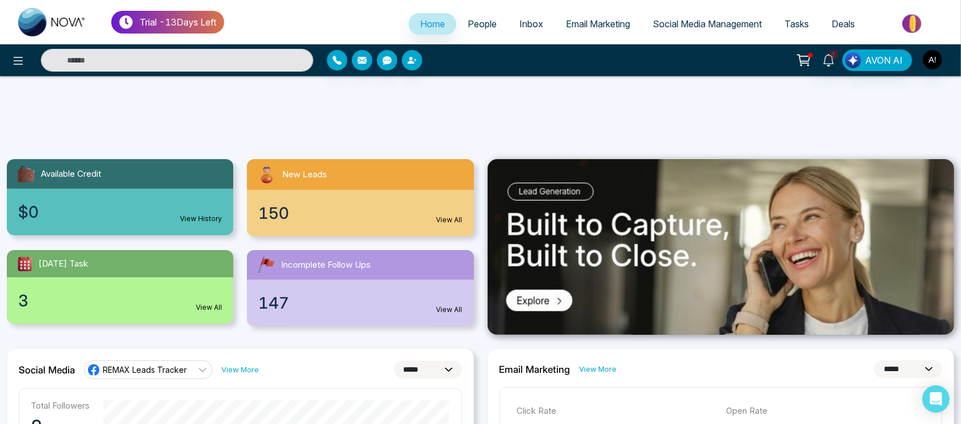
scroll to position [0, 0]
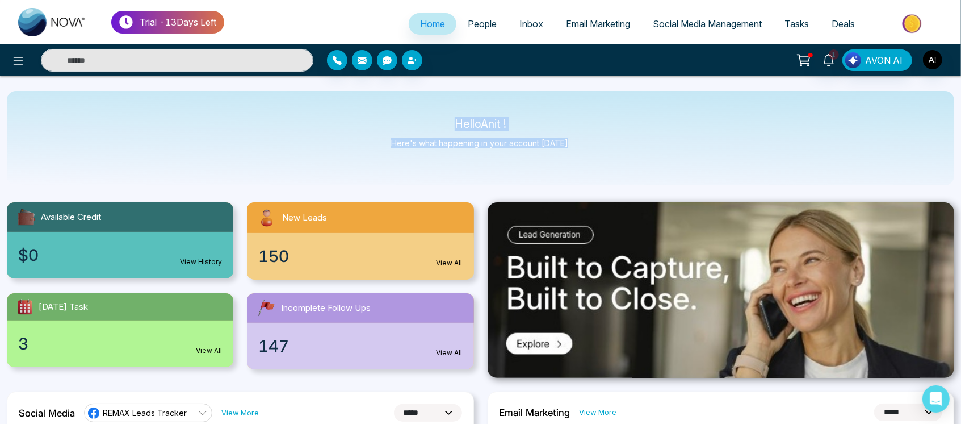
drag, startPoint x: 441, startPoint y: 119, endPoint x: 609, endPoint y: 169, distance: 175.3
click at [609, 169] on div "Hello Anit ! Here's what happening in your account [DATE]." at bounding box center [481, 138] width 948 height 94
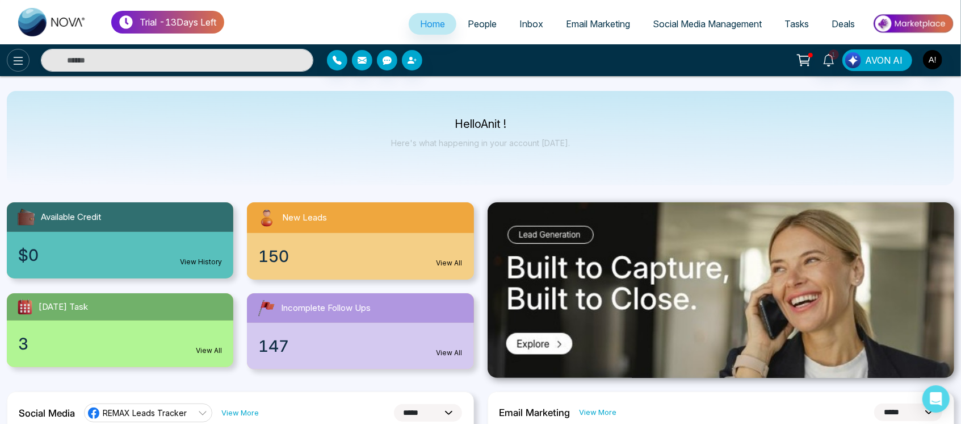
click at [19, 57] on icon at bounding box center [19, 61] width 10 height 8
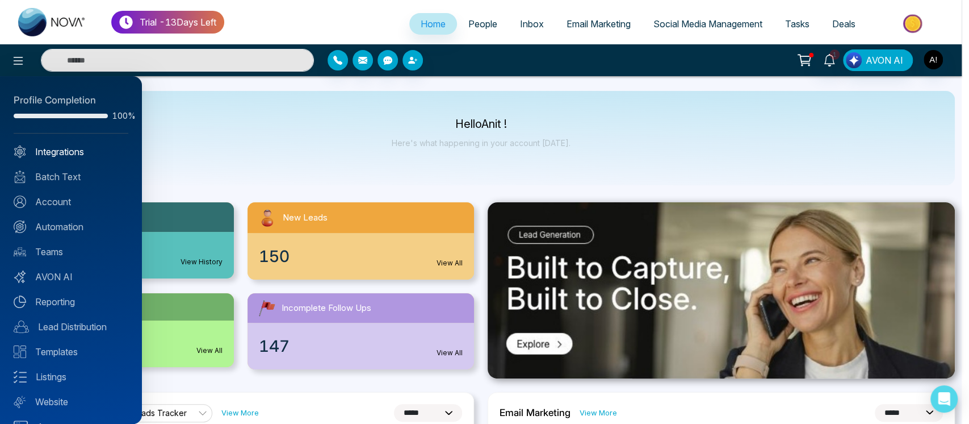
click at [95, 153] on link "Integrations" at bounding box center [71, 152] width 115 height 14
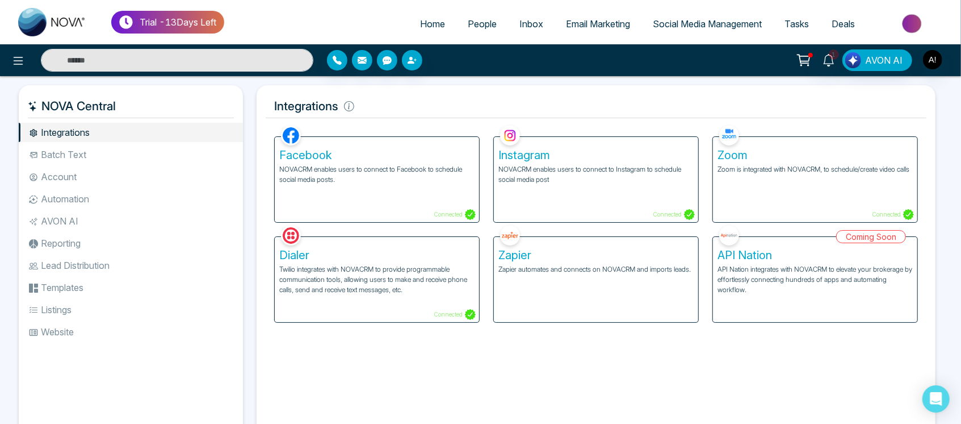
click at [109, 162] on li "Batch Text" at bounding box center [131, 154] width 224 height 19
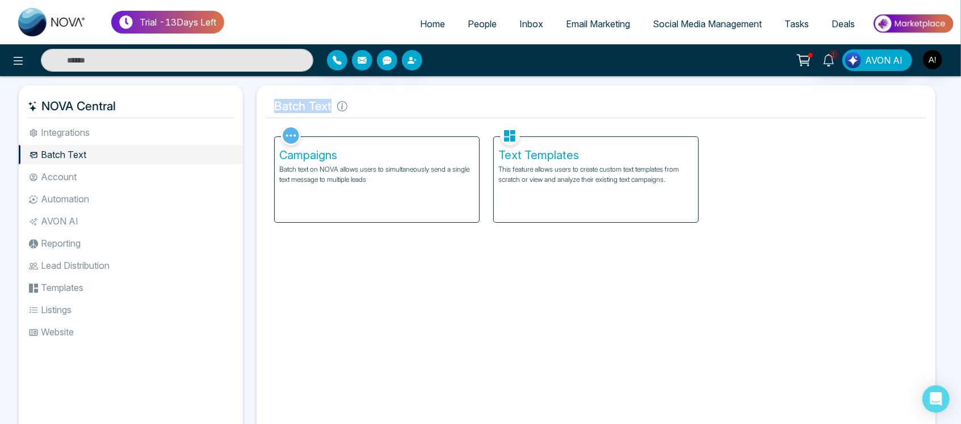
drag, startPoint x: 271, startPoint y: 107, endPoint x: 447, endPoint y: 94, distance: 176.5
click at [447, 94] on h5 "Batch Text" at bounding box center [596, 106] width 661 height 24
drag, startPoint x: 321, startPoint y: 56, endPoint x: 471, endPoint y: 58, distance: 149.9
click at [471, 58] on div at bounding box center [440, 60] width 240 height 20
click at [471, 58] on div at bounding box center [440, 60] width 227 height 20
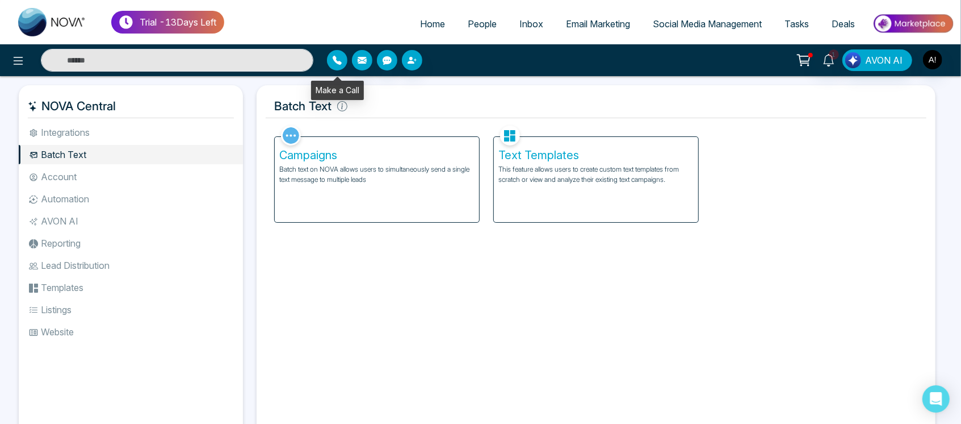
click at [344, 62] on button "button" at bounding box center [337, 60] width 20 height 20
click at [472, 76] on div "NOVA Central Integrations Batch Text Account Automation AVON AI Reporting Lead …" at bounding box center [480, 272] width 961 height 392
click at [154, 132] on li "Integrations" at bounding box center [131, 132] width 224 height 19
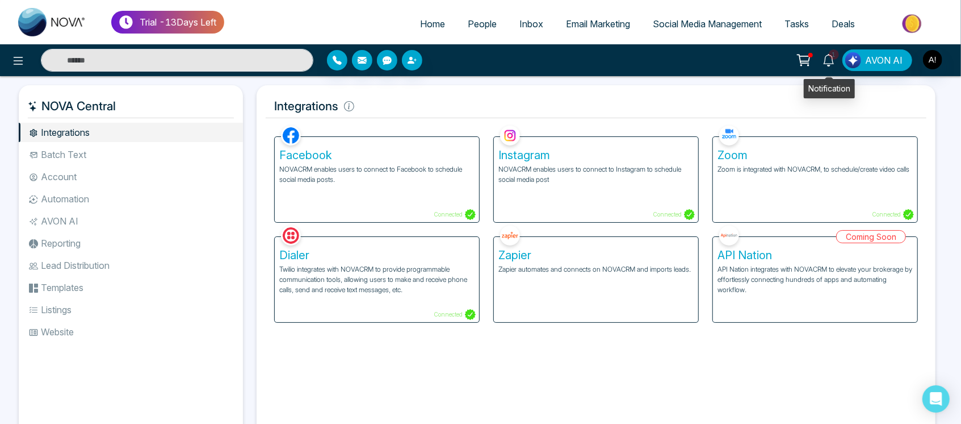
click at [830, 57] on icon at bounding box center [829, 60] width 12 height 12
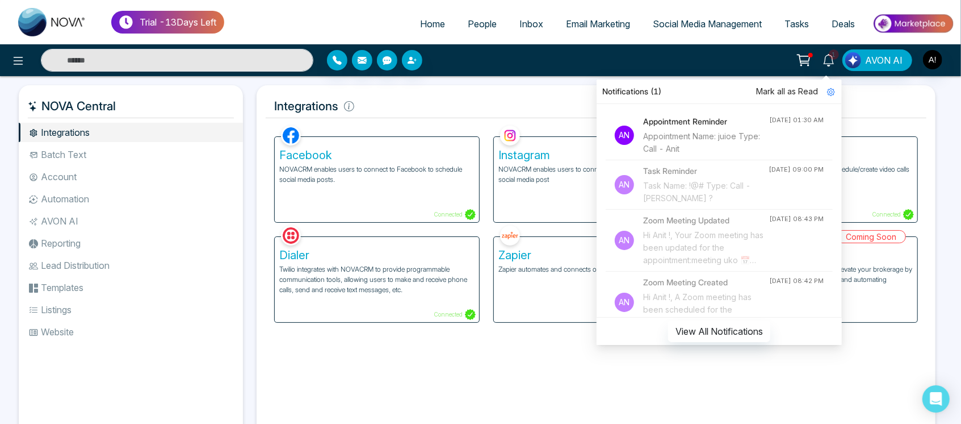
click at [714, 312] on div "Hi Anit !, A Zoom meeting has been scheduled for the appointment: meeting uko 📅…" at bounding box center [706, 309] width 126 height 37
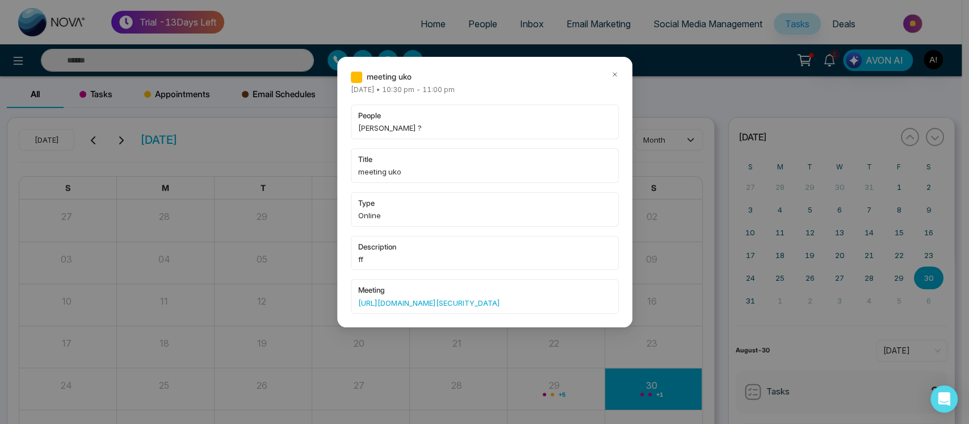
click at [611, 72] on icon at bounding box center [615, 74] width 8 height 8
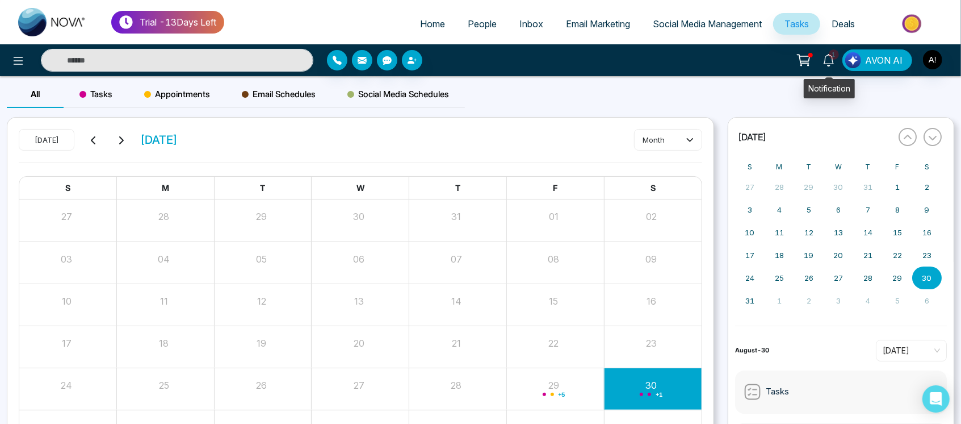
click at [830, 66] on icon at bounding box center [828, 60] width 11 height 12
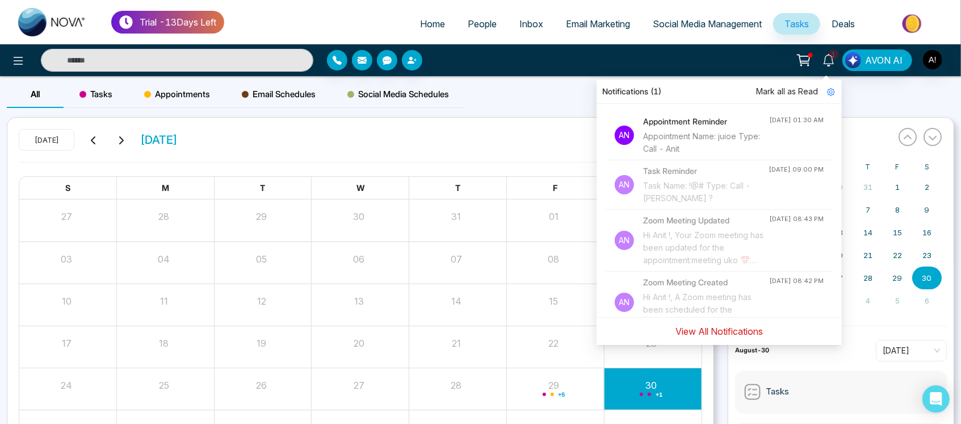
click at [751, 341] on button "View All Notifications" at bounding box center [719, 331] width 102 height 22
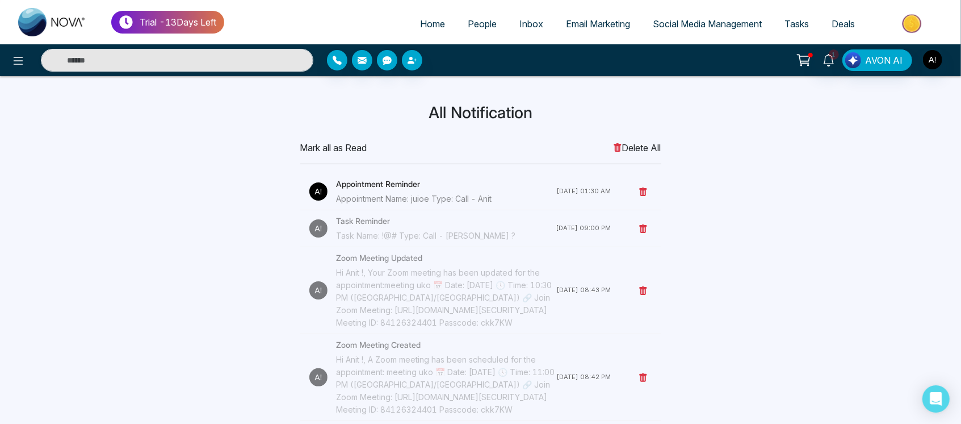
click at [396, 182] on h4 "Appointment Reminder" at bounding box center [447, 184] width 220 height 12
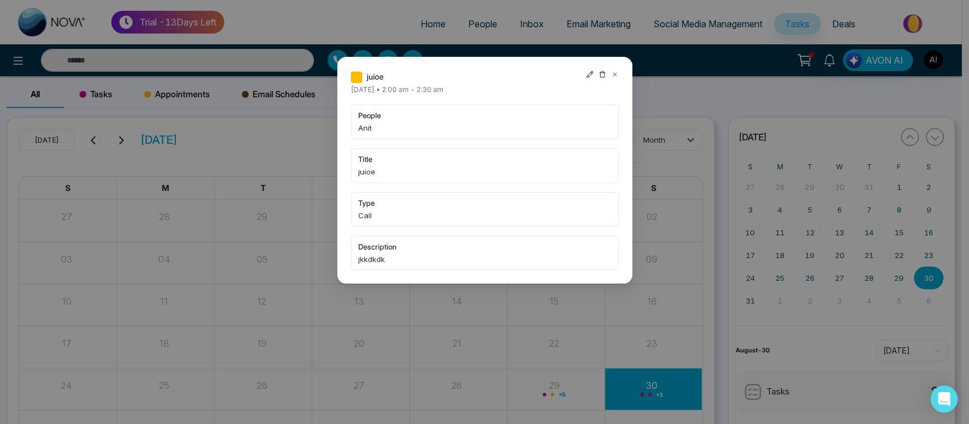
click at [616, 74] on icon at bounding box center [615, 74] width 8 height 8
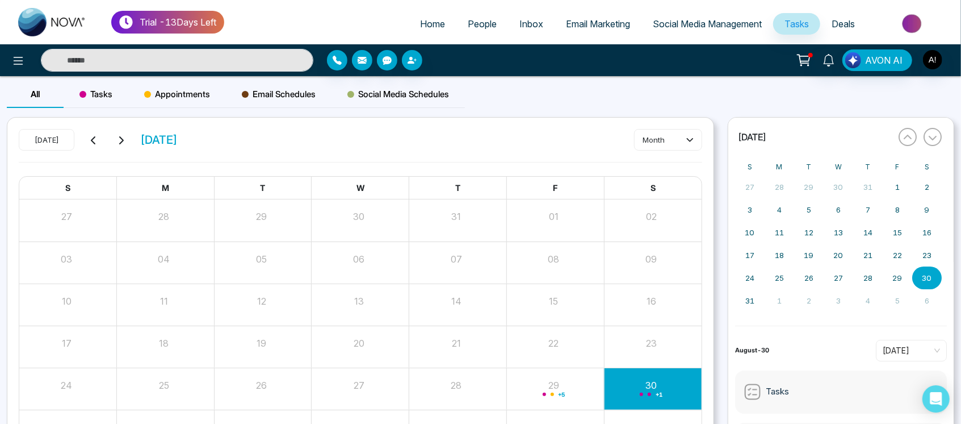
click at [613, 20] on span "Email Marketing" at bounding box center [598, 23] width 64 height 11
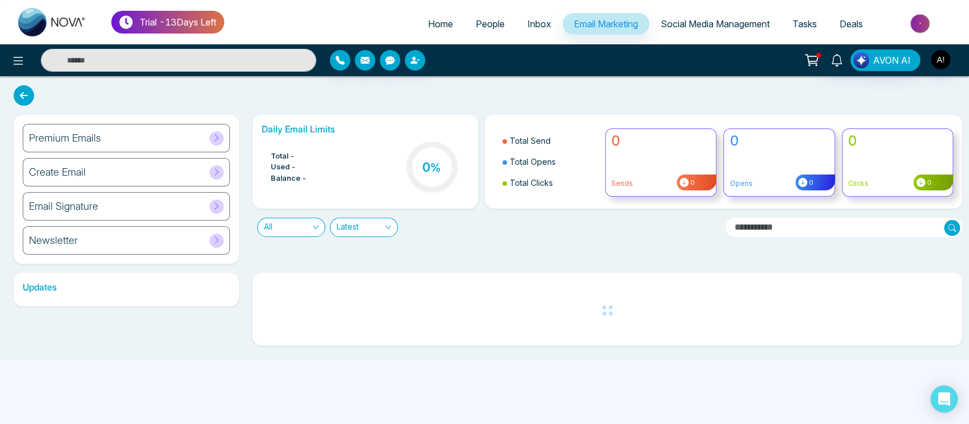
click at [78, 143] on h6 "Premium Emails" at bounding box center [65, 138] width 72 height 12
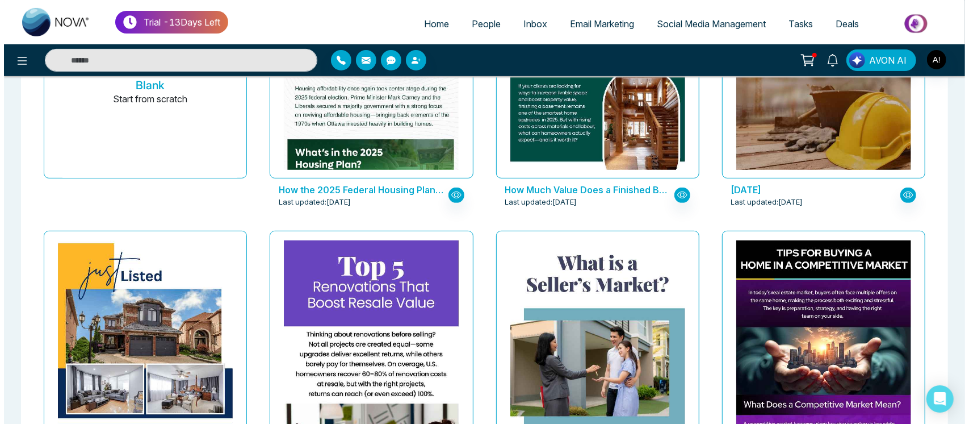
scroll to position [209, 0]
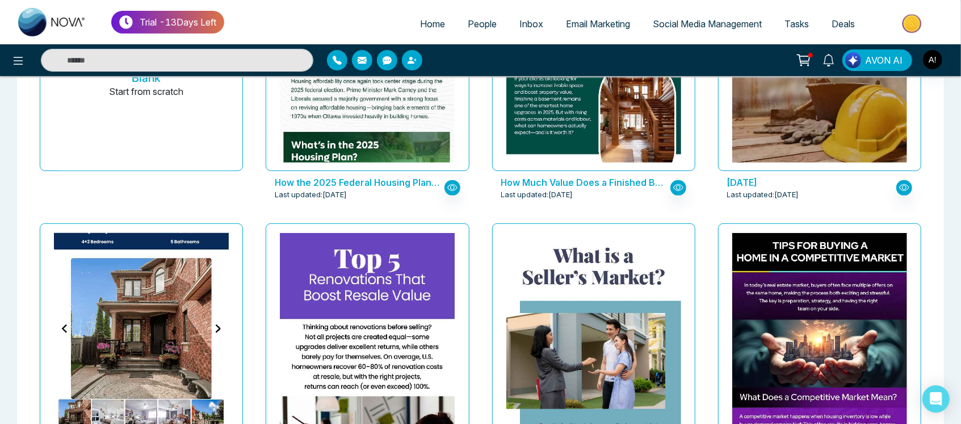
click at [159, 301] on img at bounding box center [141, 165] width 350 height 543
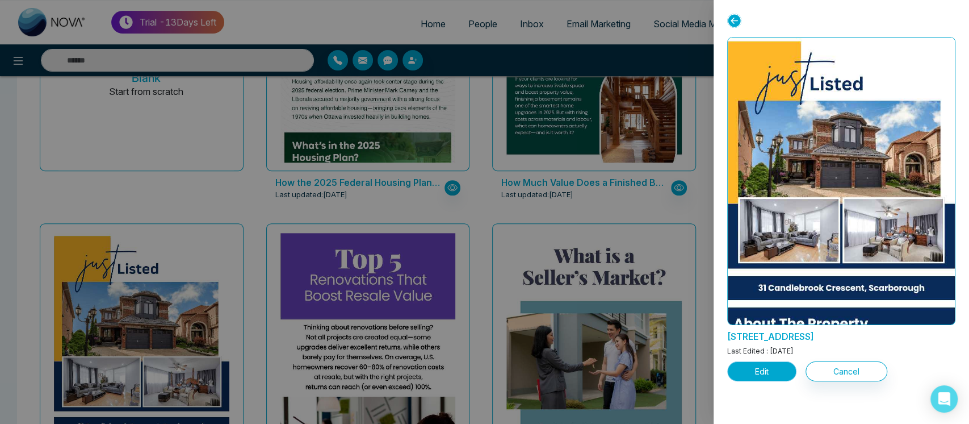
click at [772, 368] on button "Edit" at bounding box center [761, 371] width 69 height 20
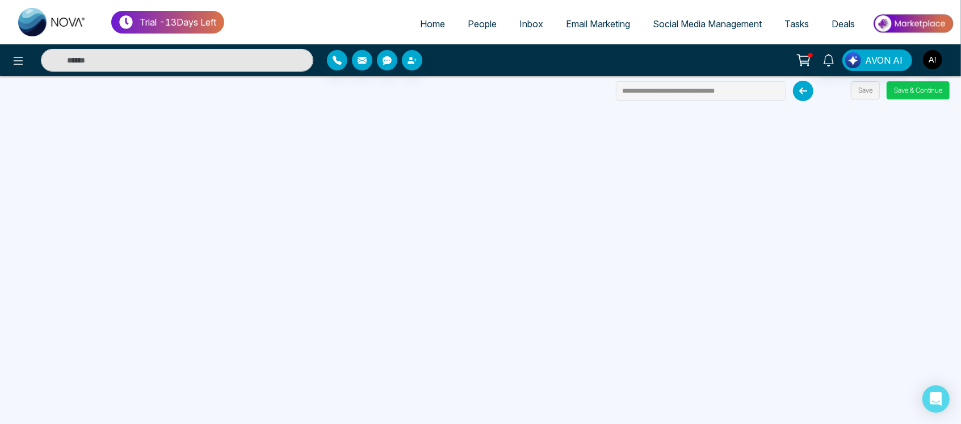
click at [936, 94] on button "Save & Continue" at bounding box center [918, 90] width 63 height 18
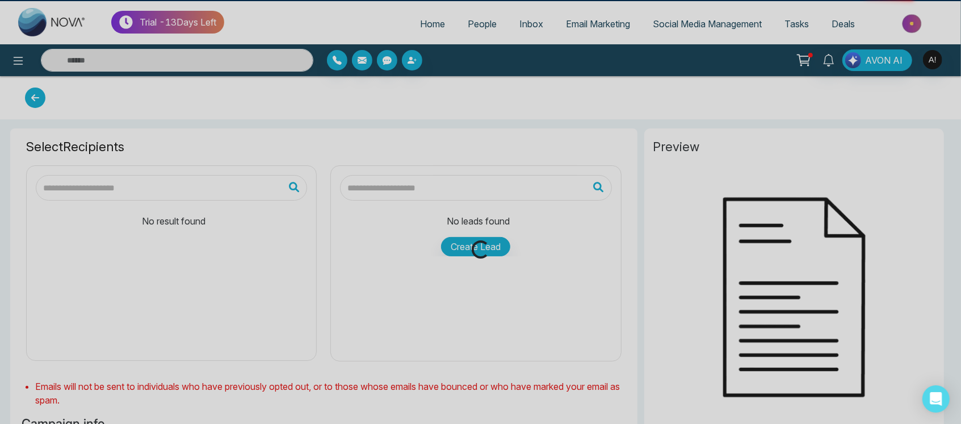
type input "**********"
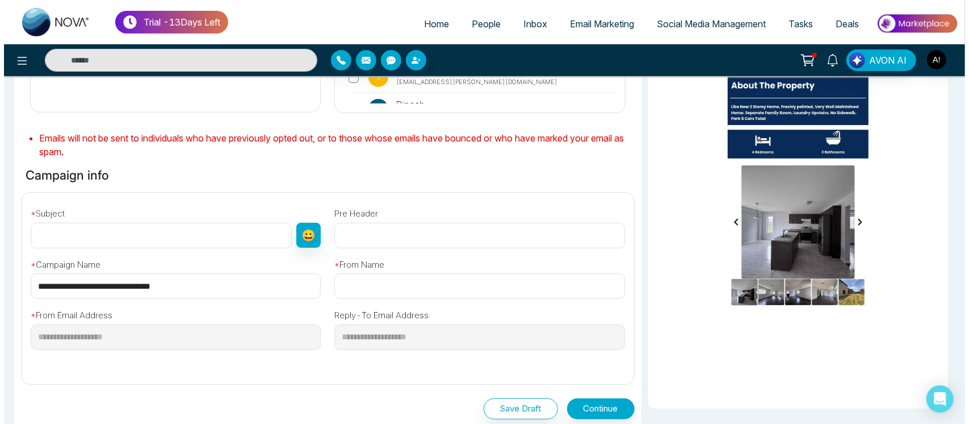
scroll to position [254, 0]
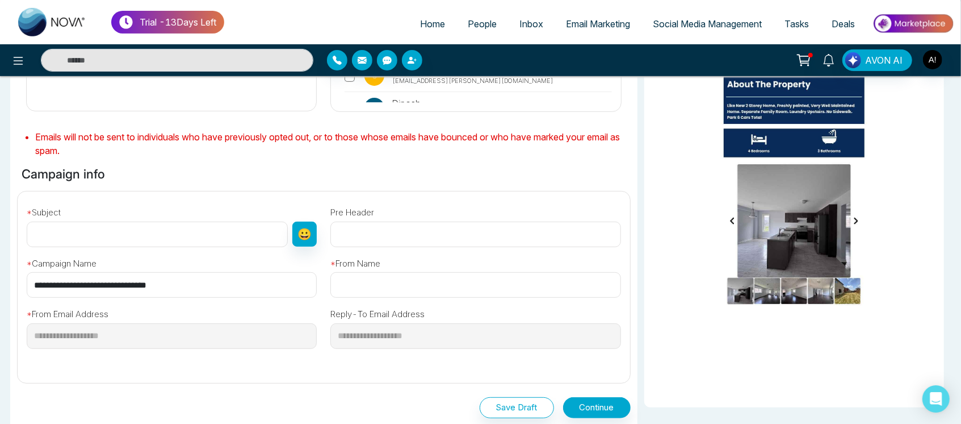
drag, startPoint x: 221, startPoint y: 281, endPoint x: 2, endPoint y: 278, distance: 219.8
click at [2, 278] on div "Selected Recipients ( 1 ) All People ( 150 ) Soldier ( 2 ) [PERSON_NAME] ( 6 ) …" at bounding box center [480, 202] width 961 height 665
click at [143, 229] on input "text" at bounding box center [157, 234] width 261 height 26
paste input "**********"
type input "**********"
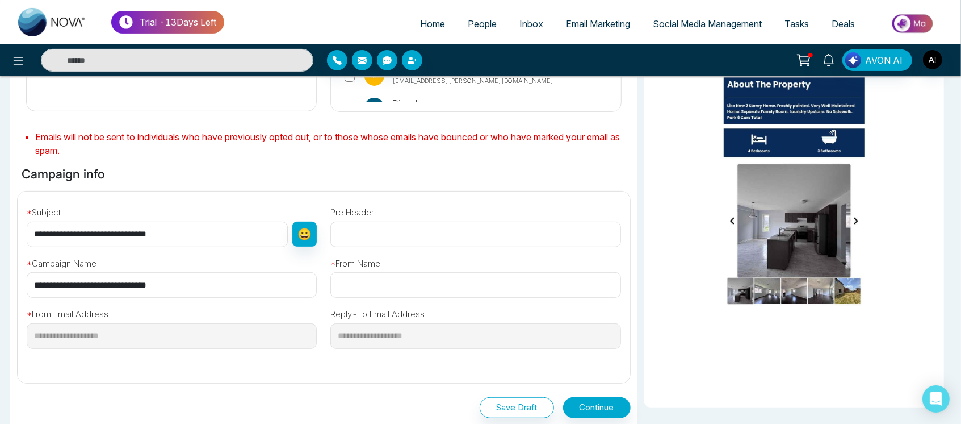
click at [418, 298] on div "**********" at bounding box center [476, 331] width 304 height 67
click at [418, 288] on input "text" at bounding box center [475, 285] width 290 height 26
type input "*"
type input "****"
click at [595, 401] on button "Continue" at bounding box center [597, 407] width 68 height 21
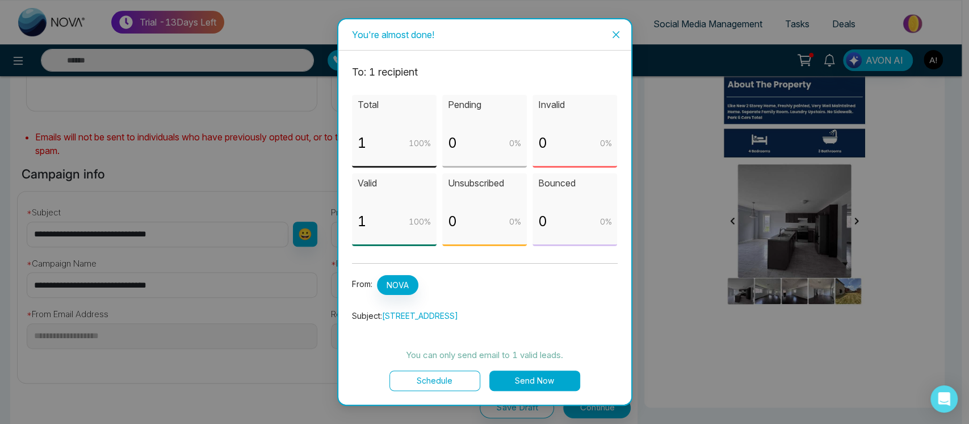
click at [440, 391] on div "To: 1 recipient Total 1 100 % Pending 0 0 % Invalid 0 0 % [DEMOGRAPHIC_DATA] 1 …" at bounding box center [484, 228] width 293 height 354
click at [451, 383] on button "Schedule" at bounding box center [435, 380] width 91 height 20
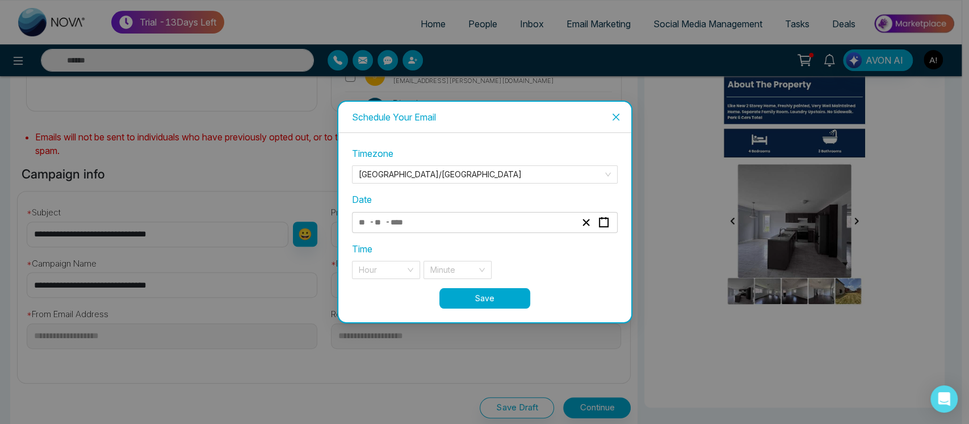
click at [470, 228] on div "- -" at bounding box center [467, 222] width 220 height 15
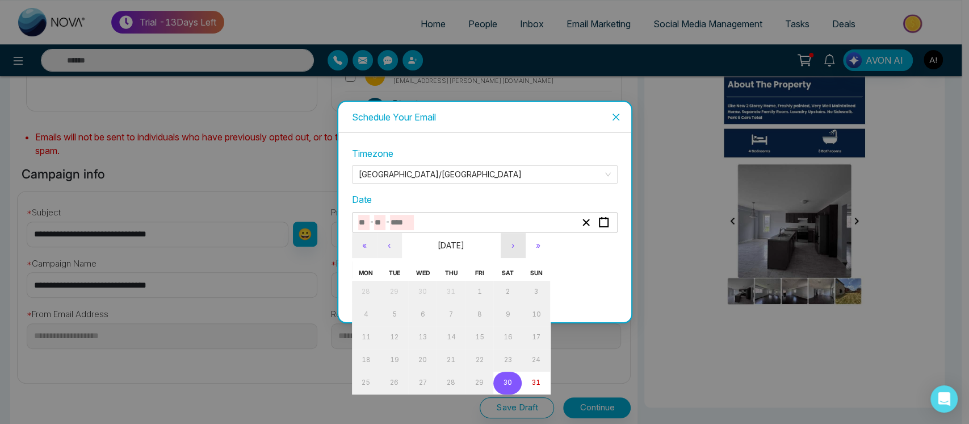
click at [512, 254] on button "›" at bounding box center [513, 245] width 25 height 25
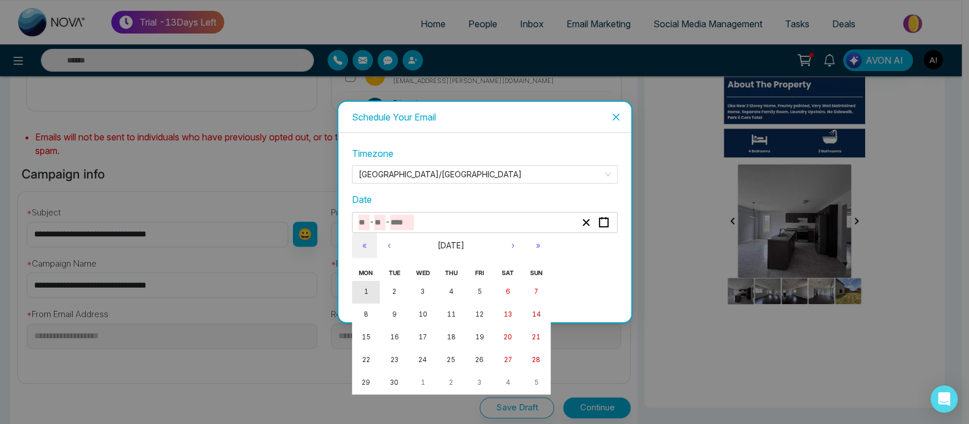
click at [376, 292] on button "1" at bounding box center [366, 292] width 28 height 23
type input "*"
type input "****"
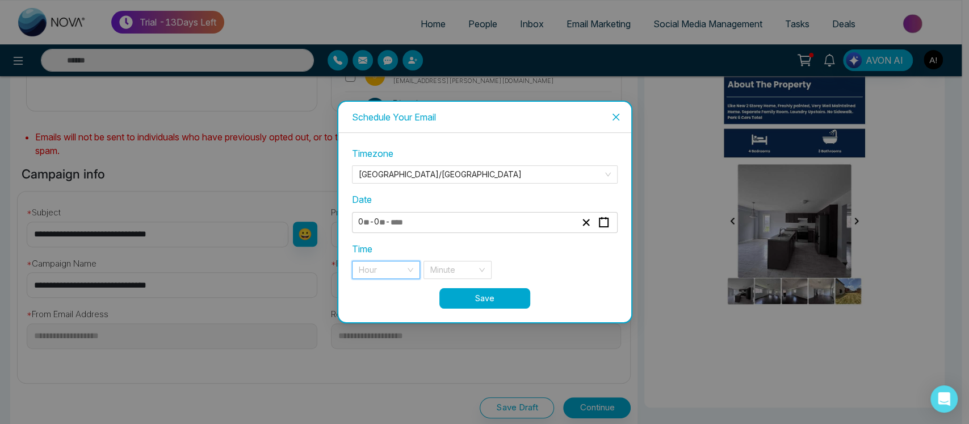
click at [401, 276] on input "search" at bounding box center [382, 269] width 47 height 17
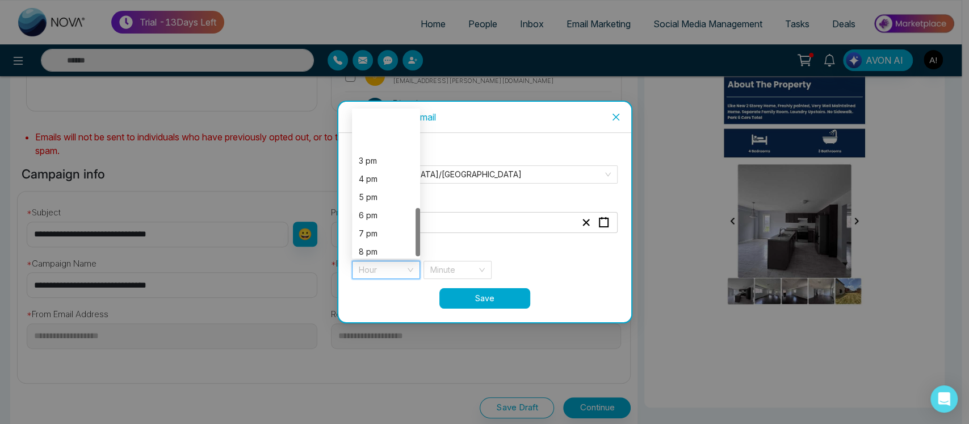
scroll to position [291, 0]
click at [374, 179] on div "7 pm" at bounding box center [386, 174] width 55 height 12
click at [449, 264] on input "search" at bounding box center [453, 269] width 47 height 17
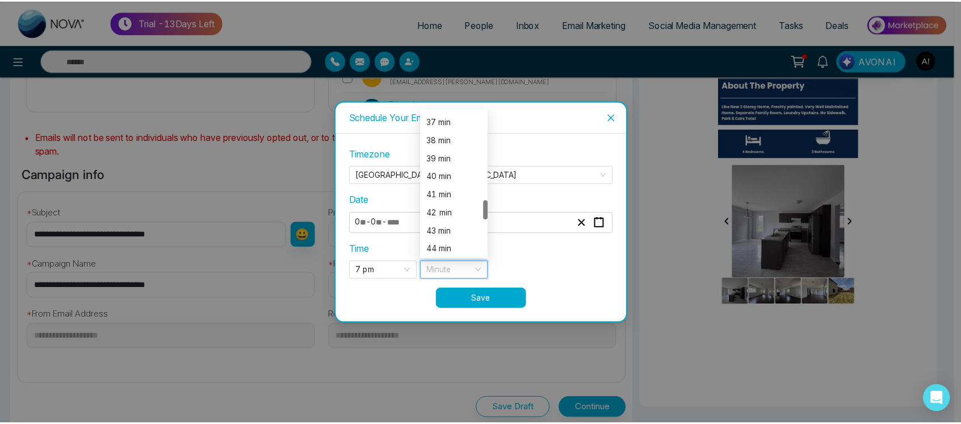
scroll to position [673, 0]
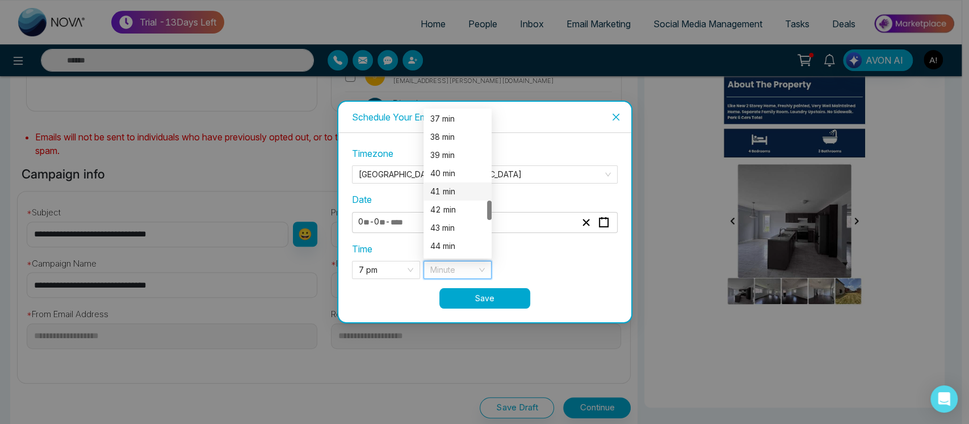
click at [445, 189] on div "41 min" at bounding box center [457, 191] width 55 height 12
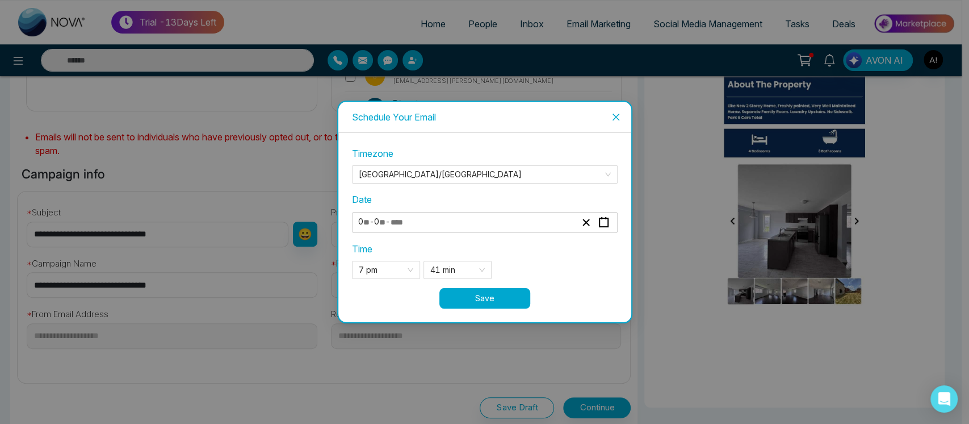
click at [470, 293] on button "Save" at bounding box center [485, 298] width 91 height 20
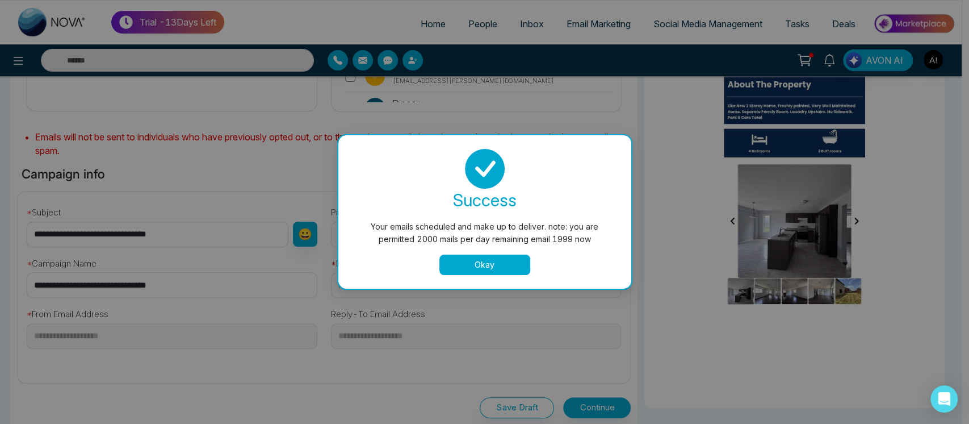
click at [497, 254] on button "Okay" at bounding box center [485, 264] width 91 height 20
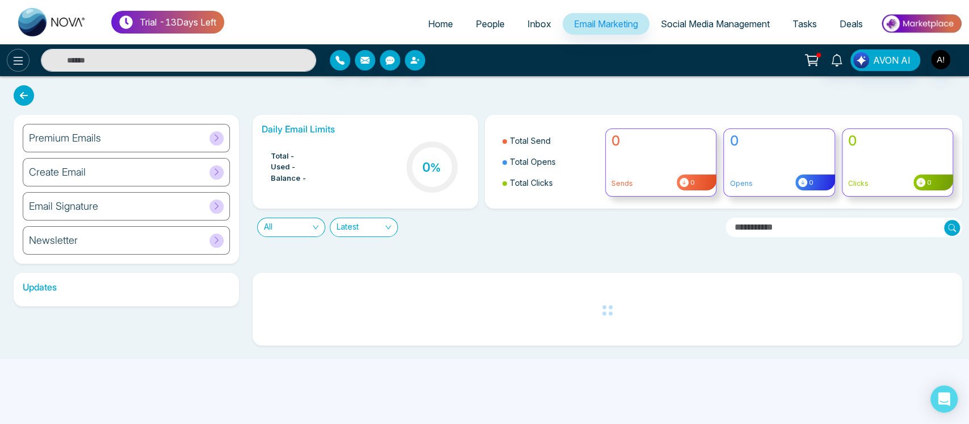
click at [12, 58] on icon at bounding box center [18, 61] width 14 height 14
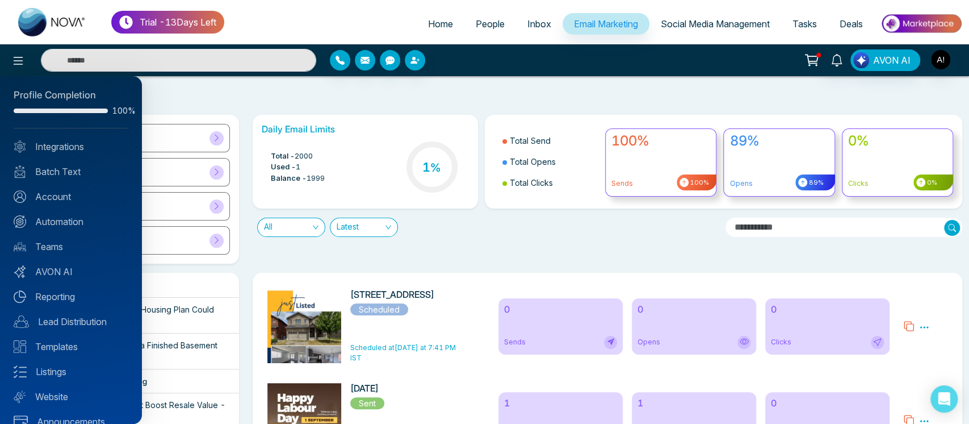
scroll to position [23, 0]
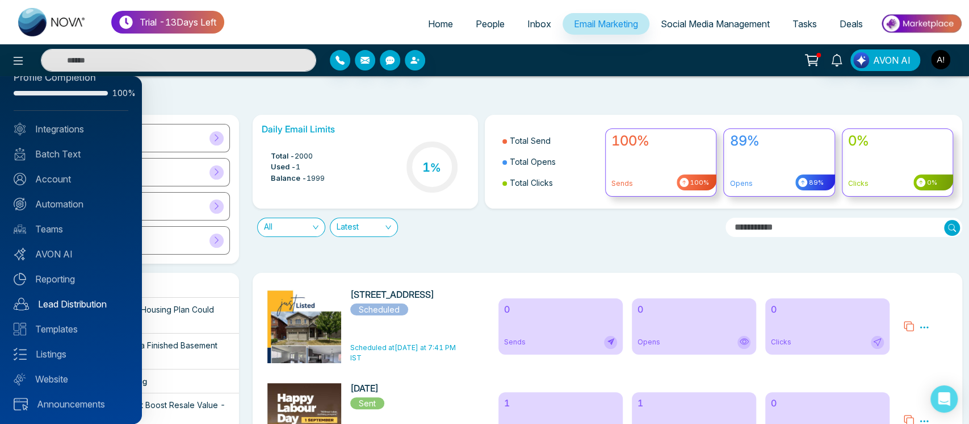
drag, startPoint x: 104, startPoint y: 196, endPoint x: 72, endPoint y: 298, distance: 106.7
click at [72, 298] on div "Profile Completion 100% Integrations Batch Text Account Automation Teams AVON A…" at bounding box center [71, 250] width 142 height 348
click at [77, 149] on link "Batch Text" at bounding box center [71, 154] width 115 height 14
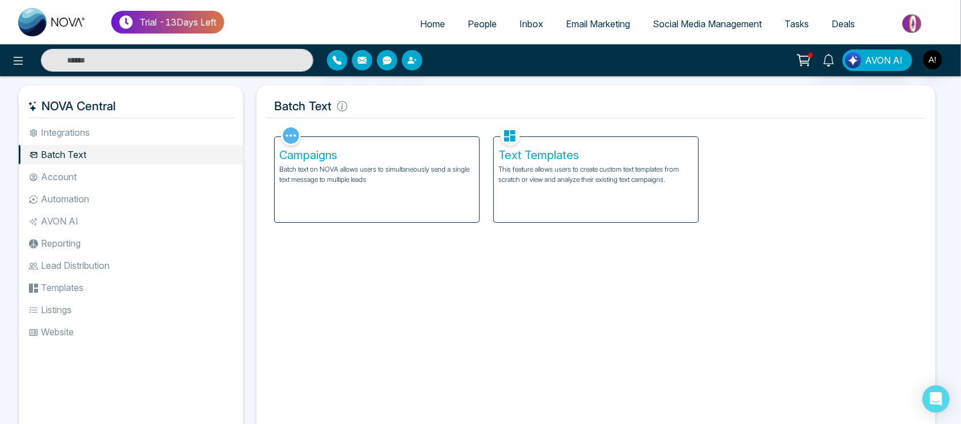
click at [360, 198] on div "Campaigns Batch text on NOVA allows users to simultaneously send a single text …" at bounding box center [377, 179] width 204 height 85
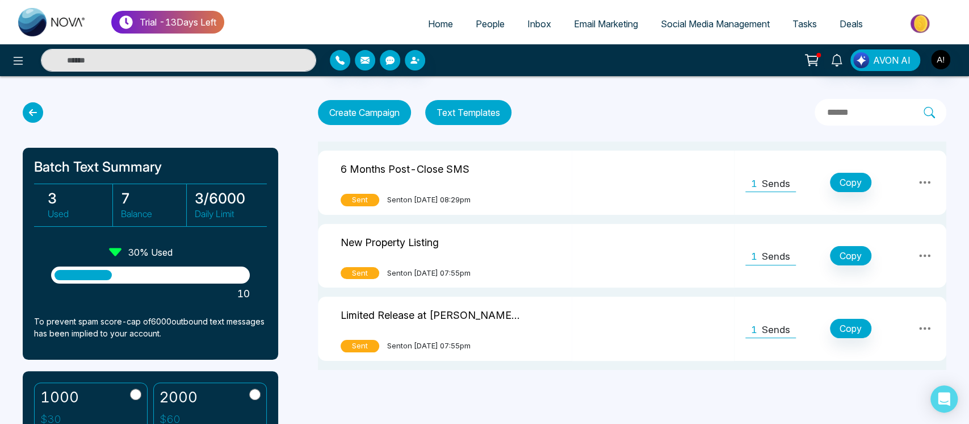
scroll to position [23, 0]
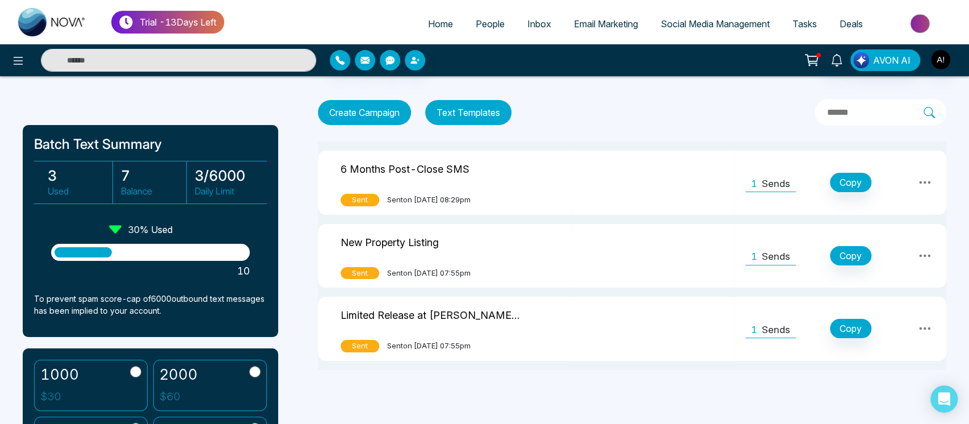
click at [476, 111] on button "Text Templates" at bounding box center [468, 112] width 86 height 25
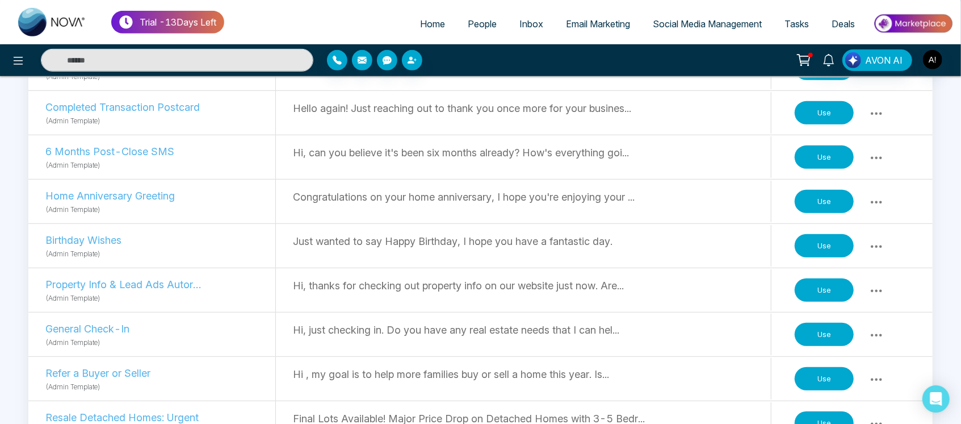
scroll to position [369, 0]
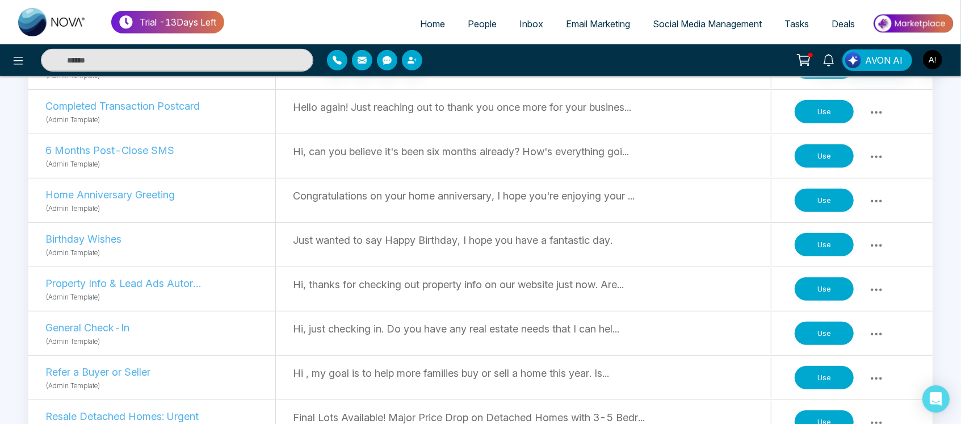
click at [837, 292] on button "Use" at bounding box center [824, 289] width 59 height 24
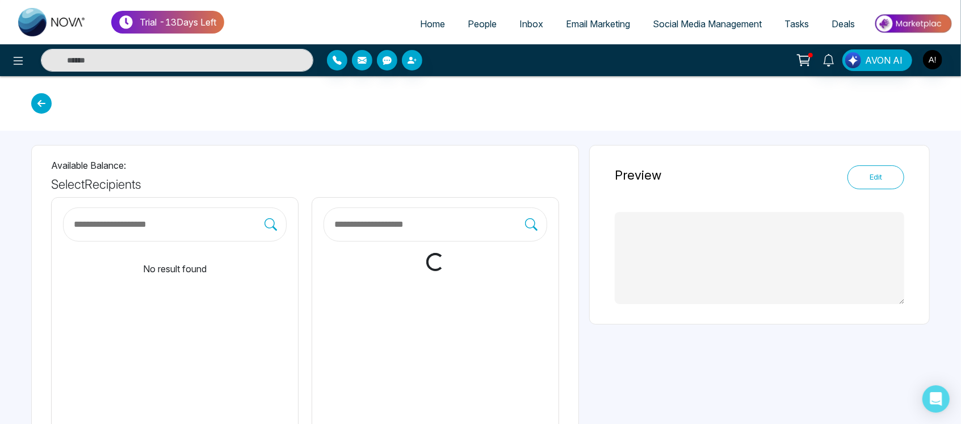
type textarea "**********"
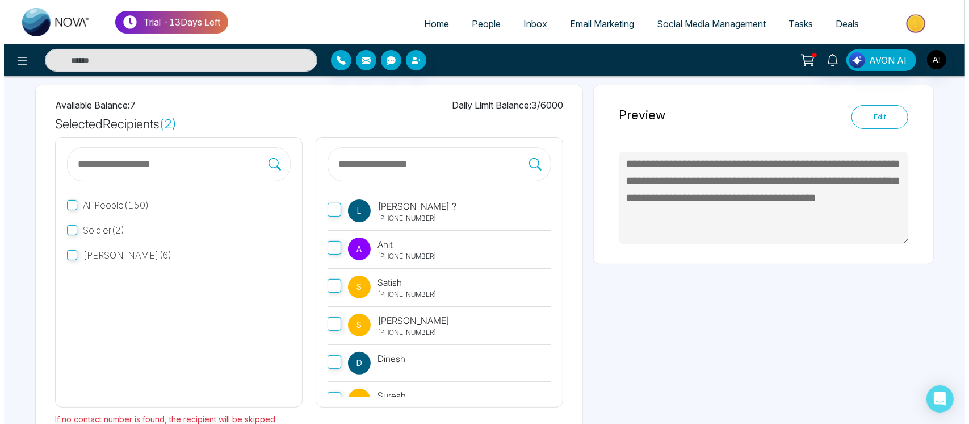
scroll to position [127, 0]
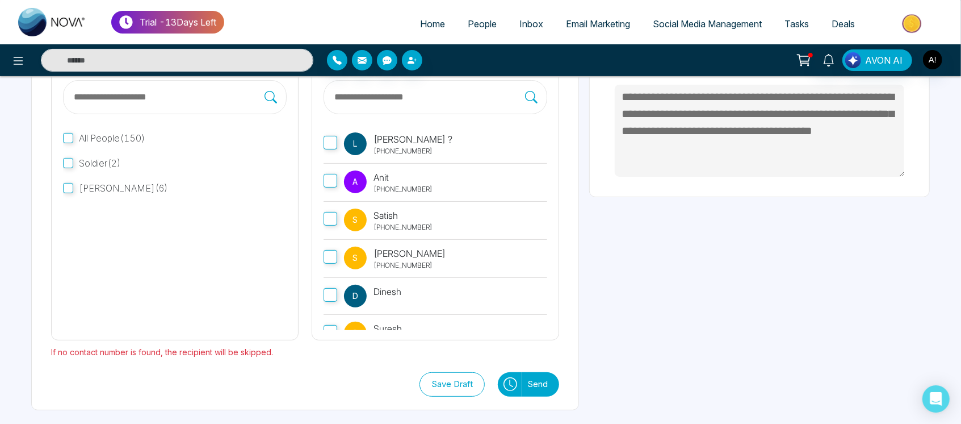
click at [510, 393] on button at bounding box center [510, 384] width 24 height 24
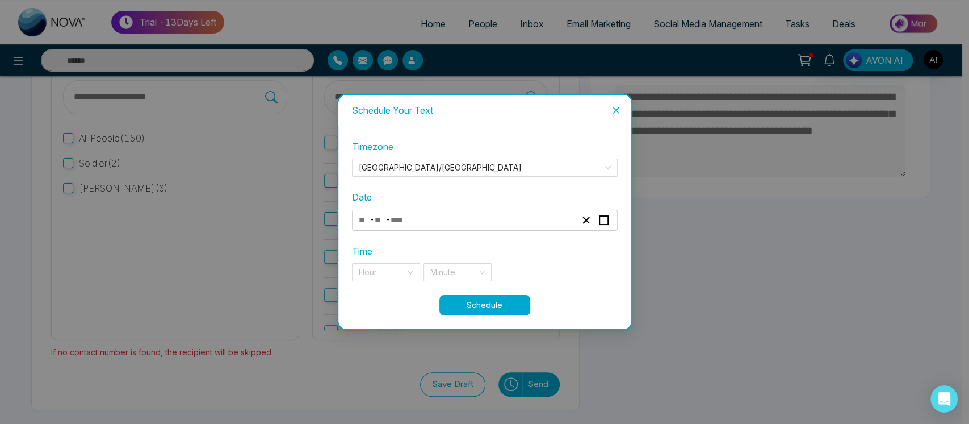
click at [479, 228] on div "- -" at bounding box center [485, 220] width 266 height 21
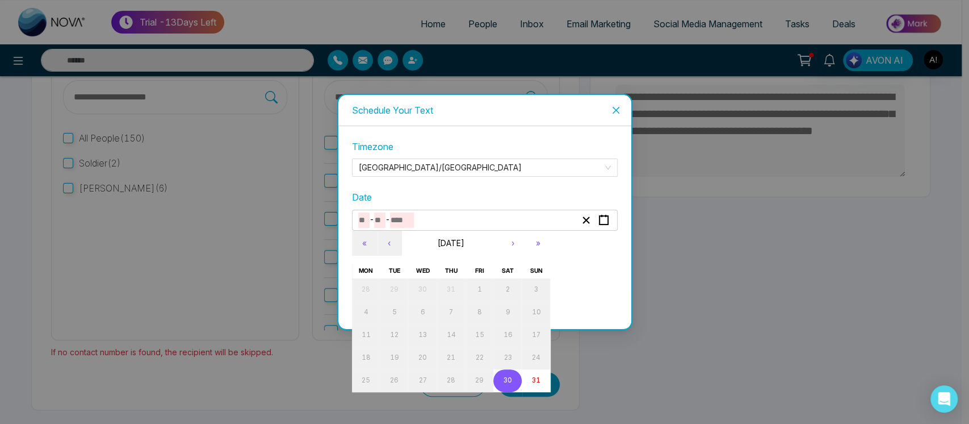
click at [412, 220] on input "number" at bounding box center [402, 219] width 24 height 15
click at [513, 245] on button "›" at bounding box center [513, 243] width 25 height 25
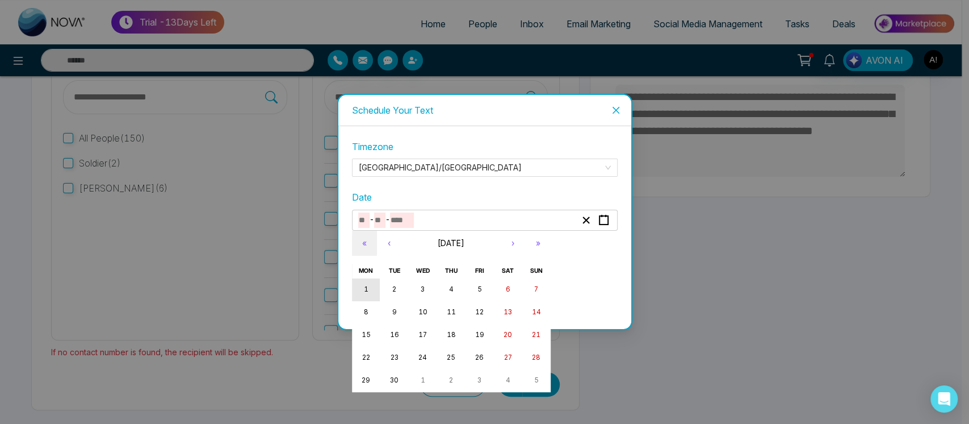
click at [372, 290] on button "1" at bounding box center [366, 289] width 28 height 23
type input "*"
type input "****"
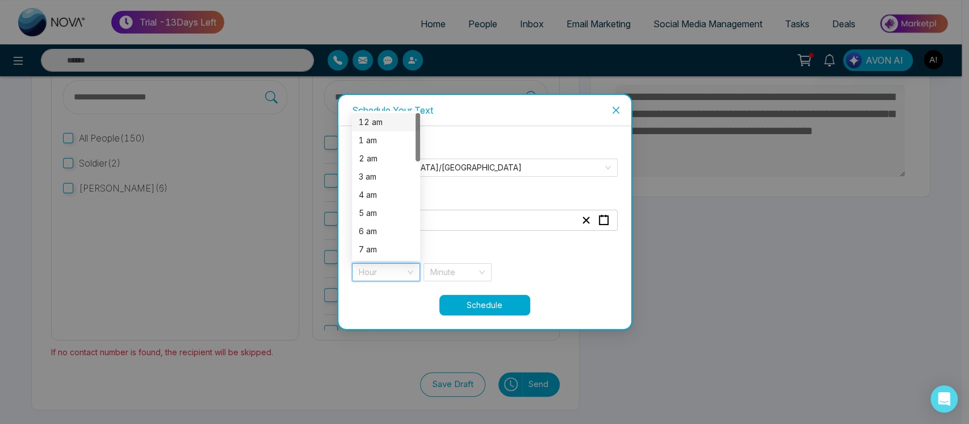
click at [384, 277] on input "search" at bounding box center [382, 271] width 47 height 17
click at [381, 183] on div "7 pm" at bounding box center [386, 177] width 68 height 18
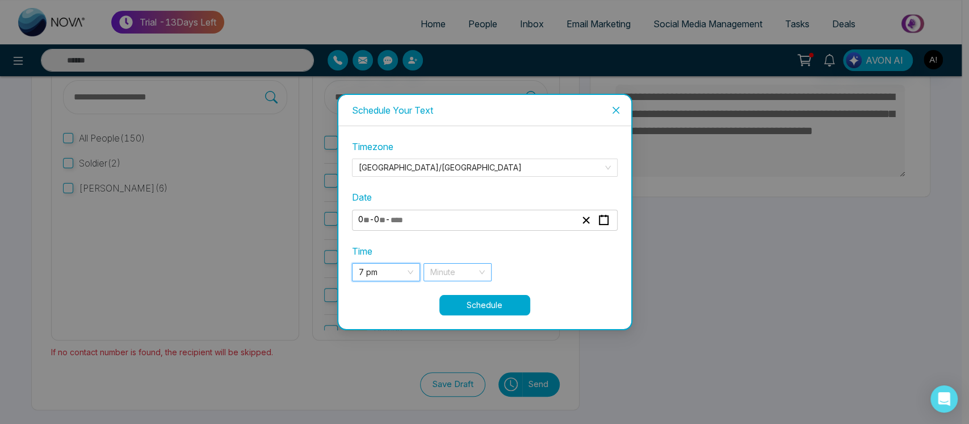
click at [451, 265] on input "search" at bounding box center [453, 271] width 47 height 17
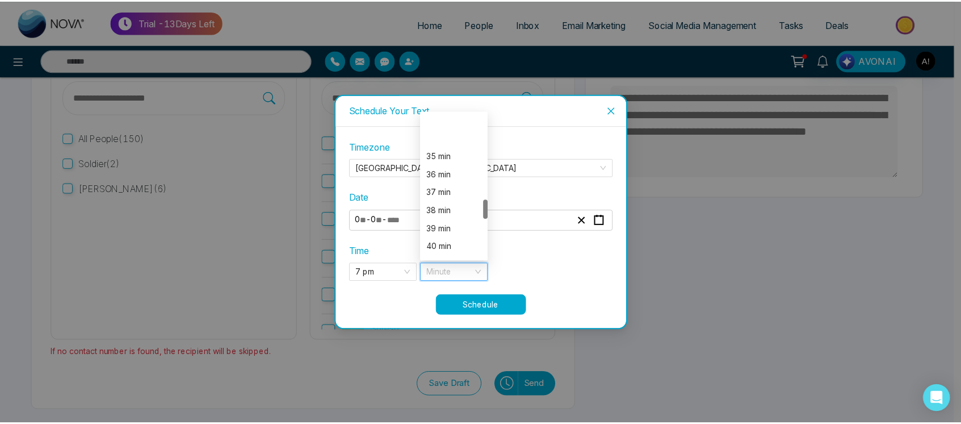
scroll to position [652, 0]
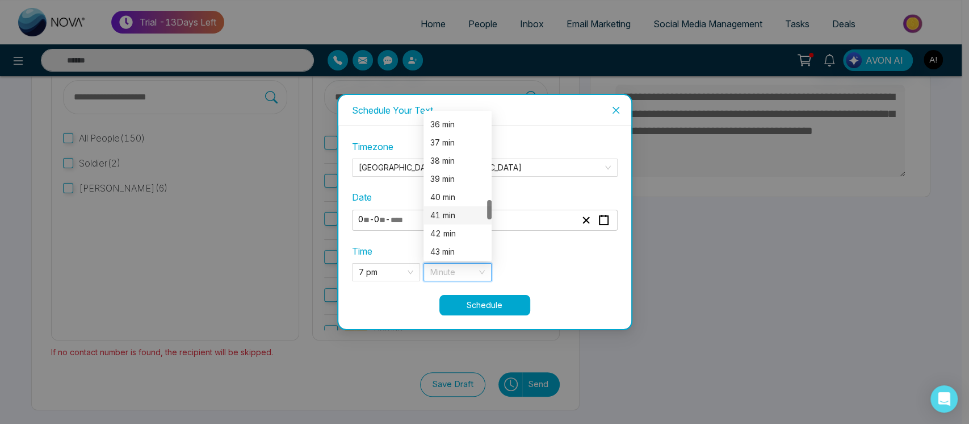
click at [464, 212] on div "41 min" at bounding box center [457, 215] width 55 height 12
click at [501, 308] on button "Schedule" at bounding box center [485, 305] width 91 height 20
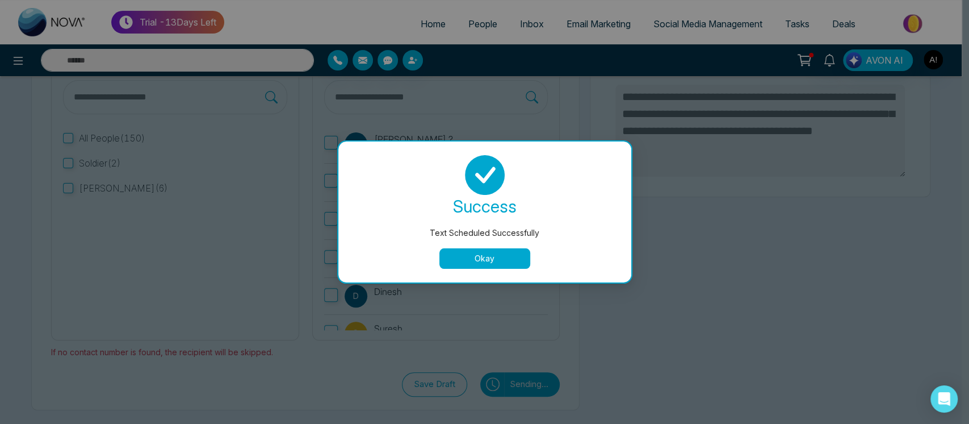
click at [503, 252] on button "Okay" at bounding box center [485, 258] width 91 height 20
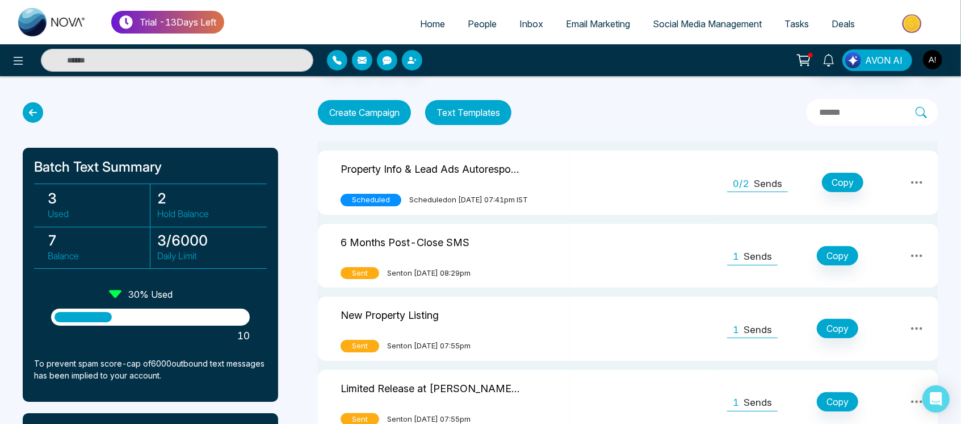
click at [818, 107] on input "text" at bounding box center [867, 112] width 98 height 15
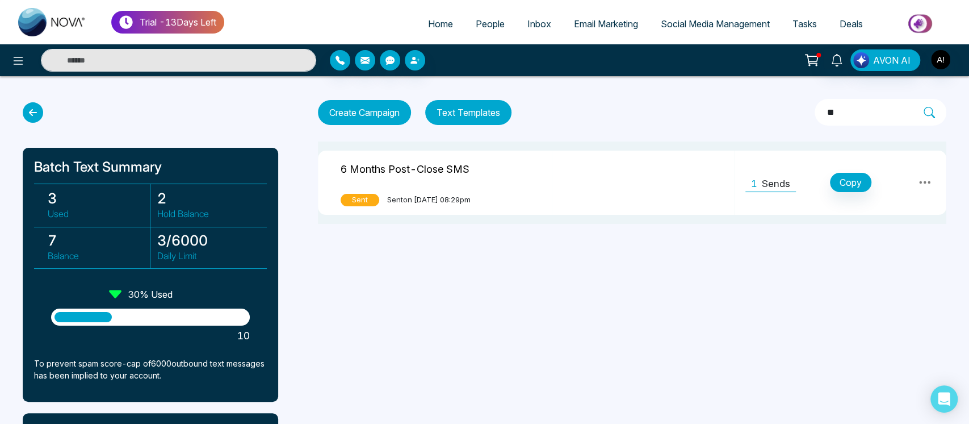
type input "*"
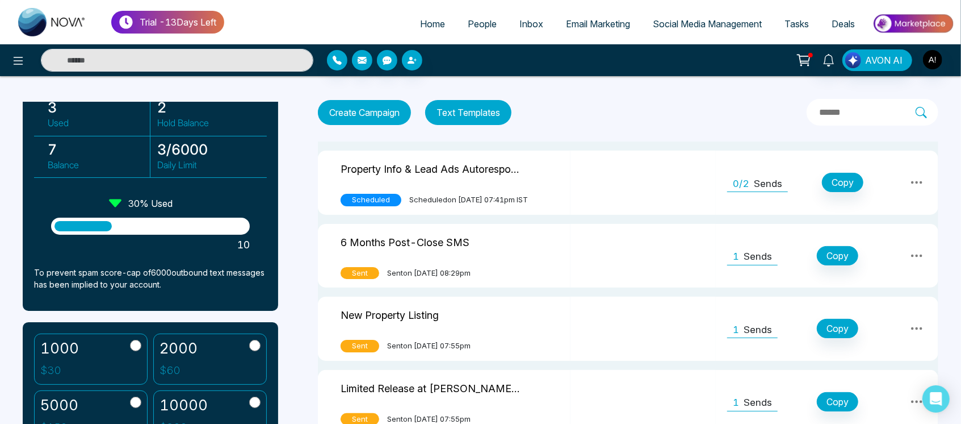
scroll to position [91, 0]
drag, startPoint x: 30, startPoint y: 262, endPoint x: 165, endPoint y: 300, distance: 140.8
click at [165, 300] on div "Batch Text Summary 3 Used 2 Hold Balance 7 Balance 3 / 6000 Daily Limit 30 % Us…" at bounding box center [151, 183] width 256 height 254
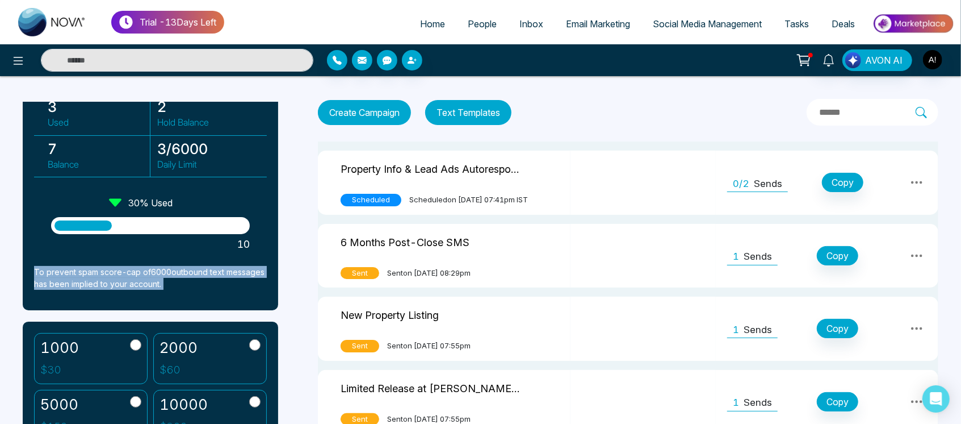
drag, startPoint x: 165, startPoint y: 300, endPoint x: 23, endPoint y: 252, distance: 149.9
click at [23, 252] on div "Batch Text Summary 3 Used 2 Hold Balance 7 Balance 3 / 6000 Daily Limit 30 % Us…" at bounding box center [151, 183] width 256 height 254
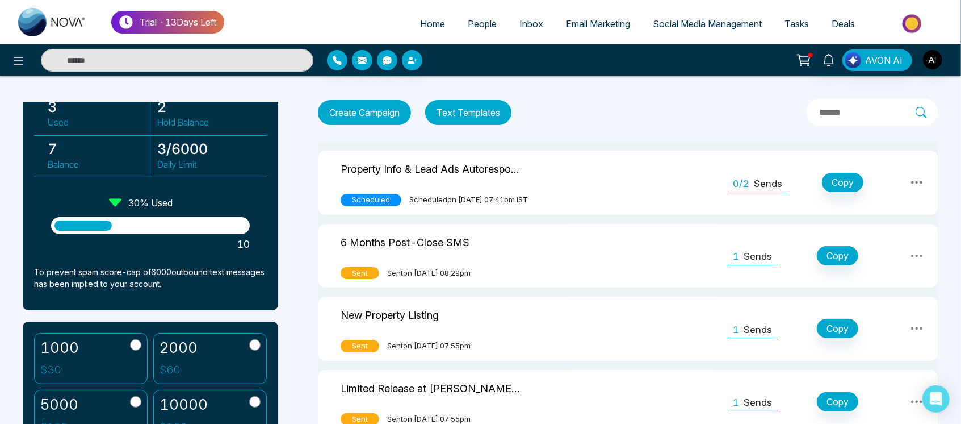
drag, startPoint x: 33, startPoint y: 273, endPoint x: 244, endPoint y: 307, distance: 213.4
click at [244, 307] on div "Batch Text Summary 3 Used 2 Hold Balance 7 Balance 3 / 6000 Daily Limit 30 % Us…" at bounding box center [151, 183] width 256 height 254
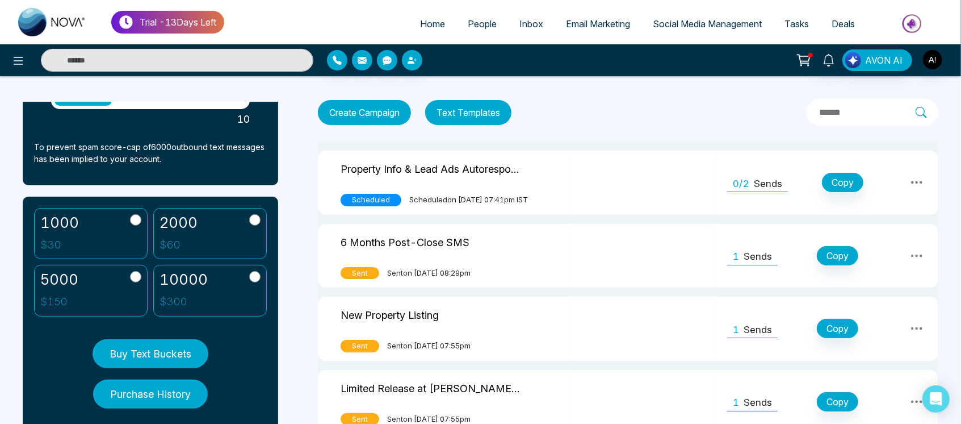
scroll to position [248, 0]
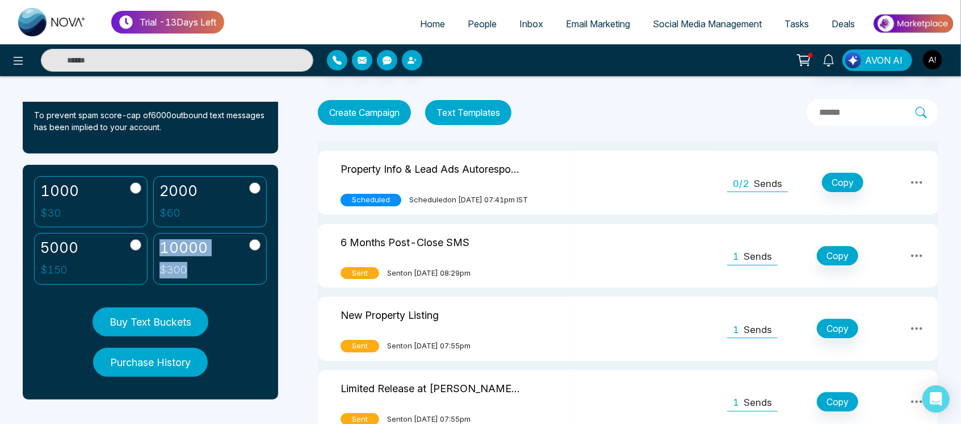
drag, startPoint x: 161, startPoint y: 245, endPoint x: 218, endPoint y: 276, distance: 64.5
click at [218, 276] on label "10000 $ 300" at bounding box center [210, 259] width 114 height 52
drag, startPoint x: 158, startPoint y: 182, endPoint x: 215, endPoint y: 214, distance: 64.3
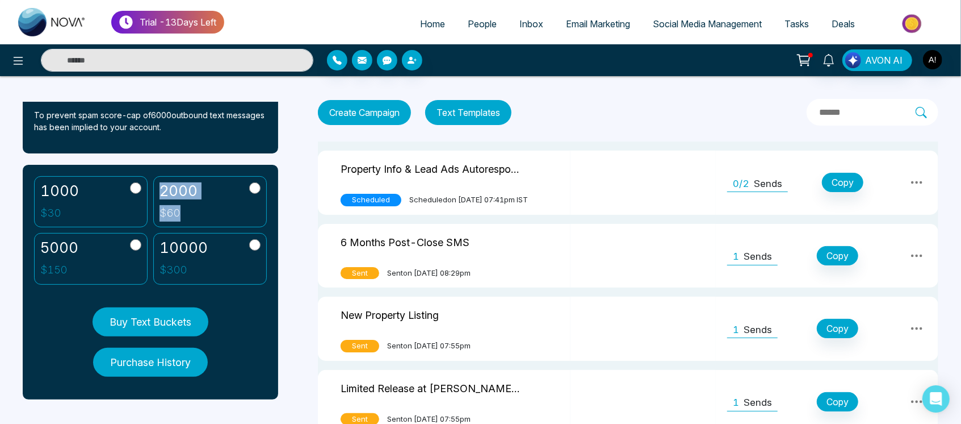
click at [215, 214] on label "2000 $ 60" at bounding box center [210, 202] width 114 height 52
drag, startPoint x: 41, startPoint y: 179, endPoint x: 92, endPoint y: 210, distance: 59.6
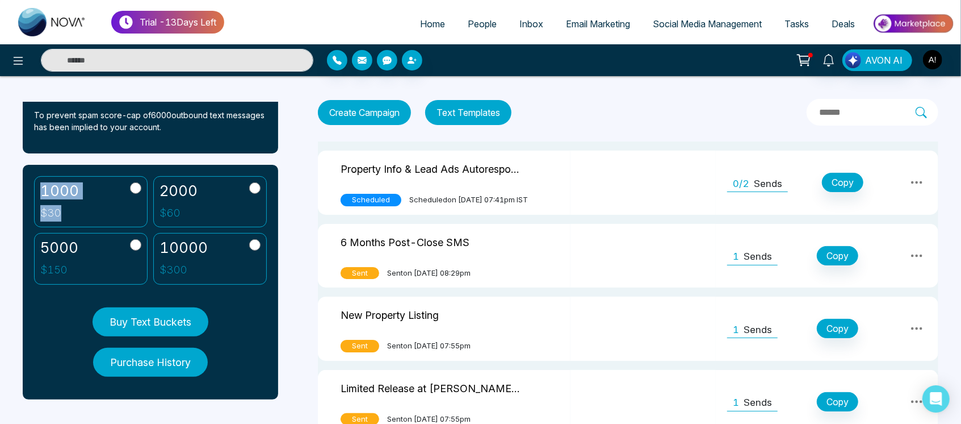
click at [92, 210] on label "1000 $ 30" at bounding box center [91, 202] width 114 height 52
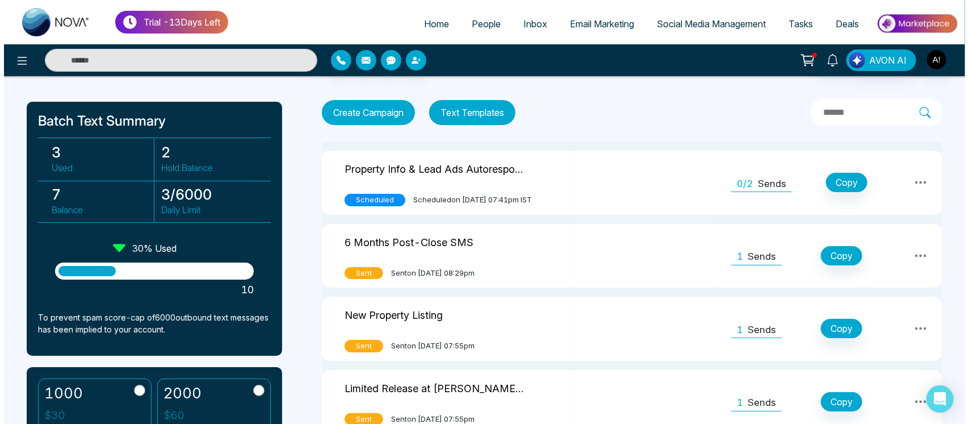
scroll to position [0, 0]
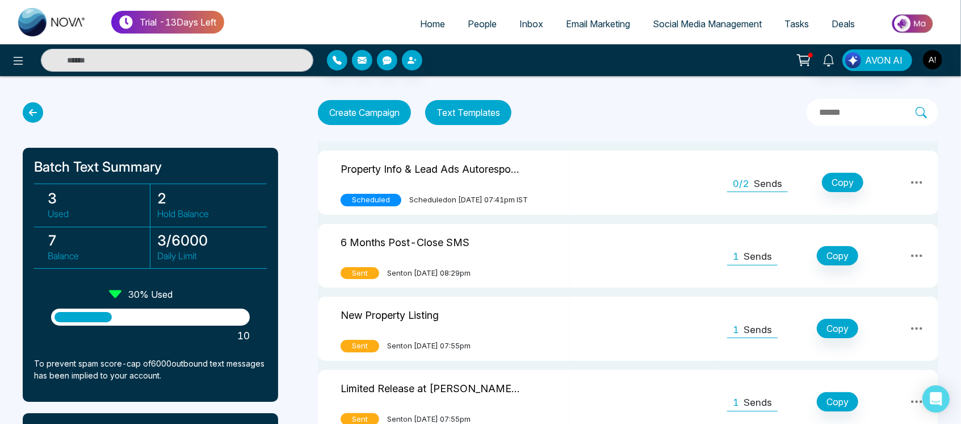
click at [32, 106] on icon at bounding box center [33, 112] width 20 height 20
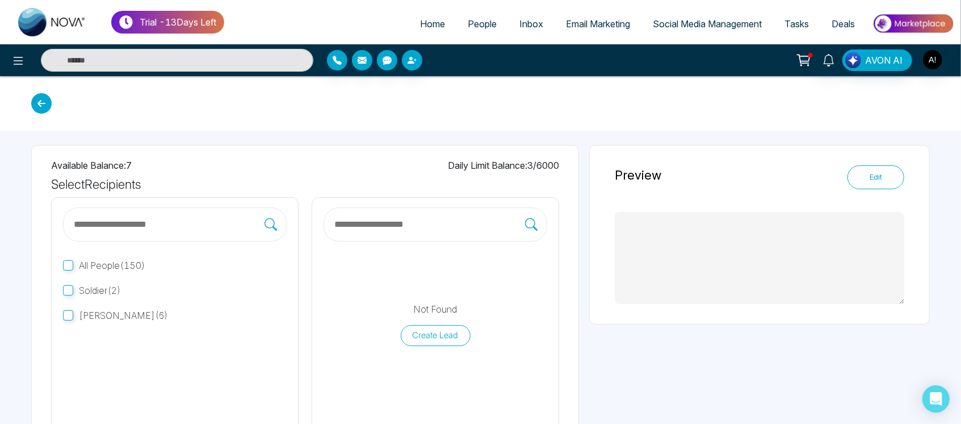
type textarea "**********"
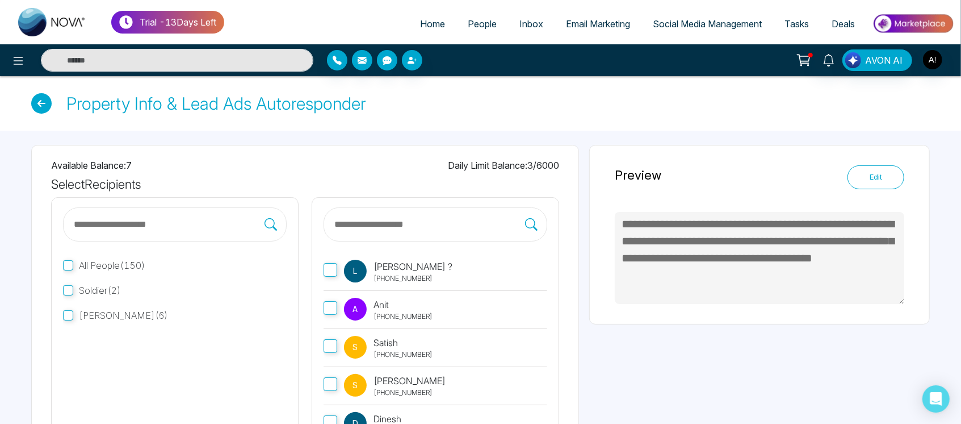
click at [427, 20] on span "Home" at bounding box center [432, 23] width 25 height 11
select select "*"
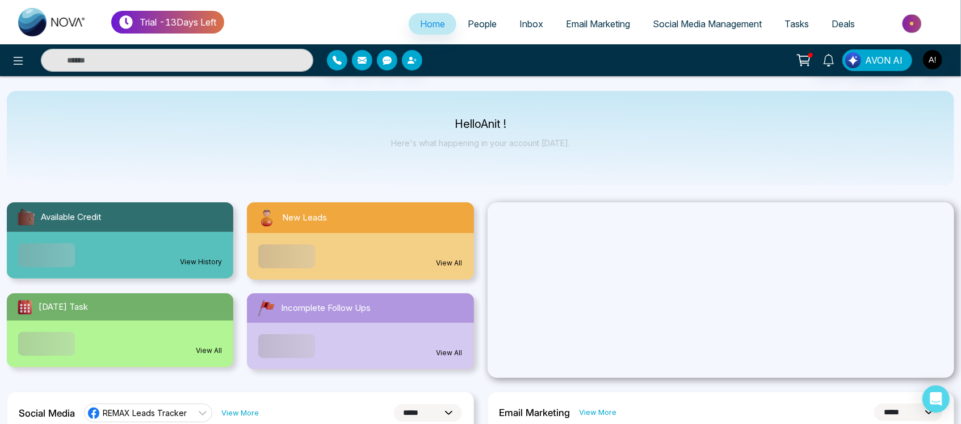
click at [476, 24] on span "People" at bounding box center [482, 23] width 29 height 11
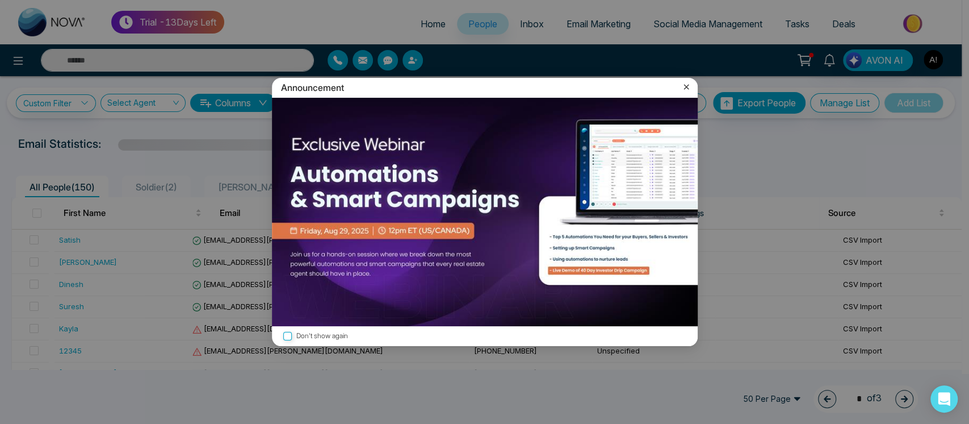
click at [685, 88] on icon at bounding box center [686, 87] width 5 height 5
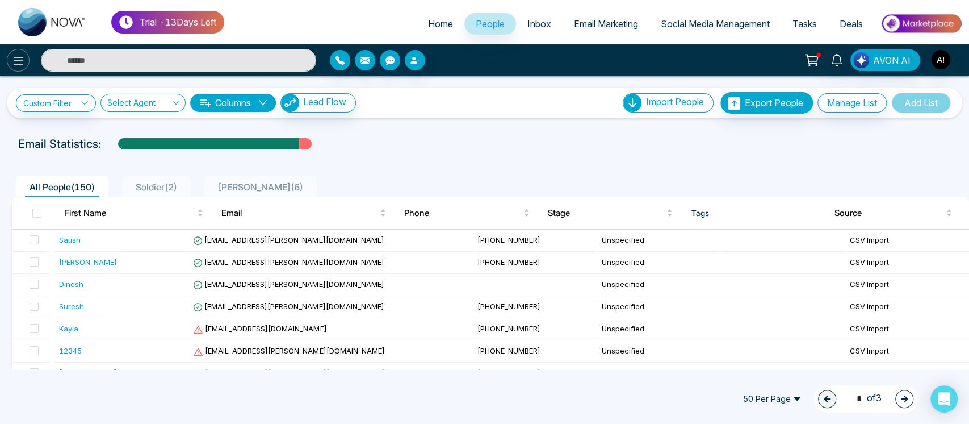
click at [22, 52] on button at bounding box center [18, 60] width 23 height 23
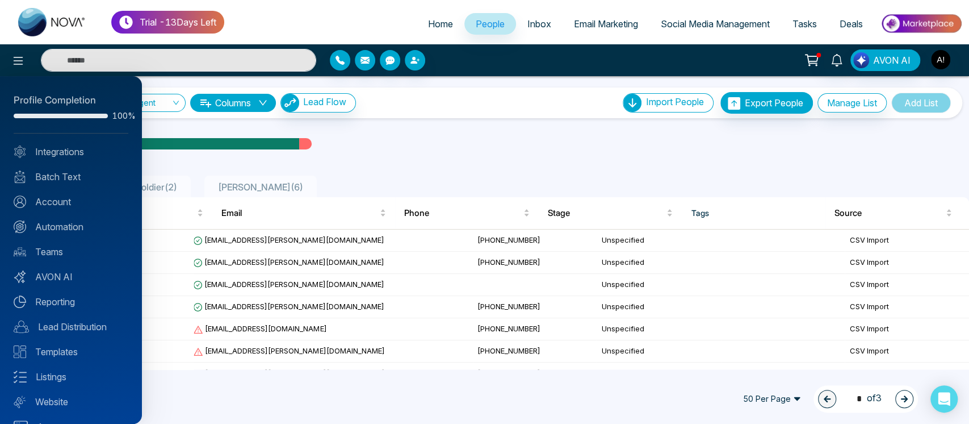
click at [553, 113] on div at bounding box center [484, 212] width 969 height 424
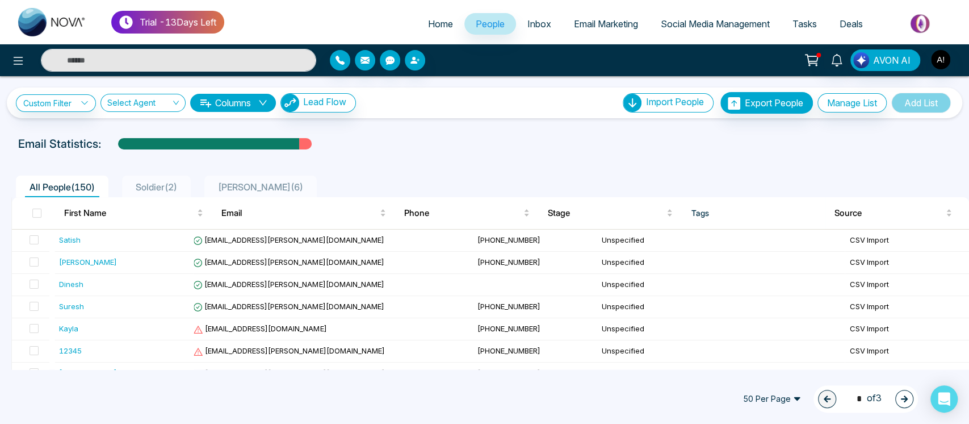
click at [706, 22] on span "Social Media Management" at bounding box center [715, 23] width 109 height 11
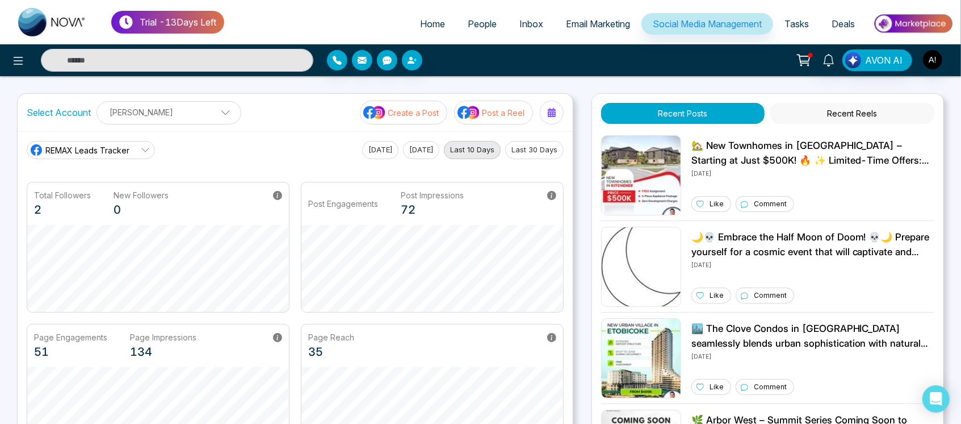
click at [123, 149] on span "REMAX Leads Tracker" at bounding box center [87, 150] width 84 height 12
click at [196, 112] on p "[PERSON_NAME]" at bounding box center [169, 112] width 130 height 19
click at [208, 141] on icon "button" at bounding box center [207, 141] width 3 height 4
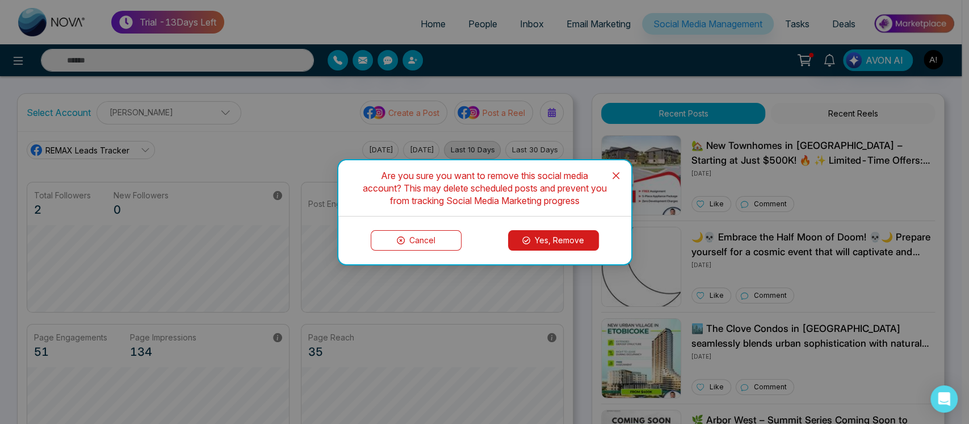
click at [527, 234] on button "Yes, Remove" at bounding box center [553, 240] width 91 height 20
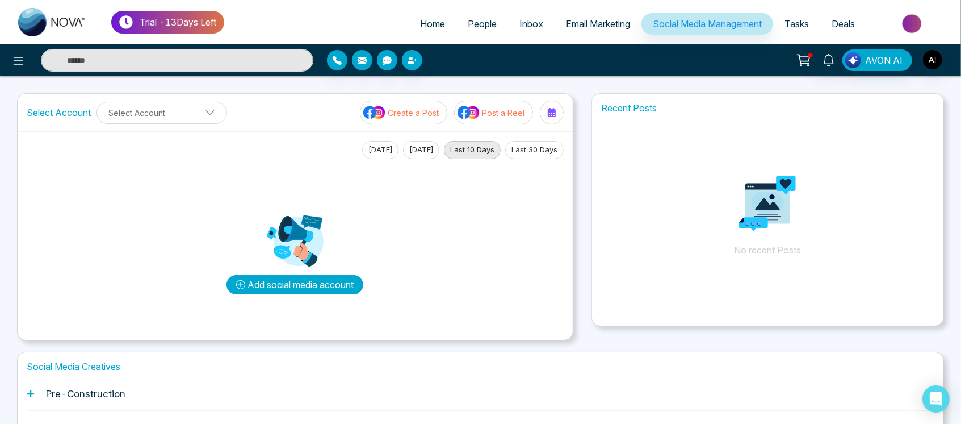
click at [345, 282] on button "Add social media account" at bounding box center [295, 284] width 137 height 19
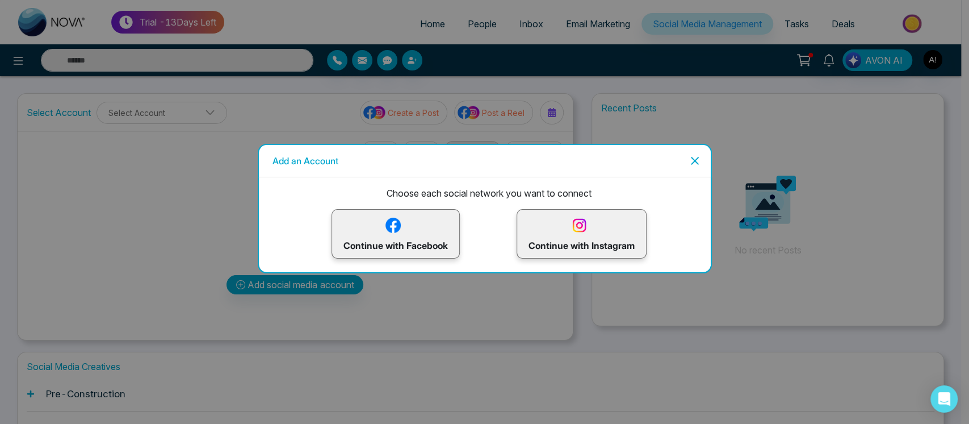
click at [586, 221] on img at bounding box center [580, 225] width 20 height 20
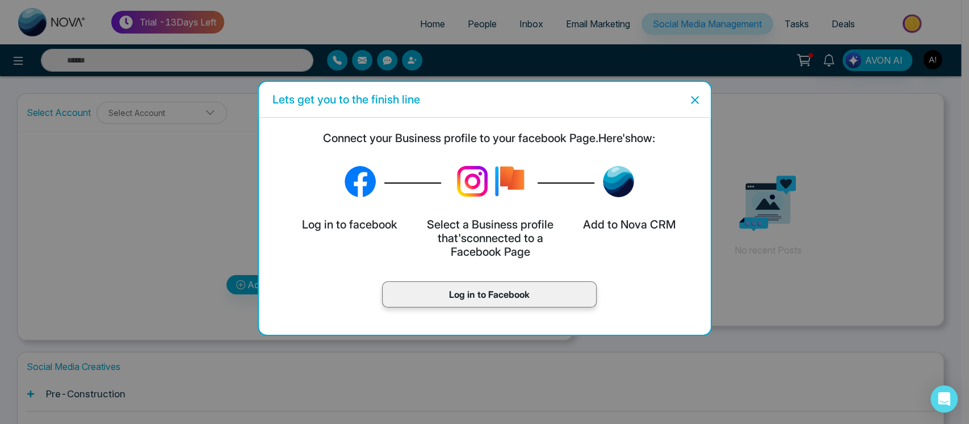
click at [492, 282] on div "Log in to Facebook" at bounding box center [489, 294] width 215 height 26
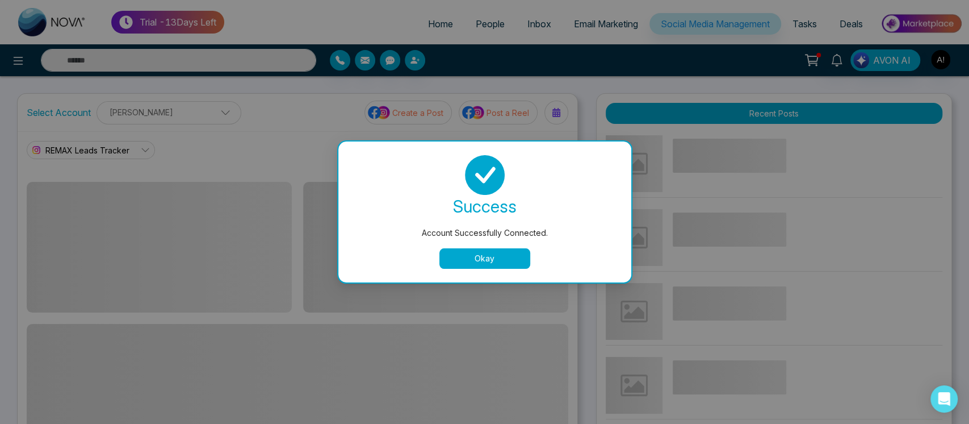
click at [484, 252] on button "Okay" at bounding box center [485, 258] width 91 height 20
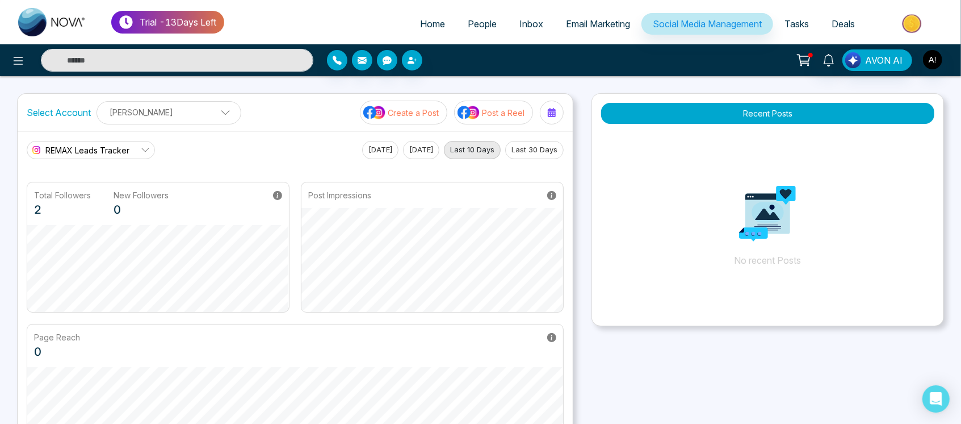
click at [91, 149] on span "REMAX Leads Tracker" at bounding box center [87, 150] width 84 height 12
click at [25, 63] on button at bounding box center [18, 60] width 23 height 23
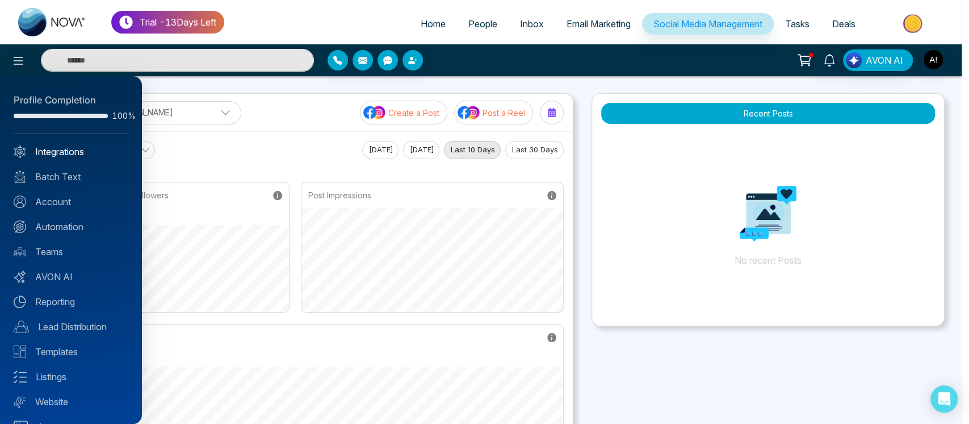
click at [79, 156] on link "Integrations" at bounding box center [71, 152] width 115 height 14
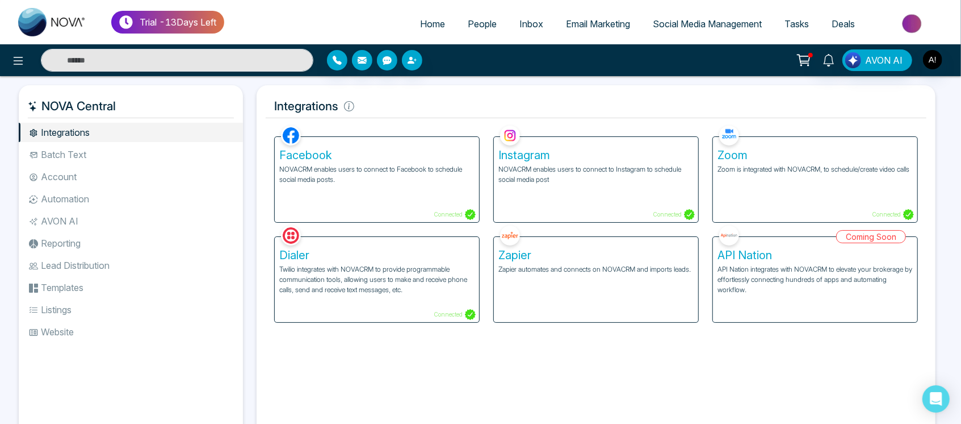
click at [359, 183] on p "NOVACRM enables users to connect to Facebook to schedule social media posts." at bounding box center [376, 174] width 195 height 20
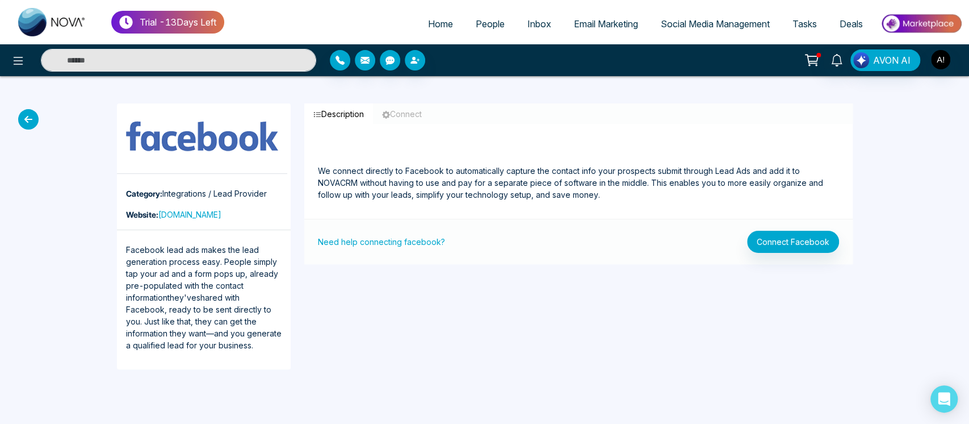
click at [32, 122] on icon at bounding box center [28, 119] width 20 height 20
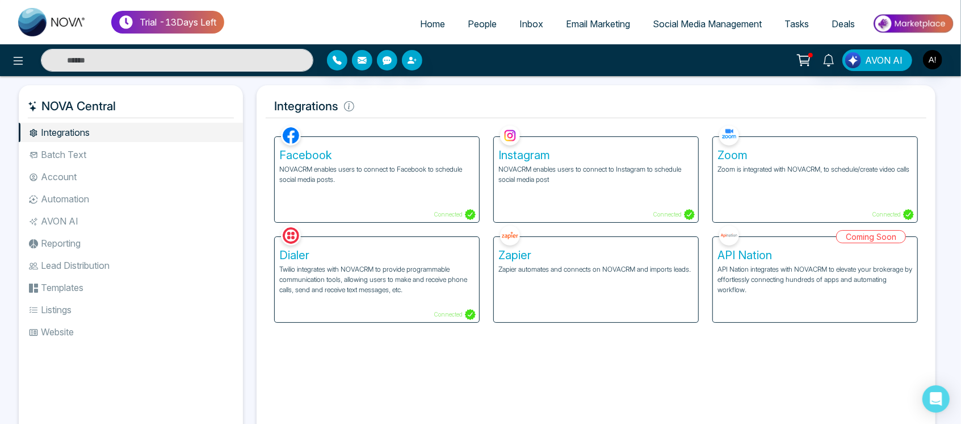
drag, startPoint x: 471, startPoint y: 11, endPoint x: 477, endPoint y: 40, distance: 29.1
click at [477, 40] on ul "Home People Inbox Email Marketing Social Media Management Tasks Deals" at bounding box center [589, 24] width 730 height 31
click at [491, 29] on link "People" at bounding box center [483, 24] width 52 height 22
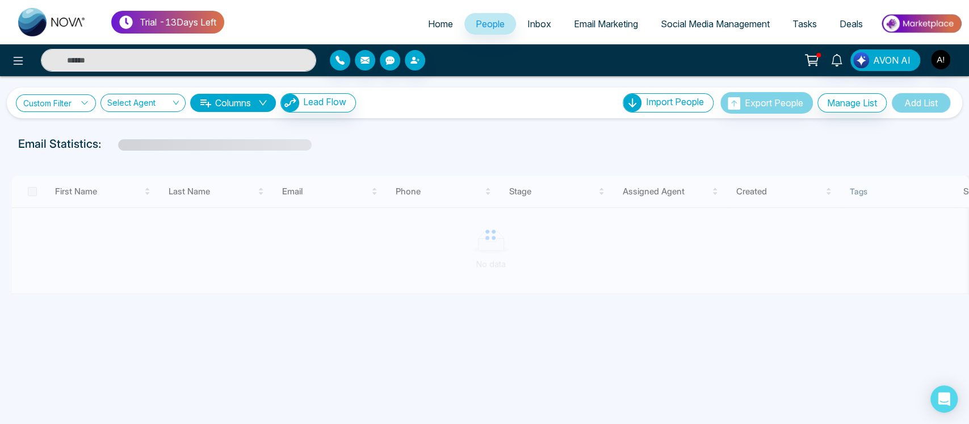
click at [53, 107] on link "Custom Filter" at bounding box center [56, 103] width 80 height 18
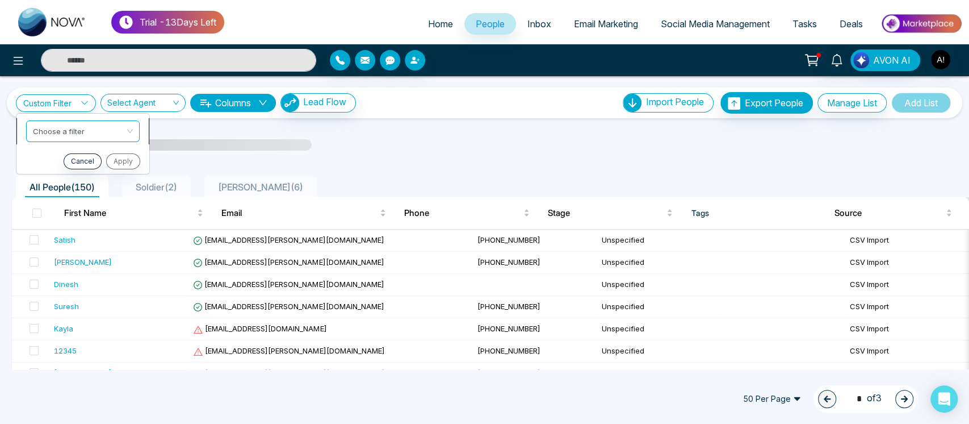
click at [66, 123] on input "search" at bounding box center [79, 128] width 92 height 17
click at [74, 132] on input "search" at bounding box center [79, 128] width 92 height 17
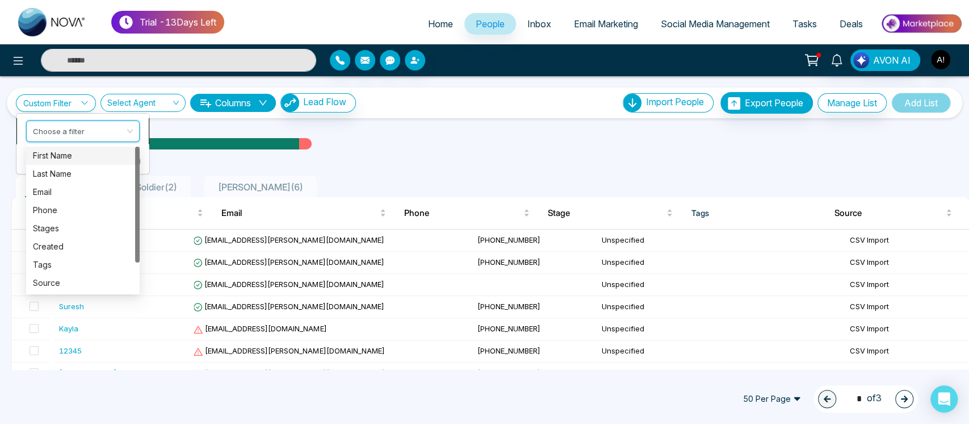
click at [74, 135] on input "search" at bounding box center [79, 128] width 92 height 17
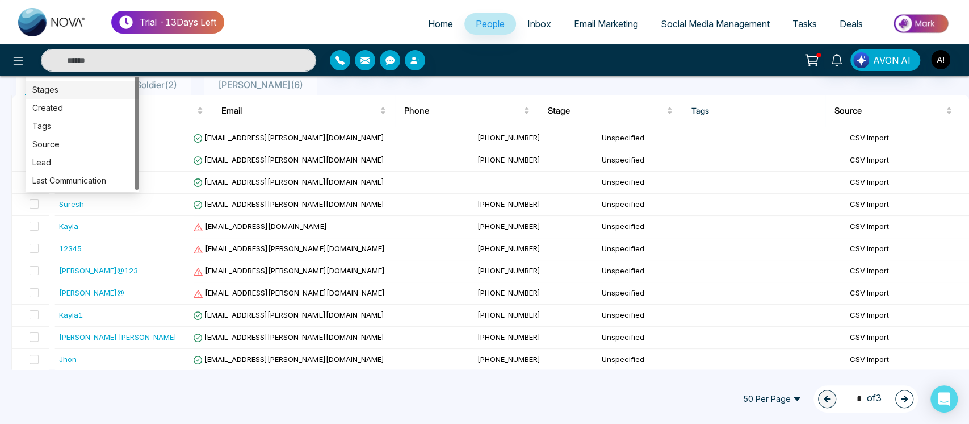
scroll to position [107, 0]
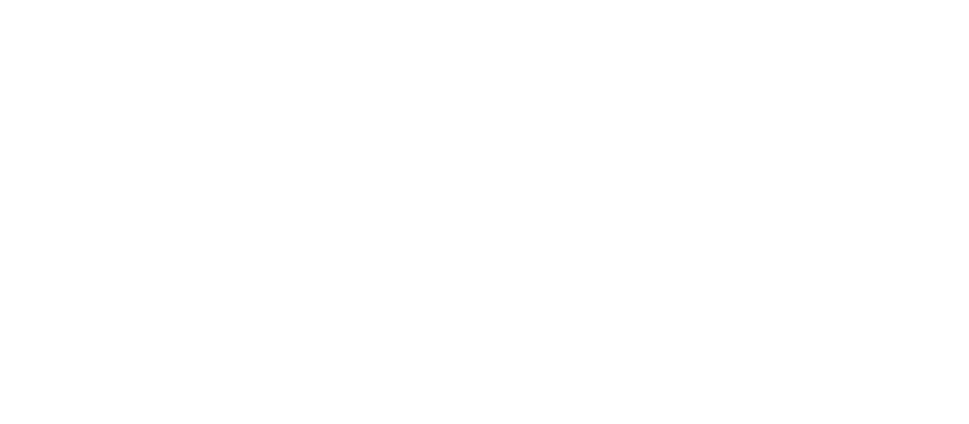
select select "*"
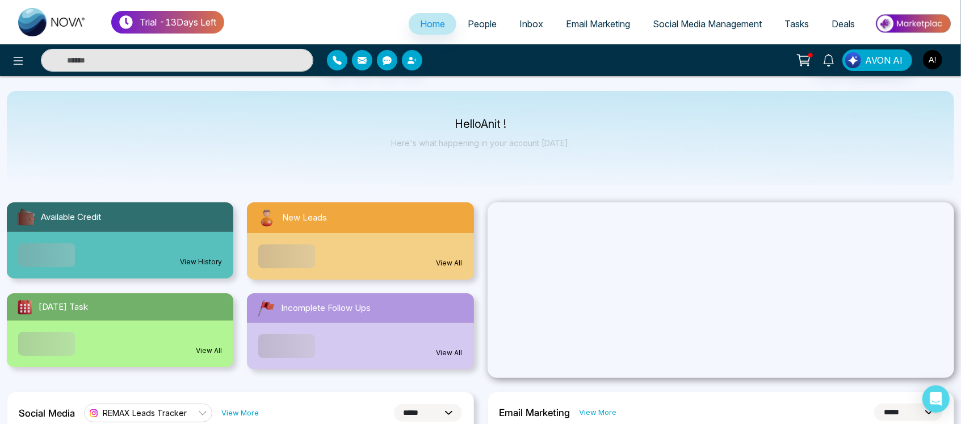
click at [935, 58] on body "**********" at bounding box center [480, 212] width 961 height 424
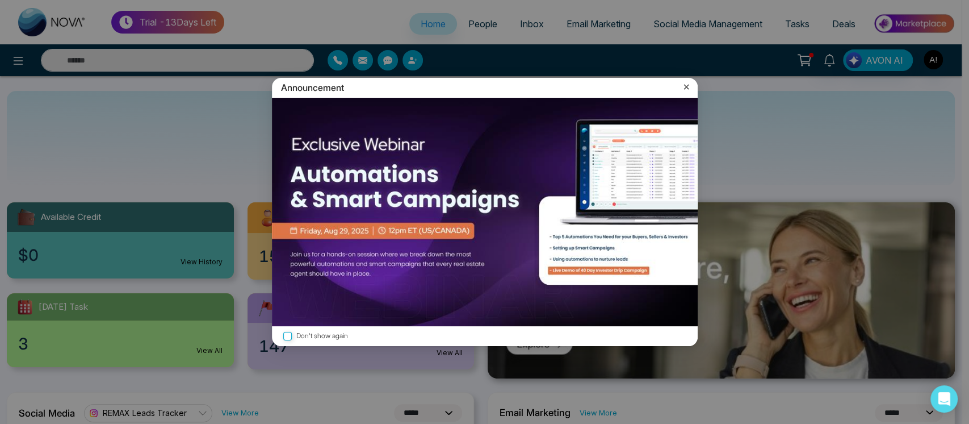
click at [687, 86] on icon at bounding box center [686, 87] width 5 height 5
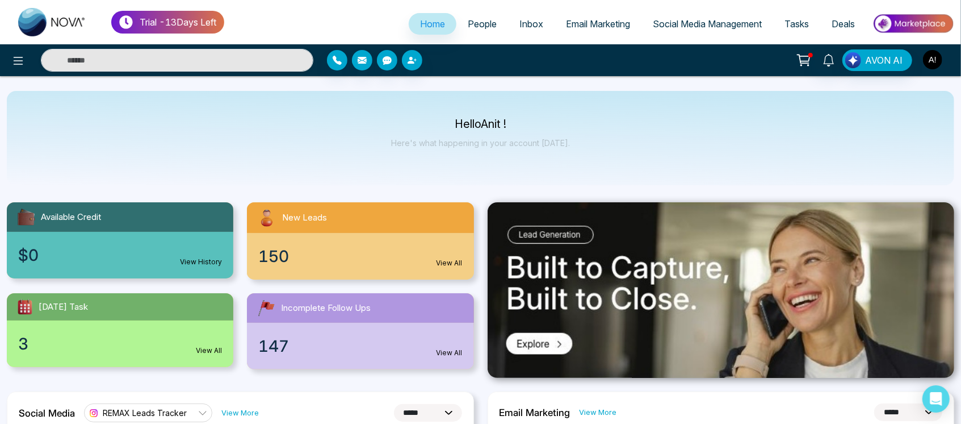
click at [933, 51] on img "button" at bounding box center [932, 59] width 19 height 19
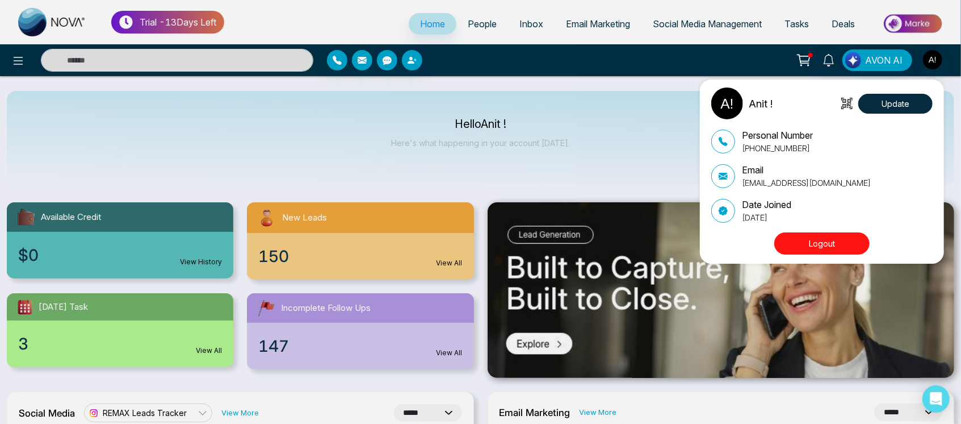
click at [811, 244] on button "Logout" at bounding box center [822, 243] width 95 height 22
